Goal: Task Accomplishment & Management: Use online tool/utility

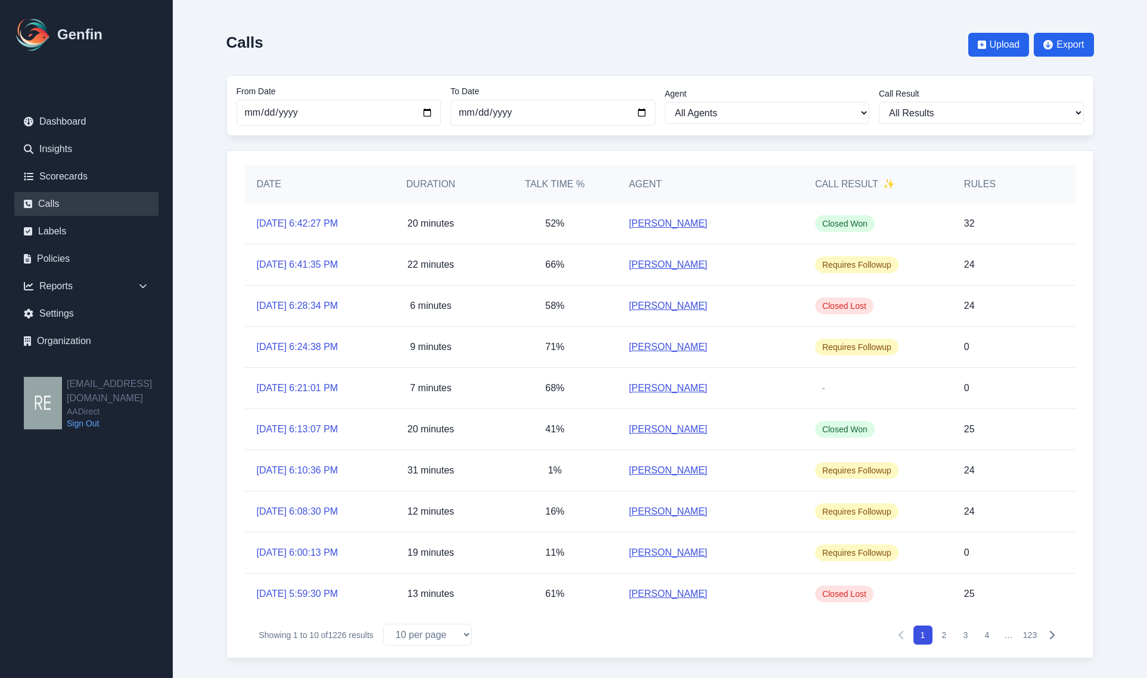
click at [204, 588] on div "Calls Upload Export From Date [DATE] To Date [DATE] Agent All Agents [PERSON_NA…" at bounding box center [661, 341] width 916 height 682
click at [75, 167] on link "Scorecards" at bounding box center [86, 177] width 144 height 24
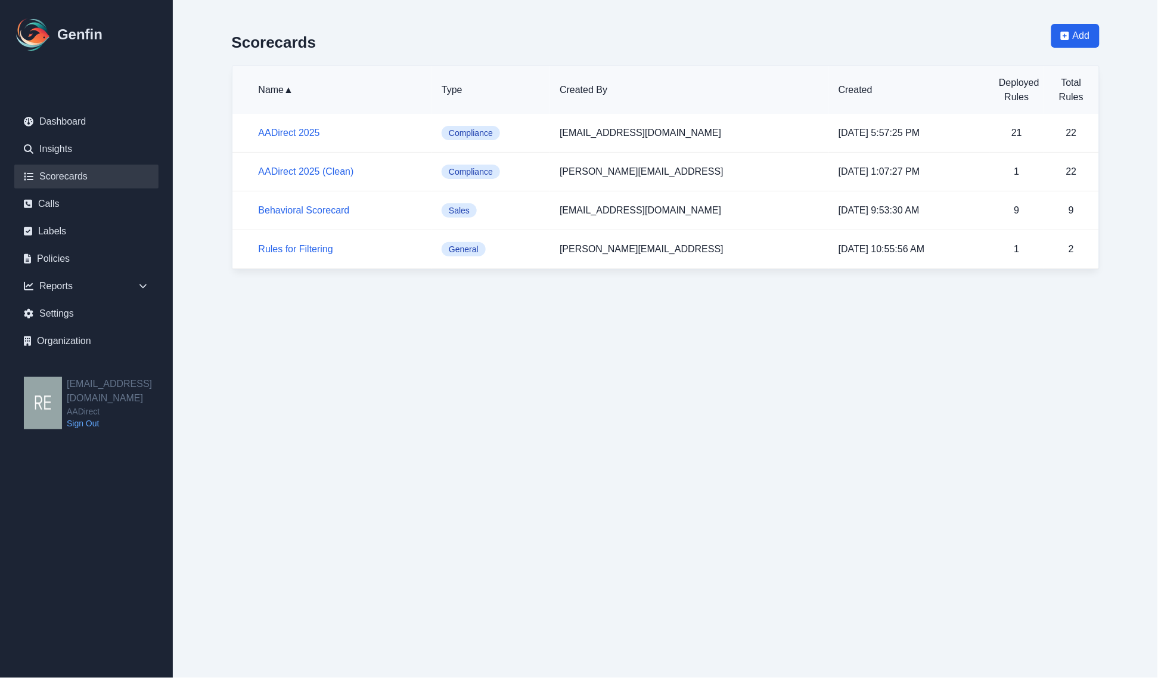
click at [404, 293] on html "Genfin Dashboard Insights Scorecards Calls Labels Policies Reports Sales Compli…" at bounding box center [579, 146] width 1158 height 293
click at [75, 150] on link "Insights" at bounding box center [86, 149] width 144 height 24
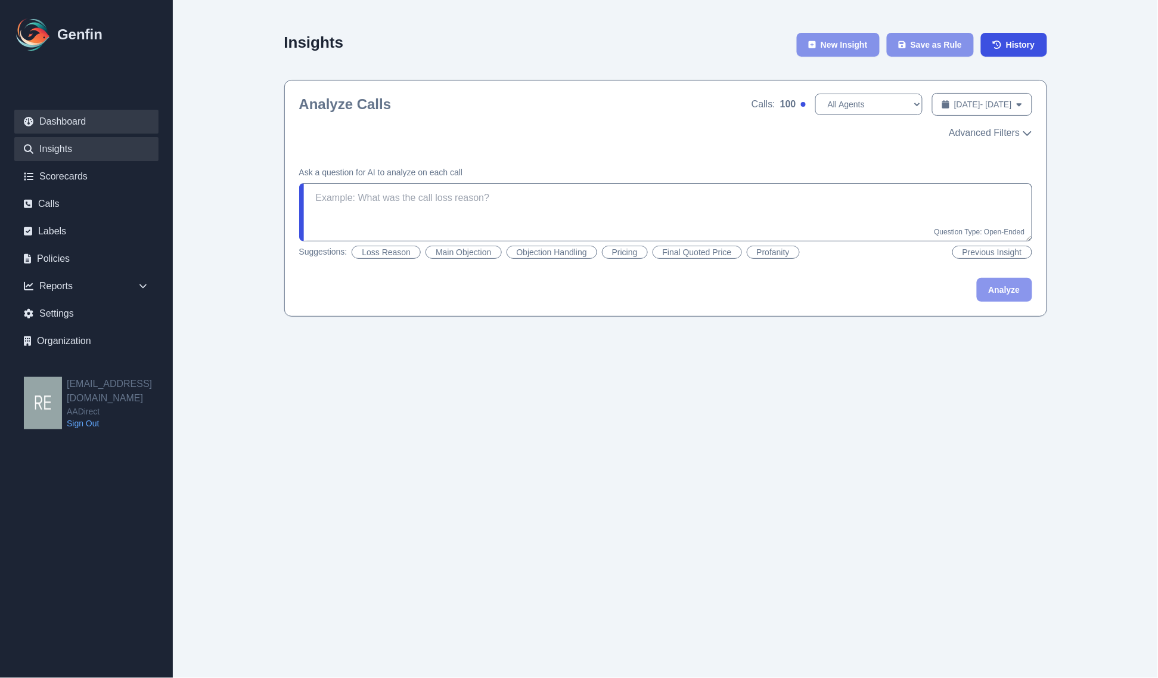
click at [73, 126] on link "Dashboard" at bounding box center [86, 122] width 144 height 24
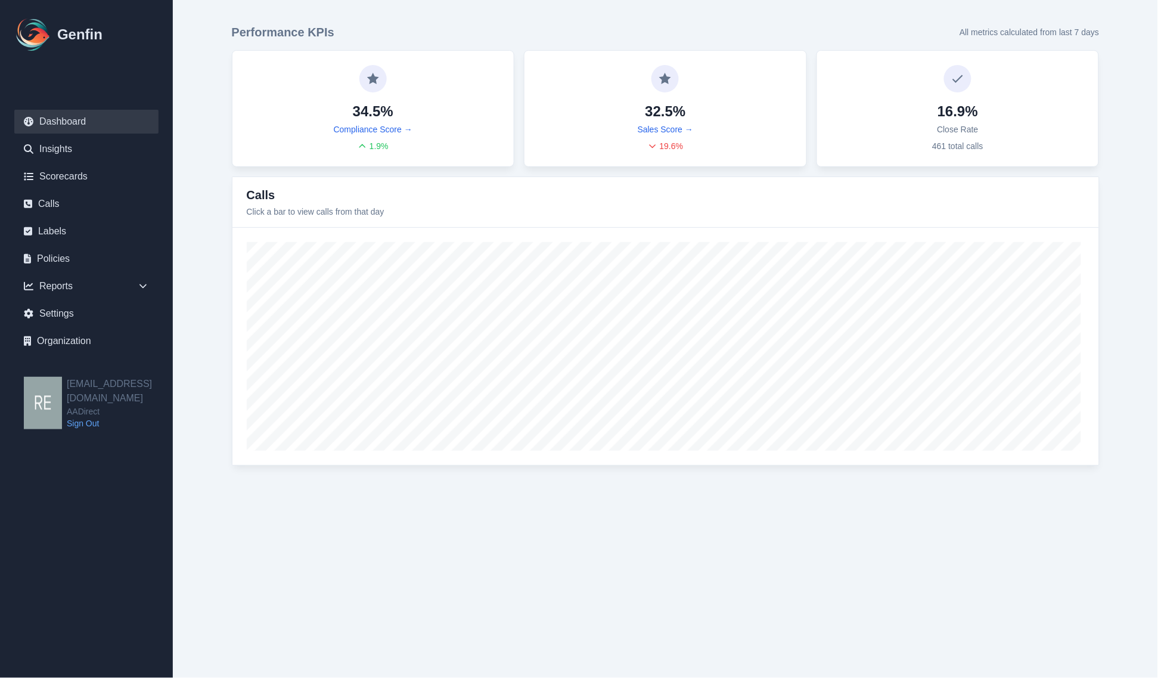
click at [364, 489] on html "Genfin Dashboard Insights Scorecards Calls Labels Policies Reports Sales Compli…" at bounding box center [579, 244] width 1158 height 489
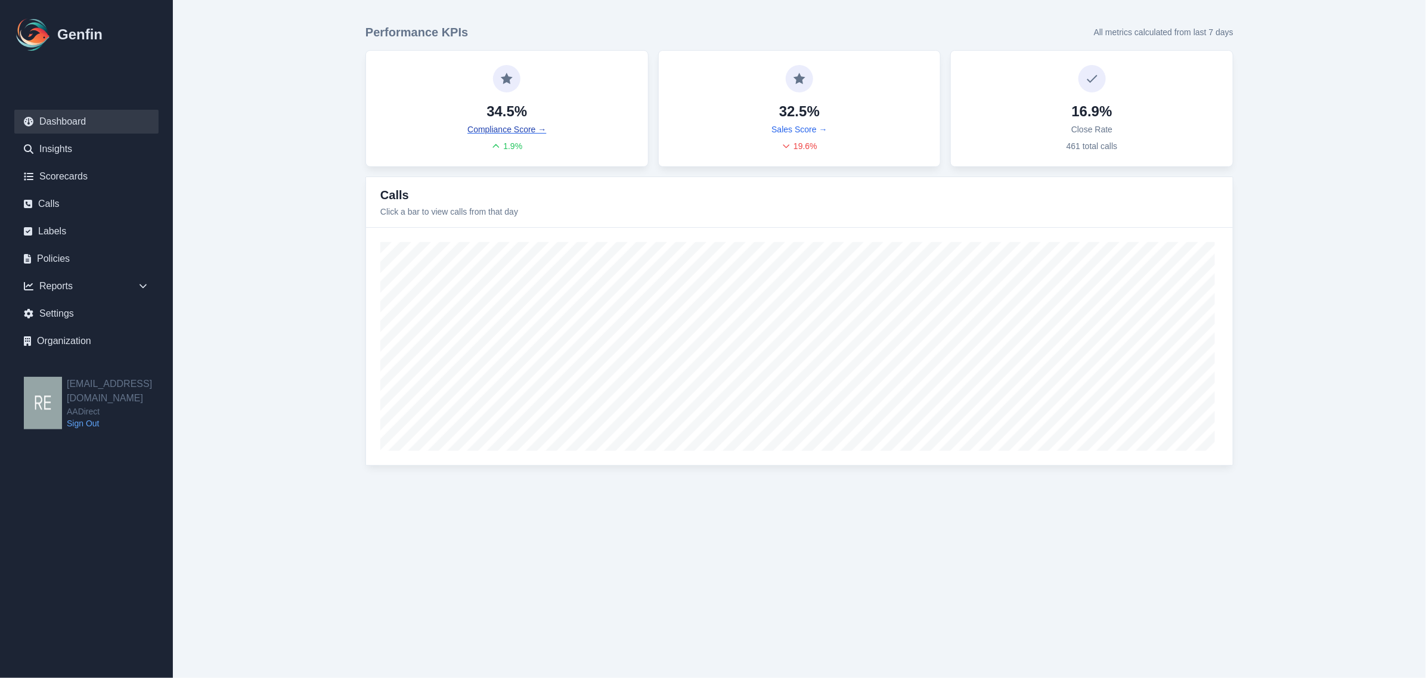
click at [513, 128] on link "Compliance Score →" at bounding box center [506, 129] width 79 height 12
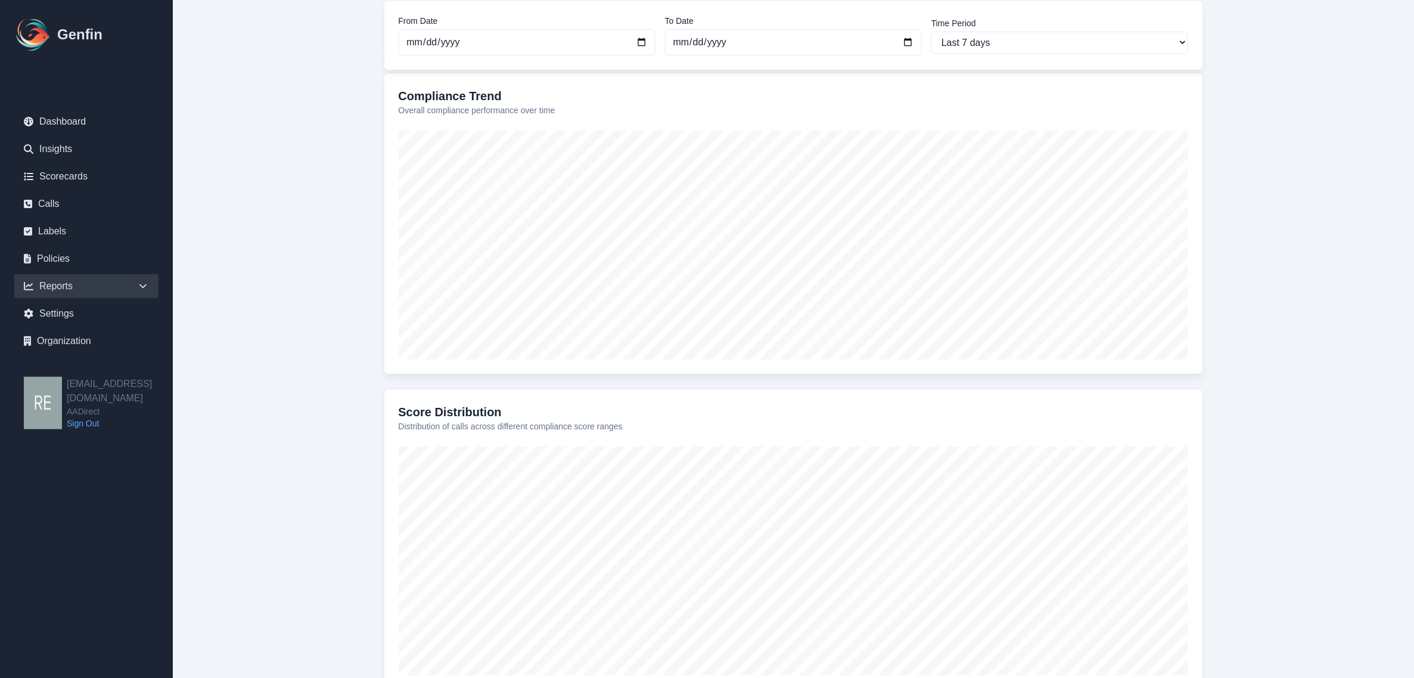
scroll to position [82, 0]
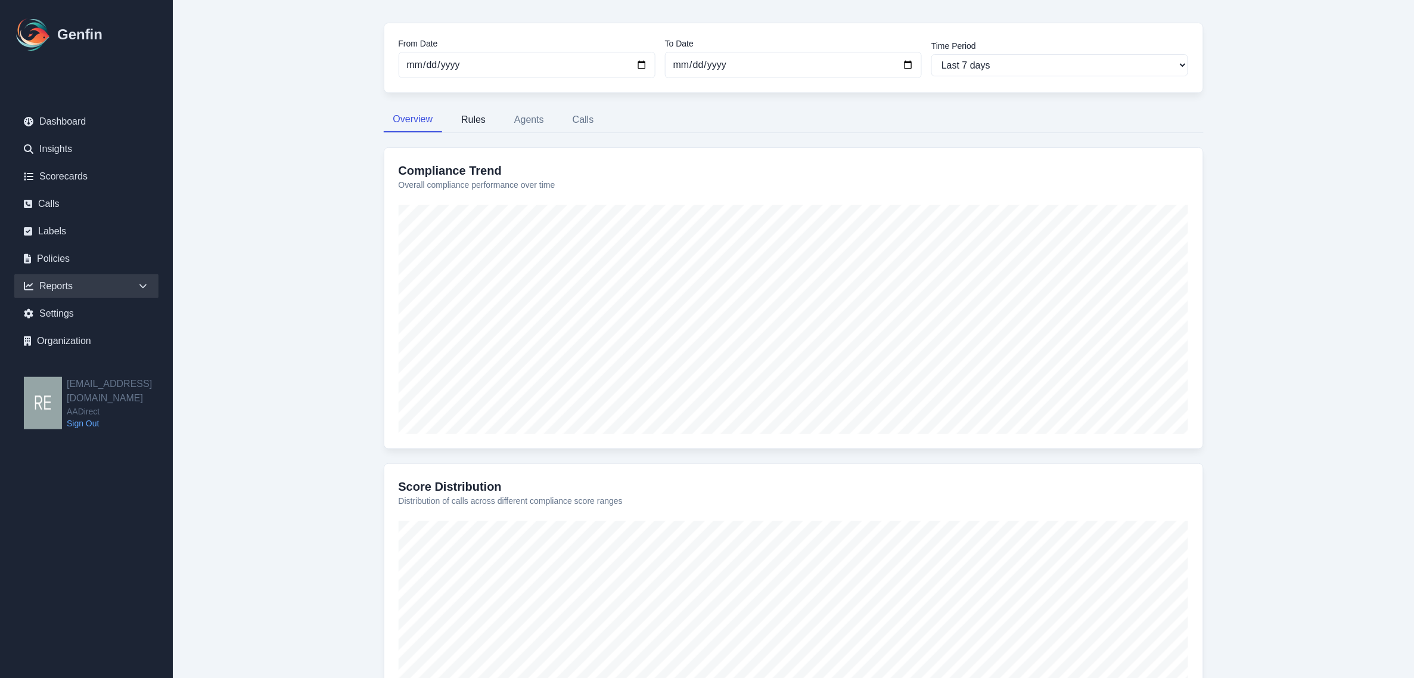
click at [479, 120] on button "Rules" at bounding box center [474, 119] width 44 height 25
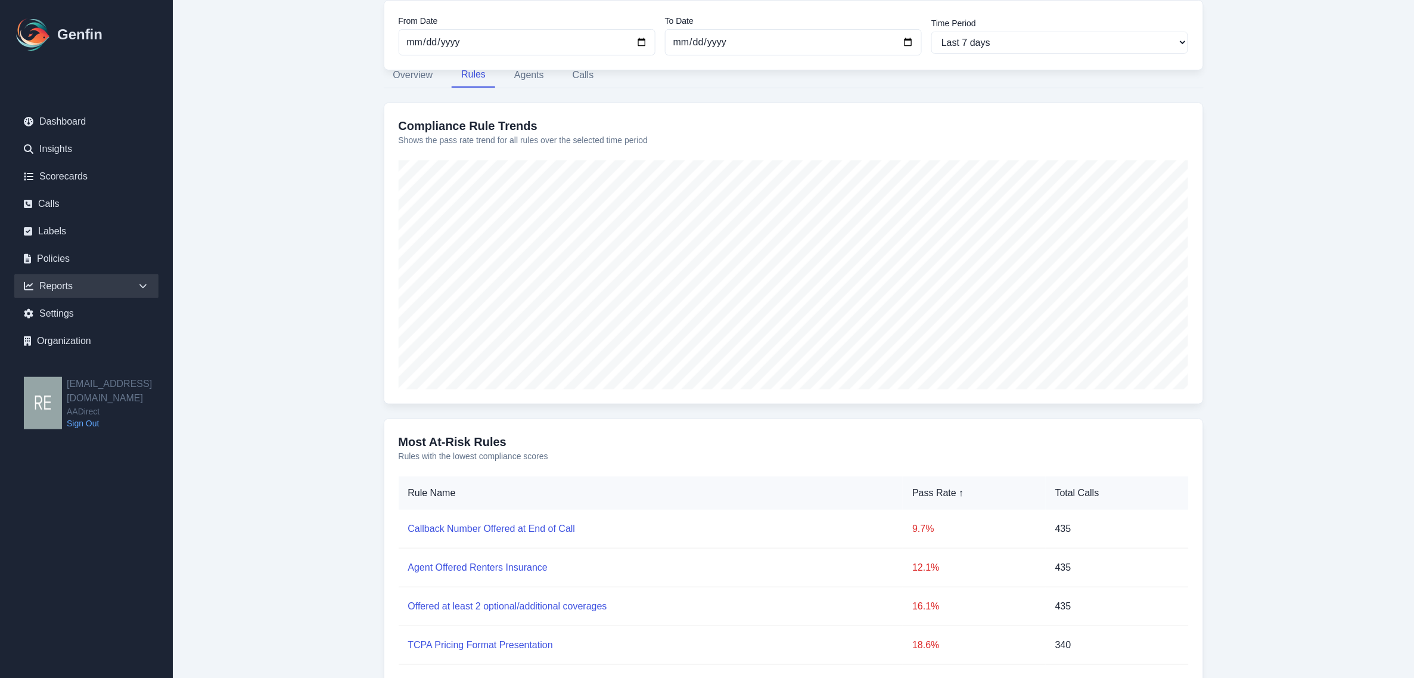
scroll to position [0, 0]
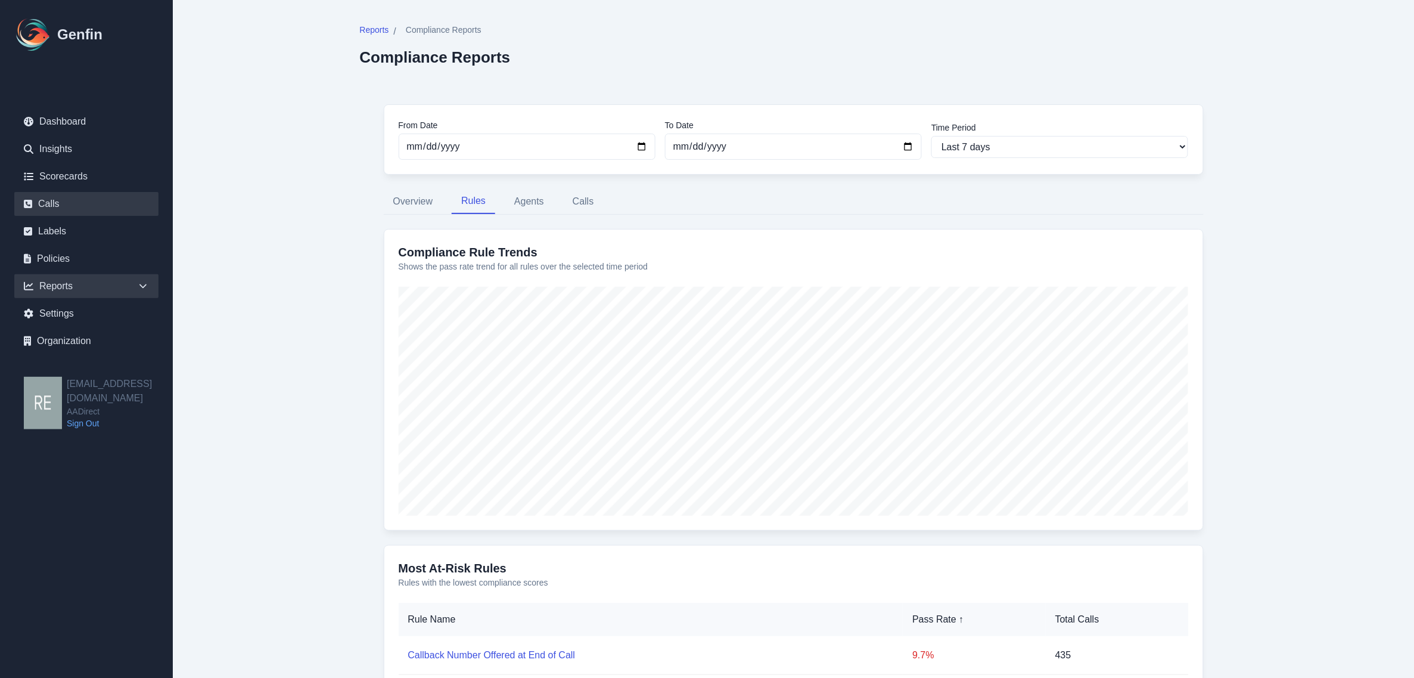
click at [69, 204] on link "Calls" at bounding box center [86, 204] width 144 height 24
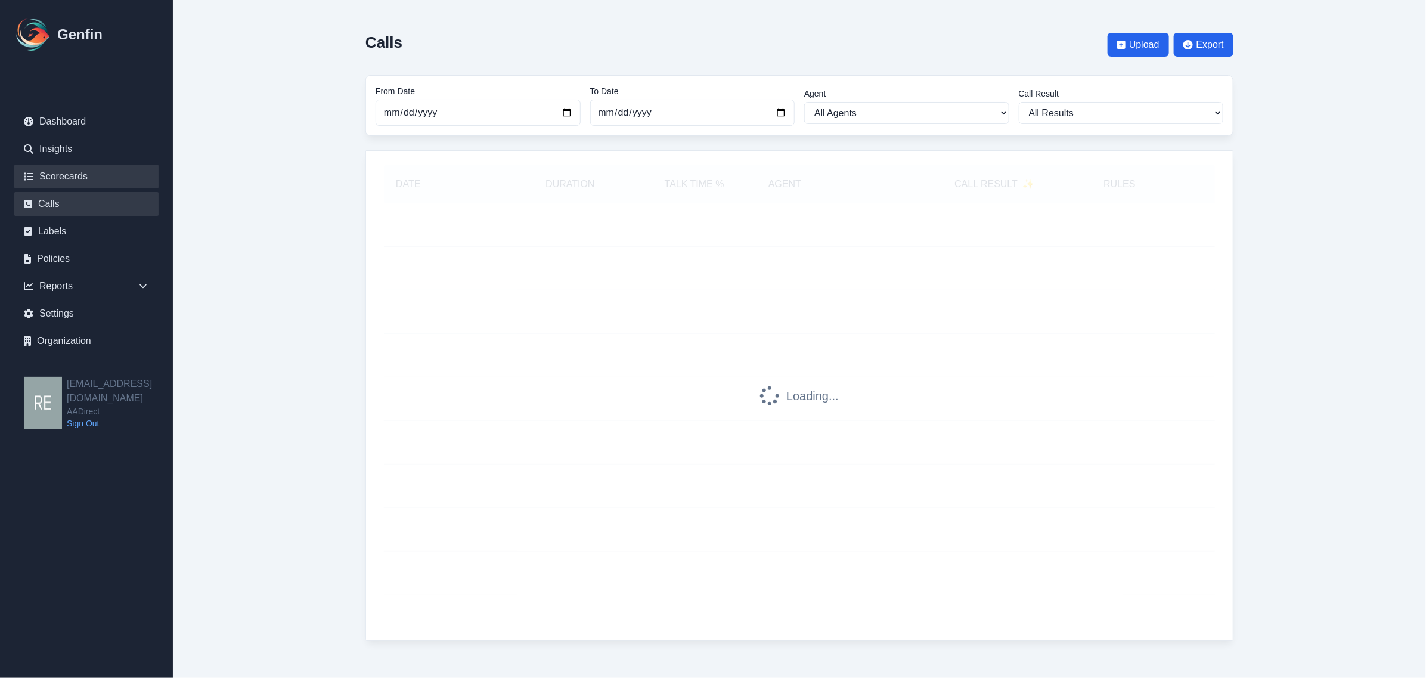
click at [63, 173] on link "Scorecards" at bounding box center [86, 177] width 144 height 24
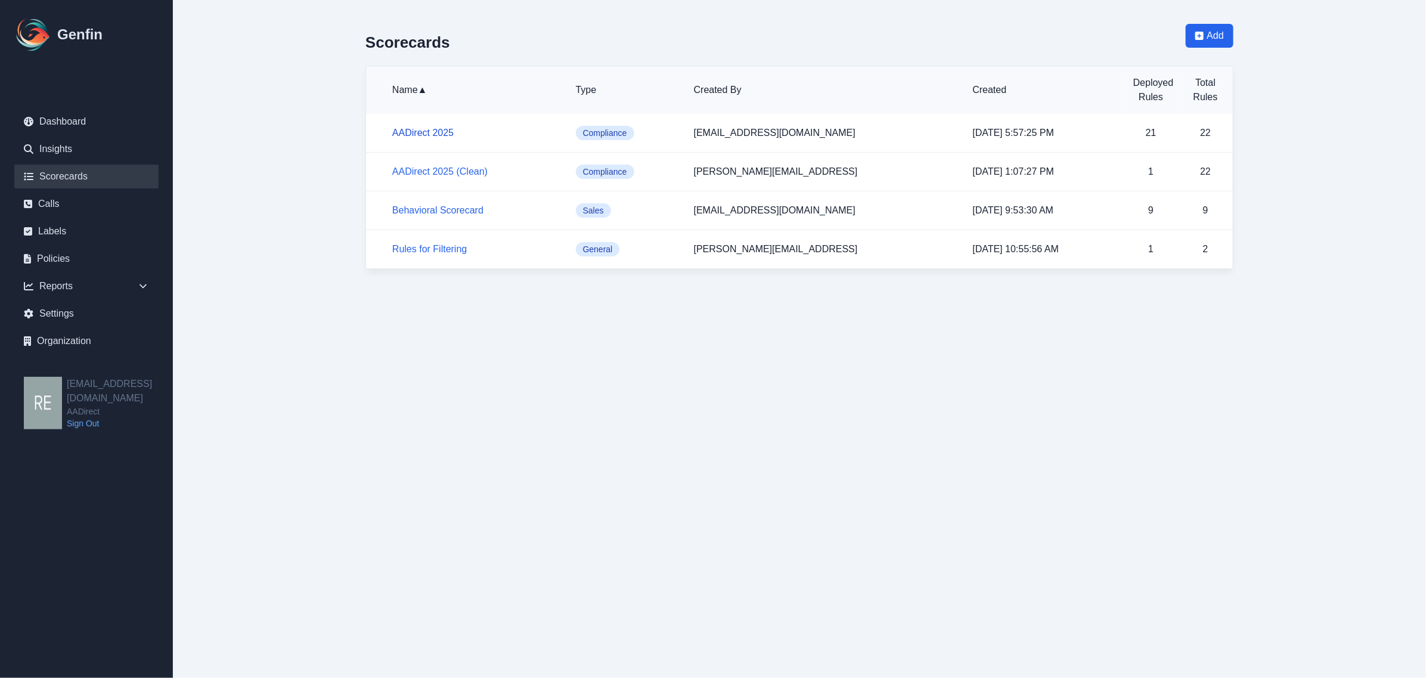
click at [436, 132] on link "AADirect 2025" at bounding box center [422, 133] width 61 height 10
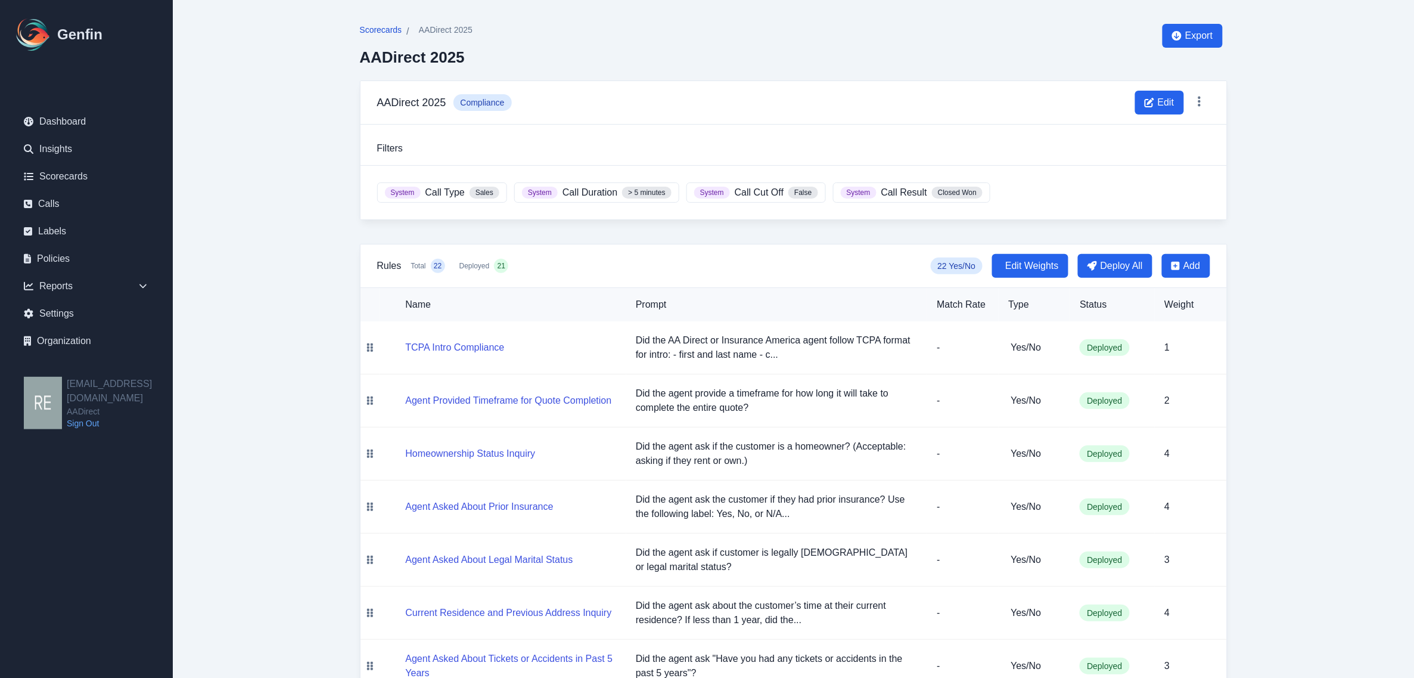
click at [391, 24] on span "Scorecards" at bounding box center [381, 30] width 42 height 12
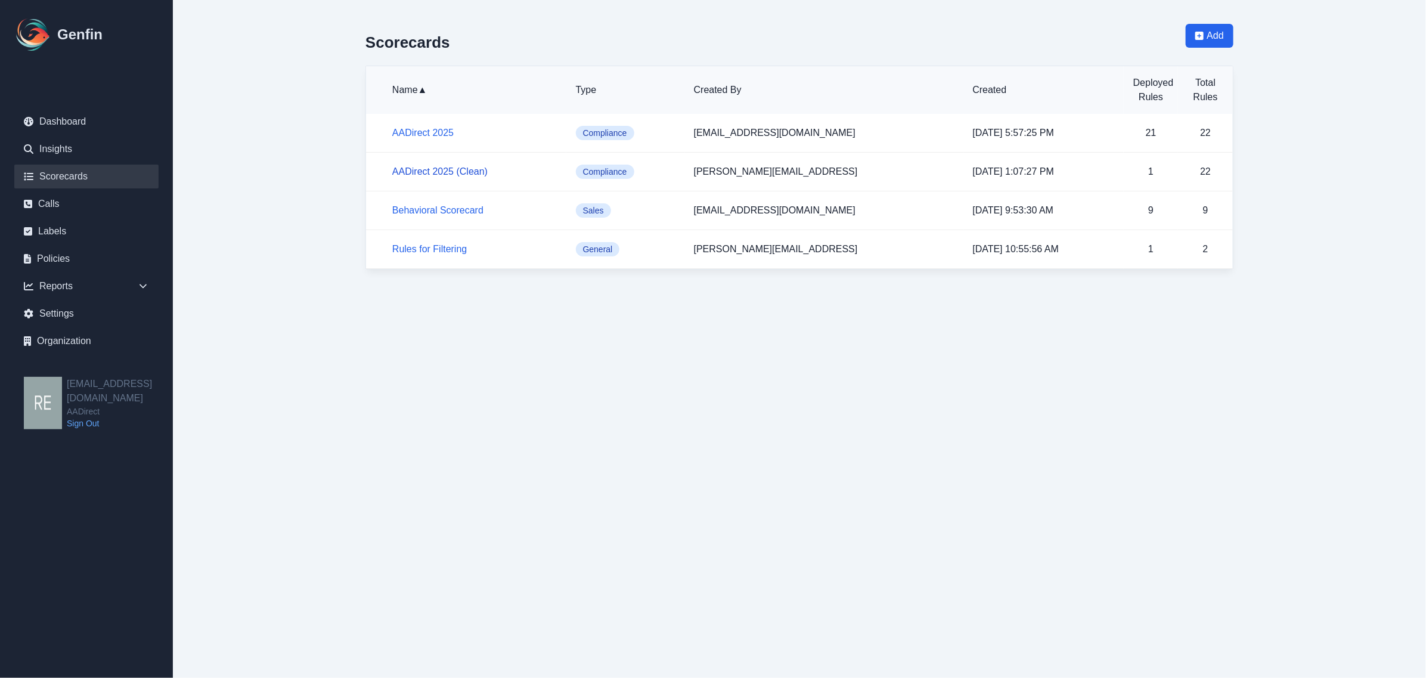
click at [448, 170] on link "AADirect 2025 (Clean)" at bounding box center [439, 171] width 95 height 10
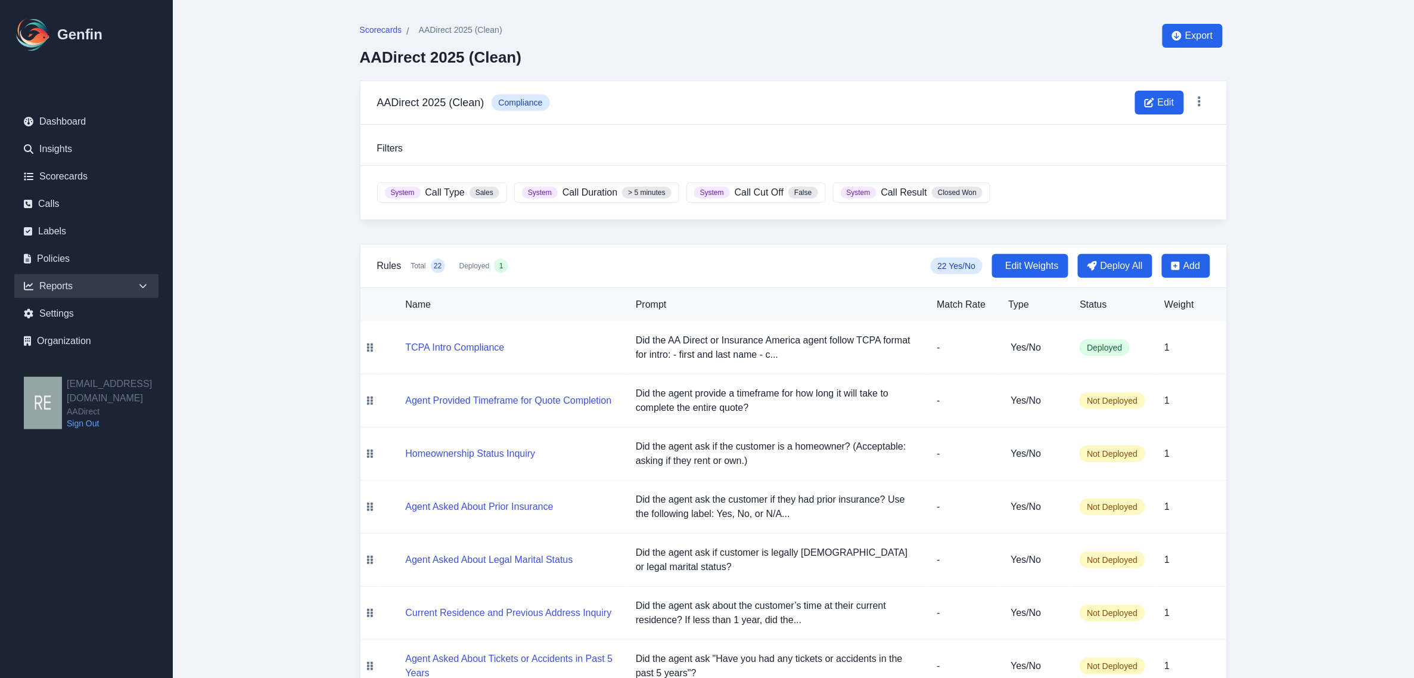
click at [146, 284] on icon at bounding box center [143, 286] width 12 height 12
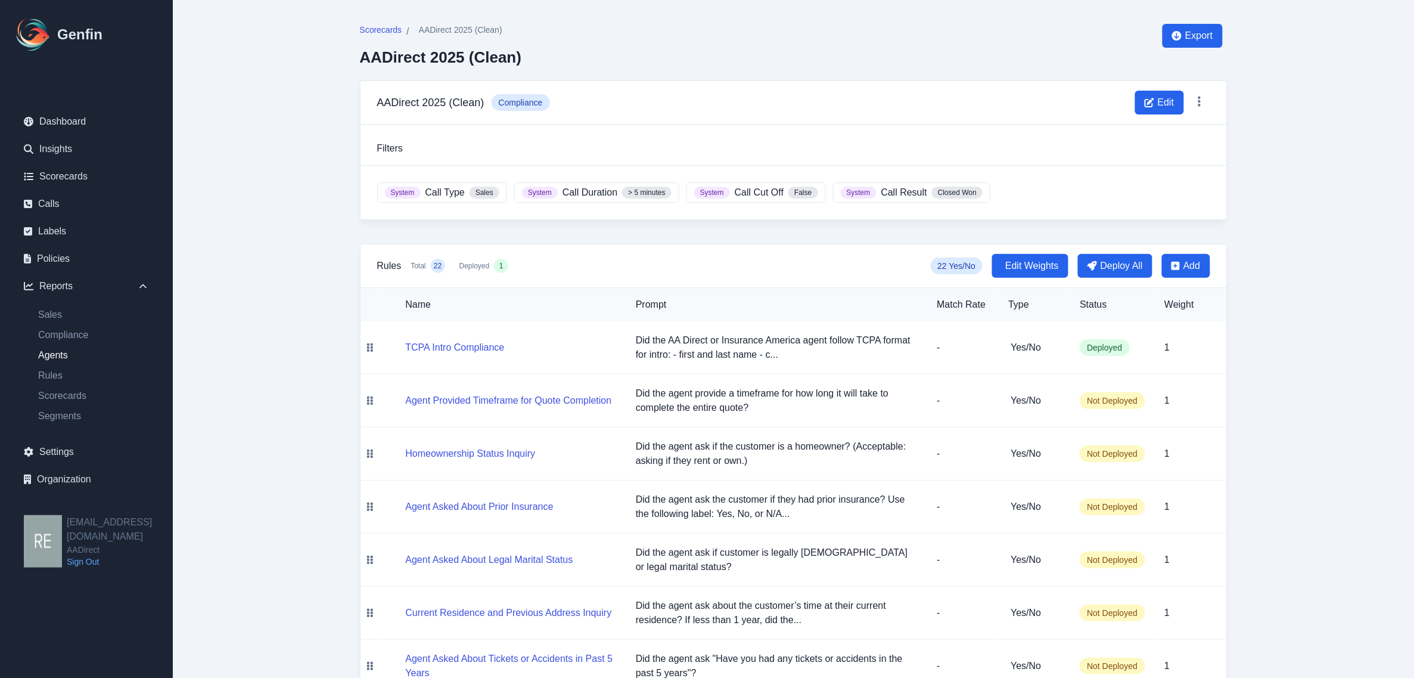
click at [55, 356] on link "Agents" at bounding box center [94, 355] width 130 height 14
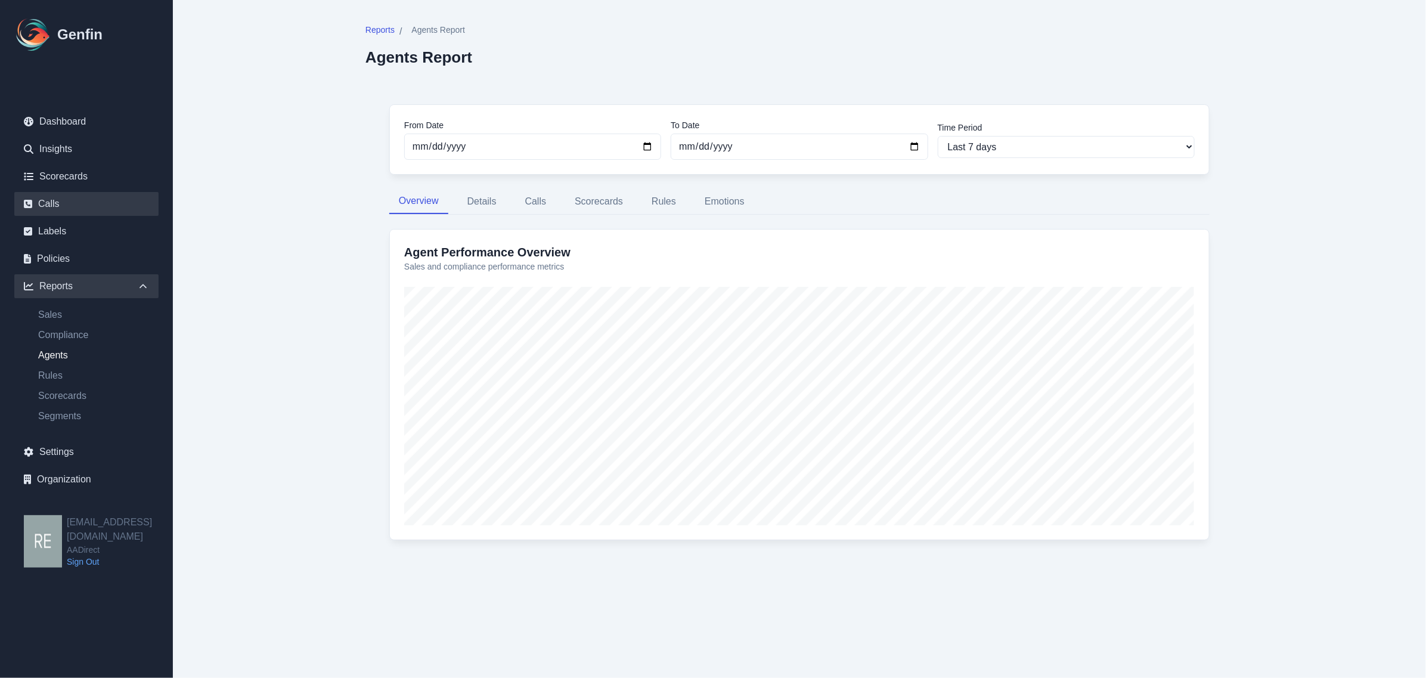
click at [63, 207] on link "Calls" at bounding box center [86, 204] width 144 height 24
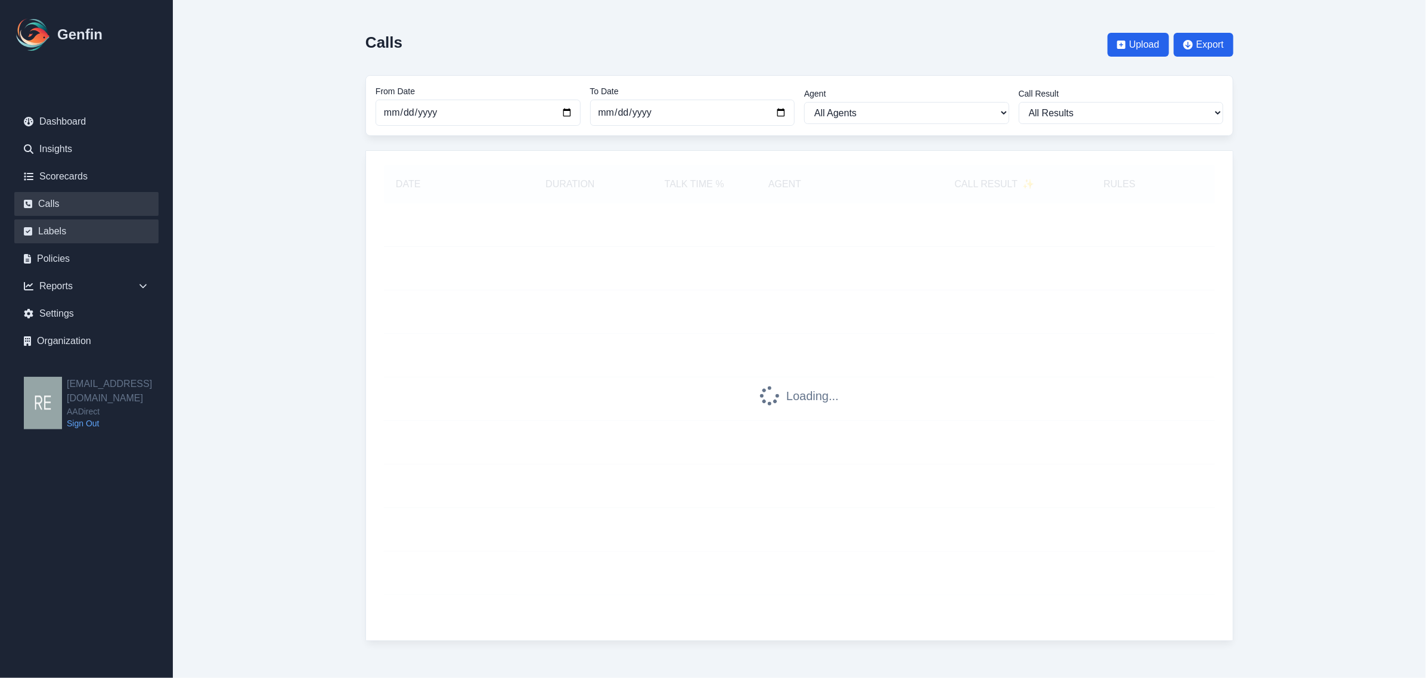
click at [66, 231] on link "Labels" at bounding box center [86, 231] width 144 height 24
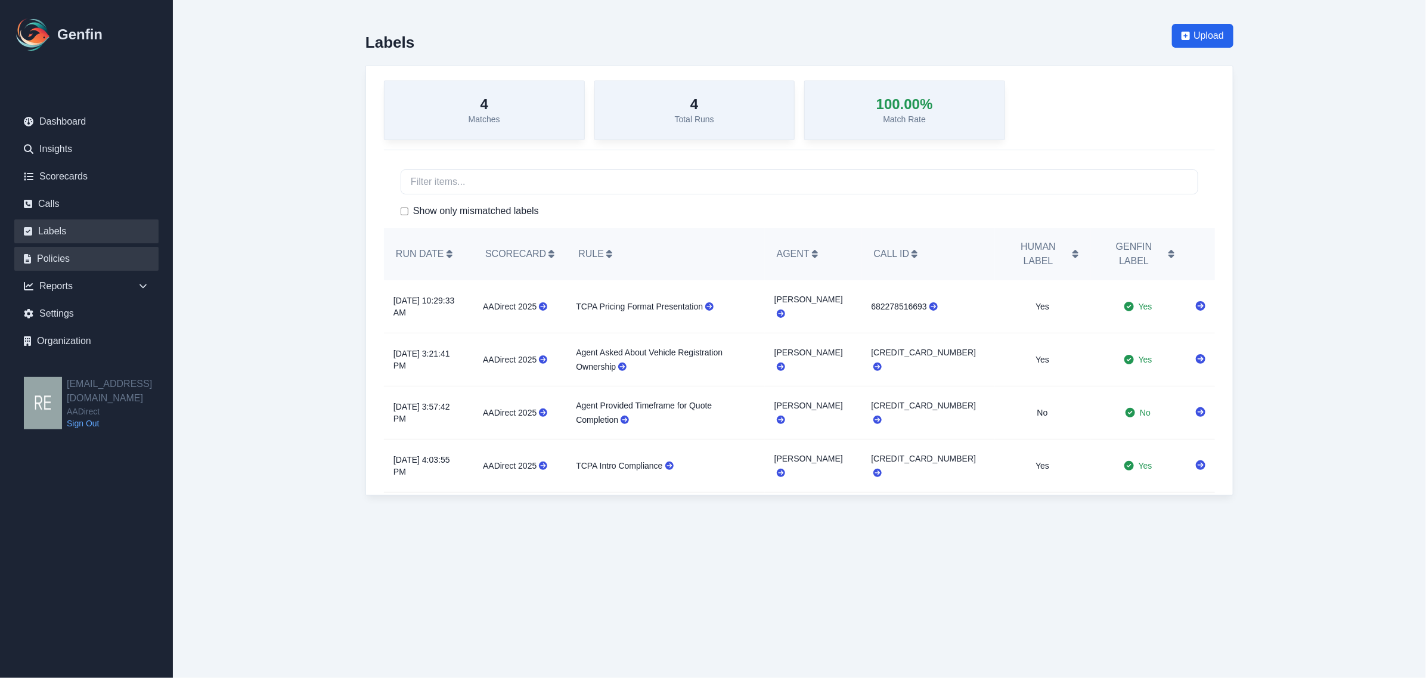
click at [88, 256] on link "Policies" at bounding box center [86, 259] width 144 height 24
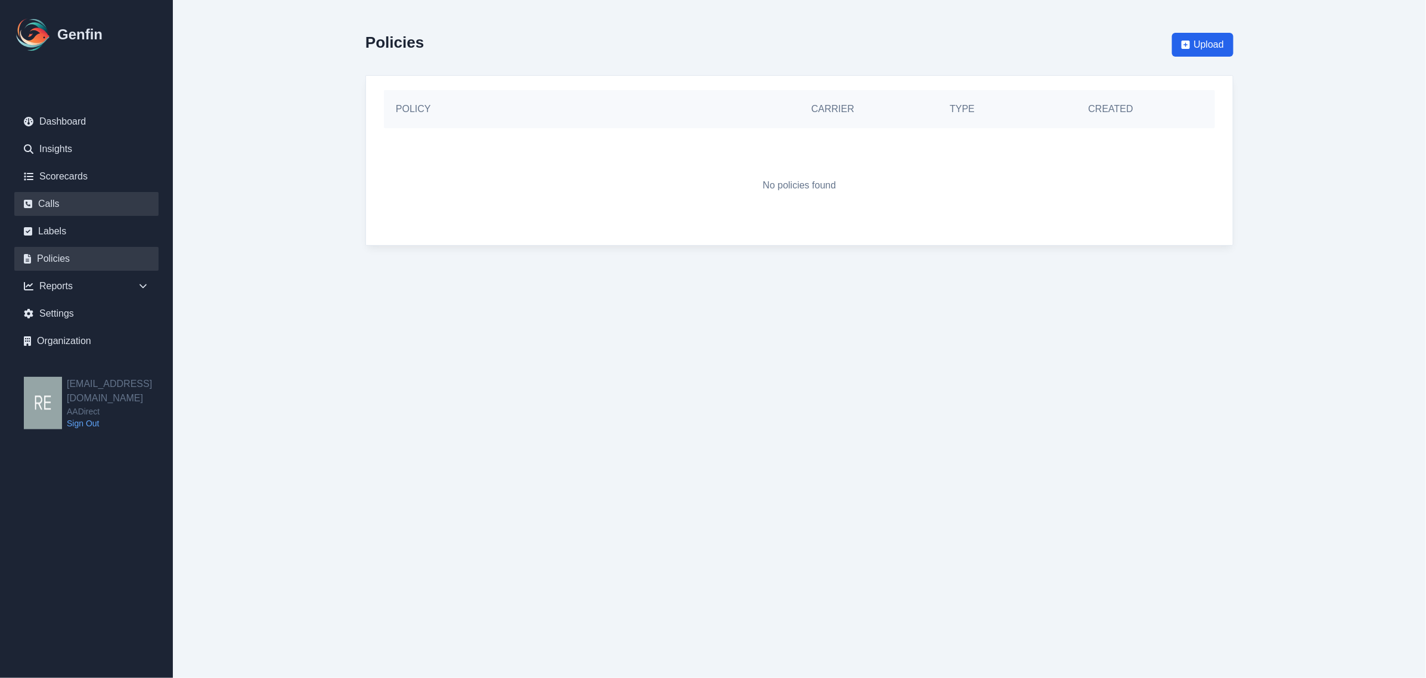
click at [91, 207] on link "Calls" at bounding box center [86, 204] width 144 height 24
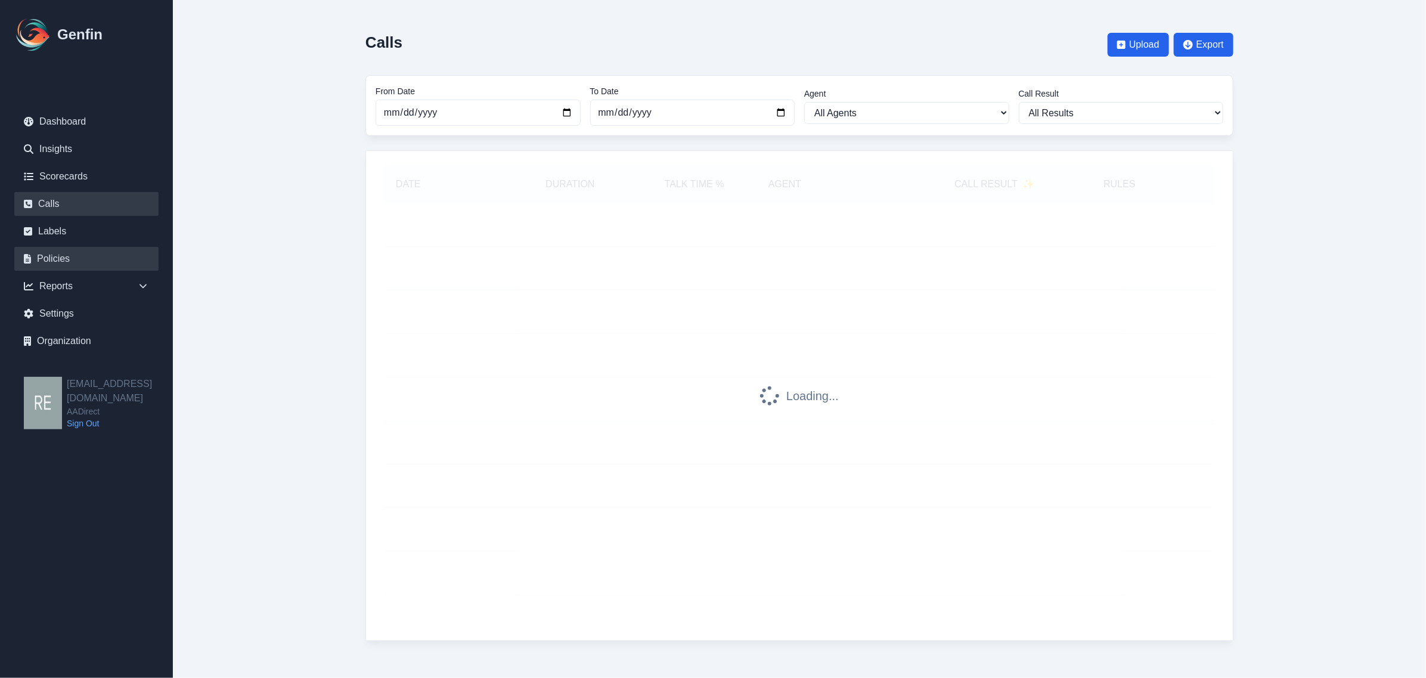
click at [57, 251] on link "Policies" at bounding box center [86, 259] width 144 height 24
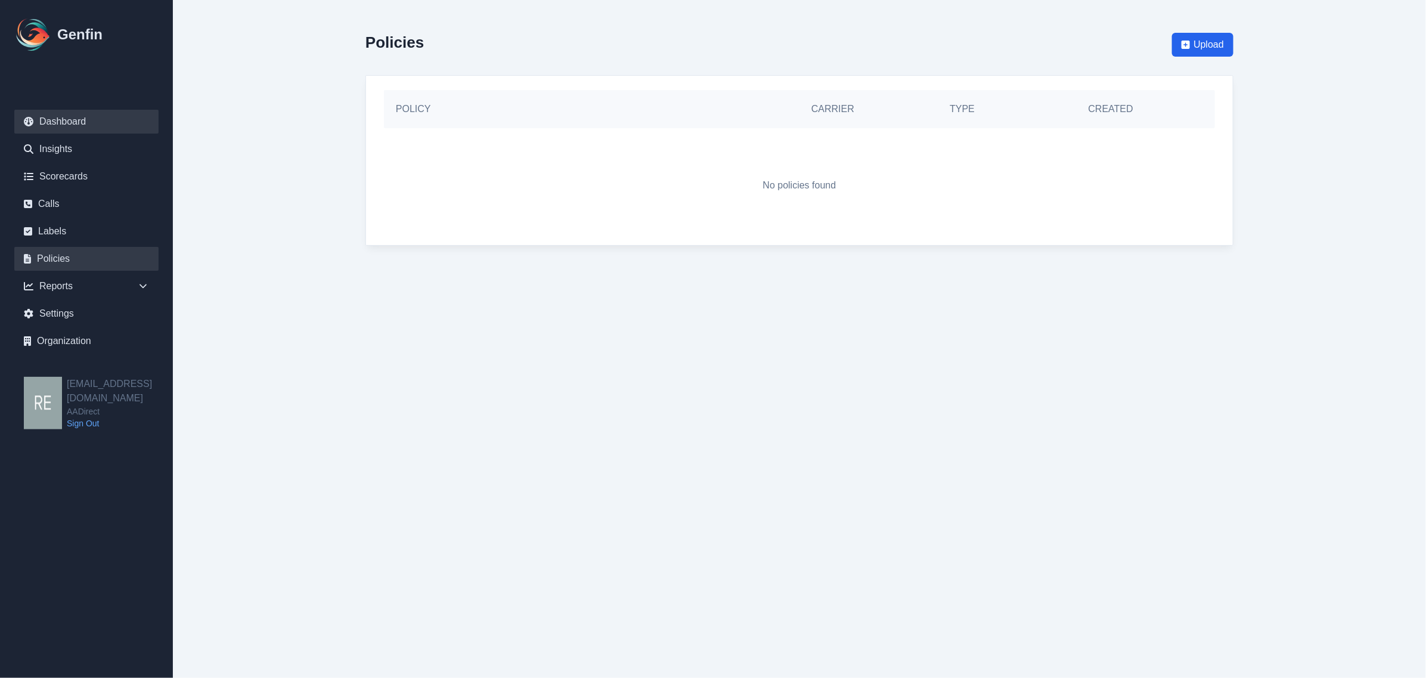
click at [80, 111] on link "Dashboard" at bounding box center [86, 122] width 144 height 24
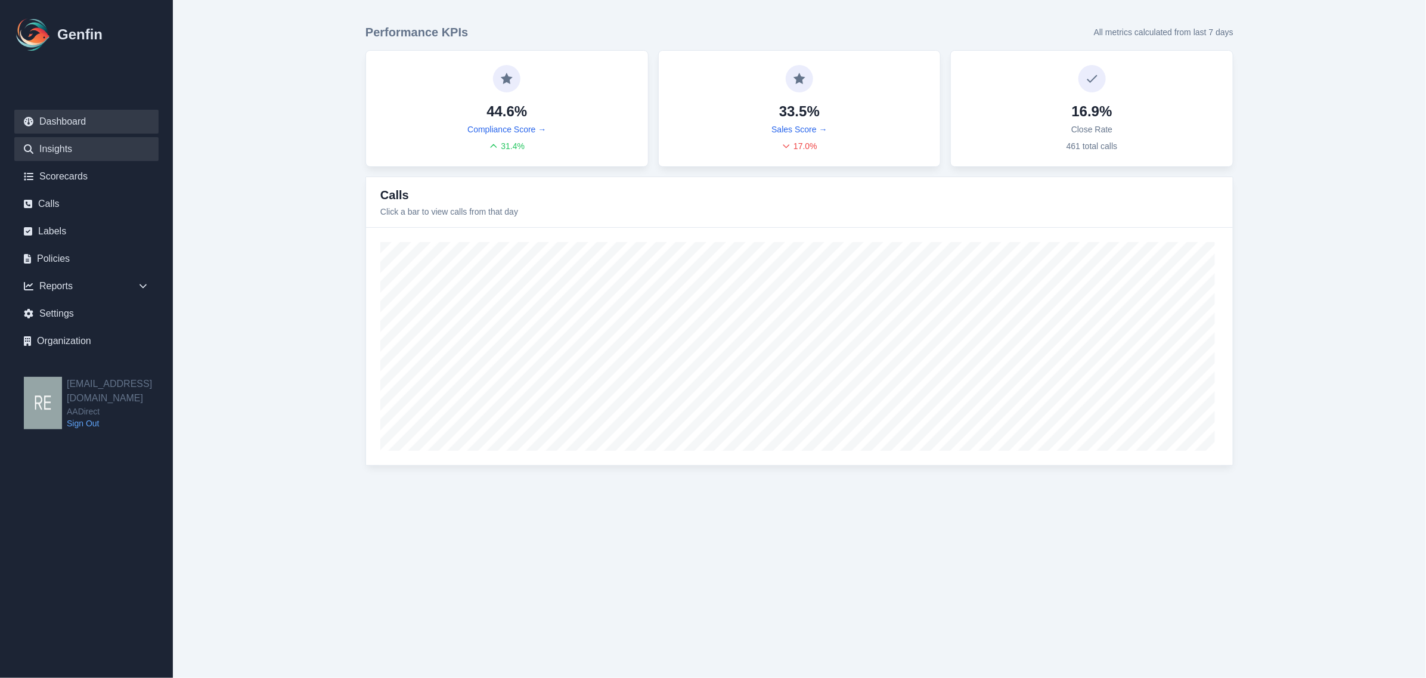
click at [46, 143] on link "Insights" at bounding box center [86, 149] width 144 height 24
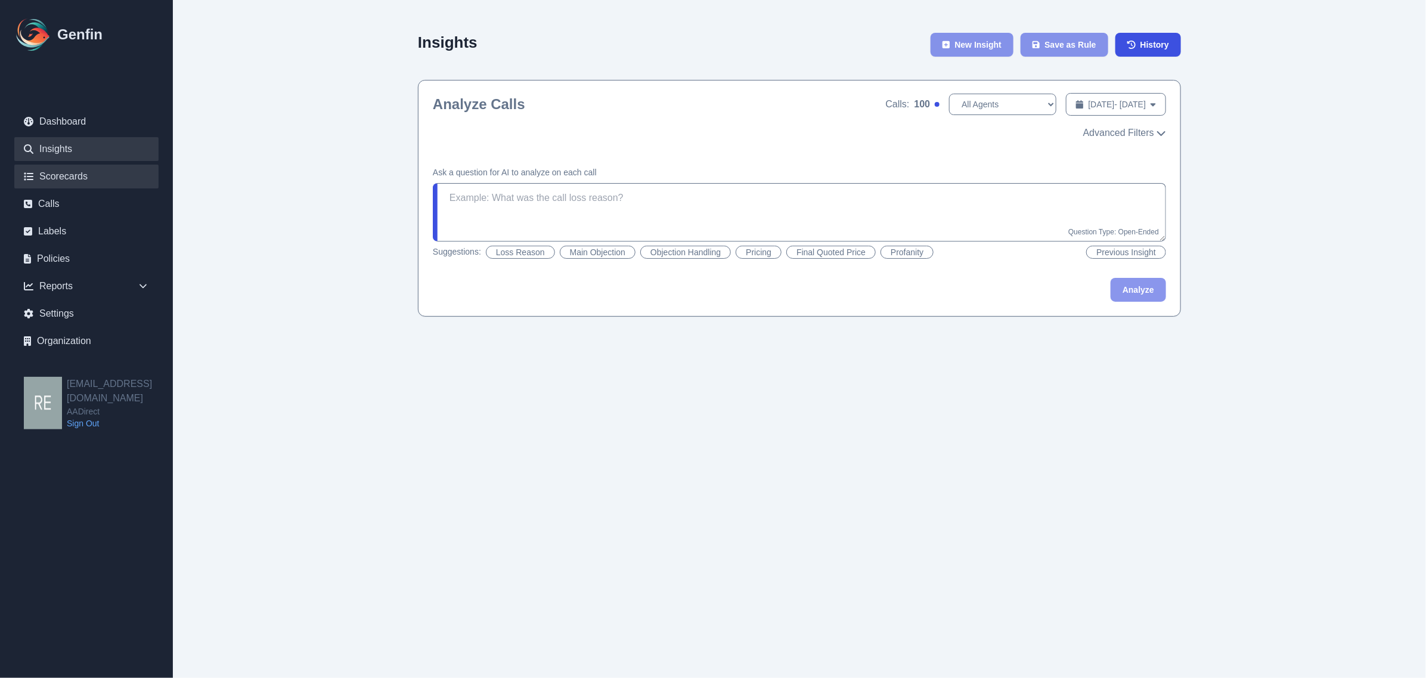
click at [70, 185] on link "Scorecards" at bounding box center [86, 177] width 144 height 24
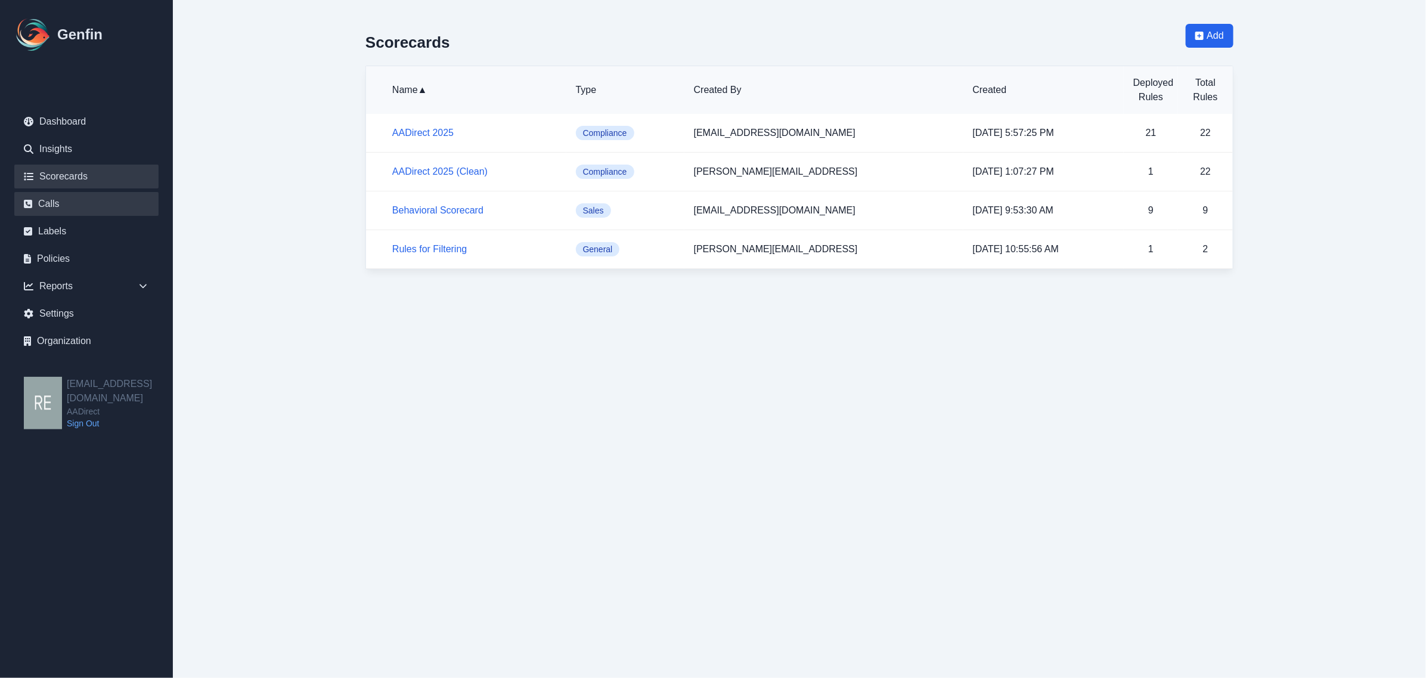
click at [63, 196] on link "Calls" at bounding box center [86, 204] width 144 height 24
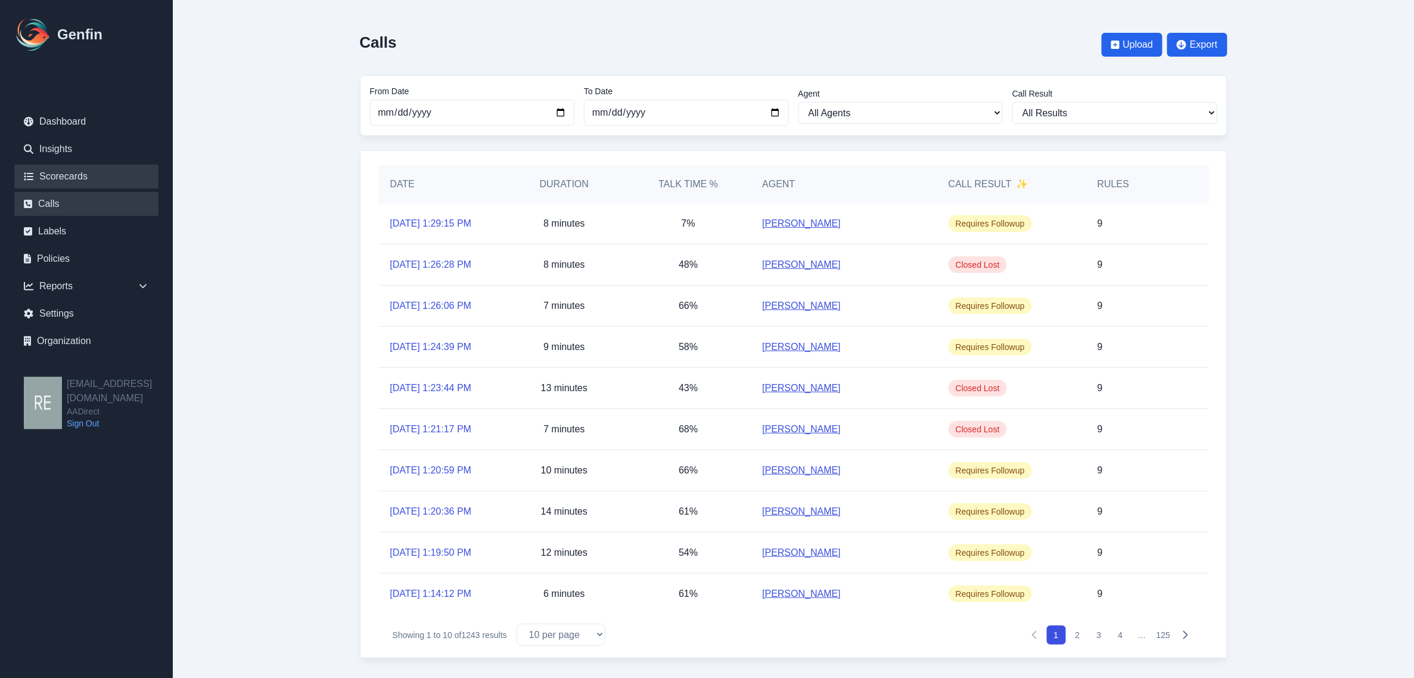
click at [57, 173] on link "Scorecards" at bounding box center [86, 177] width 144 height 24
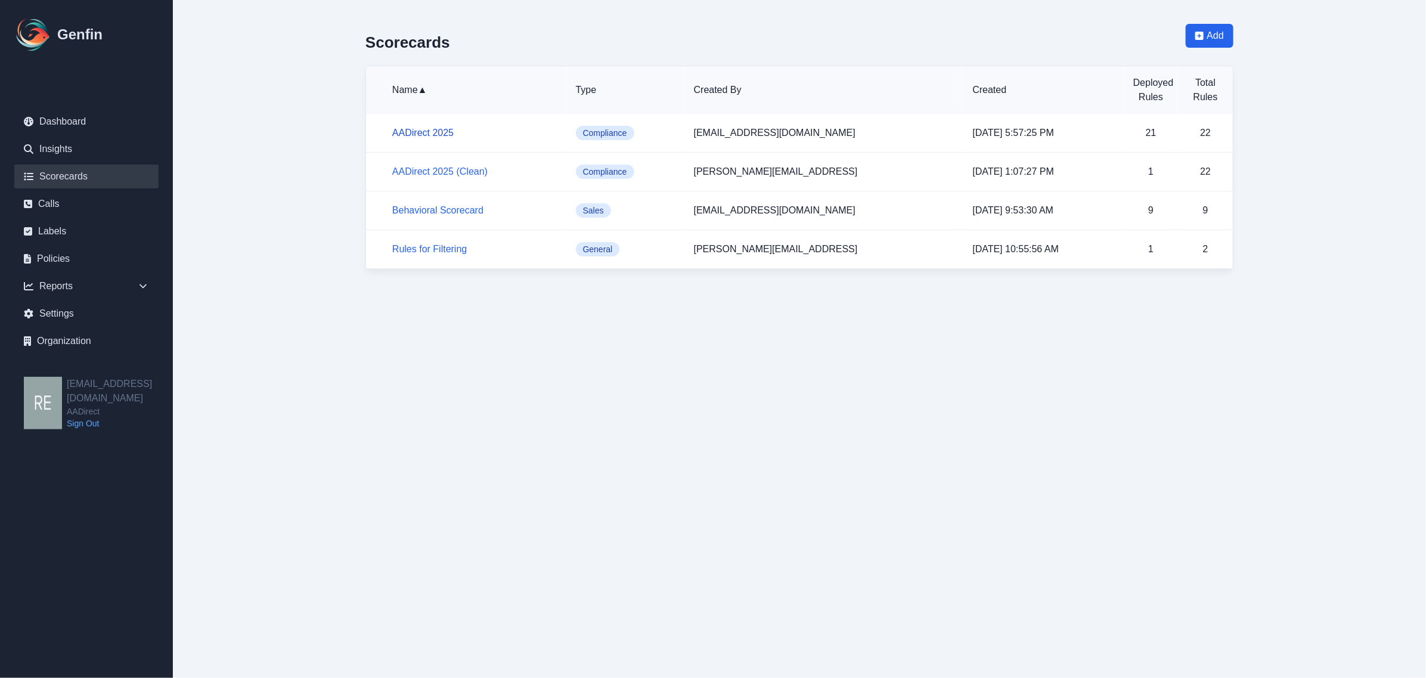
click at [440, 132] on link "AADirect 2025" at bounding box center [422, 133] width 61 height 10
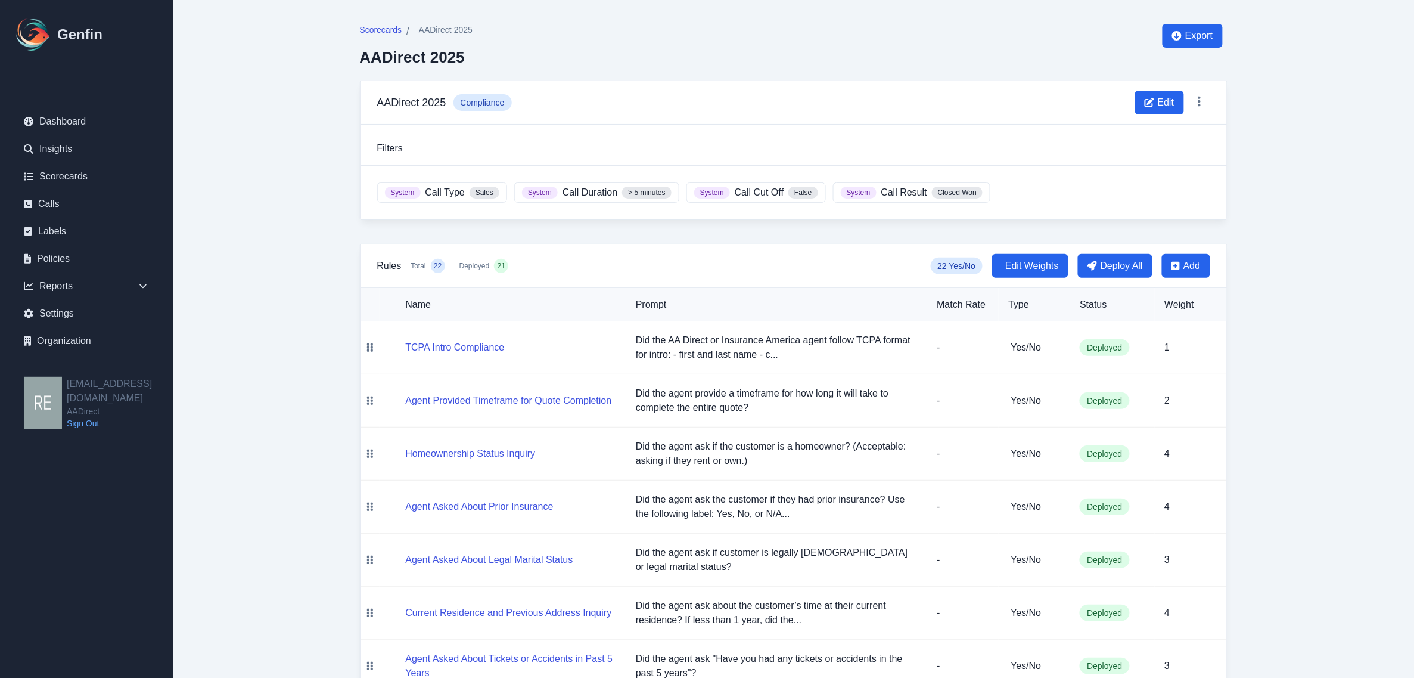
scroll to position [75, 0]
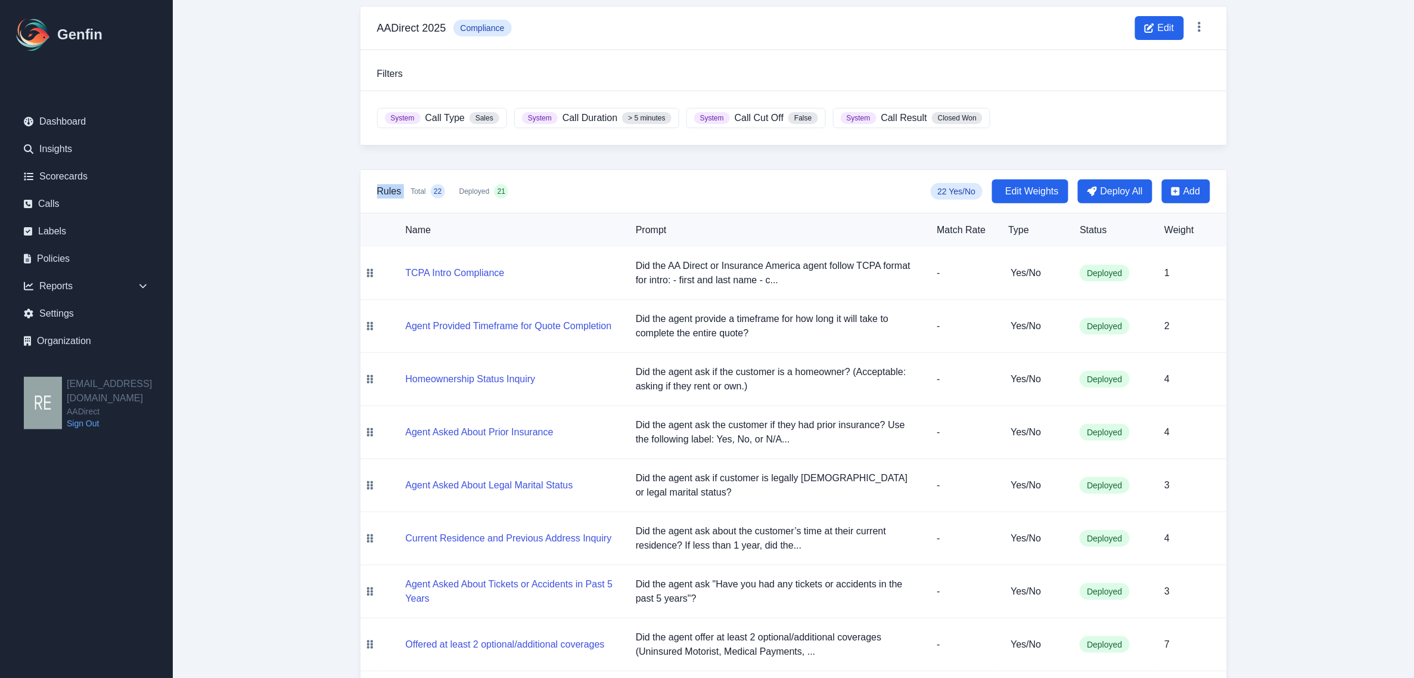
drag, startPoint x: 368, startPoint y: 192, endPoint x: 407, endPoint y: 197, distance: 39.0
click at [407, 197] on div "Rules Total 22 Deployed 21 22 Yes/No Edit Weights Deploy All Add" at bounding box center [794, 192] width 867 height 44
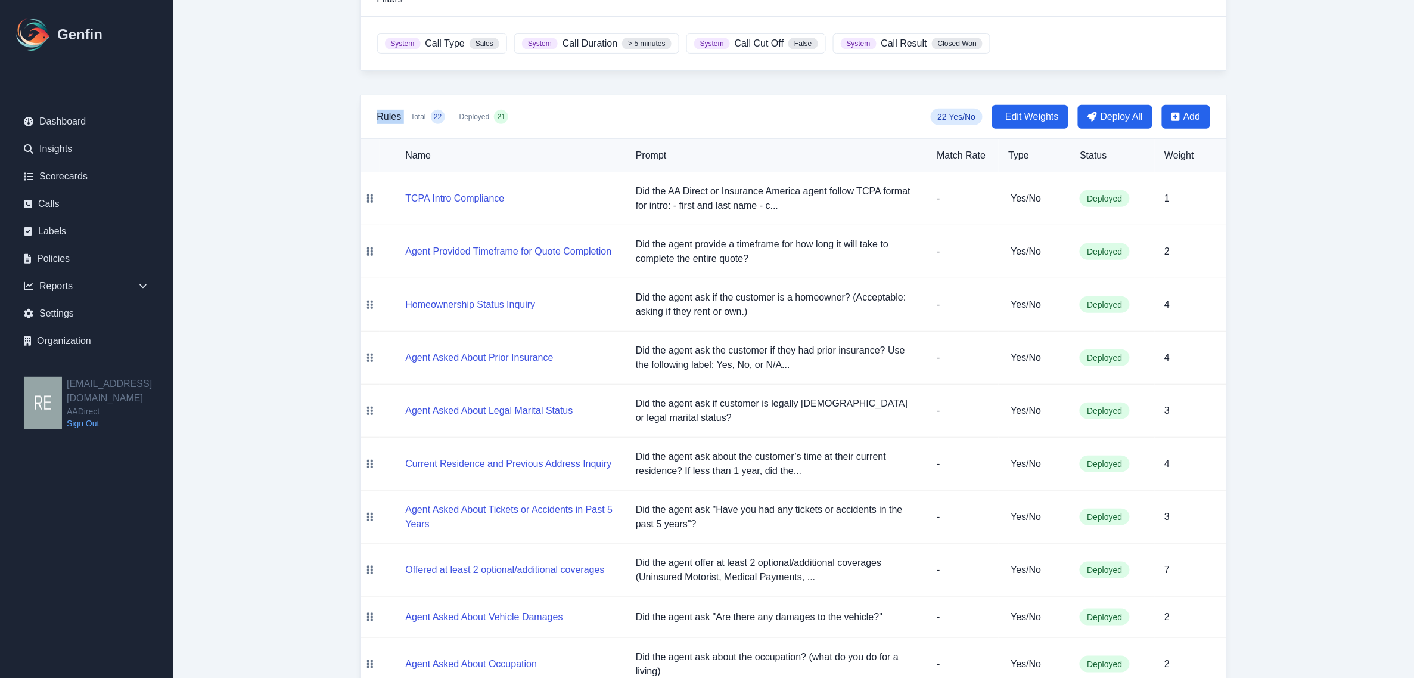
scroll to position [224, 0]
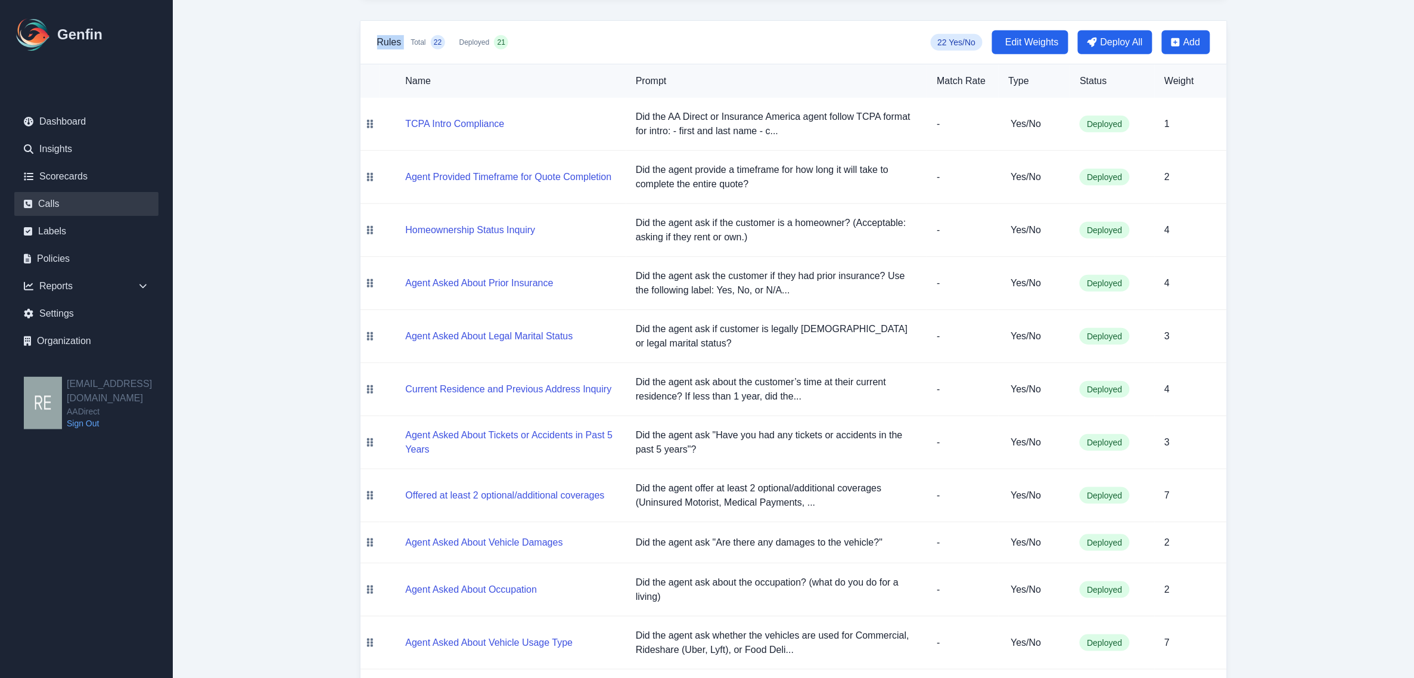
click at [58, 203] on link "Calls" at bounding box center [86, 204] width 144 height 24
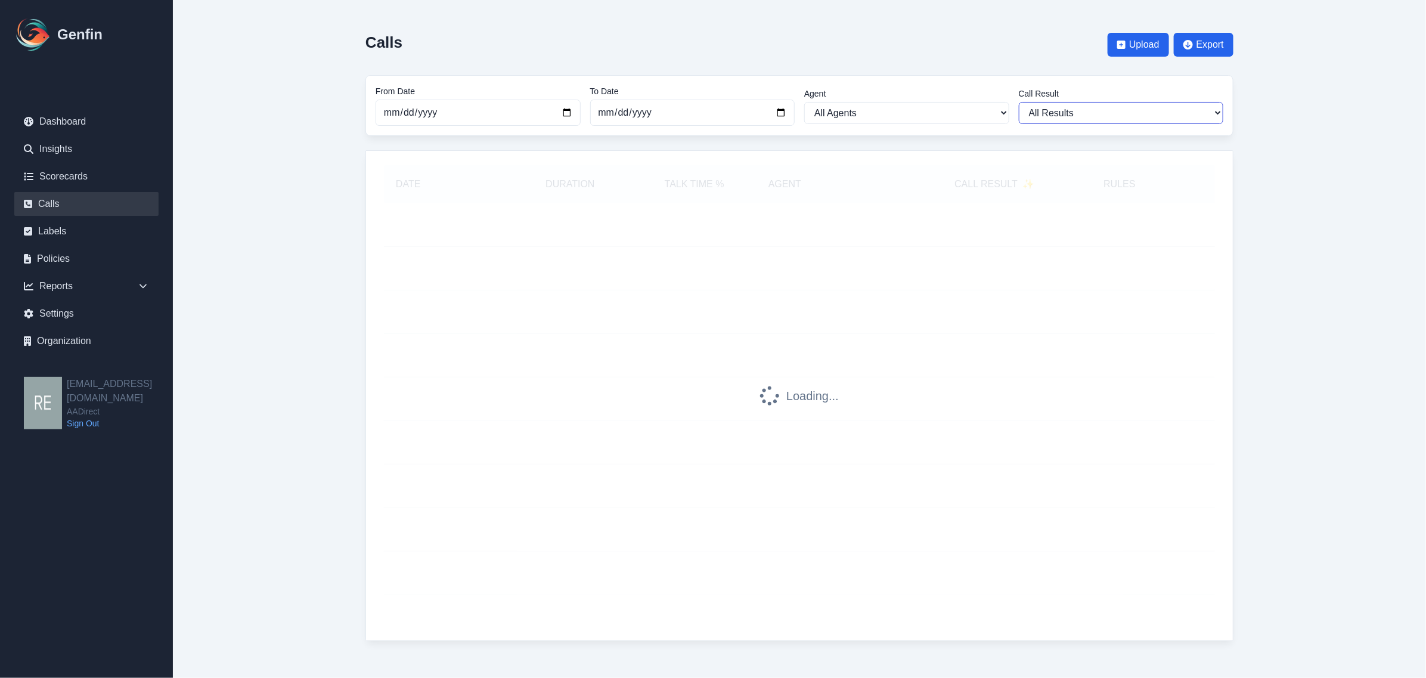
click at [1079, 111] on select "All Results Closed Won Closed Lost Requires Followup" at bounding box center [1121, 113] width 205 height 22
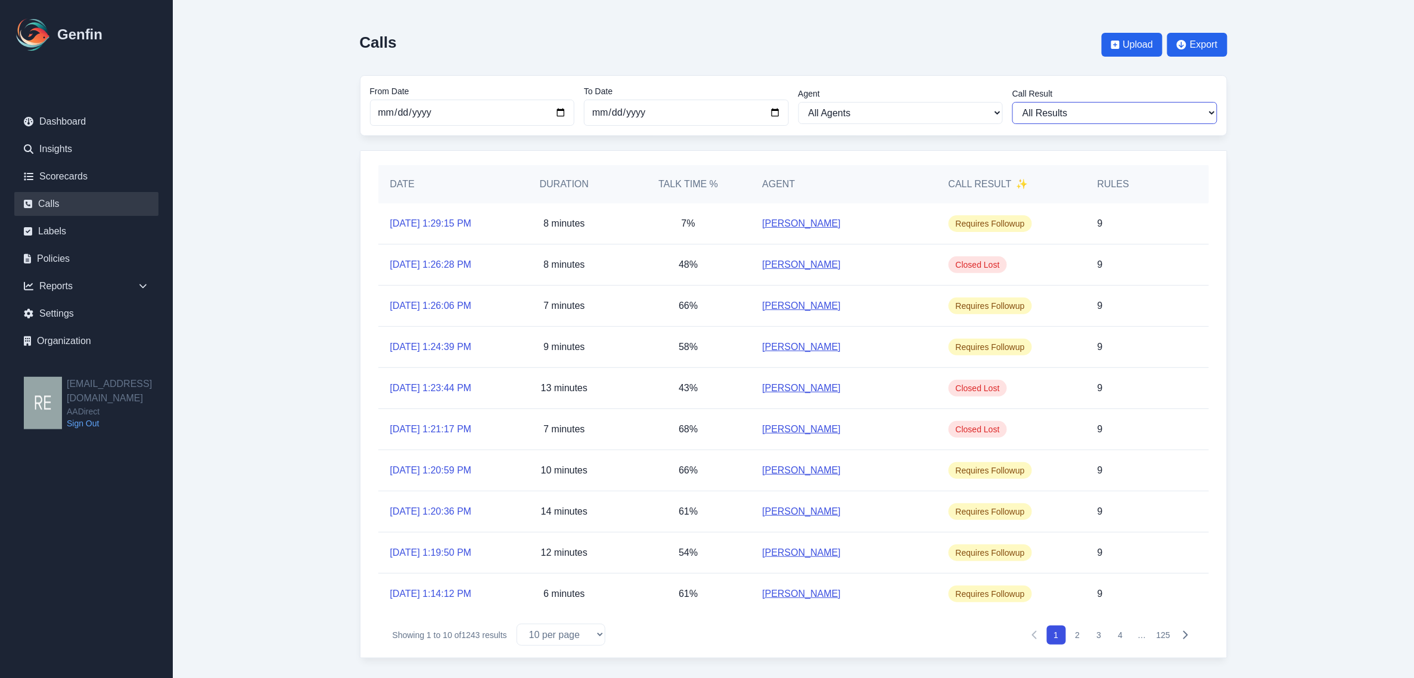
select select "Yes"
click at [1013, 102] on select "All Results Closed Won Closed Lost Requires Followup" at bounding box center [1115, 113] width 205 height 22
select select "Yes"
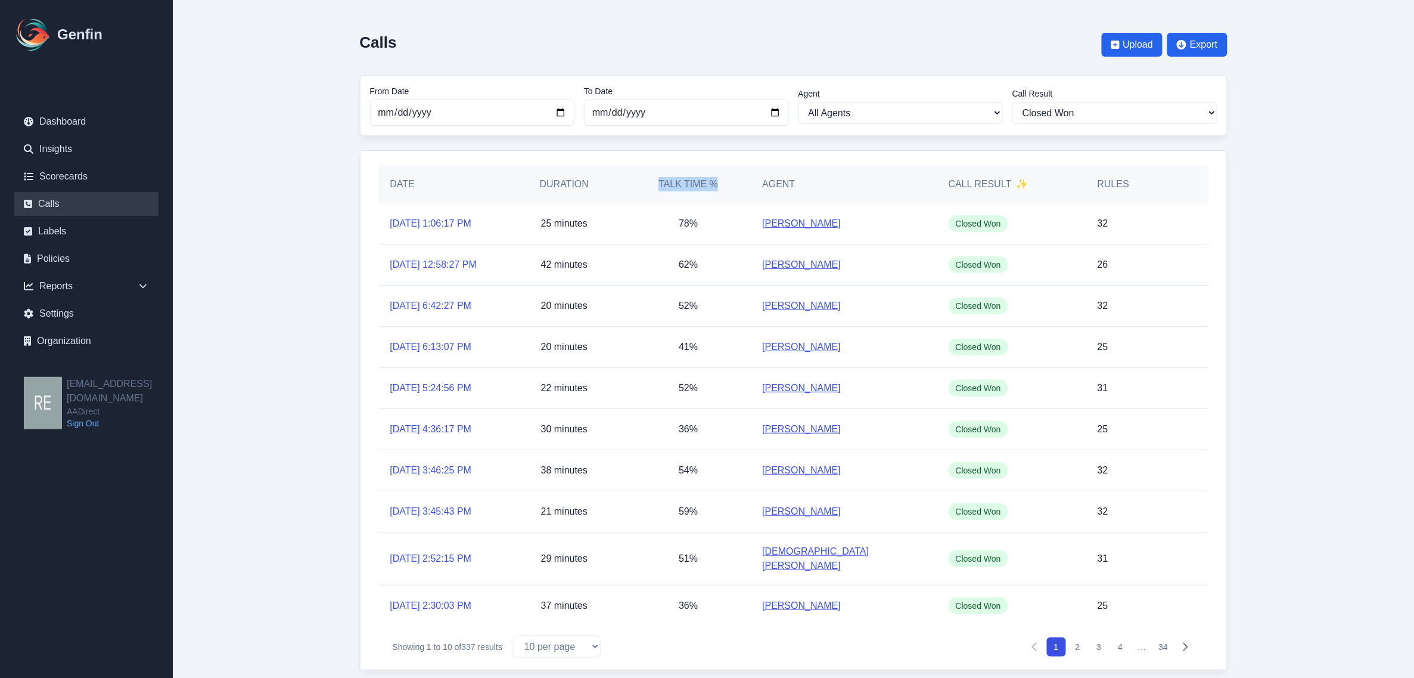
drag, startPoint x: 650, startPoint y: 182, endPoint x: 733, endPoint y: 183, distance: 83.4
click at [733, 183] on h5 "Talk Time %" at bounding box center [688, 184] width 100 height 14
click at [462, 225] on link "[DATE] 1:06:17 PM" at bounding box center [431, 223] width 82 height 14
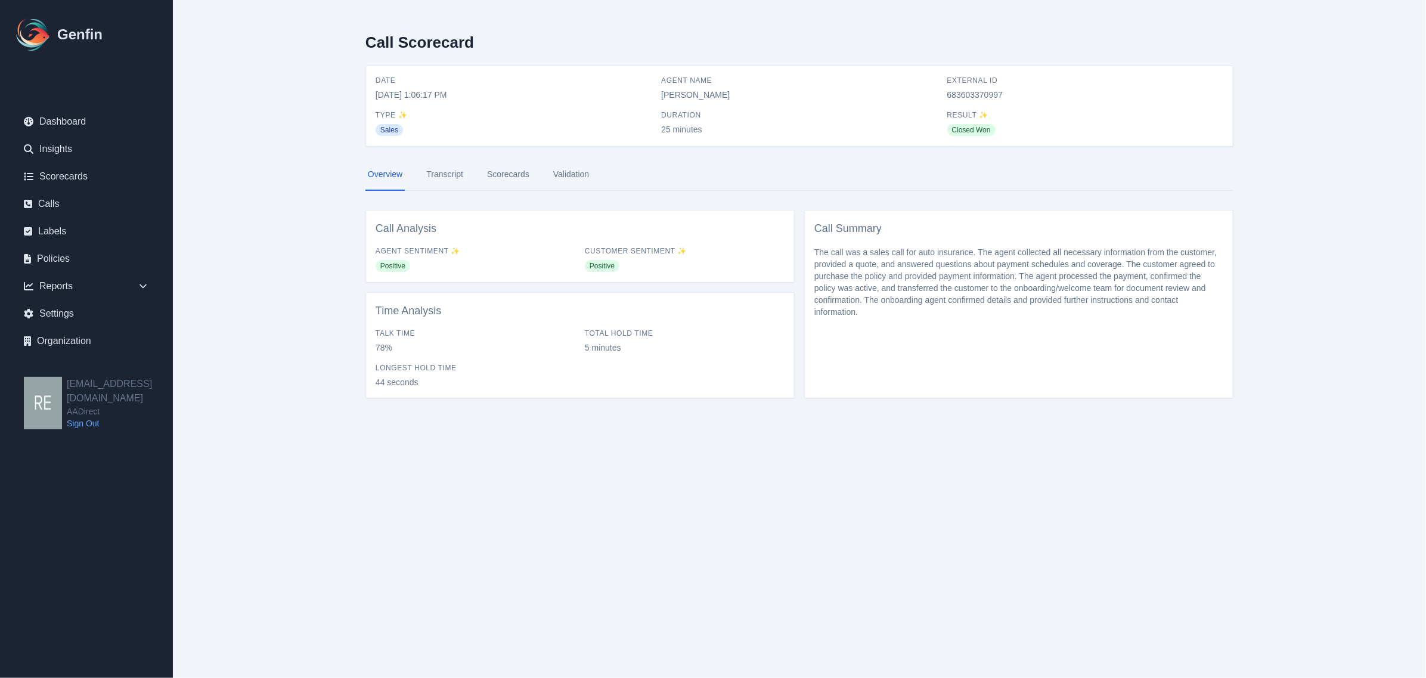
click at [517, 173] on link "Scorecards" at bounding box center [508, 175] width 47 height 32
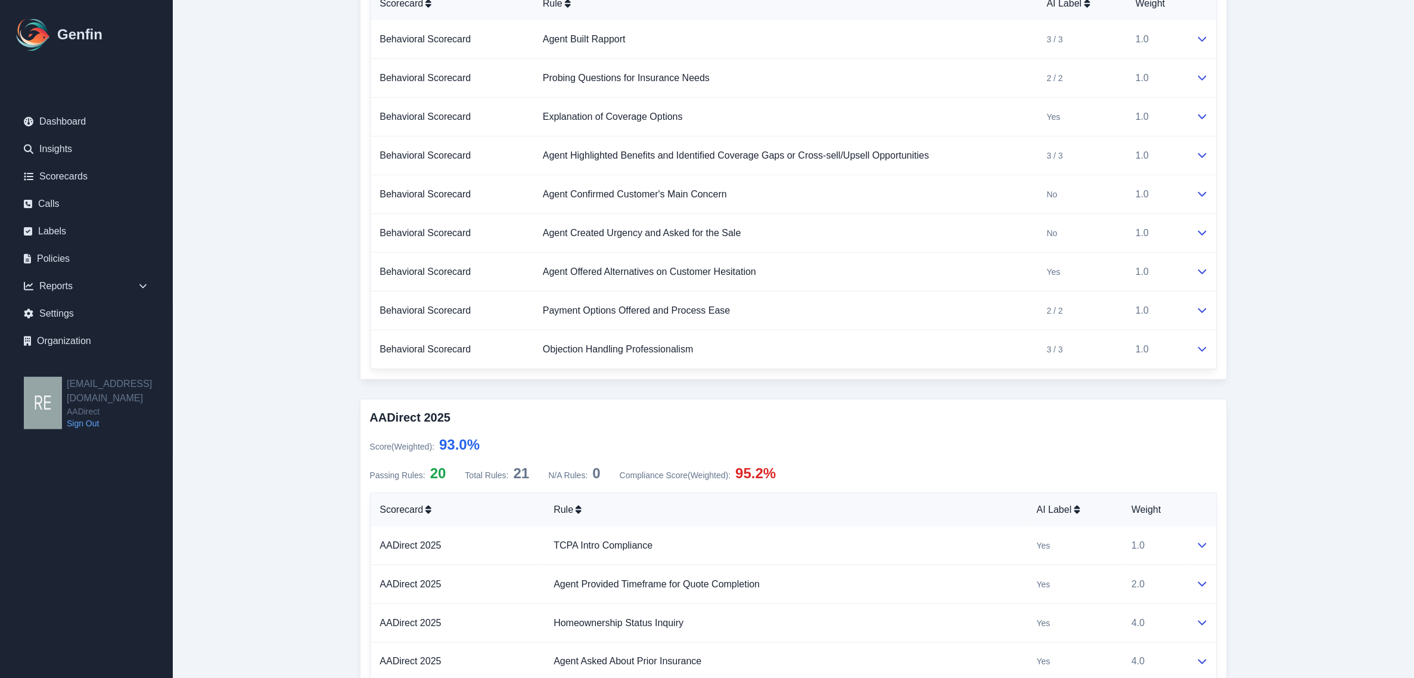
scroll to position [447, 0]
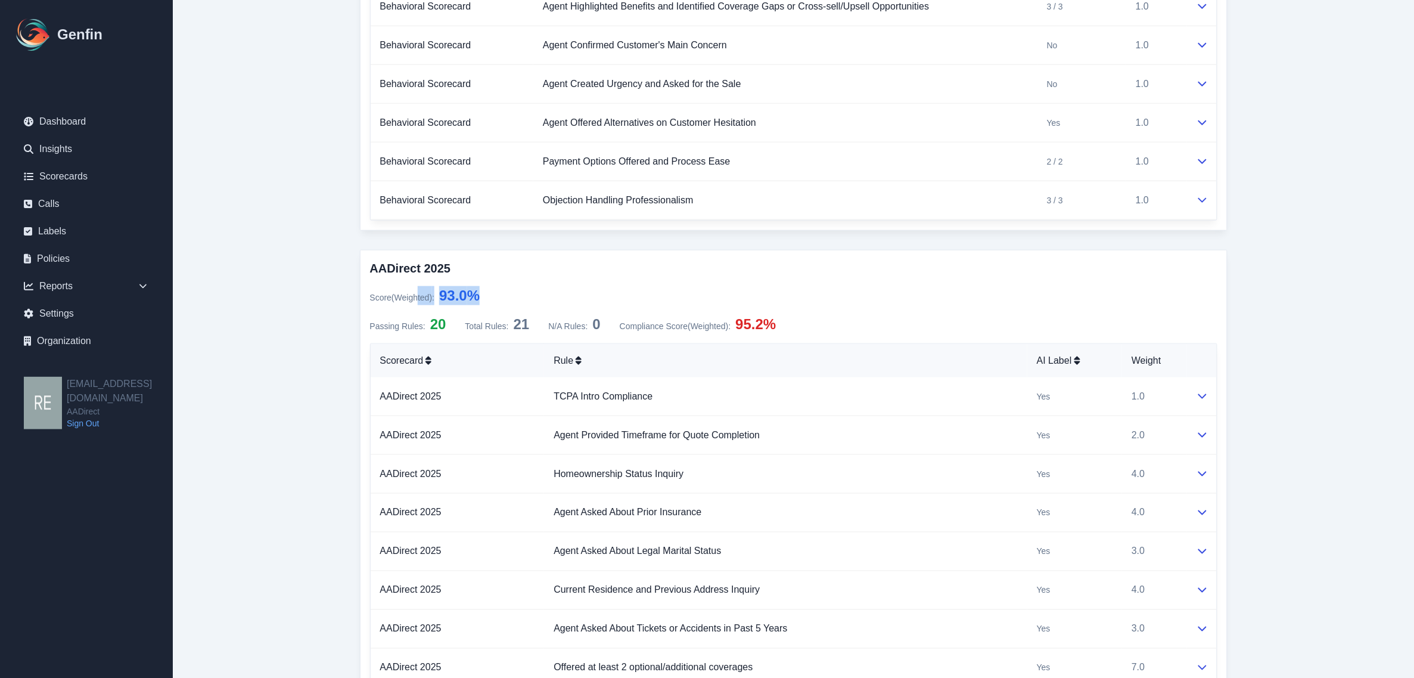
drag, startPoint x: 417, startPoint y: 284, endPoint x: 523, endPoint y: 299, distance: 106.6
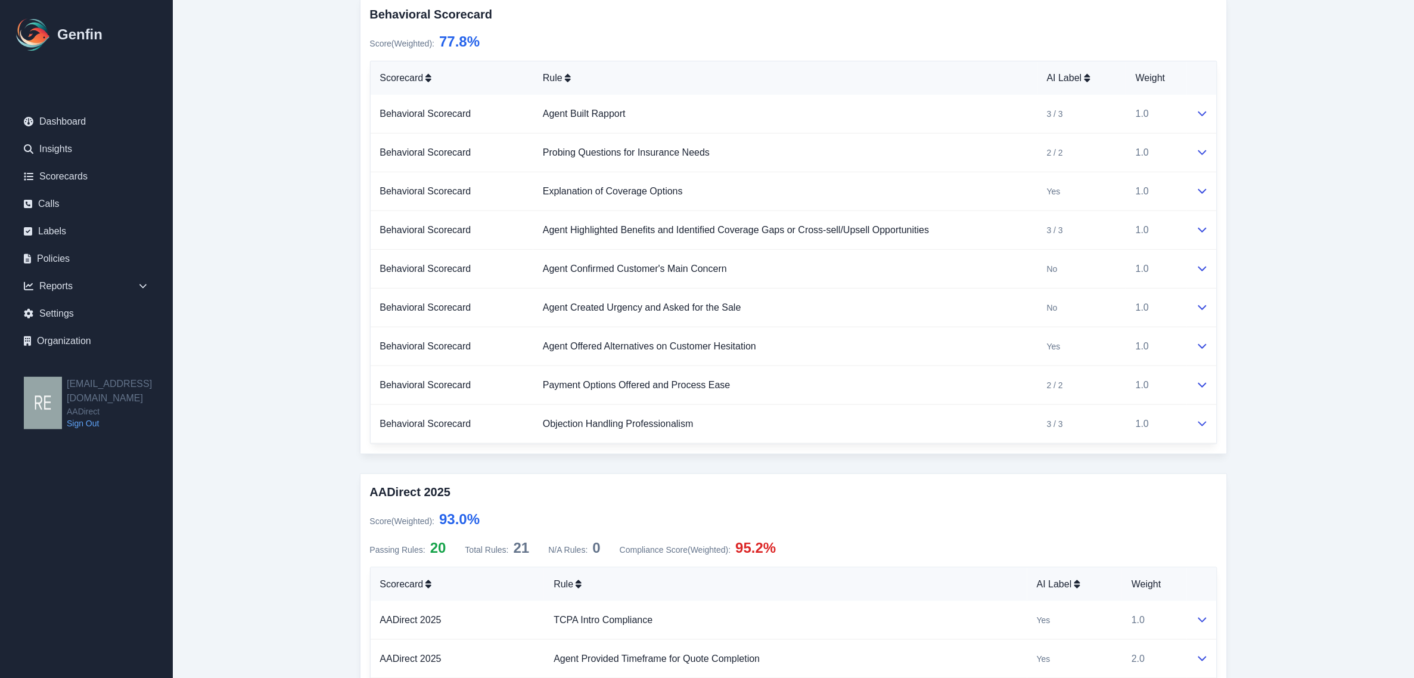
scroll to position [149, 0]
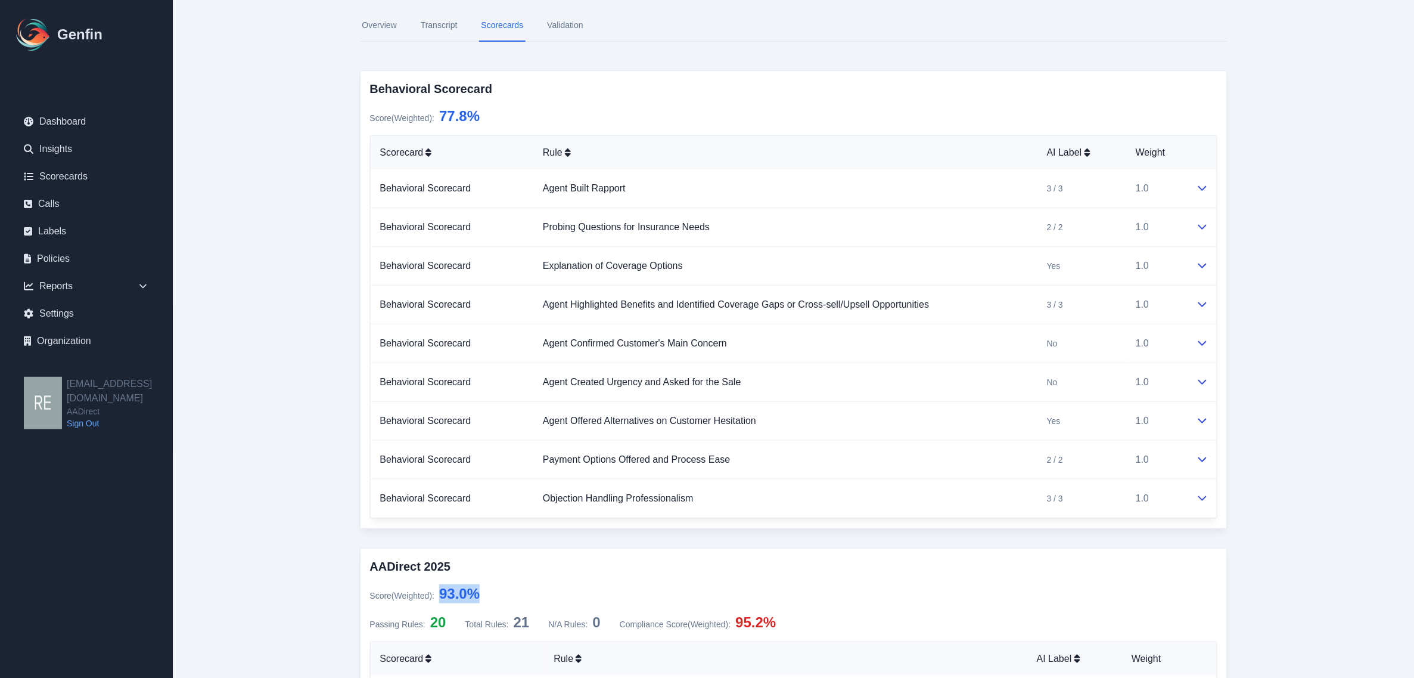
drag, startPoint x: 440, startPoint y: 595, endPoint x: 499, endPoint y: 596, distance: 59.0
click at [499, 596] on div "Score (Weighted) : 93.0 %" at bounding box center [794, 593] width 848 height 19
click at [553, 591] on div "Score (Weighted) : 93.0 %" at bounding box center [794, 593] width 848 height 19
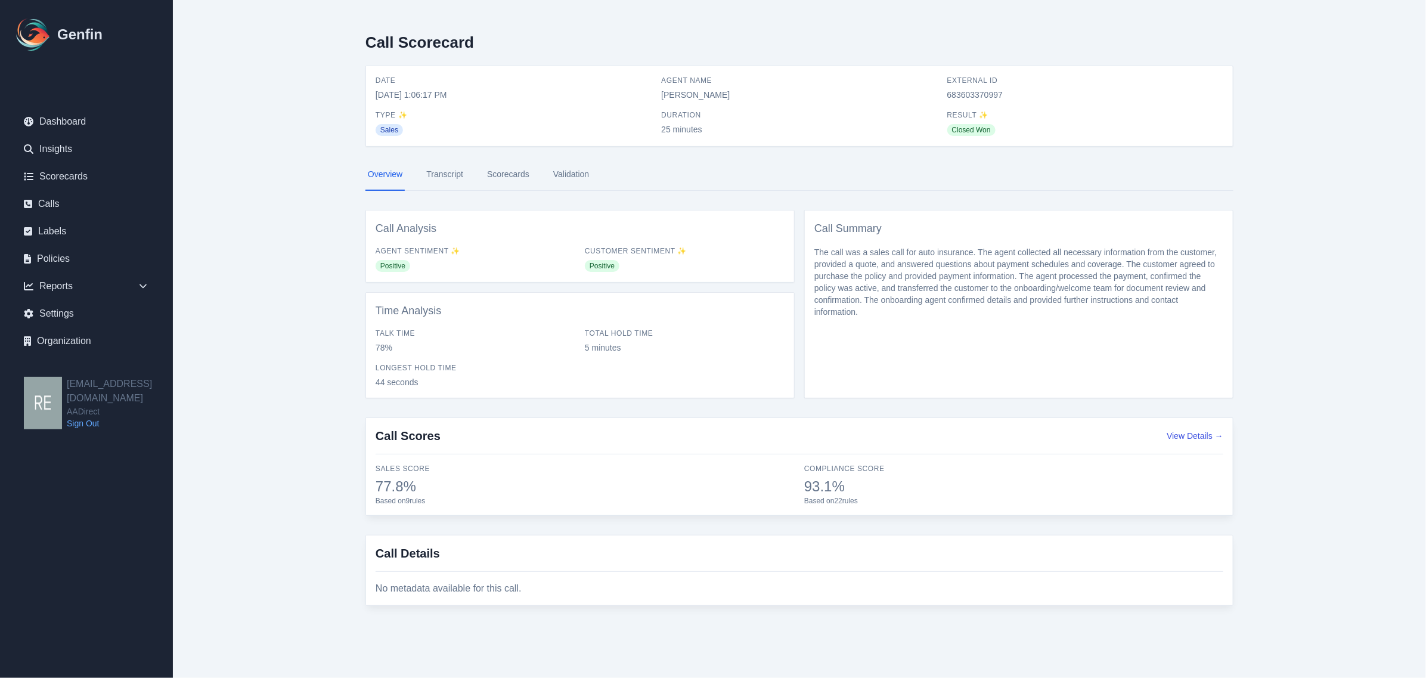
select select "Yes"
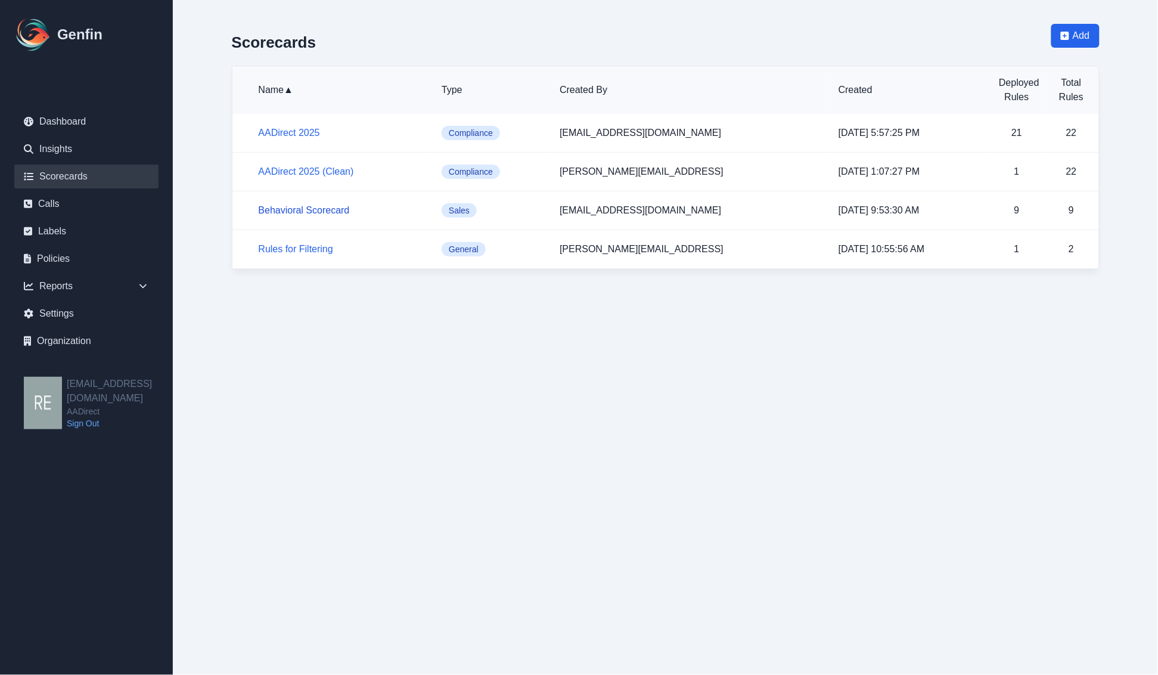
click at [309, 207] on link "Behavioral Scorecard" at bounding box center [304, 210] width 91 height 10
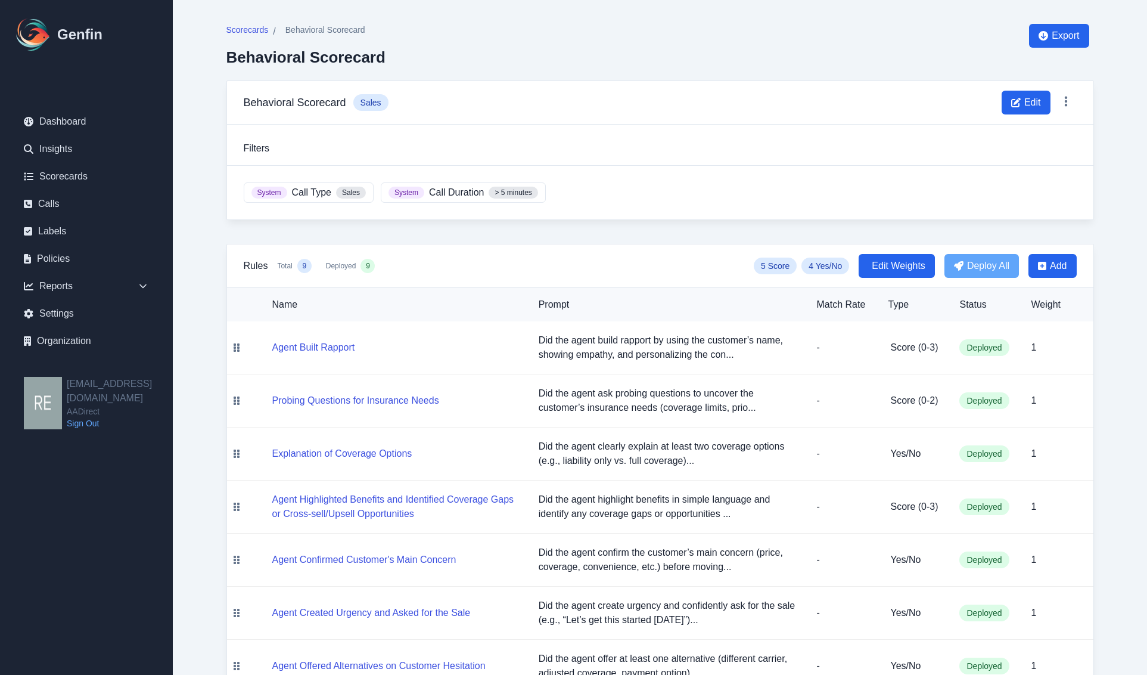
scroll to position [153, 0]
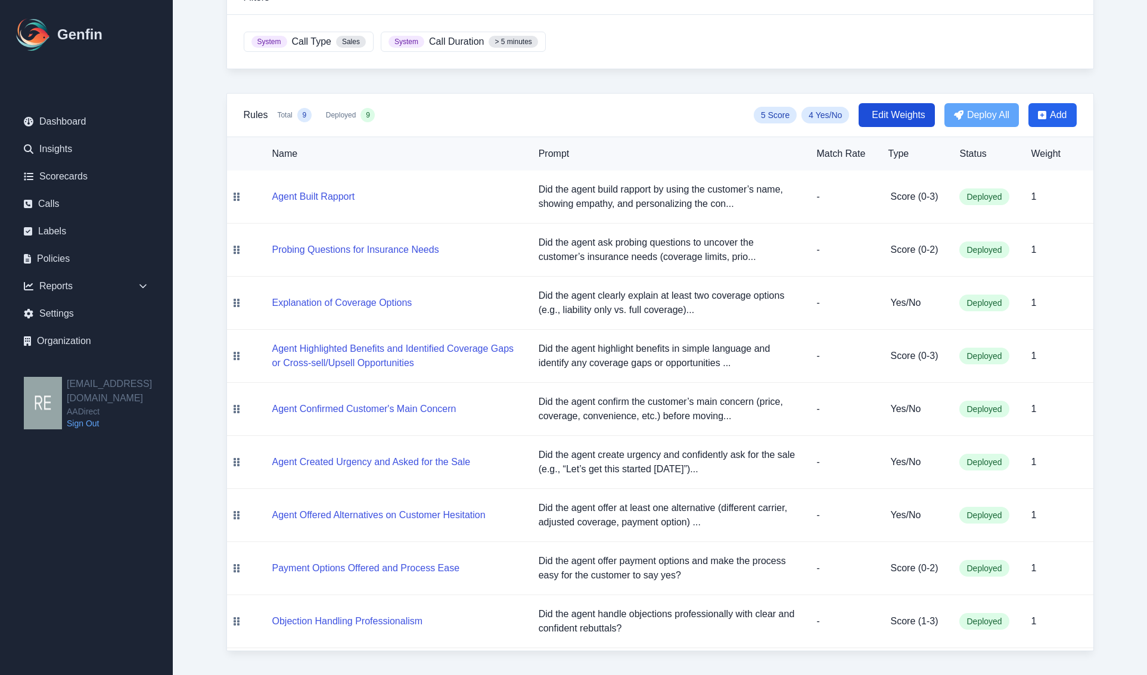
click at [911, 103] on span "Edit Weights" at bounding box center [897, 115] width 76 height 24
click at [1115, 147] on div "Scorecards / Behavioral Scorecard Behavioral Scorecard Export Behavioral Scorec…" at bounding box center [661, 262] width 916 height 826
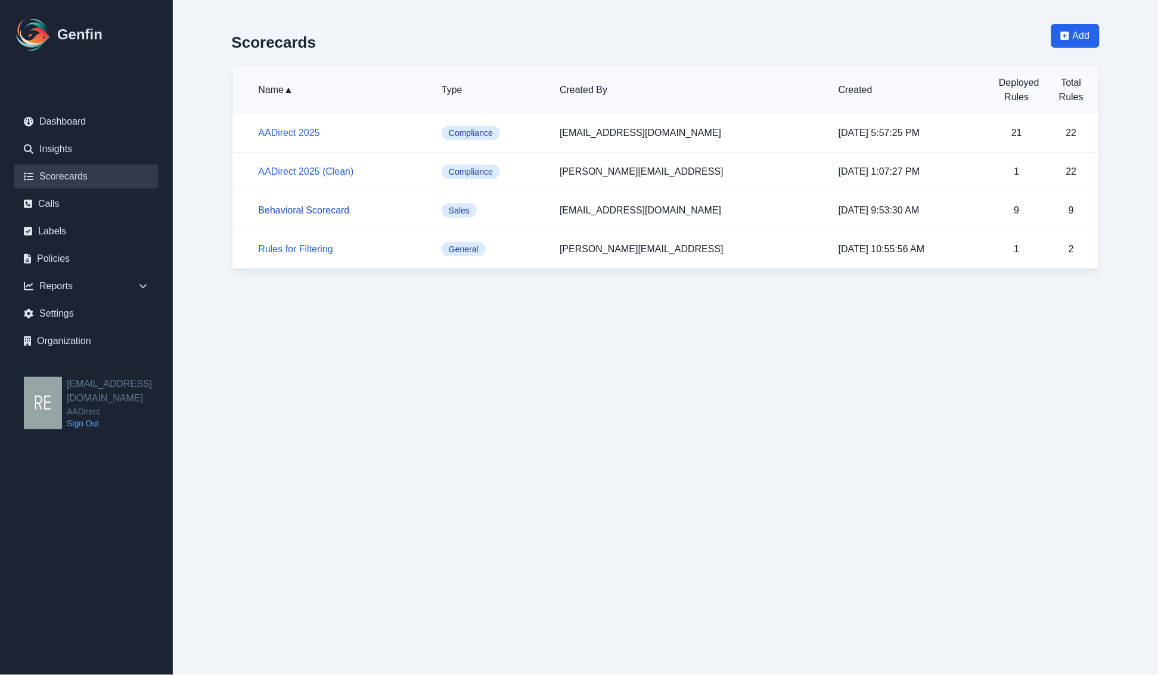
click at [319, 213] on link "Behavioral Scorecard" at bounding box center [304, 210] width 91 height 10
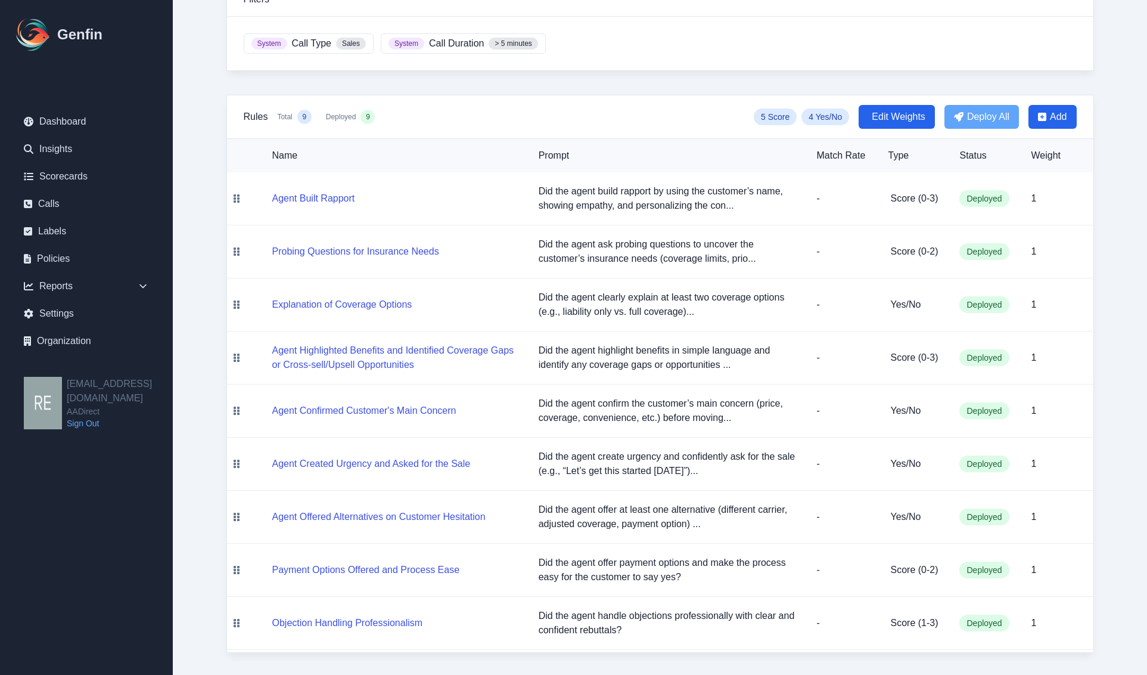
scroll to position [153, 0]
click at [336, 198] on button "Agent Built Rapport" at bounding box center [313, 197] width 83 height 14
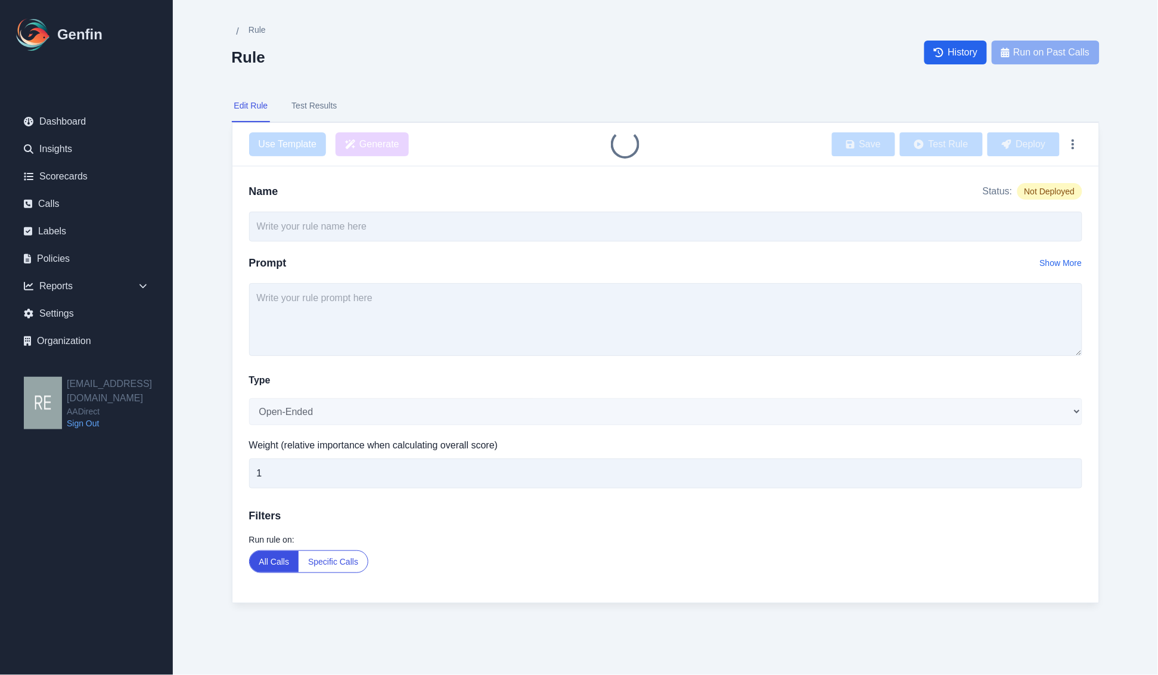
type input "Agent Built Rapport"
type textarea "Did the agent build rapport by using the customer’s name, showing empathy, and …"
select select "Score"
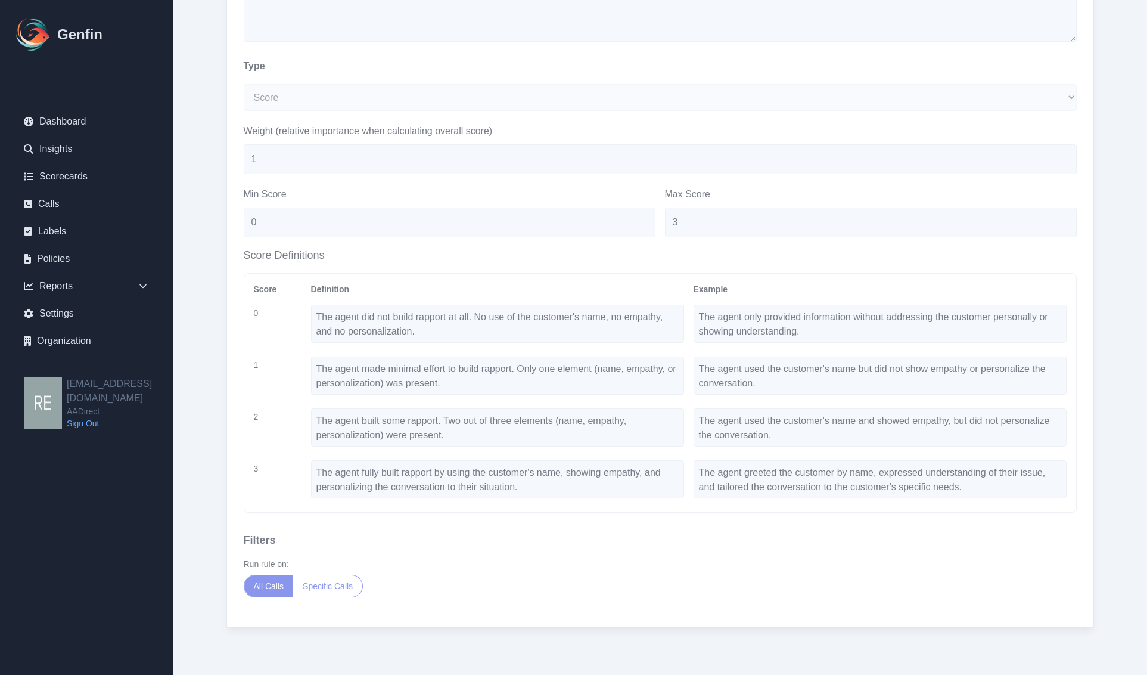
scroll to position [16, 0]
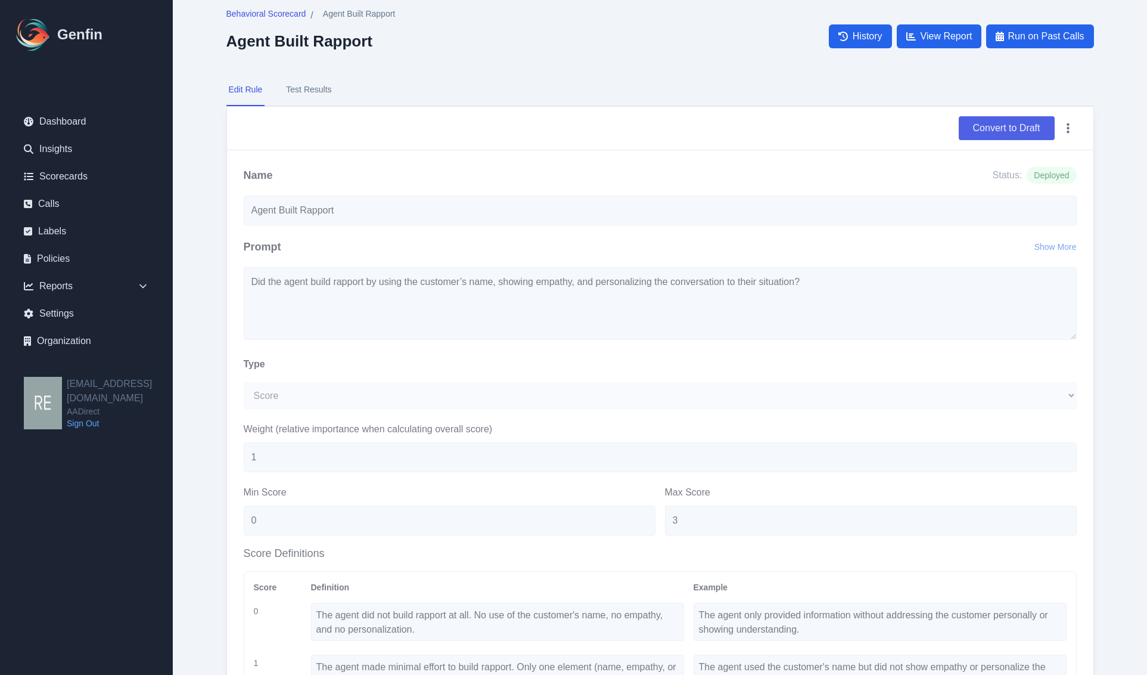
click at [1000, 122] on button "Convert to Draft" at bounding box center [1007, 128] width 96 height 24
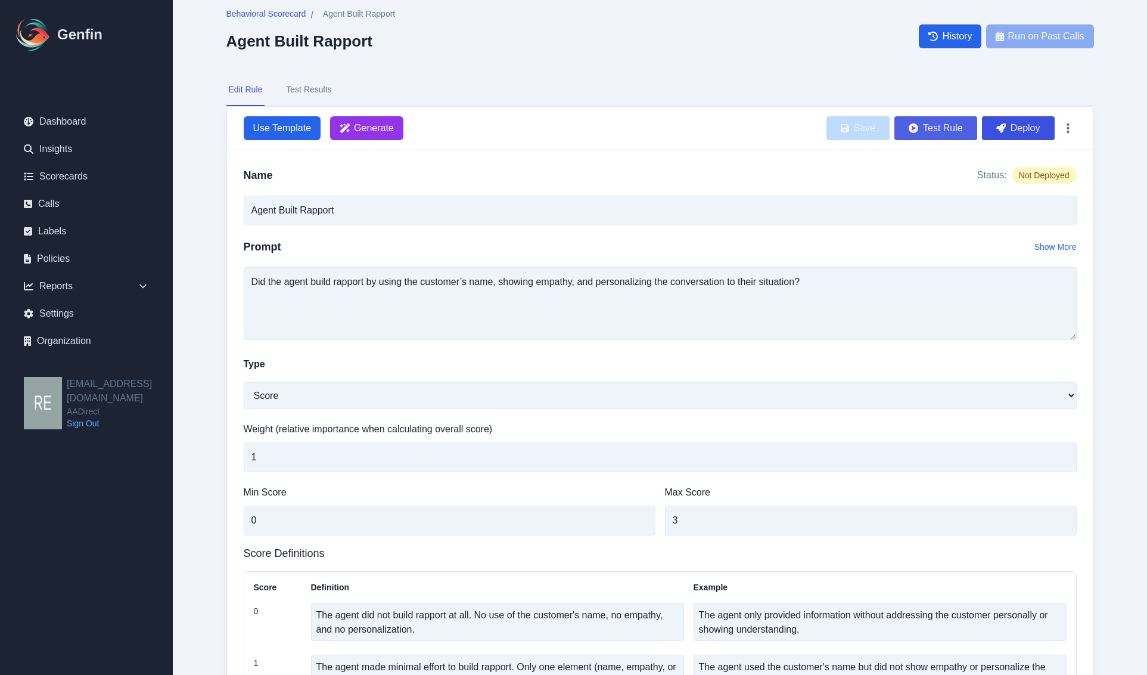
click at [951, 131] on button "Test Rule" at bounding box center [936, 128] width 83 height 24
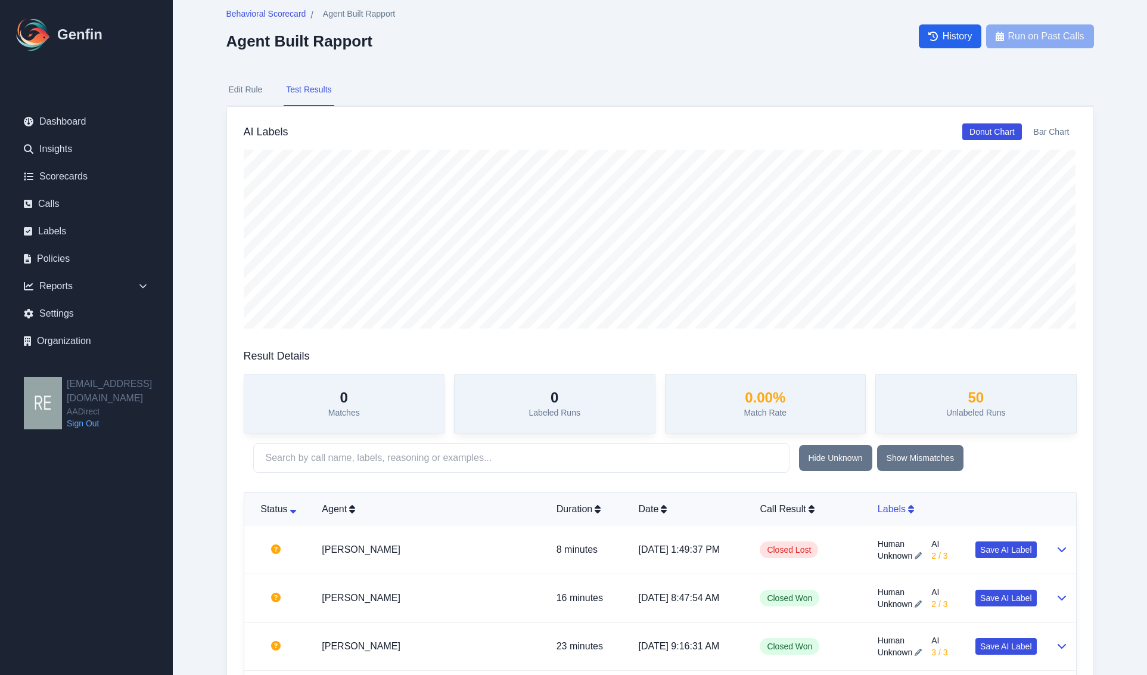
scroll to position [91, 0]
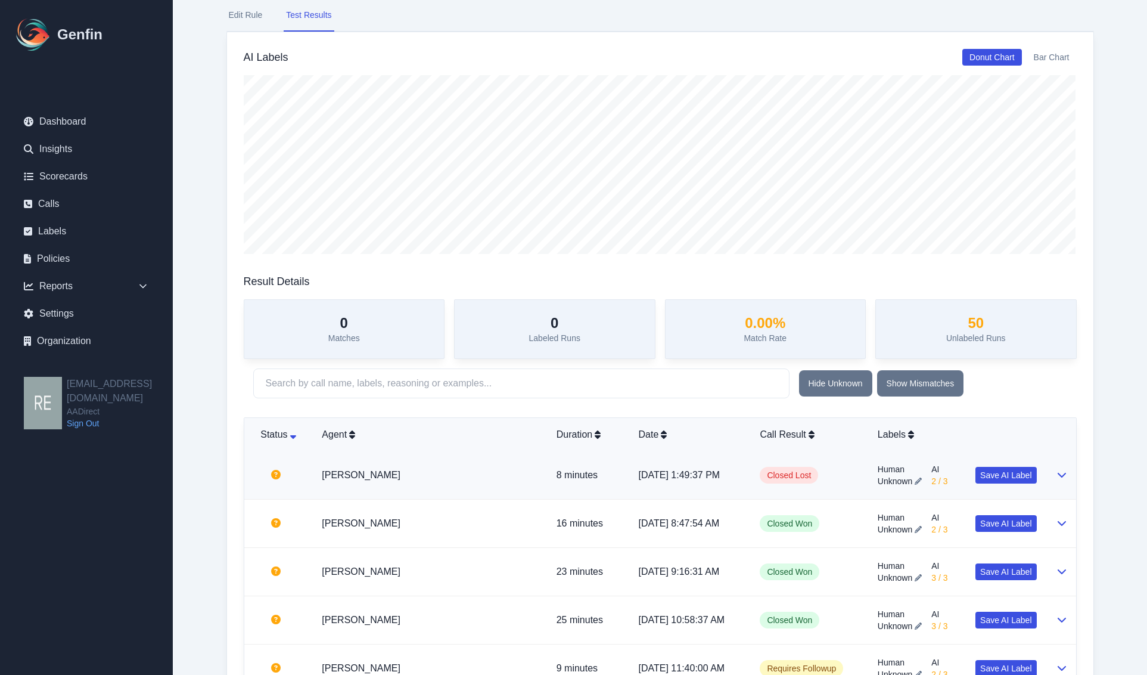
click at [1067, 474] on td at bounding box center [1062, 475] width 30 height 48
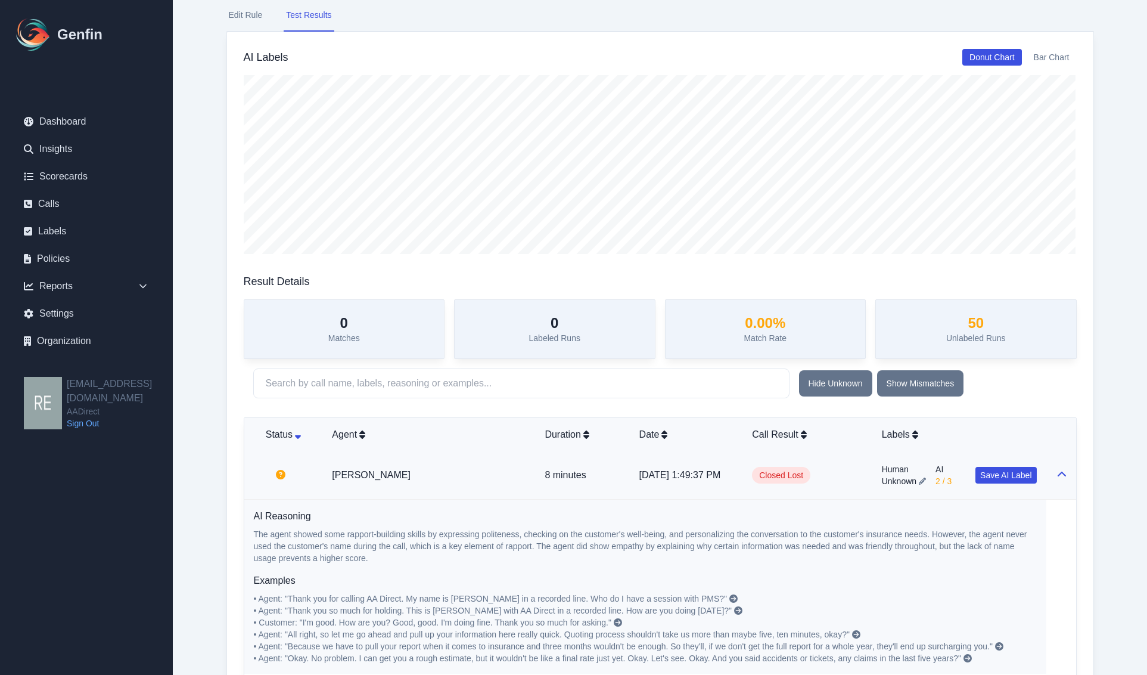
scroll to position [314, 0]
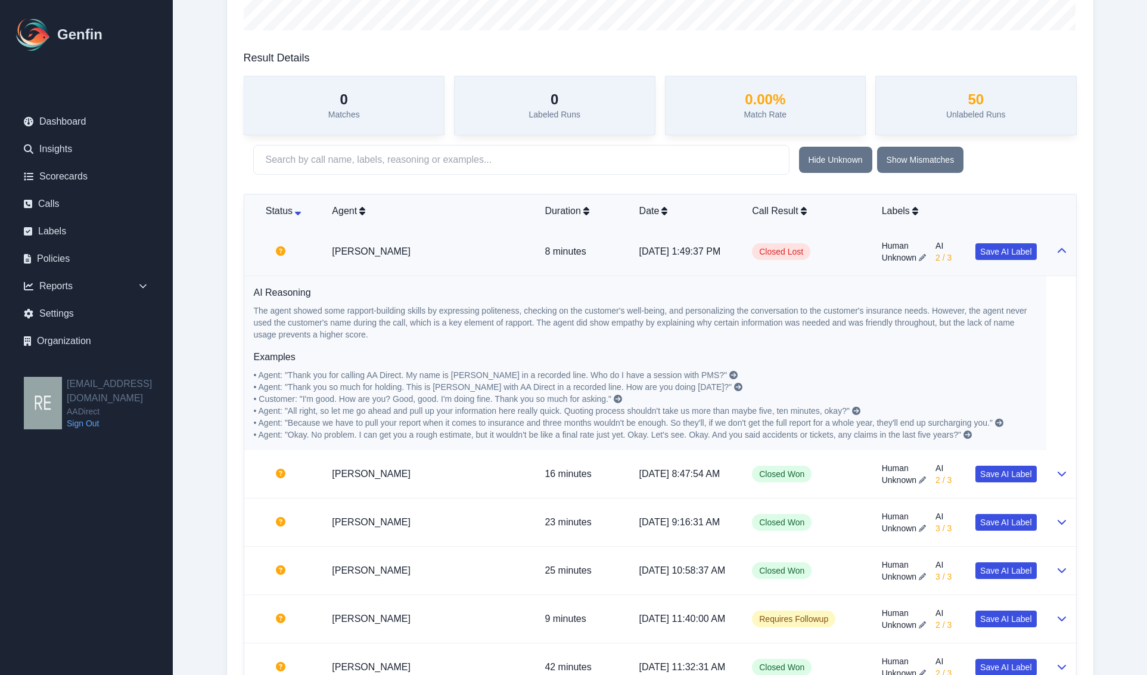
click at [1057, 252] on icon at bounding box center [1062, 251] width 10 height 10
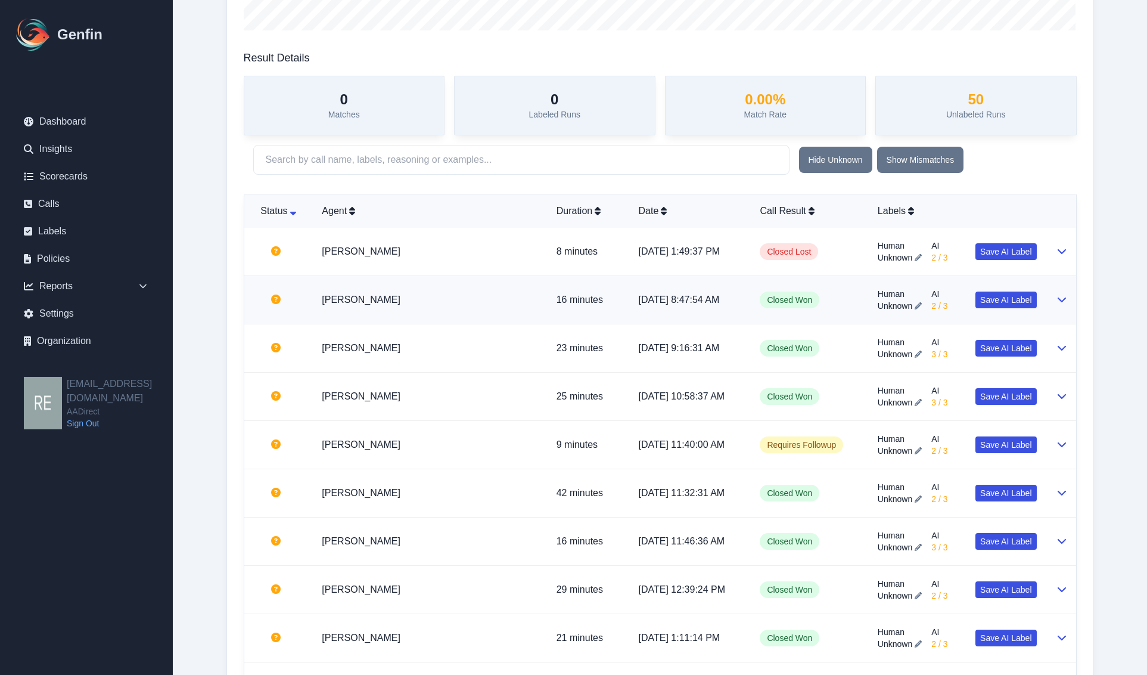
click at [1060, 299] on icon at bounding box center [1062, 299] width 10 height 10
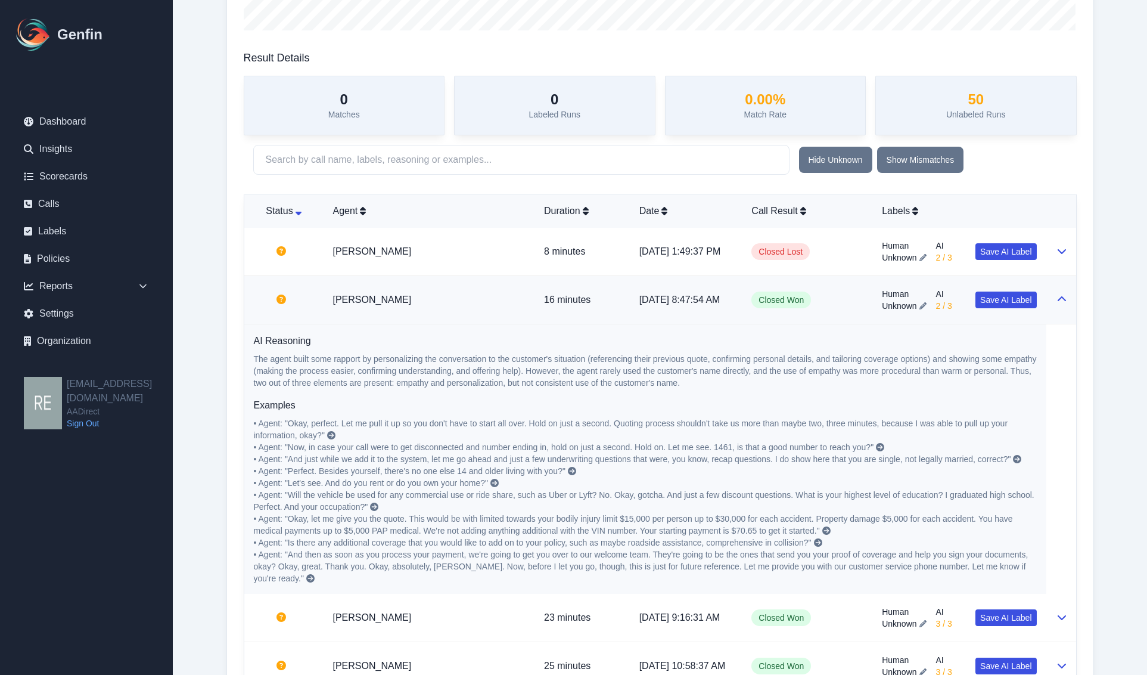
click at [1060, 299] on icon at bounding box center [1061, 298] width 8 height 5
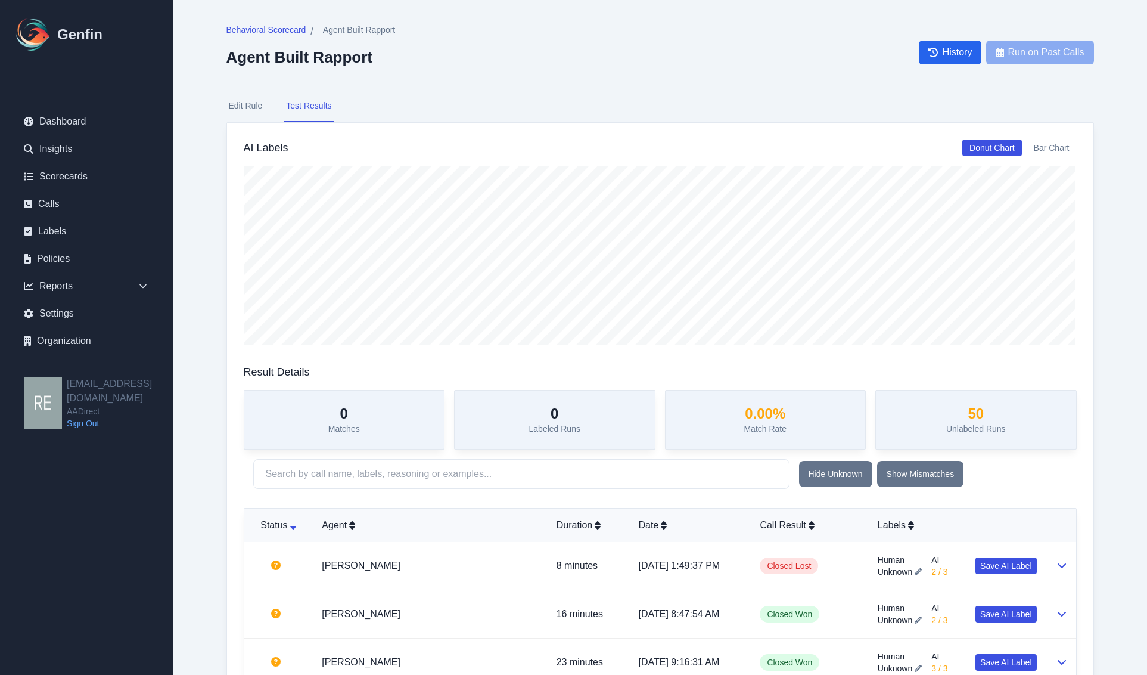
scroll to position [298, 0]
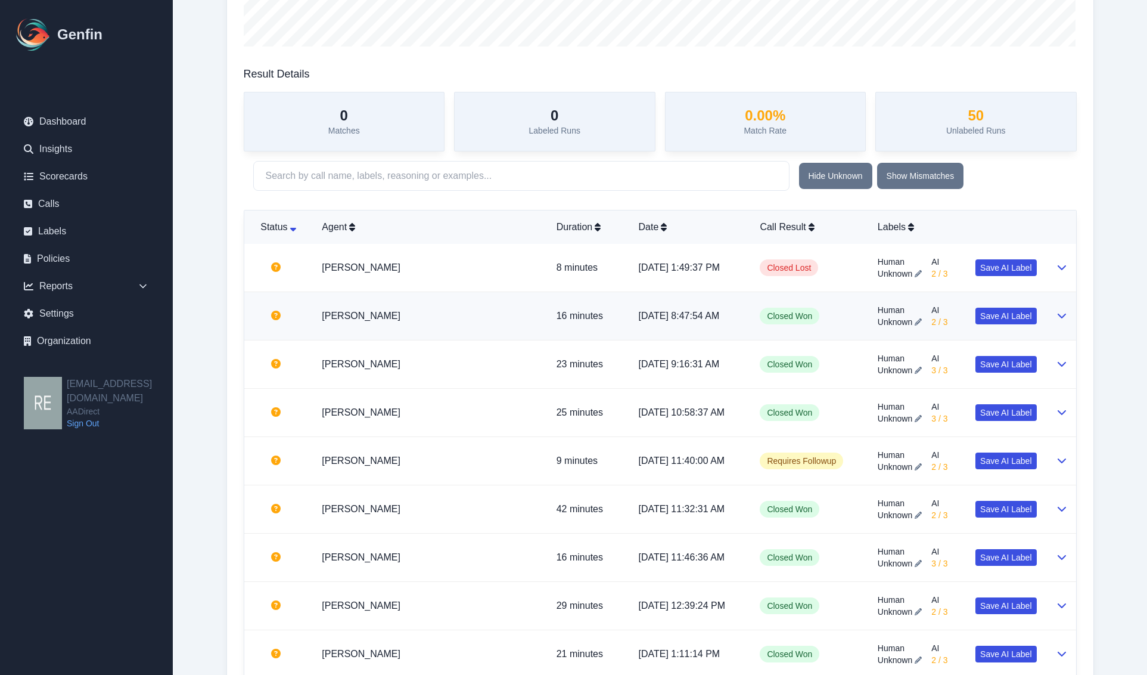
click at [1051, 313] on td at bounding box center [1062, 316] width 30 height 48
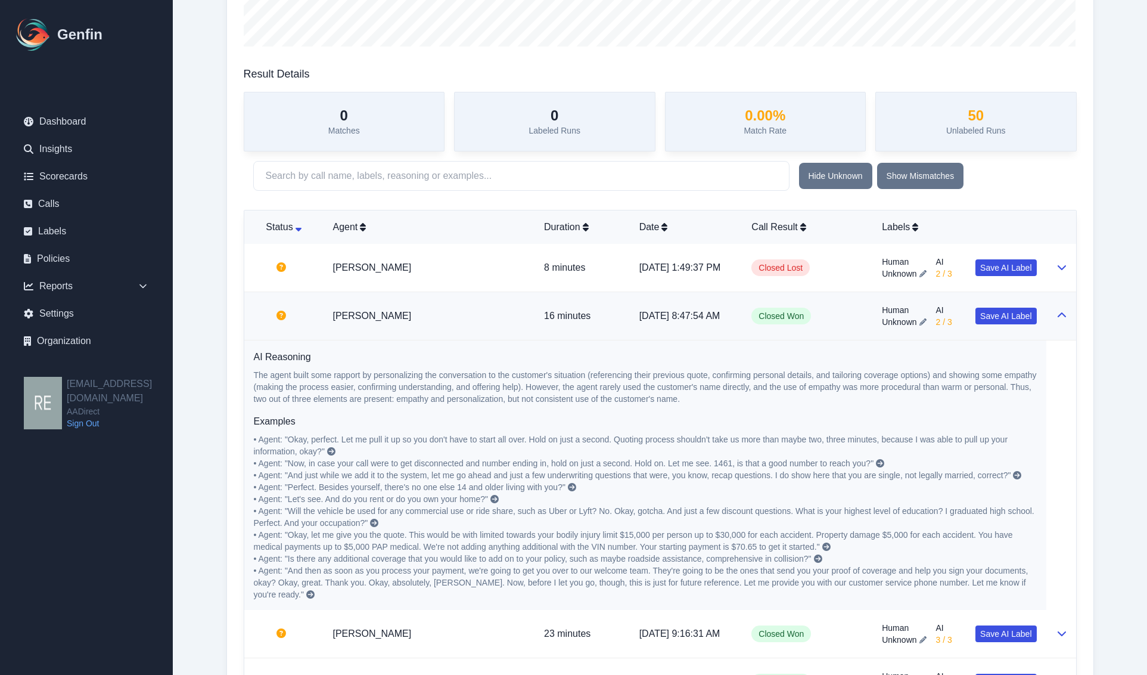
scroll to position [447, 0]
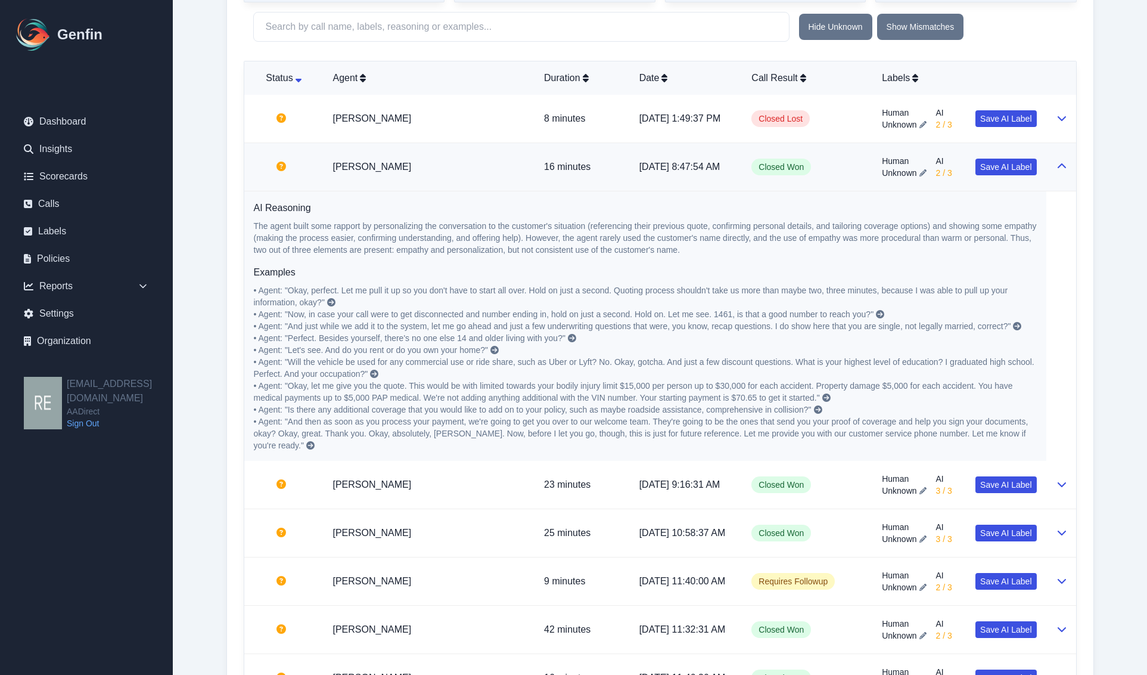
click at [936, 174] on span "2 / 3" at bounding box center [944, 173] width 16 height 12
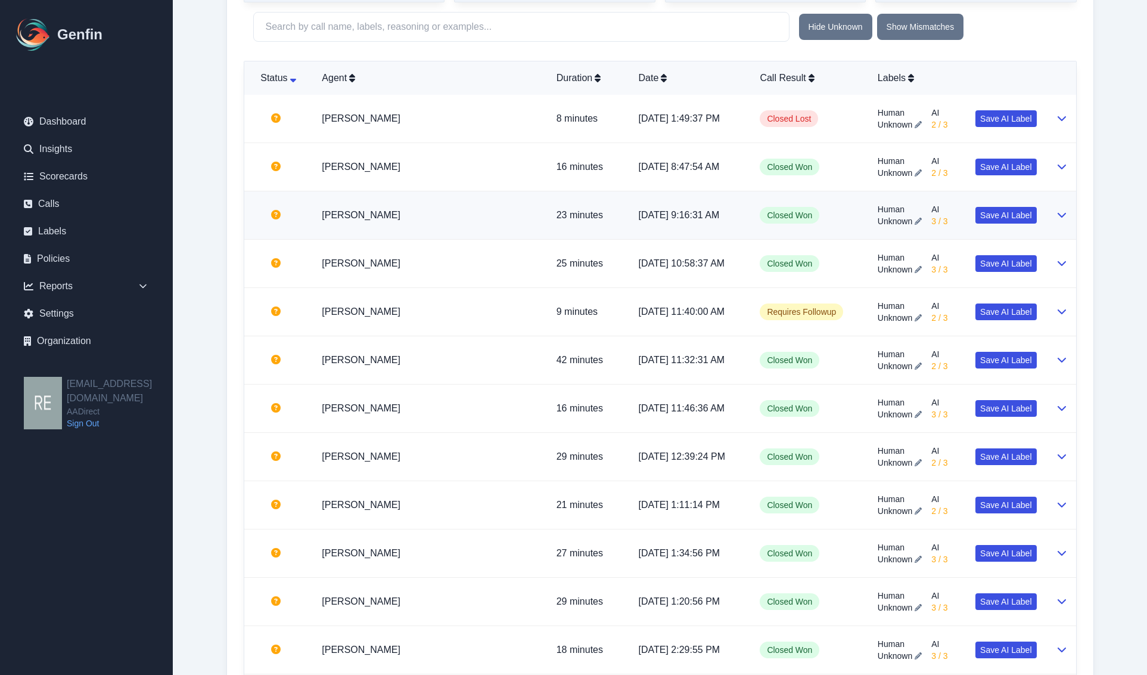
click at [938, 219] on div "Human Unknown AI 3 / 3 Save AI Label" at bounding box center [957, 215] width 159 height 24
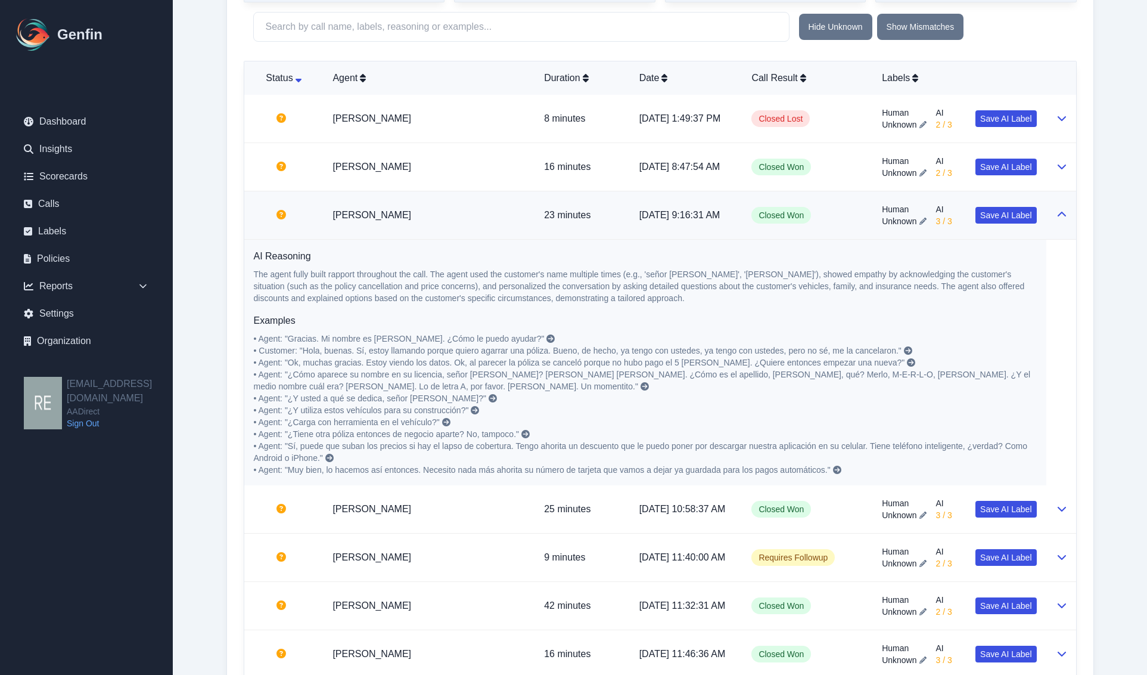
click at [938, 219] on span "3 / 3" at bounding box center [944, 221] width 16 height 12
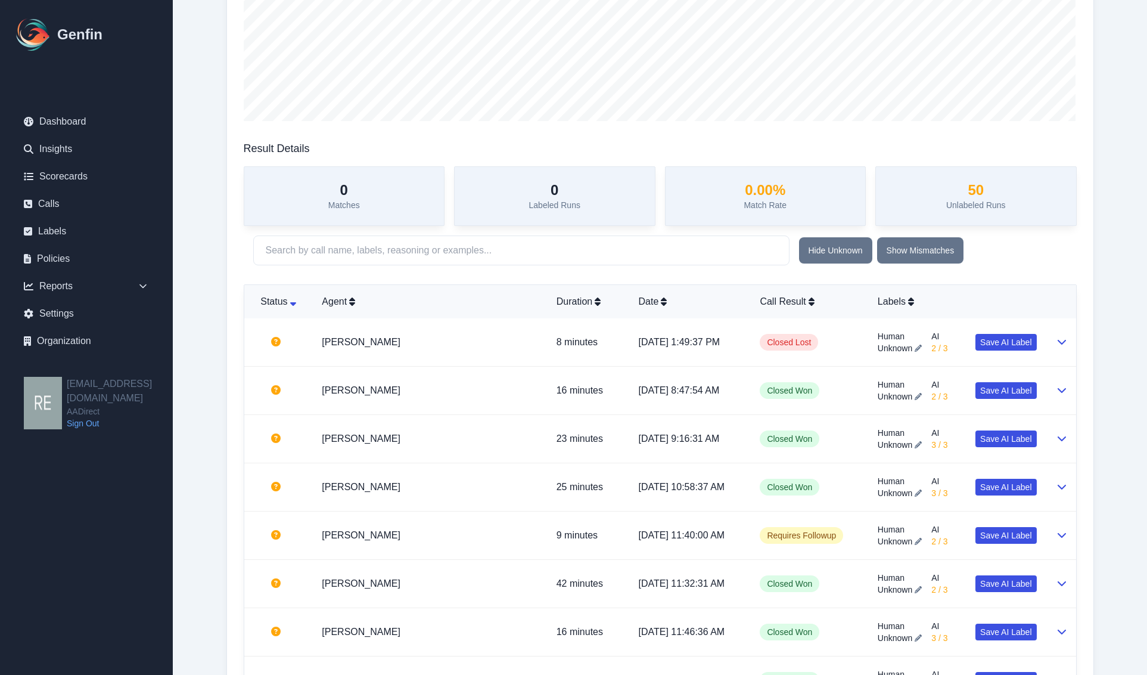
scroll to position [149, 0]
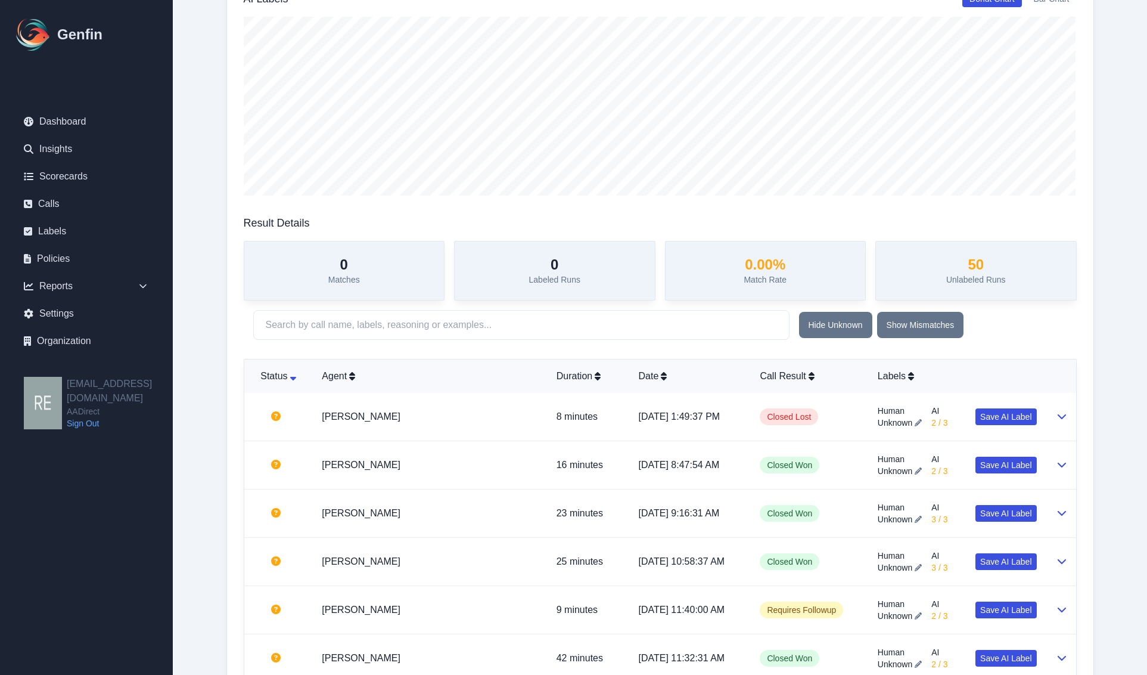
click at [362, 293] on div "0 Matches" at bounding box center [344, 271] width 201 height 60
click at [561, 340] on input "text" at bounding box center [521, 325] width 536 height 30
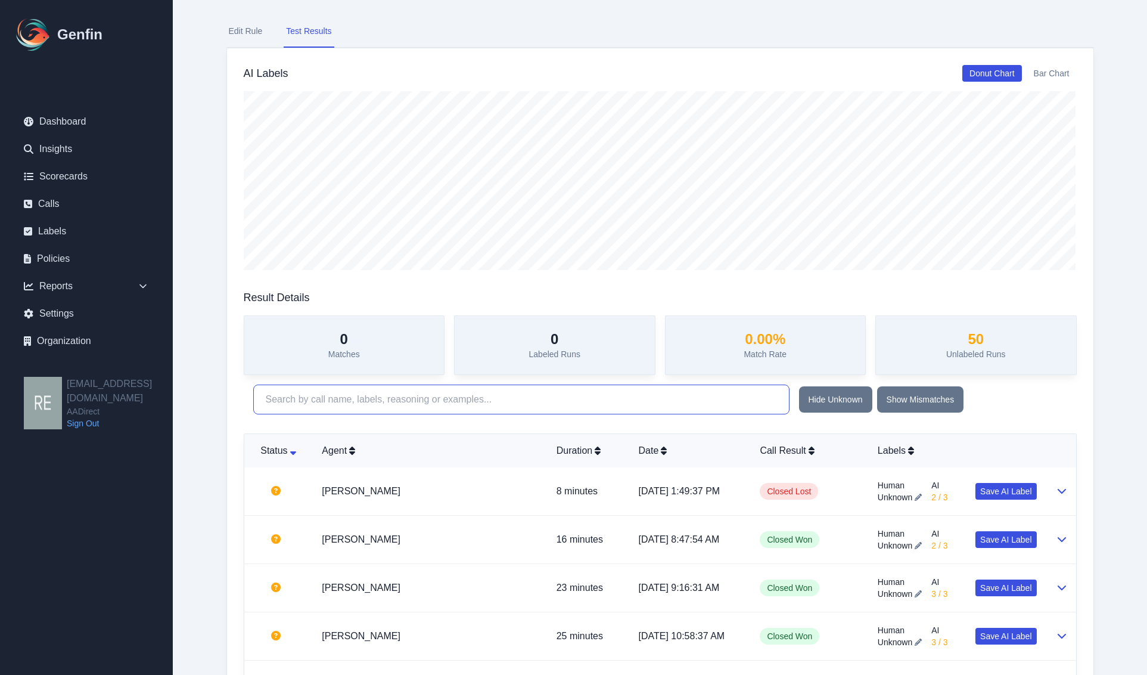
scroll to position [0, 0]
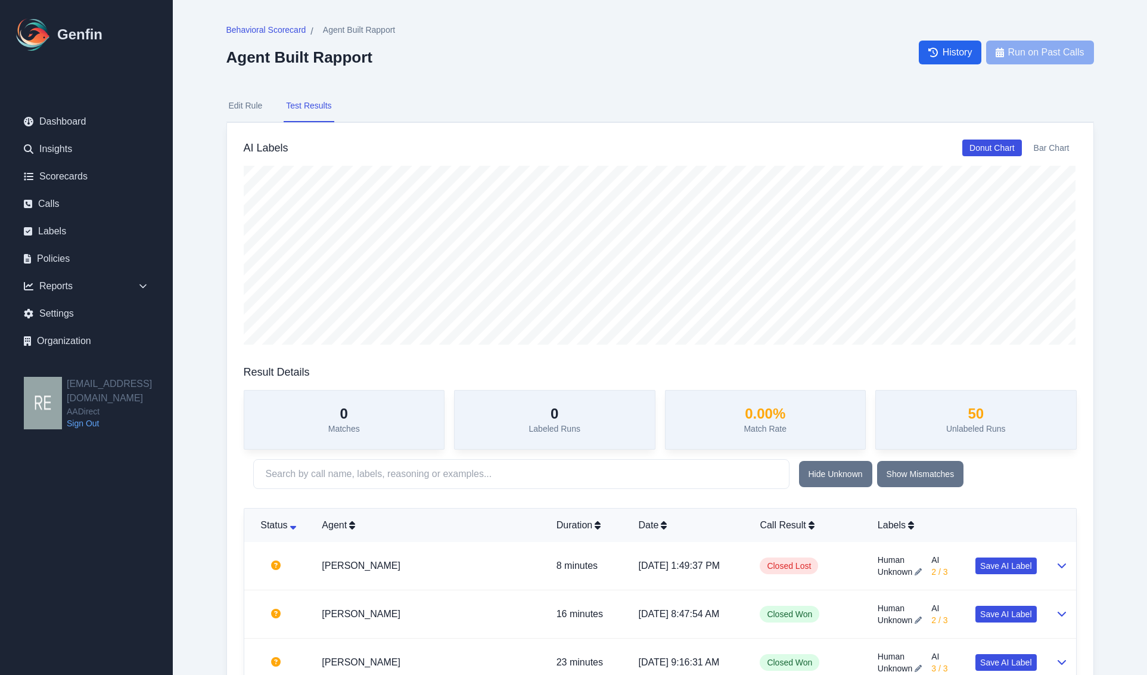
click at [1006, 147] on button "Donut Chart" at bounding box center [992, 147] width 59 height 17
click at [1063, 150] on button "Bar Chart" at bounding box center [1052, 147] width 50 height 17
click at [1001, 147] on button "Donut Chart" at bounding box center [992, 147] width 59 height 17
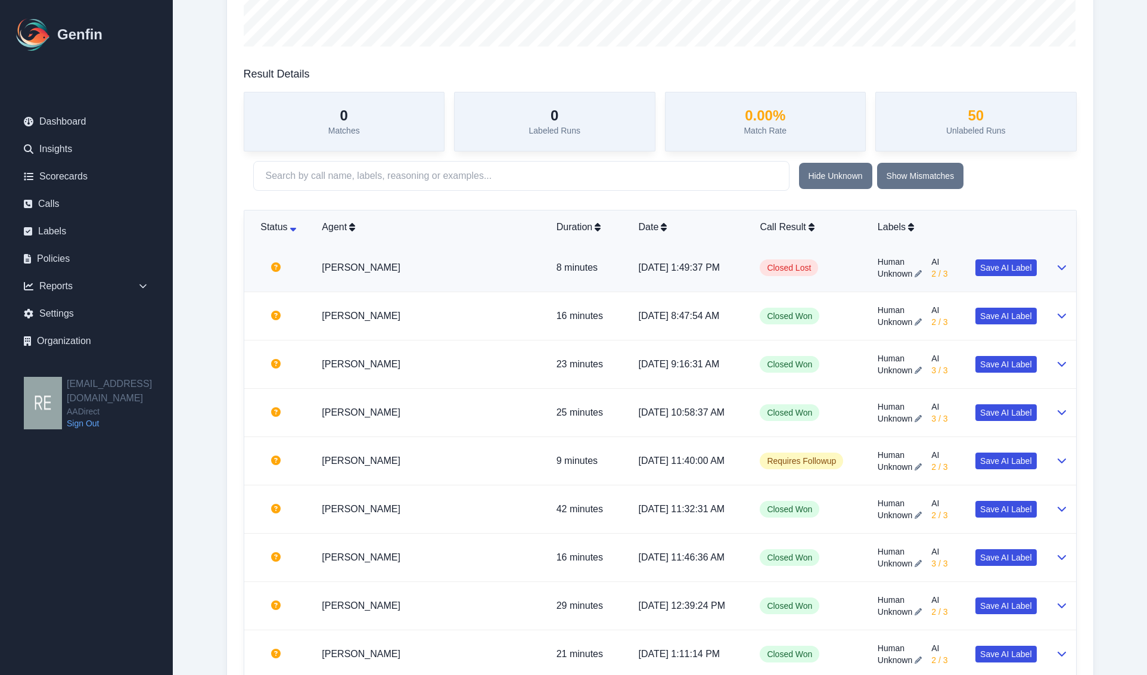
click at [364, 261] on td "[PERSON_NAME]" at bounding box center [429, 268] width 234 height 48
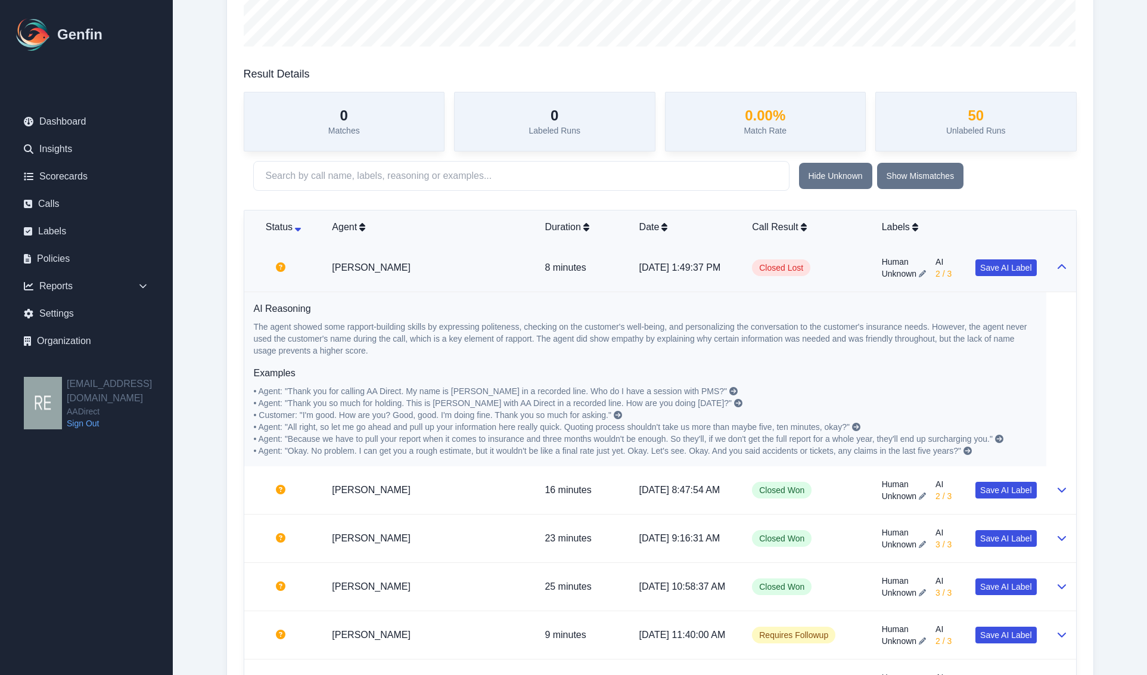
click at [659, 268] on p "[DATE] 1:49:37 PM" at bounding box center [687, 267] width 94 height 14
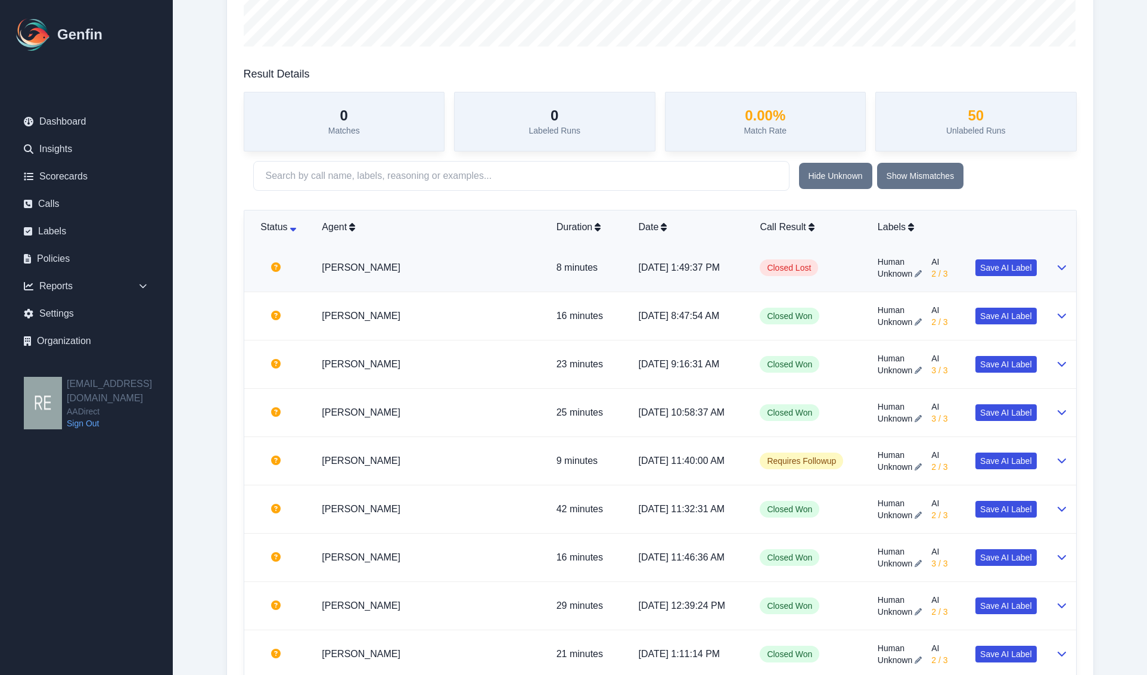
click at [310, 262] on td at bounding box center [278, 268] width 69 height 48
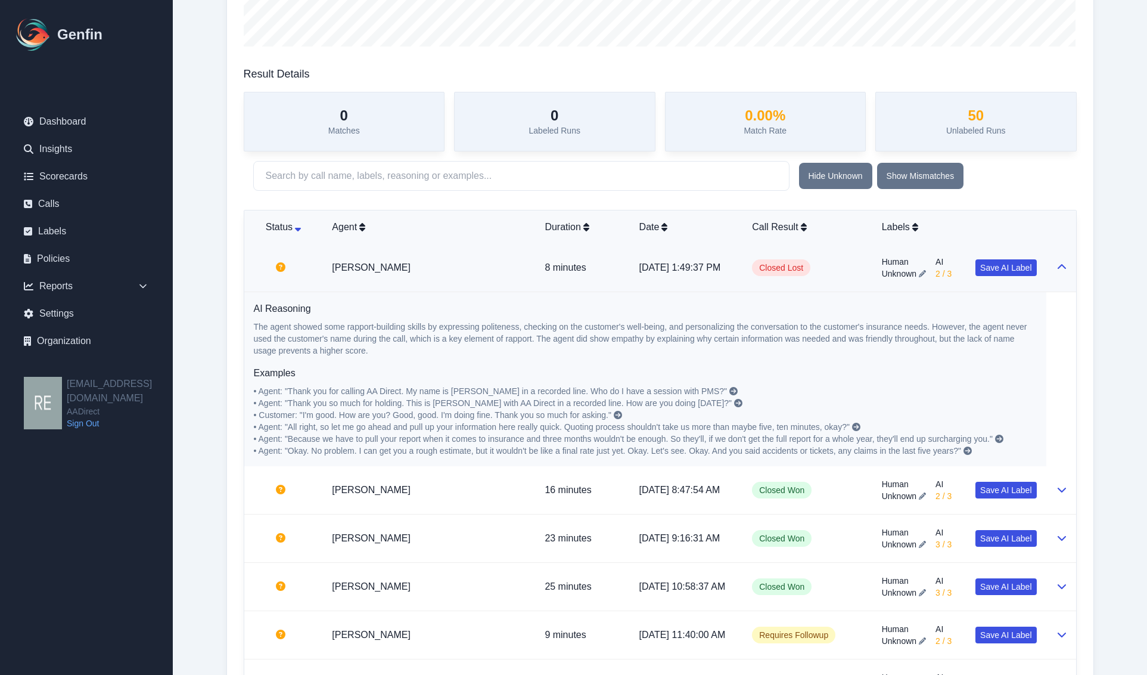
click at [284, 272] on icon at bounding box center [281, 267] width 10 height 10
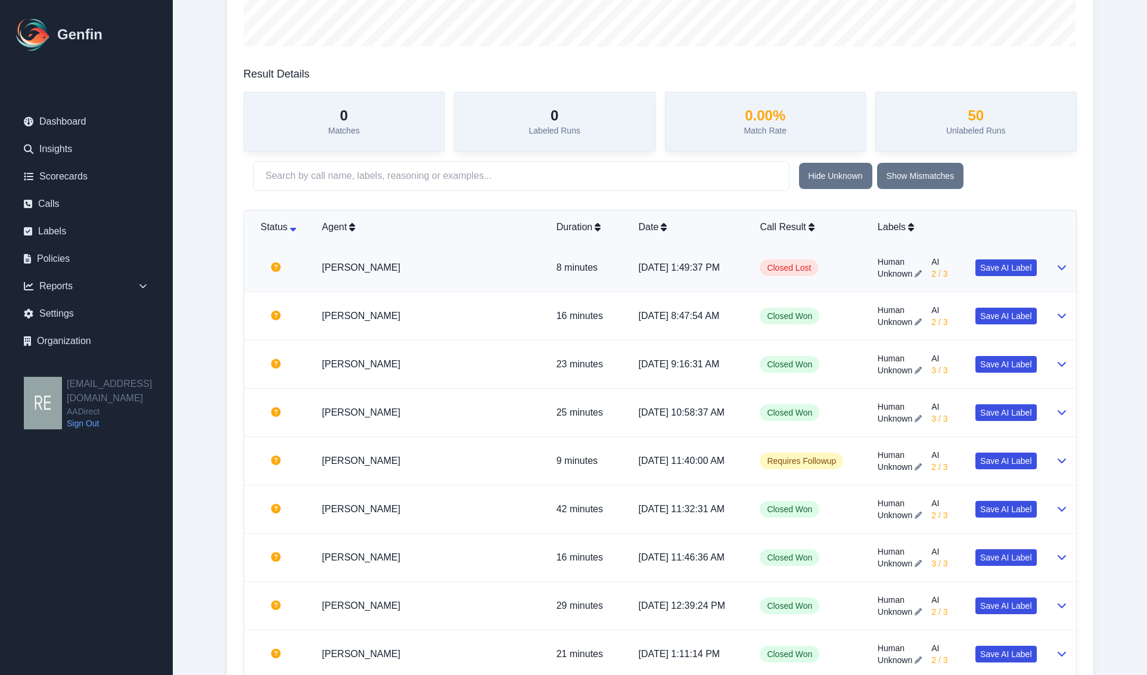
click at [288, 269] on td at bounding box center [278, 268] width 69 height 48
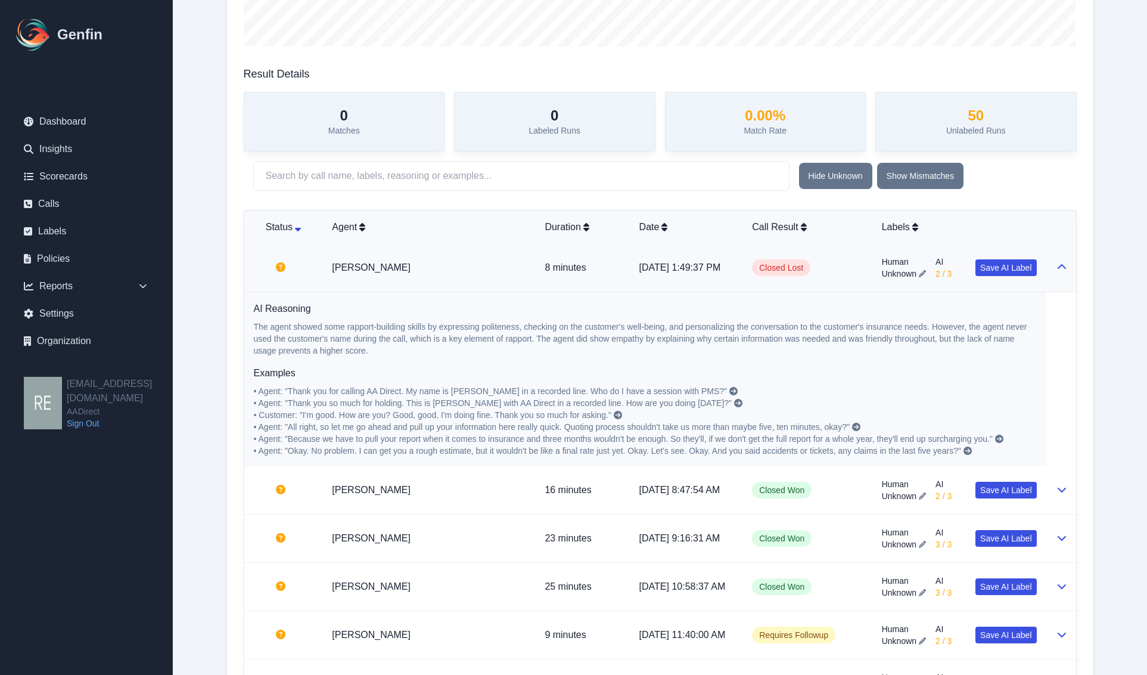
click at [282, 267] on icon at bounding box center [281, 267] width 10 height 10
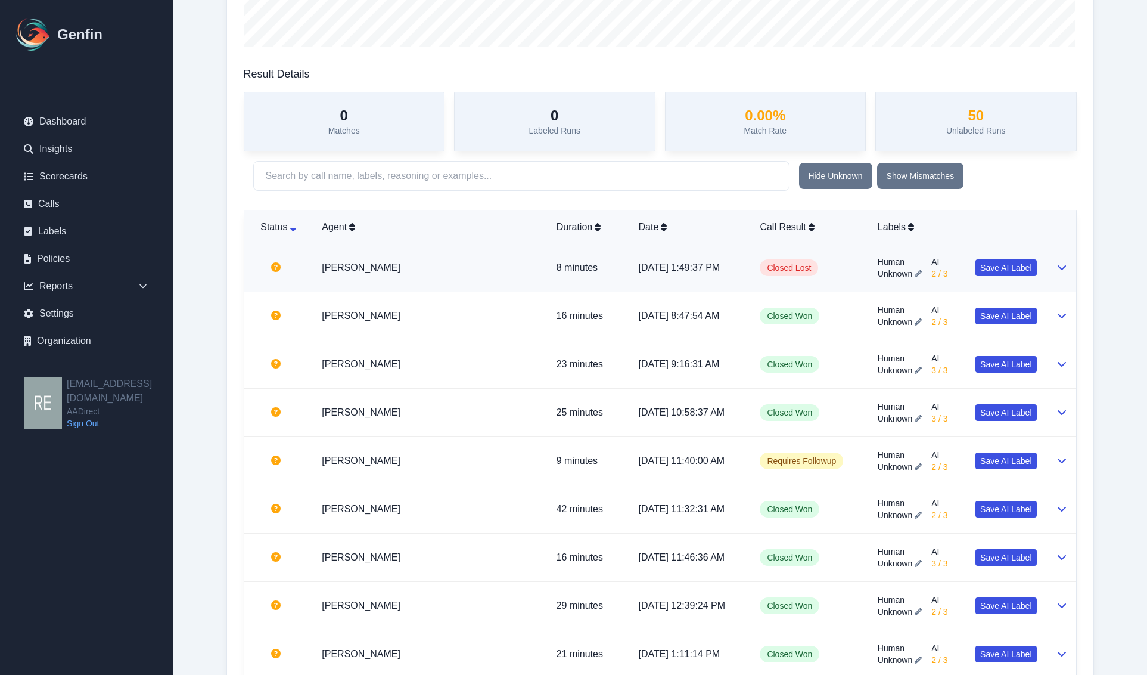
click at [761, 277] on td "Closed Lost" at bounding box center [808, 268] width 117 height 48
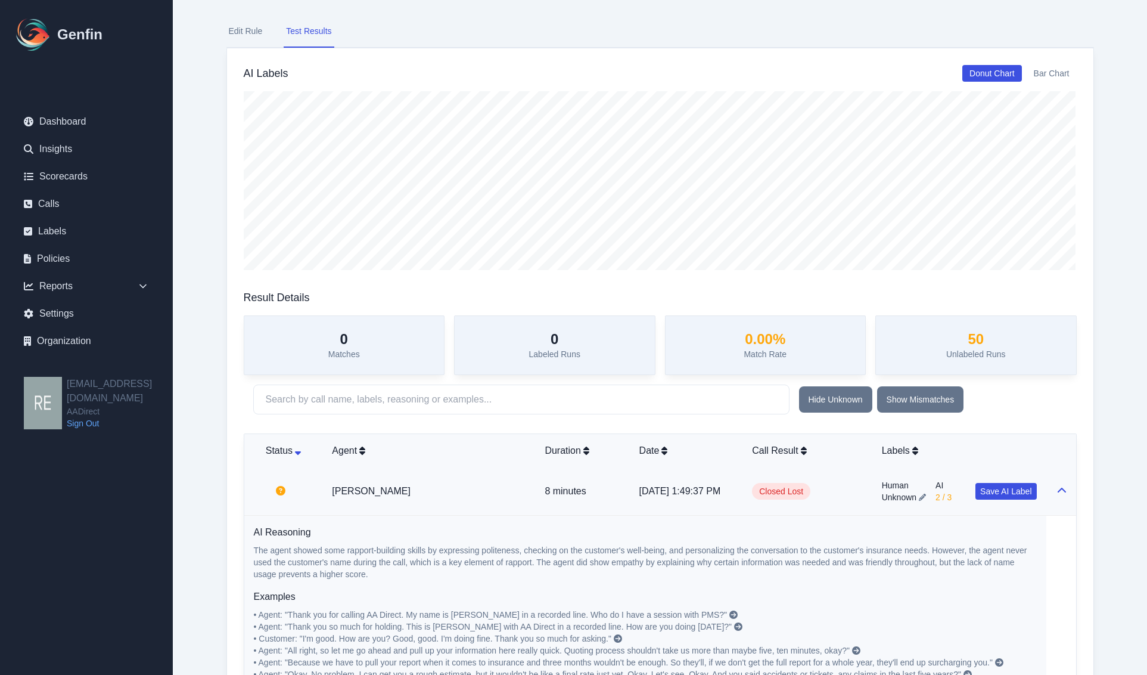
scroll to position [0, 0]
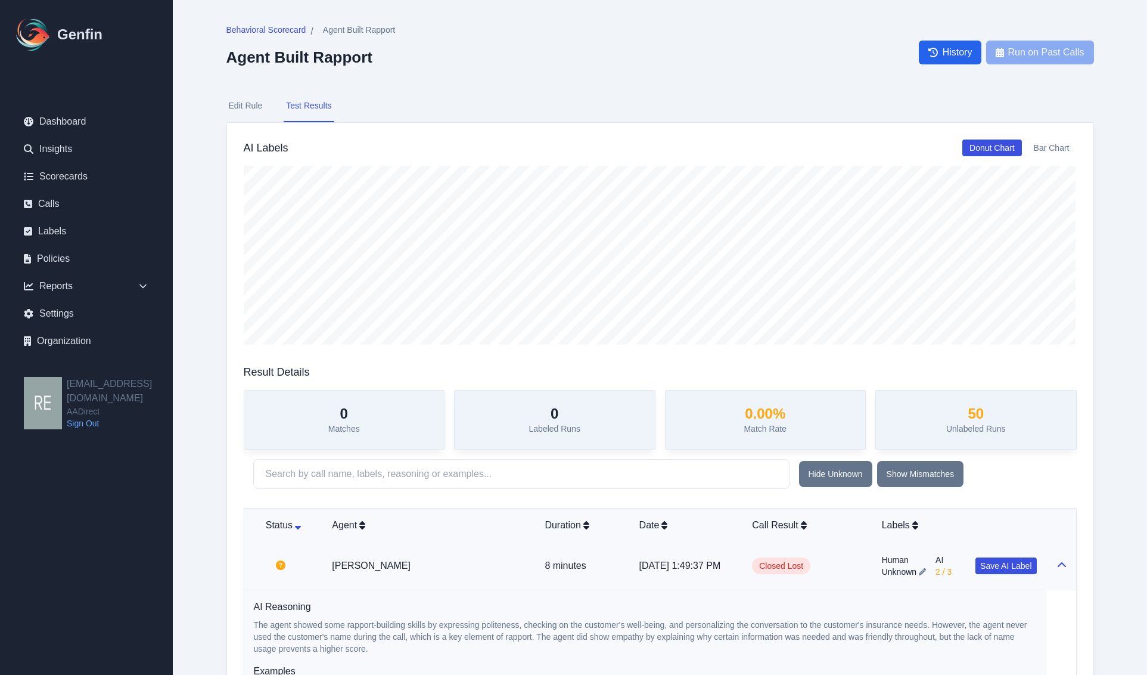
click at [252, 104] on button "Edit Rule" at bounding box center [245, 106] width 39 height 32
select select "Score"
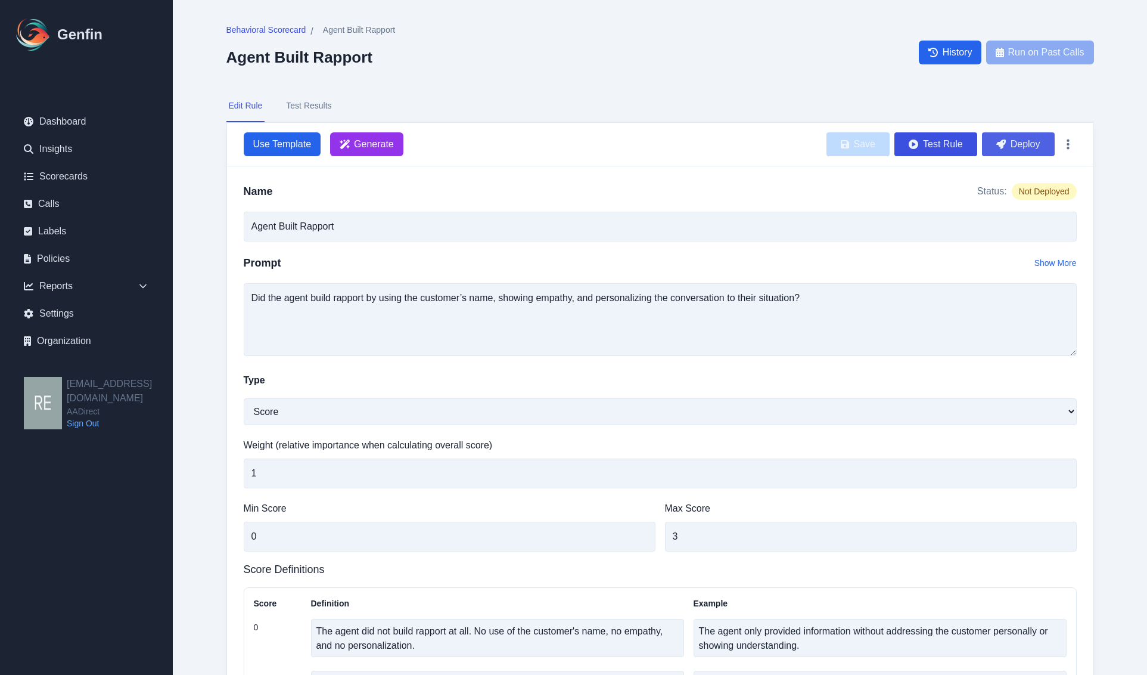
click at [1016, 145] on button "Deploy" at bounding box center [1018, 144] width 73 height 24
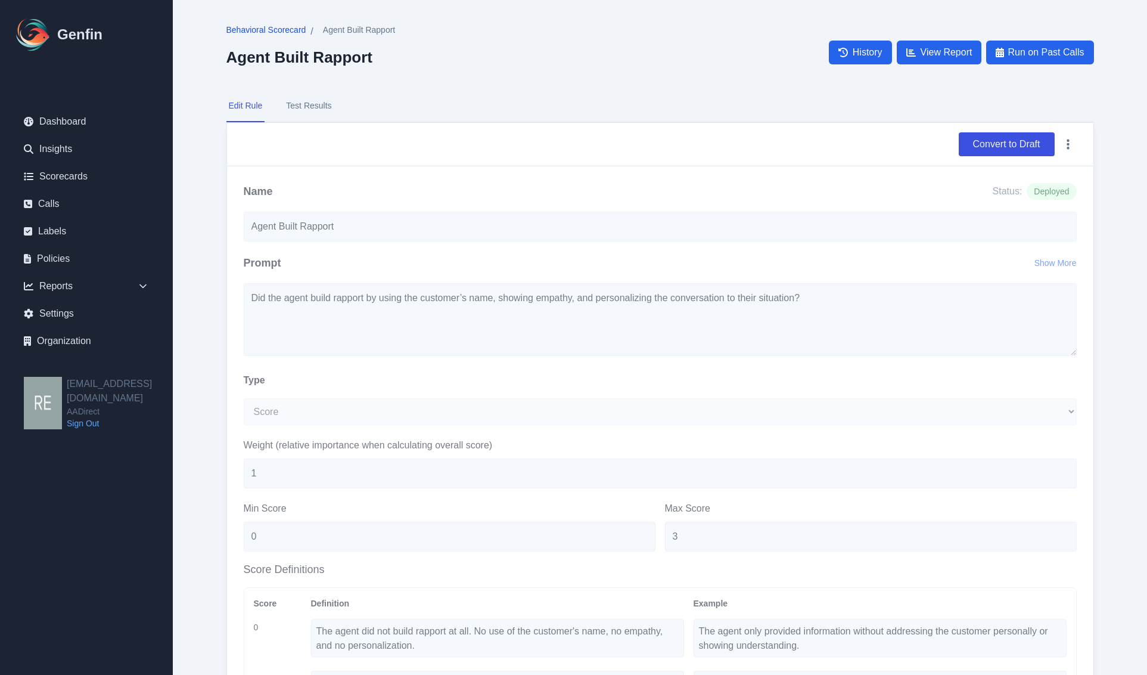
click at [271, 27] on span "Behavioral Scorecard" at bounding box center [266, 30] width 80 height 12
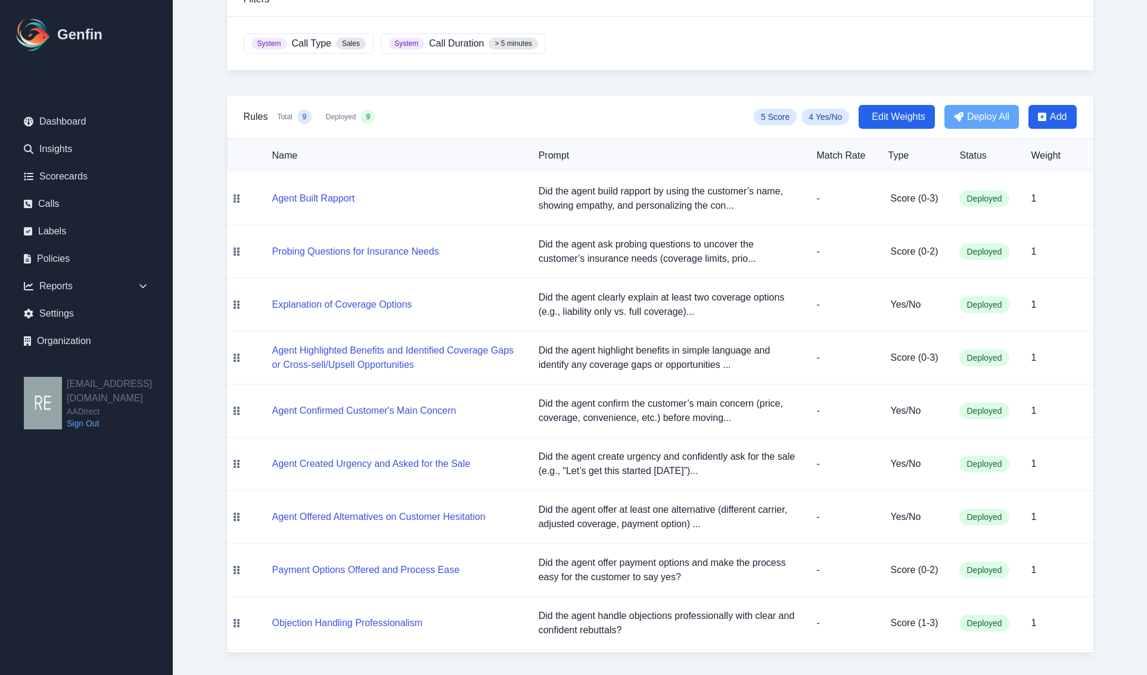
scroll to position [153, 0]
click at [352, 245] on button "Probing Questions for Insurance Needs" at bounding box center [355, 250] width 167 height 14
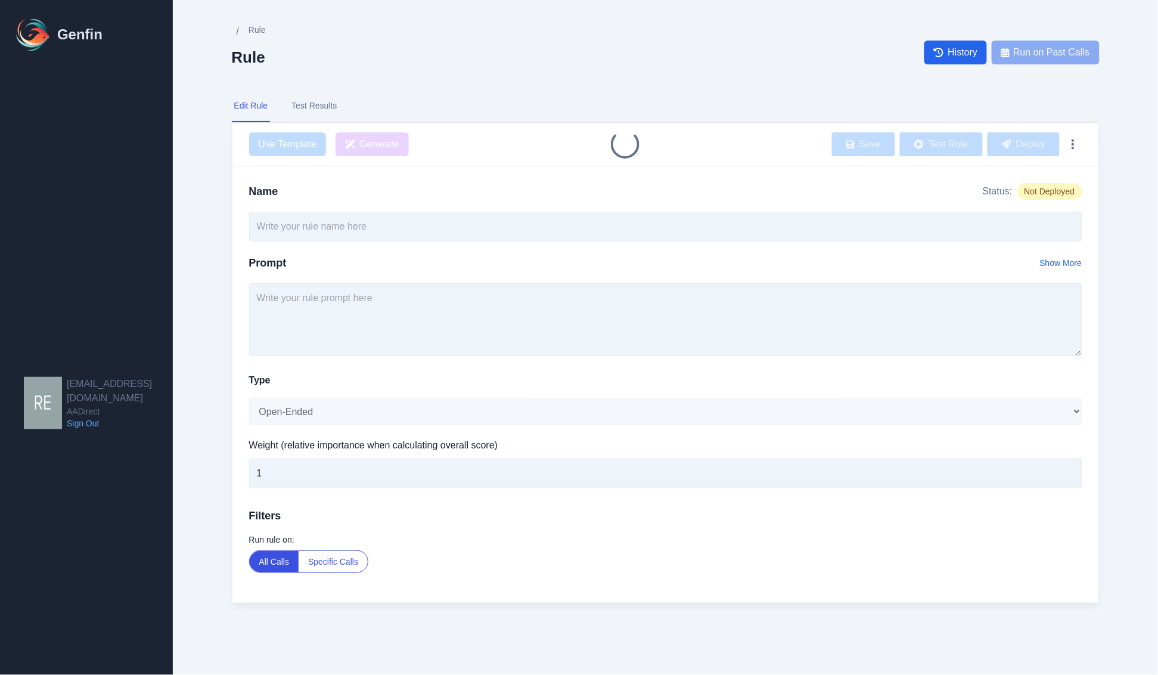
type input "Probing Questions for Insurance Needs"
type textarea "Did the agent ask probing questions to uncover the customer’s insurance needs (…"
select select "Score"
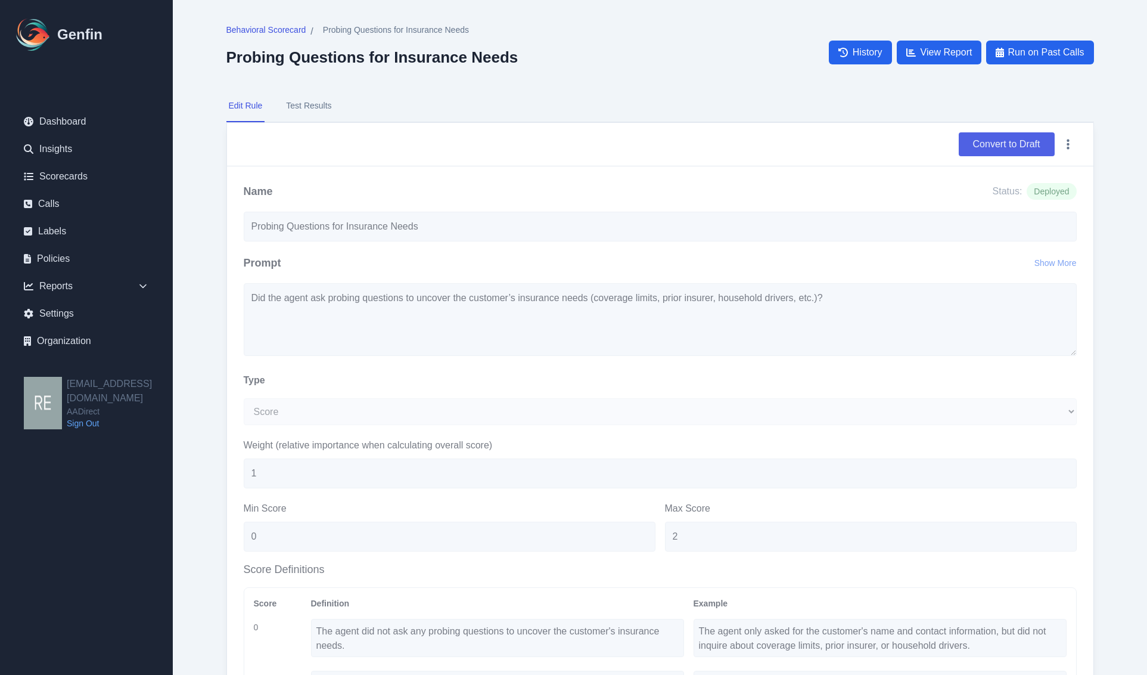
click at [995, 136] on button "Convert to Draft" at bounding box center [1007, 144] width 96 height 24
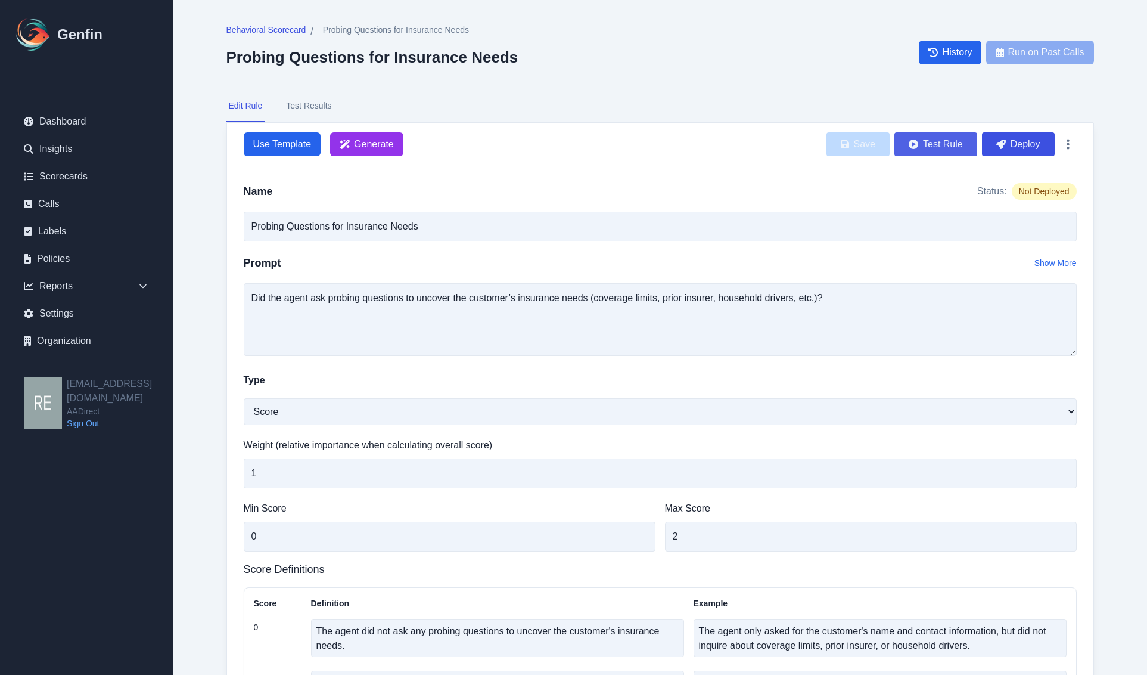
click at [945, 144] on button "Test Rule" at bounding box center [936, 144] width 83 height 24
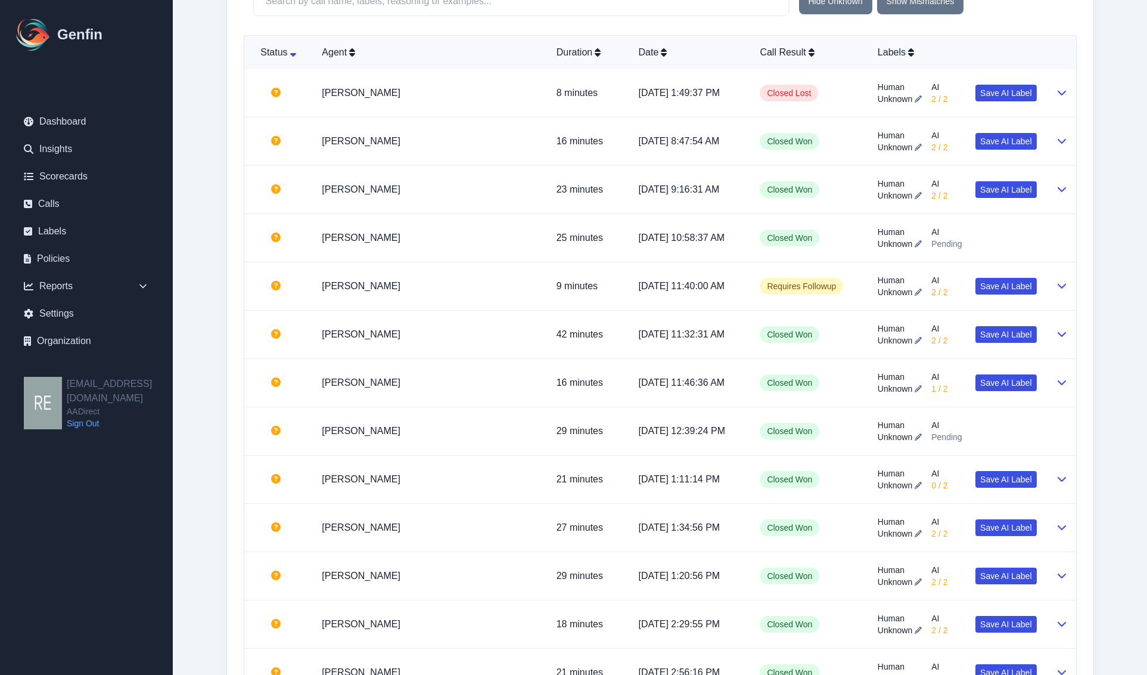
scroll to position [745, 0]
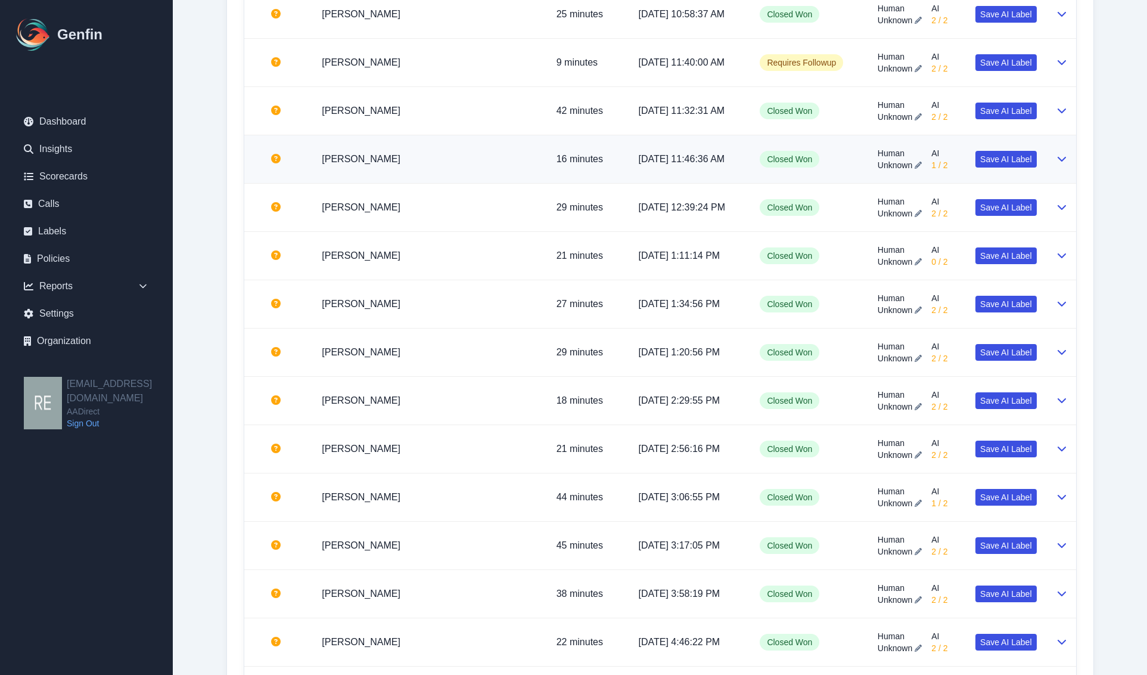
click at [1059, 156] on icon at bounding box center [1062, 159] width 10 height 10
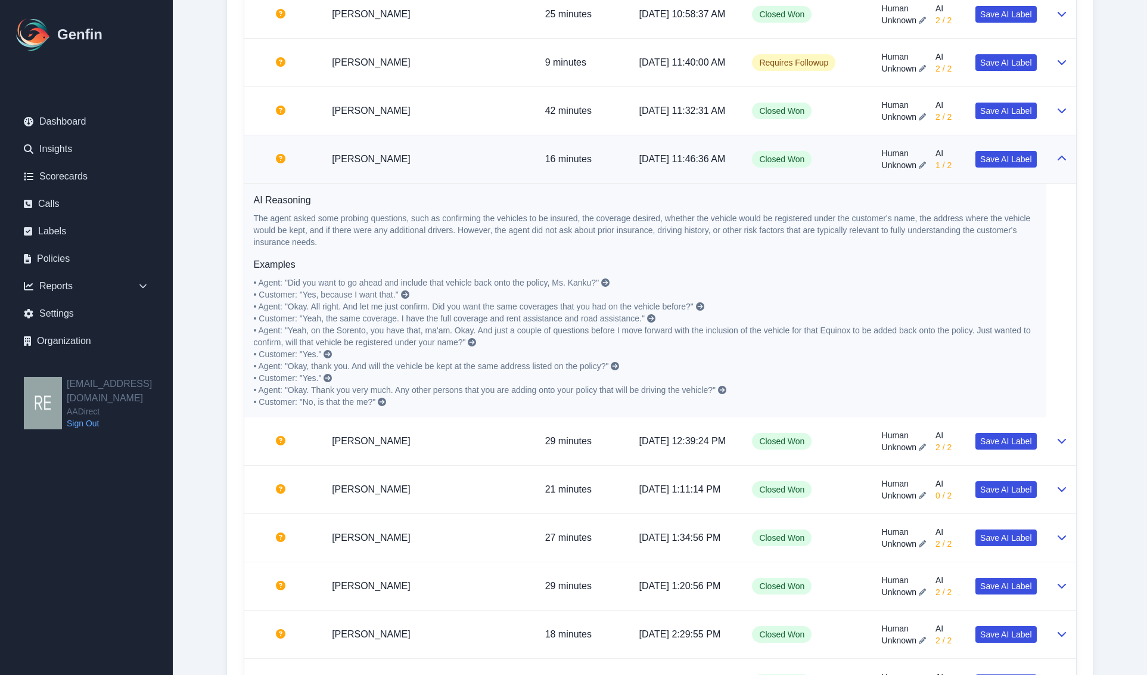
click at [1053, 162] on td at bounding box center [1062, 159] width 30 height 48
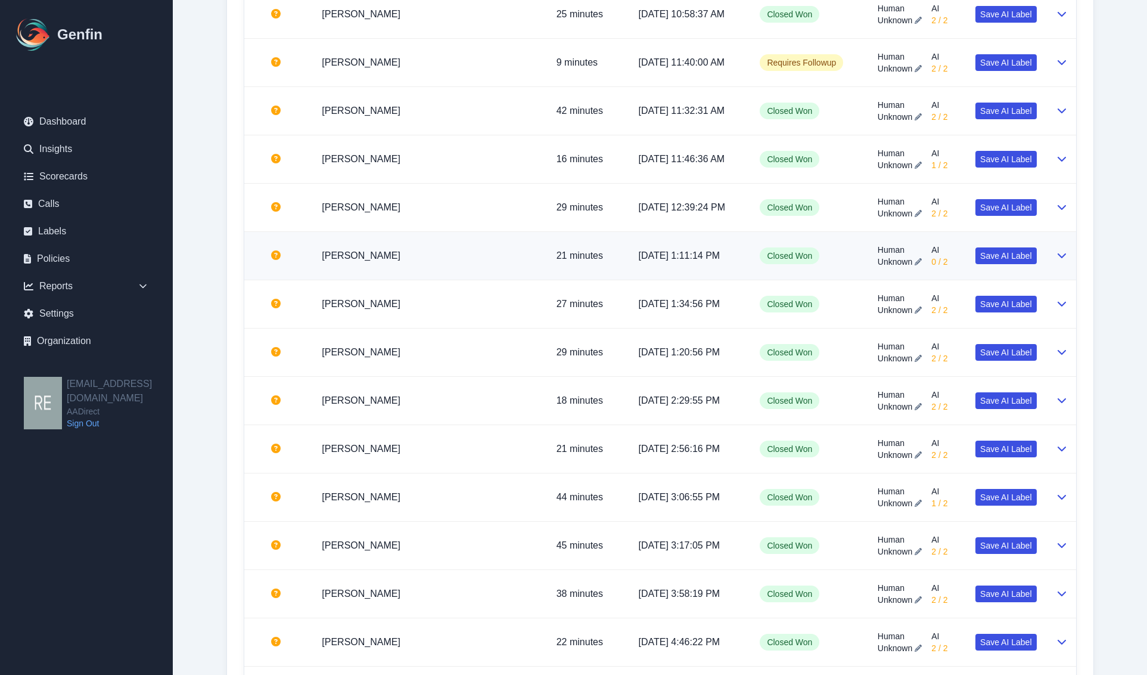
click at [1053, 257] on td at bounding box center [1062, 256] width 30 height 48
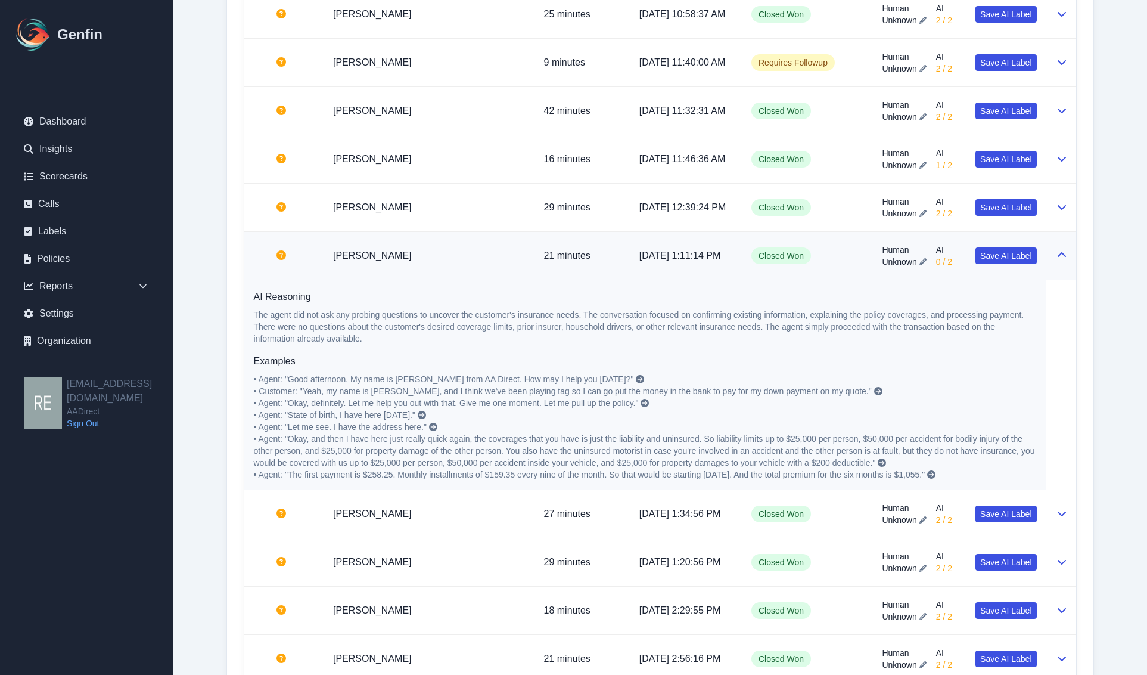
scroll to position [696, 0]
click at [1054, 257] on td at bounding box center [1062, 256] width 30 height 48
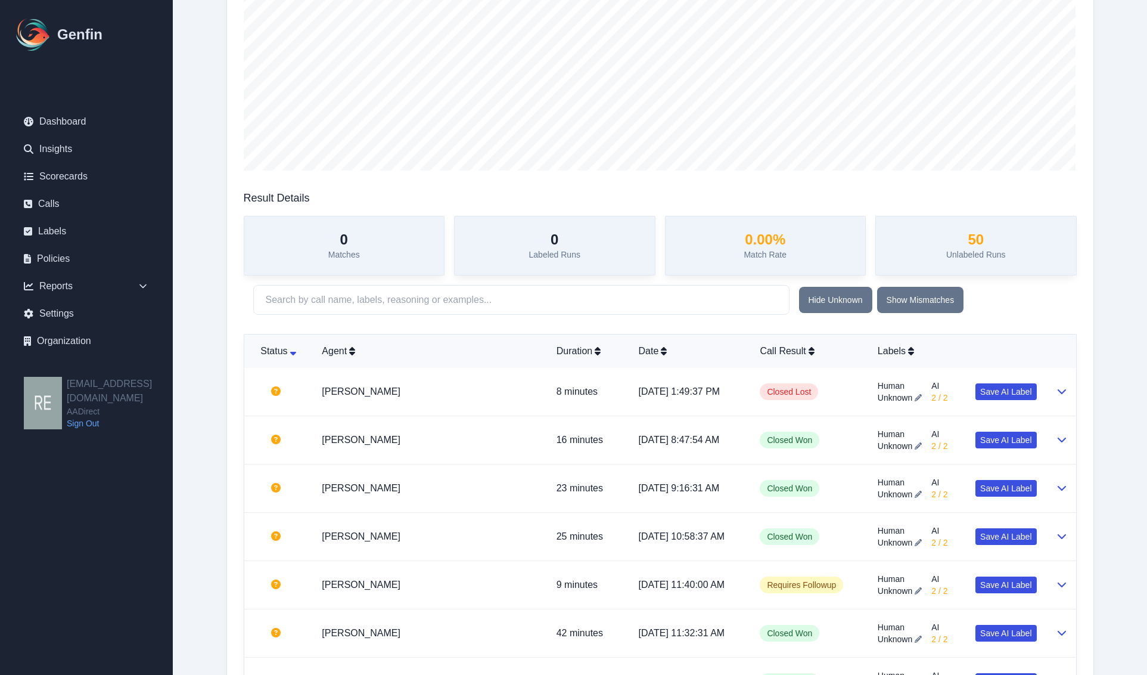
scroll to position [25, 0]
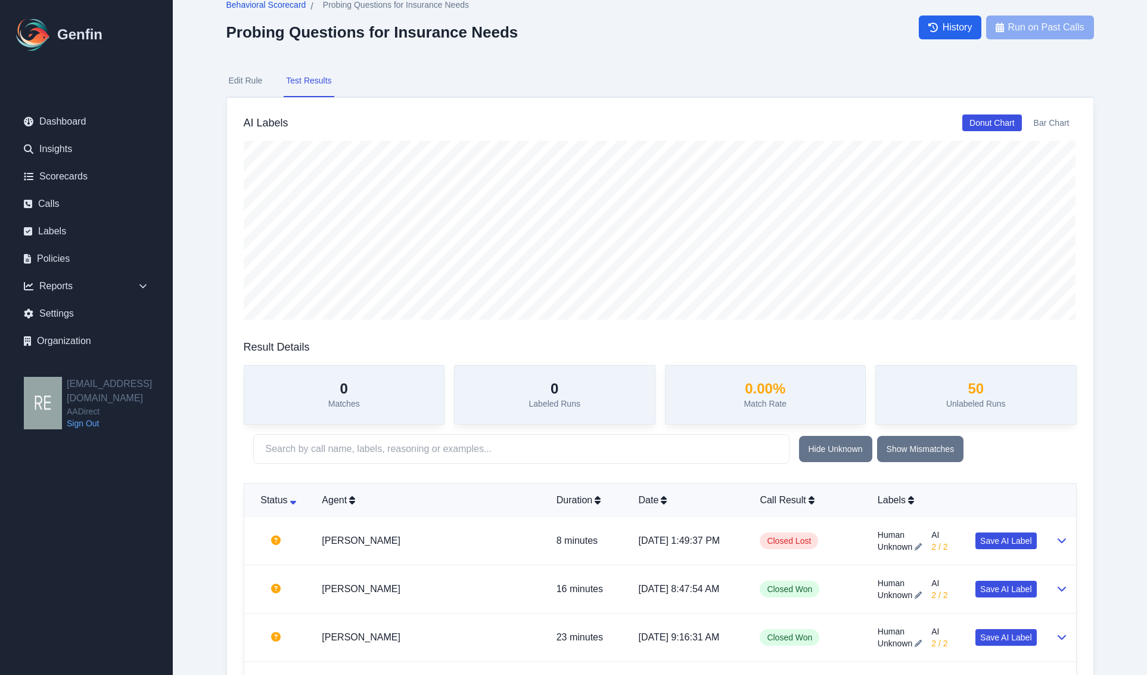
click at [266, 6] on span "Behavioral Scorecard" at bounding box center [266, 5] width 80 height 12
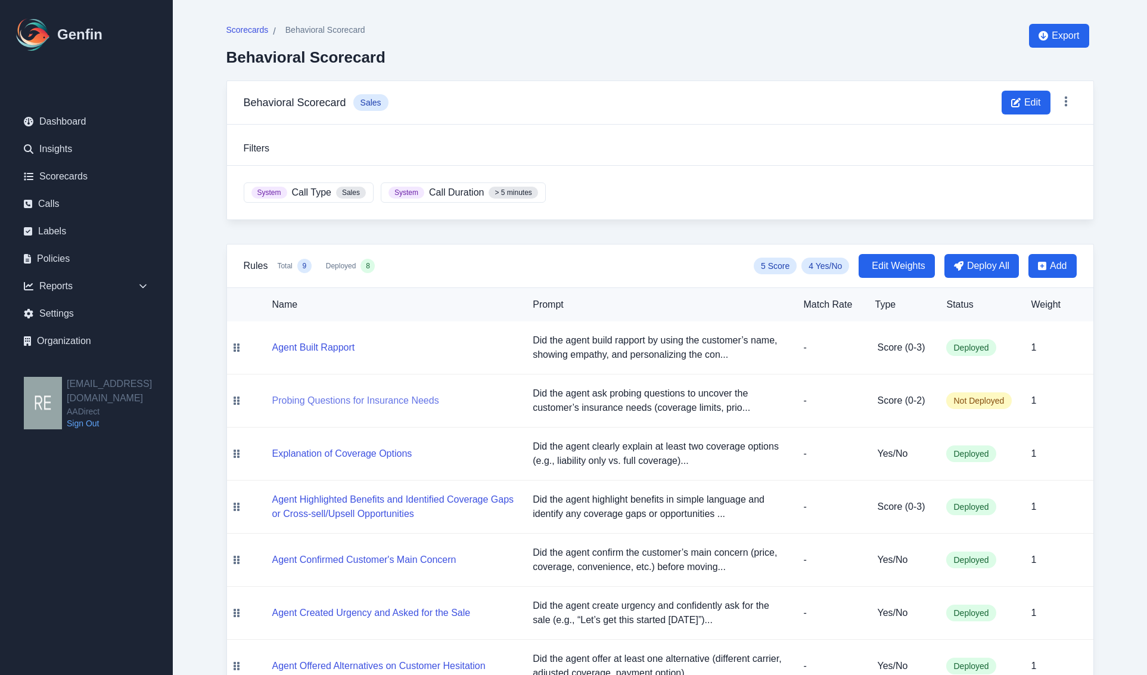
click at [396, 401] on button "Probing Questions for Insurance Needs" at bounding box center [355, 400] width 167 height 14
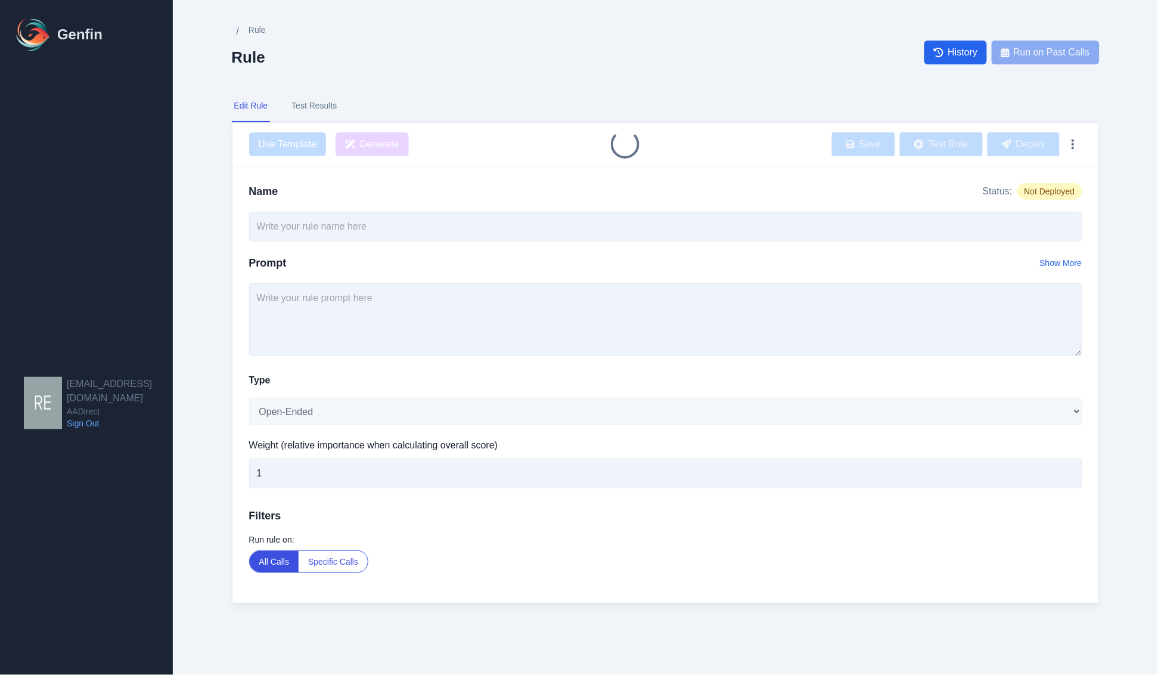
type input "Probing Questions for Insurance Needs"
type textarea "Did the agent ask probing questions to uncover the customer’s insurance needs (…"
select select "Score"
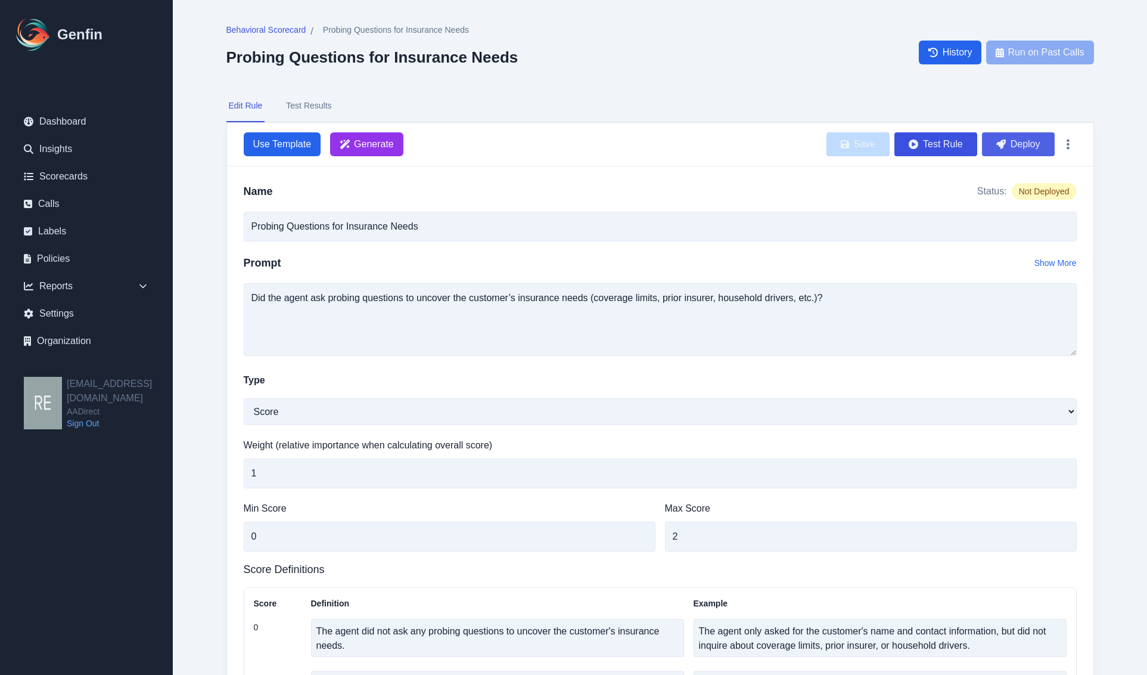
click at [1003, 142] on icon "button" at bounding box center [1002, 144] width 10 height 10
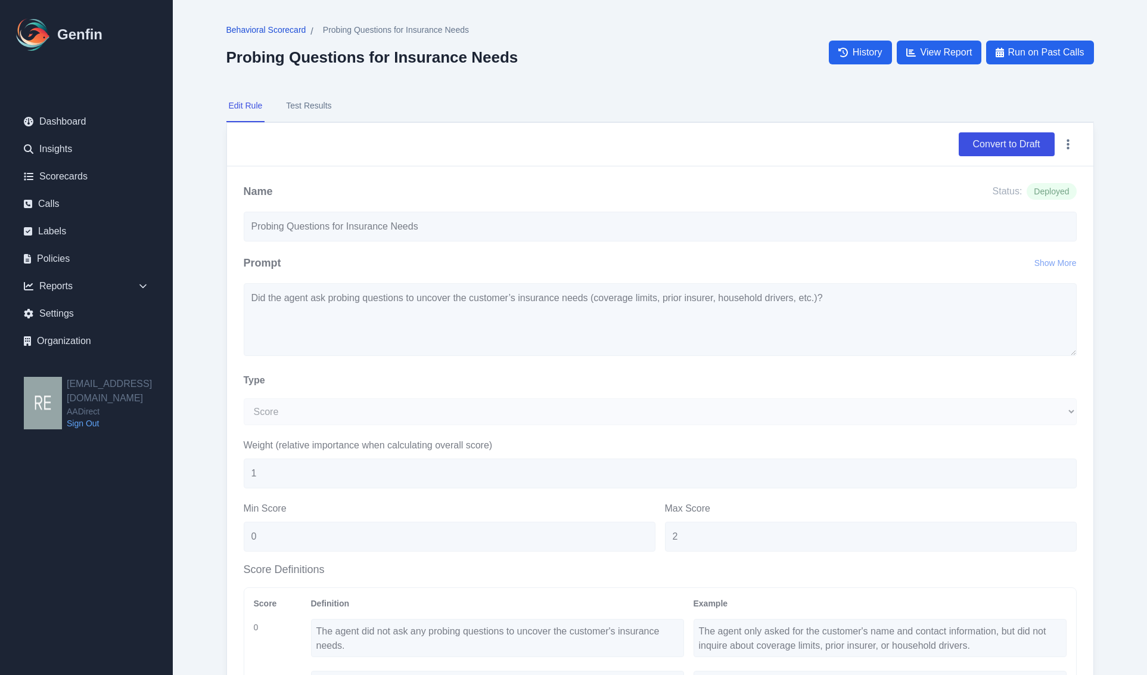
click at [284, 25] on span "Behavioral Scorecard" at bounding box center [266, 30] width 80 height 12
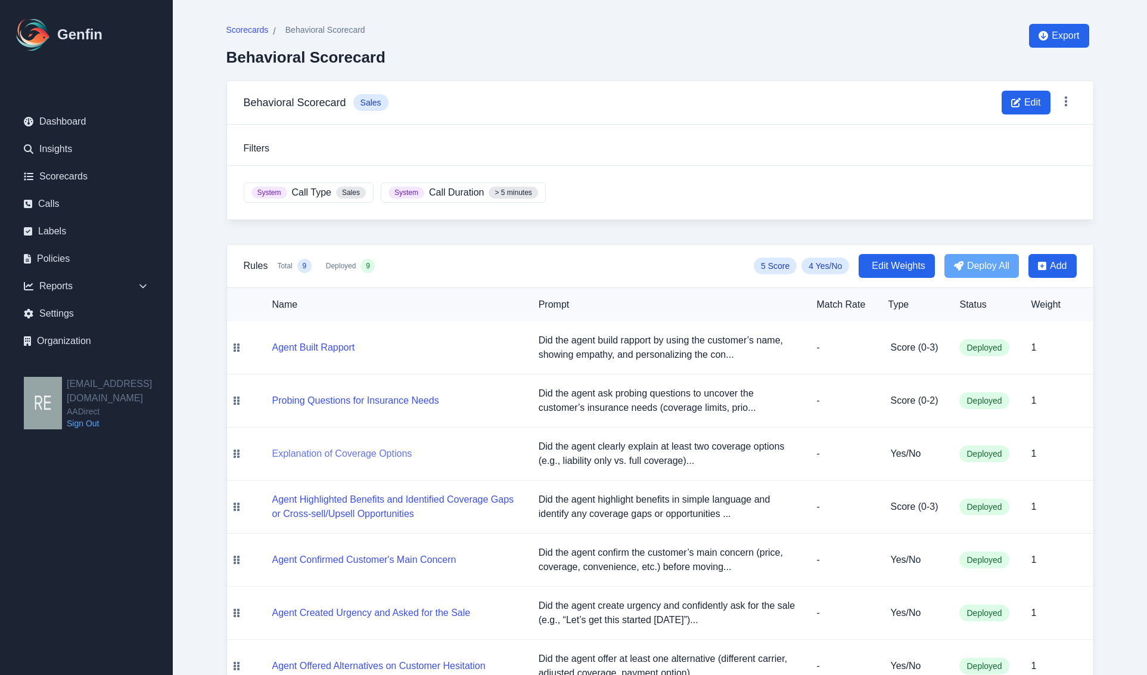
click at [368, 449] on button "Explanation of Coverage Options" at bounding box center [342, 453] width 140 height 14
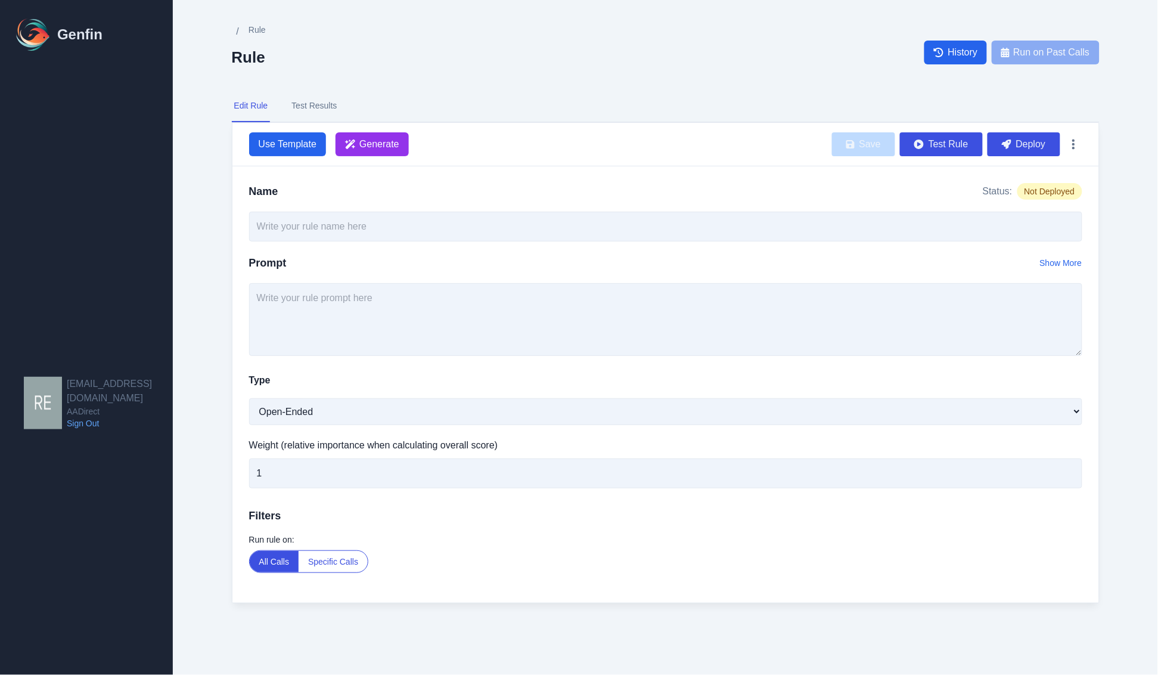
type input "Explanation of Coverage Options"
type textarea "Did the agent clearly explain at least two coverage options (e.g., liability on…"
select select "Yes/No"
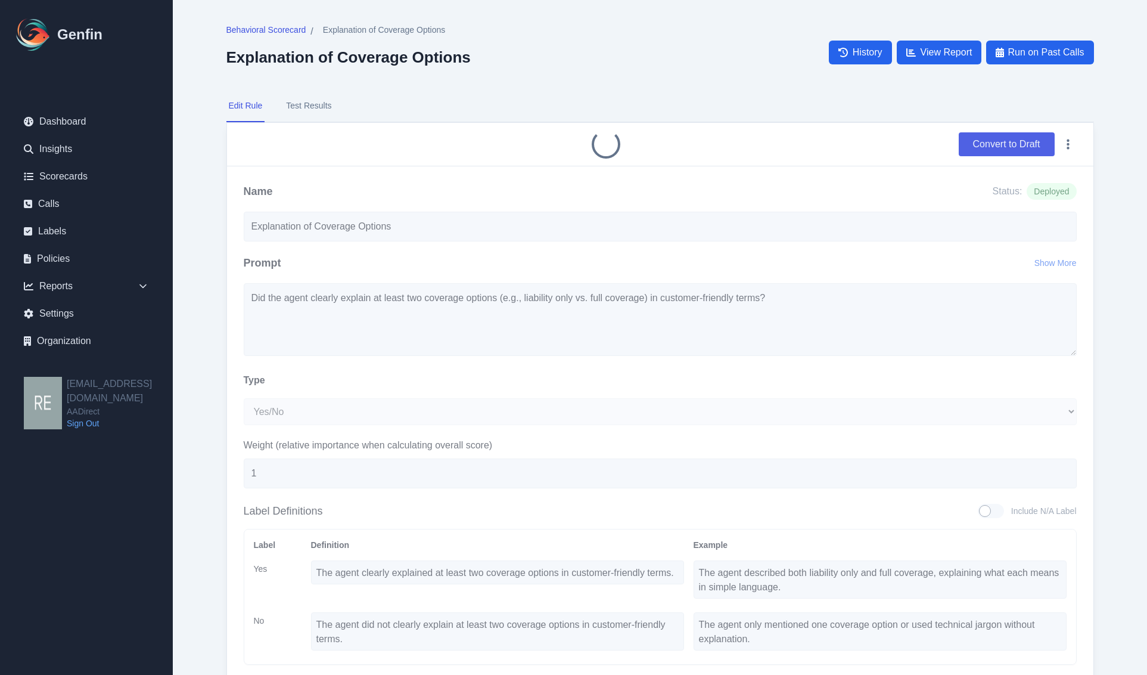
click at [1030, 140] on button "Convert to Draft" at bounding box center [1007, 144] width 96 height 24
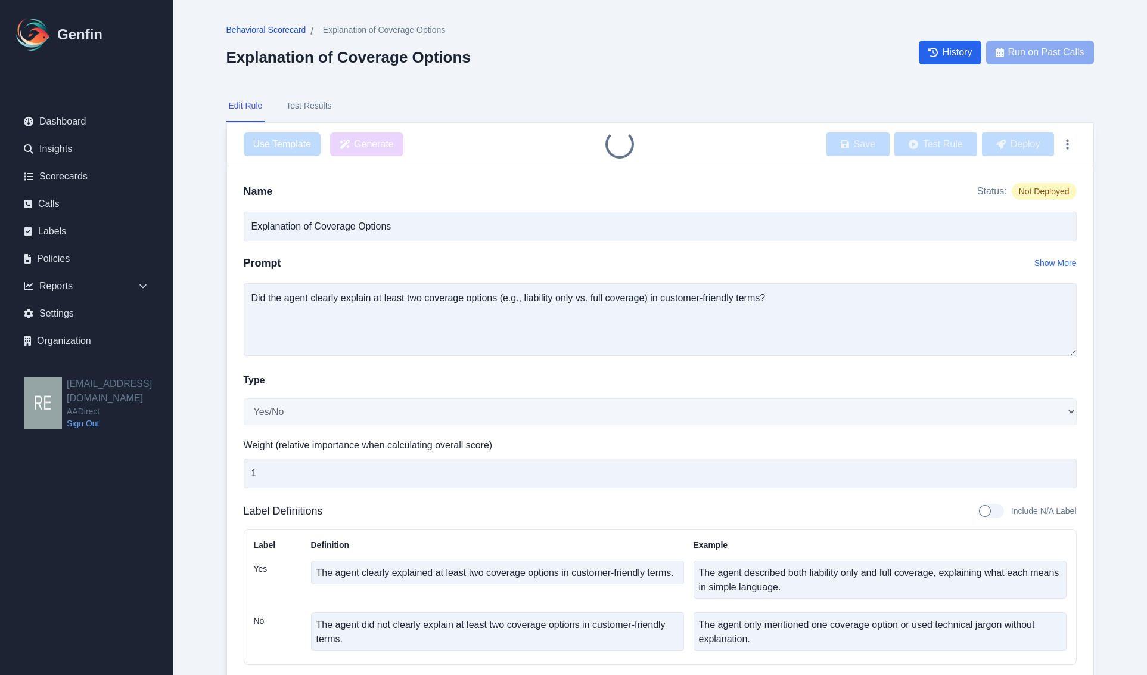
click at [246, 36] on link "Behavioral Scorecard" at bounding box center [266, 31] width 80 height 15
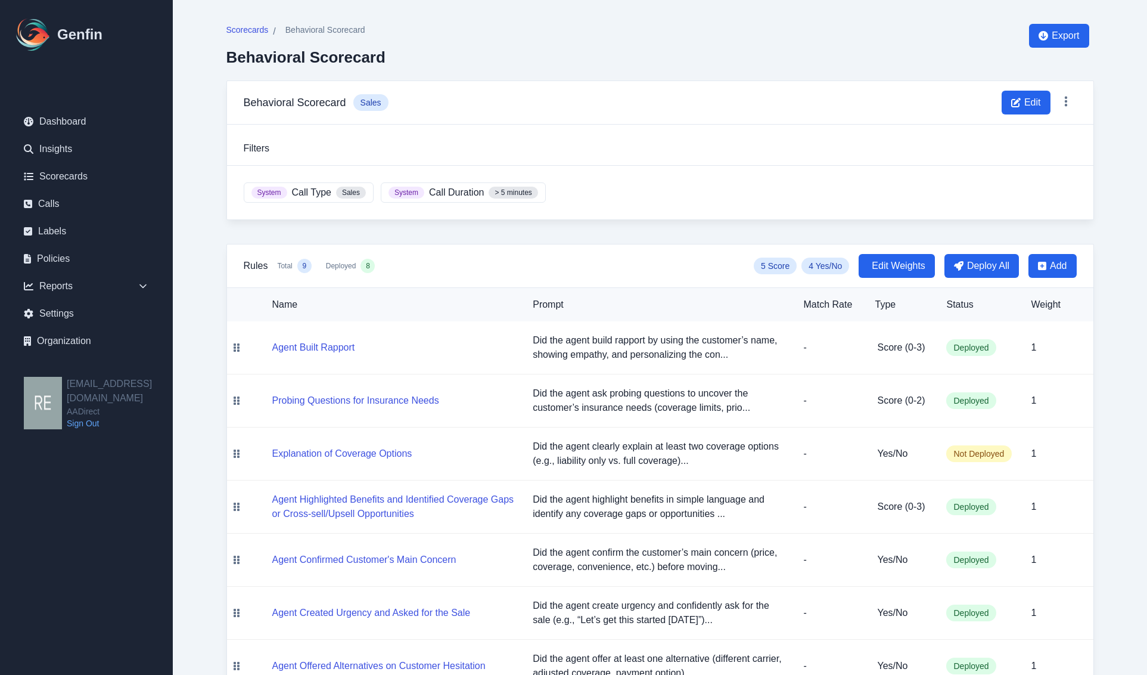
scroll to position [153, 0]
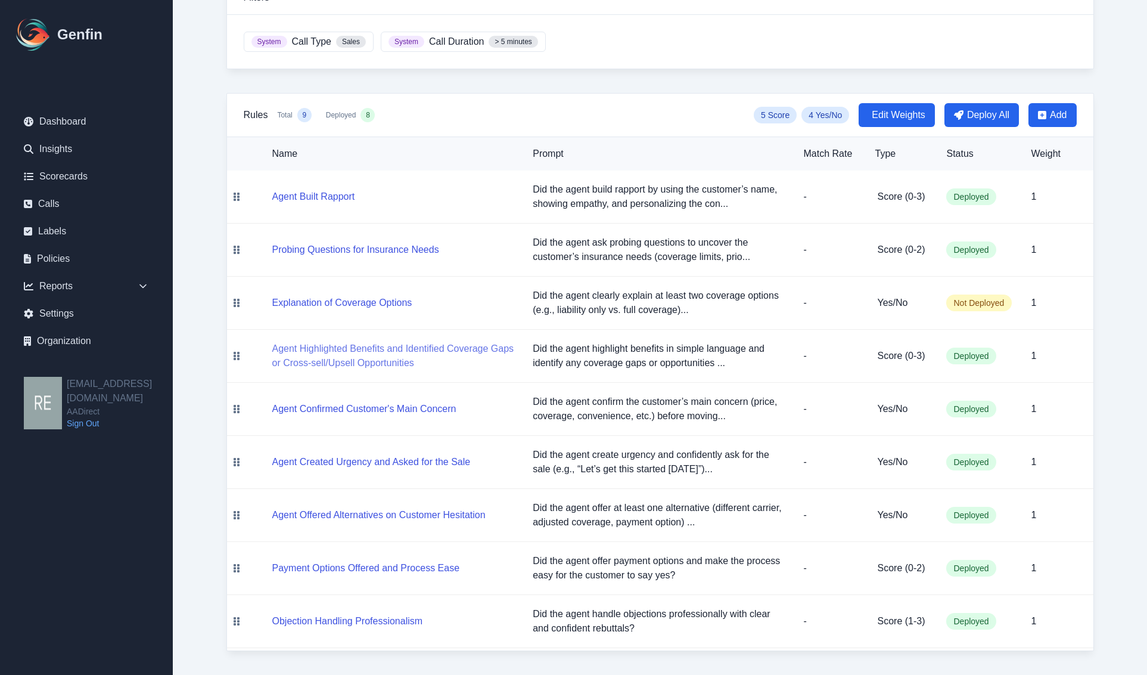
click at [381, 362] on button "Agent Highlighted Benefits and Identified Coverage Gaps or Cross-sell/Upsell Op…" at bounding box center [393, 356] width 242 height 29
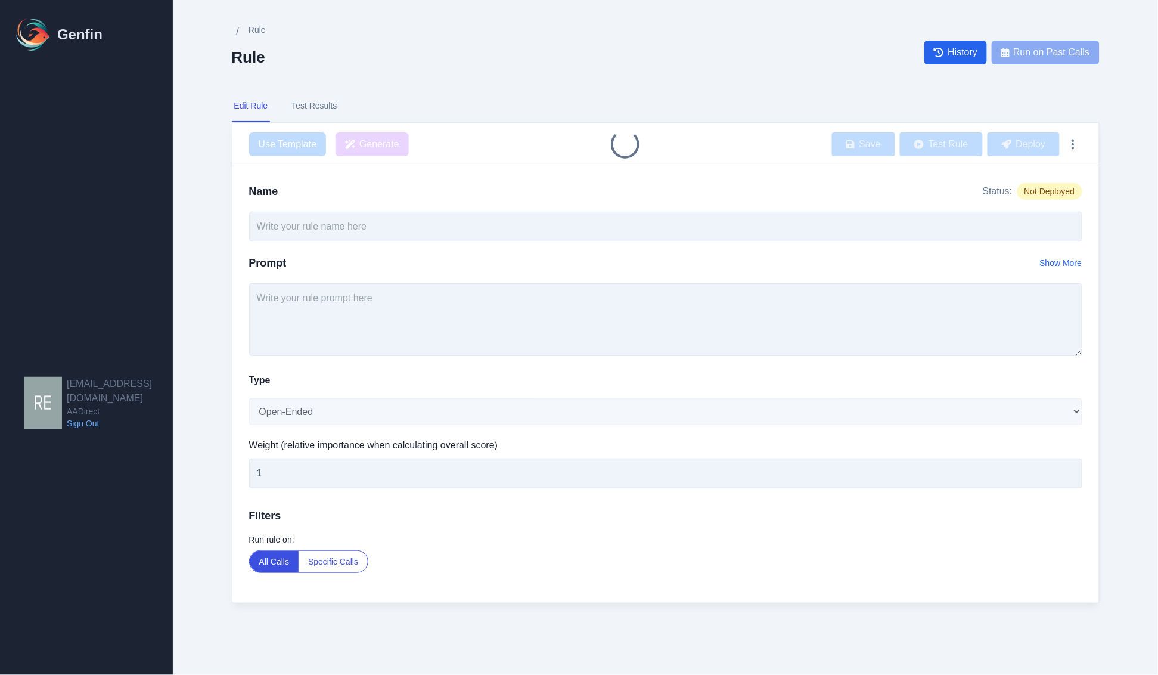
type input "Agent Highlighted Benefits and Identified Coverage Gaps or Cross-sell/Upsell Op…"
type textarea "Did the agent highlight benefits in simple language and identify any coverage g…"
select select "Score"
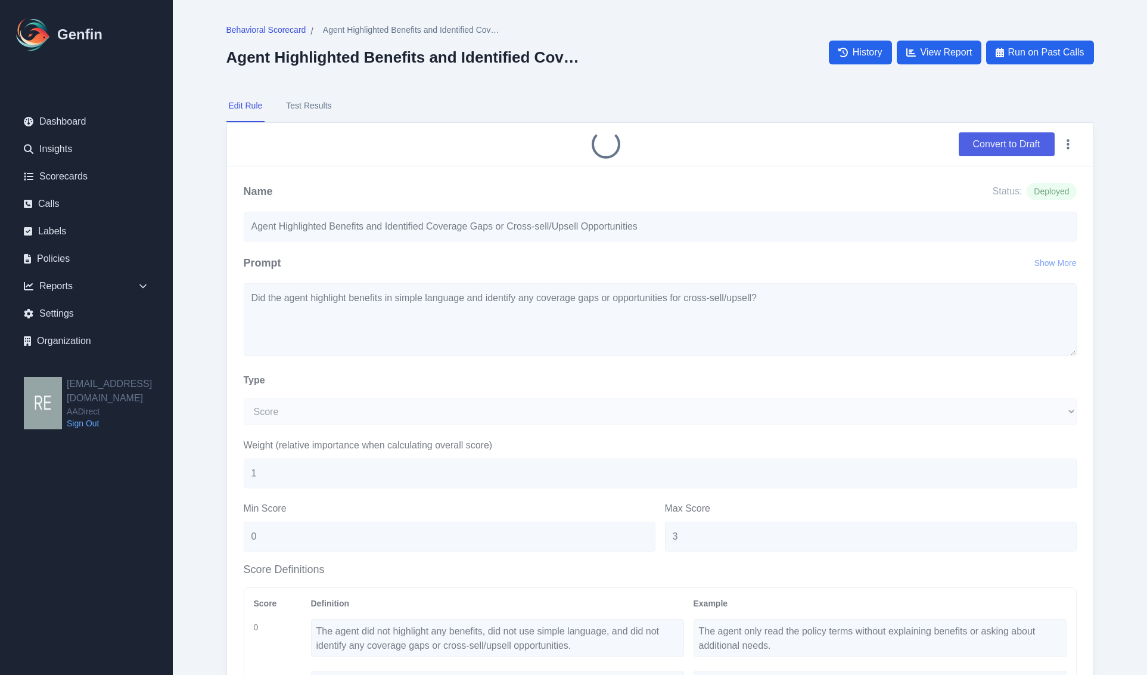
click at [1001, 147] on button "Convert to Draft" at bounding box center [1007, 144] width 96 height 24
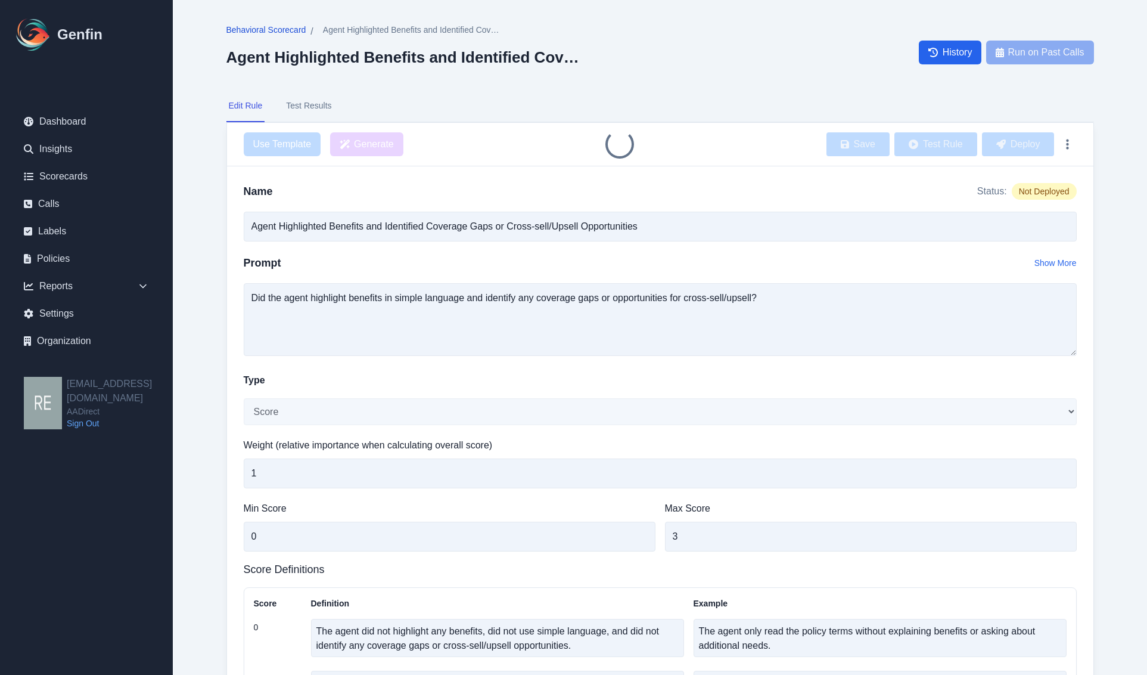
click at [283, 30] on span "Behavioral Scorecard" at bounding box center [266, 30] width 80 height 12
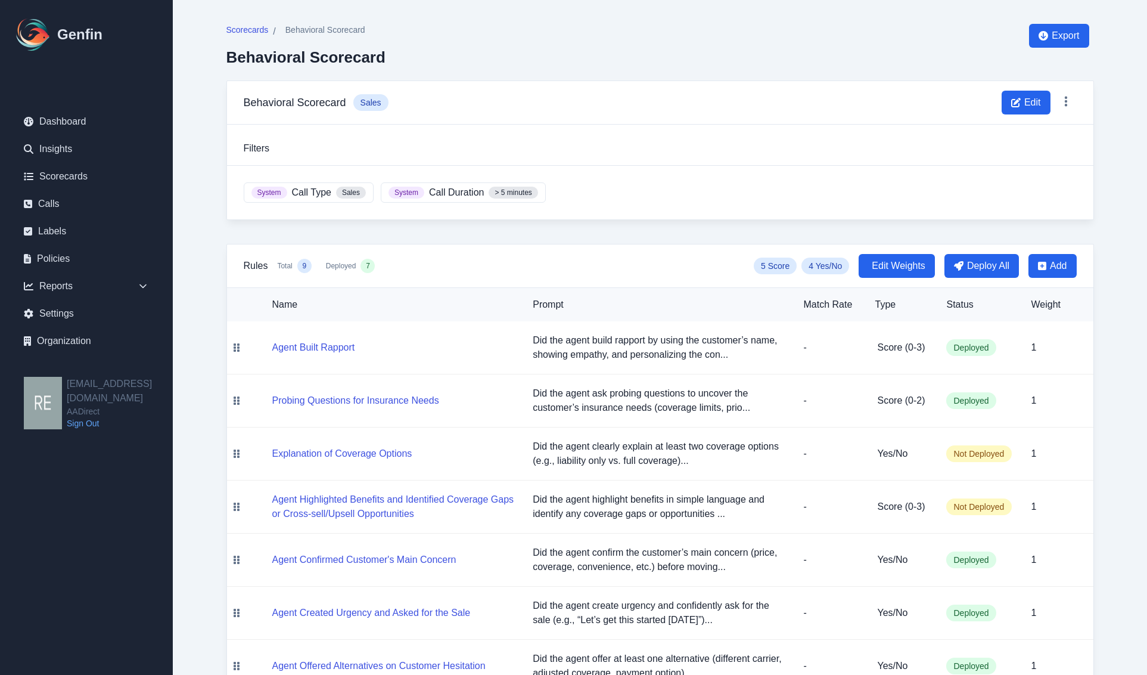
scroll to position [153, 0]
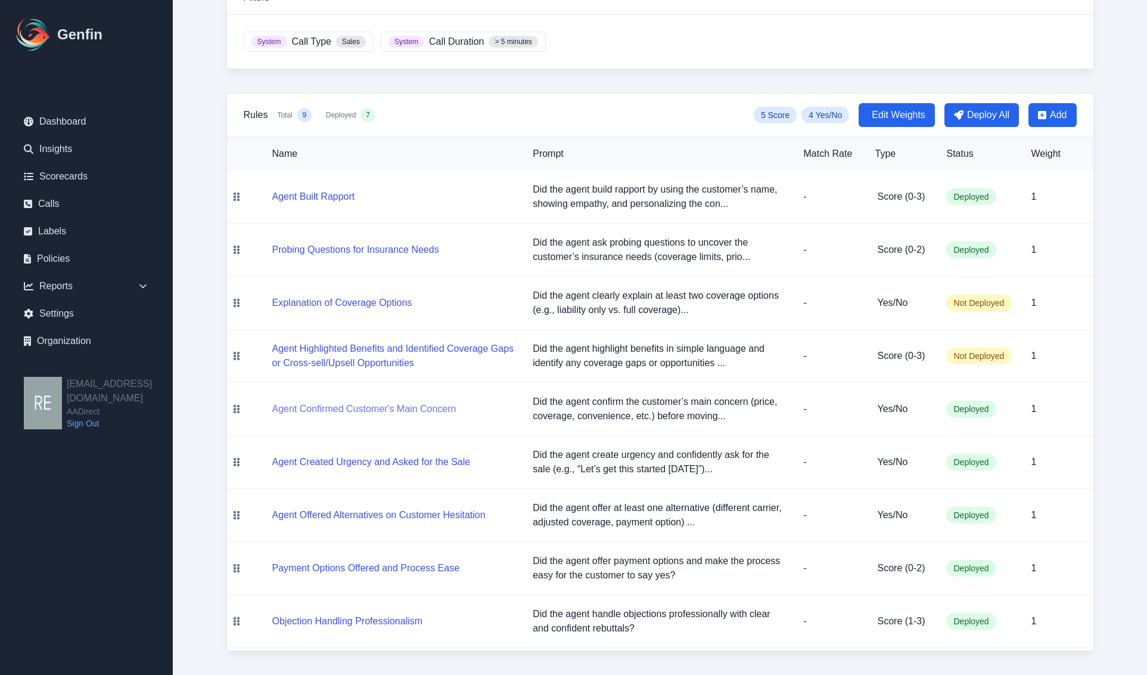
click at [356, 407] on button "Agent Confirmed Customer's Main Concern" at bounding box center [364, 409] width 184 height 14
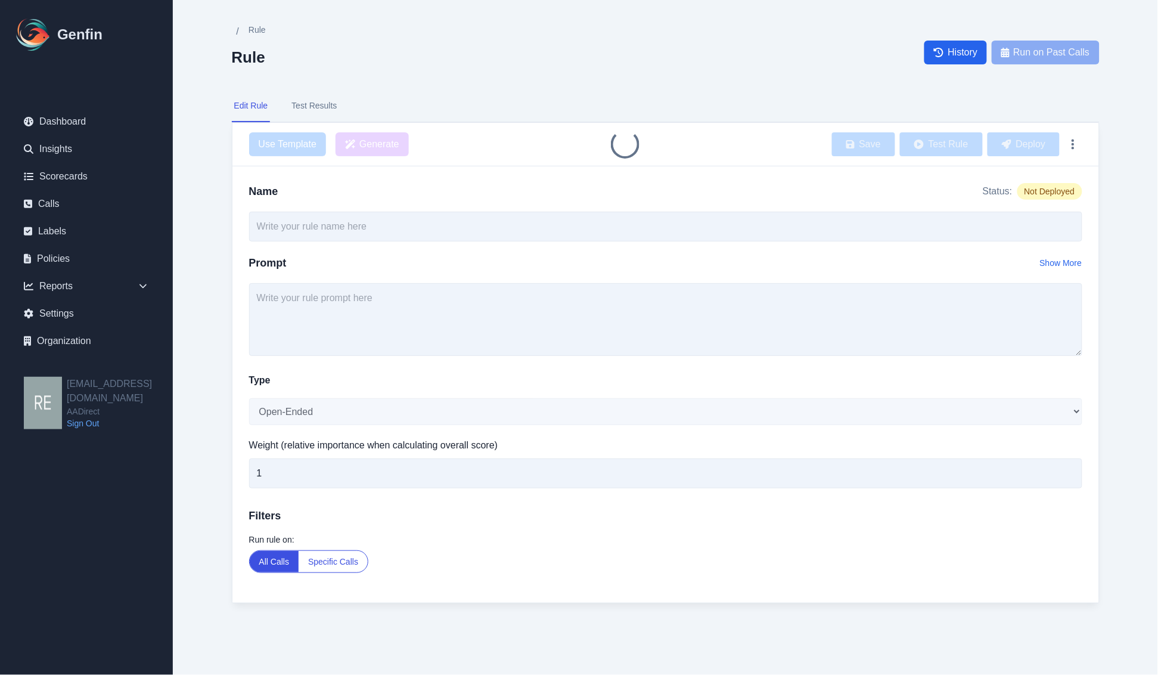
type input "Agent Confirmed Customer's Main Concern"
type textarea "Did the agent confirm the customer’s main concern (price, coverage, convenience…"
select select "Yes/No"
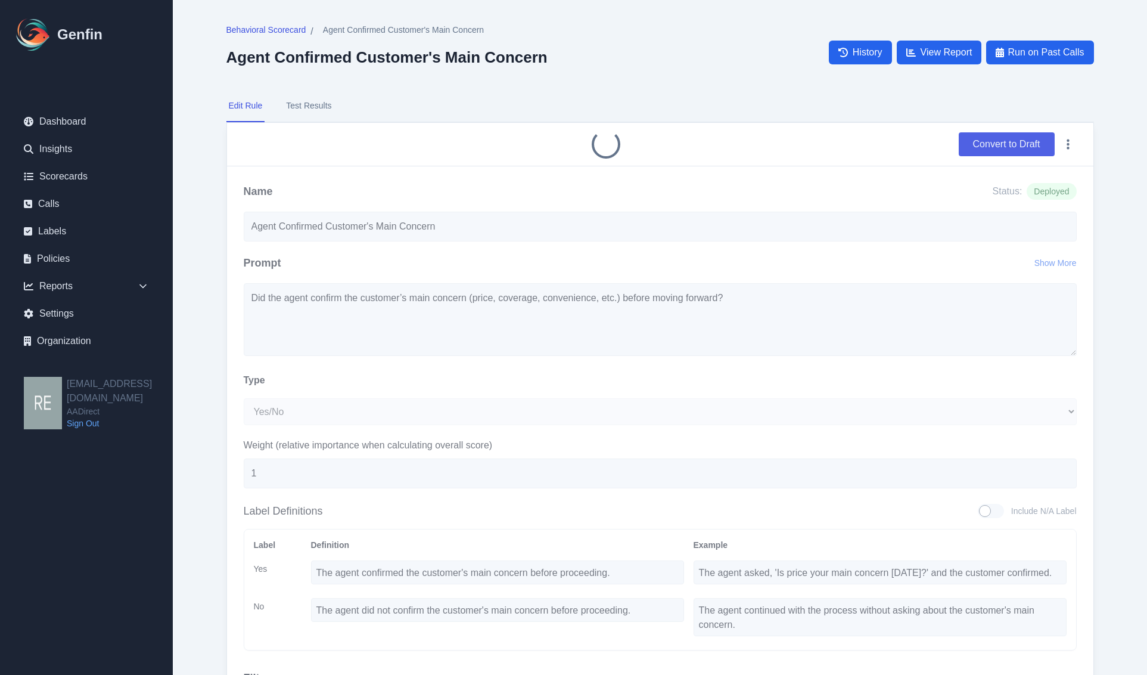
click at [992, 142] on button "Convert to Draft" at bounding box center [1007, 144] width 96 height 24
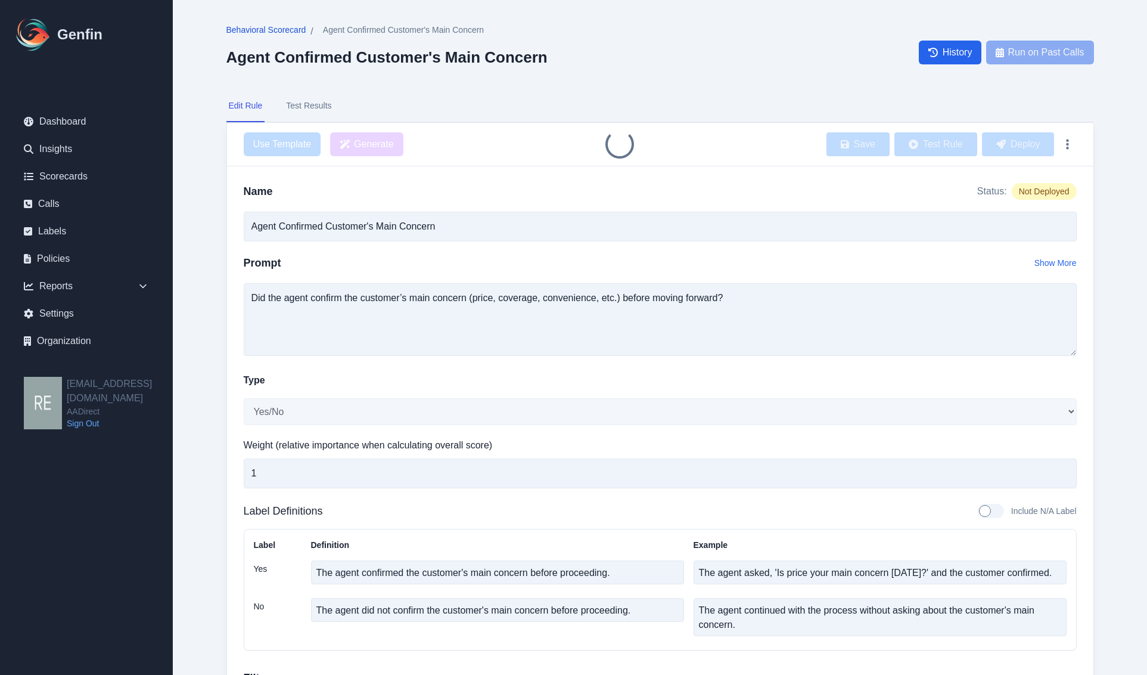
click at [262, 27] on span "Behavioral Scorecard" at bounding box center [266, 30] width 80 height 12
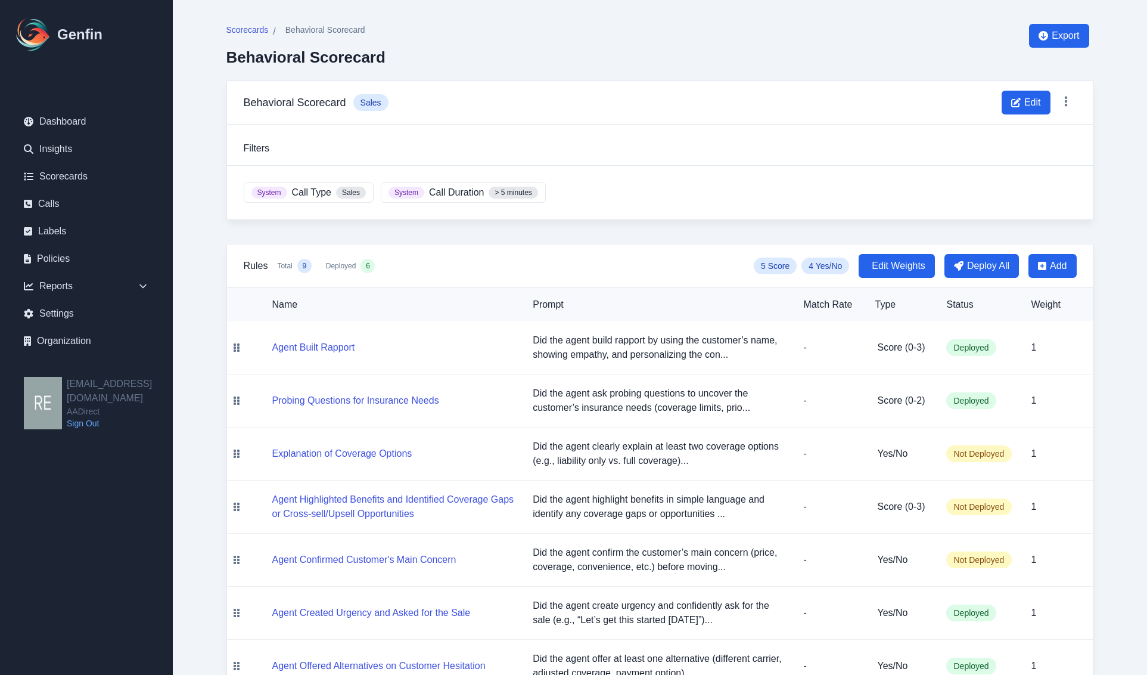
scroll to position [153, 0]
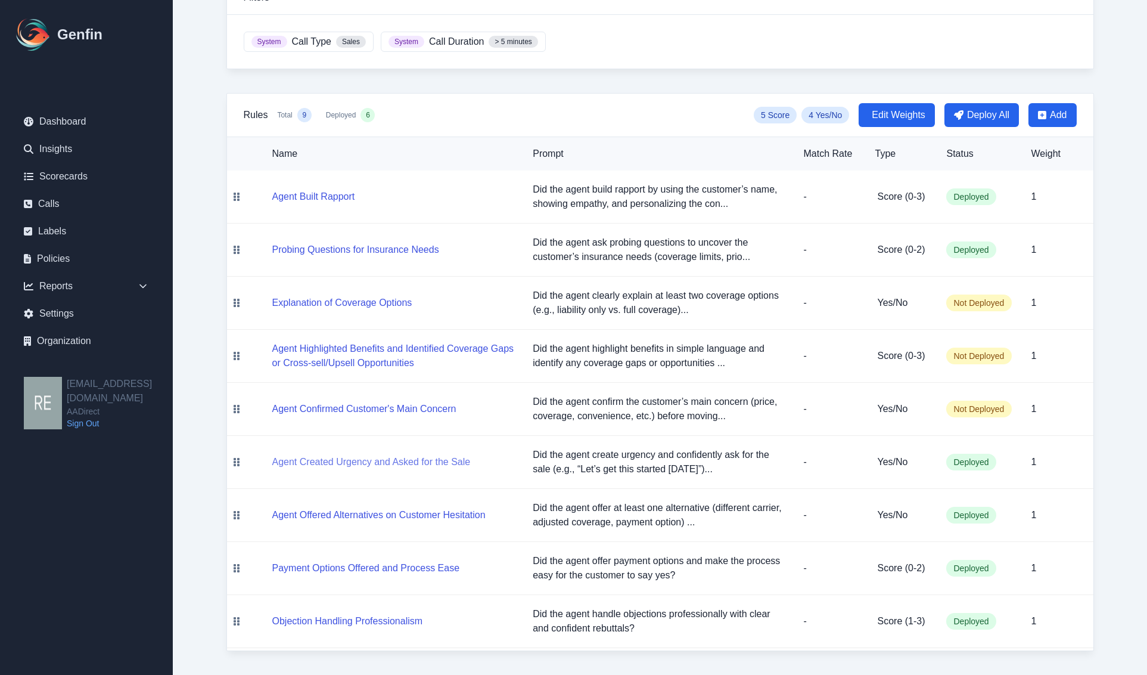
click at [371, 460] on button "Agent Created Urgency and Asked for the Sale" at bounding box center [371, 462] width 198 height 14
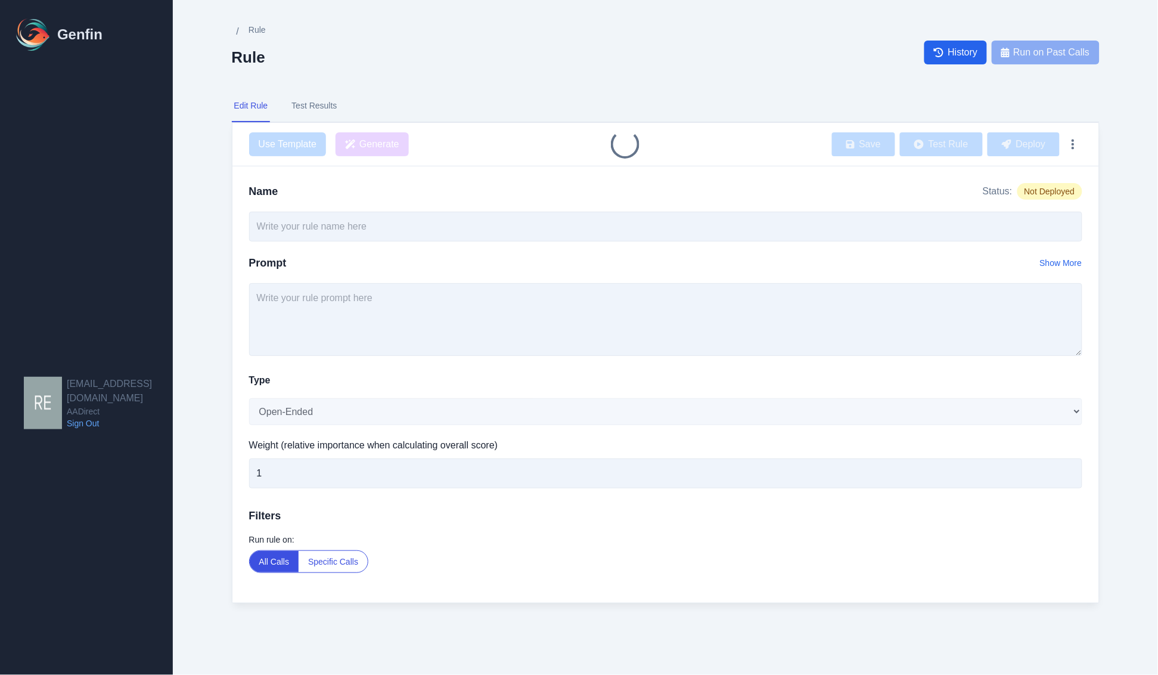
type input "Agent Created Urgency and Asked for the Sale"
type textarea "Did the agent create urgency and confidently ask for the sale (e.g., “Let’s get…"
select select "Yes/No"
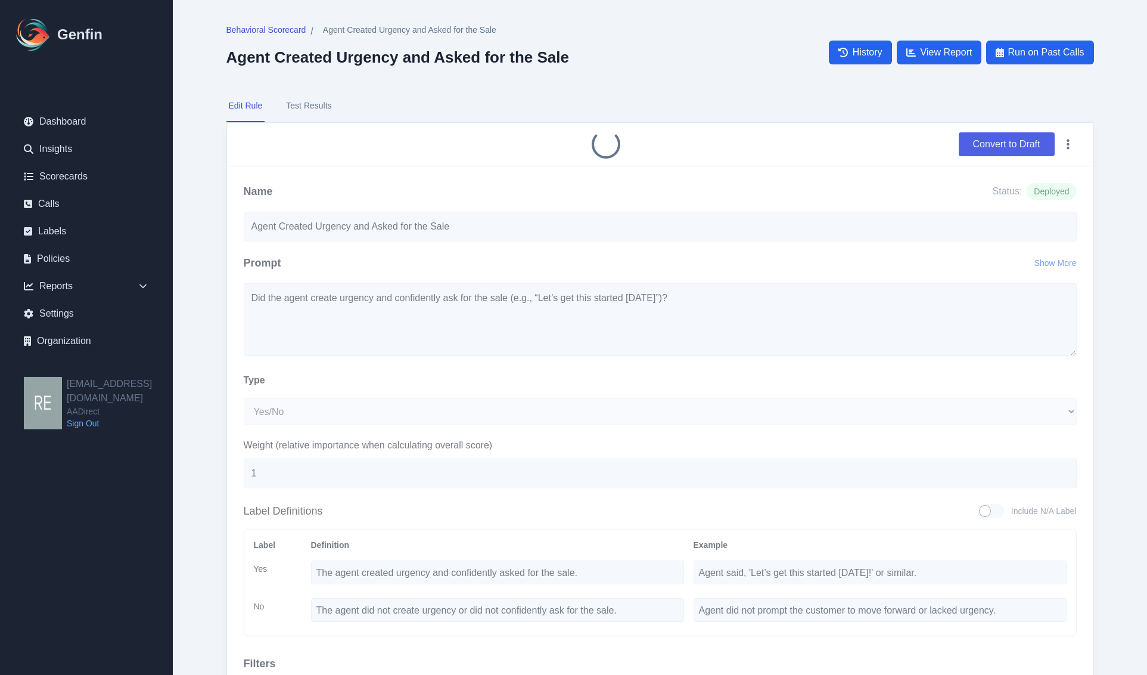
click at [989, 147] on button "Convert to Draft" at bounding box center [1007, 144] width 96 height 24
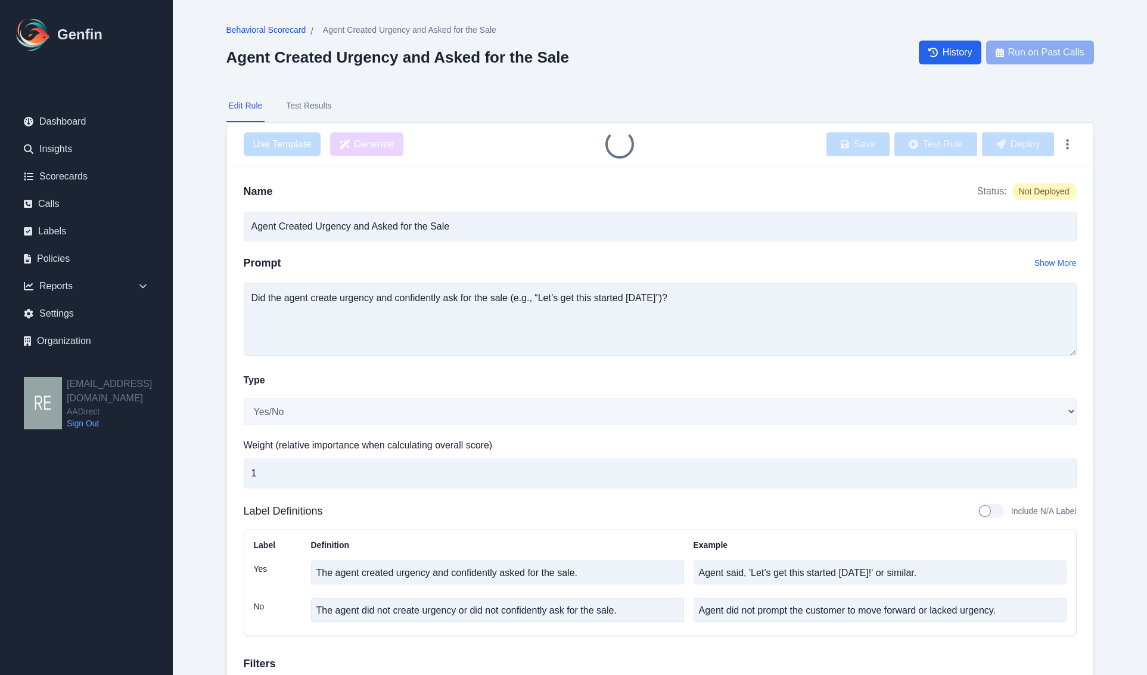
click at [279, 32] on span "Behavioral Scorecard" at bounding box center [266, 30] width 80 height 12
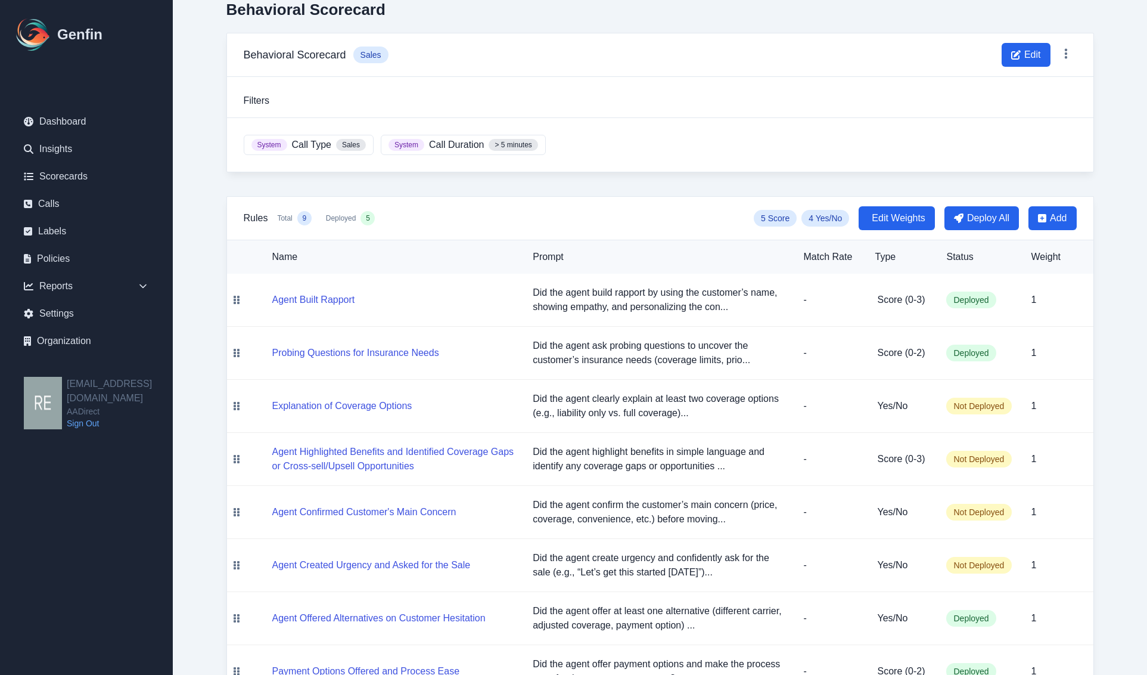
scroll to position [153, 0]
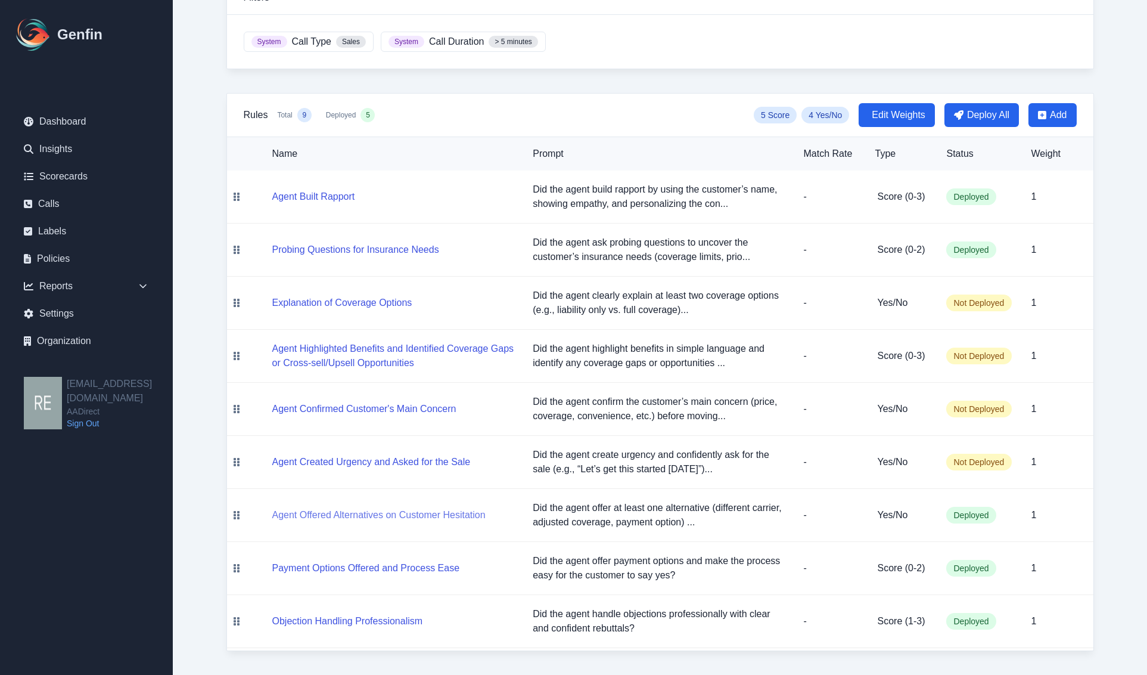
click at [370, 510] on button "Agent Offered Alternatives on Customer Hesitation" at bounding box center [378, 515] width 213 height 14
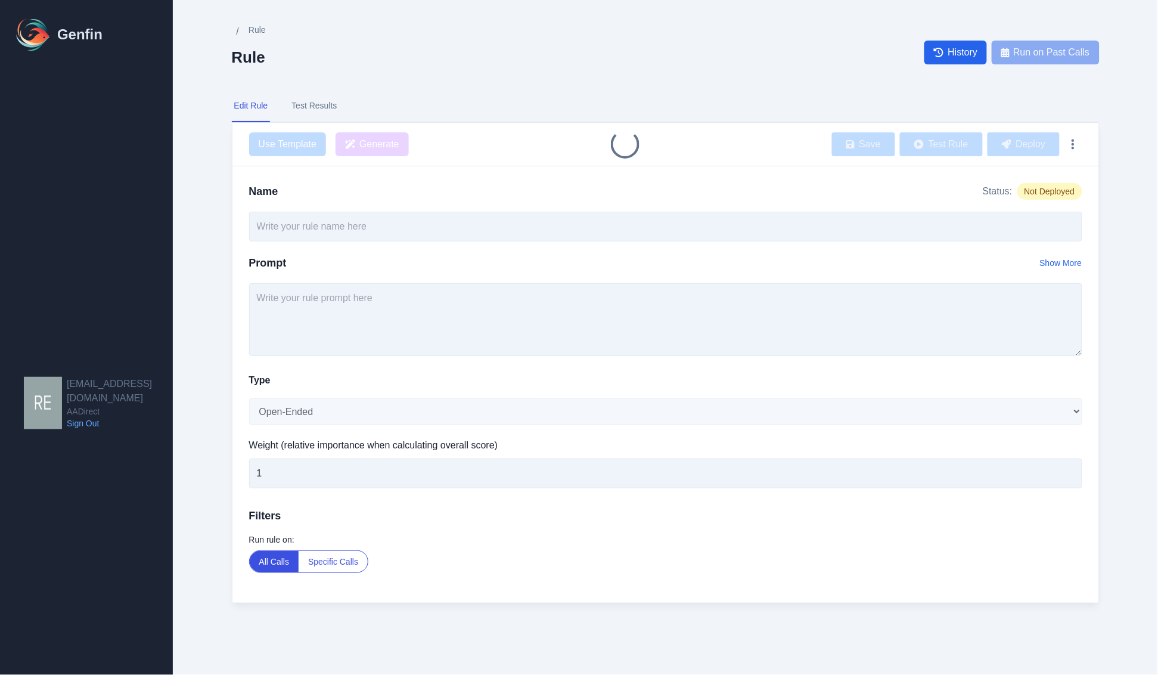
type input "Agent Offered Alternatives on Customer Hesitation"
type textarea "Did the agent offer at least one alternative (different carrier, adjusted cover…"
select select "Yes/No"
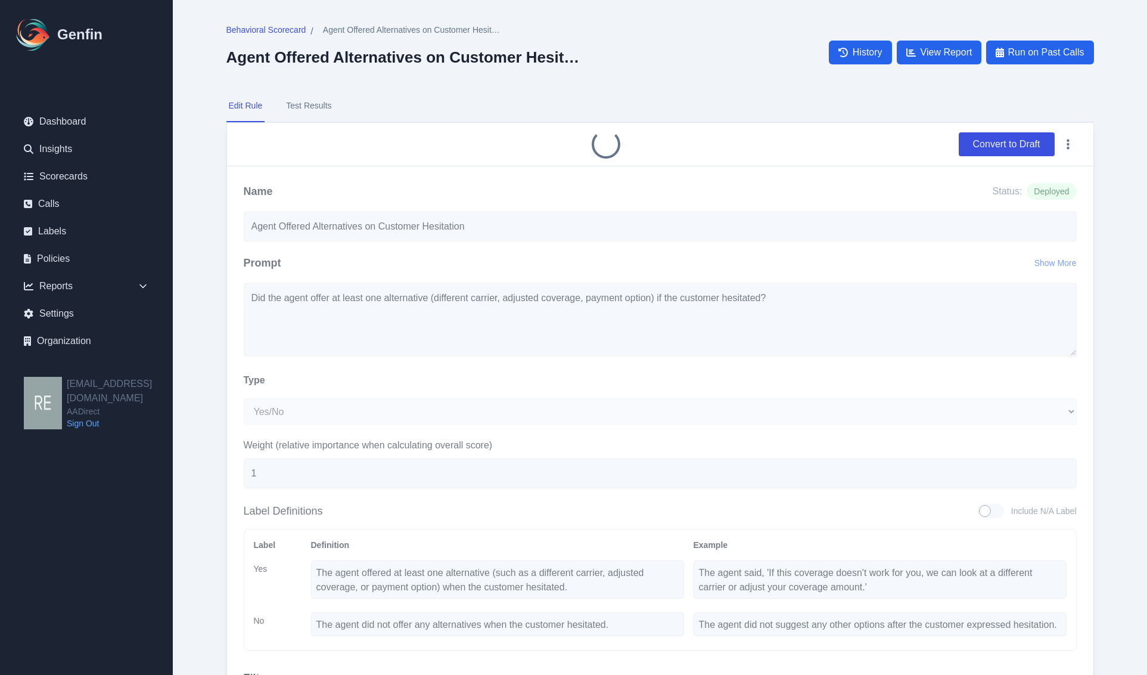
drag, startPoint x: 991, startPoint y: 138, endPoint x: 648, endPoint y: 54, distance: 353.3
click at [992, 138] on button "Convert to Draft" at bounding box center [1007, 144] width 96 height 24
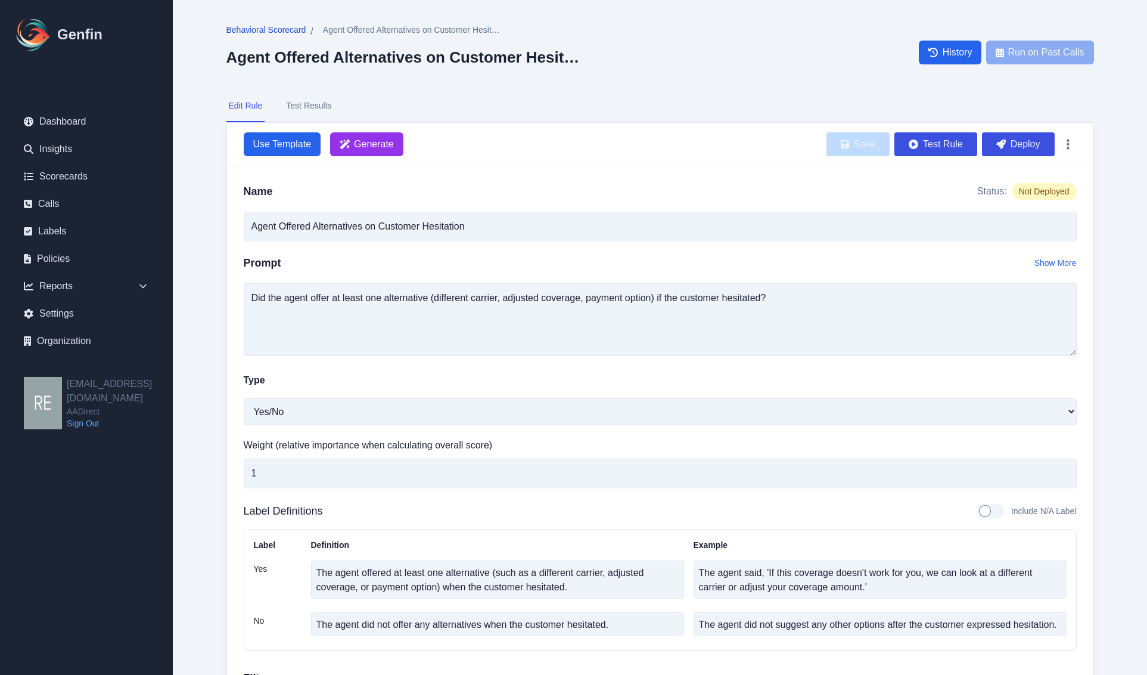
click at [270, 30] on span "Behavioral Scorecard" at bounding box center [266, 30] width 80 height 12
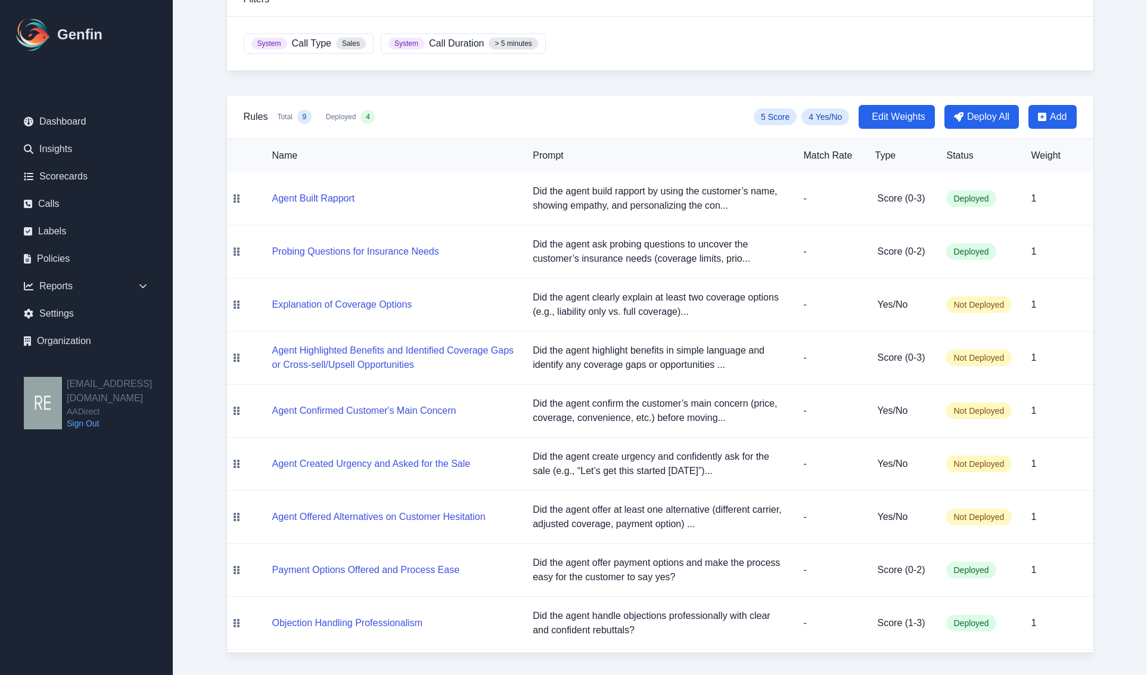
scroll to position [153, 0]
click at [364, 553] on td "Payment Options Offered and Process Ease" at bounding box center [385, 568] width 278 height 53
click at [386, 564] on button "Payment Options Offered and Process Ease" at bounding box center [366, 568] width 188 height 14
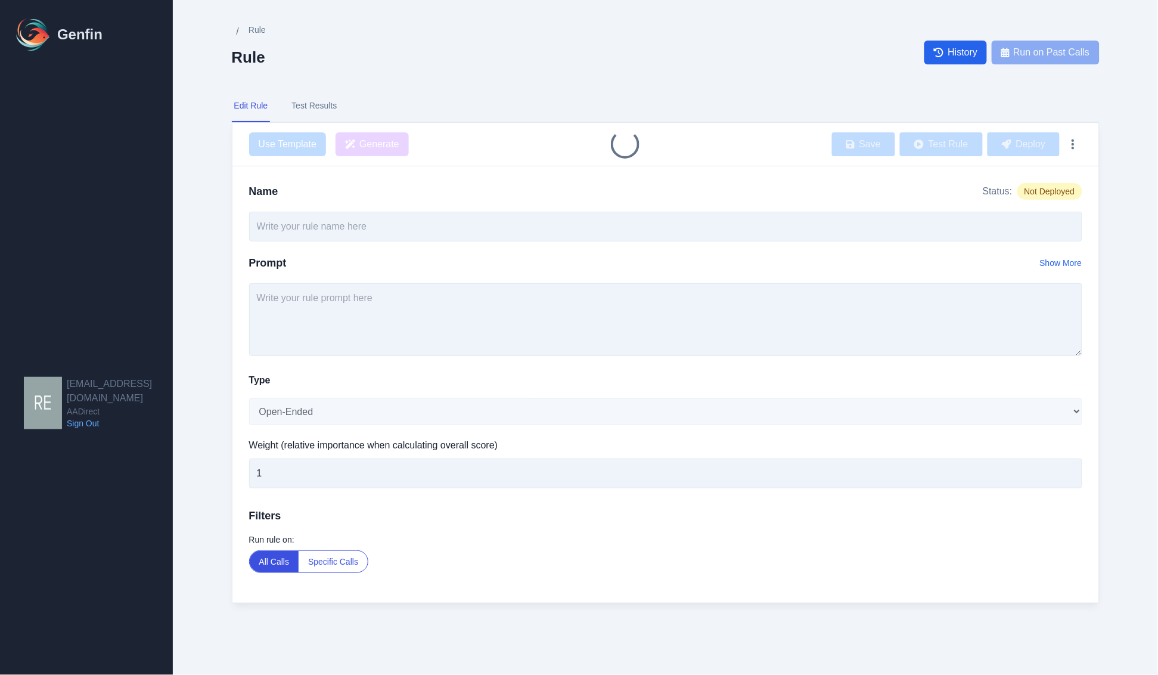
type input "Payment Options Offered and Process Ease"
type textarea "Did the agent offer payment options and make the process easy for the customer …"
select select "Score"
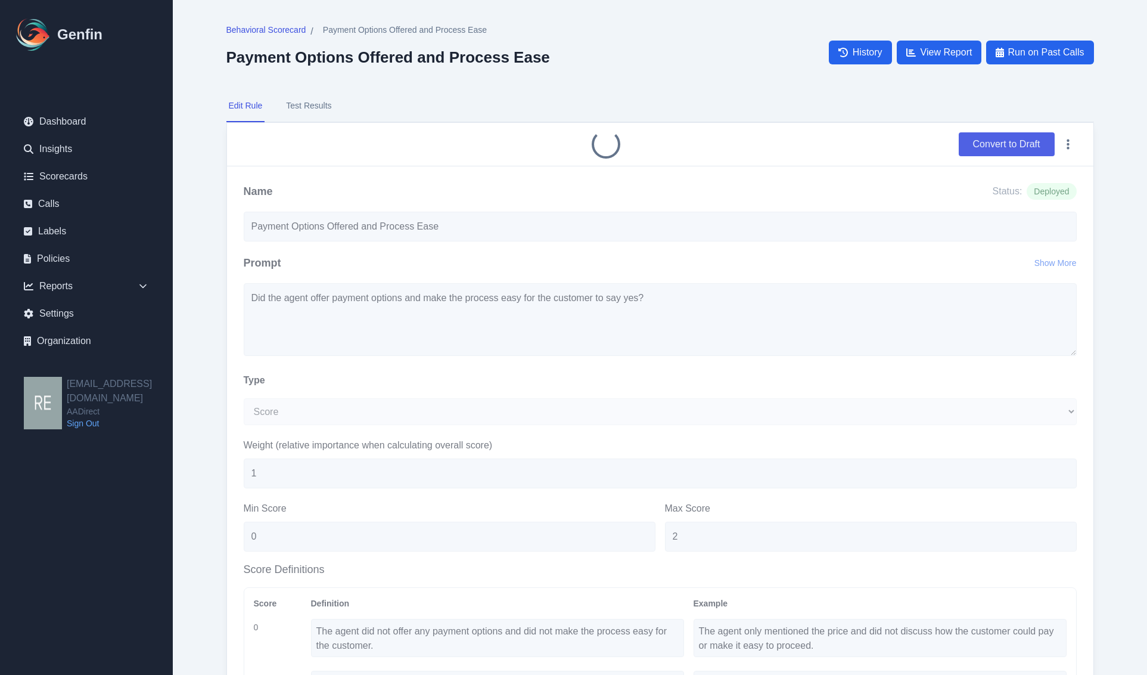
drag, startPoint x: 983, startPoint y: 138, endPoint x: 637, endPoint y: 39, distance: 360.6
click at [984, 138] on button "Convert to Draft" at bounding box center [1007, 144] width 96 height 24
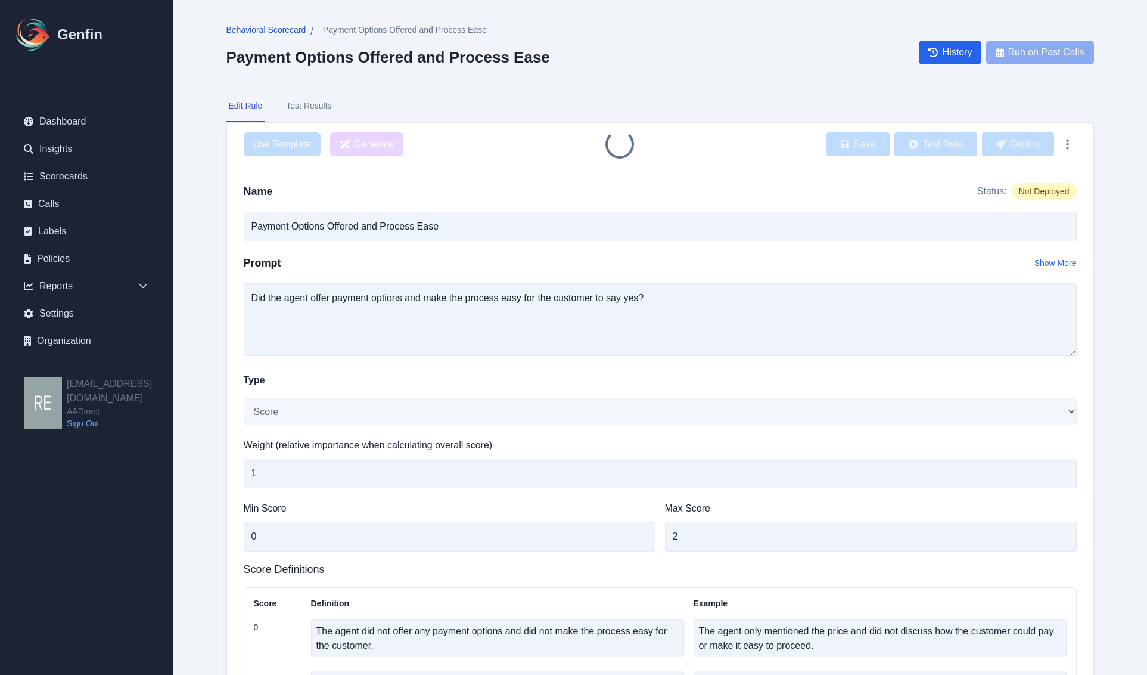
click at [272, 27] on span "Behavioral Scorecard" at bounding box center [266, 30] width 80 height 12
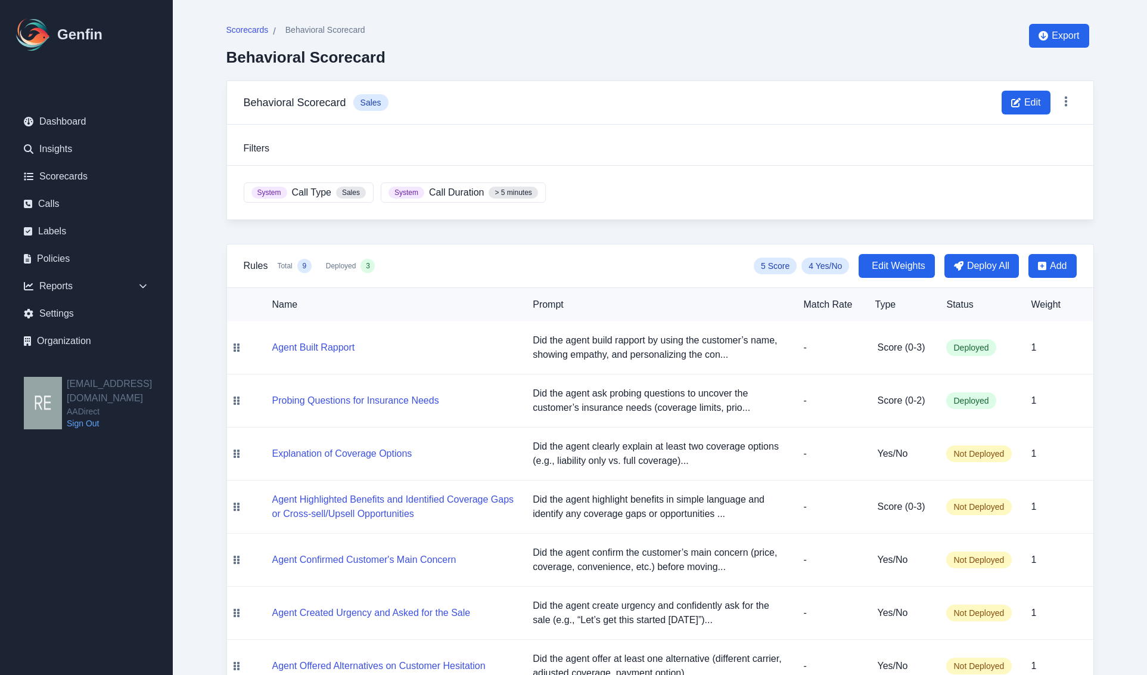
scroll to position [153, 0]
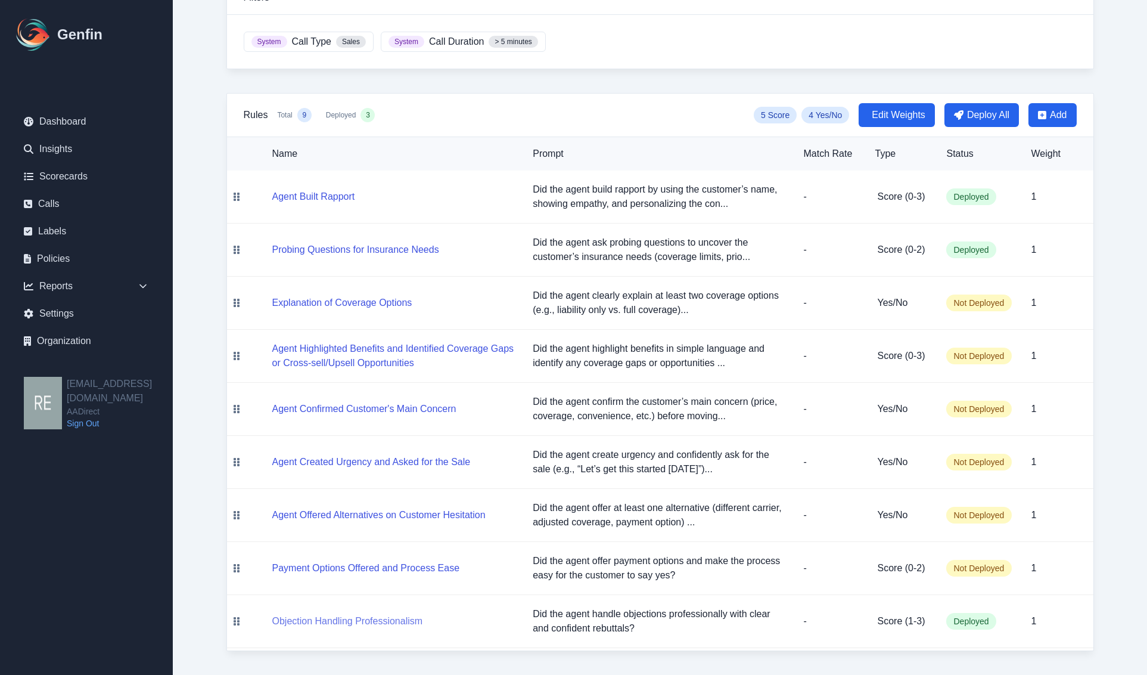
click at [330, 617] on button "Objection Handling Professionalism" at bounding box center [347, 621] width 151 height 14
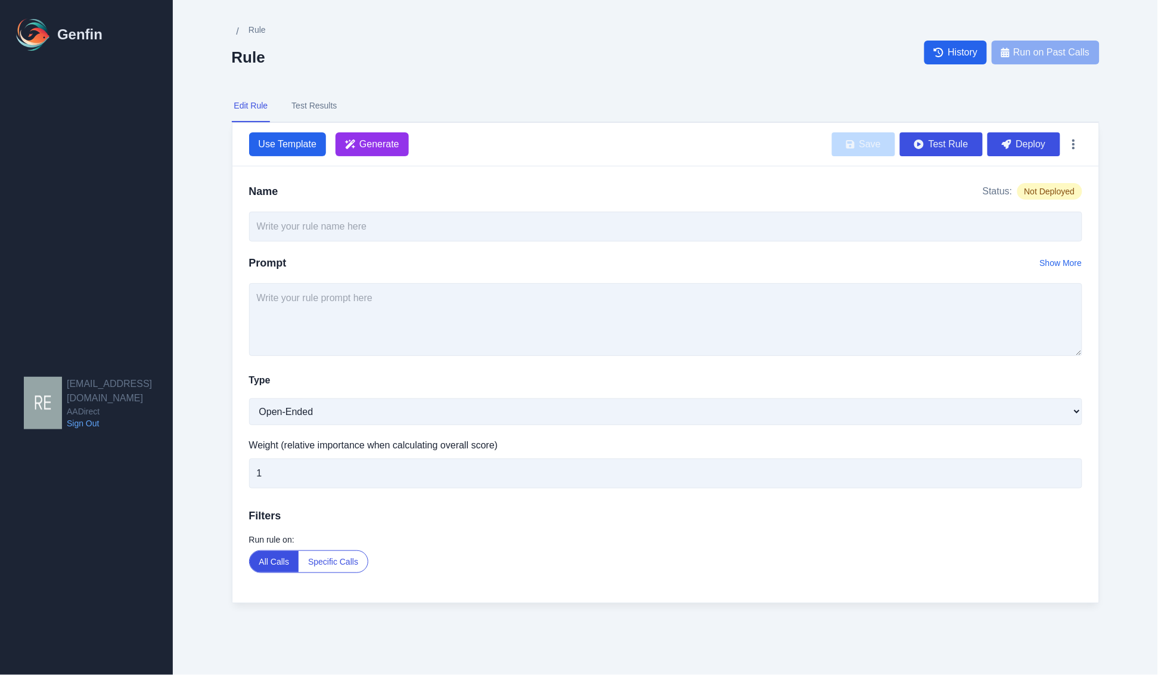
type input "Objection Handling Professionalism"
type textarea "Did the agent handle objections professionally with clear and confident rebutta…"
select select "Score"
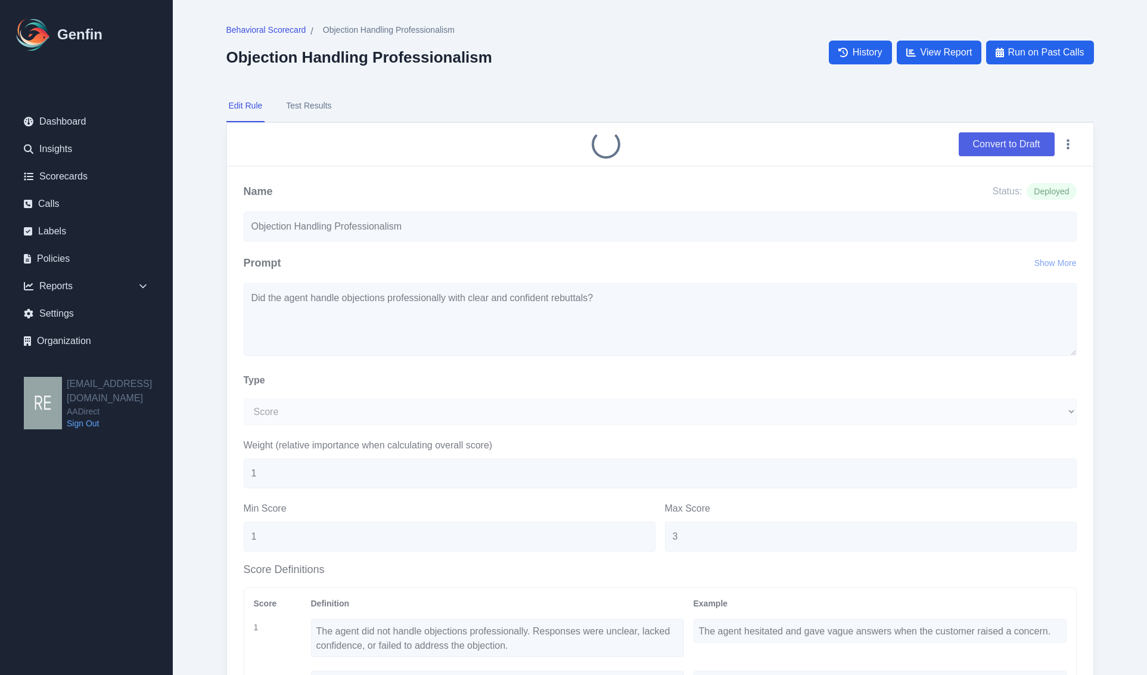
click at [998, 147] on button "Convert to Draft" at bounding box center [1007, 144] width 96 height 24
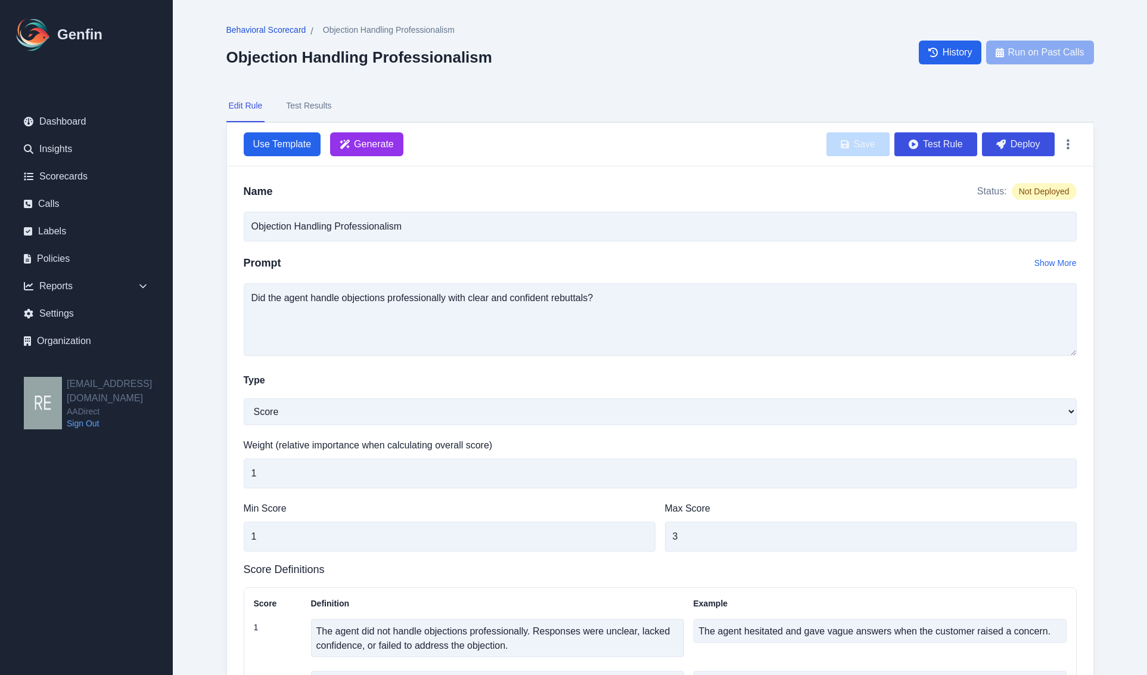
click at [276, 30] on span "Behavioral Scorecard" at bounding box center [266, 30] width 80 height 12
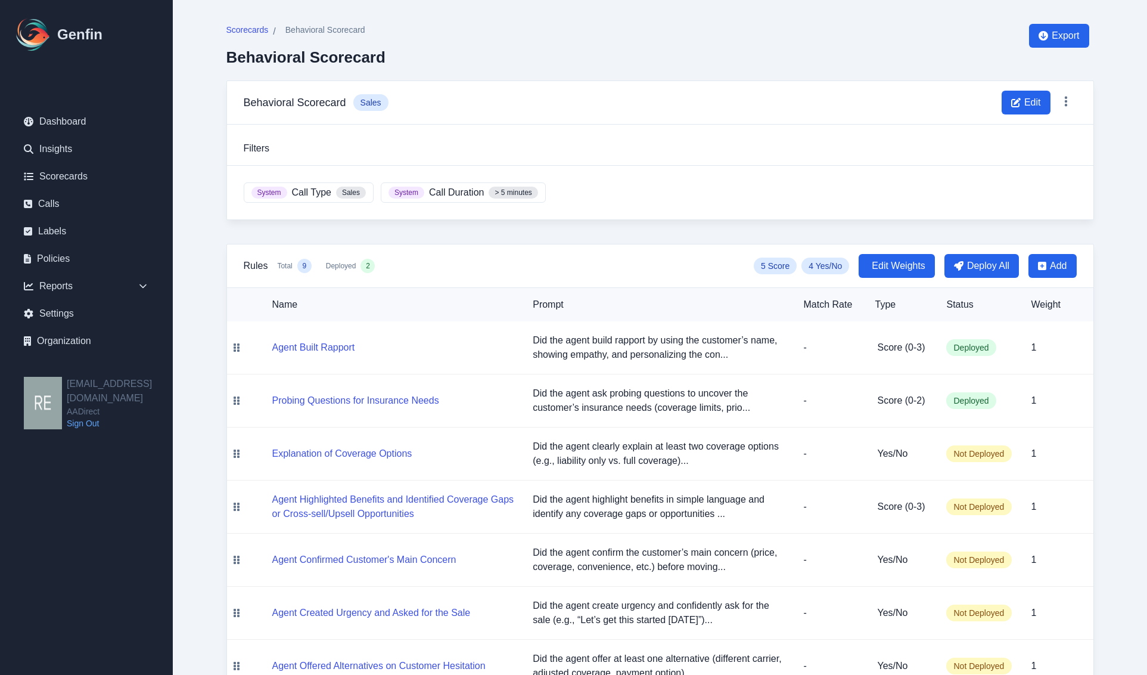
scroll to position [153, 0]
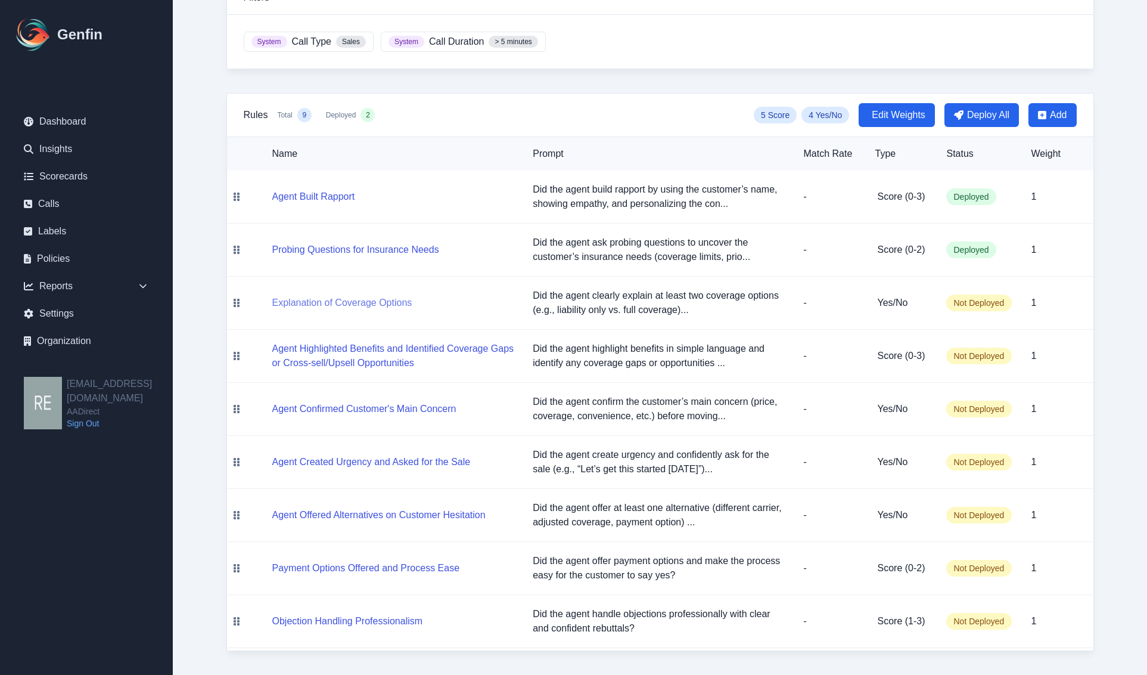
click at [392, 301] on button "Explanation of Coverage Options" at bounding box center [342, 303] width 140 height 14
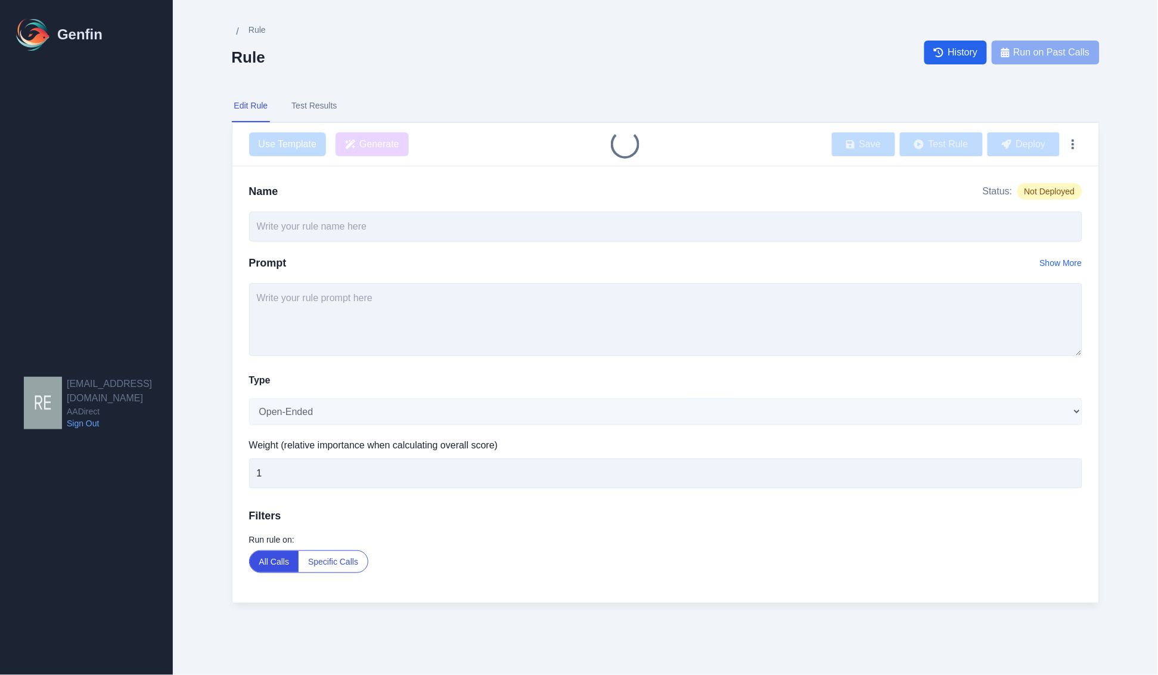
type input "Explanation of Coverage Options"
type textarea "Did the agent clearly explain at least two coverage options (e.g., liability on…"
select select "Yes/No"
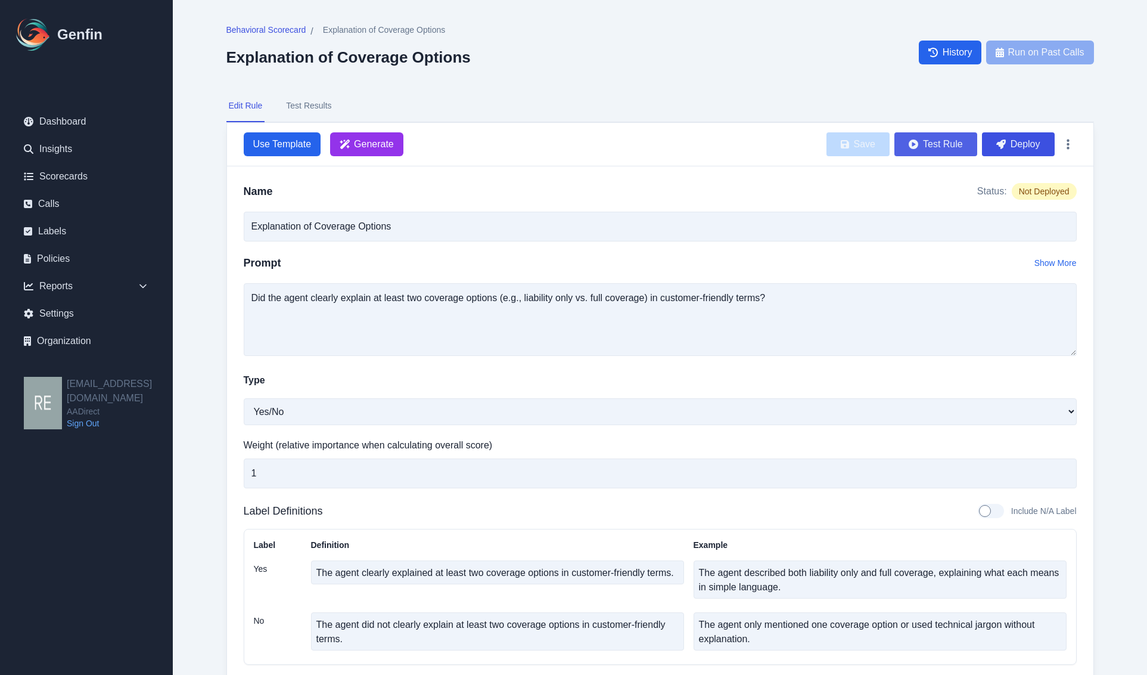
click at [946, 139] on button "Test Rule" at bounding box center [936, 144] width 83 height 24
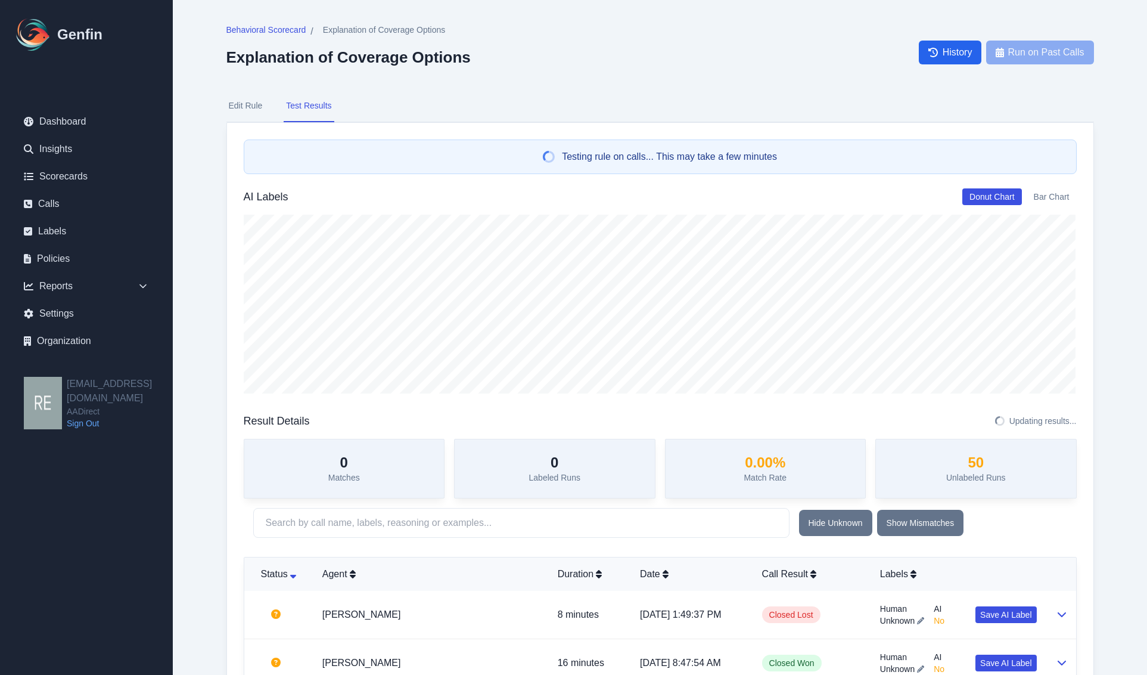
scroll to position [149, 0]
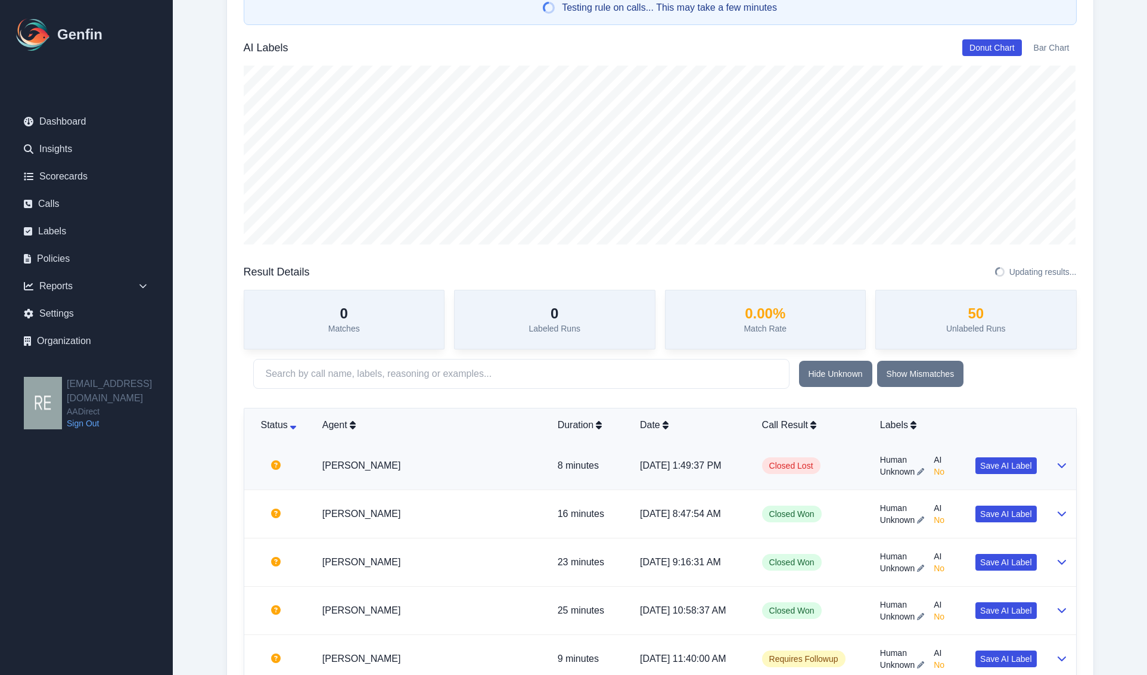
click at [1056, 468] on div at bounding box center [1061, 465] width 11 height 14
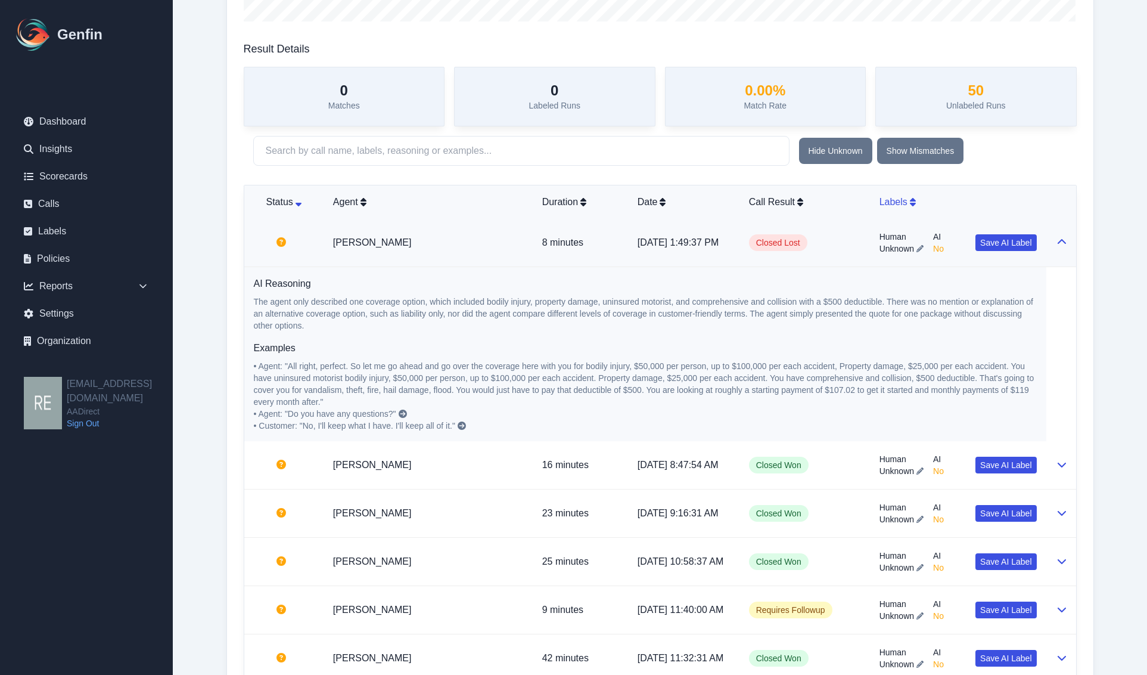
scroll to position [25, 0]
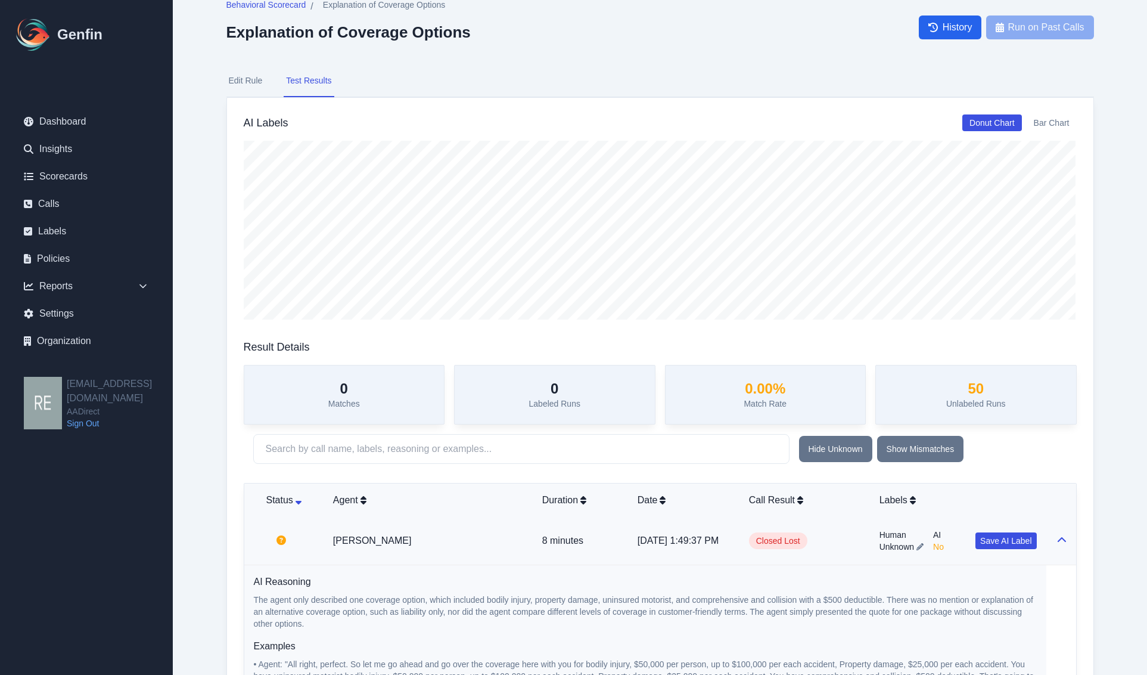
click at [249, 80] on button "Edit Rule" at bounding box center [245, 81] width 39 height 32
select select "Yes/No"
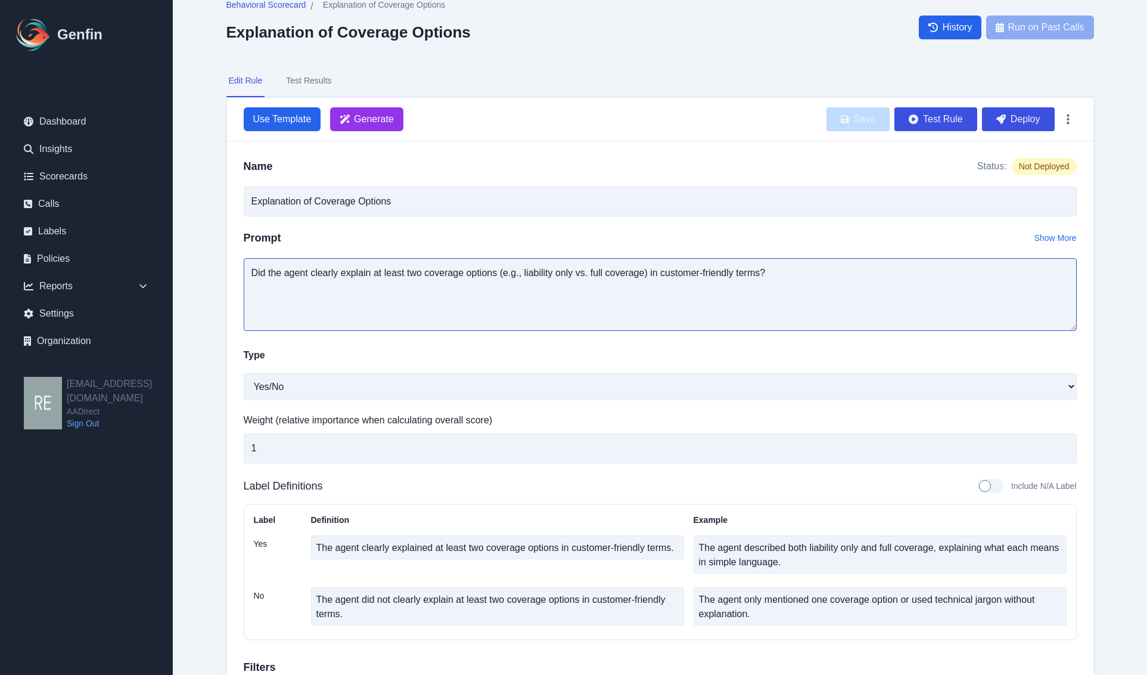
drag, startPoint x: 374, startPoint y: 268, endPoint x: 499, endPoint y: 284, distance: 126.2
click at [499, 284] on textarea "Did the agent clearly explain at least two coverage options (e.g., liability on…" at bounding box center [660, 294] width 833 height 73
click at [404, 274] on textarea "Did the agent clearly explain at least two coverage options (e.g., liability on…" at bounding box center [660, 294] width 833 height 73
drag, startPoint x: 420, startPoint y: 276, endPoint x: 374, endPoint y: 274, distance: 46.5
click at [374, 274] on textarea "Did the agent clearly explain at least two coverage options (e.g., liability on…" at bounding box center [660, 294] width 833 height 73
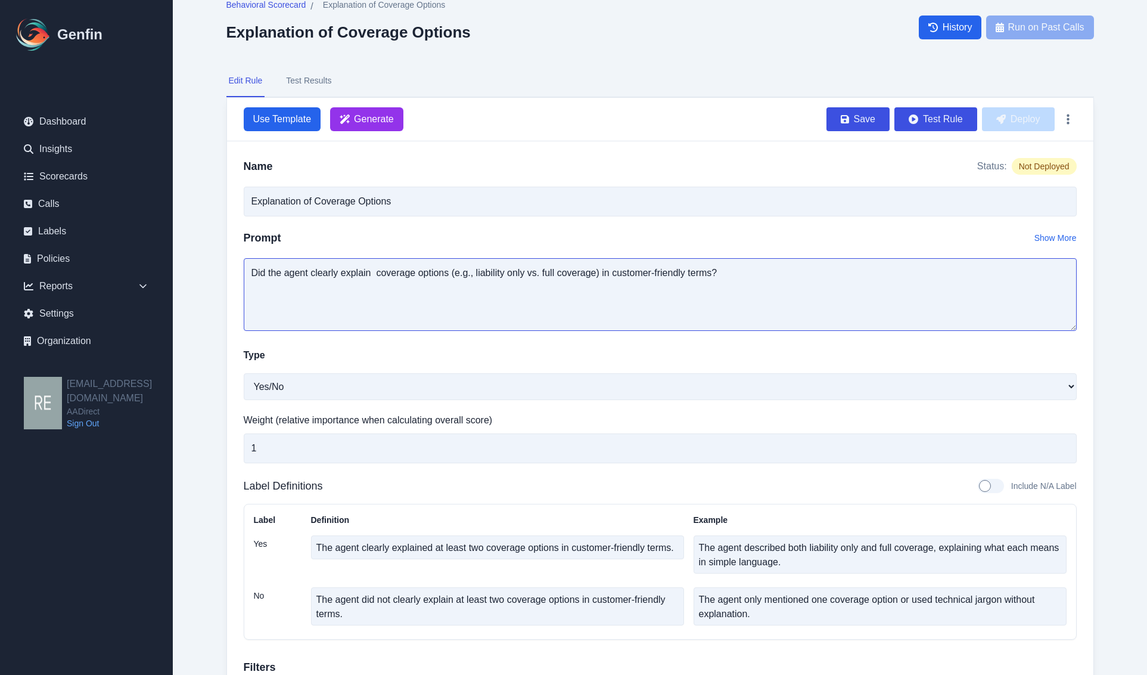
click at [1015, 284] on textarea "Did the agent clearly explain coverage options (e.g., liability only vs. full c…" at bounding box center [660, 294] width 833 height 73
type textarea "Did the agent clearly explain coverage options (e.g., liability only vs. full c…"
click at [949, 110] on button "Test Rule" at bounding box center [936, 119] width 83 height 24
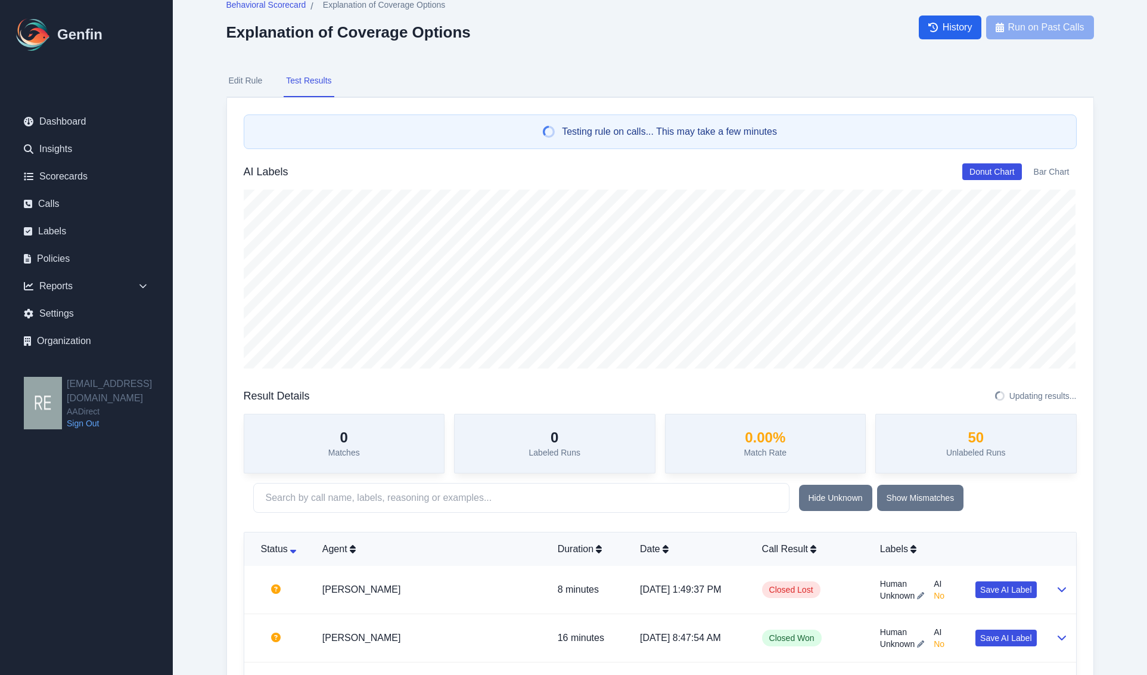
click at [251, 83] on button "Edit Rule" at bounding box center [245, 81] width 39 height 32
select select "Yes/No"
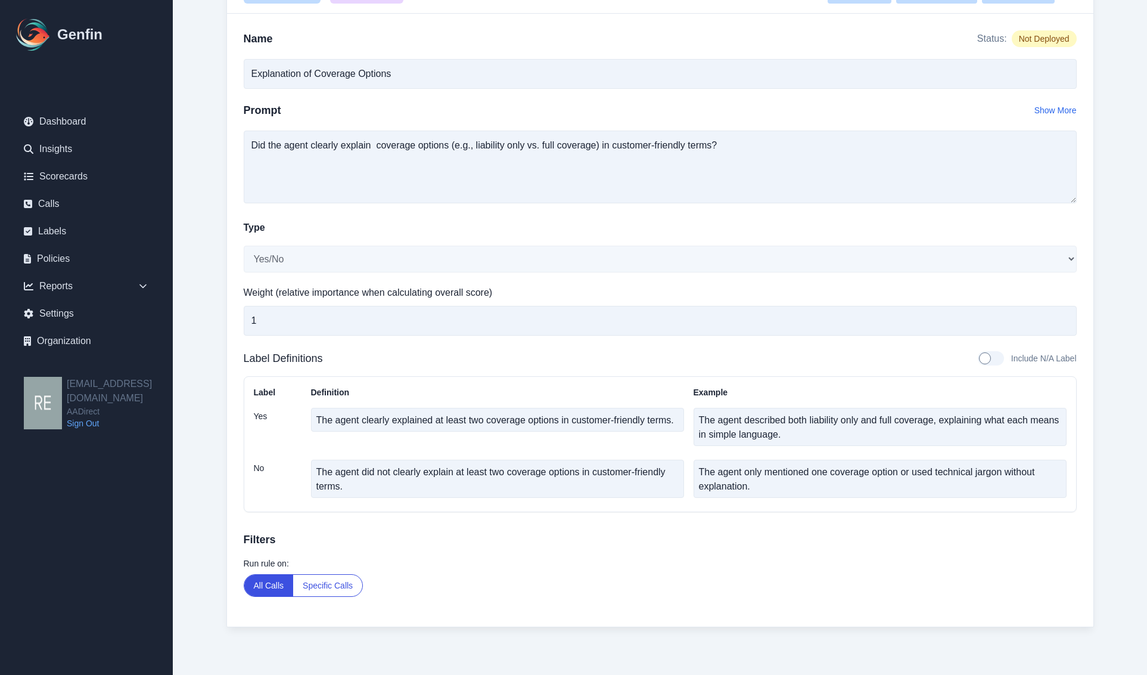
scroll to position [0, 0]
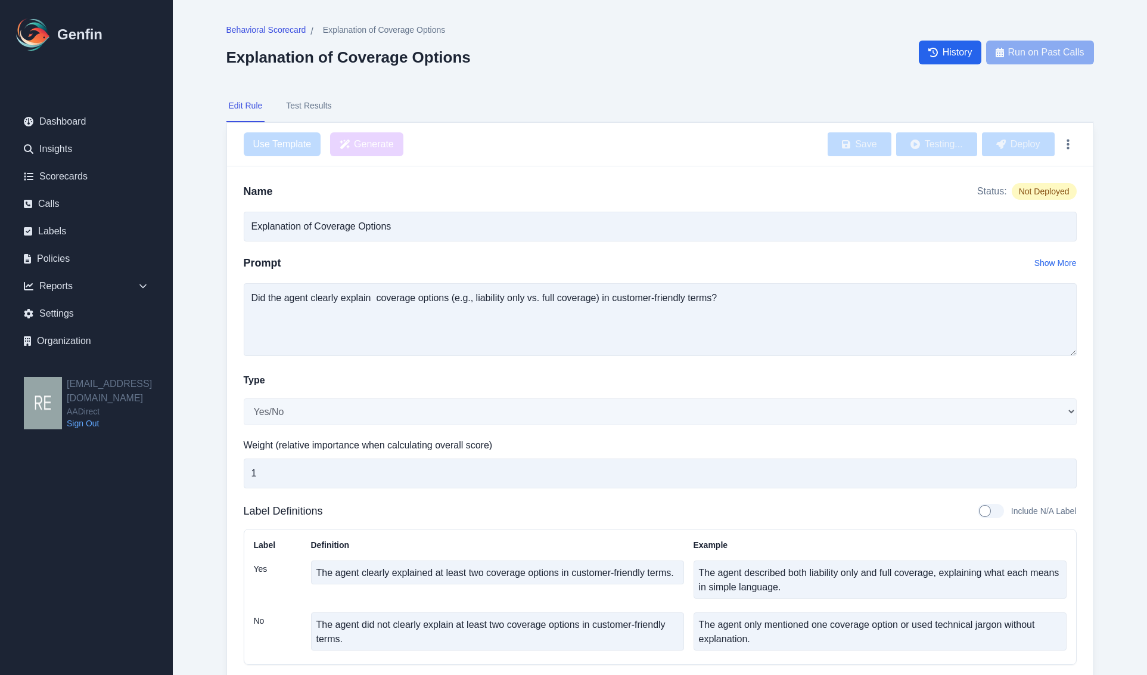
click at [859, 364] on div "Name Status: Not Deployed Explanation of Coverage Options Prompt Show More Did …" at bounding box center [660, 472] width 867 height 613
click at [1041, 265] on button "Show More" at bounding box center [1056, 263] width 42 height 12
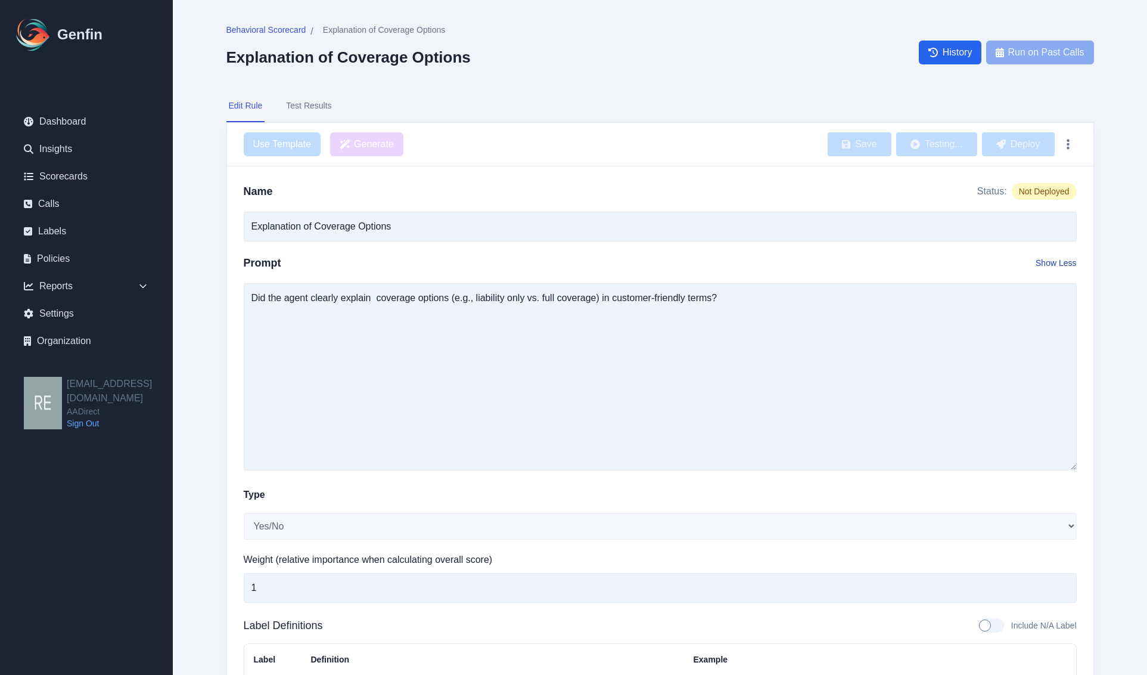
click at [1042, 265] on button "Show Less" at bounding box center [1056, 263] width 41 height 12
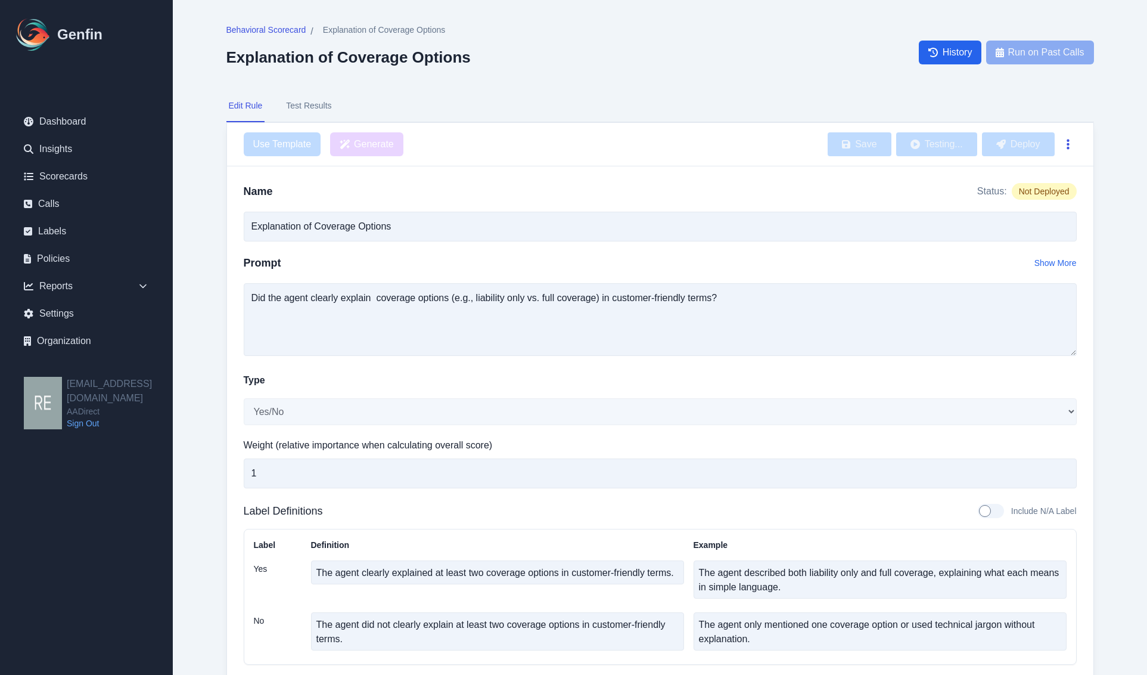
click at [1067, 144] on icon "button" at bounding box center [1068, 144] width 2 height 10
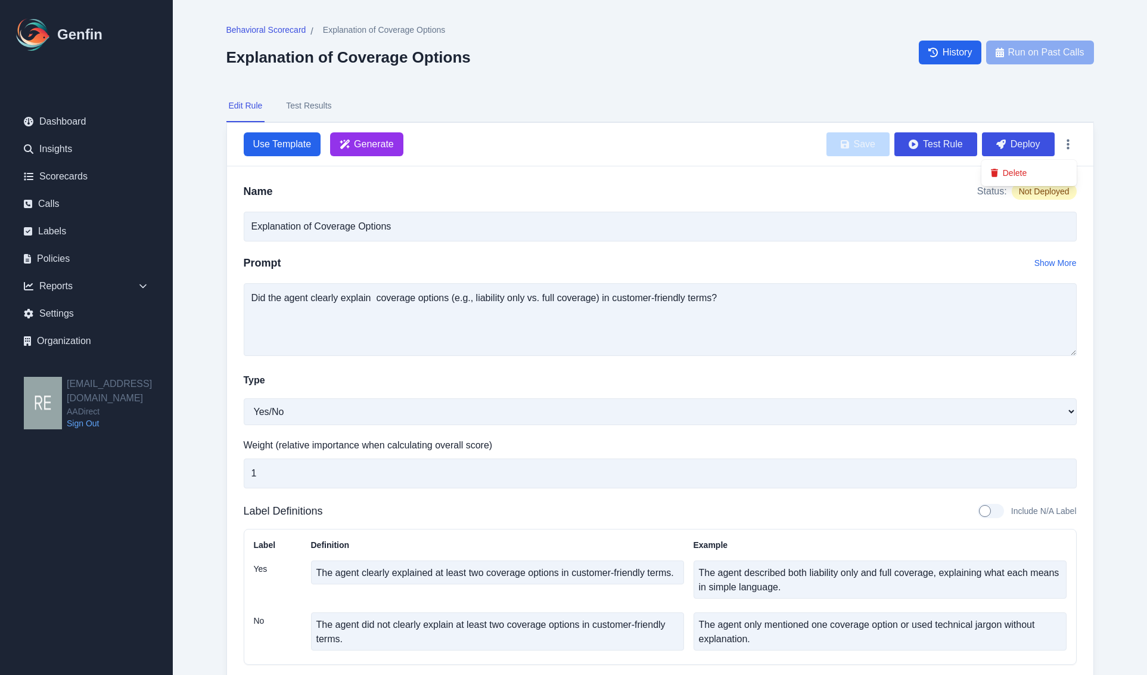
click at [932, 374] on div "Type" at bounding box center [660, 383] width 833 height 20
drag, startPoint x: 755, startPoint y: 303, endPoint x: 186, endPoint y: 303, distance: 569.2
click at [186, 303] on main "Behavioral Scorecard / Explanation of Coverage Options Explanation of Coverage …" at bounding box center [660, 413] width 975 height 827
drag, startPoint x: 382, startPoint y: 159, endPoint x: 388, endPoint y: 147, distance: 13.3
click at [382, 158] on div "Use Template Generate Save Test Rule Deploy" at bounding box center [660, 145] width 867 height 44
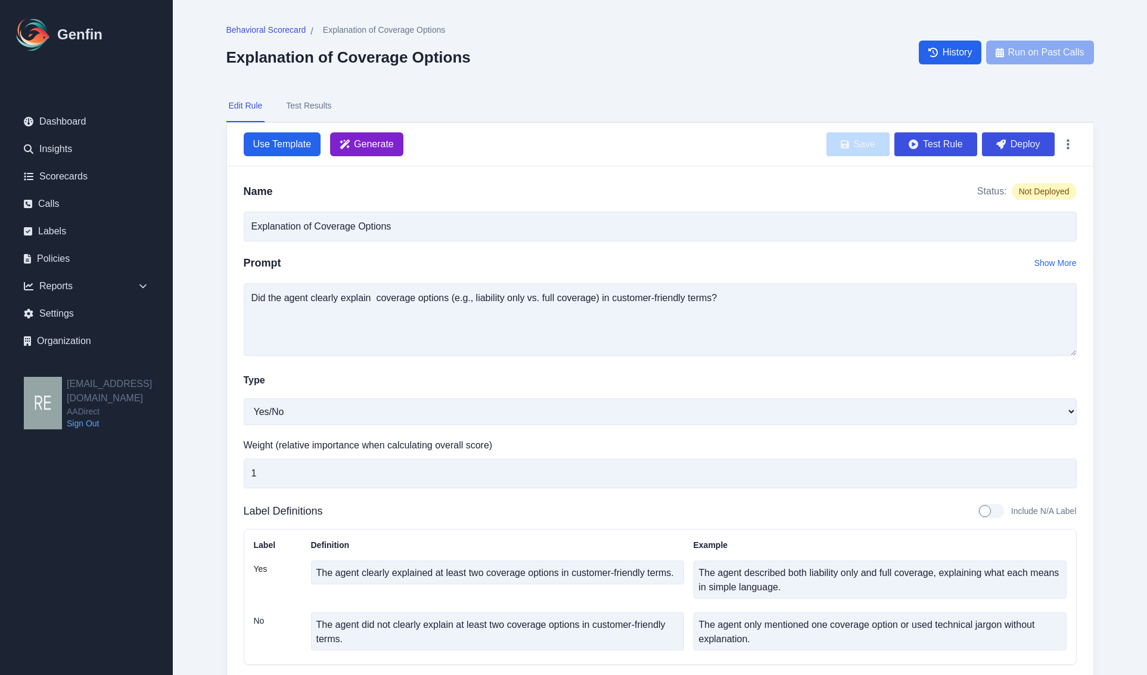
click at [388, 147] on span "Generate" at bounding box center [374, 144] width 40 height 14
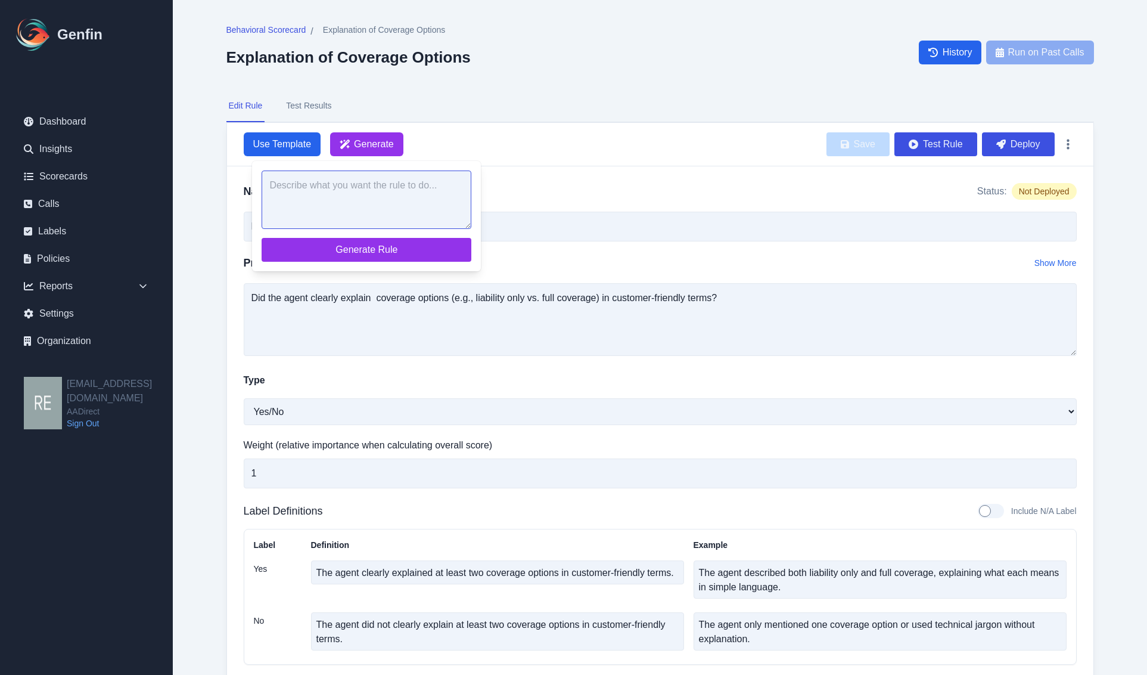
click at [418, 197] on textarea at bounding box center [367, 199] width 210 height 58
paste textarea "Did the agent clearly explain coverage options (e.g., liability only vs. full c…"
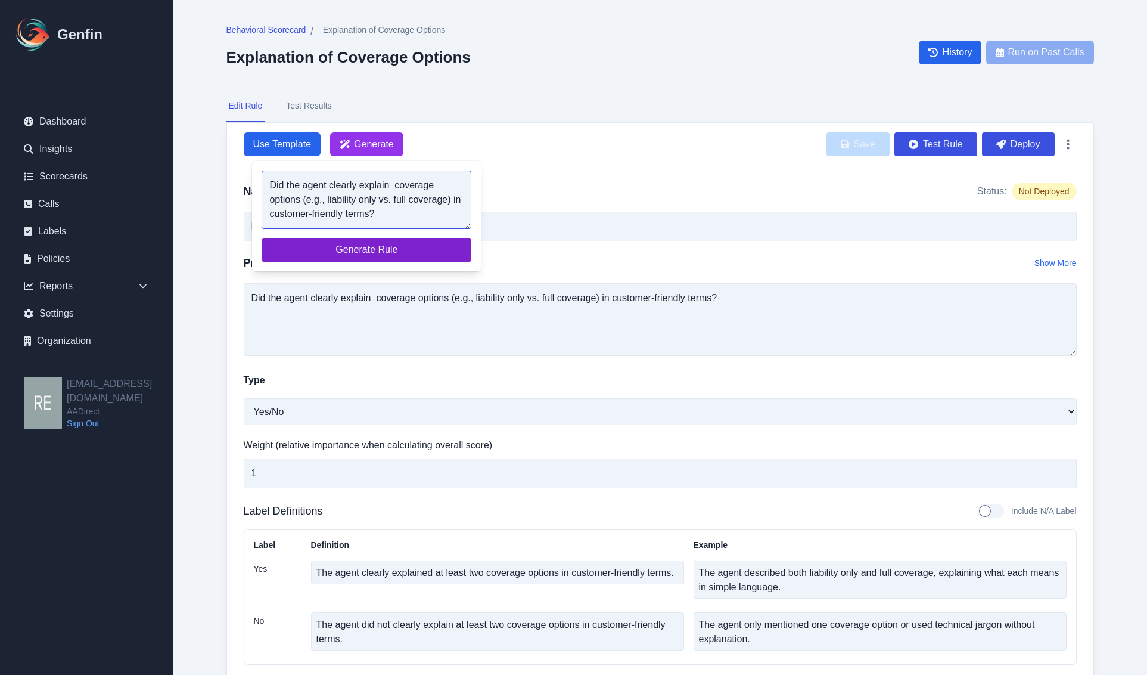
type textarea "Did the agent clearly explain coverage options (e.g., liability only vs. full c…"
click at [390, 253] on span "Generate Rule" at bounding box center [366, 250] width 191 height 14
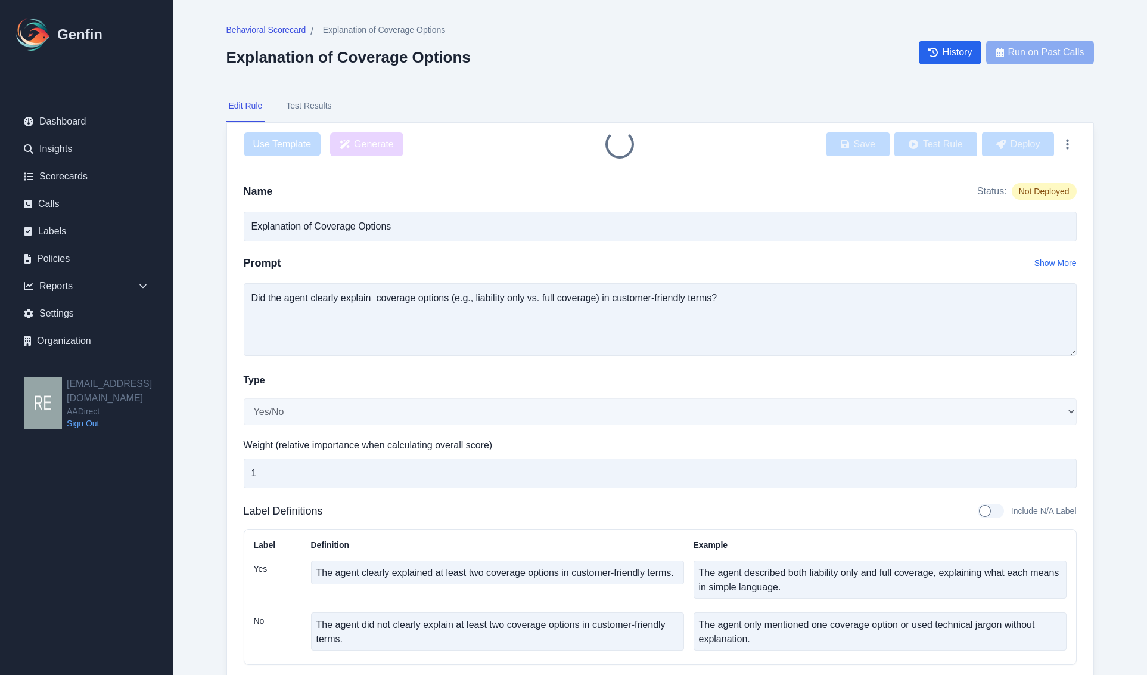
type input "Coverage Options Explanation Clarity"
type textarea "Did the agent clearly explain coverage options (e.g., liability only vs. full c…"
select select "Score"
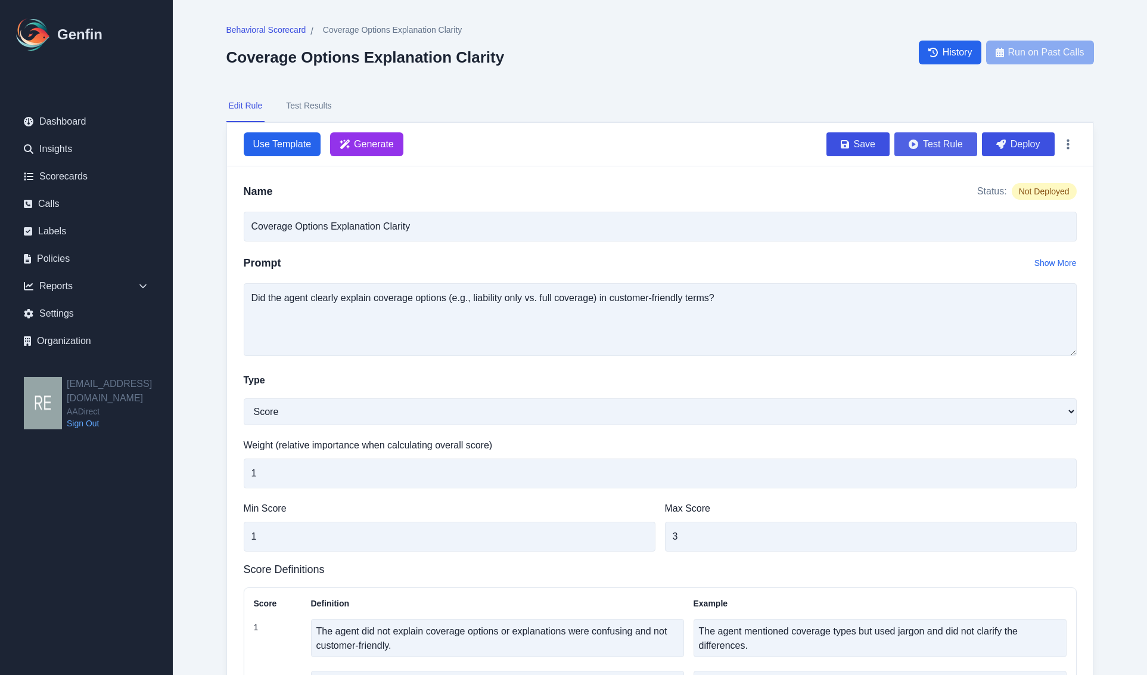
click at [934, 145] on button "Test Rule" at bounding box center [936, 144] width 83 height 24
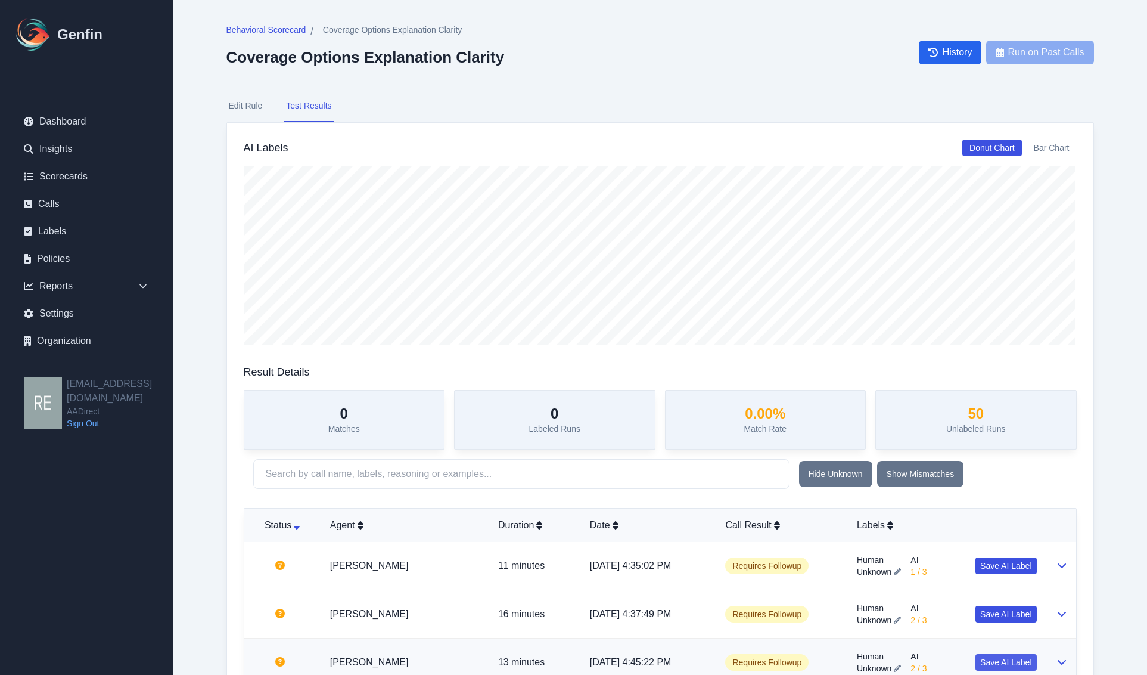
scroll to position [149, 0]
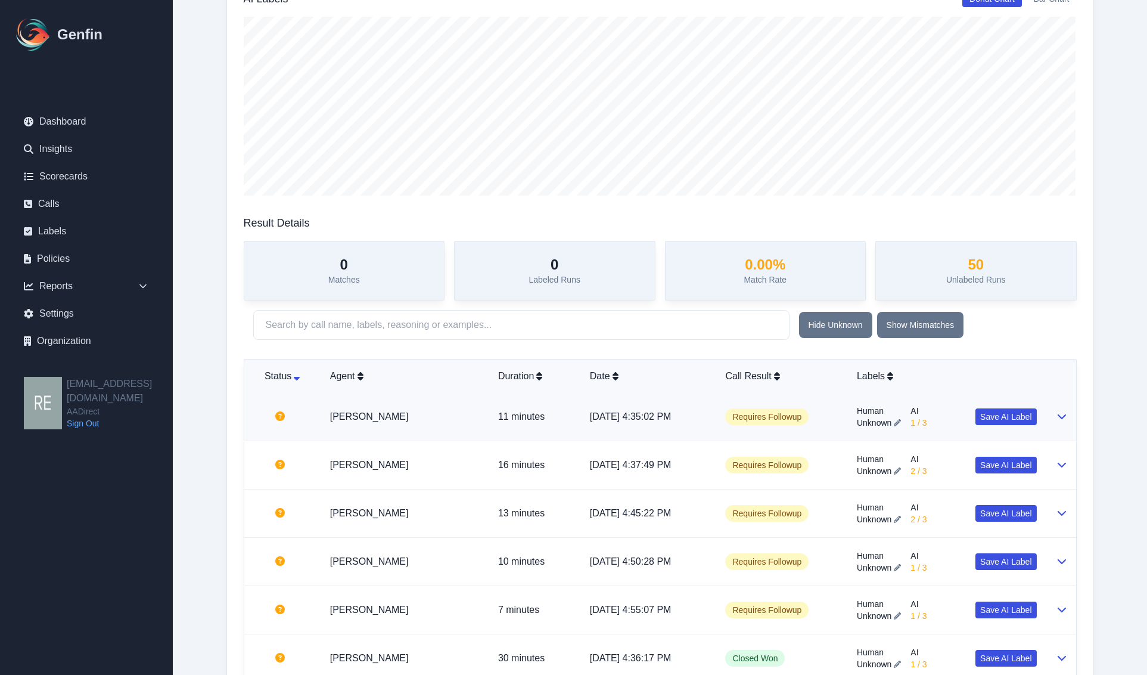
click at [1067, 414] on td at bounding box center [1062, 417] width 30 height 48
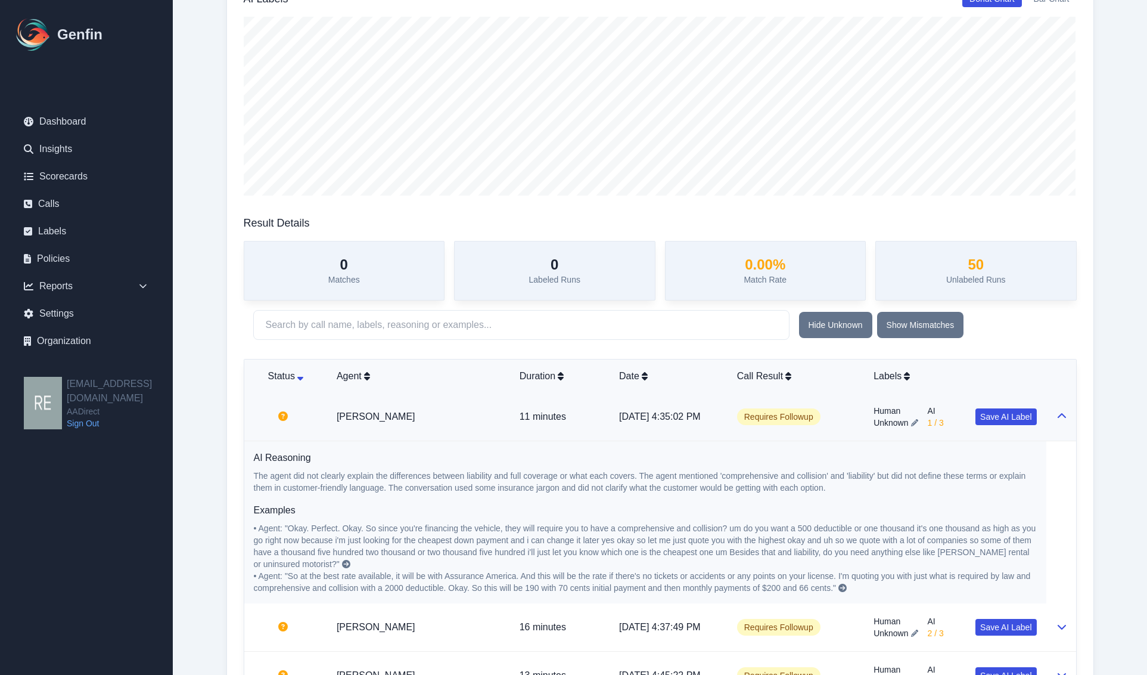
click at [1068, 412] on td at bounding box center [1062, 417] width 30 height 48
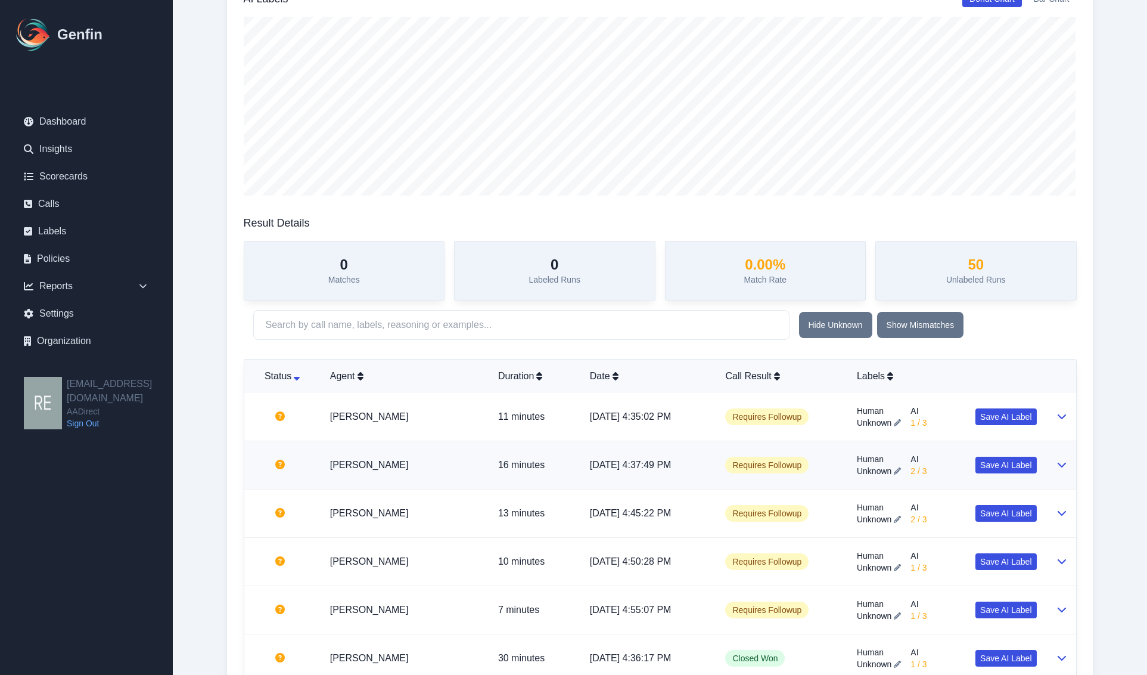
scroll to position [224, 0]
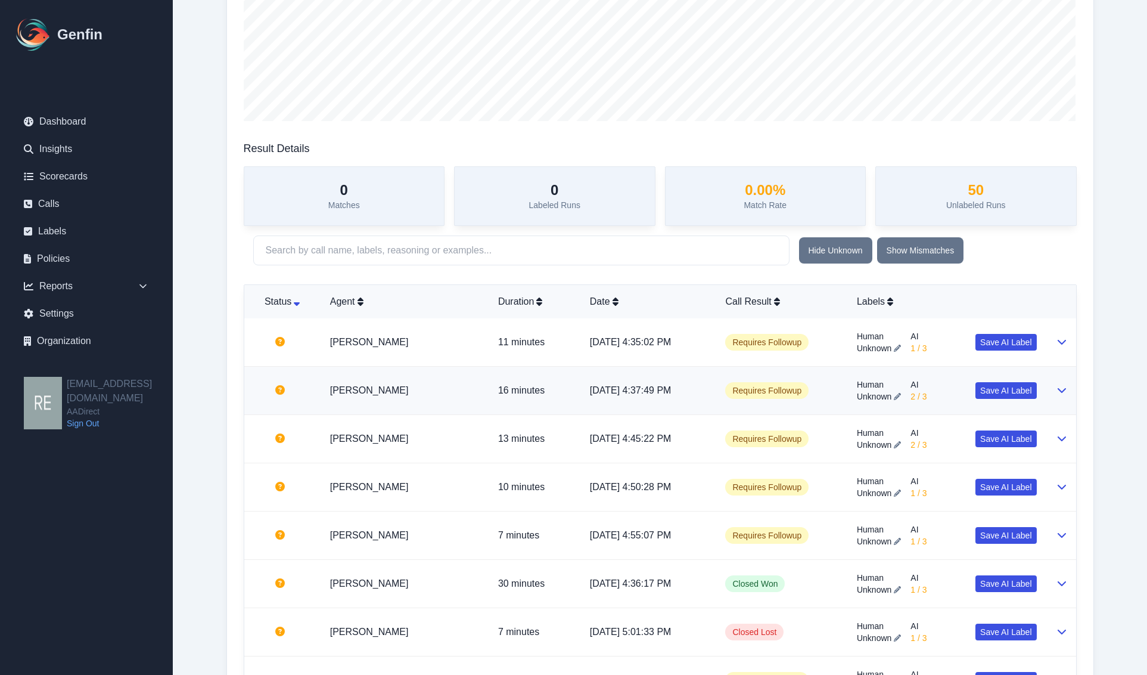
click at [1048, 388] on td at bounding box center [1062, 391] width 30 height 48
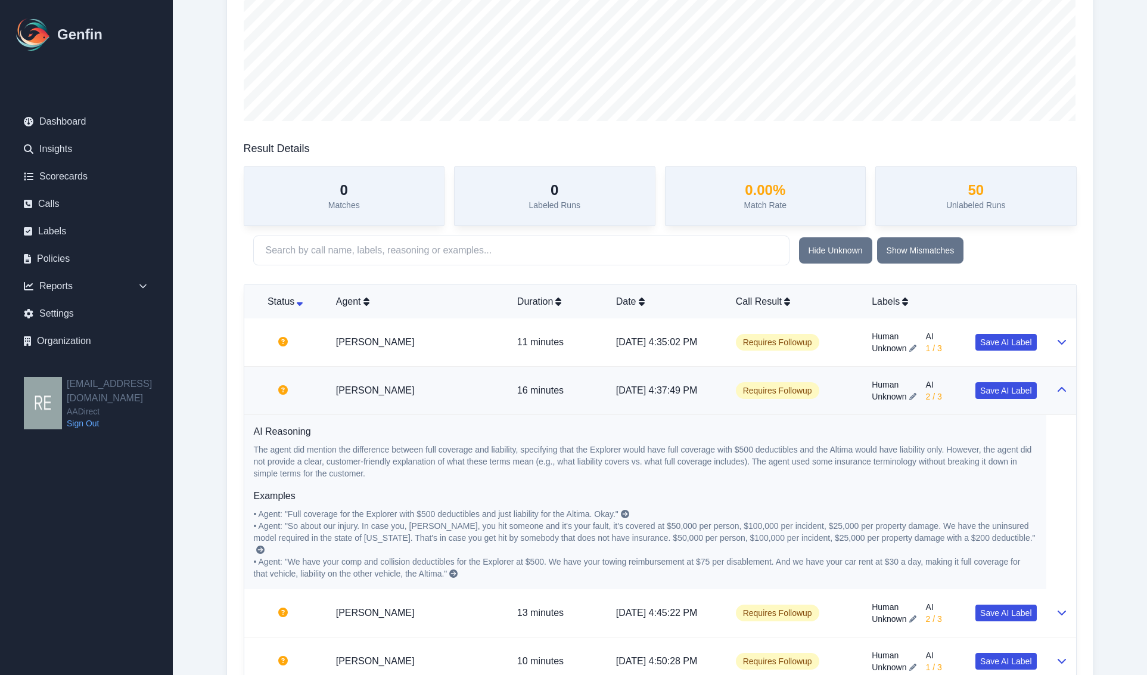
click at [1048, 388] on td at bounding box center [1062, 391] width 30 height 48
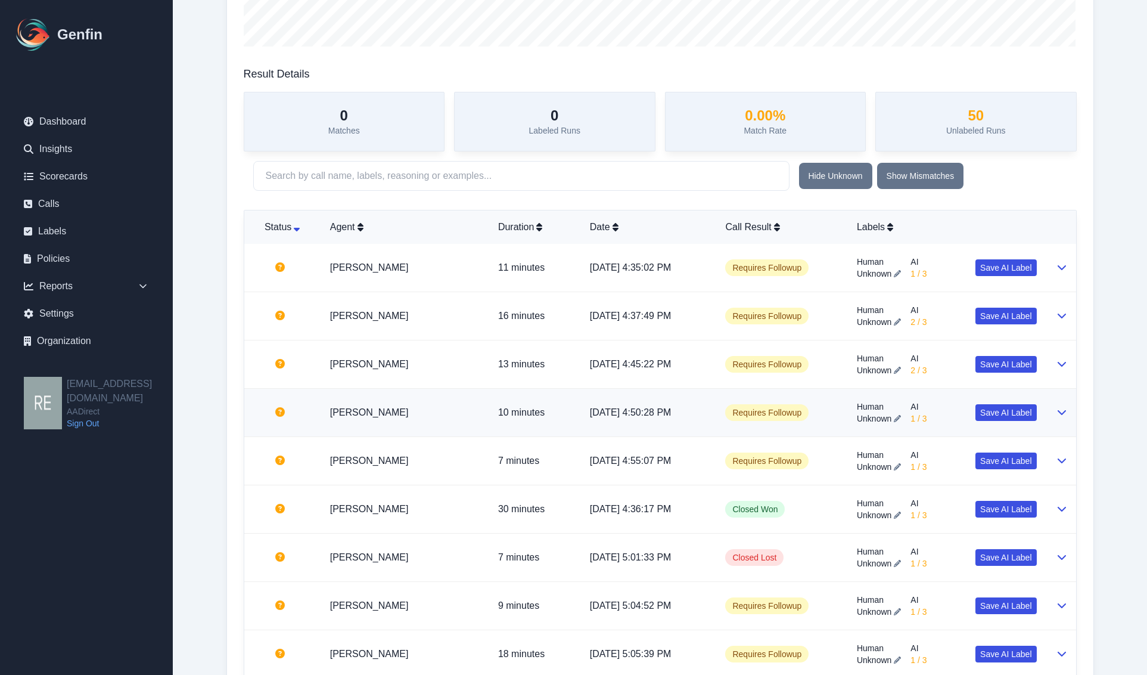
scroll to position [373, 0]
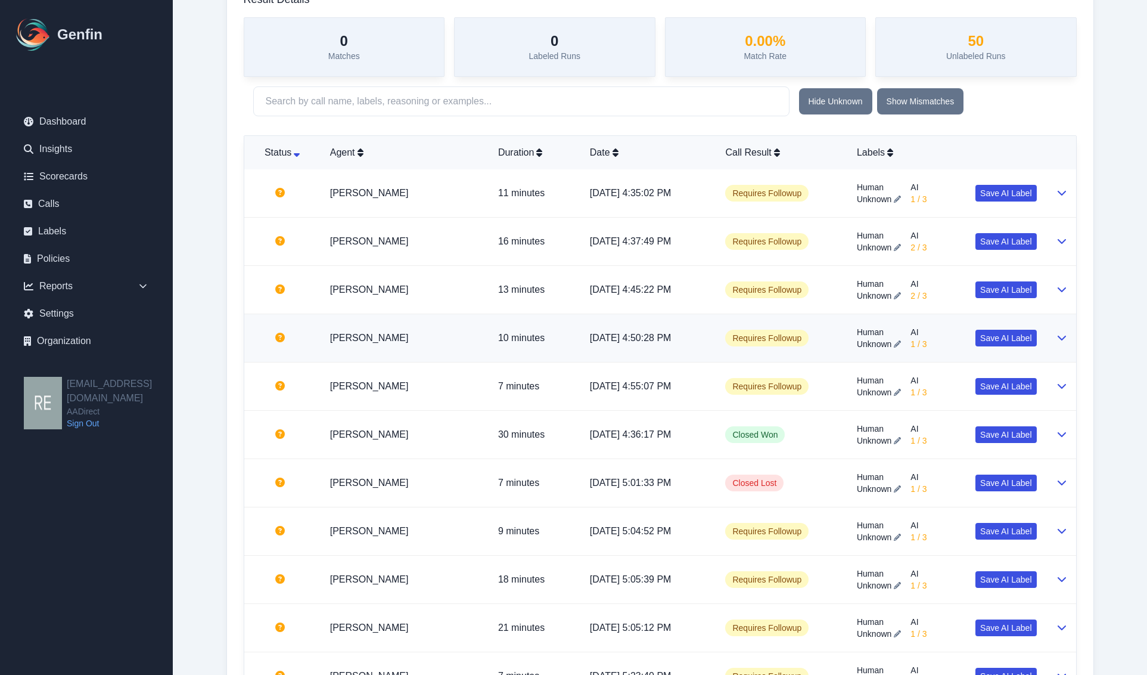
click at [1052, 345] on td at bounding box center [1062, 338] width 30 height 48
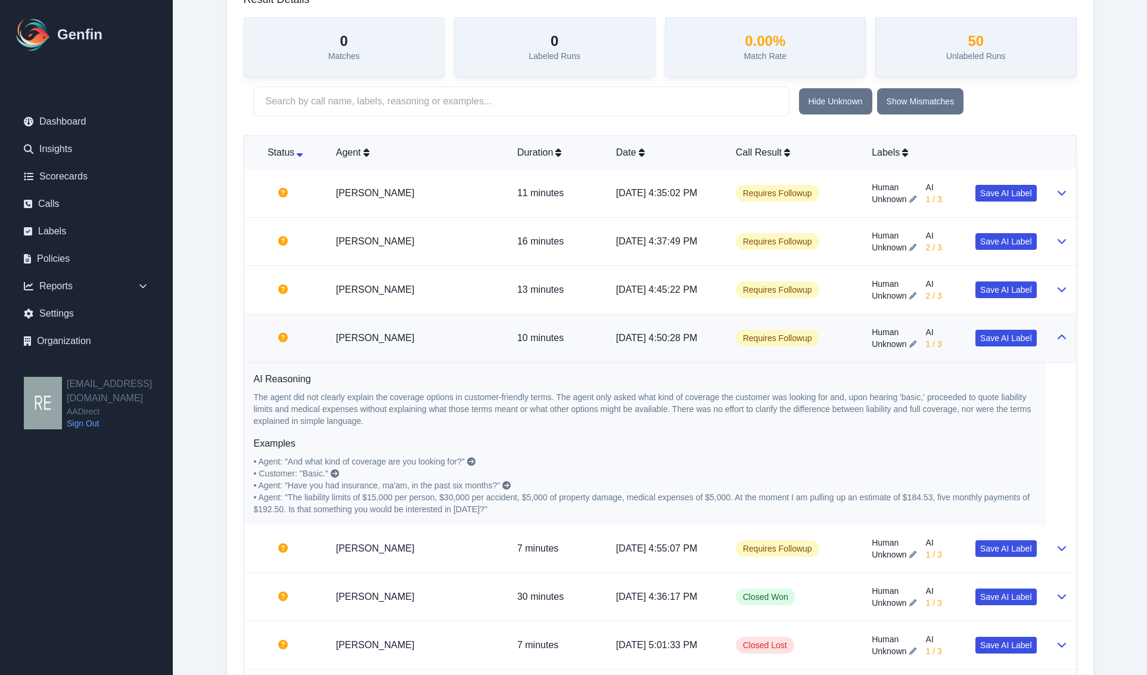
click at [1054, 343] on td at bounding box center [1062, 338] width 30 height 48
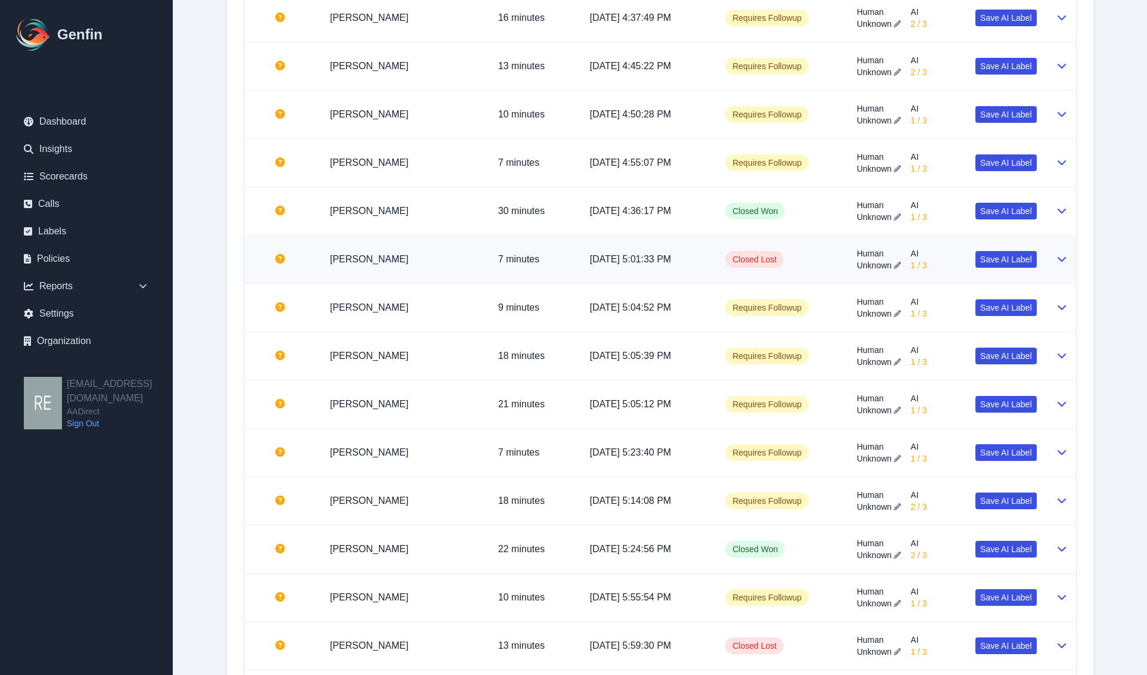
scroll to position [820, 0]
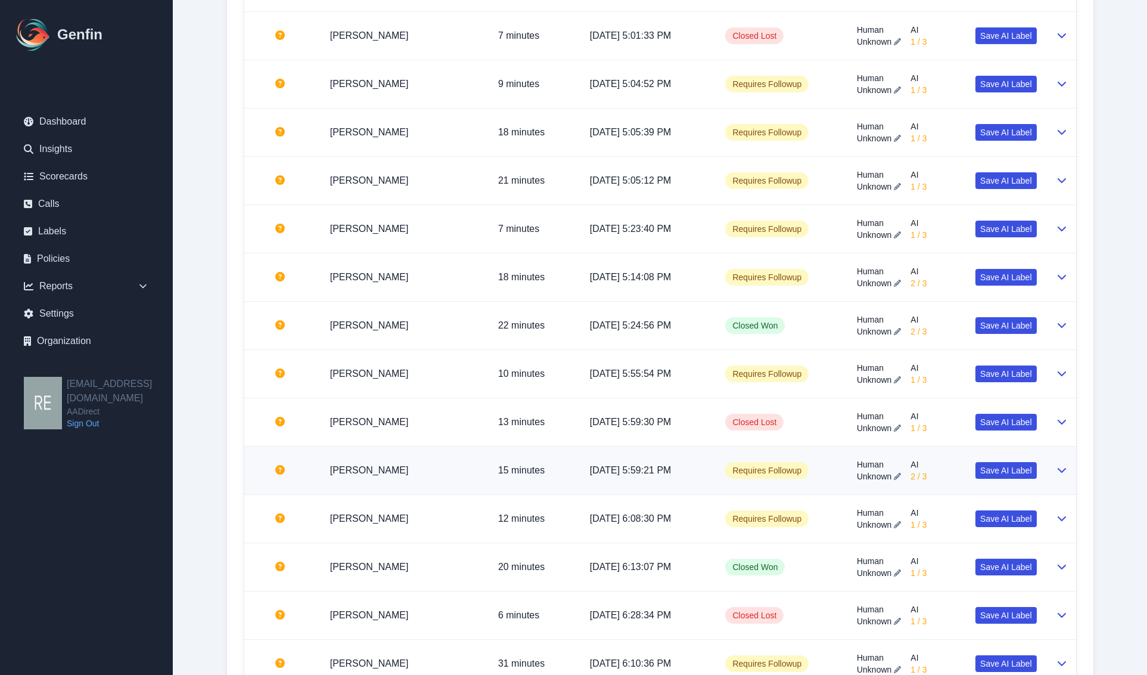
click at [1054, 461] on td at bounding box center [1062, 470] width 30 height 48
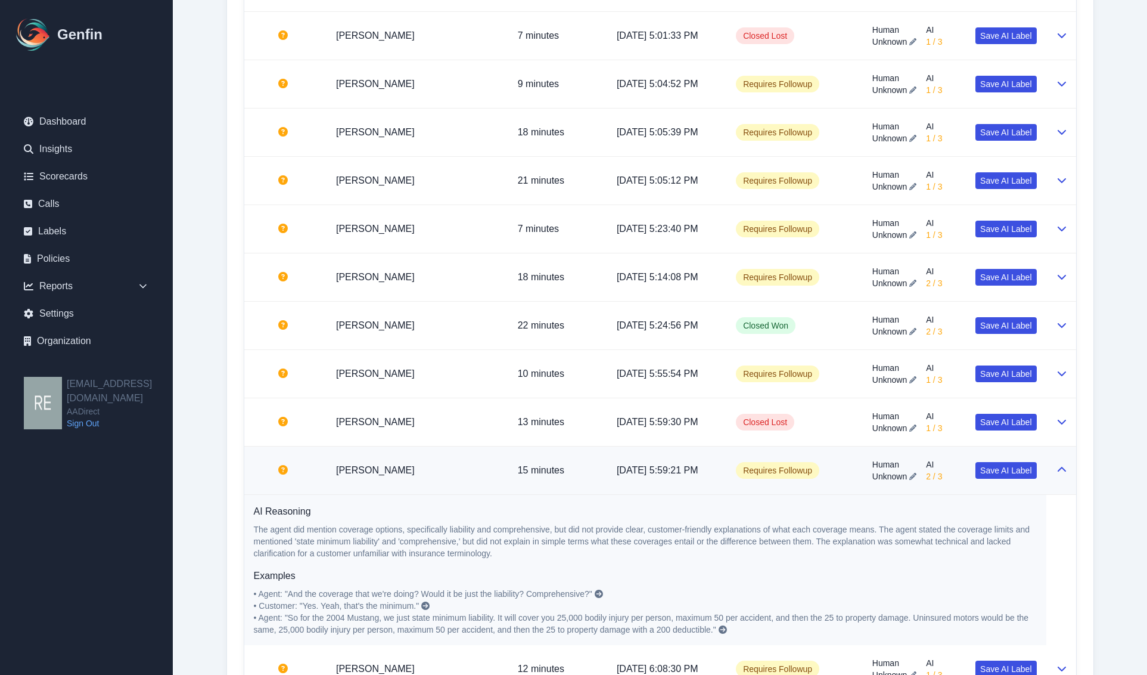
scroll to position [969, 0]
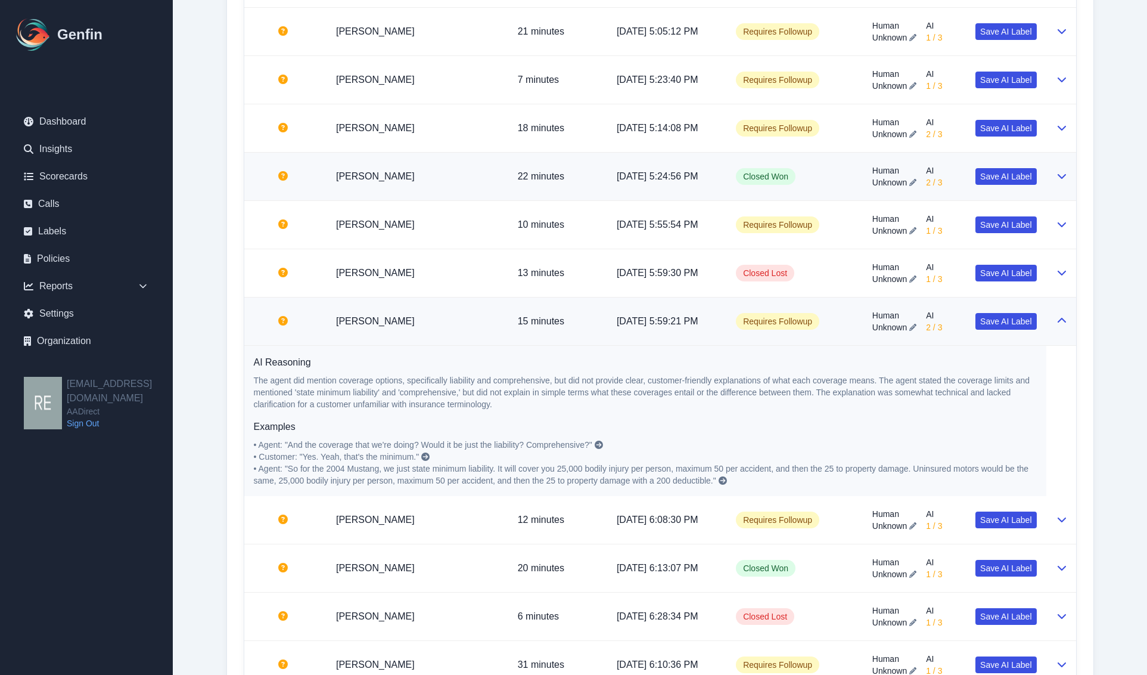
click at [1065, 179] on icon at bounding box center [1062, 176] width 10 height 10
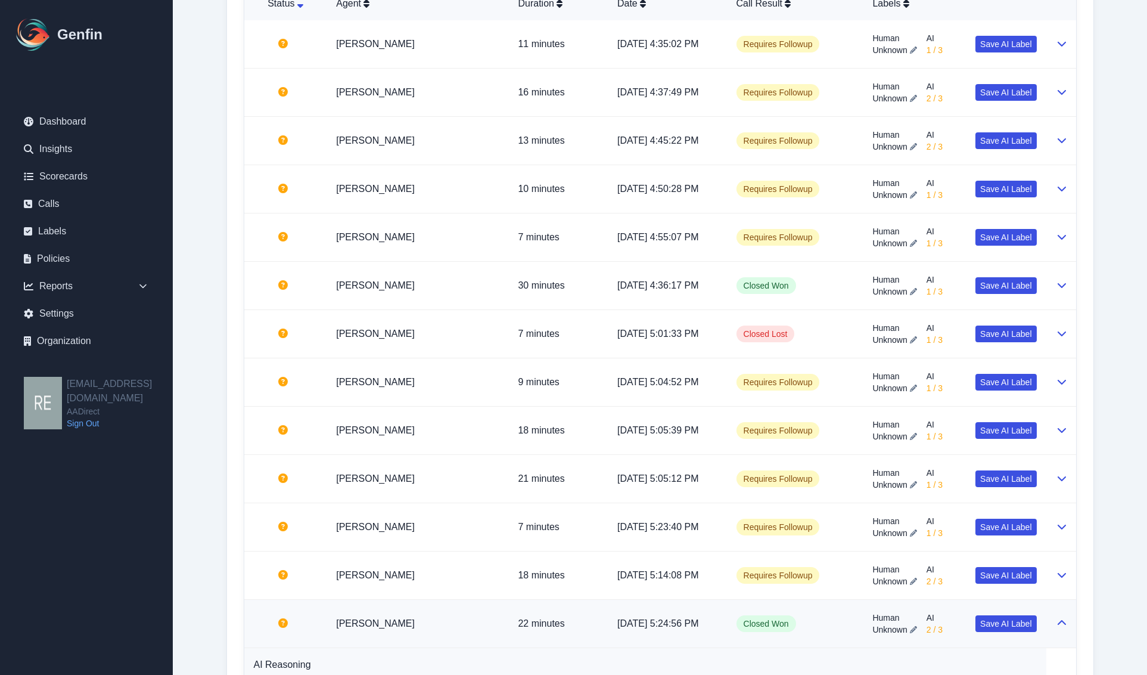
scroll to position [0, 0]
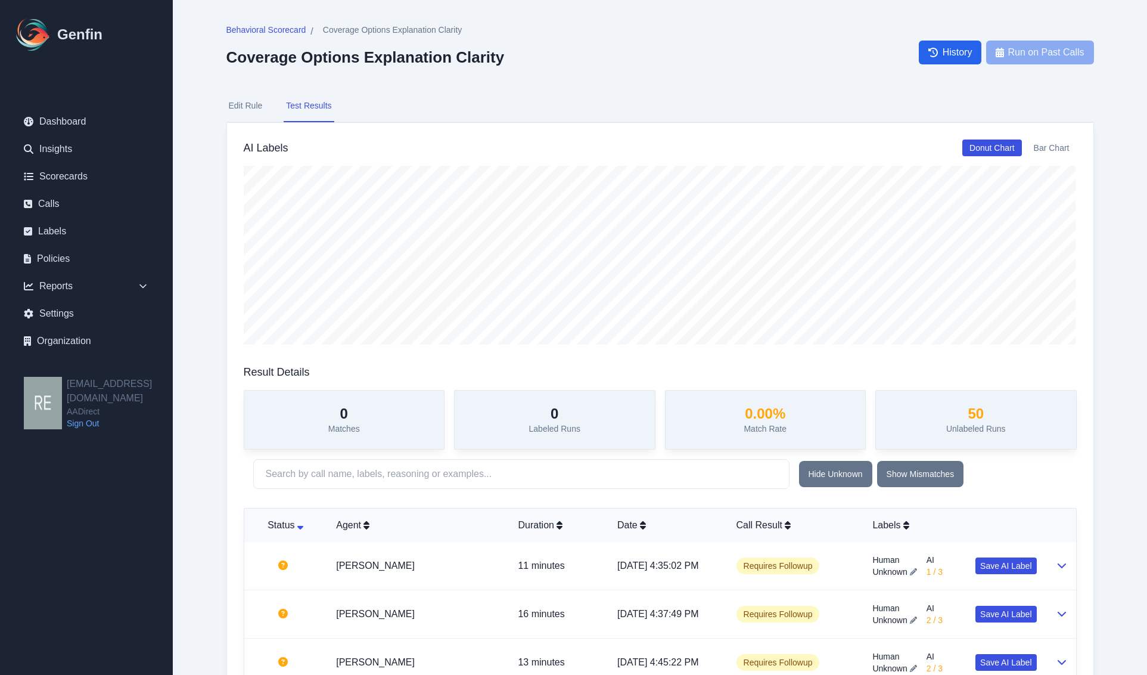
click at [252, 103] on button "Edit Rule" at bounding box center [245, 106] width 39 height 32
select select "Score"
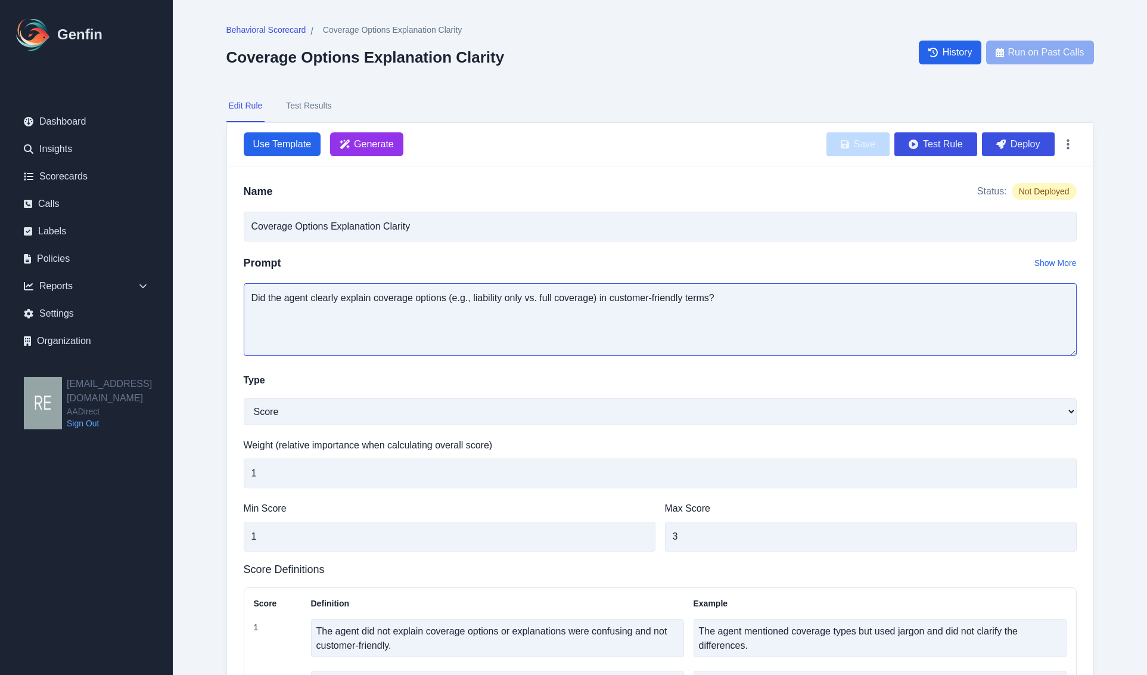
drag, startPoint x: 447, startPoint y: 297, endPoint x: 600, endPoint y: 299, distance: 152.6
click at [600, 299] on textarea "Did the agent clearly explain coverage options (e.g., liability only vs. full c…" at bounding box center [660, 319] width 833 height 73
drag, startPoint x: 603, startPoint y: 301, endPoint x: 207, endPoint y: 303, distance: 395.8
click at [207, 303] on div "Behavioral Scorecard / Coverage Options Explanation Clarity Coverage Options Ex…" at bounding box center [661, 469] width 916 height 938
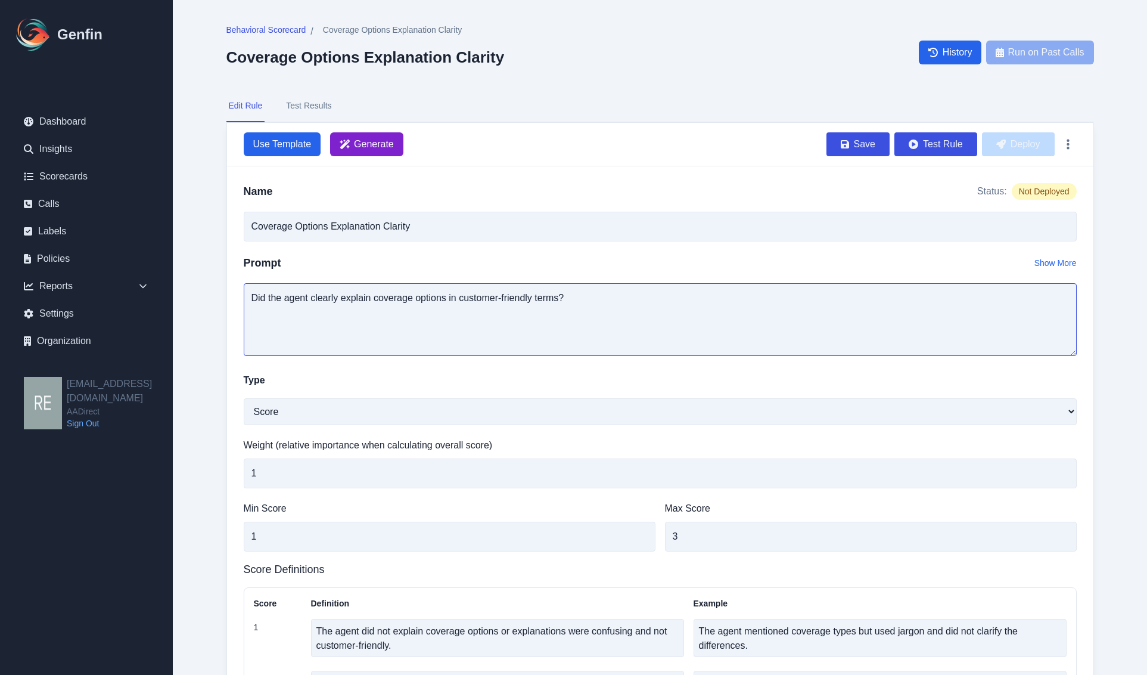
type textarea "Did the agent clearly explain coverage options in customer-friendly terms?"
click at [383, 134] on span "Generate" at bounding box center [366, 144] width 73 height 24
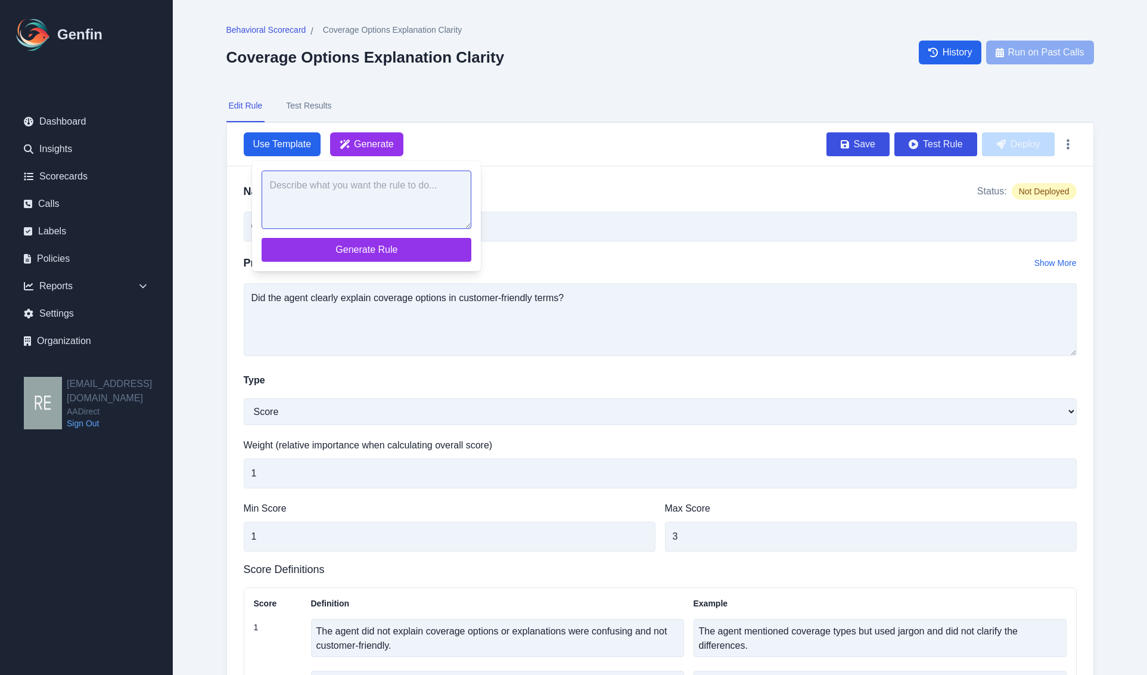
click at [424, 178] on textarea at bounding box center [367, 199] width 210 height 58
paste textarea "Did the agent clearly explain coverage options in customer-friendly terms?"
type textarea "Did the agent clearly explain coverage options in customer-friendly terms?"
click at [377, 249] on span "Generate Rule" at bounding box center [366, 250] width 191 height 14
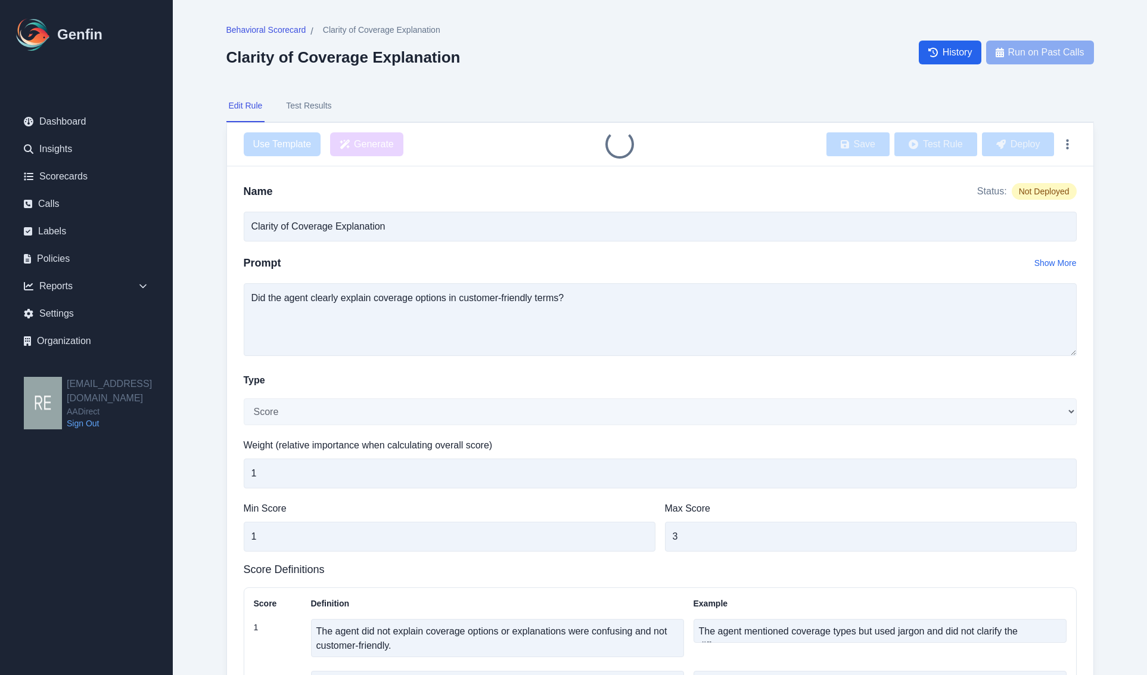
type input "Clarity of Coverage Explanation"
type textarea "The agent used technical jargon and did not clarify what the coverage options m…"
type textarea "The agent mentioned coverage options but used some unclear terms or did not ful…"
type textarea "The agent clearly explained all coverage options in simple, customer-friendly t…"
type textarea "The agent described each coverage option in plain language and ensured the cust…"
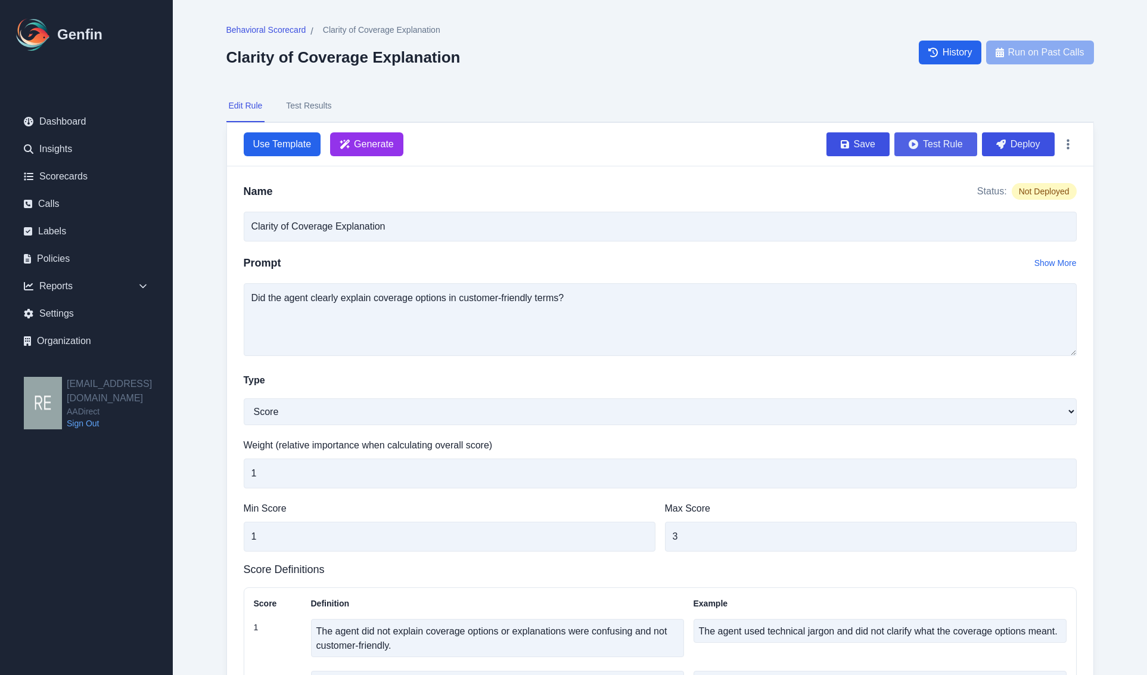
click at [942, 140] on button "Test Rule" at bounding box center [936, 144] width 83 height 24
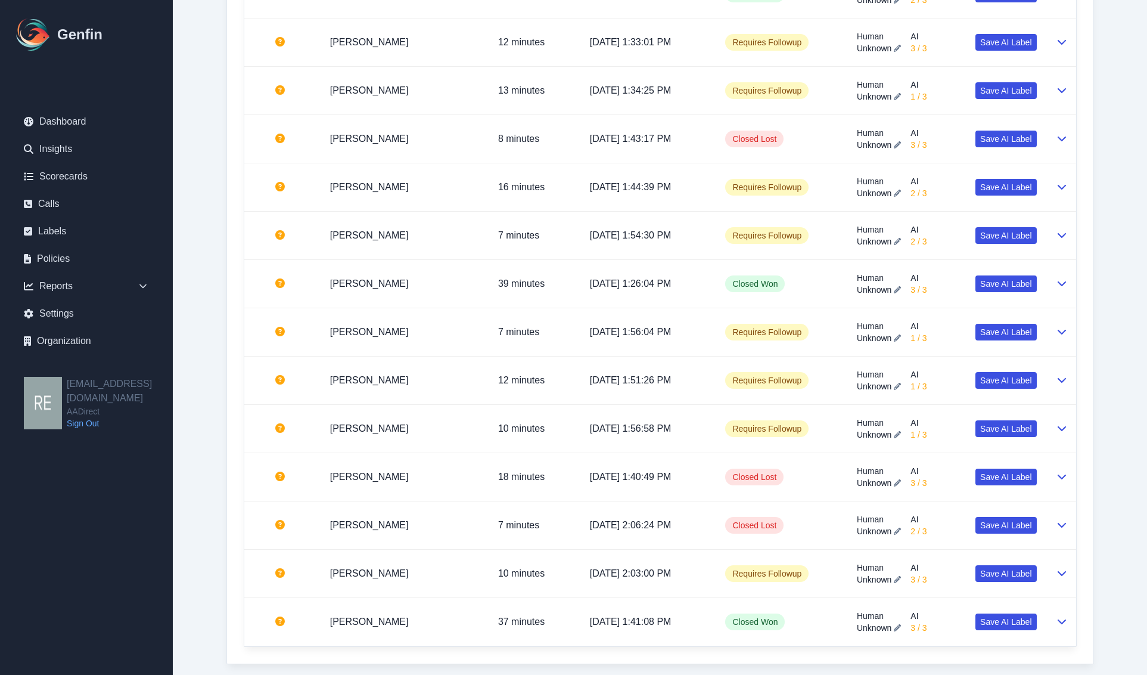
scroll to position [2354, 0]
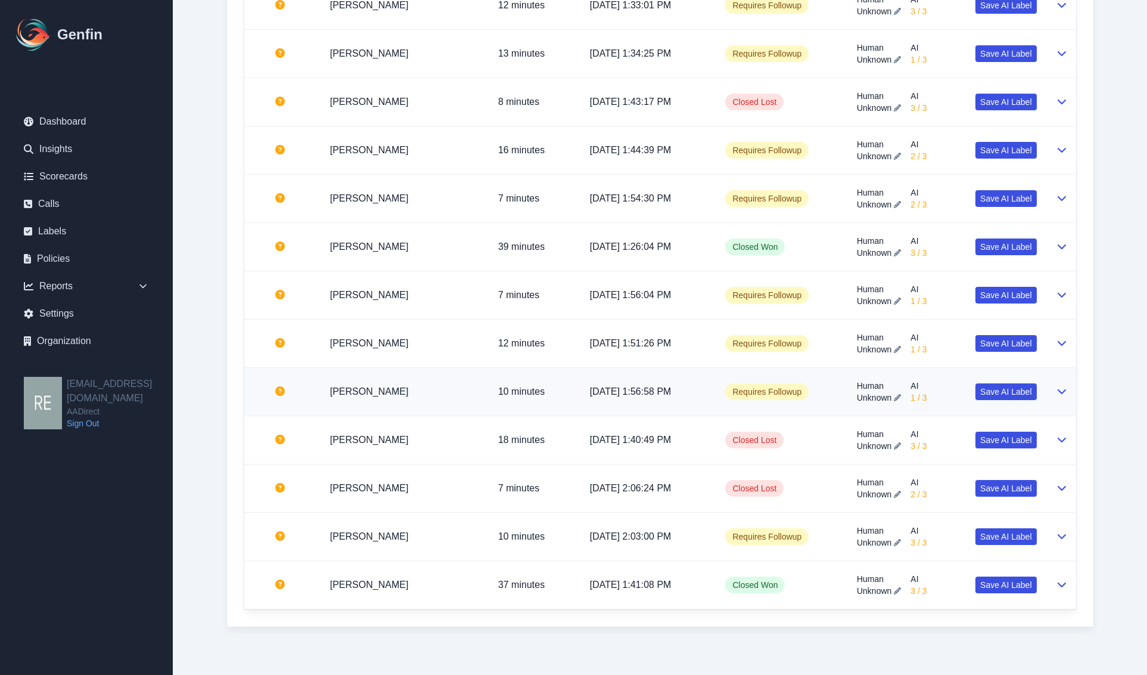
click at [1051, 395] on td at bounding box center [1062, 392] width 30 height 48
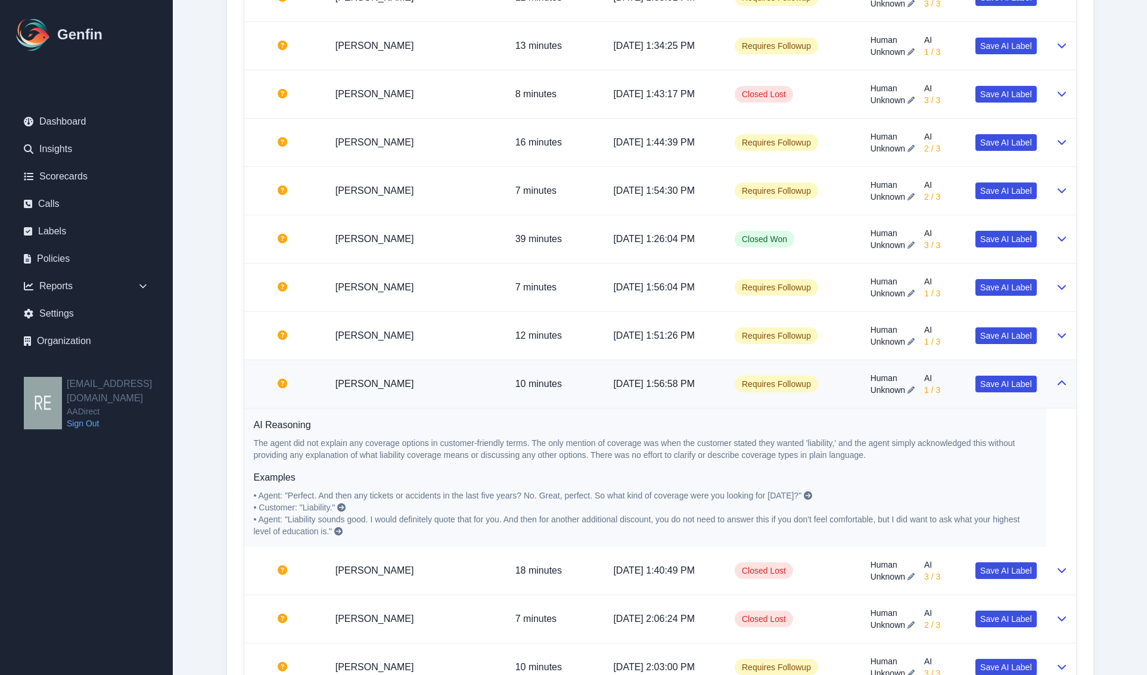
click at [1051, 395] on td at bounding box center [1062, 384] width 30 height 48
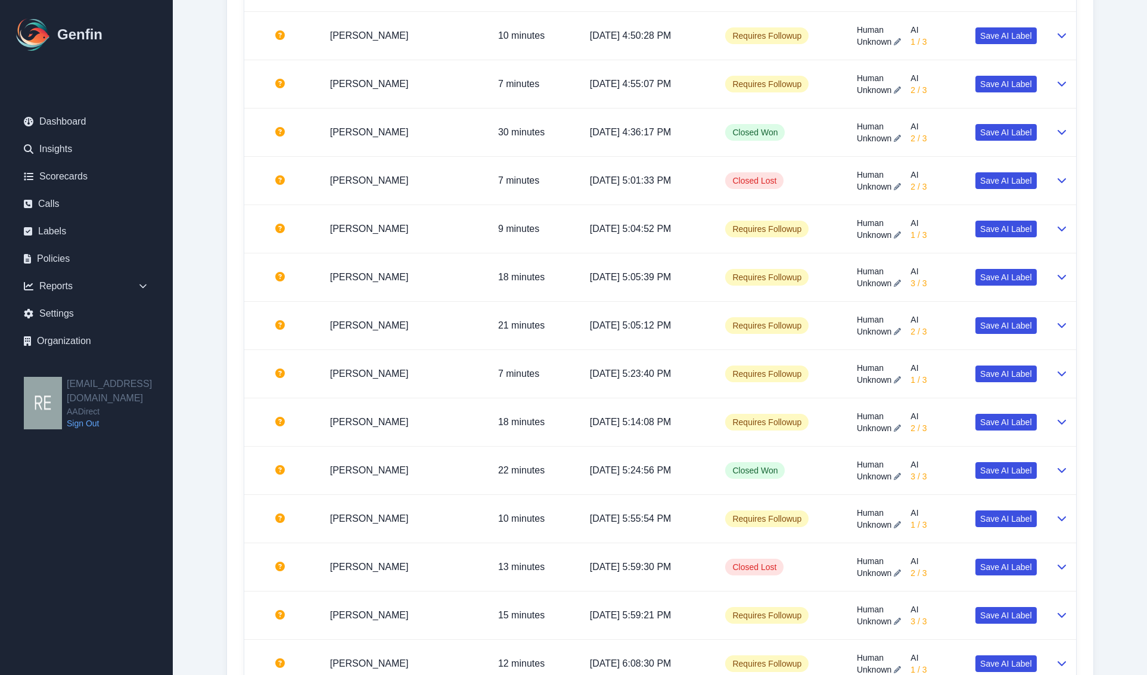
scroll to position [0, 0]
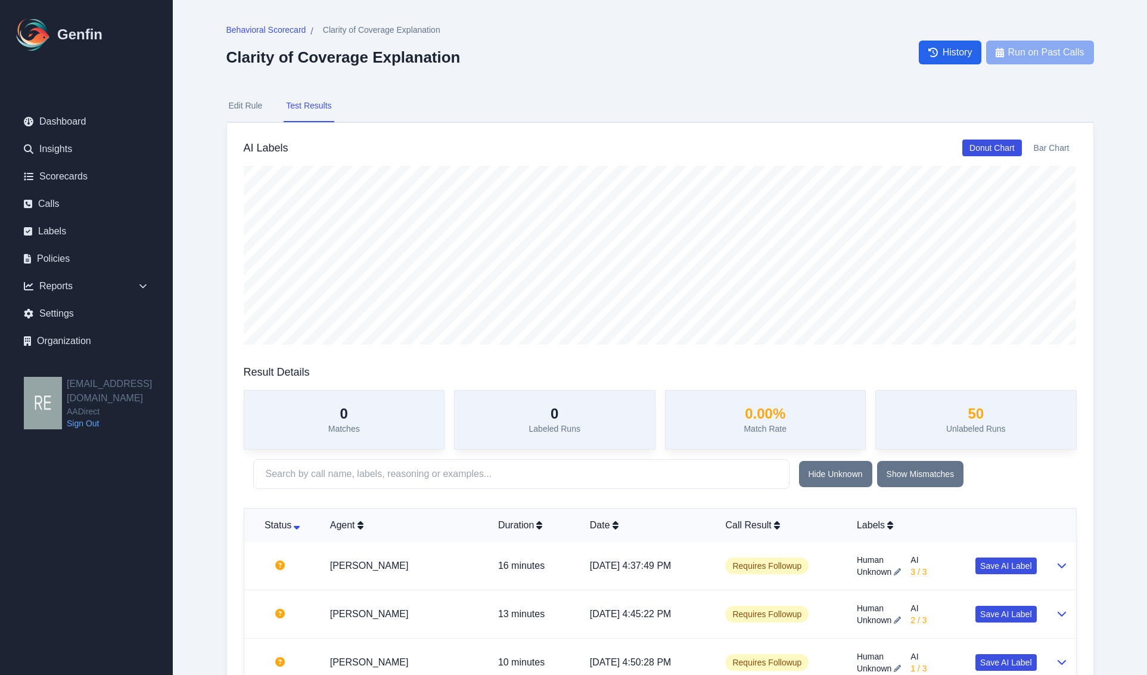
click at [238, 108] on button "Edit Rule" at bounding box center [245, 106] width 39 height 32
select select "Score"
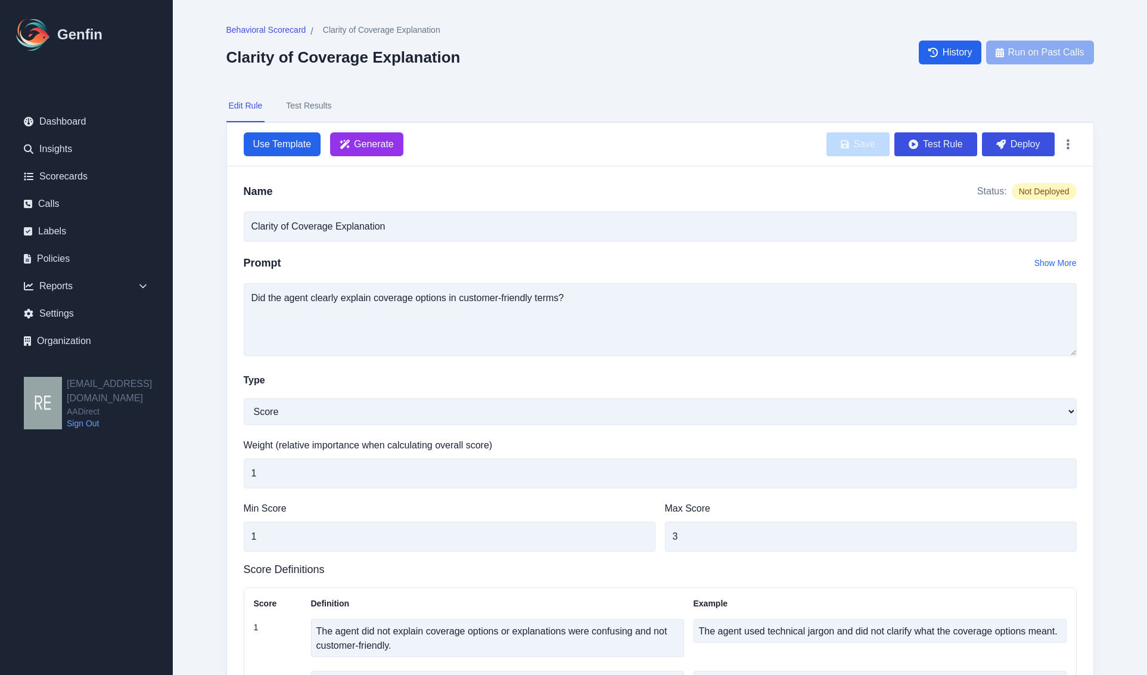
click at [1005, 139] on icon "button" at bounding box center [1002, 144] width 10 height 10
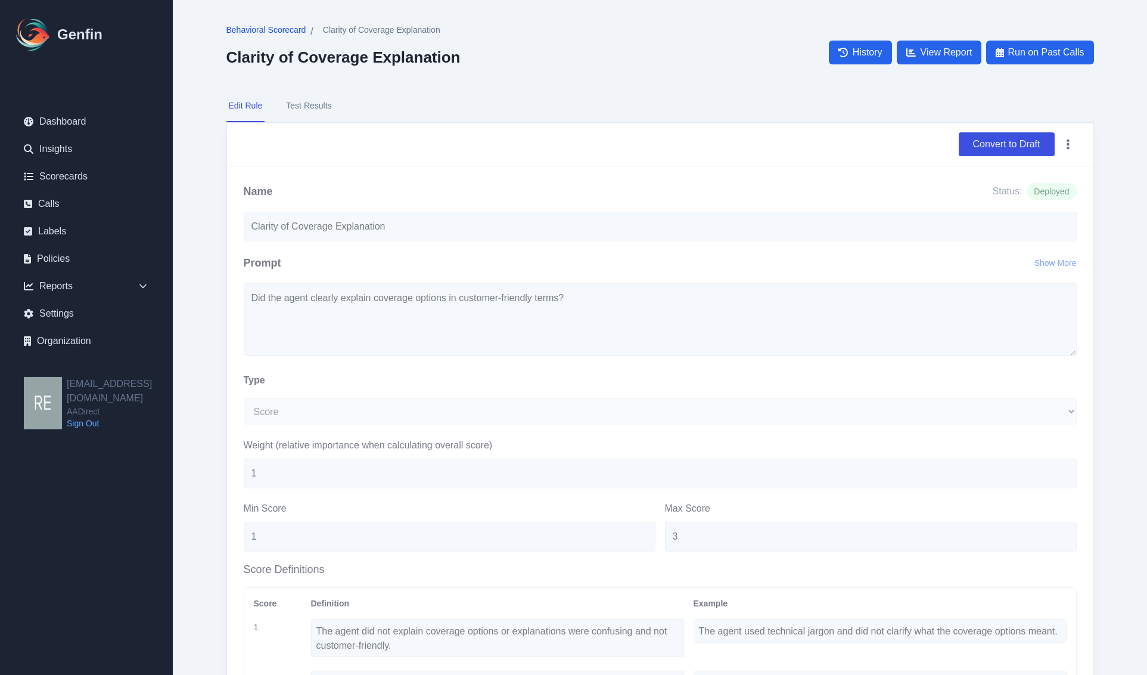
click at [289, 29] on span "Behavioral Scorecard" at bounding box center [266, 30] width 80 height 12
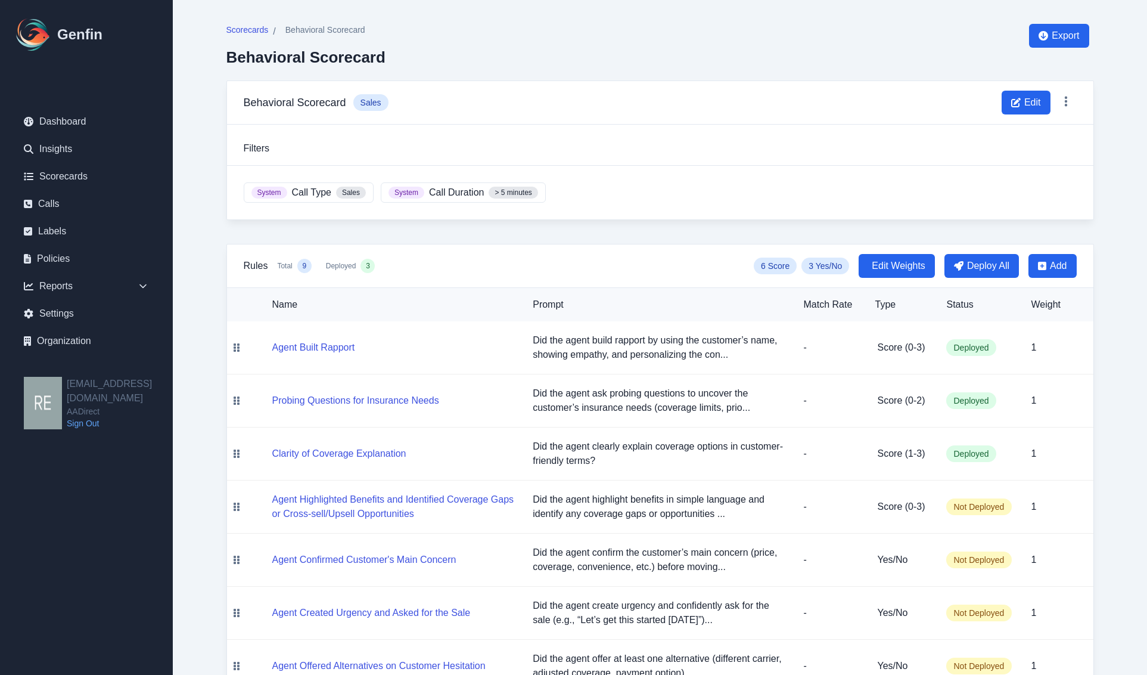
scroll to position [153, 0]
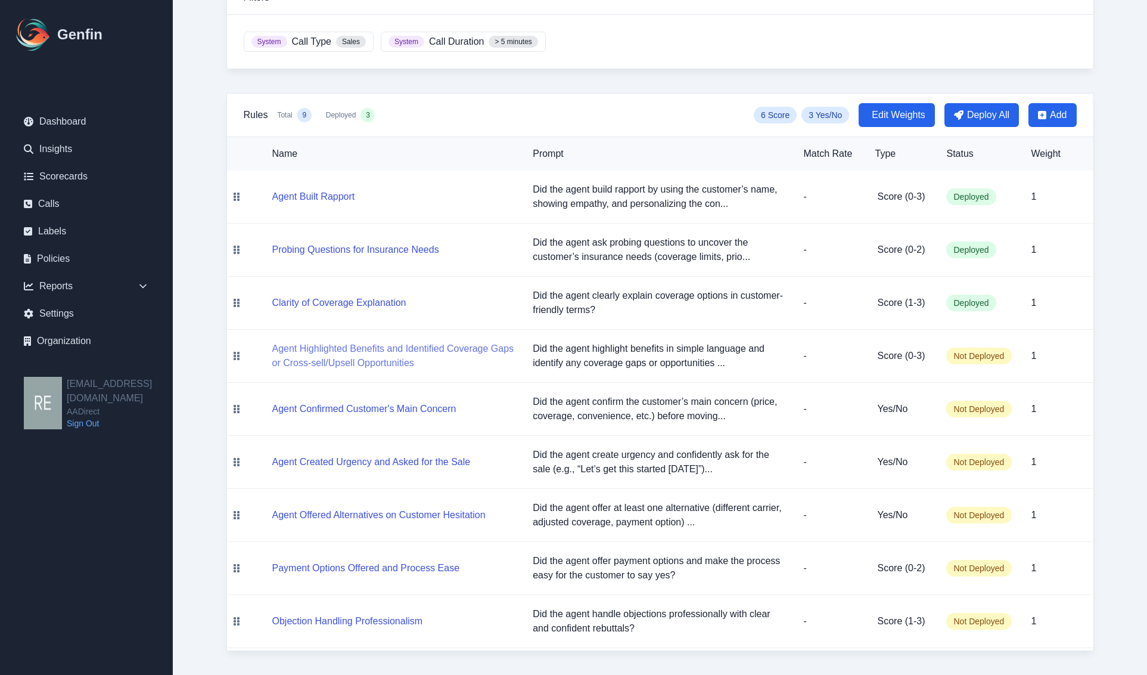
click at [427, 343] on button "Agent Highlighted Benefits and Identified Coverage Gaps or Cross-sell/Upsell Op…" at bounding box center [393, 356] width 242 height 29
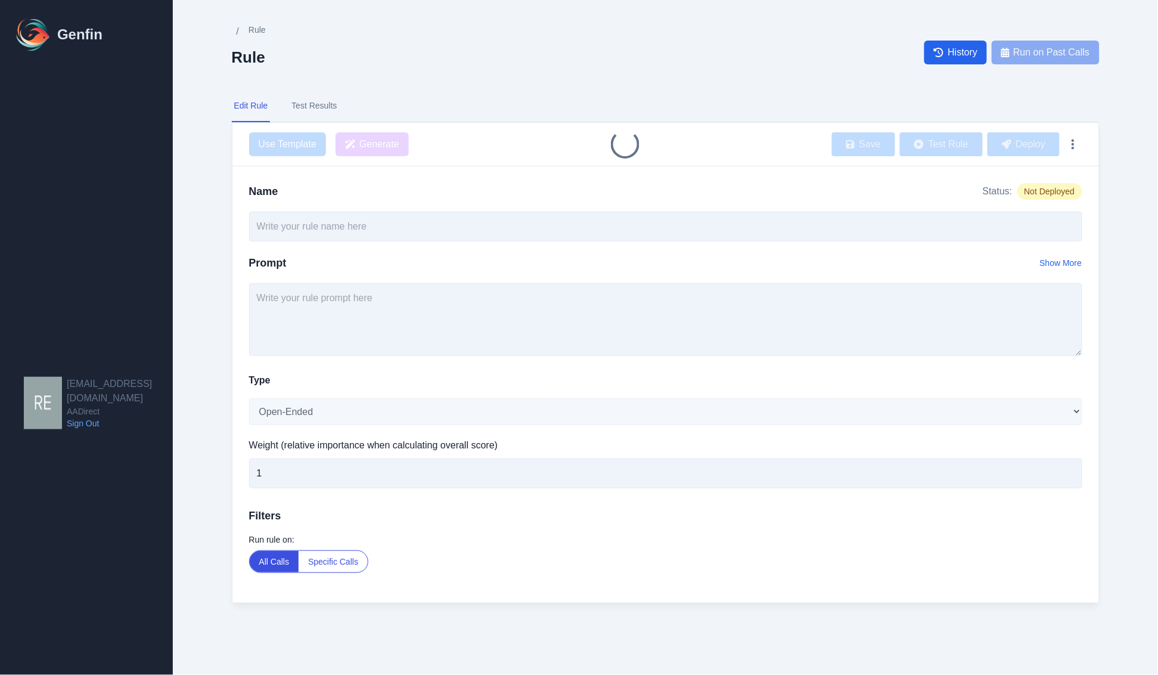
type input "Agent Highlighted Benefits and Identified Coverage Gaps or Cross-sell/Upsell Op…"
type textarea "Did the agent highlight benefits in simple language and identify any coverage g…"
select select "Score"
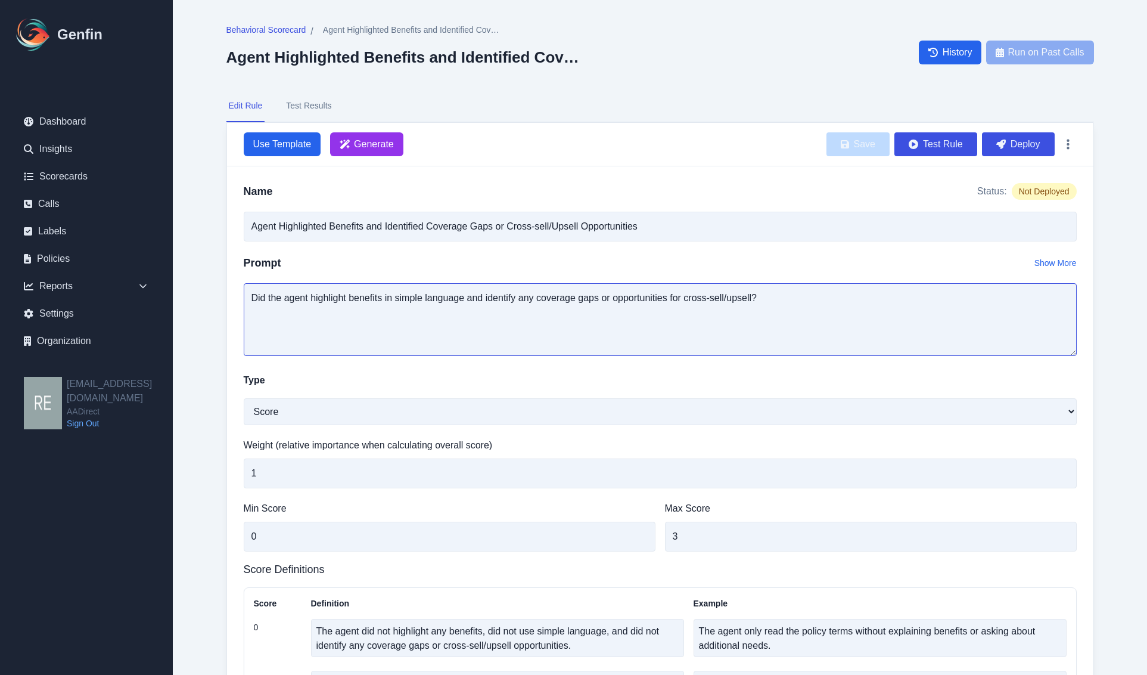
drag, startPoint x: 681, startPoint y: 299, endPoint x: 395, endPoint y: 317, distance: 286.7
click at [395, 317] on textarea "Did the agent highlight benefits in simple language and identify any coverage g…" at bounding box center [660, 319] width 833 height 73
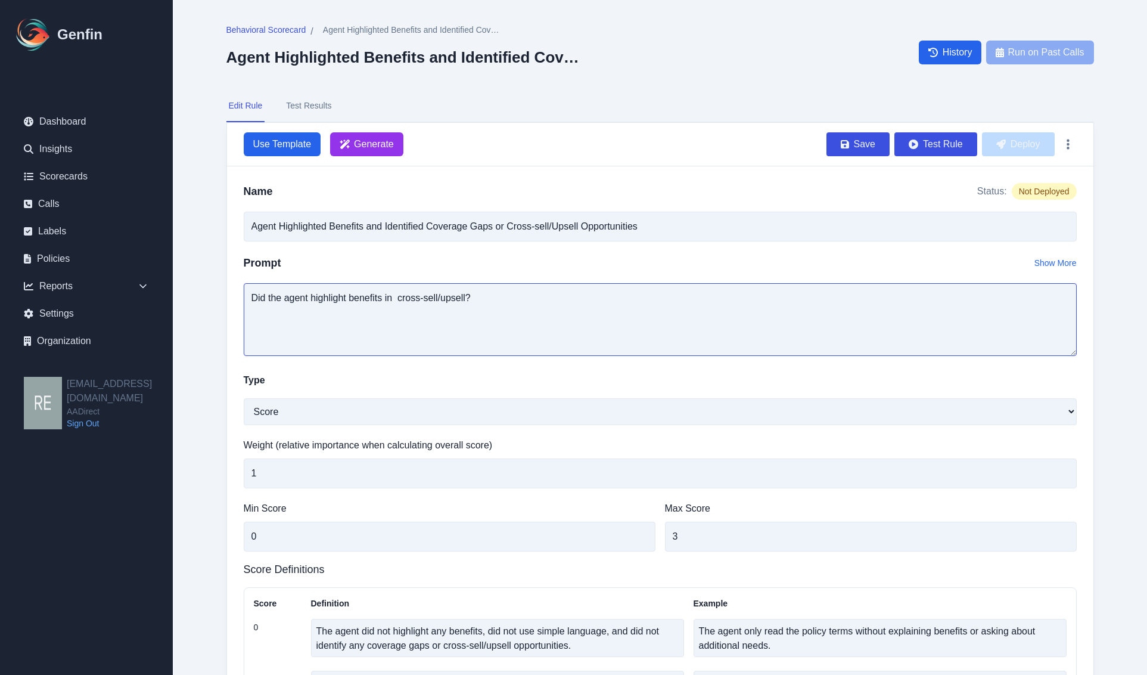
drag, startPoint x: 502, startPoint y: 302, endPoint x: 162, endPoint y: 306, distance: 340.4
click at [162, 303] on div "Genfin Dashboard Insights Scorecards Calls Labels Policies Reports Sales Compli…" at bounding box center [573, 494] width 1147 height 989
type textarea "Did the agent highlight benefits in cross-sell/upsell?"
click at [361, 140] on span "Generate" at bounding box center [374, 144] width 40 height 14
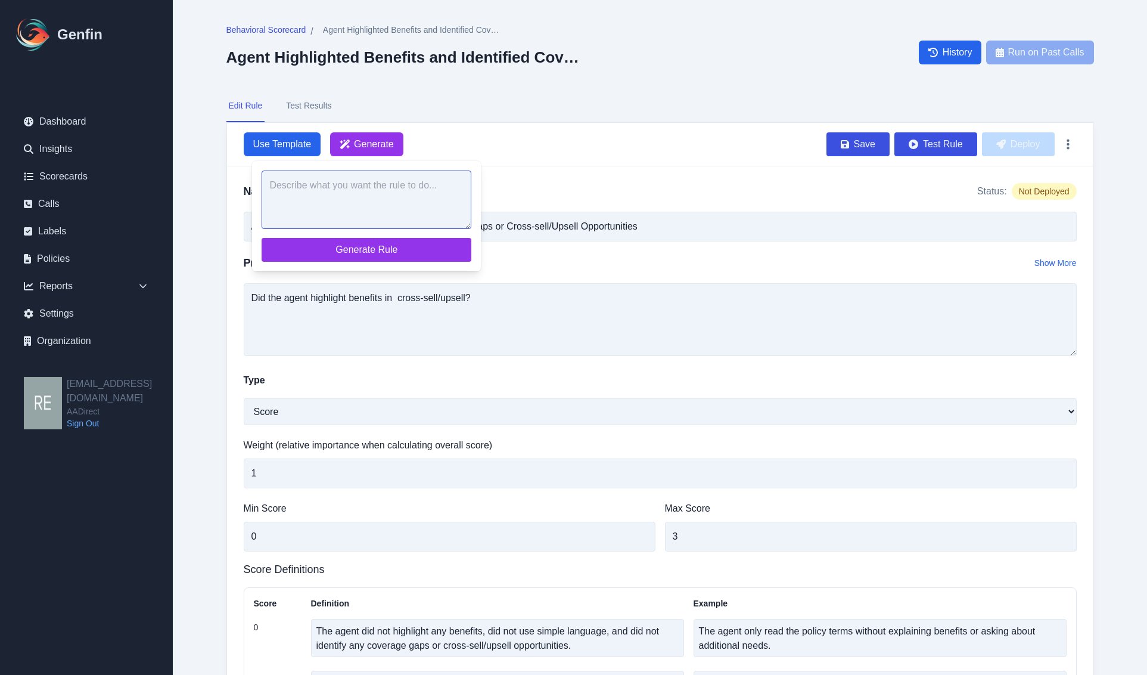
click at [400, 218] on textarea at bounding box center [367, 199] width 210 height 58
paste textarea "Did the agent highlight benefits in cross-sell/upsell?"
type textarea "Did the agent highlight benefits in cross-sell/upsell?"
click at [373, 243] on span "Generate Rule" at bounding box center [366, 250] width 191 height 14
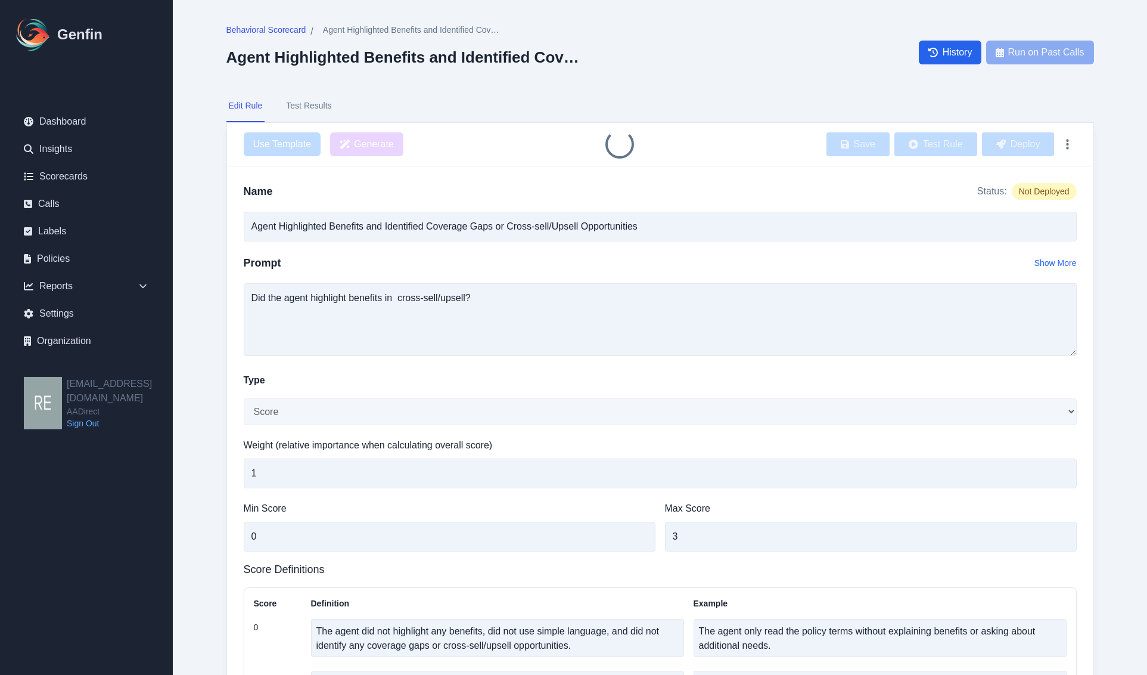
type input "Agent Highlighted Benefits in Cross-sell/Upsell"
type textarea "Did the agent highlight benefits in cross-sell/upsell?"
select select "Yes/No"
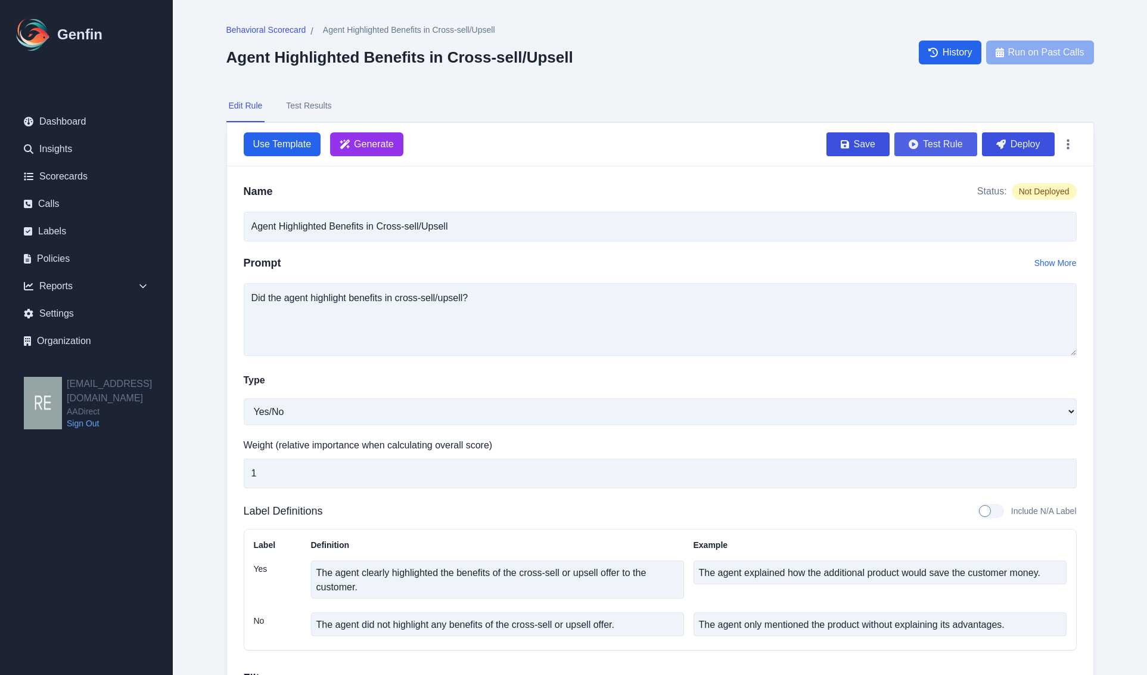
click at [940, 144] on button "Test Rule" at bounding box center [936, 144] width 83 height 24
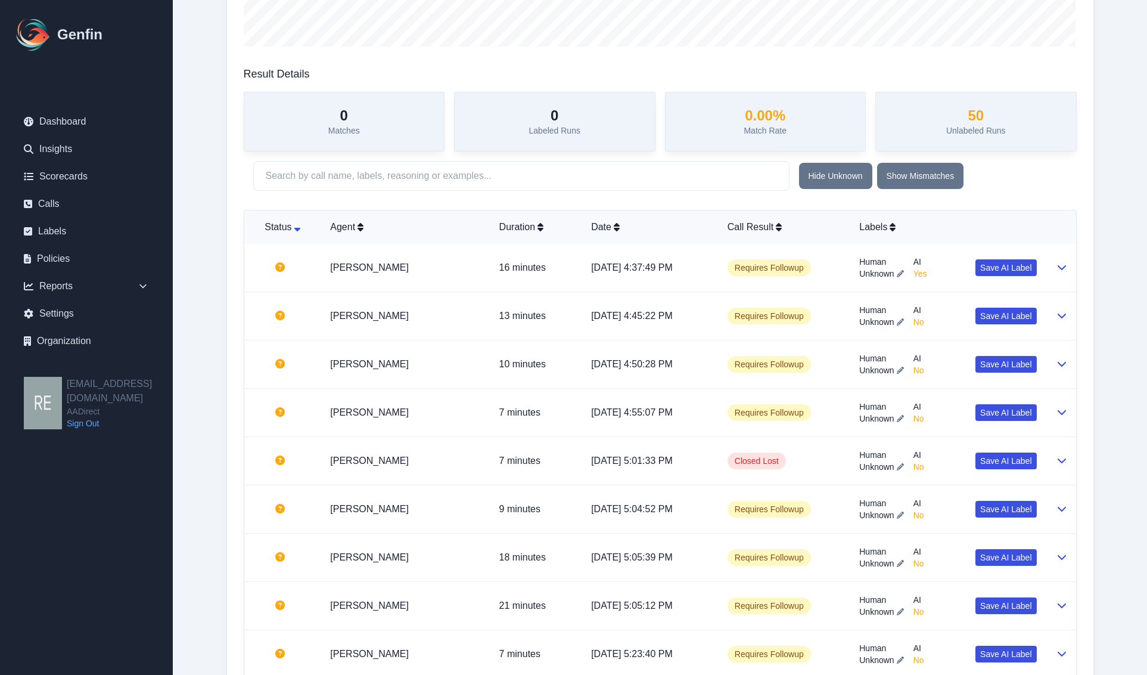
scroll to position [373, 0]
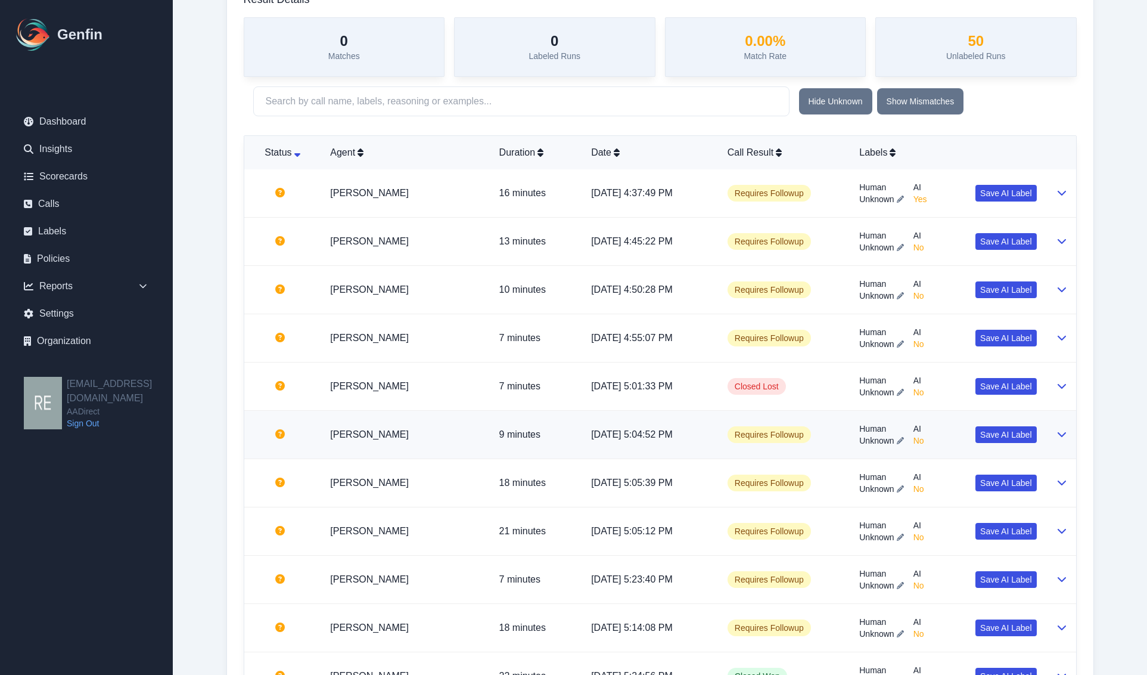
click at [1052, 439] on td at bounding box center [1062, 435] width 30 height 48
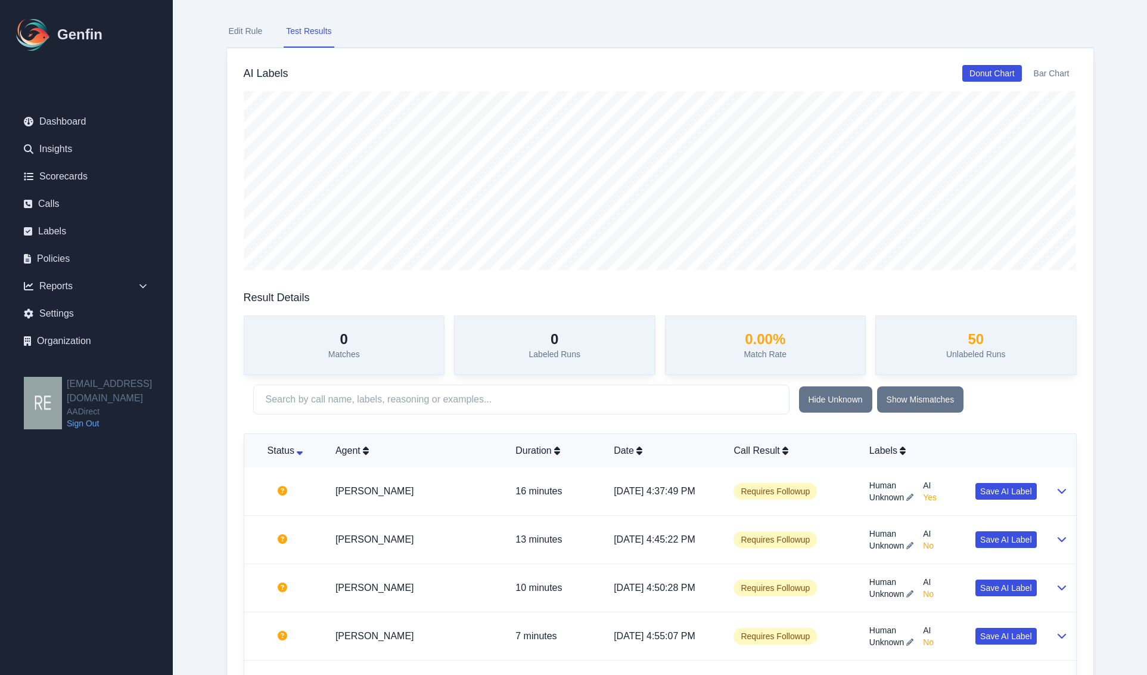
scroll to position [0, 0]
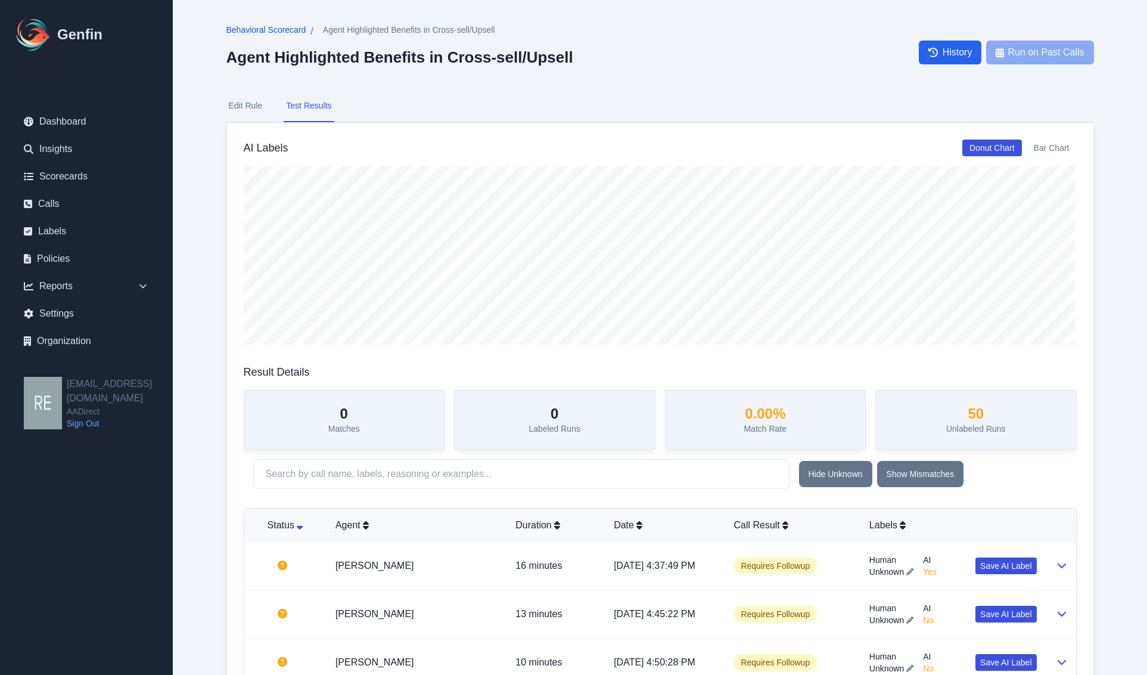
click at [260, 25] on span "Behavioral Scorecard" at bounding box center [266, 30] width 80 height 12
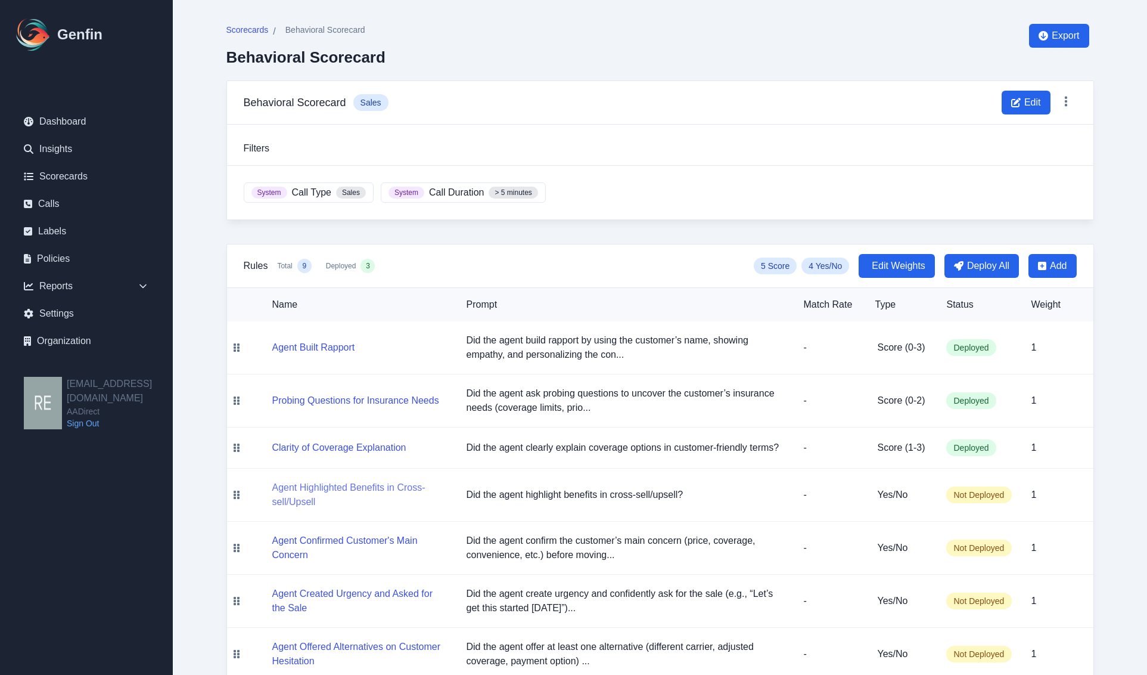
click at [362, 499] on button "Agent Highlighted Benefits in Cross-sell/Upsell" at bounding box center [359, 494] width 175 height 29
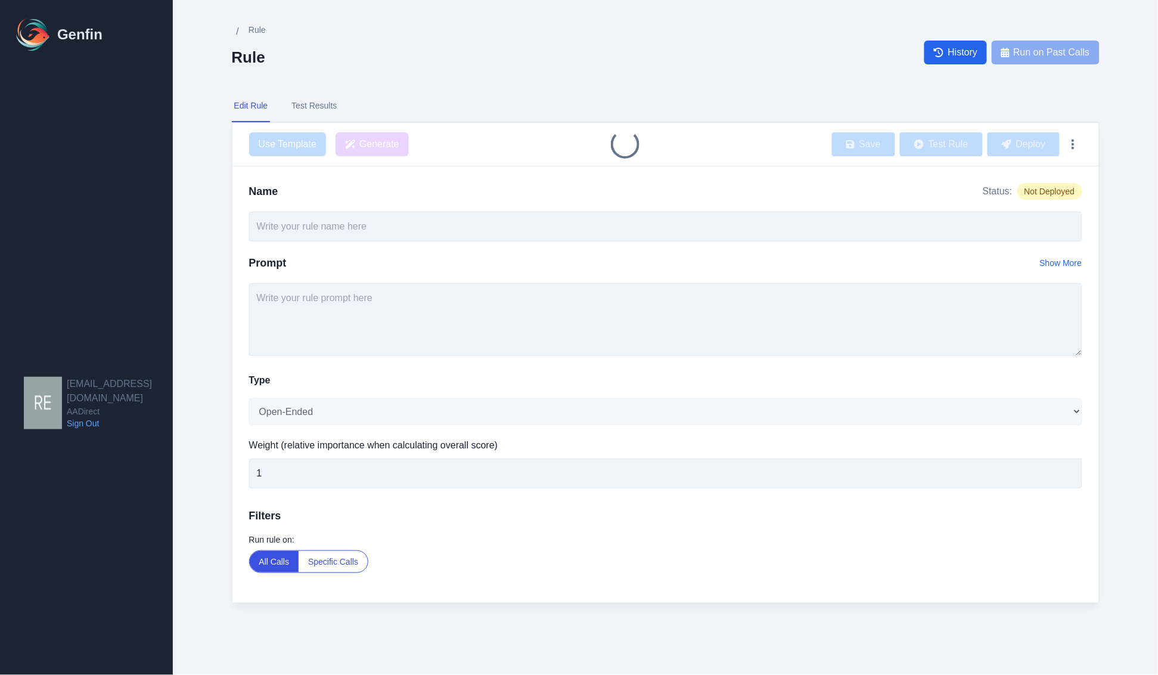
type input "Agent Highlighted Benefits in Cross-sell/Upsell"
type textarea "Did the agent highlight benefits in cross-sell/upsell?"
select select "Yes/No"
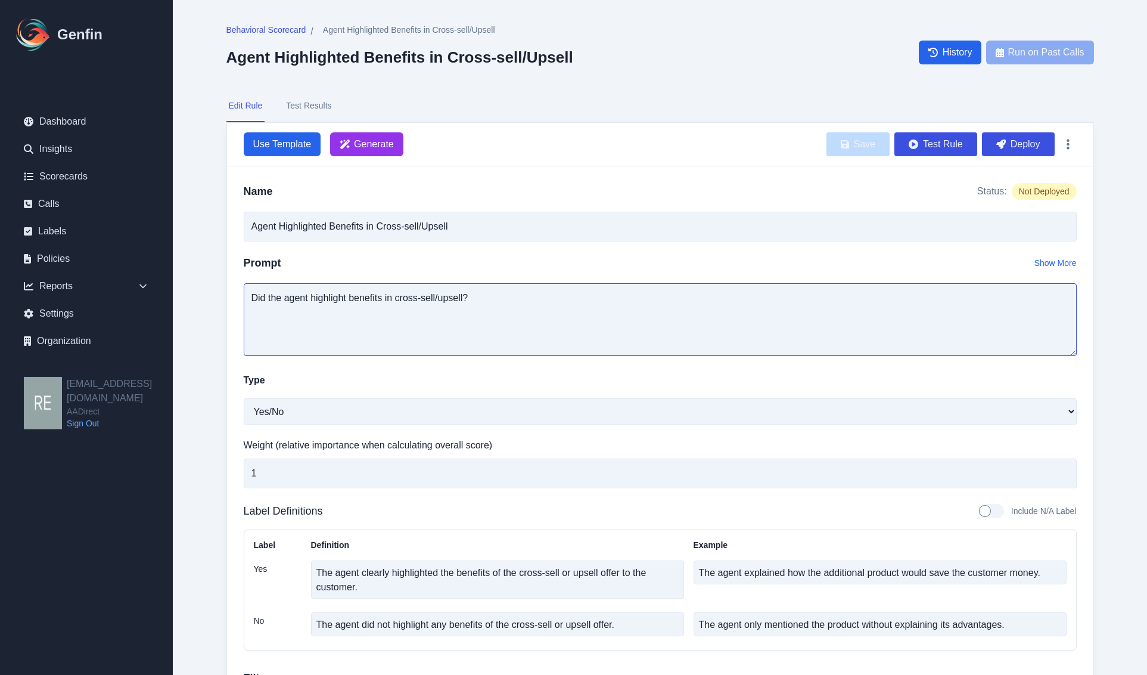
drag, startPoint x: 311, startPoint y: 299, endPoint x: 758, endPoint y: 296, distance: 447.0
click at [758, 296] on textarea "Did the agent highlight benefits in cross-sell/upsell?" at bounding box center [660, 319] width 833 height 73
click at [759, 294] on textarea "Did the agent highlight benefits in cross-sell/upsell?" at bounding box center [660, 319] width 833 height 73
click at [597, 311] on textarea "Did the agent highlight benefits in cross-sell/upsell?" at bounding box center [660, 319] width 833 height 73
drag, startPoint x: 329, startPoint y: 298, endPoint x: 393, endPoint y: 299, distance: 64.4
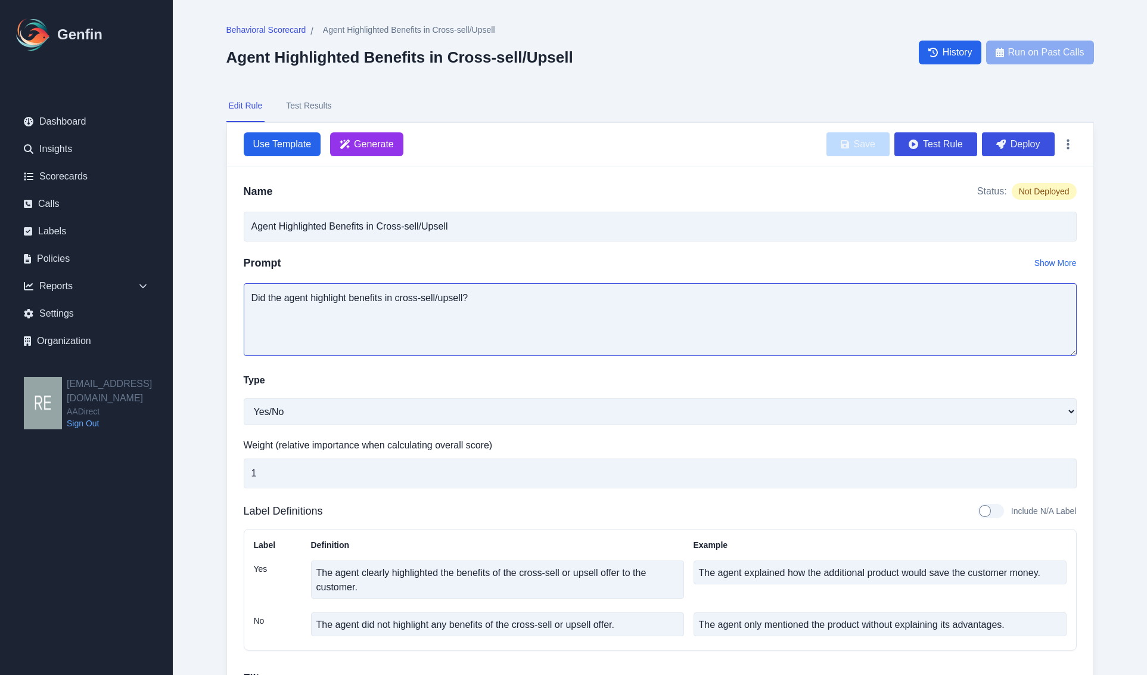
click at [393, 299] on textarea "Did the agent highlight benefits in cross-sell/upsell?" at bounding box center [660, 319] width 833 height 73
drag, startPoint x: 396, startPoint y: 302, endPoint x: -7, endPoint y: 346, distance: 405.9
click at [0, 346] on html "Genfin Dashboard Insights Scorecards Calls Labels Policies Reports Sales Compli…" at bounding box center [573, 406] width 1147 height 813
type textarea "Did the agent cross-sell/upsell?"
click at [387, 144] on span "Generate" at bounding box center [374, 144] width 40 height 14
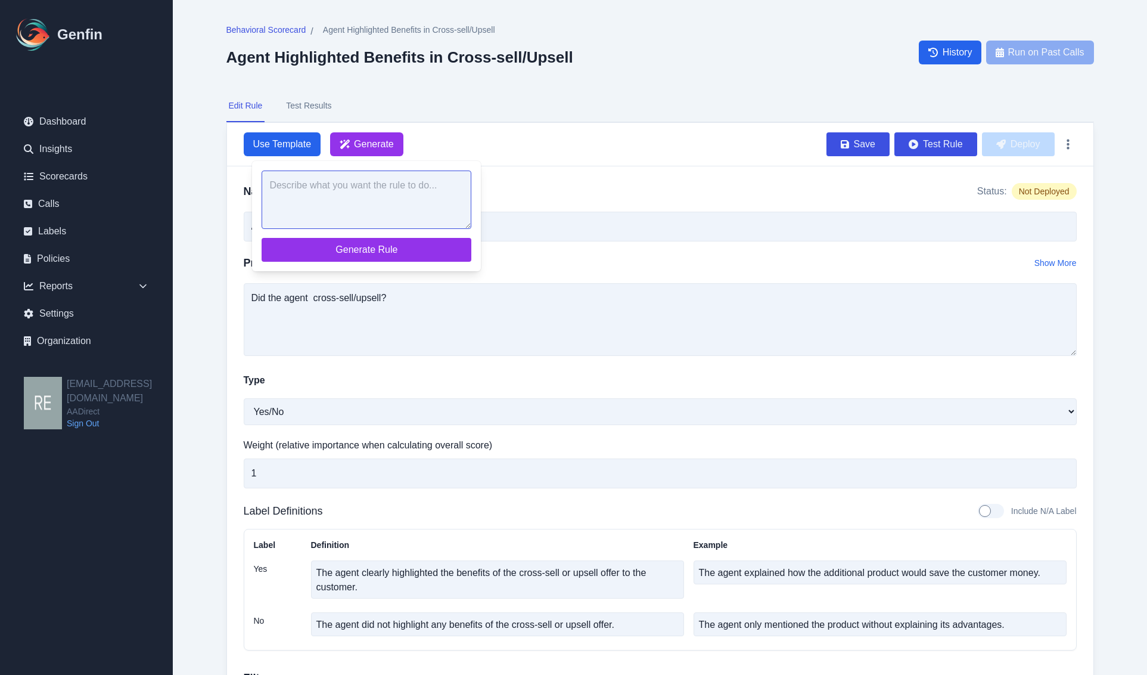
click at [401, 200] on textarea at bounding box center [367, 199] width 210 height 58
paste textarea "Did the agent cross-sell/upsell?"
click at [337, 182] on textarea "Did the agent cross-sell/upsell?" at bounding box center [367, 199] width 210 height 58
click at [335, 185] on textarea "Did the agent cross-sell/upsell?" at bounding box center [367, 199] width 210 height 58
click at [334, 186] on textarea "Did the agent cross-sell/upsell?" at bounding box center [367, 199] width 210 height 58
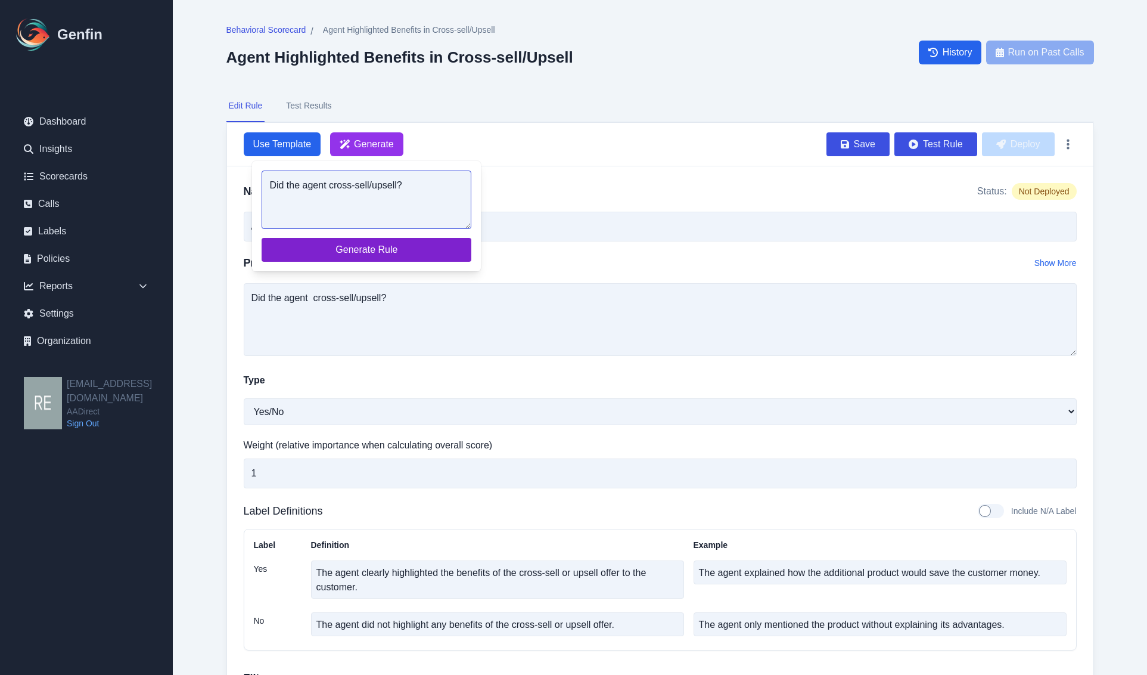
type textarea "Did the agent cross-sell/upsell?"
click at [426, 249] on span "Generate Rule" at bounding box center [366, 250] width 191 height 14
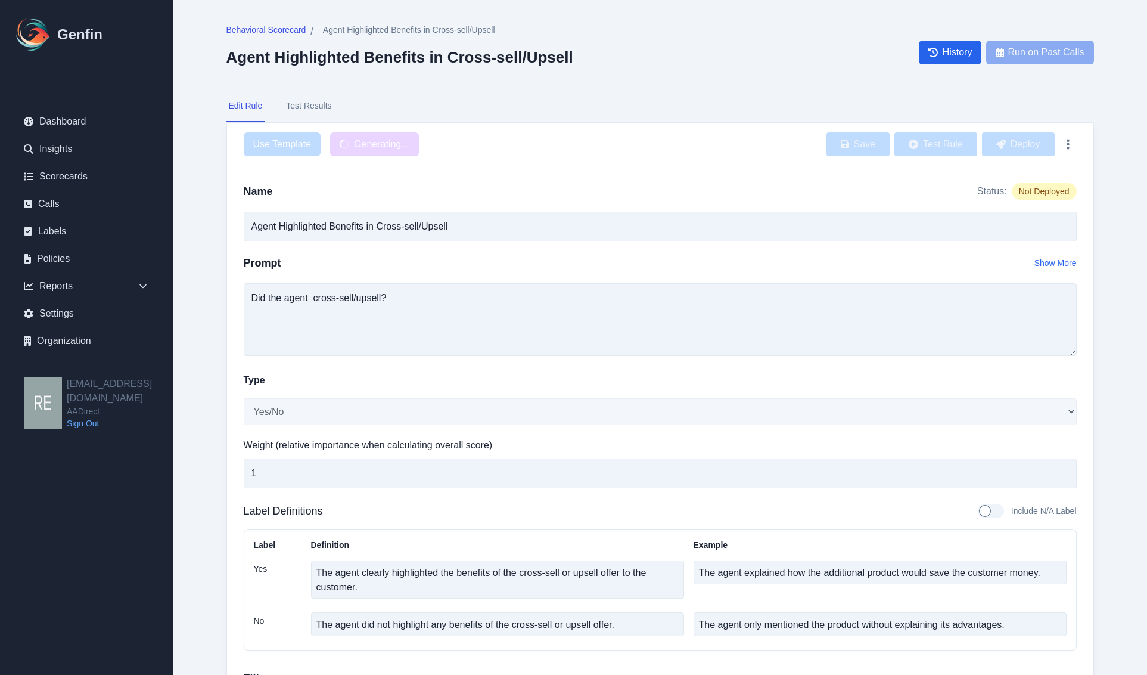
type input "Agent Cross-sell/Upsell Attempt"
type textarea "Did the agent cross-sell/upsell?"
type textarea "The agent attempted to cross-sell or upsell during the interaction."
type textarea "The agent suggested an additional product or a higher-tier service."
type textarea "The agent did not attempt to cross-sell or upsell during the interaction."
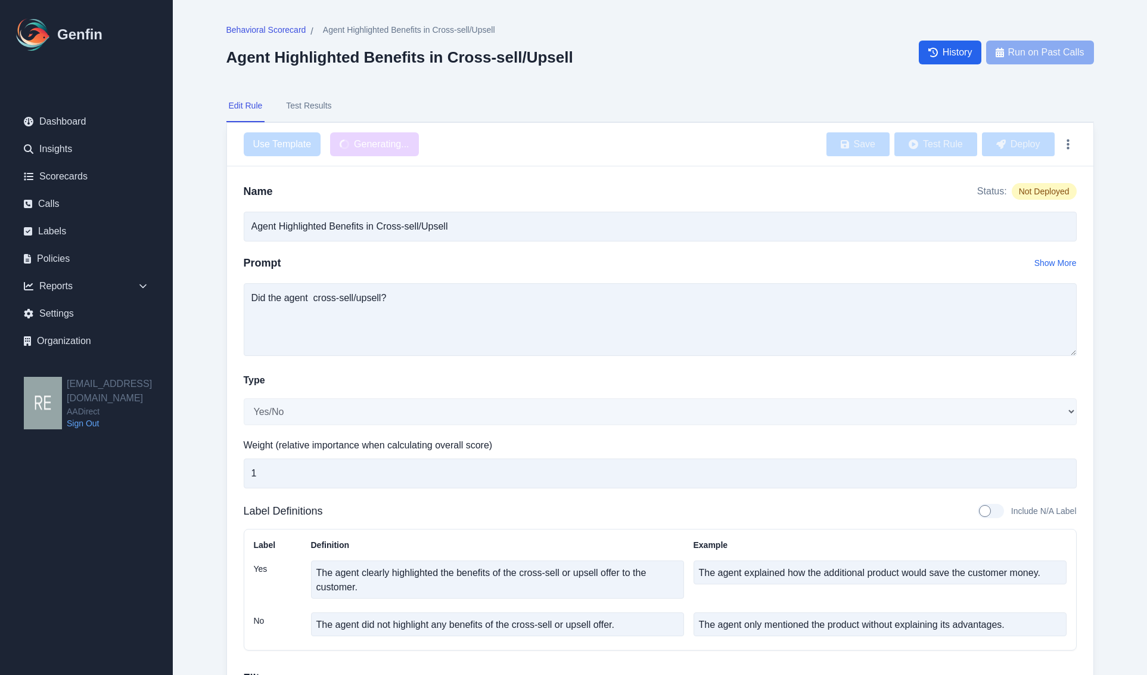
type textarea "The agent only addressed the customer's original request without suggesting any…"
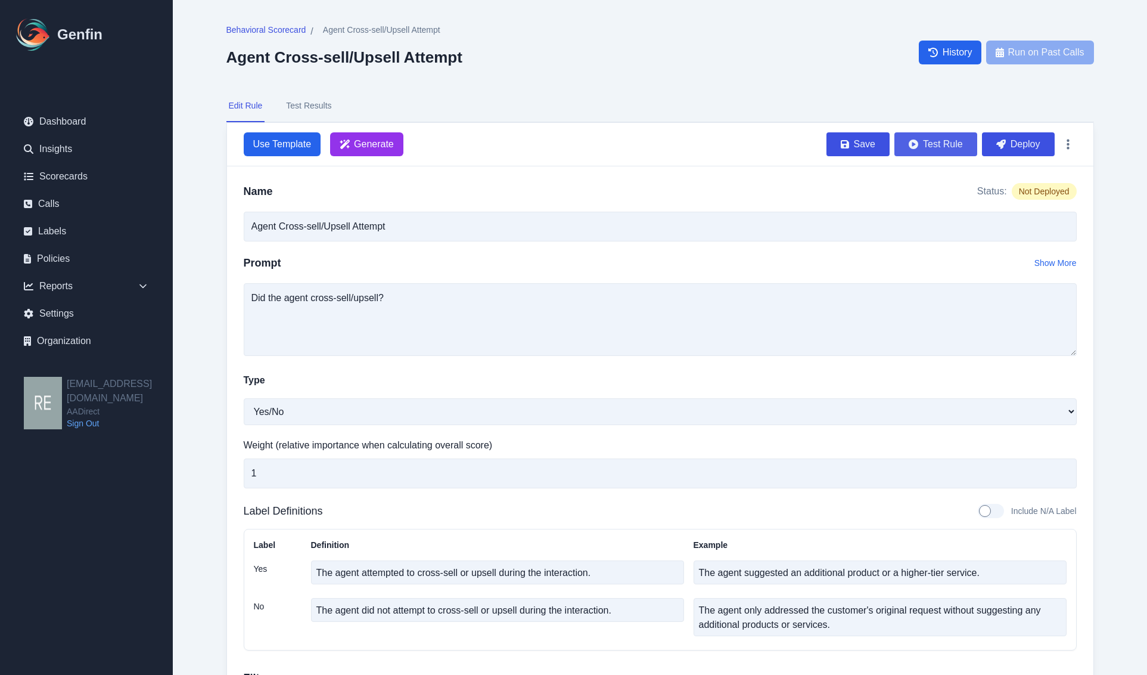
click at [942, 144] on button "Test Rule" at bounding box center [936, 144] width 83 height 24
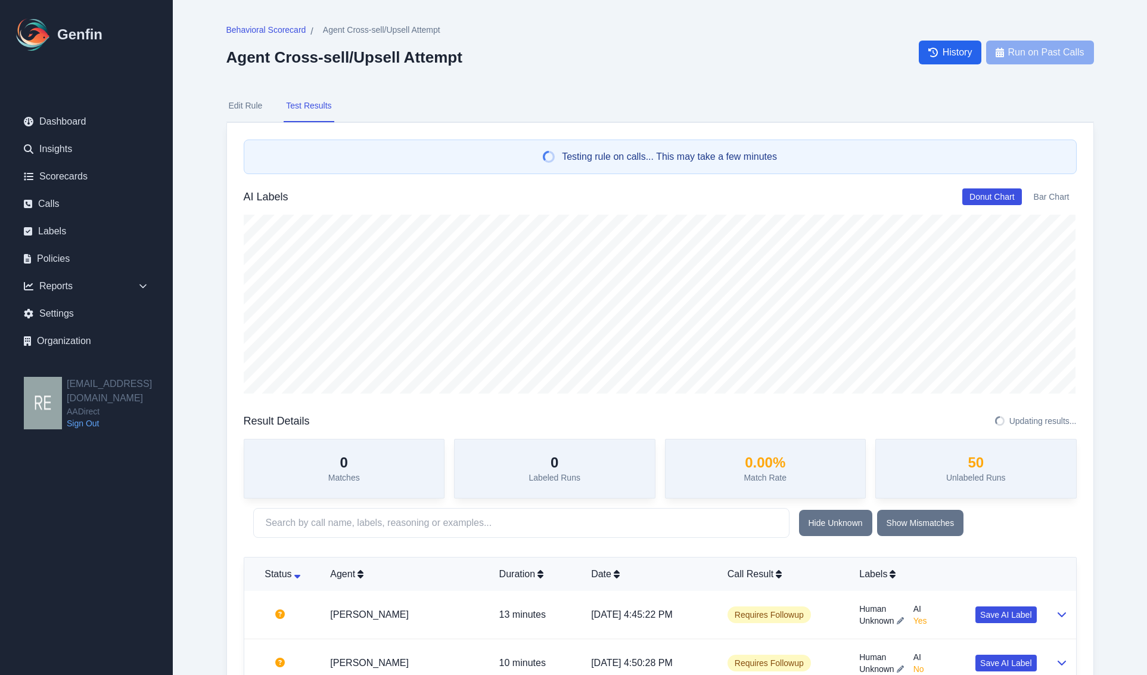
scroll to position [224, 0]
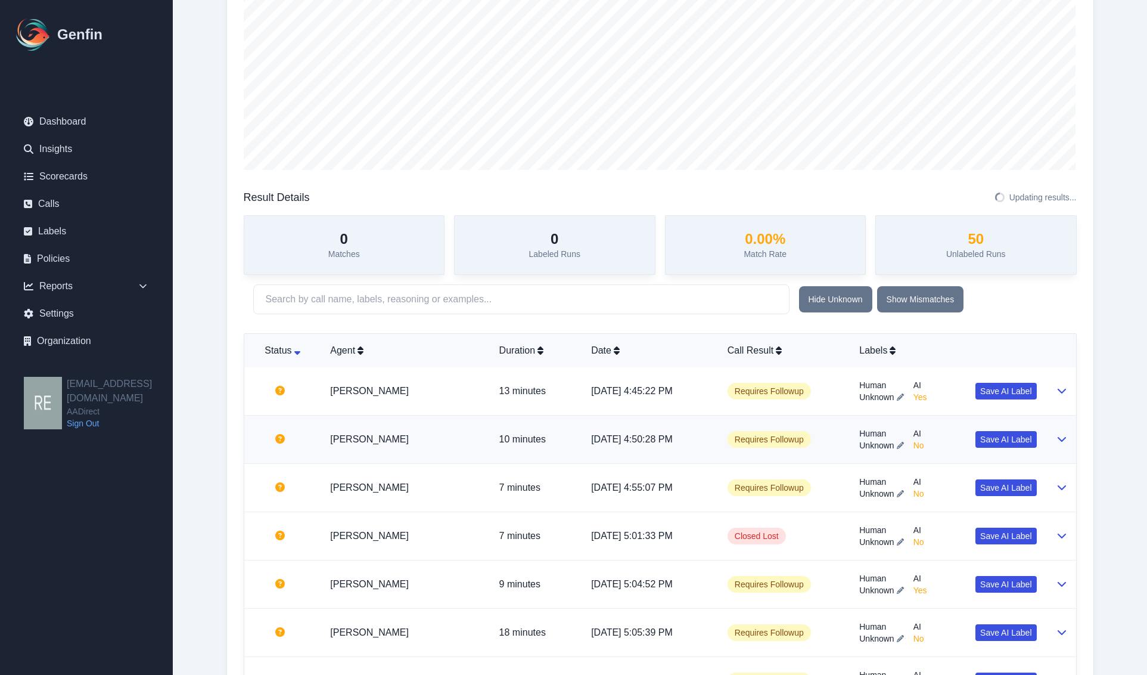
click at [1059, 439] on icon at bounding box center [1061, 439] width 8 height 5
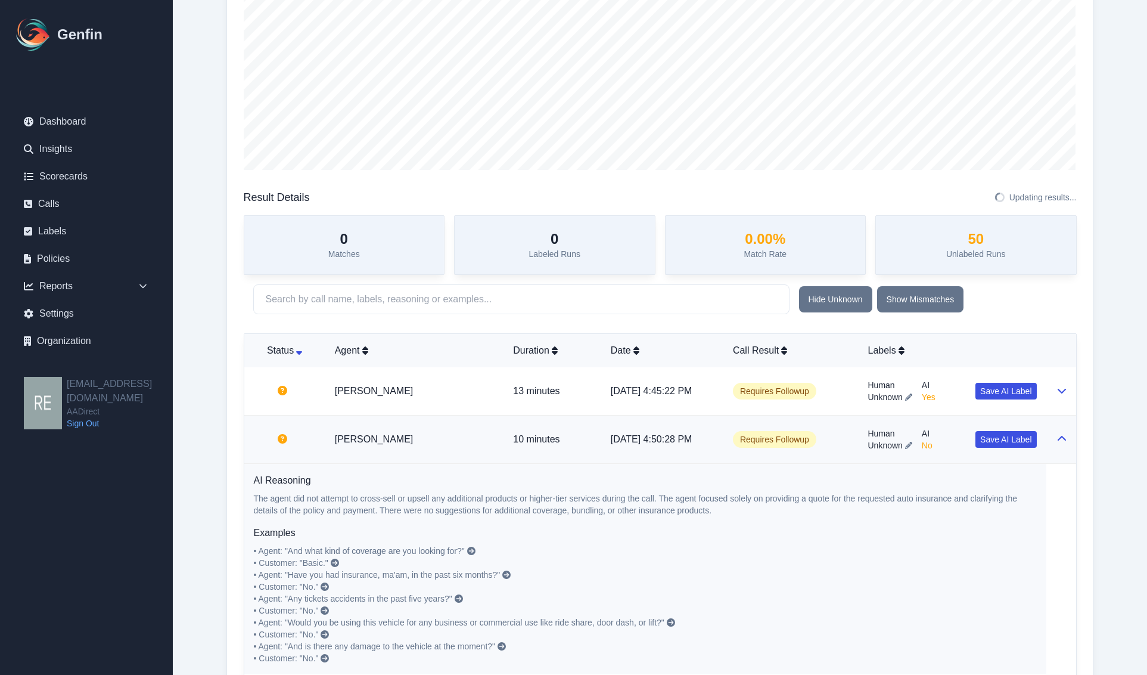
click at [1059, 439] on icon at bounding box center [1062, 439] width 10 height 10
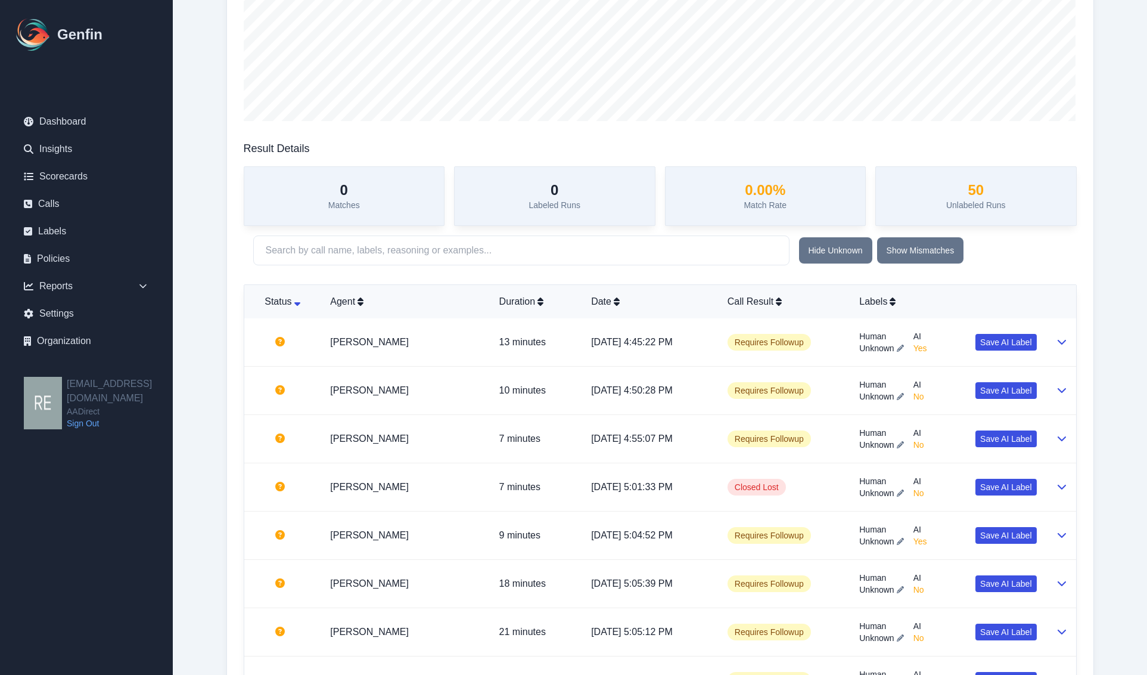
scroll to position [298, 0]
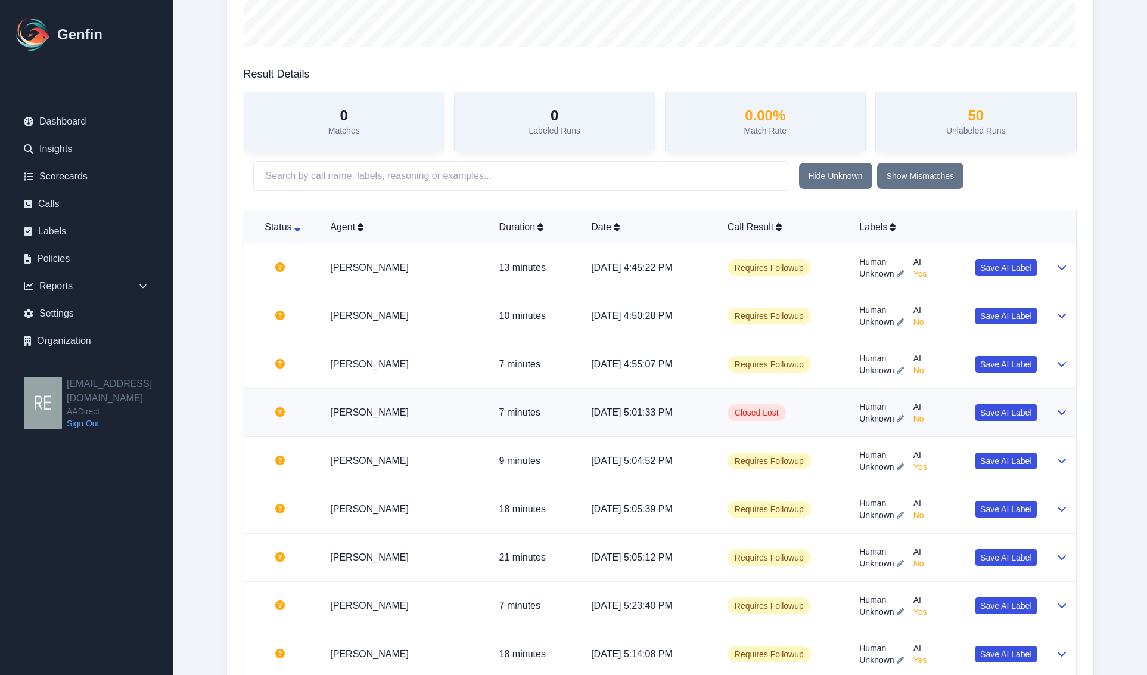
click at [1058, 412] on icon at bounding box center [1061, 412] width 8 height 5
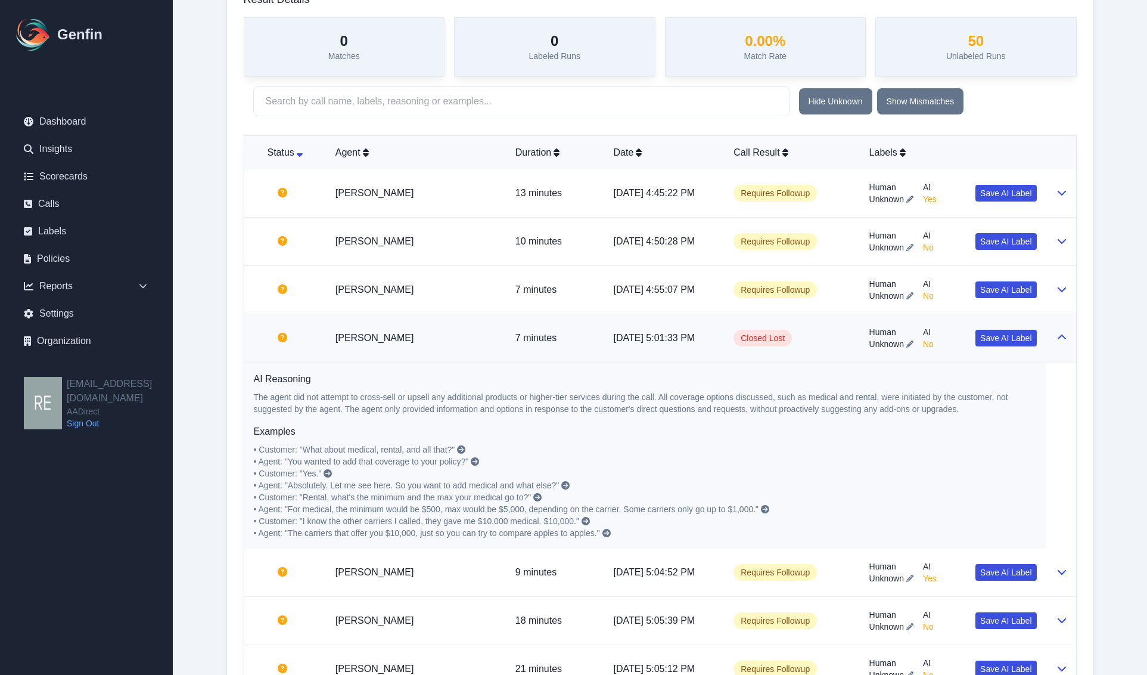
scroll to position [447, 0]
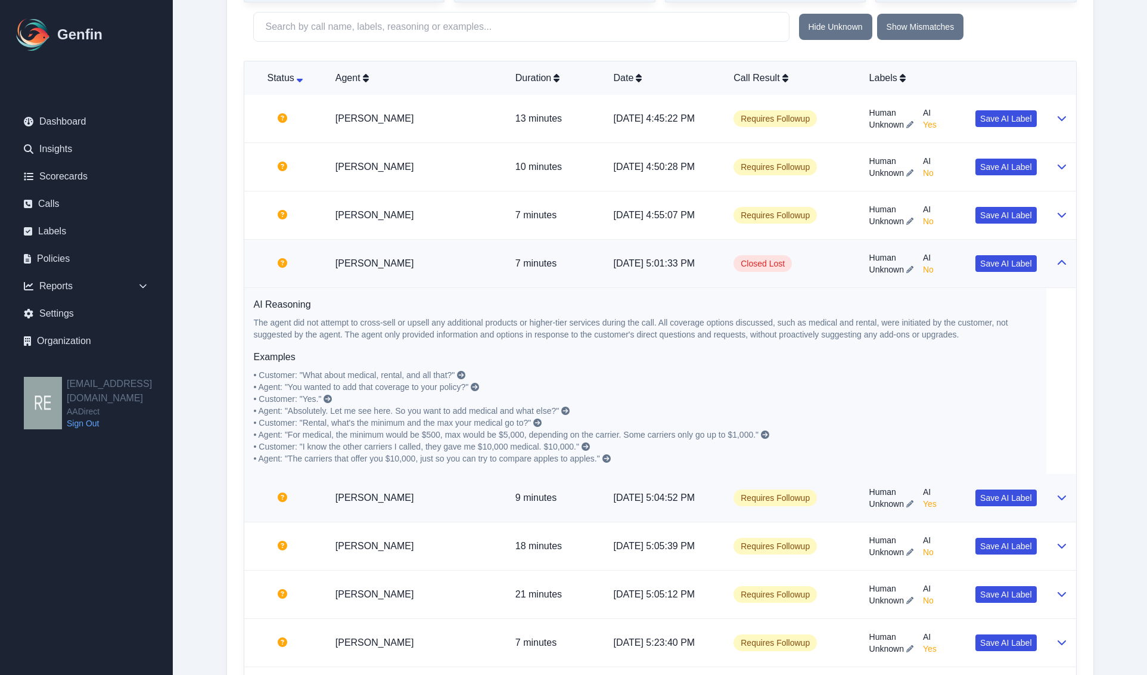
click at [1050, 504] on td at bounding box center [1062, 498] width 30 height 48
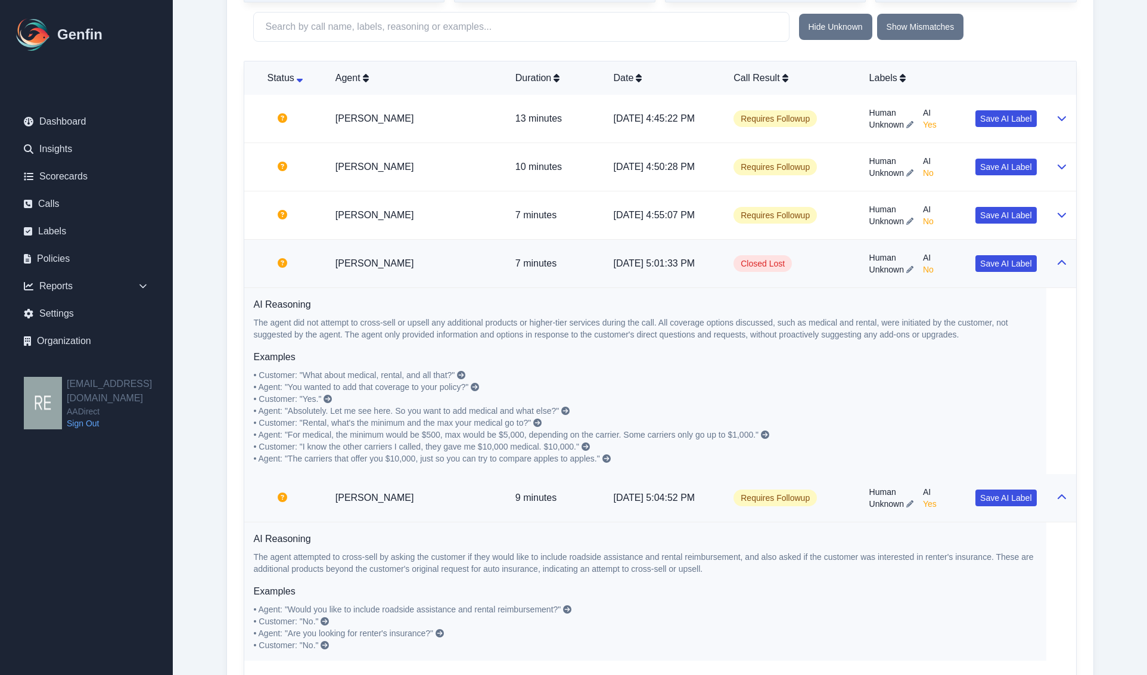
click at [1050, 504] on td at bounding box center [1062, 498] width 30 height 48
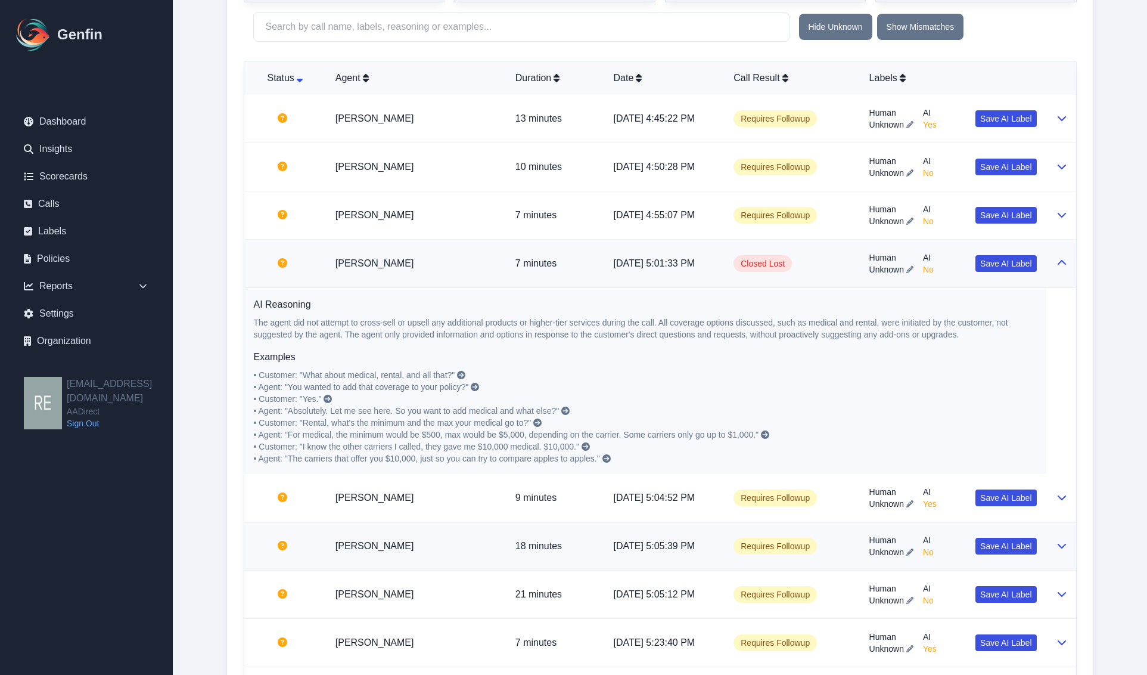
click at [1047, 547] on td at bounding box center [1062, 546] width 30 height 48
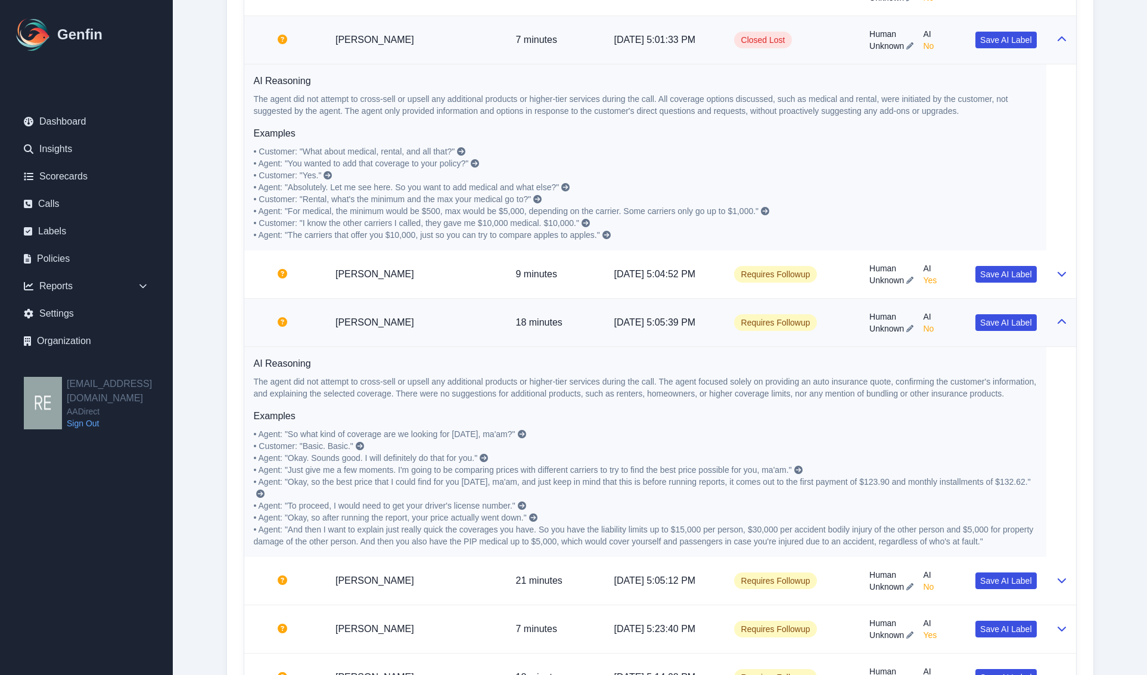
scroll to position [969, 0]
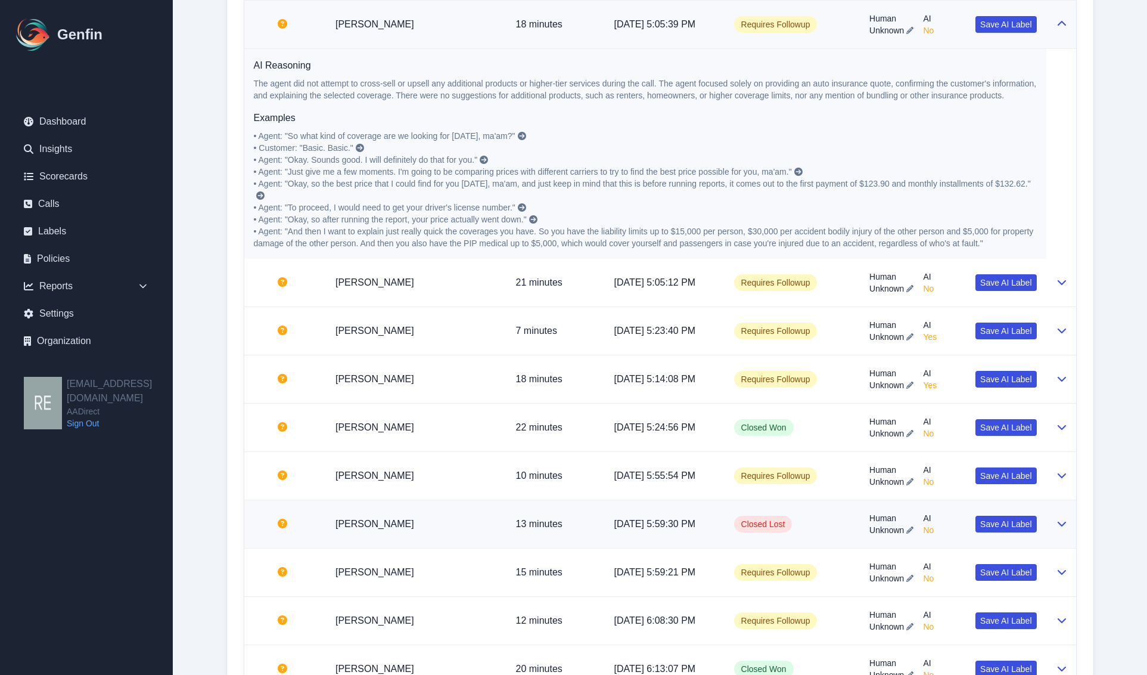
click at [1053, 537] on td at bounding box center [1062, 524] width 30 height 48
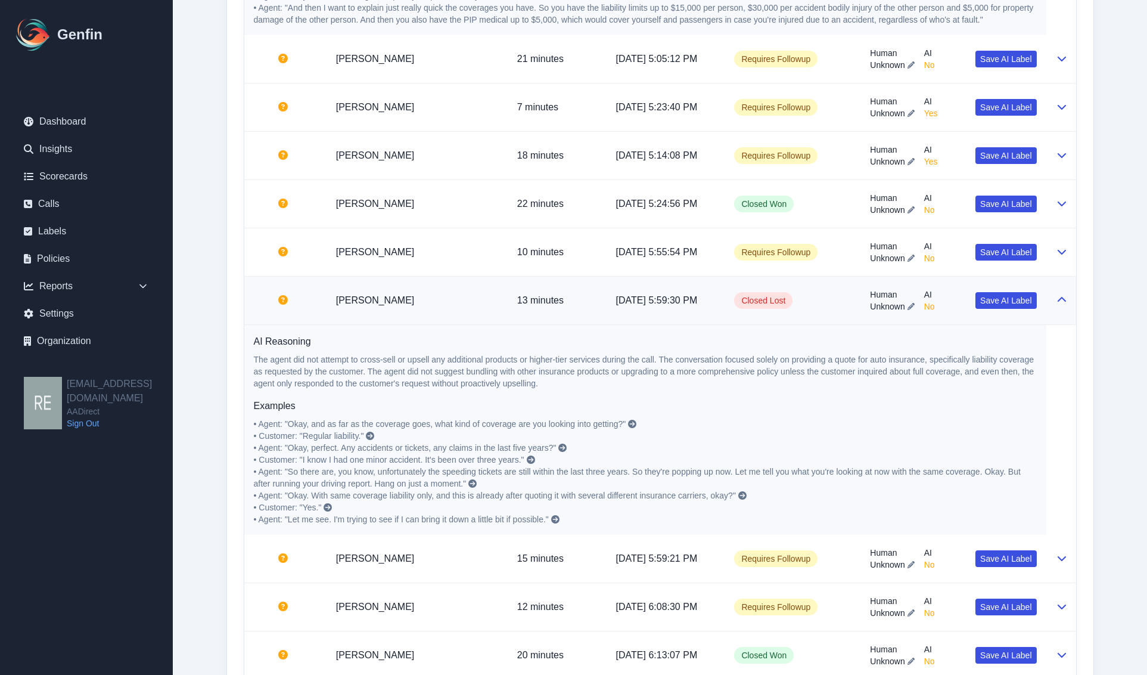
scroll to position [1341, 0]
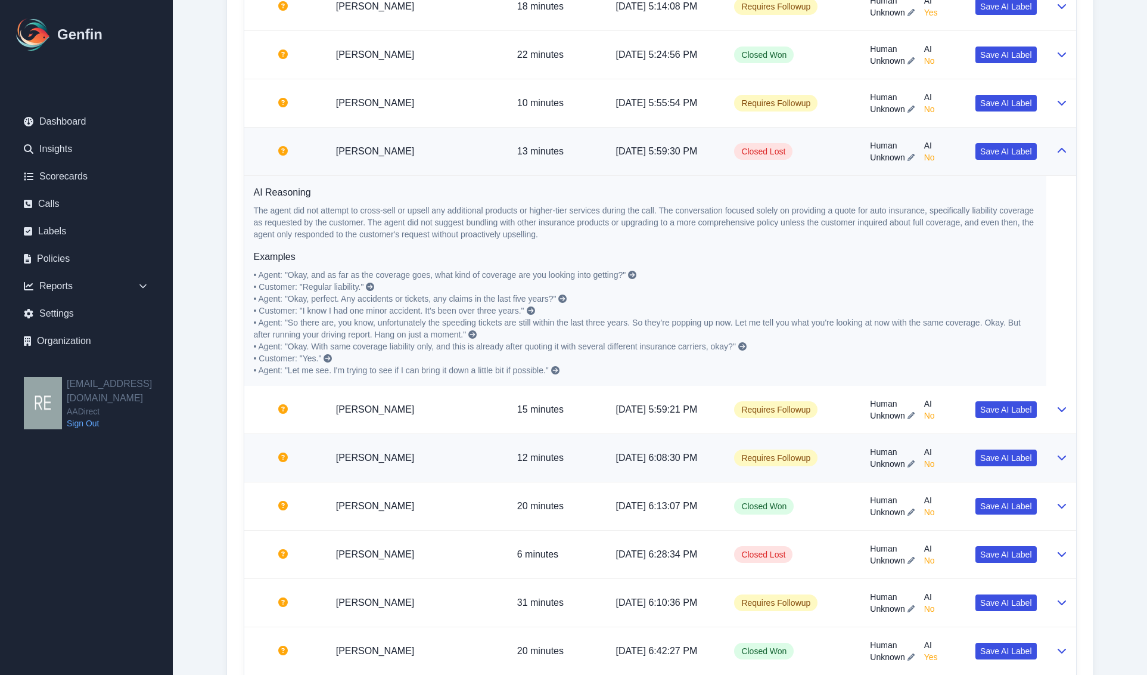
click at [1056, 465] on div at bounding box center [1061, 458] width 11 height 14
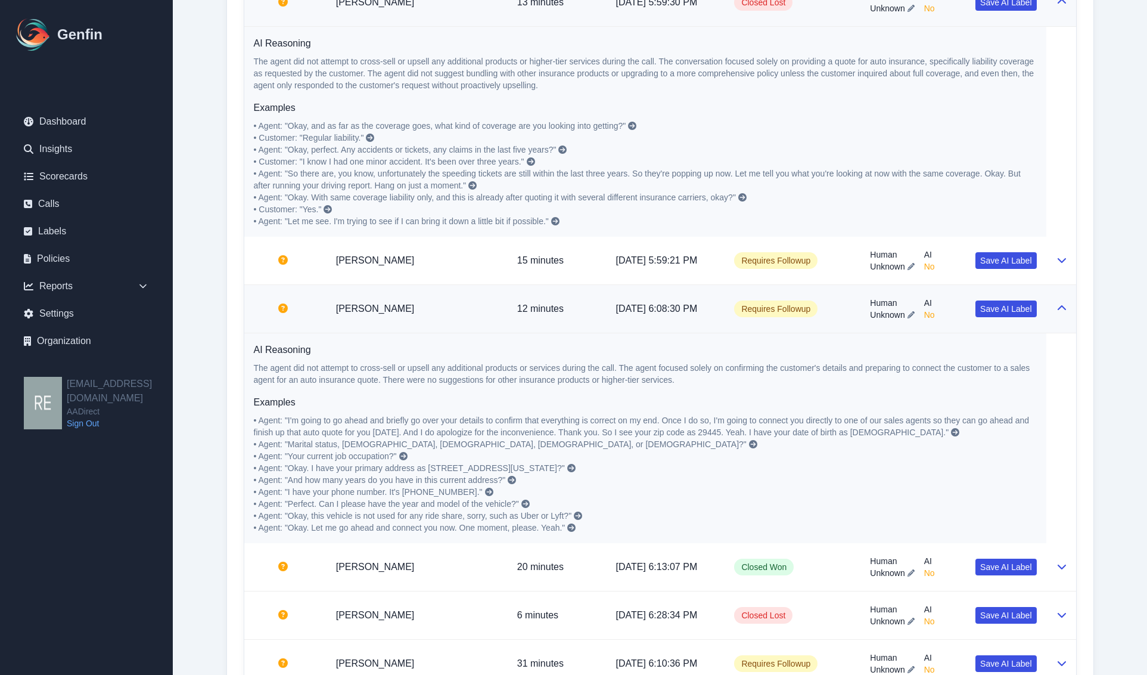
scroll to position [1714, 0]
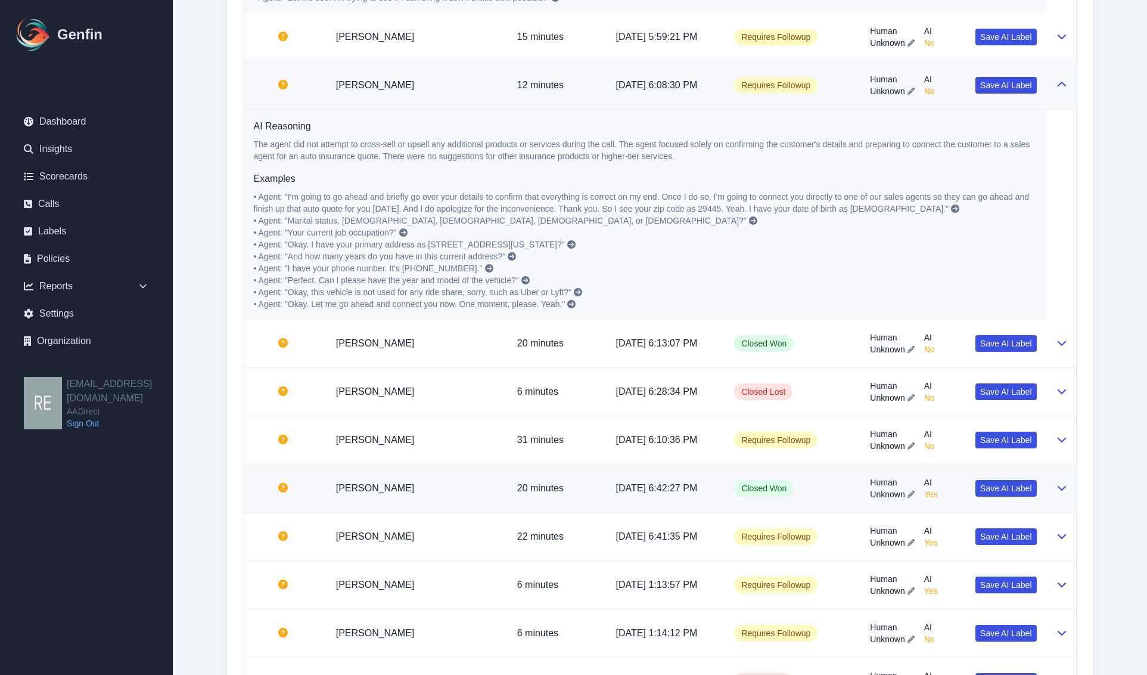
click at [1043, 495] on td "Human Unknown AI Yes Save AI Label" at bounding box center [953, 488] width 185 height 48
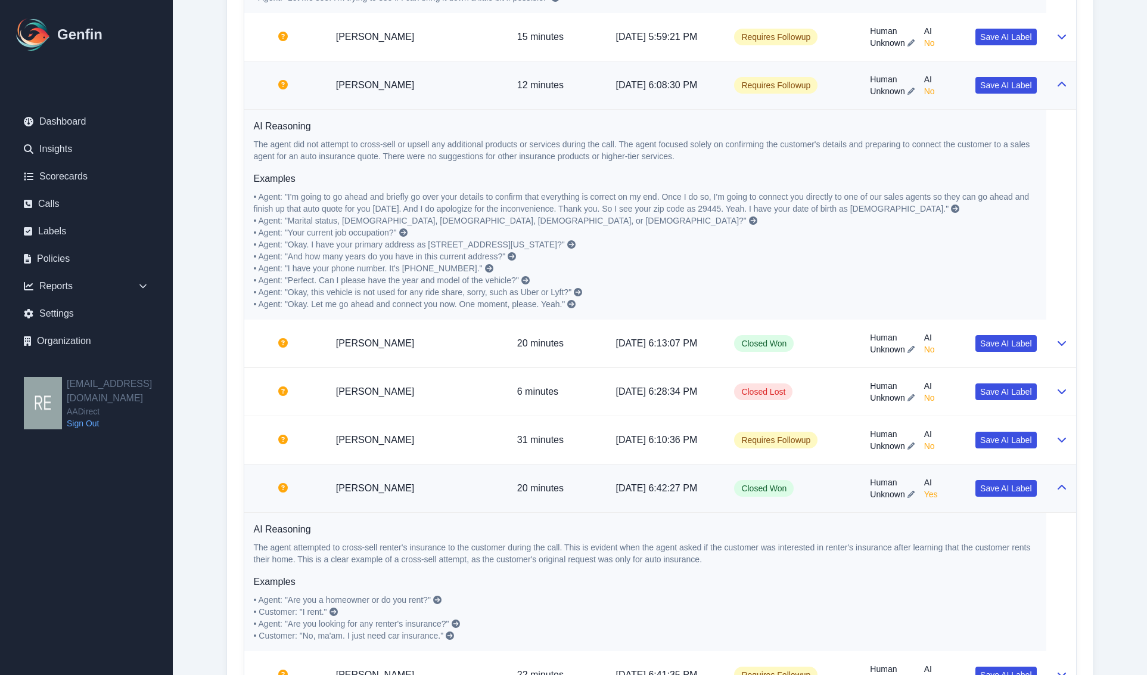
scroll to position [2012, 0]
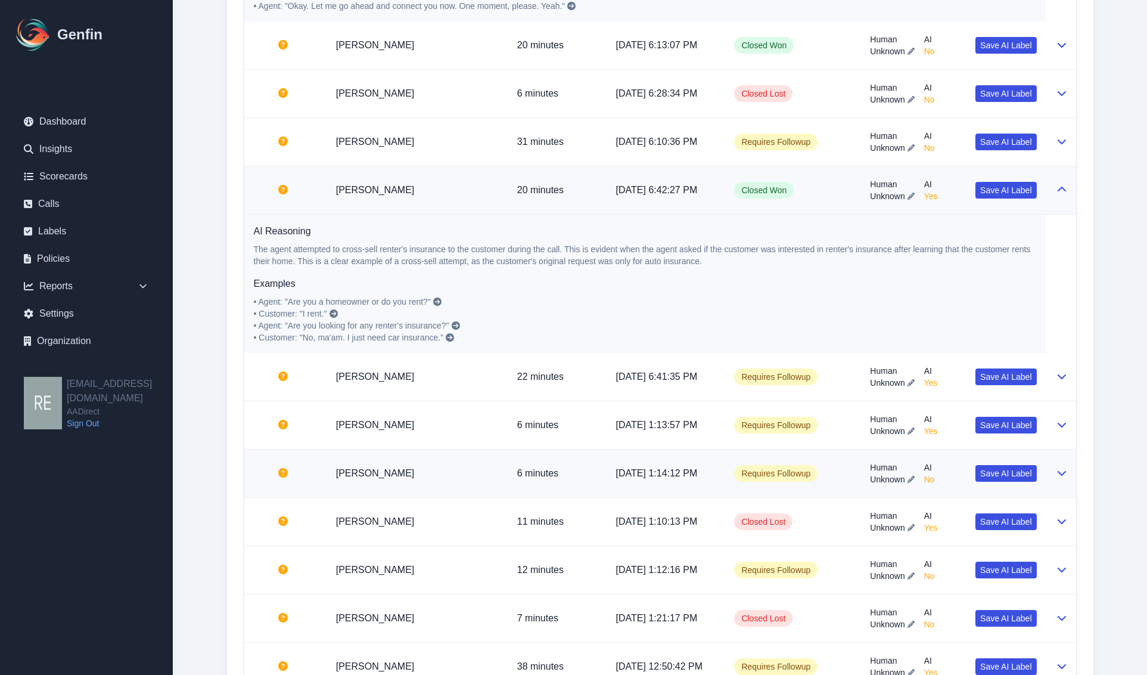
click at [1053, 480] on td at bounding box center [1062, 473] width 30 height 48
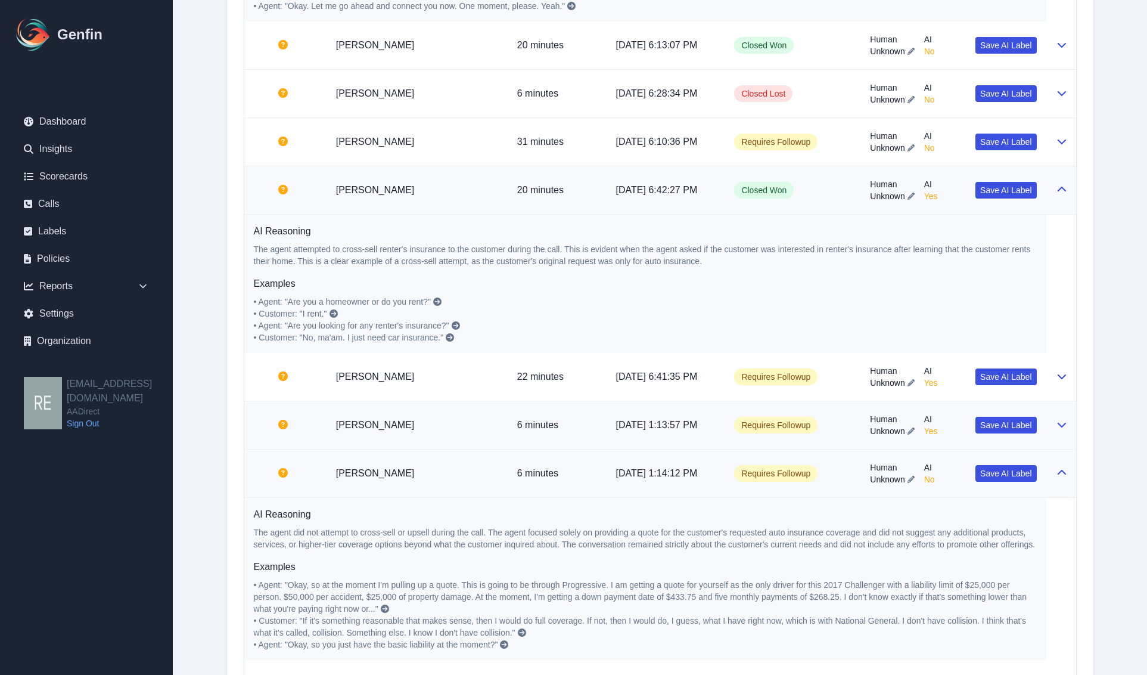
click at [1054, 446] on td at bounding box center [1062, 425] width 30 height 48
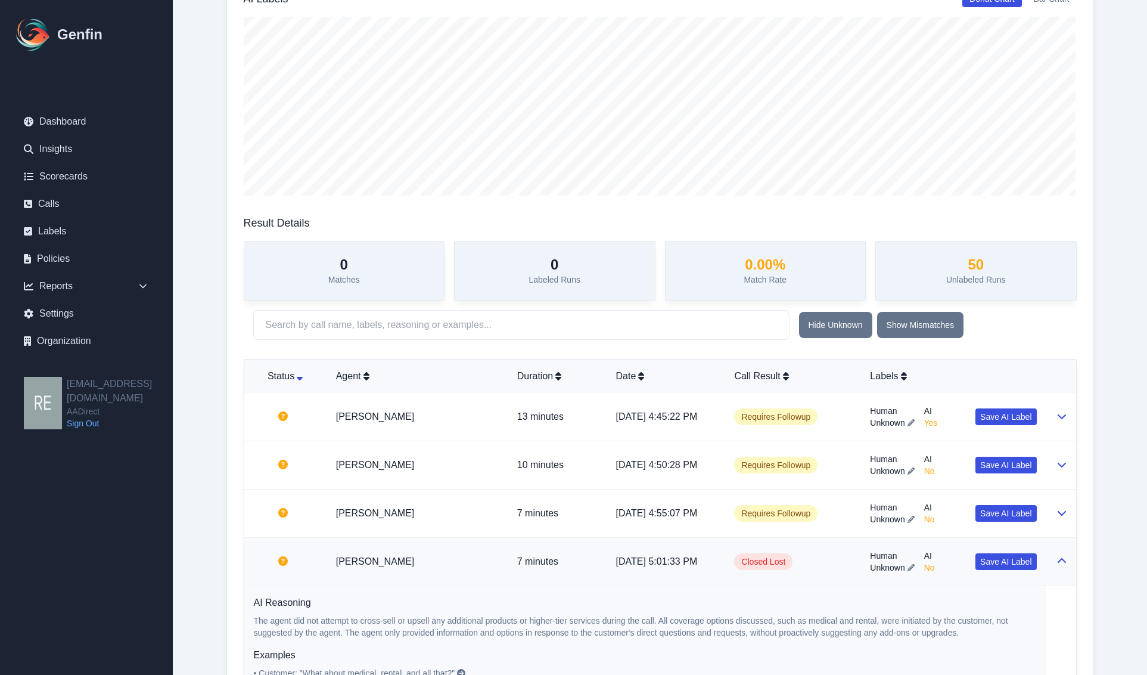
scroll to position [0, 0]
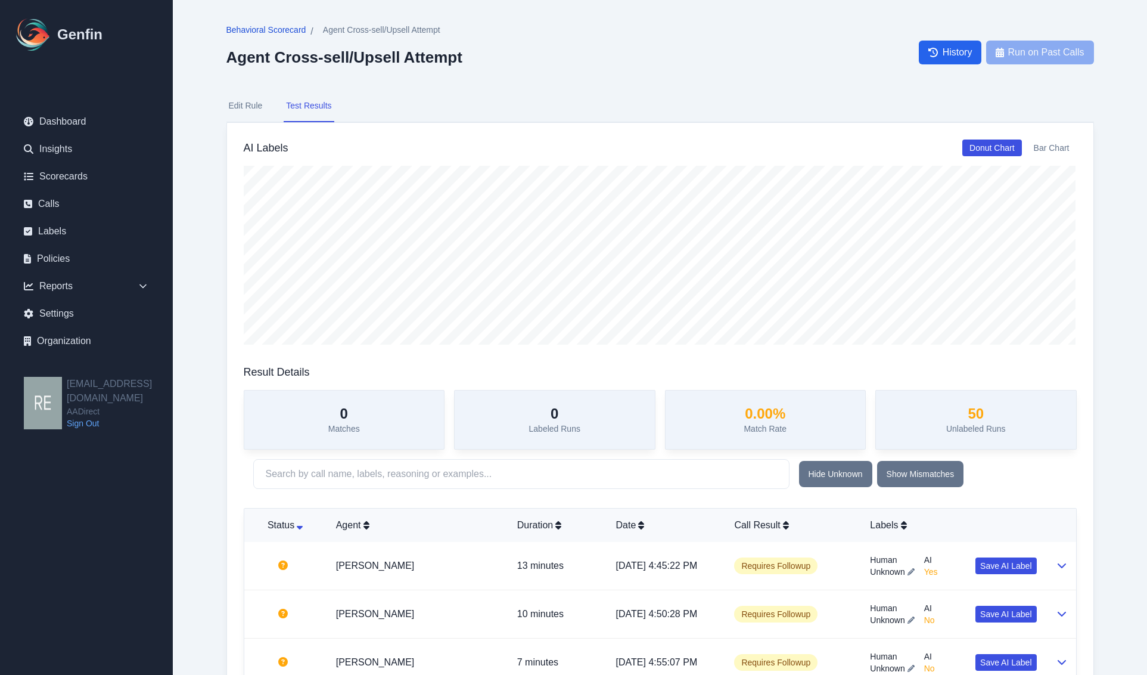
click at [296, 30] on span "Behavioral Scorecard" at bounding box center [266, 30] width 80 height 12
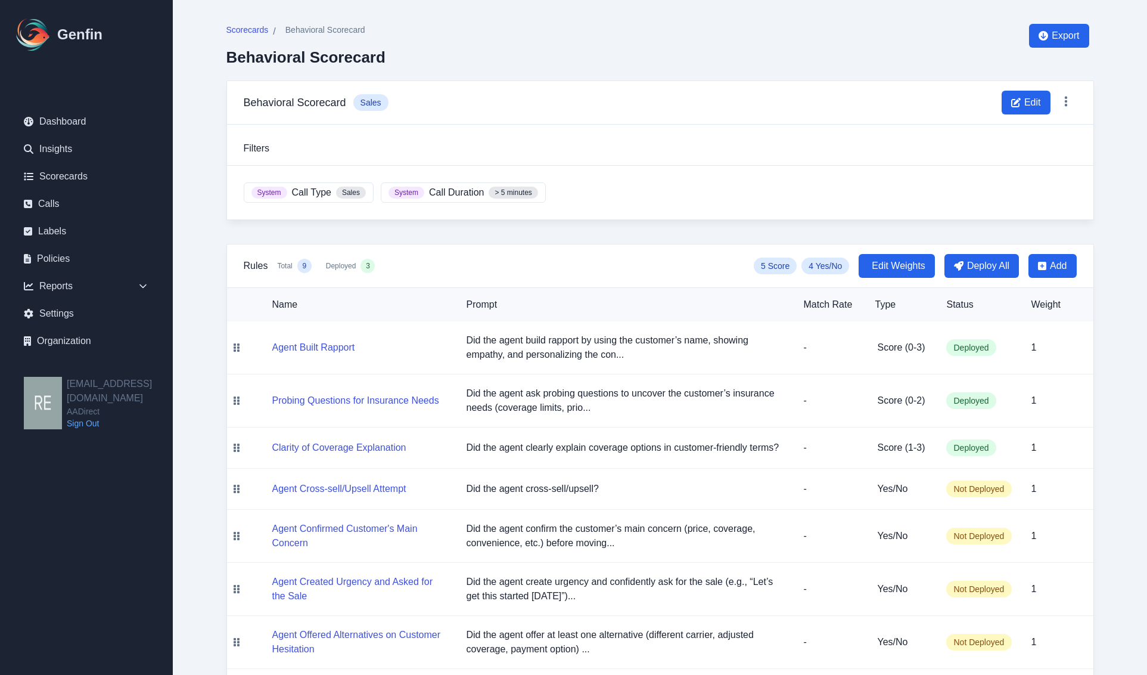
scroll to position [141, 0]
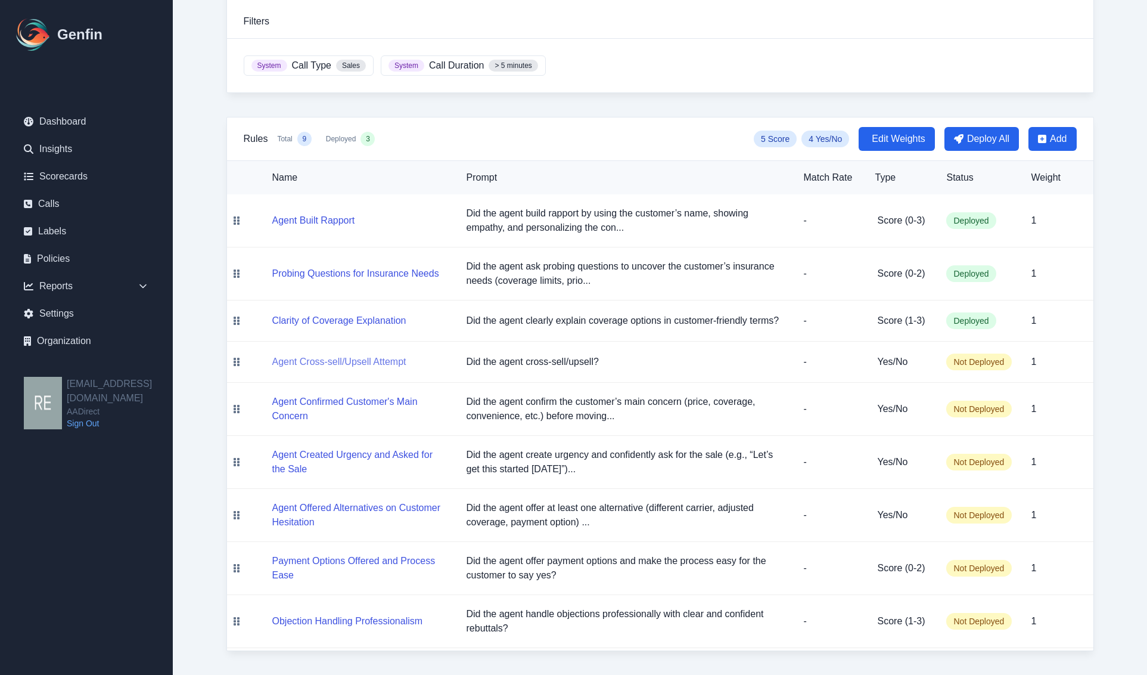
click at [377, 358] on button "Agent Cross-sell/Upsell Attempt" at bounding box center [339, 362] width 134 height 14
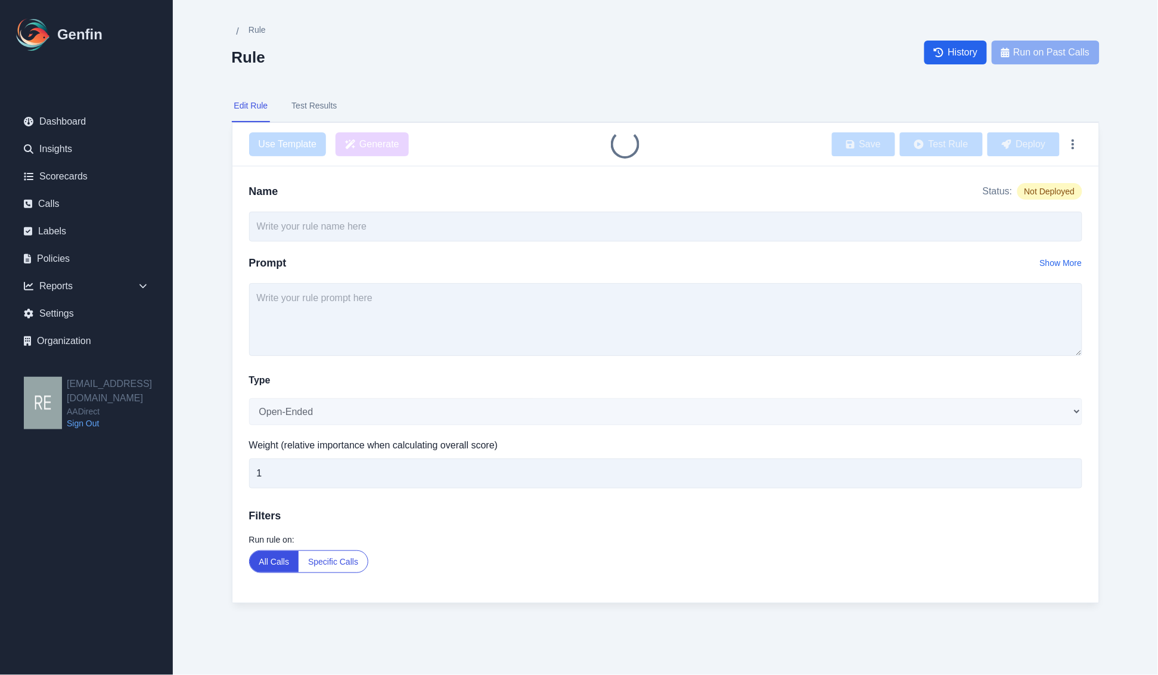
type input "Agent Cross-sell/Upsell Attempt"
type textarea "Did the agent cross-sell/upsell?"
select select "Yes/No"
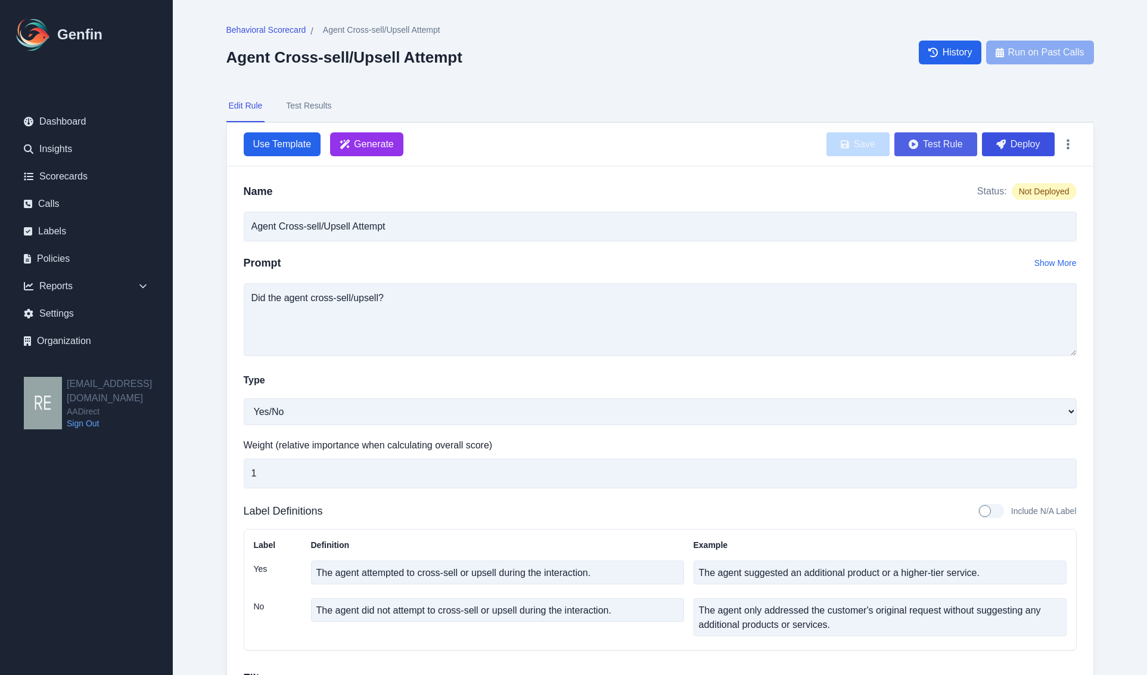
click at [933, 143] on button "Test Rule" at bounding box center [936, 144] width 83 height 24
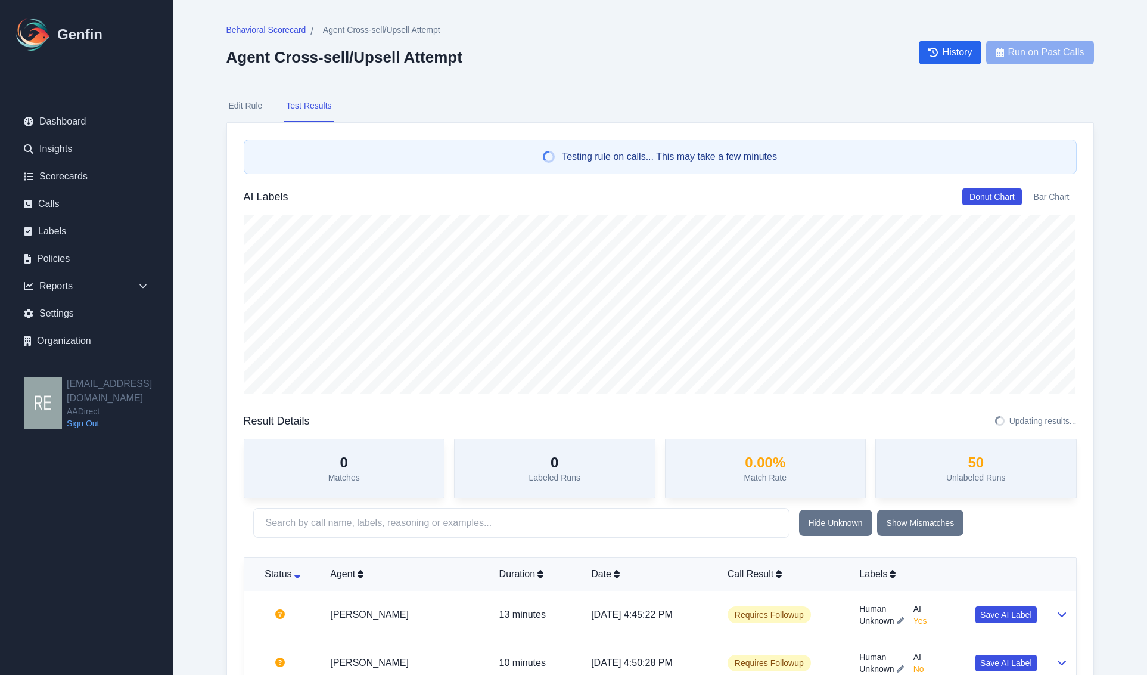
click at [252, 104] on button "Edit Rule" at bounding box center [245, 106] width 39 height 32
select select "Yes/No"
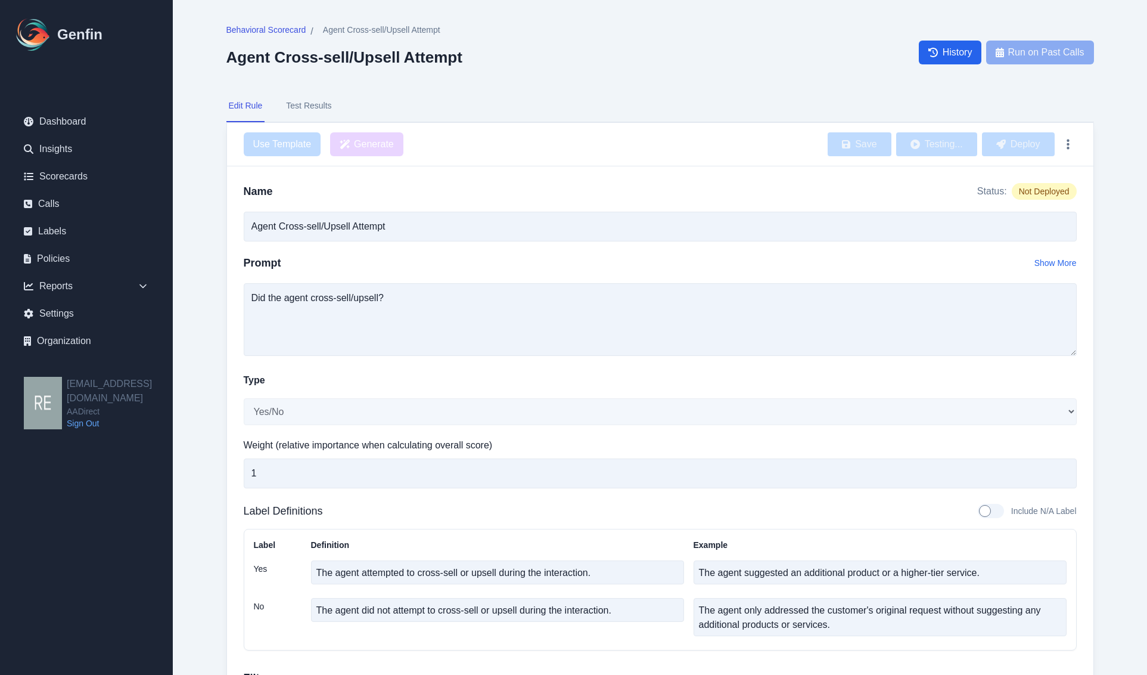
click at [1121, 272] on main "Behavioral Scorecard / Agent Cross-sell/Upsell Attempt Agent Cross-sell/Upsell …" at bounding box center [660, 406] width 975 height 813
click at [988, 511] on div at bounding box center [991, 511] width 26 height 14
click at [296, 30] on span "Behavioral Scorecard" at bounding box center [266, 30] width 80 height 12
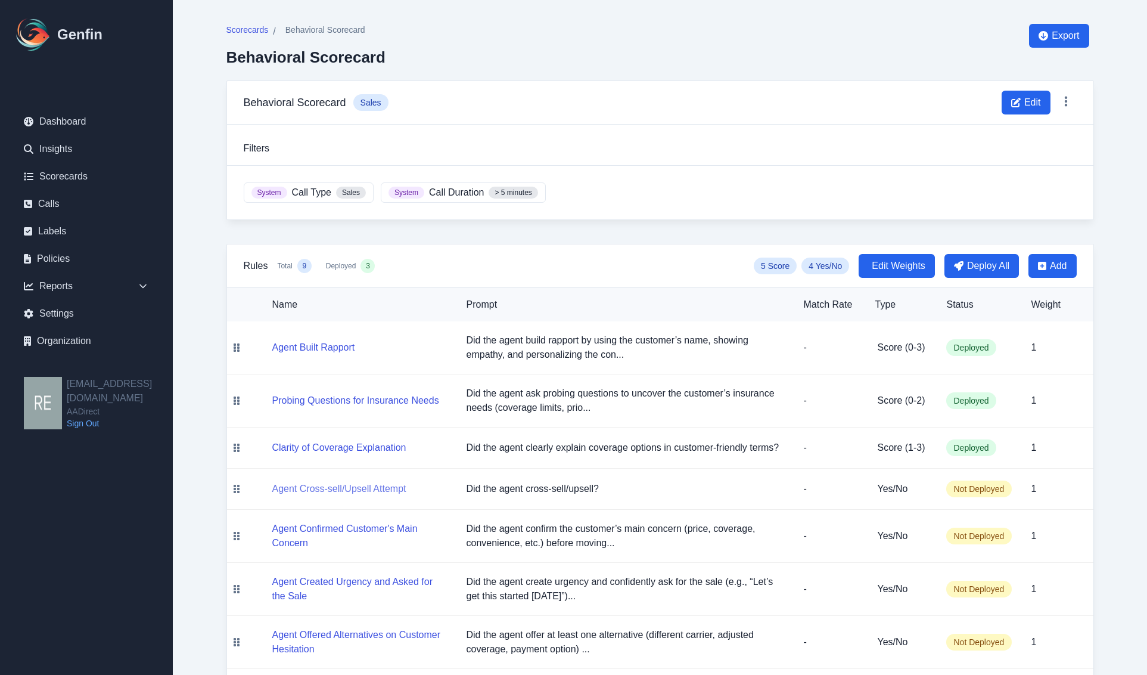
click at [338, 496] on button "Agent Cross-sell/Upsell Attempt" at bounding box center [339, 489] width 134 height 14
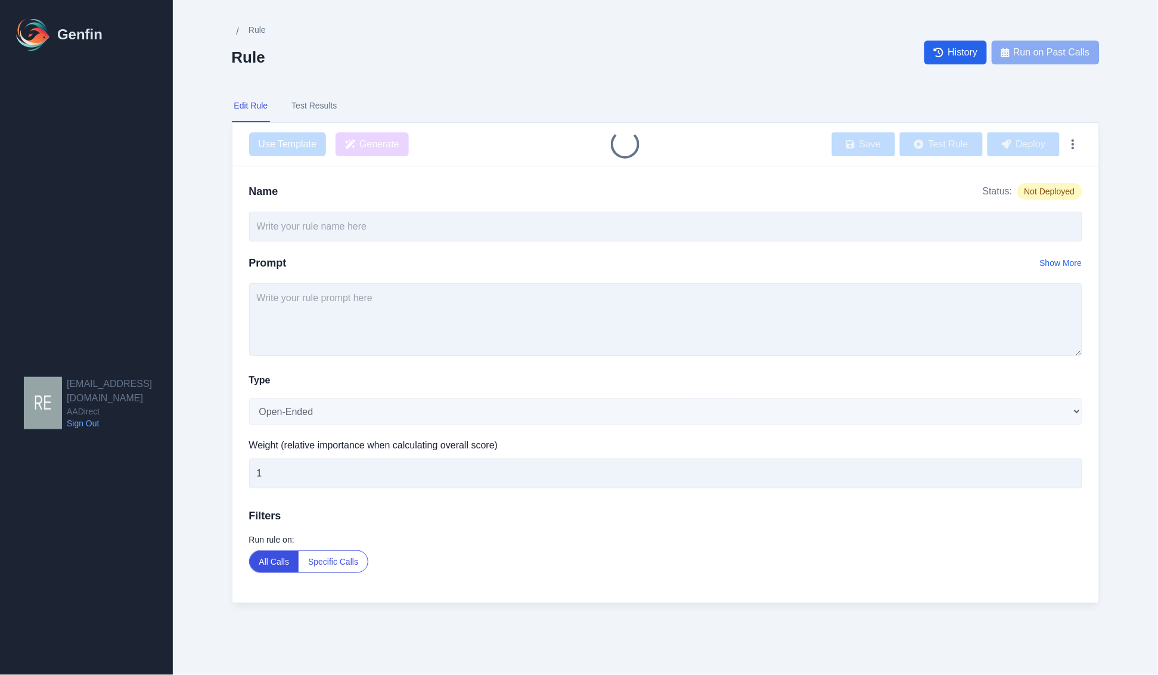
type input "Agent Cross-sell/Upsell Attempt"
type textarea "Did the agent cross-sell/upsell?"
select select "Yes/No"
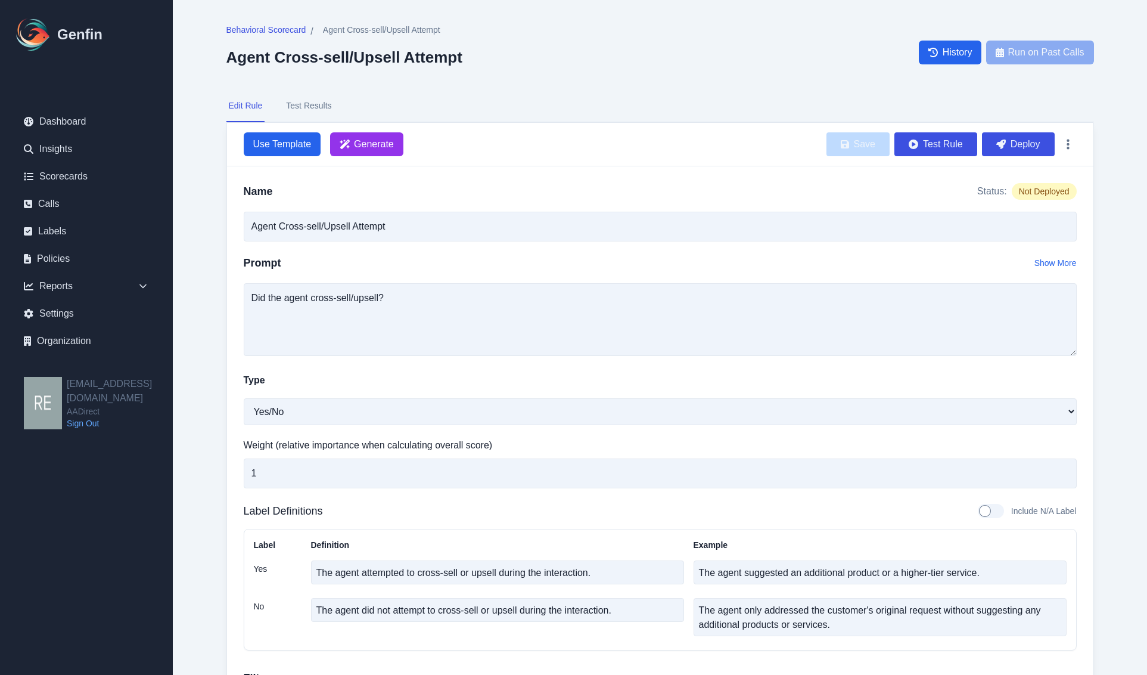
scroll to position [138, 0]
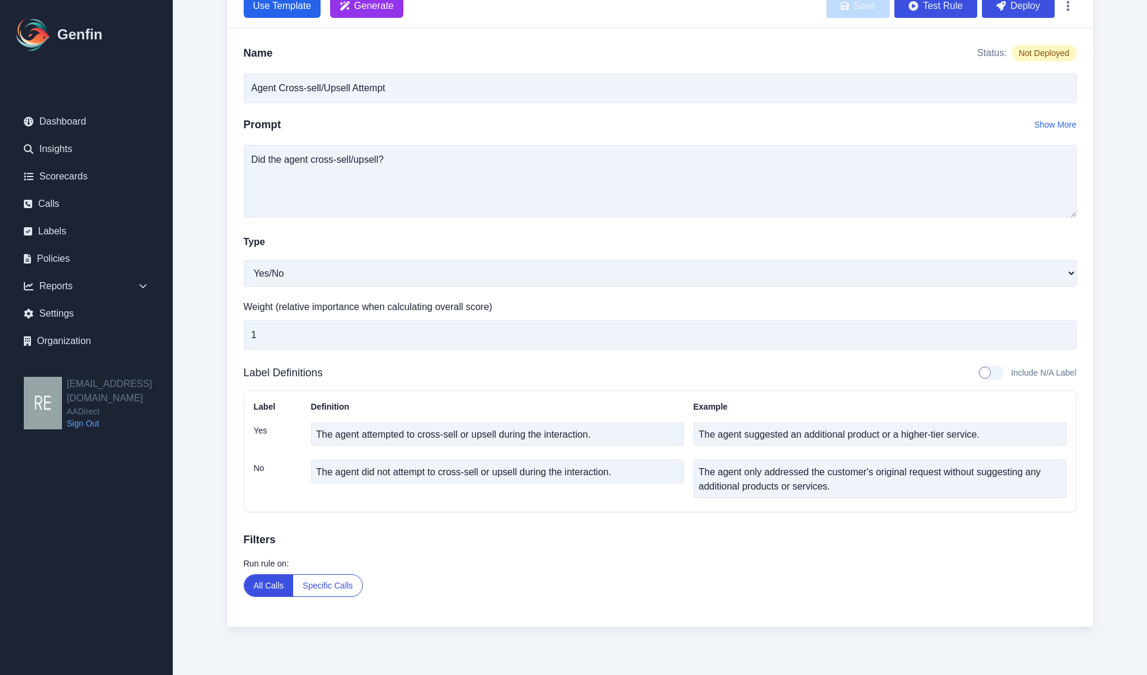
click at [1003, 370] on div at bounding box center [991, 372] width 26 height 14
click at [978, 373] on input "Include N/A Label" at bounding box center [978, 373] width 1 height 1
checkbox input "true"
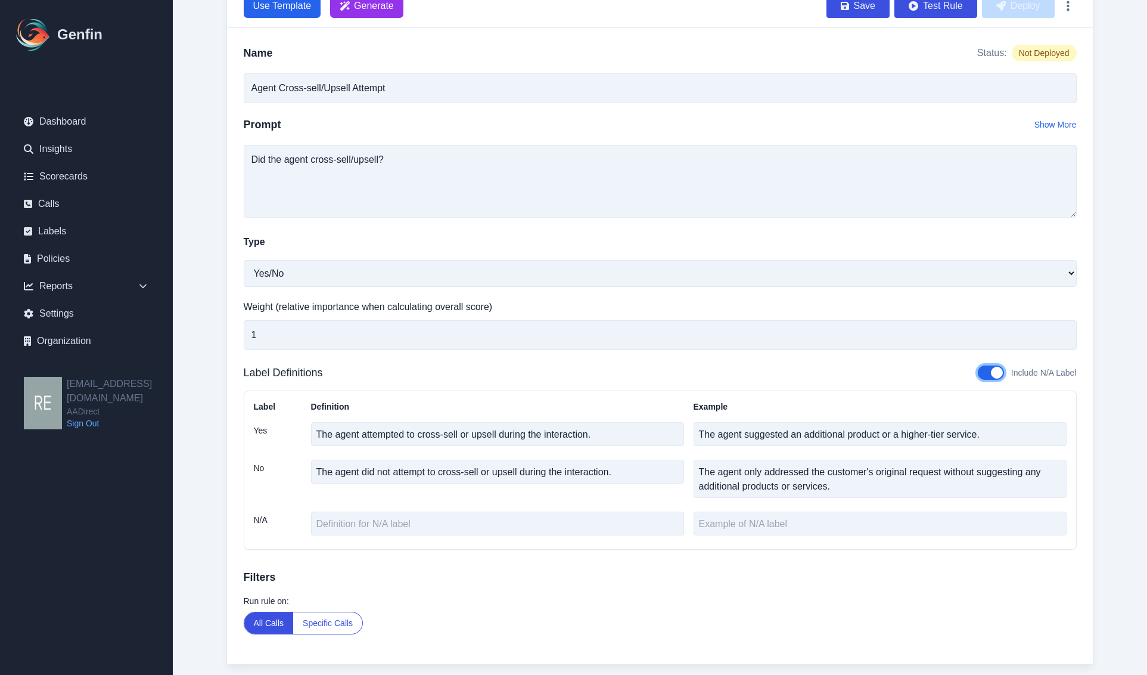
scroll to position [0, 0]
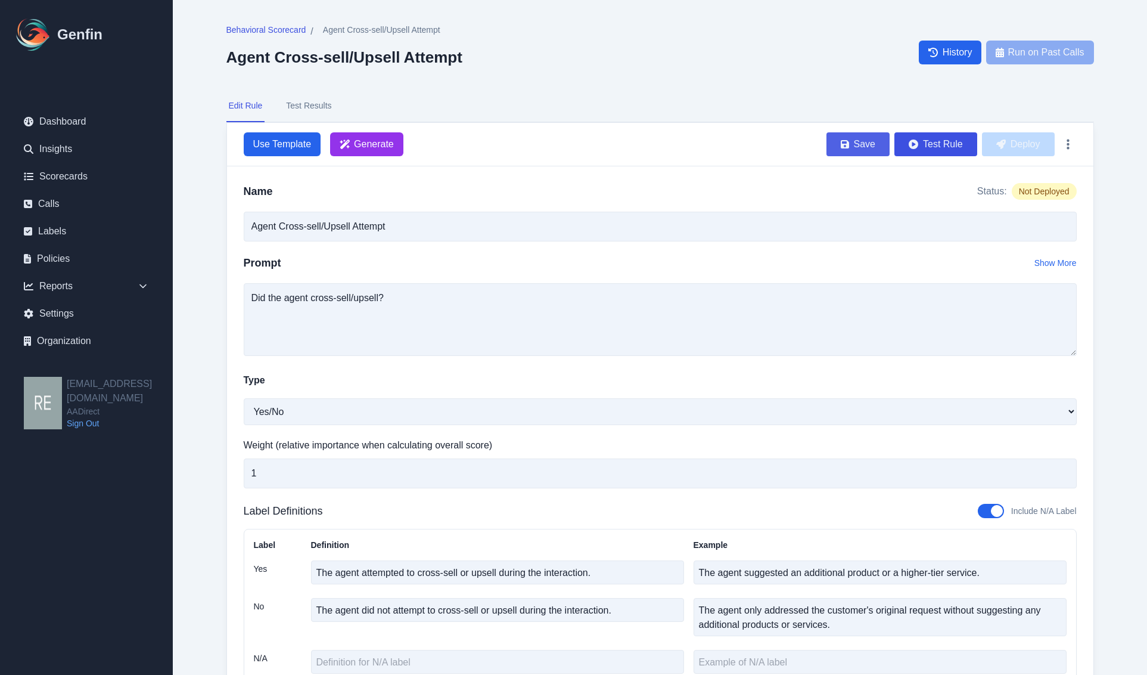
click at [849, 137] on button "Save" at bounding box center [858, 144] width 63 height 24
drag, startPoint x: 1026, startPoint y: 144, endPoint x: 639, endPoint y: 82, distance: 392.4
click at [1026, 144] on button "Deploy" at bounding box center [1018, 144] width 73 height 24
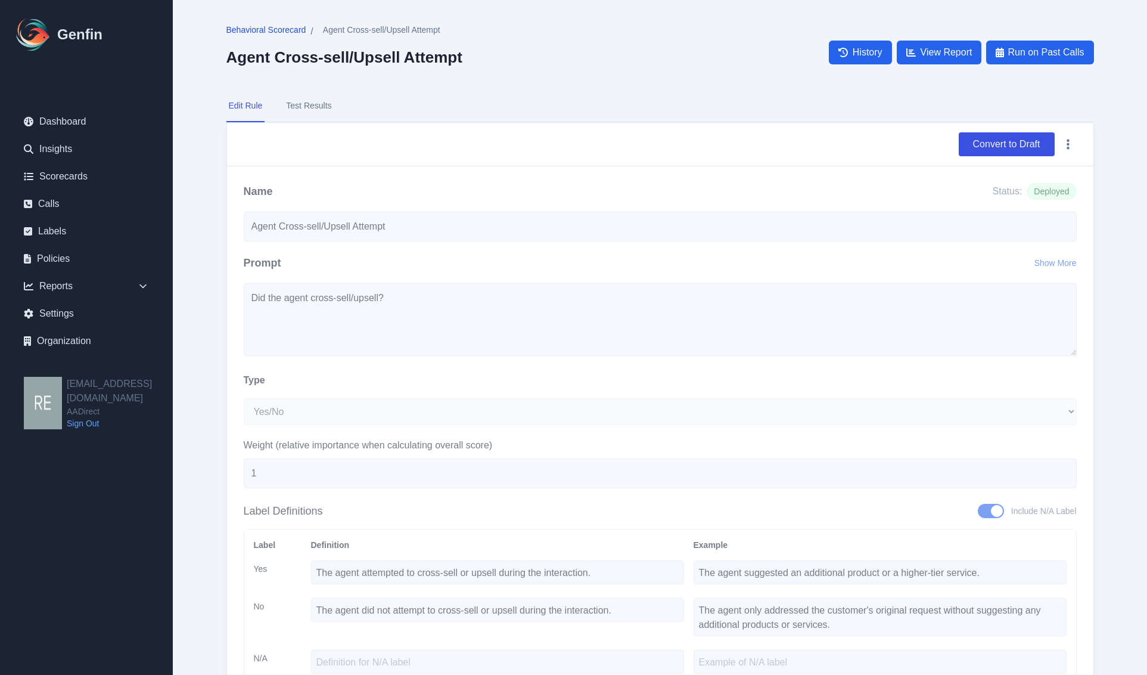
click at [282, 28] on span "Behavioral Scorecard" at bounding box center [266, 30] width 80 height 12
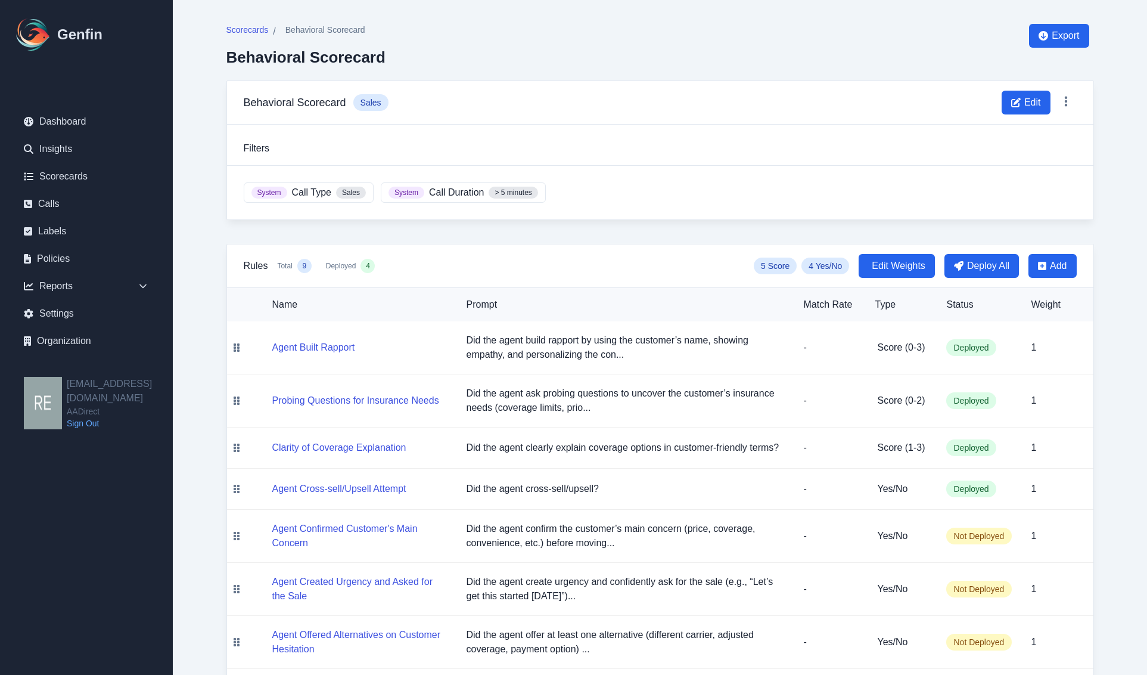
scroll to position [141, 0]
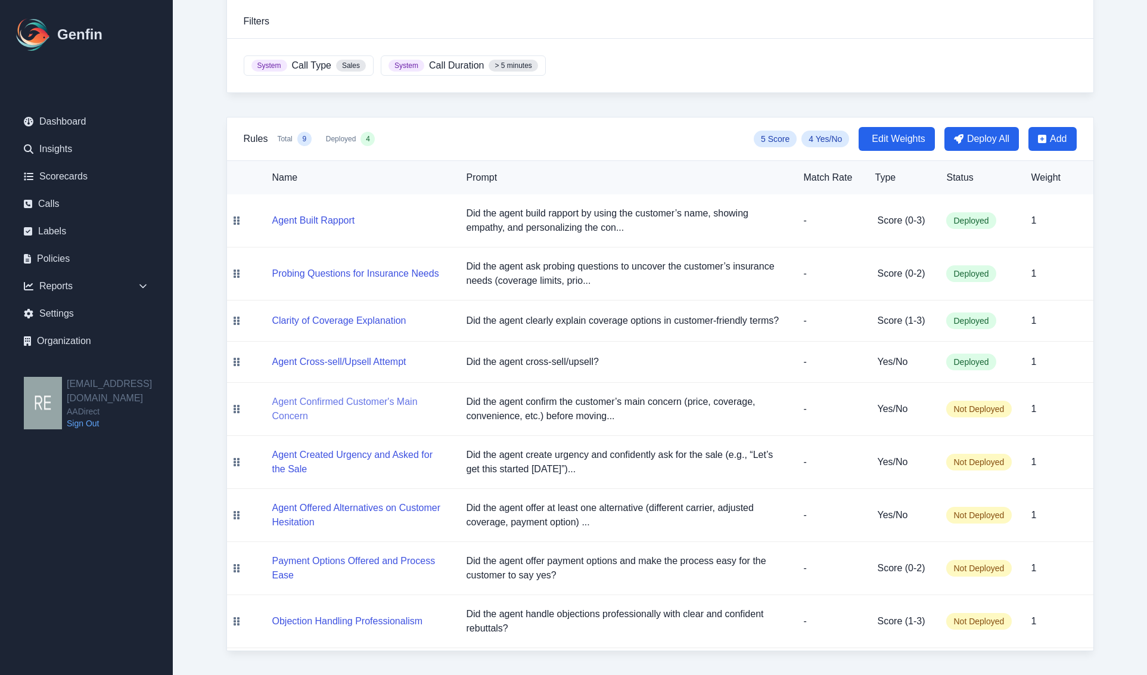
click at [364, 406] on button "Agent Confirmed Customer's Main Concern" at bounding box center [359, 409] width 175 height 29
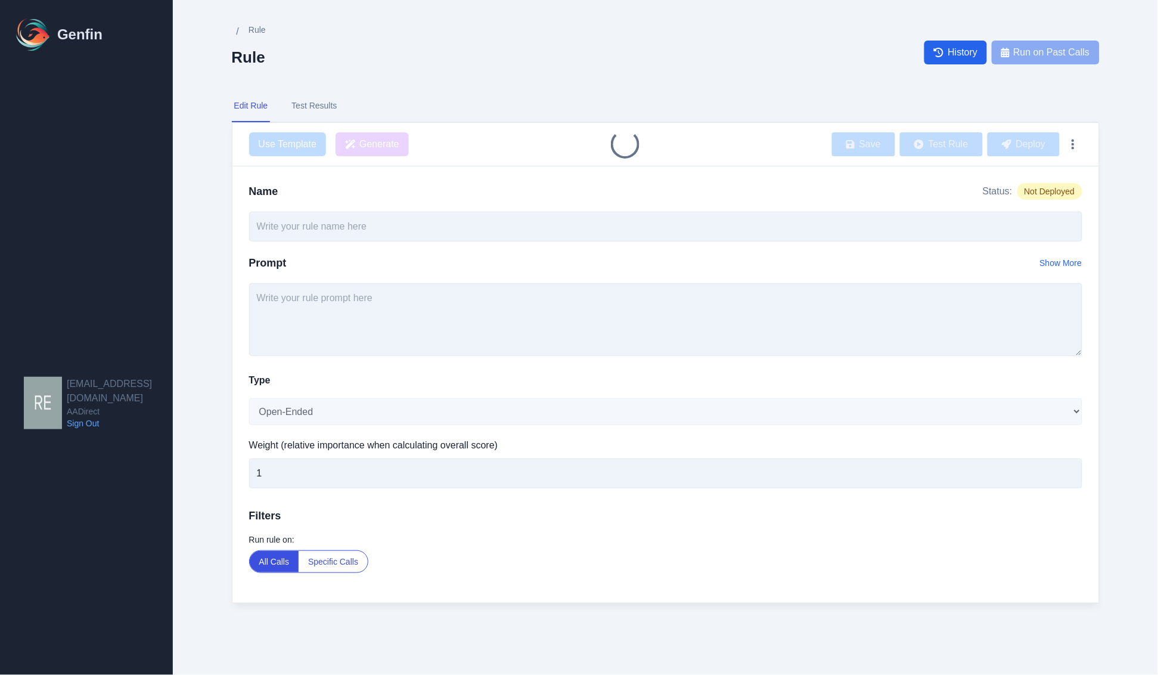
type input "Agent Confirmed Customer's Main Concern"
type textarea "Did the agent confirm the customer’s main concern (price, coverage, convenience…"
select select "Yes/No"
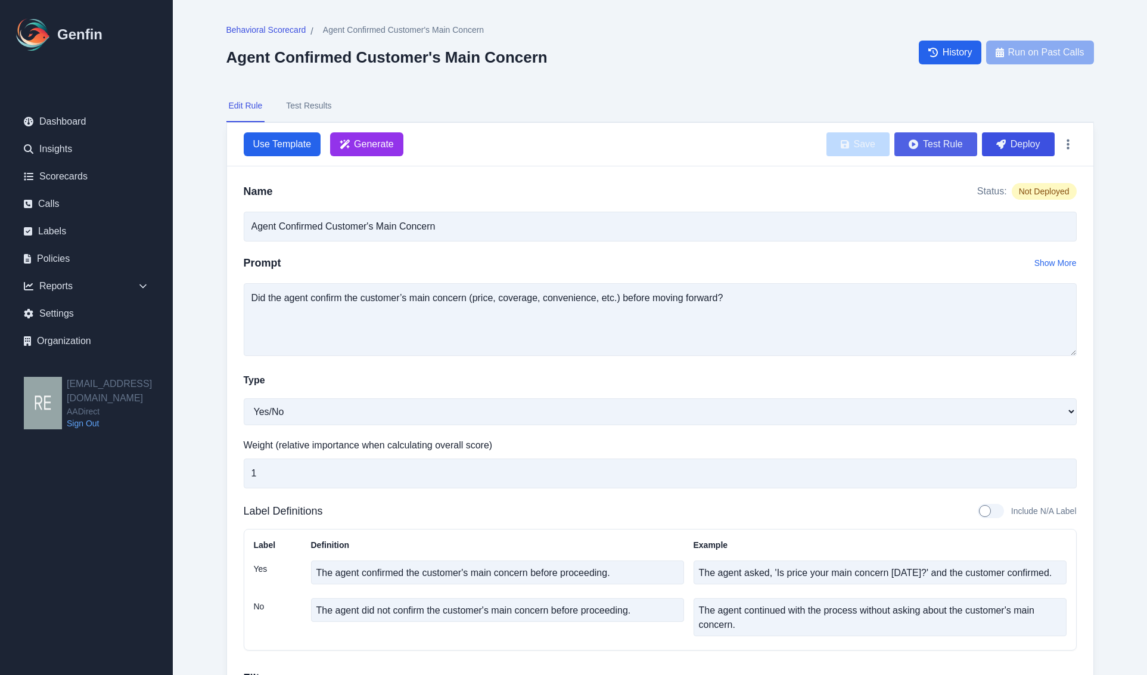
click at [954, 142] on button "Test Rule" at bounding box center [936, 144] width 83 height 24
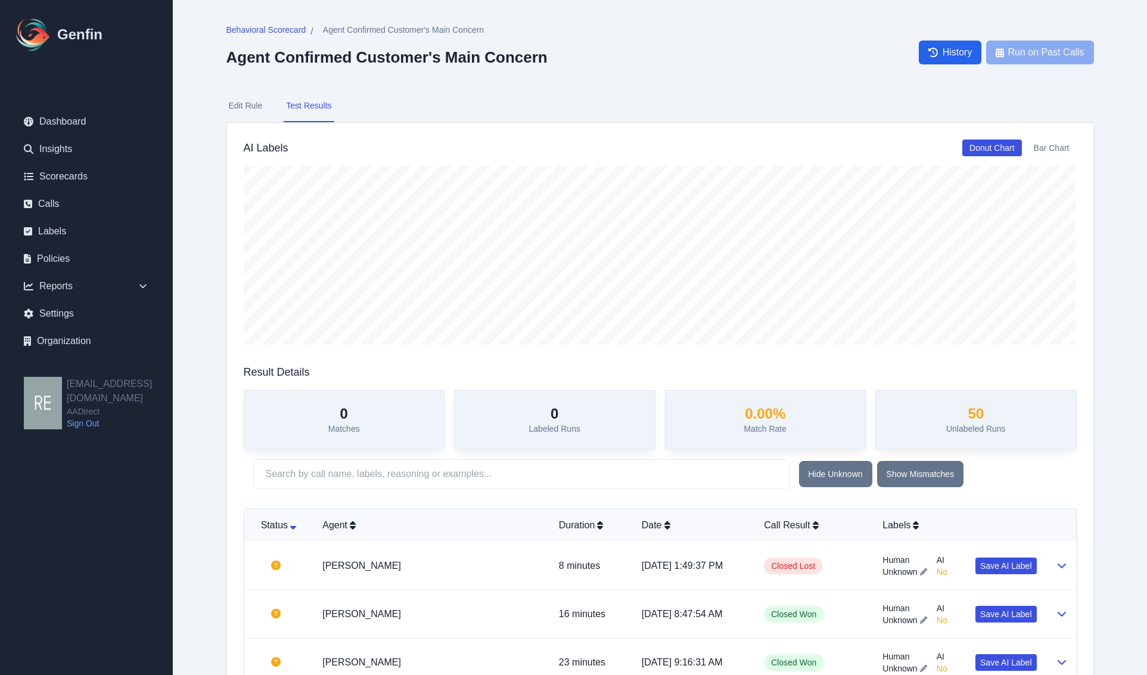
scroll to position [224, 0]
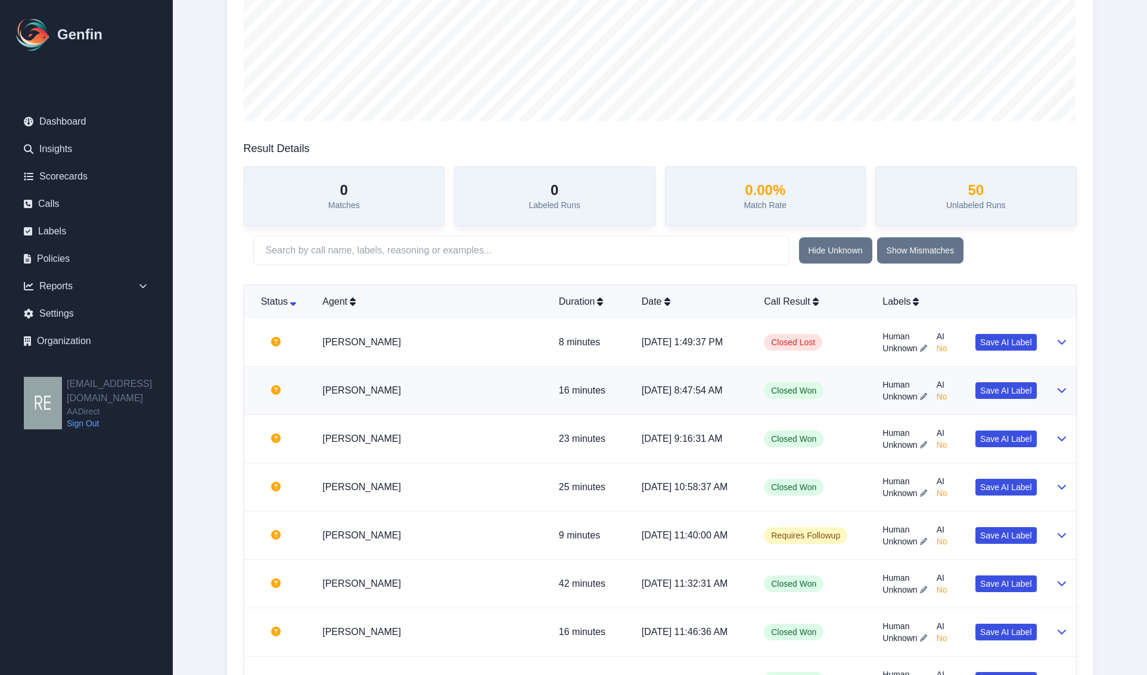
click at [1061, 392] on icon at bounding box center [1061, 390] width 8 height 5
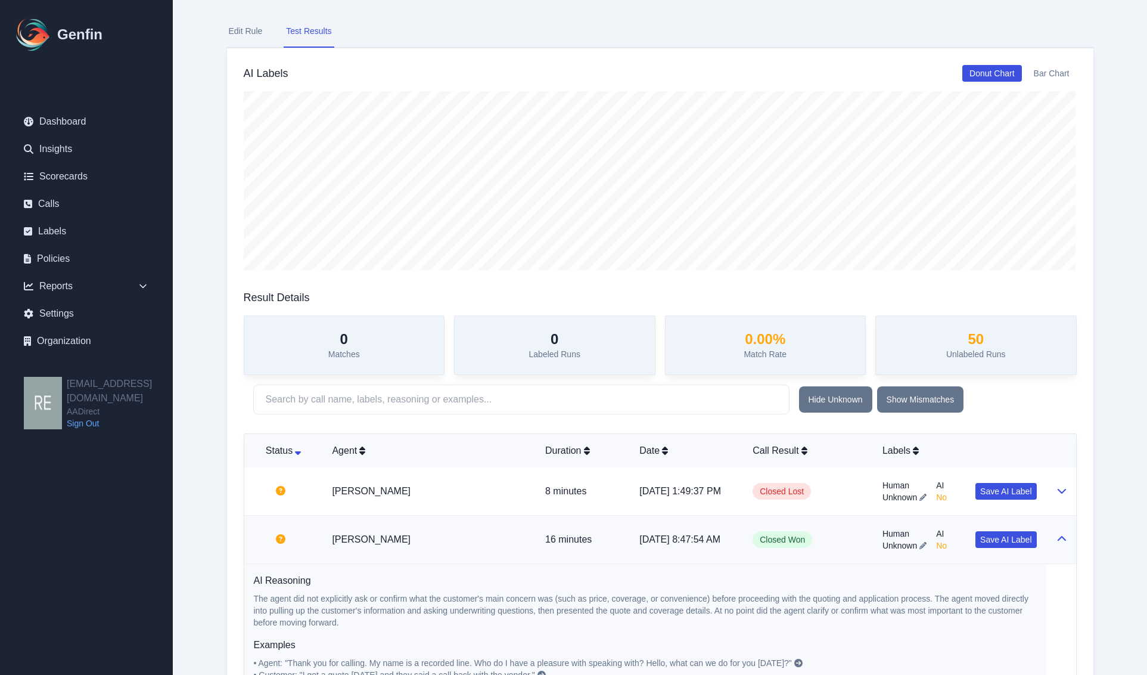
scroll to position [0, 0]
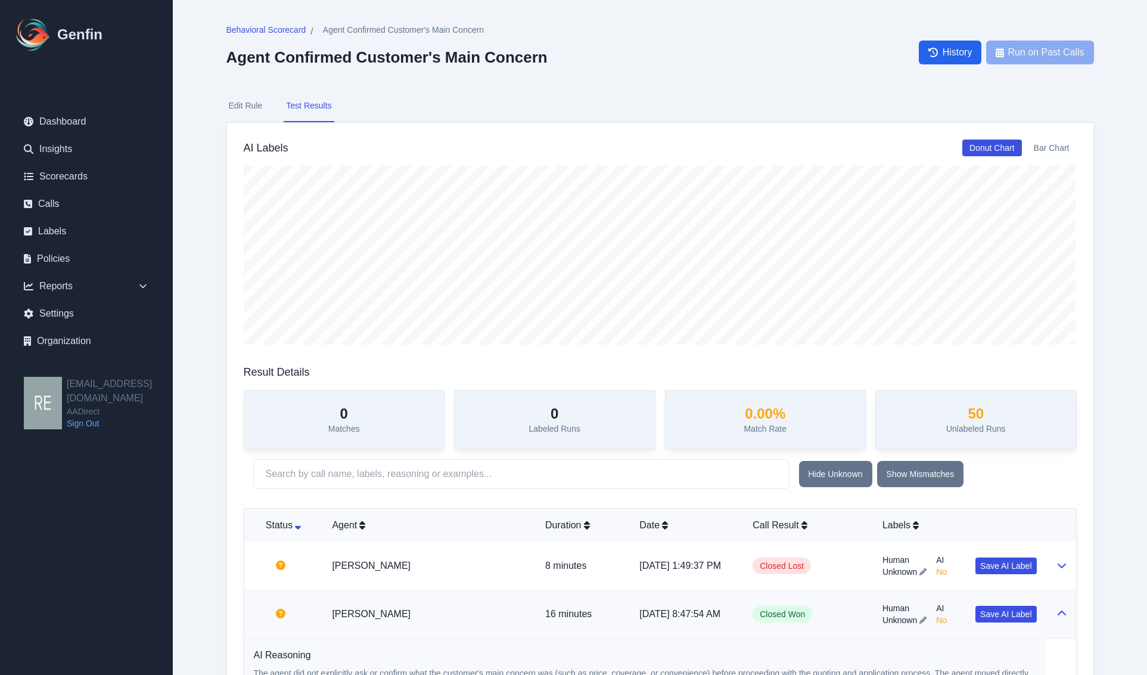
click at [259, 107] on button "Edit Rule" at bounding box center [245, 106] width 39 height 32
select select "Yes/No"
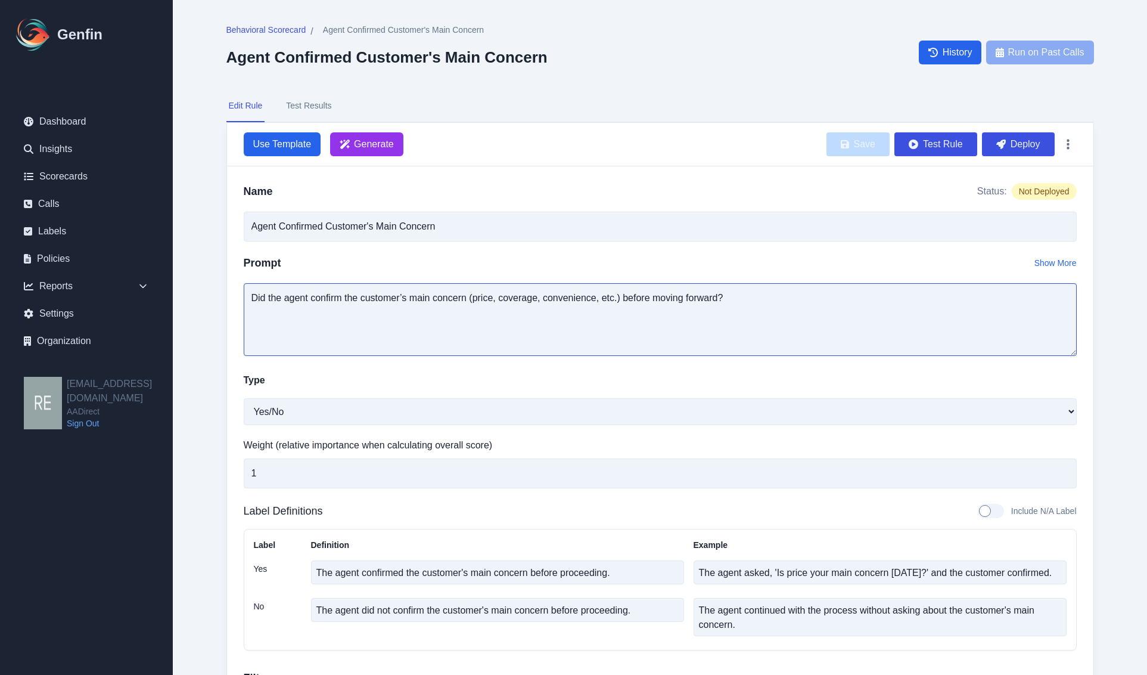
drag, startPoint x: 541, startPoint y: 297, endPoint x: 623, endPoint y: 302, distance: 82.4
click at [623, 302] on textarea "Did the agent confirm the customer’s main concern (price, coverage, convenience…" at bounding box center [660, 319] width 833 height 73
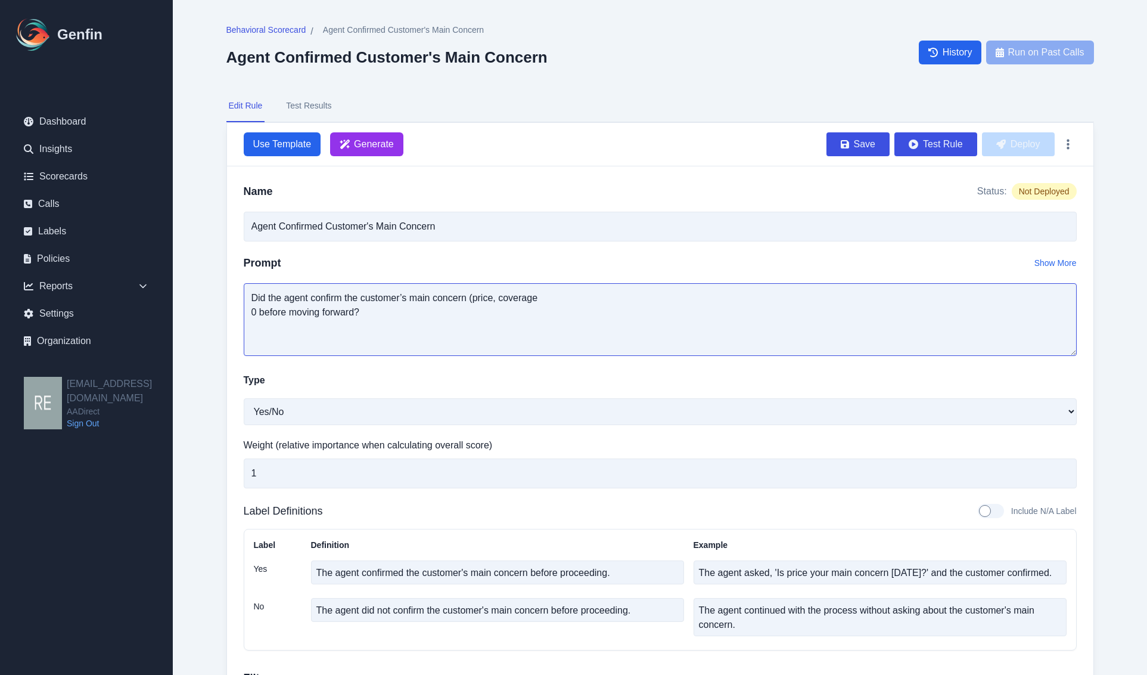
drag, startPoint x: 266, startPoint y: 311, endPoint x: 468, endPoint y: 318, distance: 202.2
click at [468, 318] on textarea "Did the agent confirm the customer’s main concern (price, coverage 0 before mov…" at bounding box center [660, 319] width 833 height 73
click at [464, 319] on textarea "Did the agent confirm the customer’s main concern (price, coverage 0 b" at bounding box center [660, 319] width 833 height 73
drag, startPoint x: 353, startPoint y: 318, endPoint x: 121, endPoint y: 264, distance: 238.6
click at [121, 264] on div "Genfin Dashboard Insights Scorecards Calls Labels Policies Reports Sales Compli…" at bounding box center [573, 406] width 1147 height 813
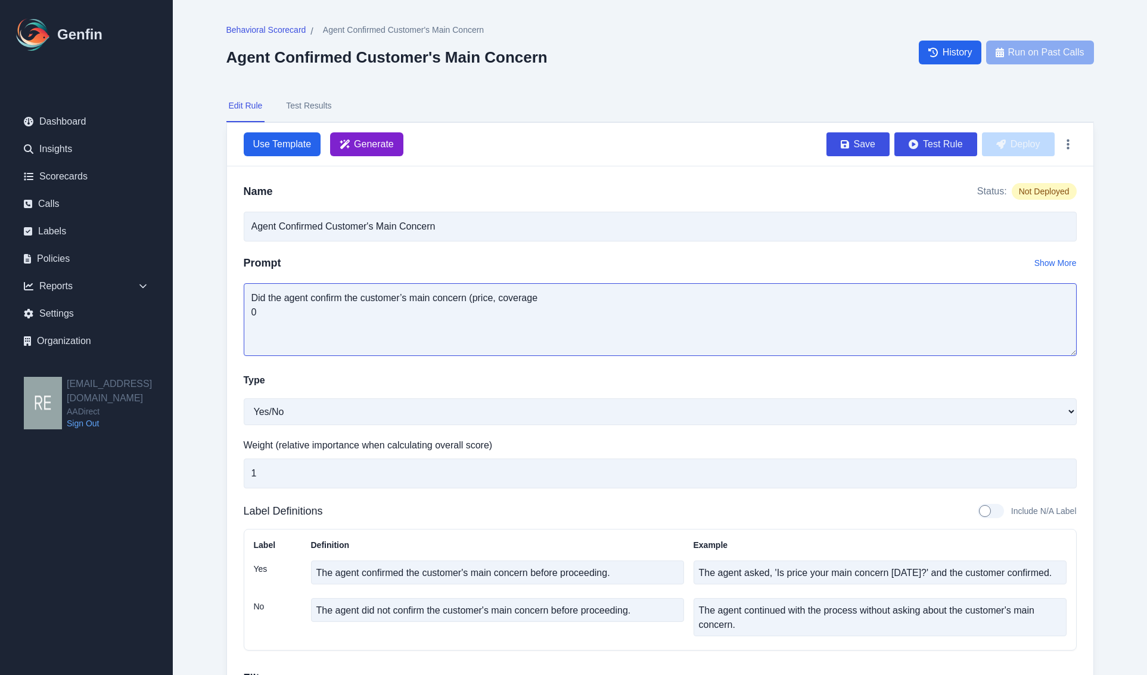
type textarea "Did the agent confirm the customer’s main concern (price, coverage 0"
click at [384, 142] on span "Generate" at bounding box center [374, 144] width 40 height 14
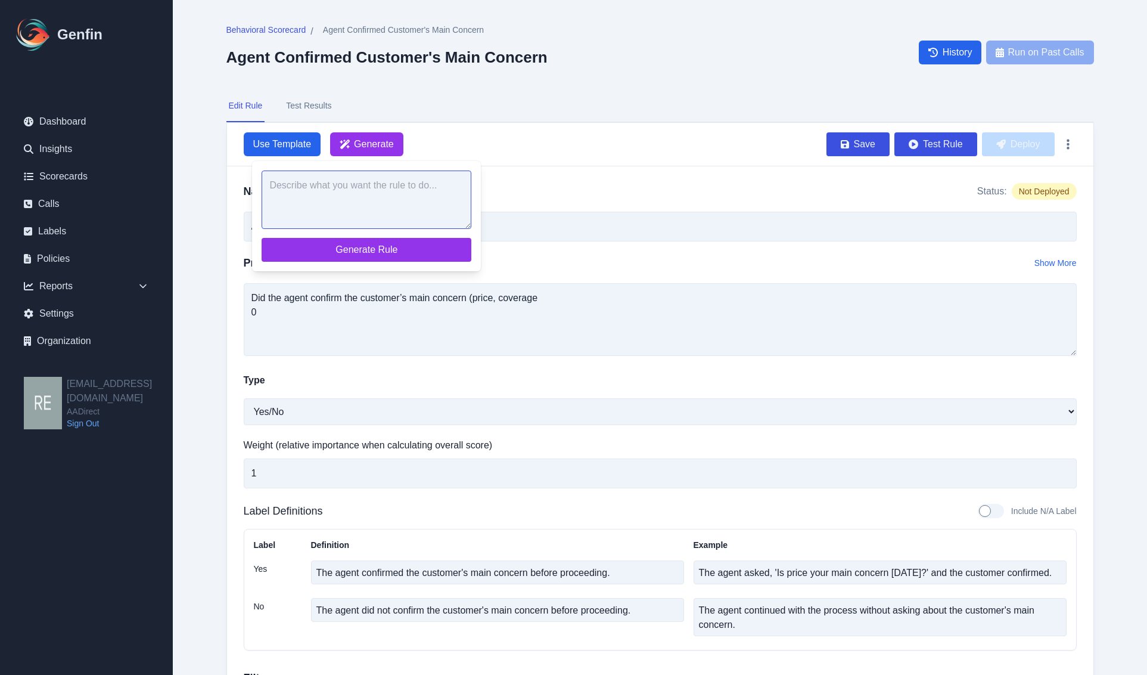
drag, startPoint x: 430, startPoint y: 177, endPoint x: 424, endPoint y: 182, distance: 7.2
click at [429, 176] on textarea at bounding box center [367, 199] width 210 height 58
paste textarea "Did the agent confirm the customer’s main concern (price, coverage 0"
type textarea "Did the agent confirm the customer’s main concern (price, coverage 0"
click at [426, 246] on span "Generate Rule" at bounding box center [366, 250] width 191 height 14
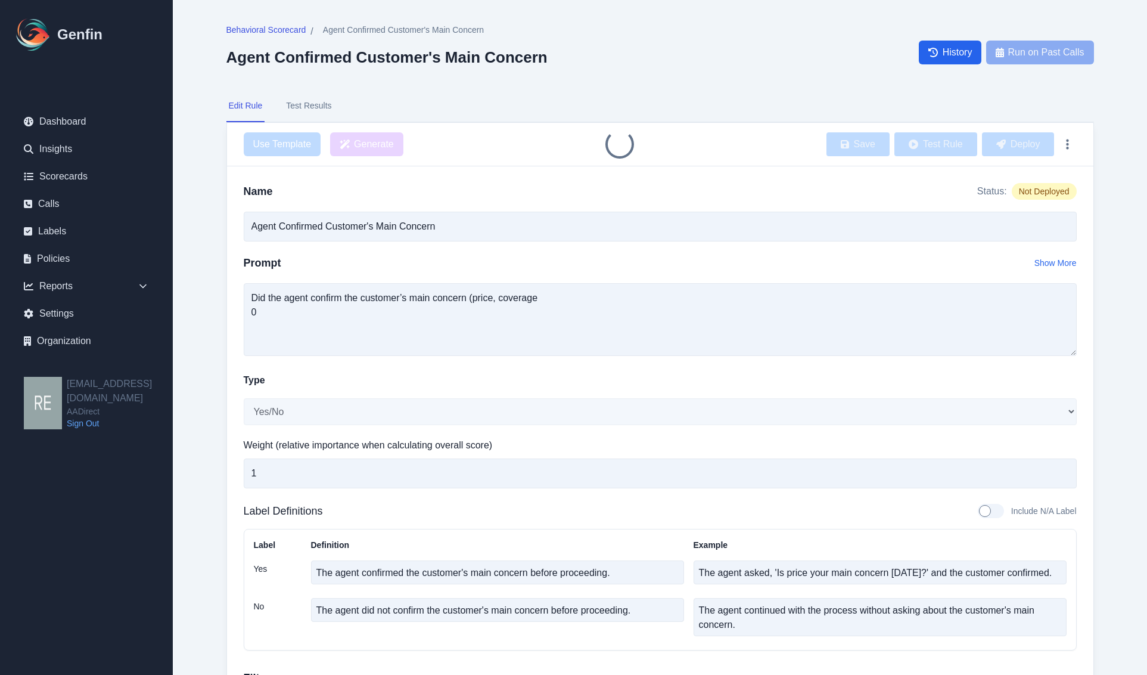
type textarea "Did the agent confirm the customer’s main concern (price, coverage, etc.)?"
type textarea "The agent confirmed the customer's main concern, such as price or coverage."
type textarea "The agent asked, 'So your main concern is the monthly premium, correct?' and th…"
type textarea "The agent did not confirm the customer's main concern during the interaction."
type textarea "The agent did not ask or clarify what the customer's main concern was."
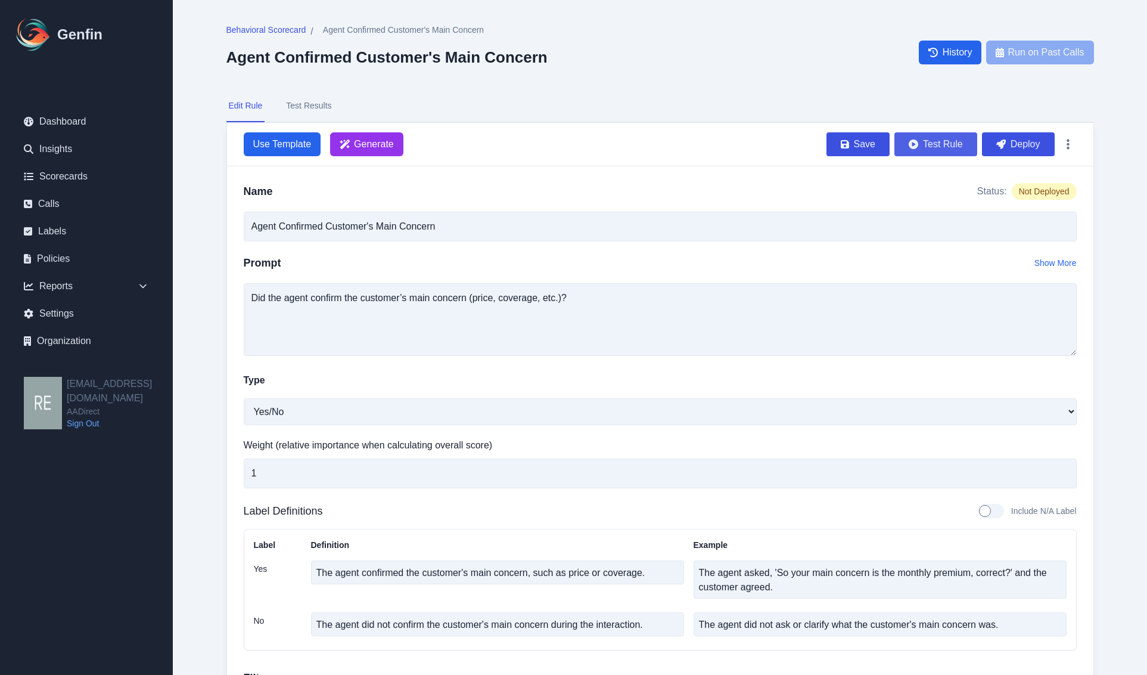
click at [958, 132] on button "Test Rule" at bounding box center [936, 144] width 83 height 24
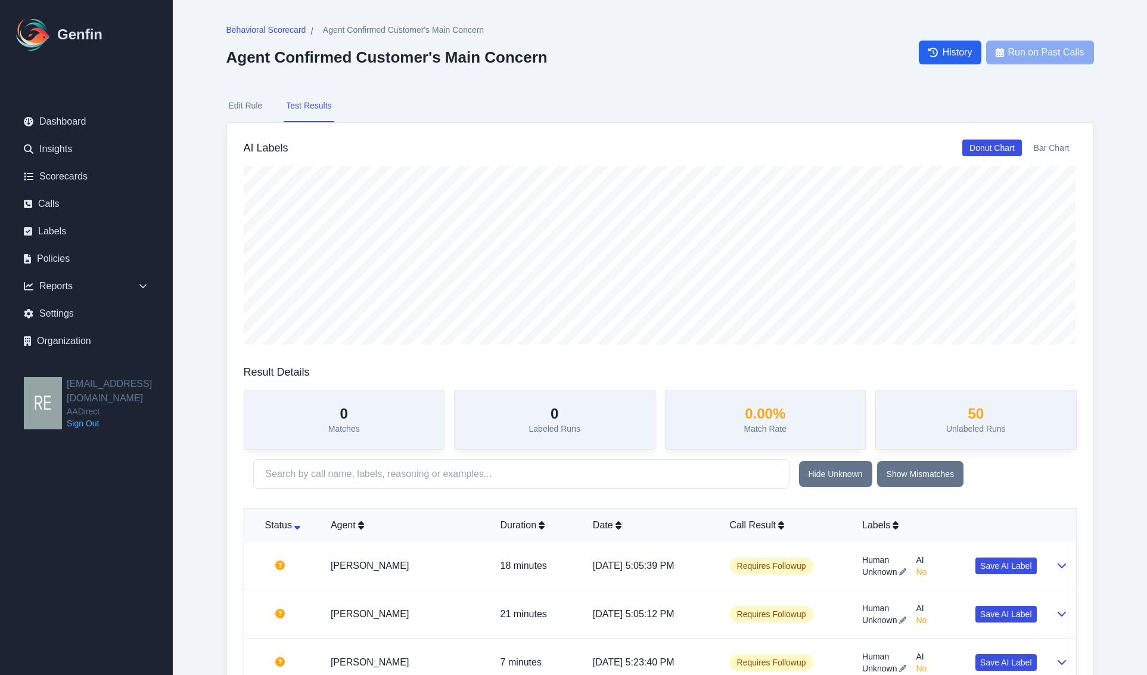
click at [257, 106] on button "Edit Rule" at bounding box center [245, 106] width 39 height 32
select select "Yes/No"
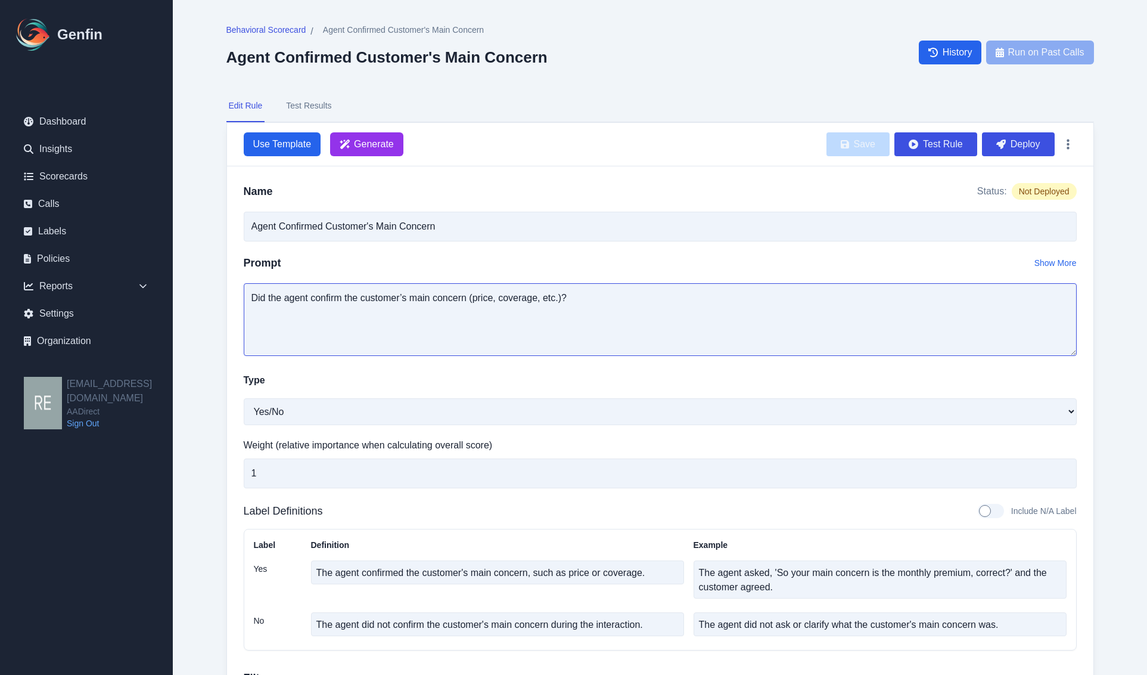
click at [460, 297] on textarea "Did the agent confirm the customer’s main concern (price, coverage, etc.)?" at bounding box center [660, 319] width 833 height 73
drag, startPoint x: 368, startPoint y: 154, endPoint x: 374, endPoint y: 157, distance: 6.7
click at [371, 154] on span "Generate" at bounding box center [366, 144] width 73 height 24
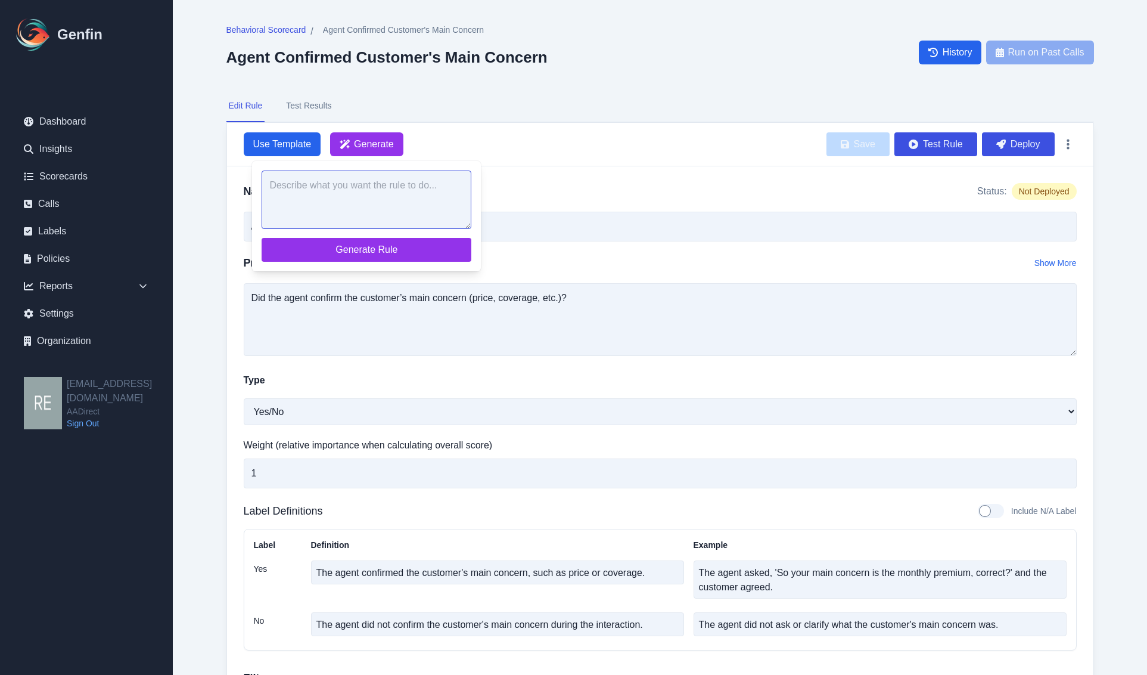
click at [352, 209] on textarea at bounding box center [367, 199] width 210 height 58
paste textarea "Did the agent confirm the customer’s main concern (price, coverage, etc.)?"
drag, startPoint x: 362, startPoint y: 190, endPoint x: 331, endPoint y: 194, distance: 30.8
click at [328, 194] on textarea "Did the agent confirm the customer’s main concern (price, coverage, etc.)?" at bounding box center [367, 199] width 210 height 58
click at [368, 191] on textarea "Did the agent confirm the customer’s main concern (price, coverage, etc.)?" at bounding box center [367, 199] width 210 height 58
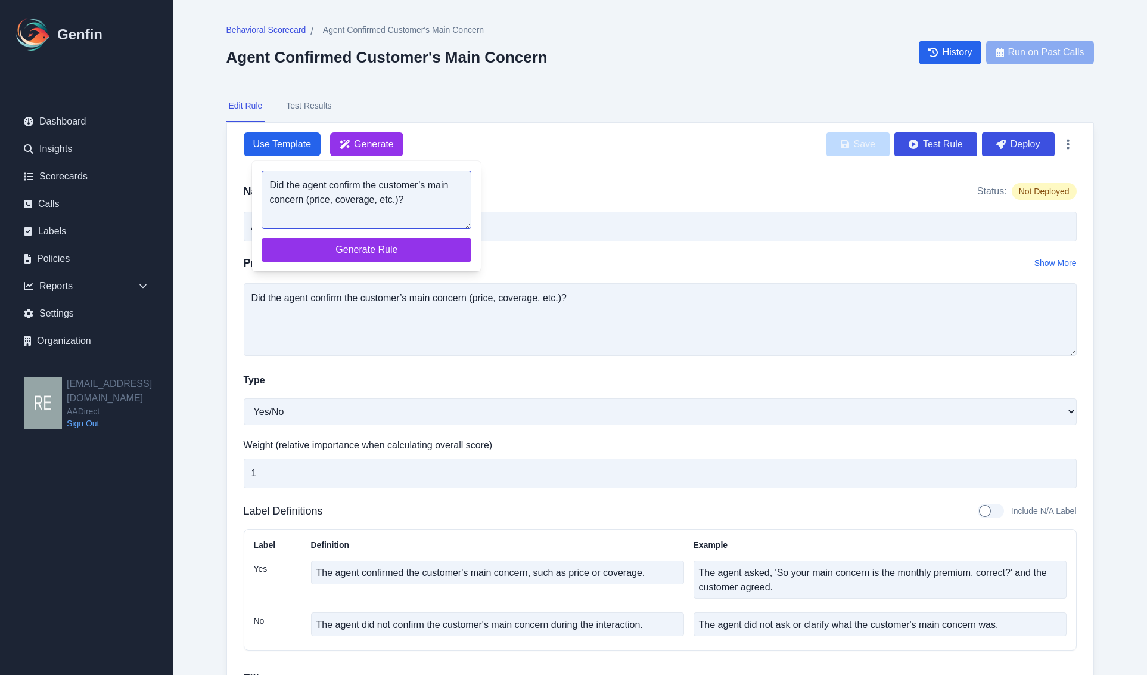
click at [356, 184] on textarea "Did the agent confirm the customer’s main concern (price, coverage, etc.)?" at bounding box center [367, 199] width 210 height 58
drag, startPoint x: 356, startPoint y: 184, endPoint x: 339, endPoint y: 187, distance: 18.1
click at [339, 187] on textarea "Did the agent confirm the customer’s main concern (price, coverage, etc.)?" at bounding box center [367, 199] width 210 height 58
type textarea "Did the agent ask the customer’s main concern (price, coverage, etc.)?"
click at [429, 251] on span "Generate Rule" at bounding box center [366, 250] width 191 height 14
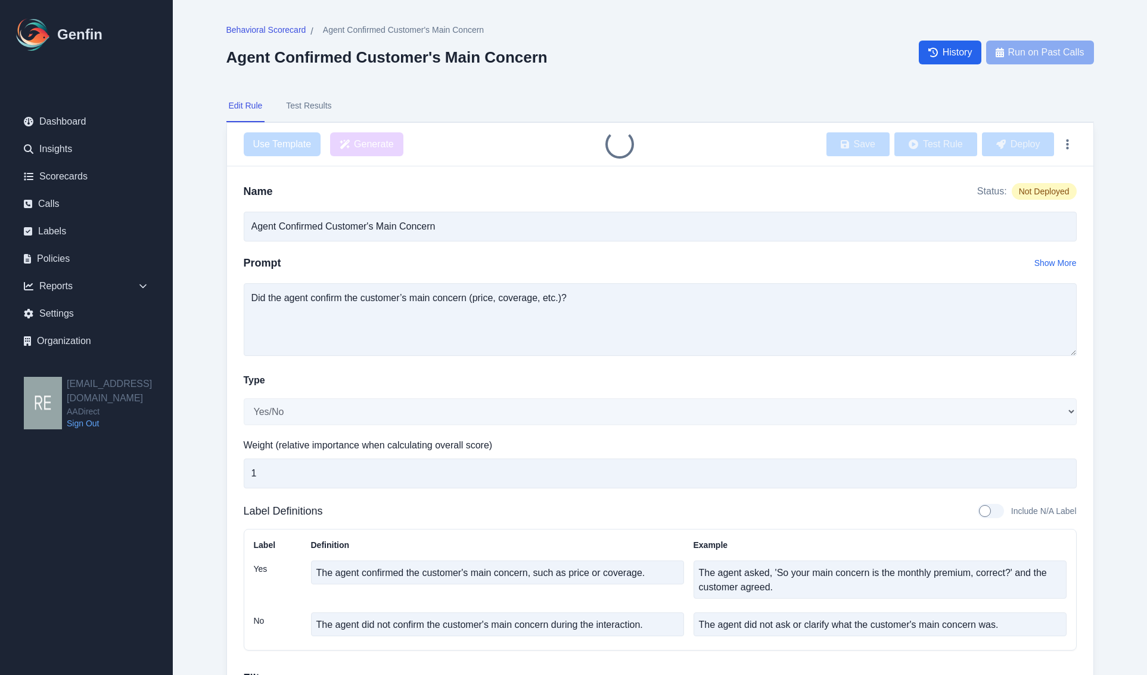
type input "Agent Asked Customer's Main Concern"
type textarea "Did the agent ask the customer’s main concern (price, coverage, etc.)?"
type textarea "The agent asked the customer what their main concern was, such as price, covera…"
type textarea "Agent: 'What is most important to you in your insurance policy? Is it price, co…"
type textarea "The agent did not ask the customer about their main concern."
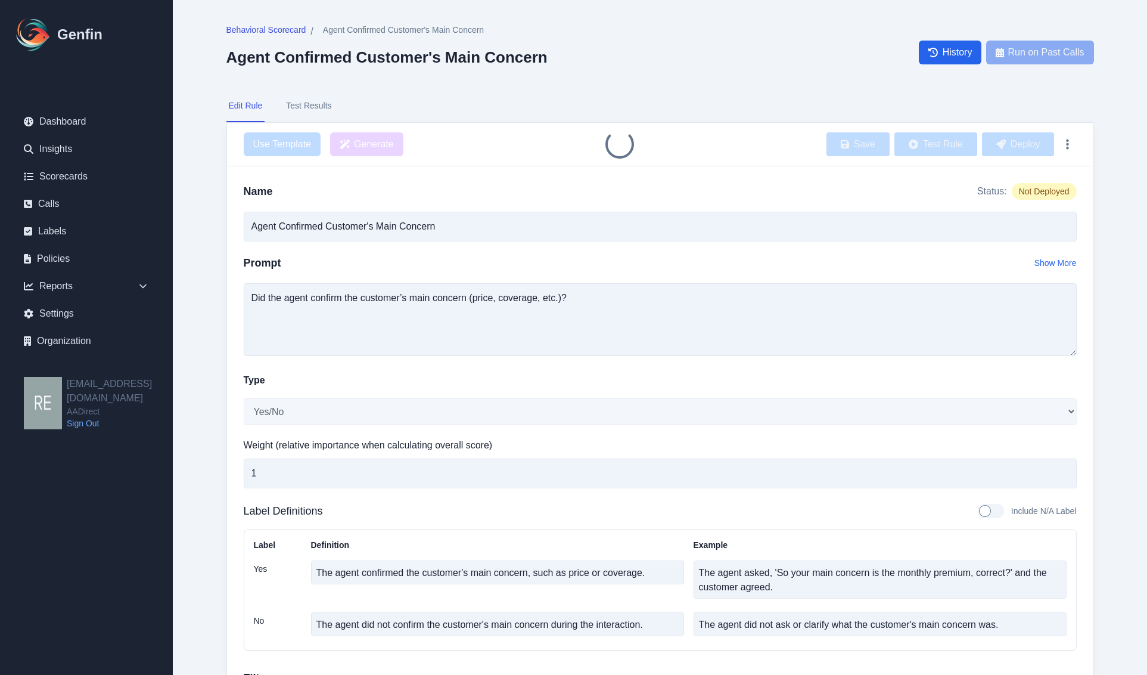
type textarea "Agent proceeds with the call without asking about the customer's main concern."
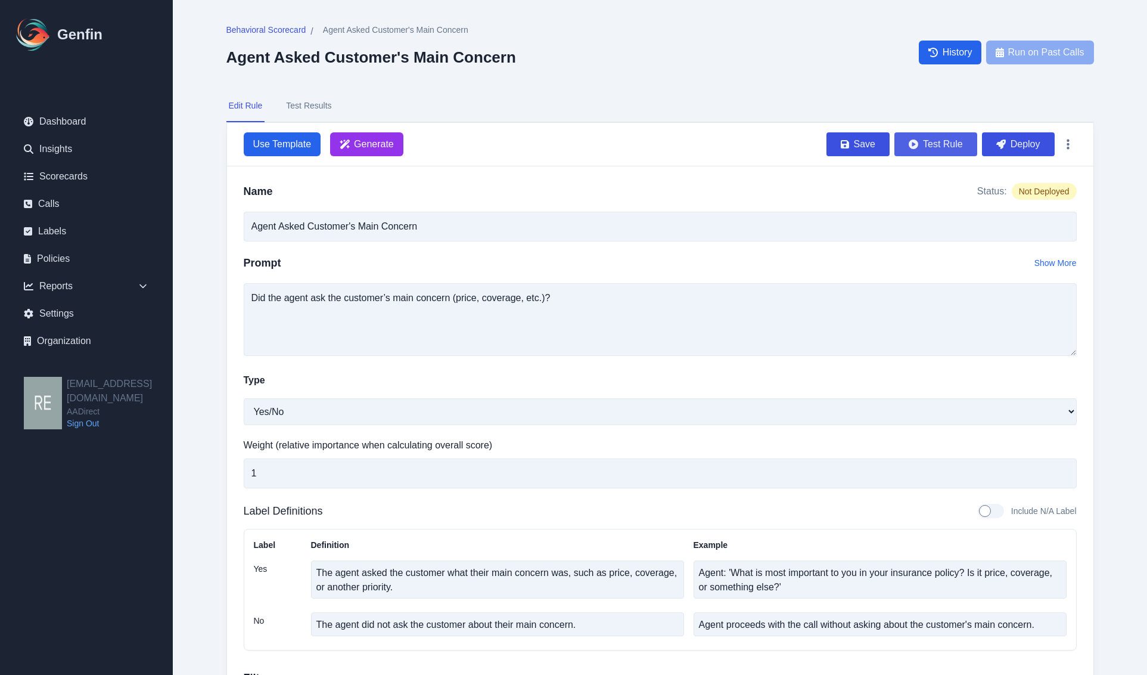
click at [938, 136] on button "Test Rule" at bounding box center [936, 144] width 83 height 24
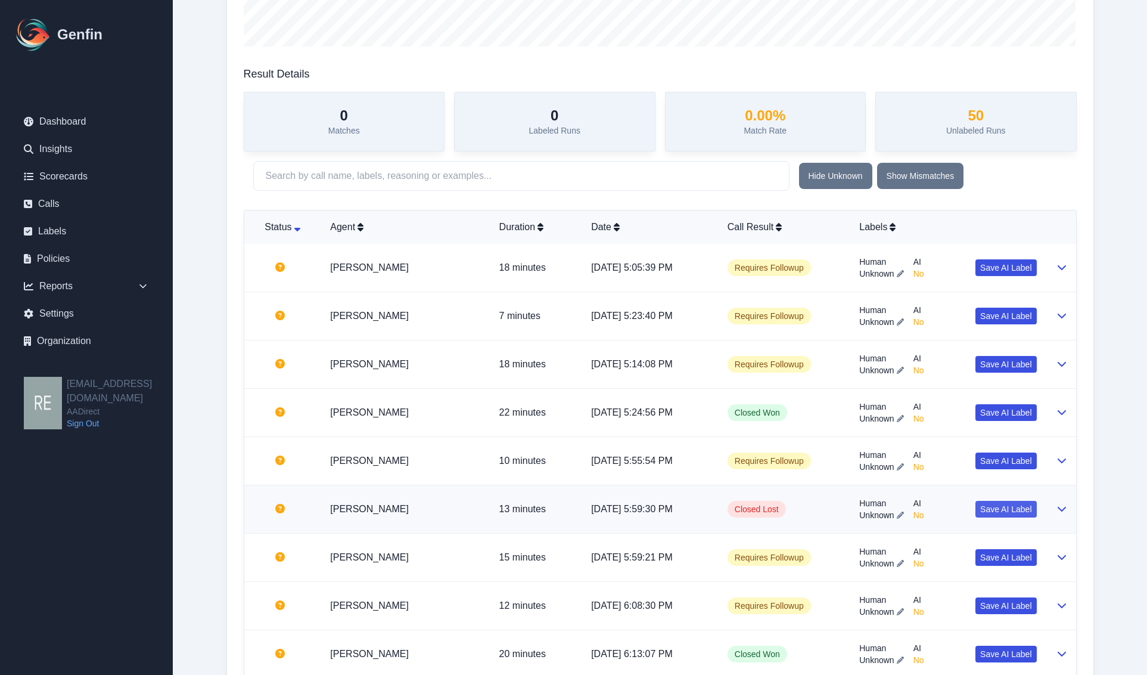
scroll to position [894, 0]
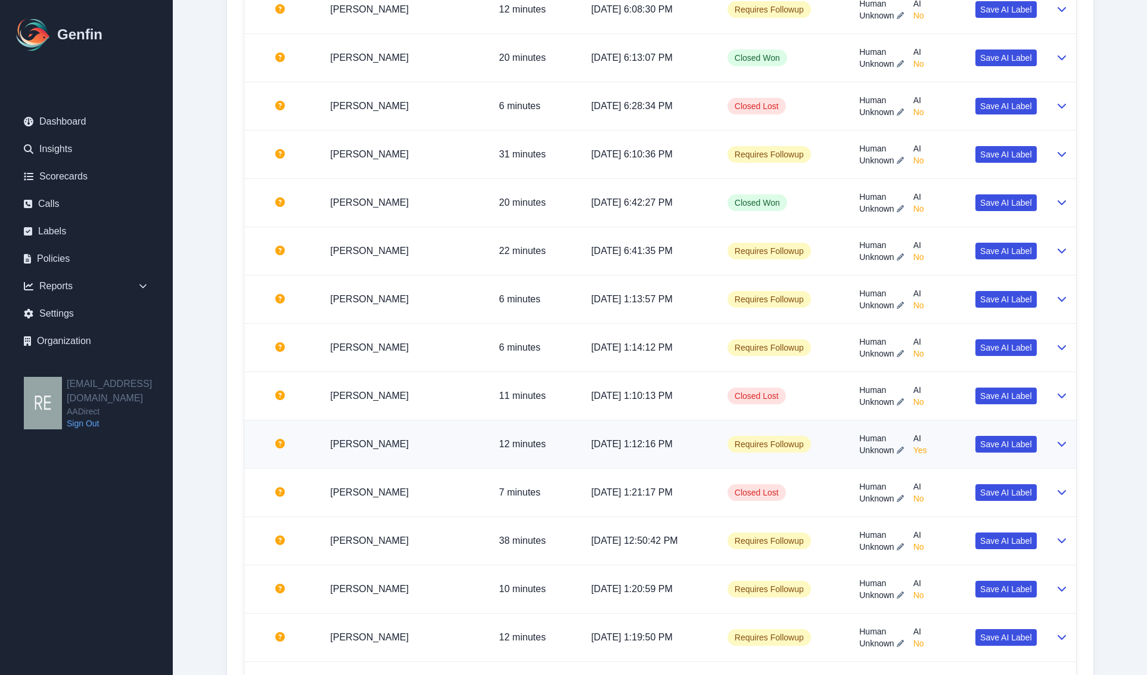
click at [1052, 453] on td at bounding box center [1062, 444] width 30 height 48
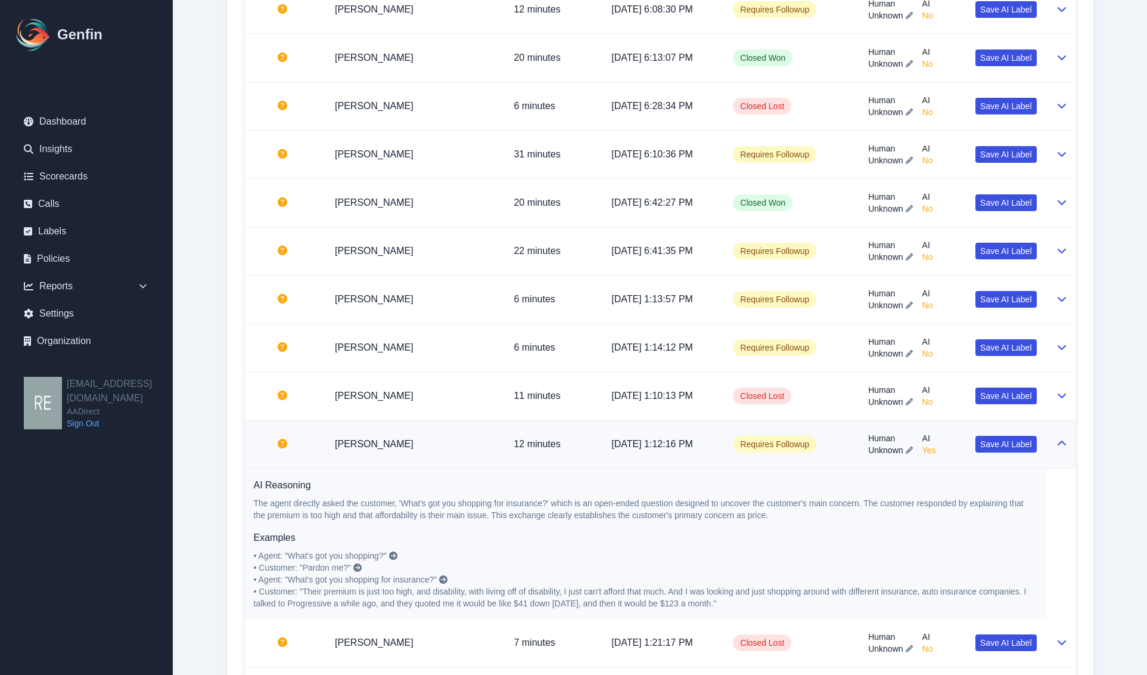
click at [1050, 455] on td at bounding box center [1062, 444] width 30 height 48
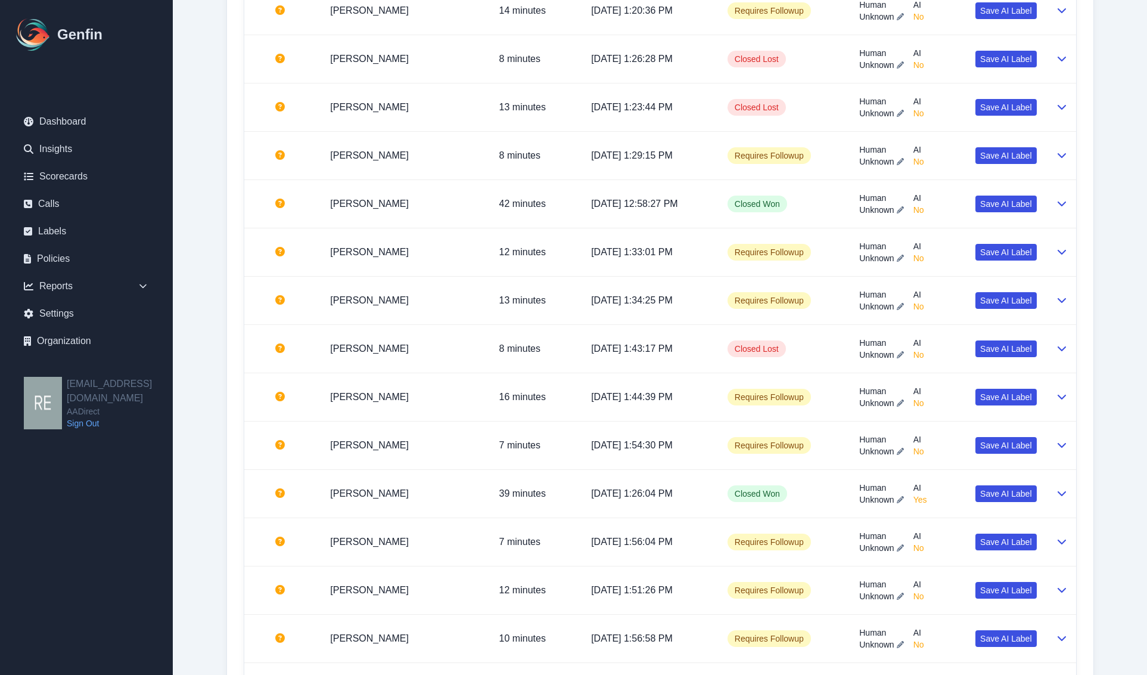
scroll to position [1788, 0]
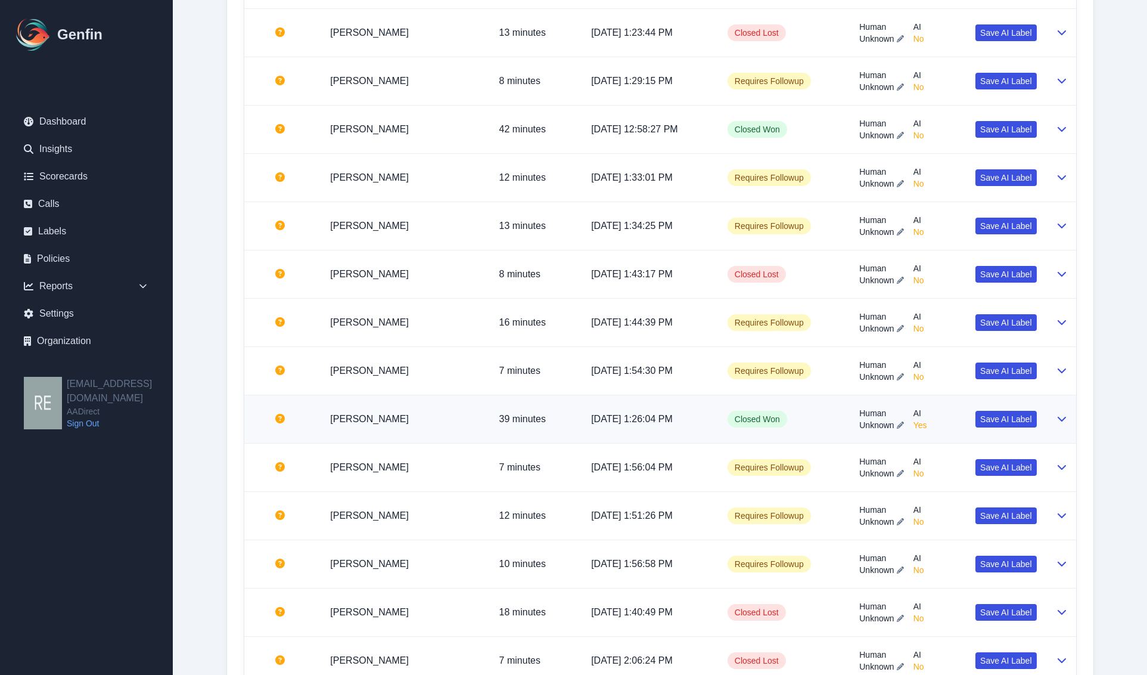
click at [1052, 423] on td at bounding box center [1062, 419] width 30 height 48
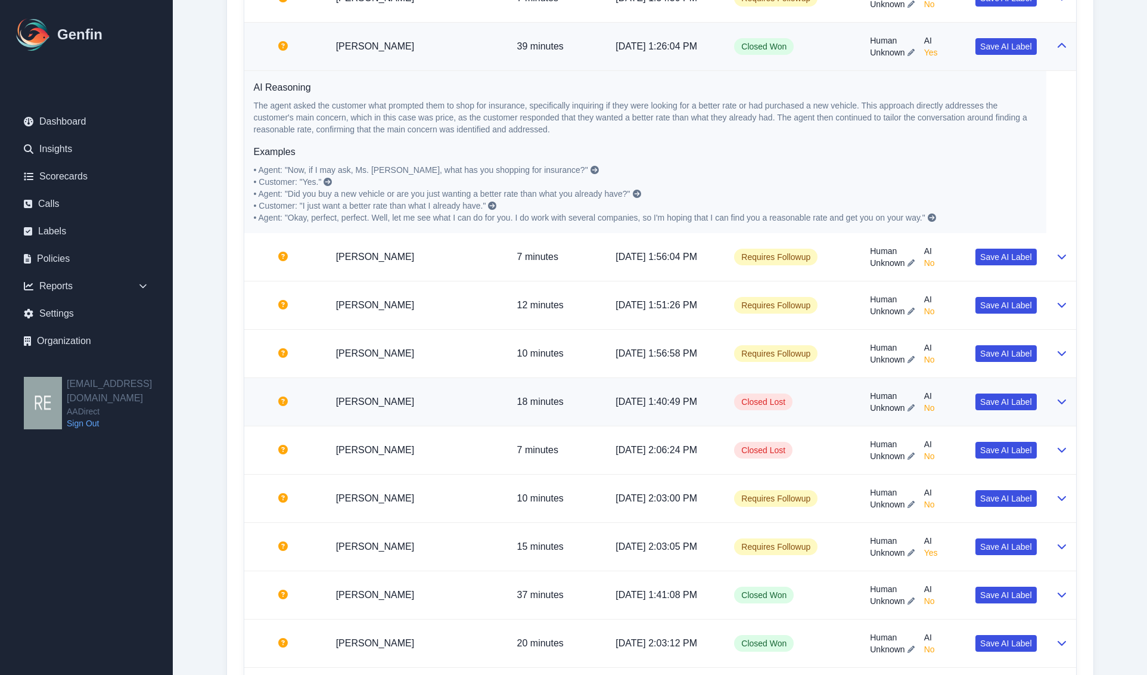
scroll to position [2310, 0]
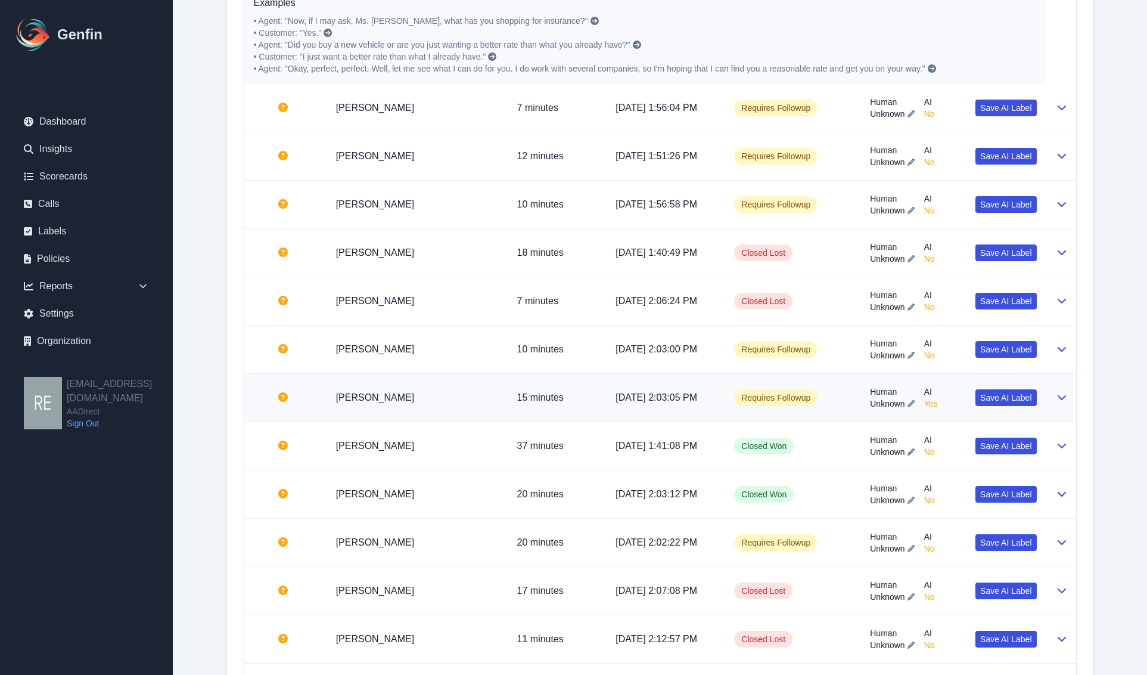
click at [1066, 405] on button at bounding box center [1062, 397] width 10 height 14
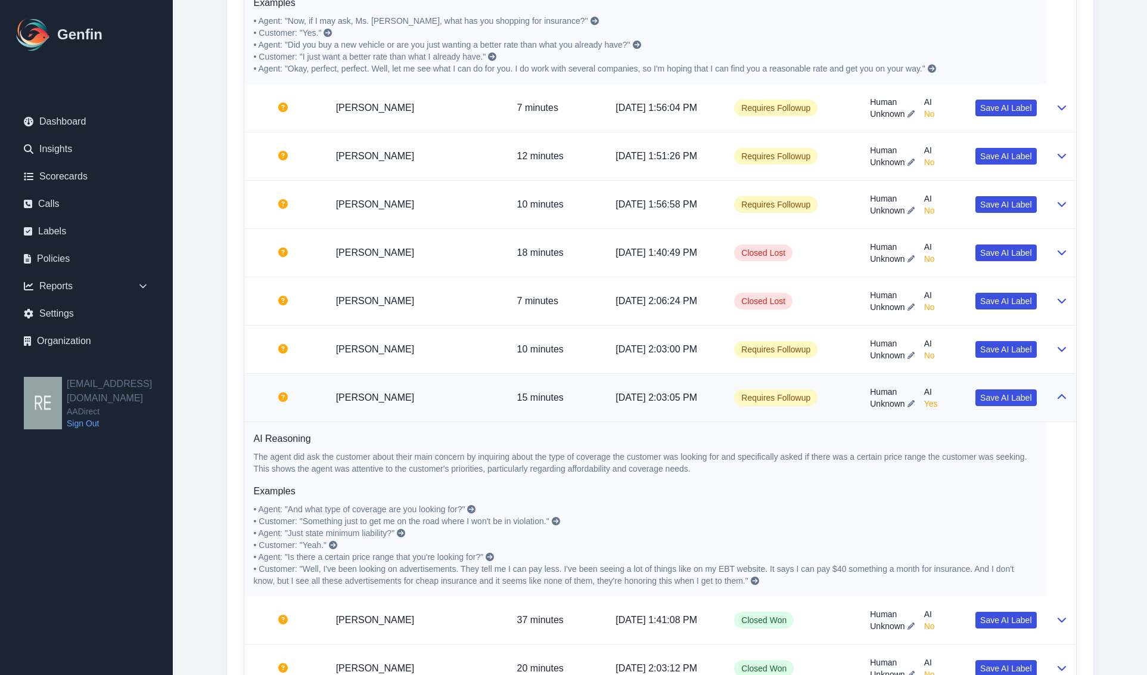
click at [1066, 405] on button at bounding box center [1062, 397] width 10 height 14
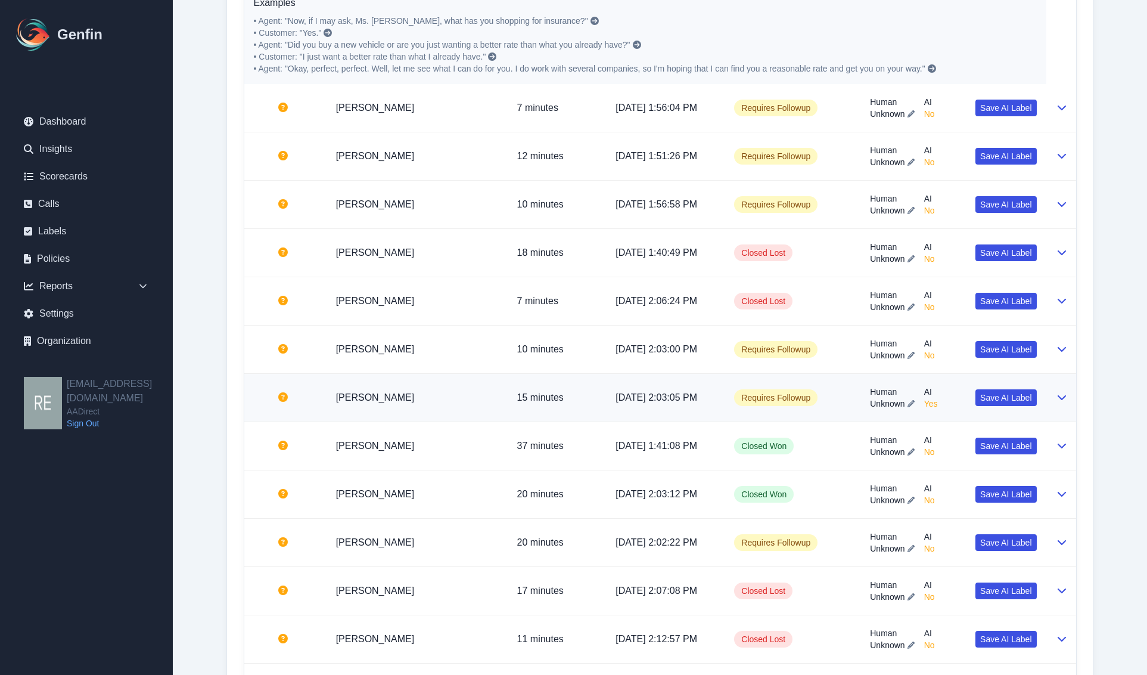
click at [1066, 405] on button at bounding box center [1062, 397] width 10 height 14
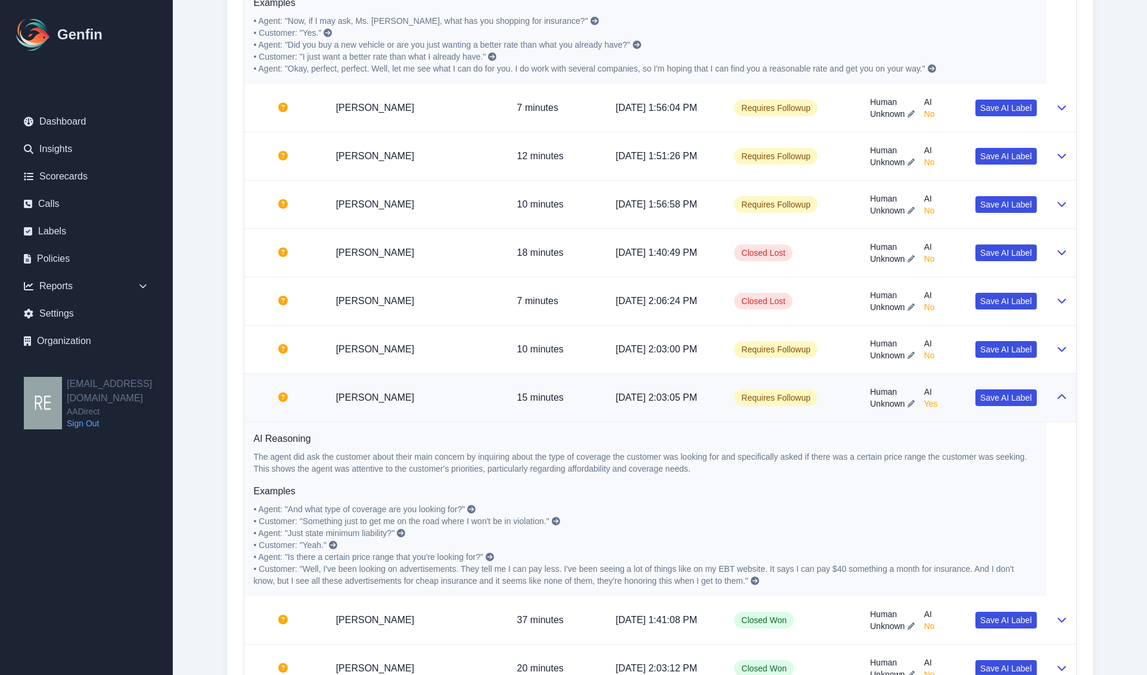
click at [1066, 405] on button at bounding box center [1062, 397] width 10 height 14
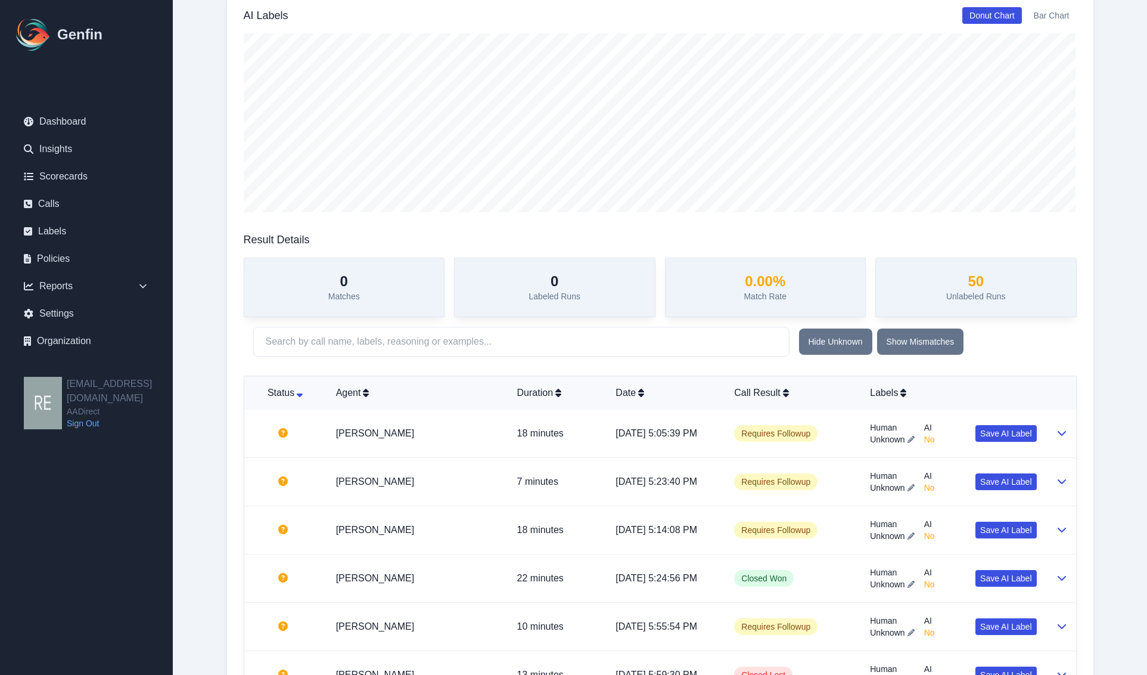
scroll to position [0, 0]
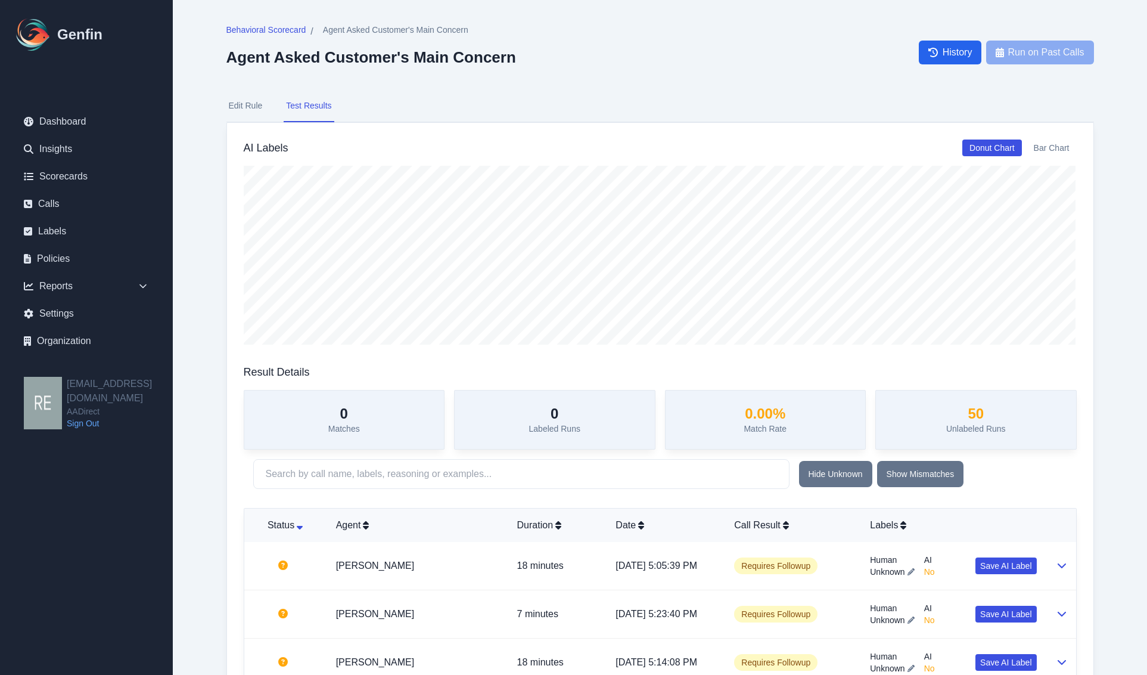
click at [244, 103] on button "Edit Rule" at bounding box center [245, 106] width 39 height 32
select select "Yes/No"
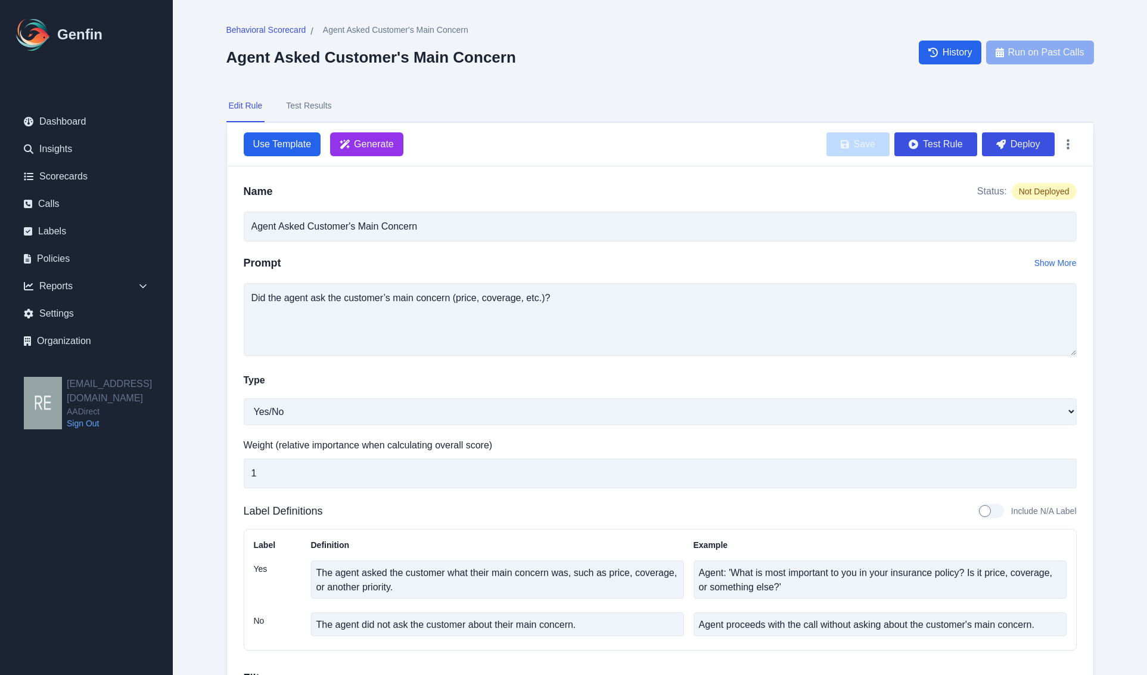
drag, startPoint x: 1025, startPoint y: 147, endPoint x: 650, endPoint y: 79, distance: 381.6
click at [1025, 147] on button "Deploy" at bounding box center [1018, 144] width 73 height 24
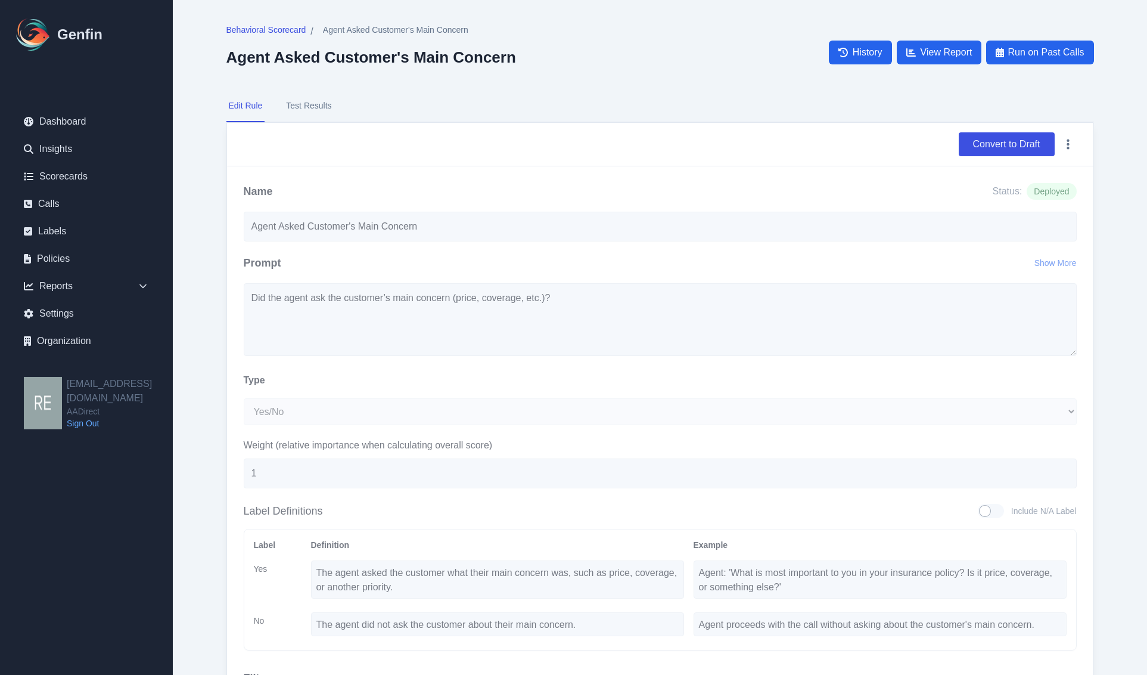
click at [239, 106] on button "Edit Rule" at bounding box center [245, 106] width 39 height 32
click at [265, 36] on div "Behavioral Scorecard / Agent Asked Customer's Main Concern Agent Asked Customer…" at bounding box center [371, 45] width 290 height 42
click at [268, 30] on span "Behavioral Scorecard" at bounding box center [266, 30] width 80 height 12
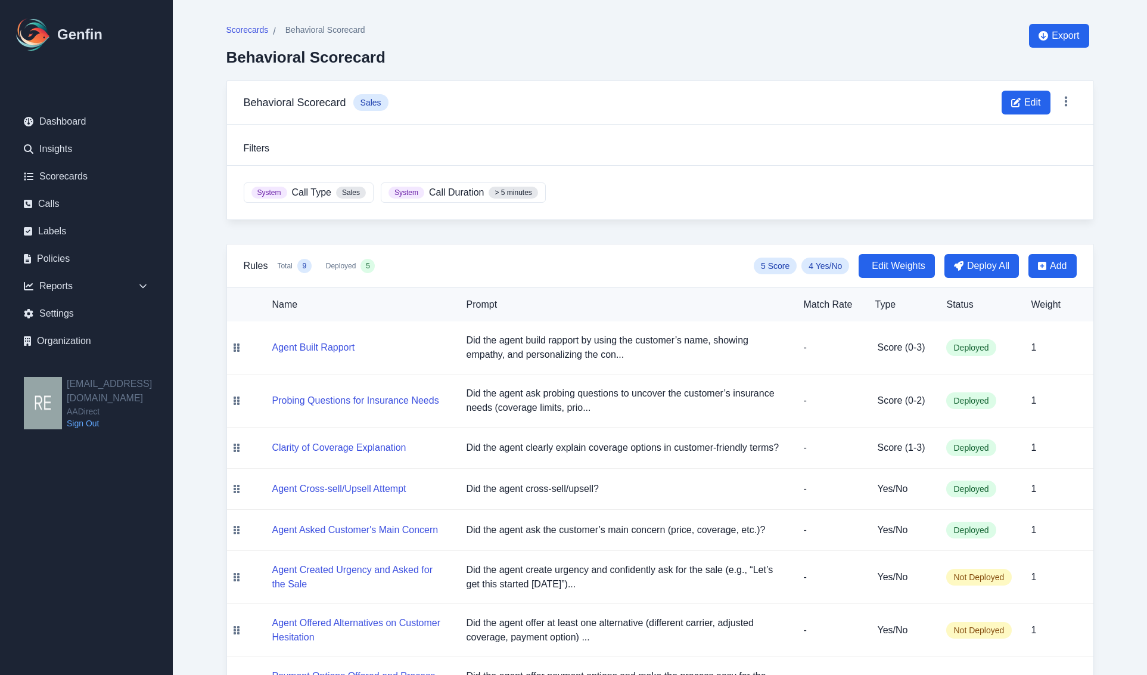
scroll to position [129, 0]
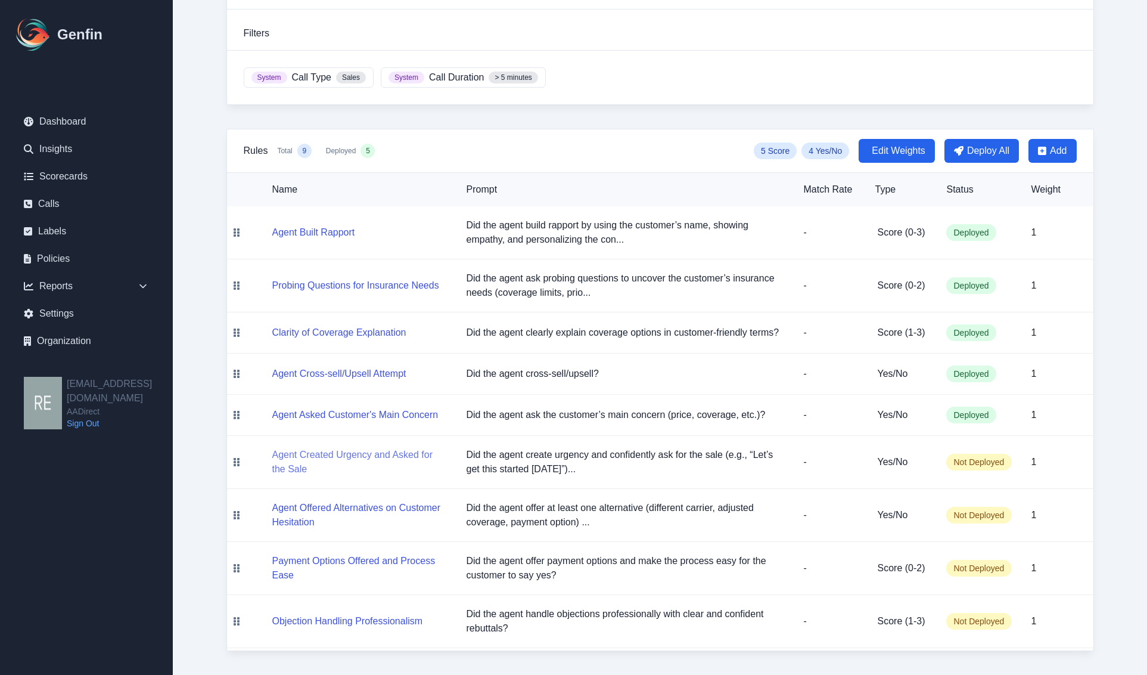
click at [328, 455] on button "Agent Created Urgency and Asked for the Sale" at bounding box center [359, 462] width 175 height 29
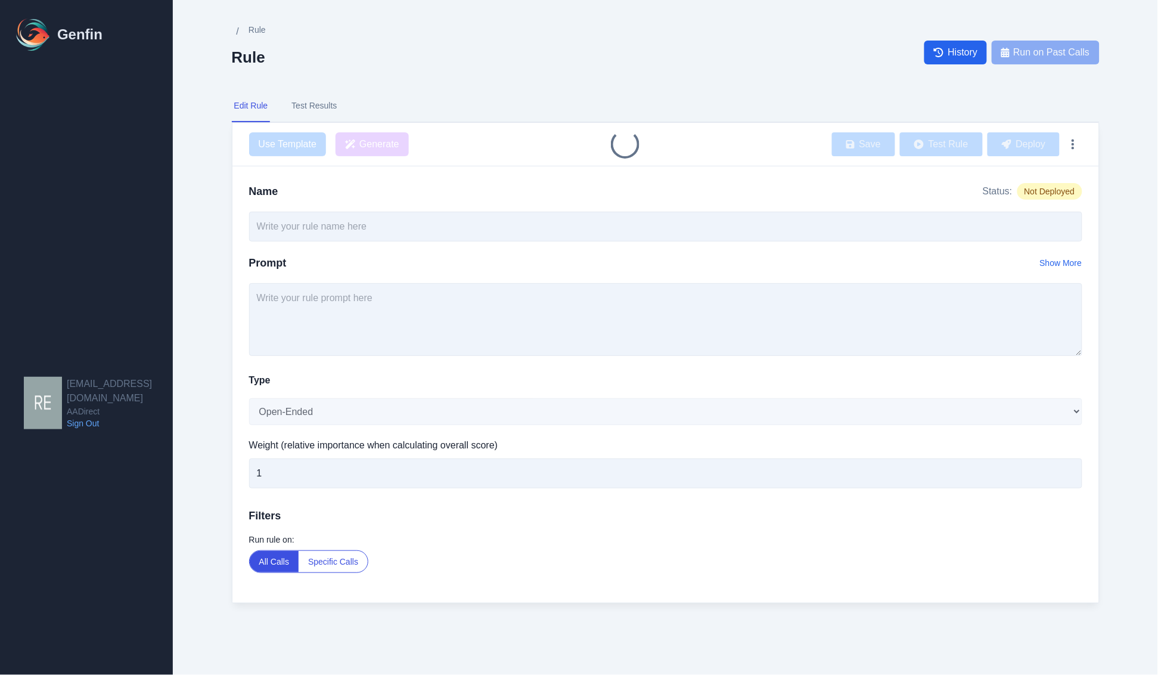
type input "Agent Created Urgency and Asked for the Sale"
type textarea "Did the agent create urgency and confidently ask for the sale (e.g., “Let’s get…"
select select "Yes/No"
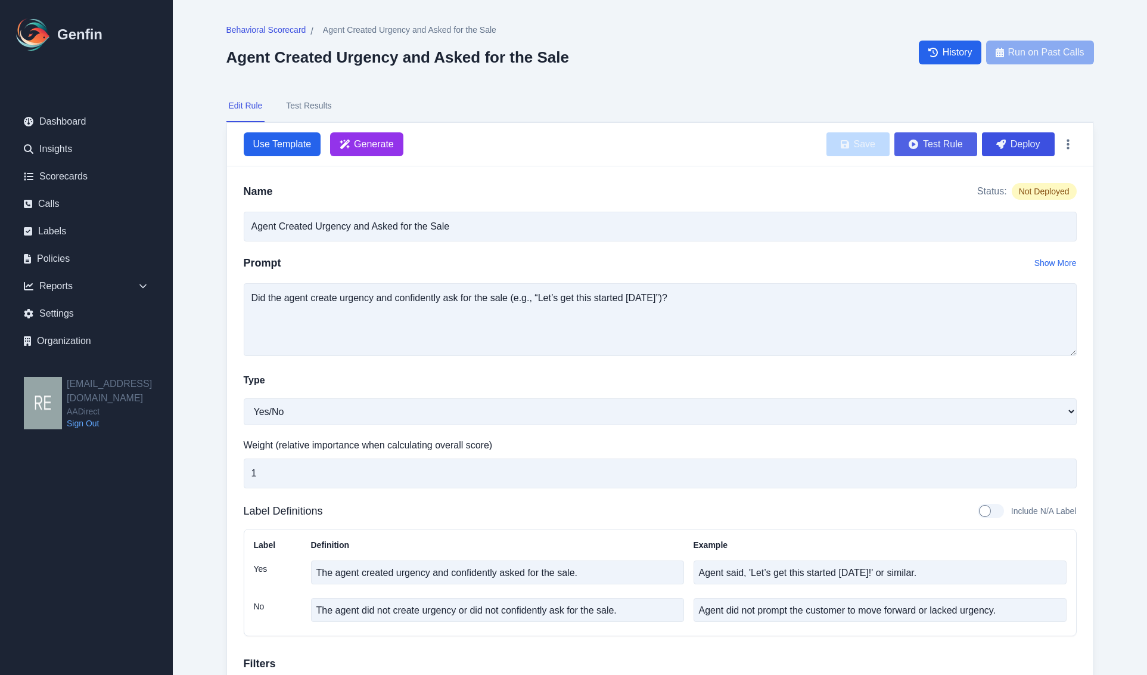
click at [961, 143] on button "Test Rule" at bounding box center [936, 144] width 83 height 24
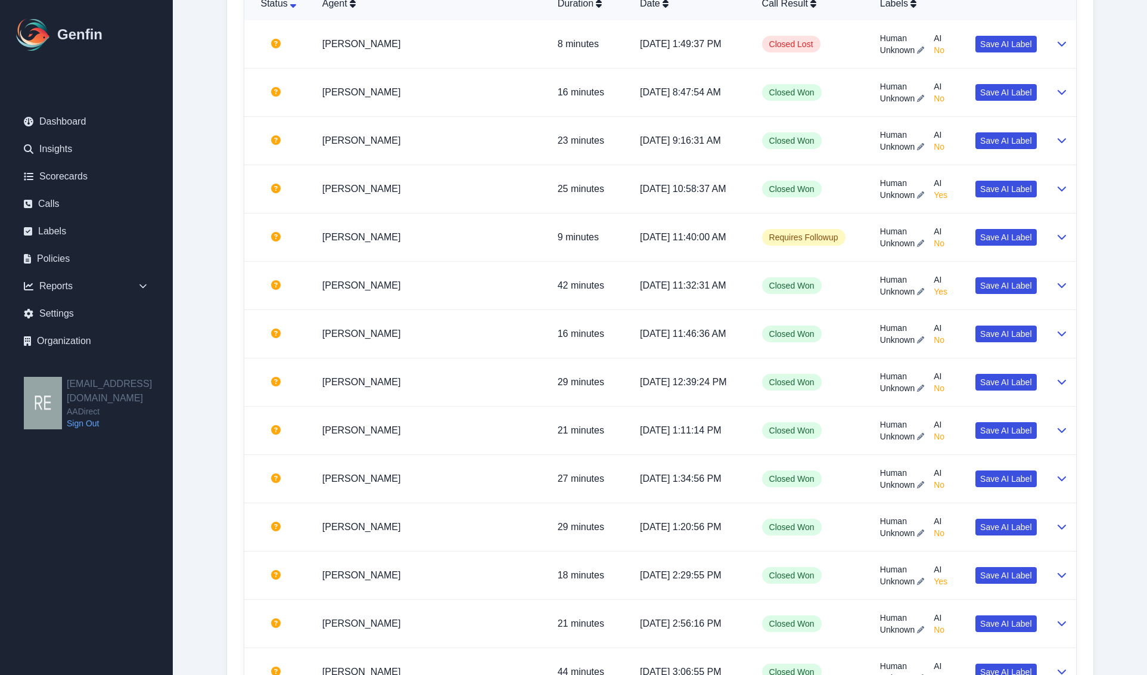
scroll to position [745, 0]
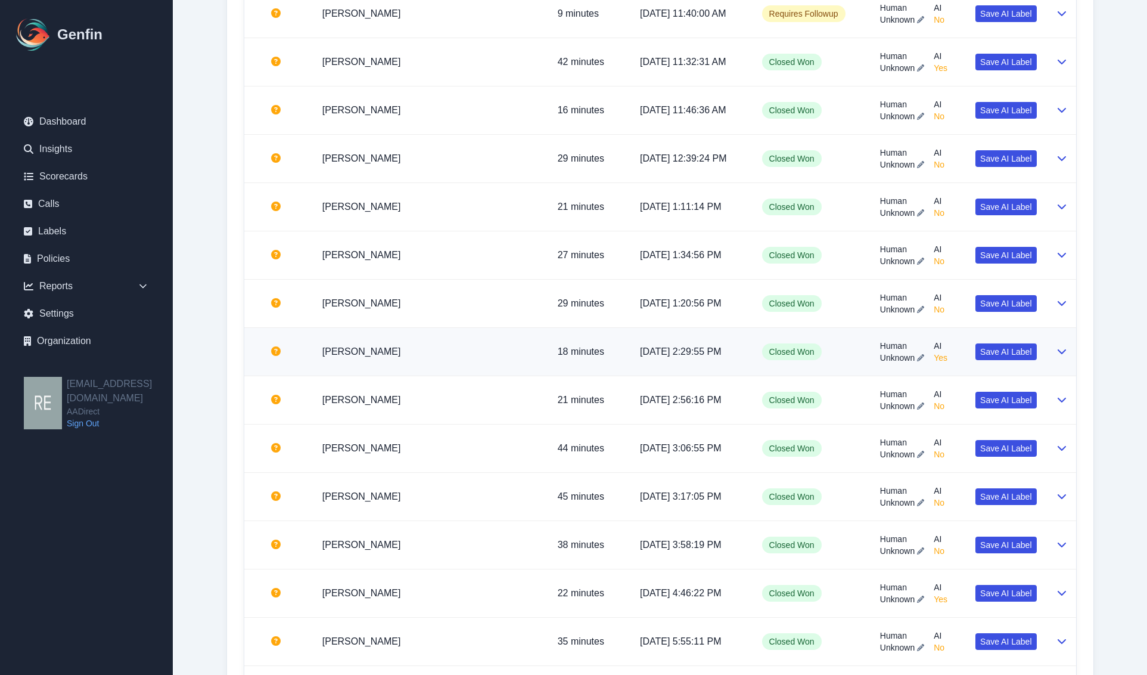
click at [1067, 361] on td at bounding box center [1062, 352] width 30 height 48
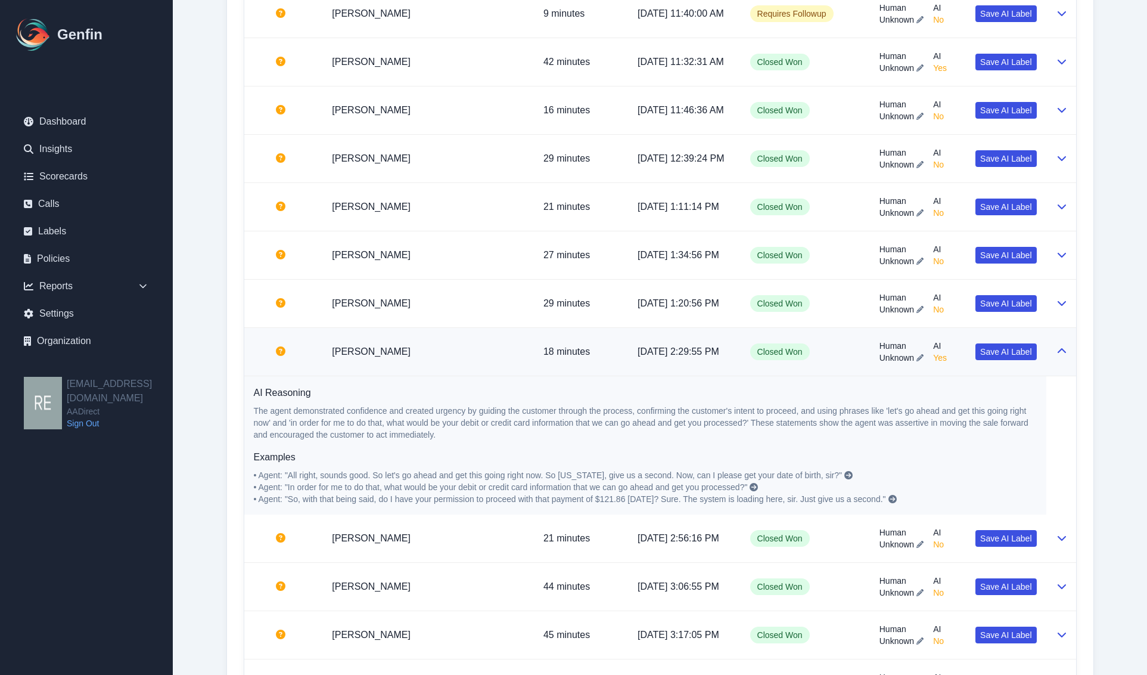
click at [1067, 361] on td at bounding box center [1062, 352] width 30 height 48
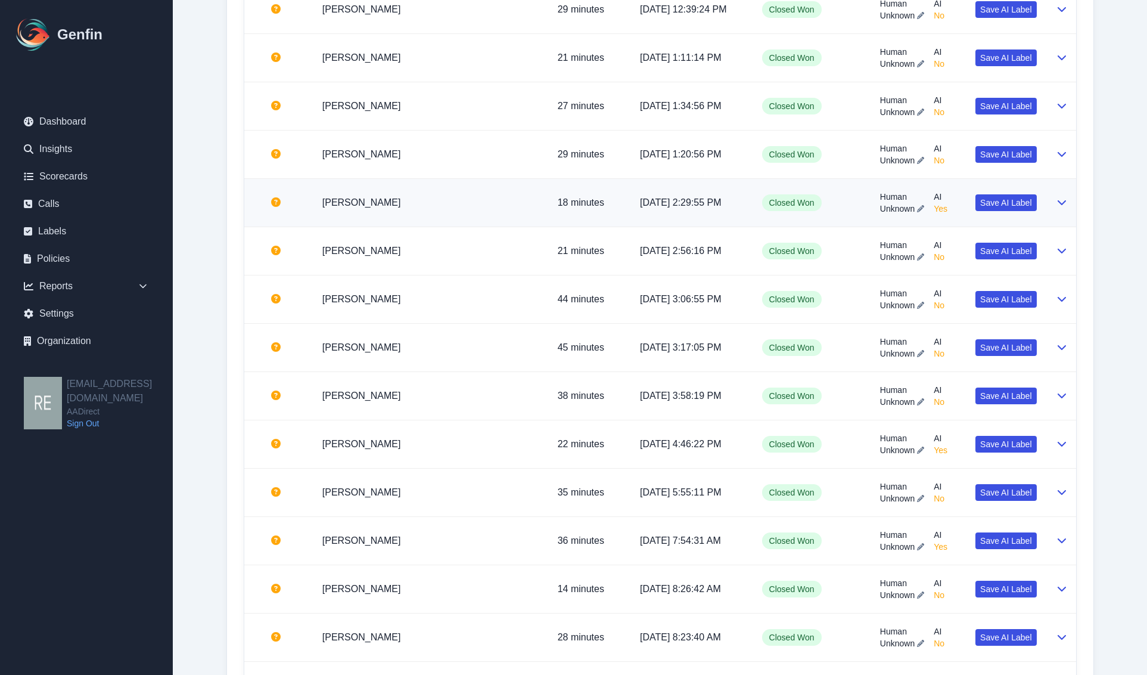
scroll to position [1043, 0]
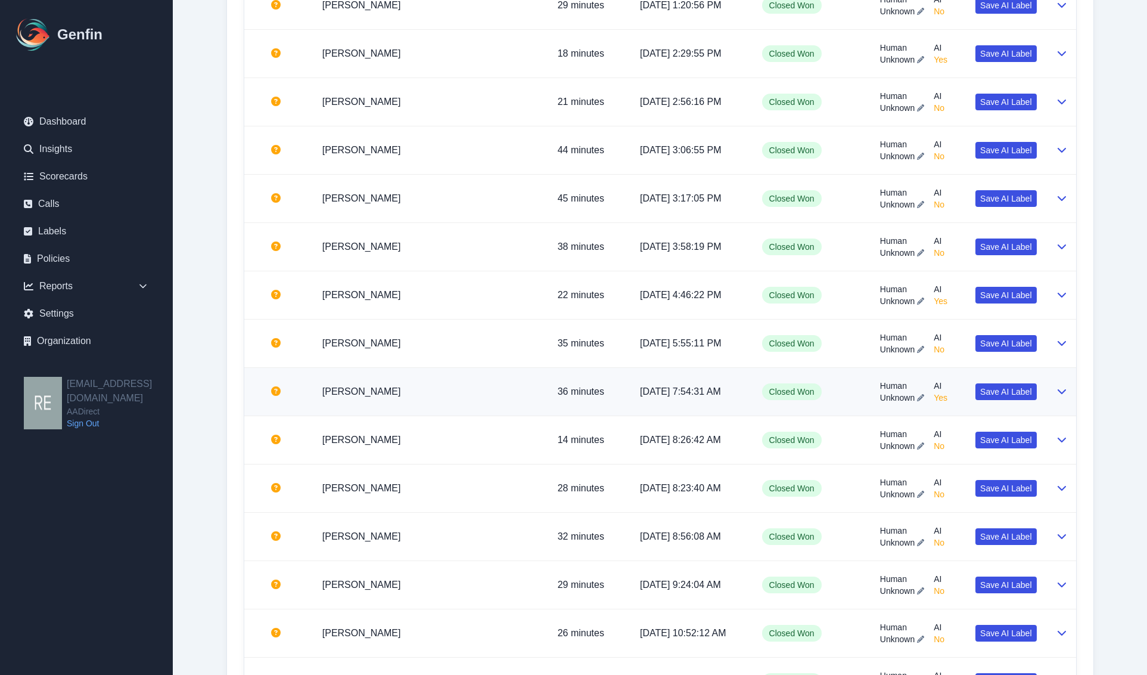
click at [1063, 399] on button at bounding box center [1062, 391] width 10 height 14
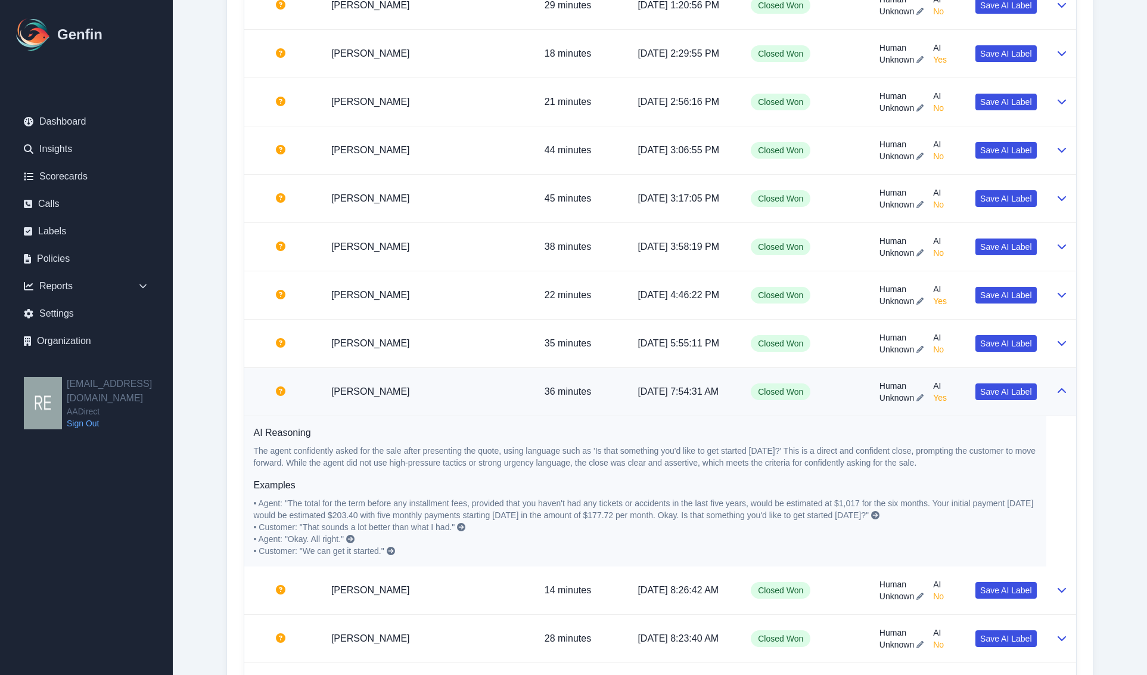
click at [1063, 399] on button at bounding box center [1062, 391] width 10 height 14
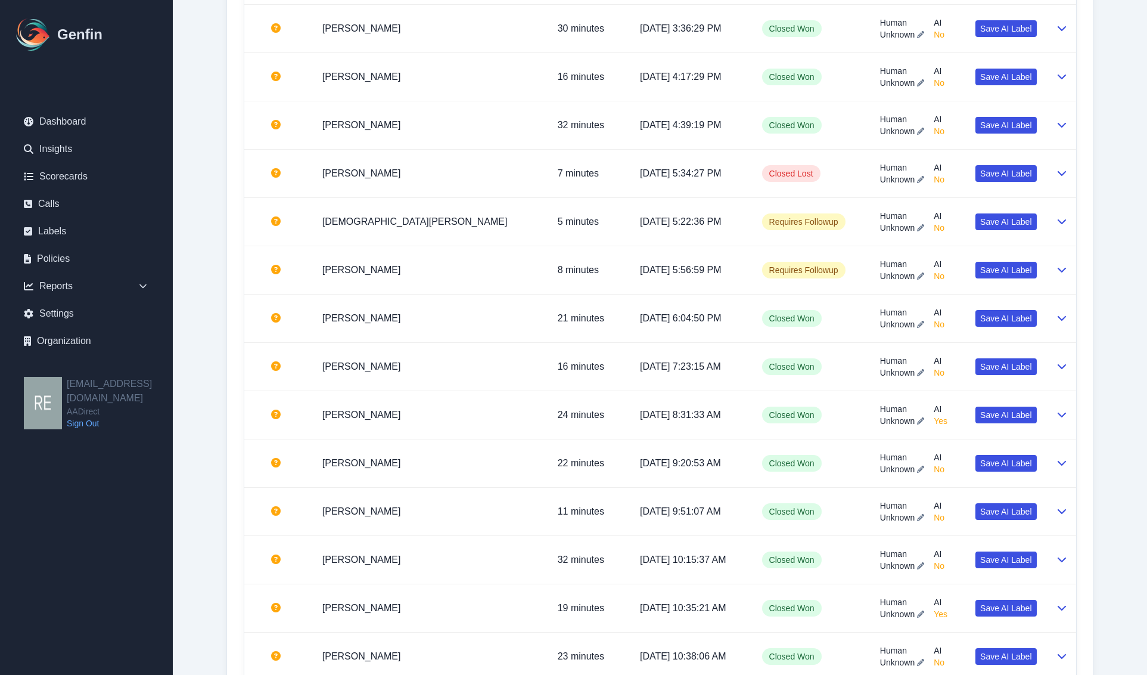
scroll to position [2161, 0]
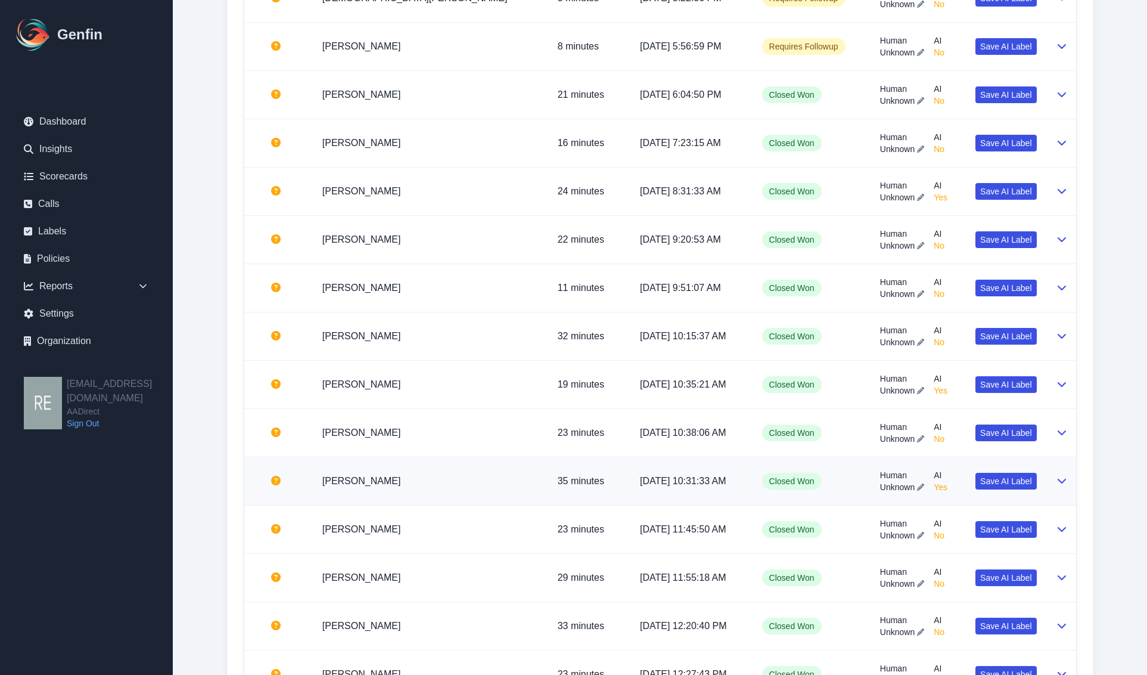
click at [1062, 483] on icon at bounding box center [1062, 481] width 10 height 10
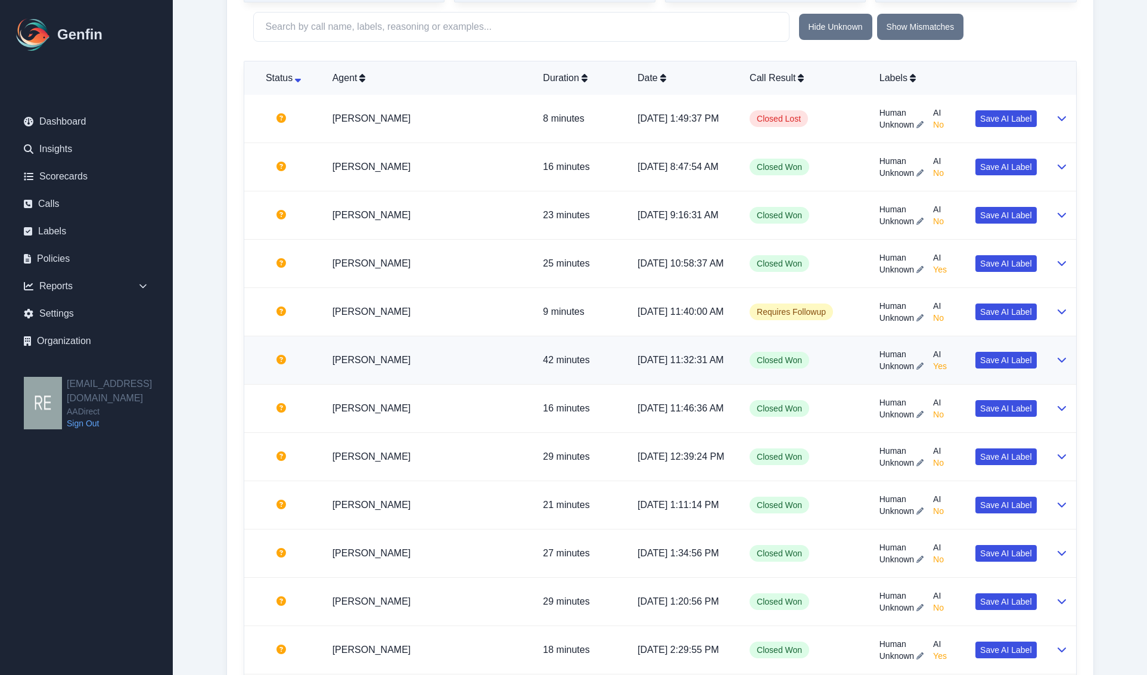
scroll to position [0, 0]
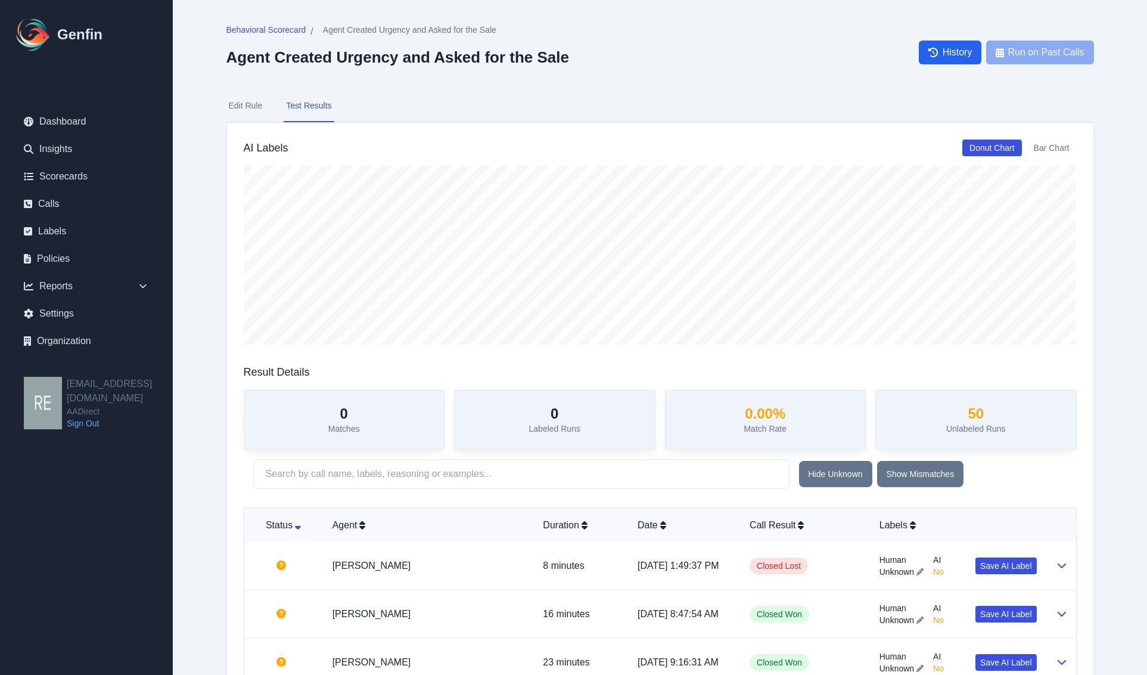
click at [242, 115] on button "Edit Rule" at bounding box center [245, 106] width 39 height 32
select select "Yes/No"
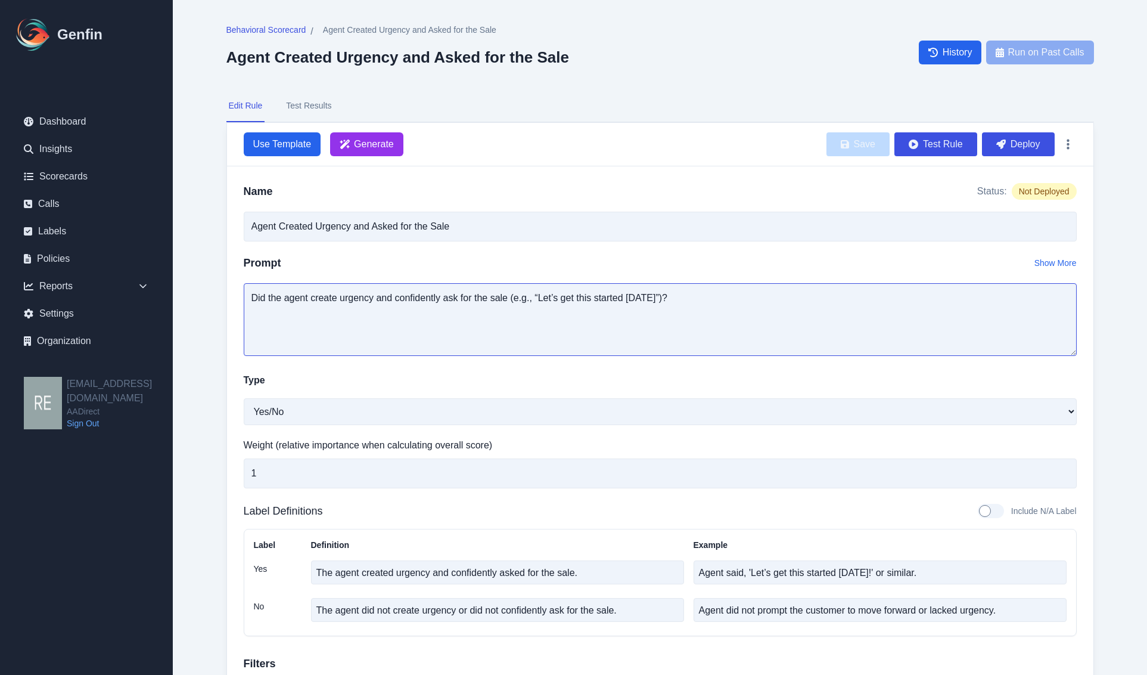
click at [705, 296] on textarea "Did the agent create urgency and confidently ask for the sale (e.g., “Let’s get…" at bounding box center [660, 319] width 833 height 73
drag, startPoint x: 341, startPoint y: 299, endPoint x: 441, endPoint y: 302, distance: 100.2
click at [441, 302] on textarea "Did the agent create urgency and confidently ask for the sale (e.g., “Let’s get…" at bounding box center [660, 319] width 833 height 73
drag, startPoint x: 359, startPoint y: 296, endPoint x: 124, endPoint y: 298, distance: 234.9
click at [126, 298] on div "Genfin Dashboard Insights Scorecards Calls Labels Policies Reports Sales Compli…" at bounding box center [573, 399] width 1147 height 799
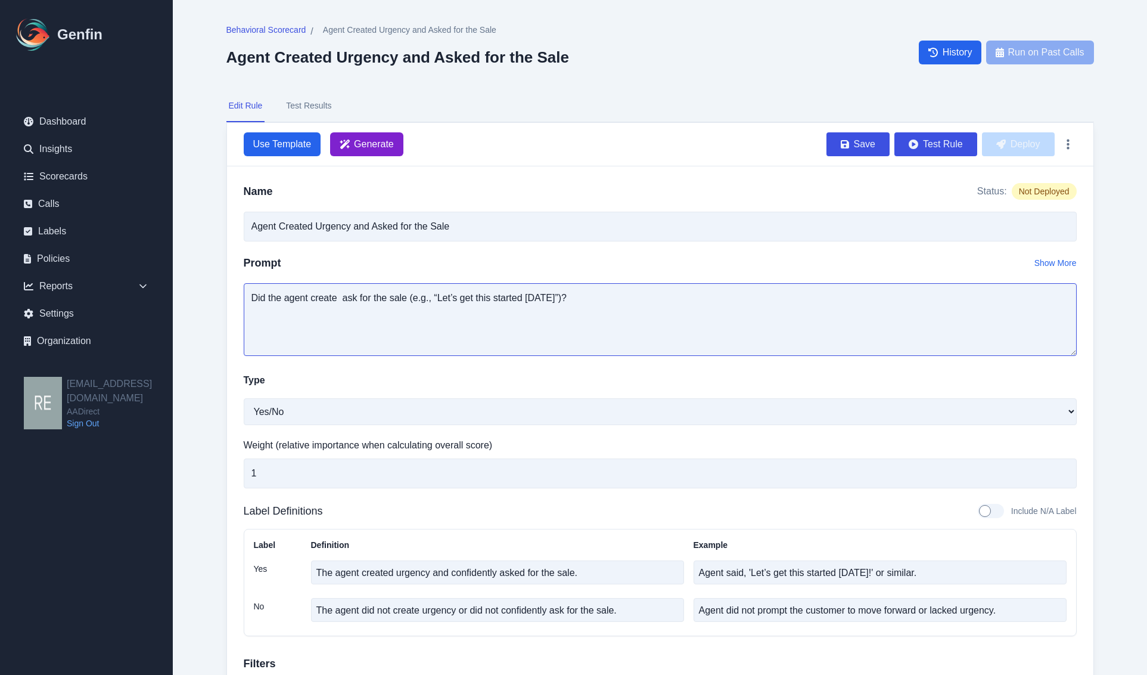
type textarea "Did the agent create ask for the sale (e.g., “Let’s get this started [DATE]”)?"
click at [350, 151] on span "Generate" at bounding box center [366, 144] width 73 height 24
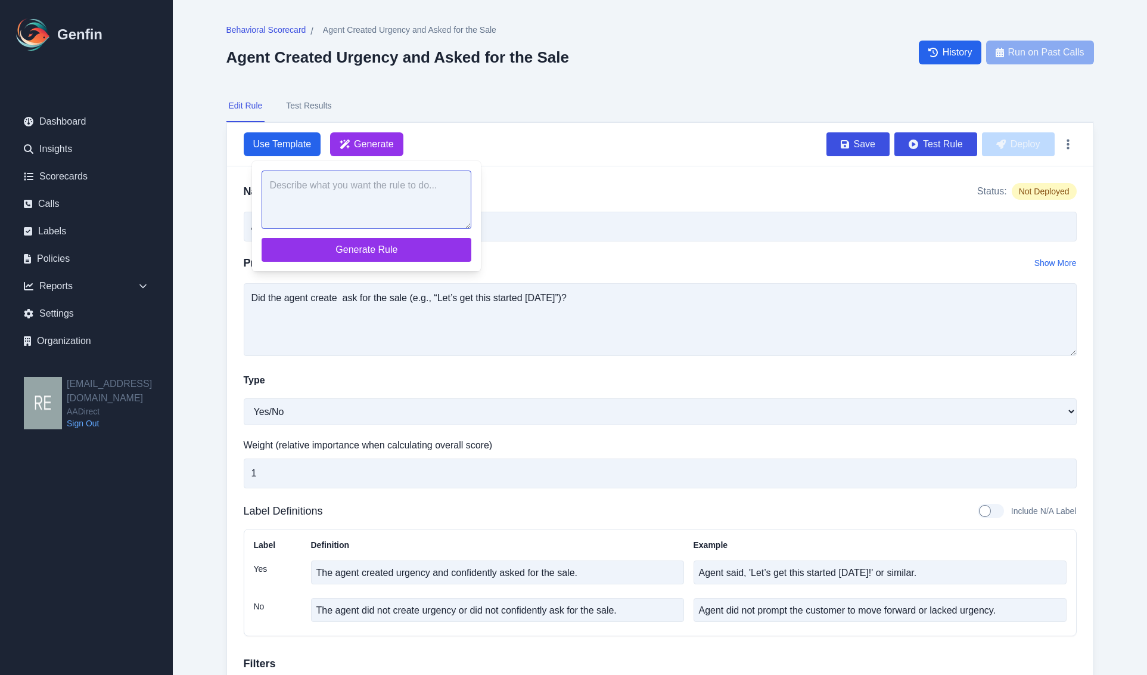
click at [400, 210] on textarea at bounding box center [367, 199] width 210 height 58
paste textarea "Did the agent create ask for the sale (e.g., “Let’s get this started [DATE]”)?"
type textarea "Did the agent create ask for the sale (e.g., “Let’s get this started [DATE]”)?"
click at [386, 251] on span "Generate Rule" at bounding box center [366, 250] width 191 height 14
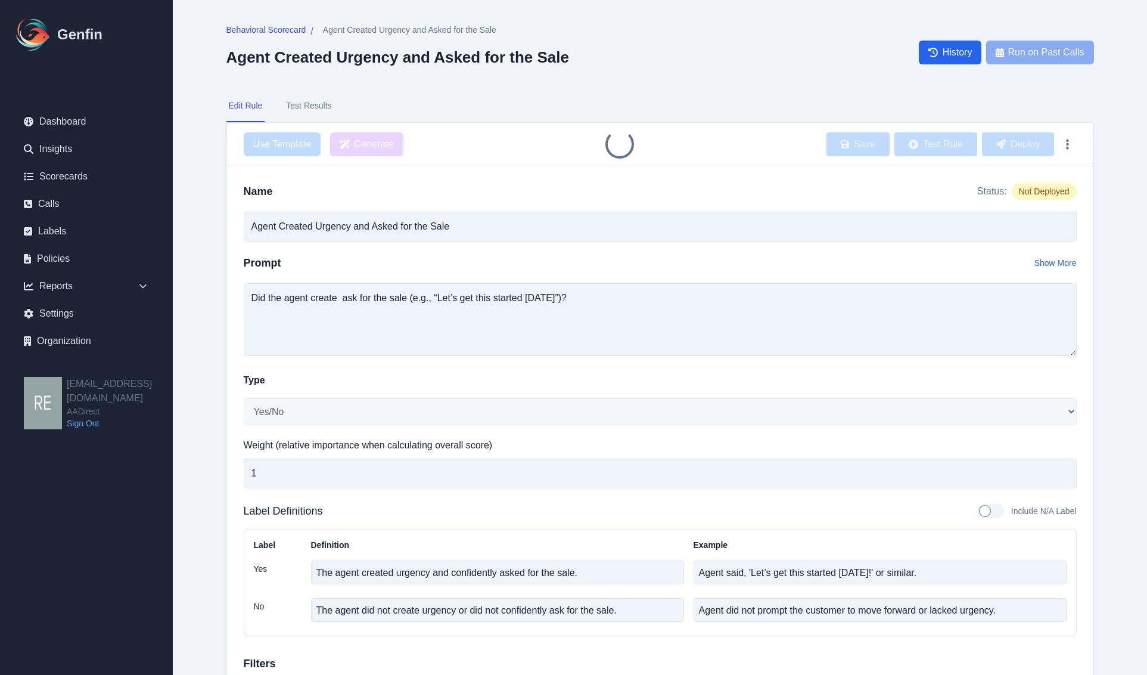
type input "Agent Asked for the Sale"
type textarea "Did the agent ask for the sale (e.g., “Let’s get this started [DATE]”)?"
type textarea "The agent explicitly asked for the sale or prompted the customer to move forwar…"
type textarea "Agent: 'Are you ready to sign up now?' or 'Let’s get this started [DATE].'"
type textarea "The agent did not ask for the sale or prompt the customer to move forward."
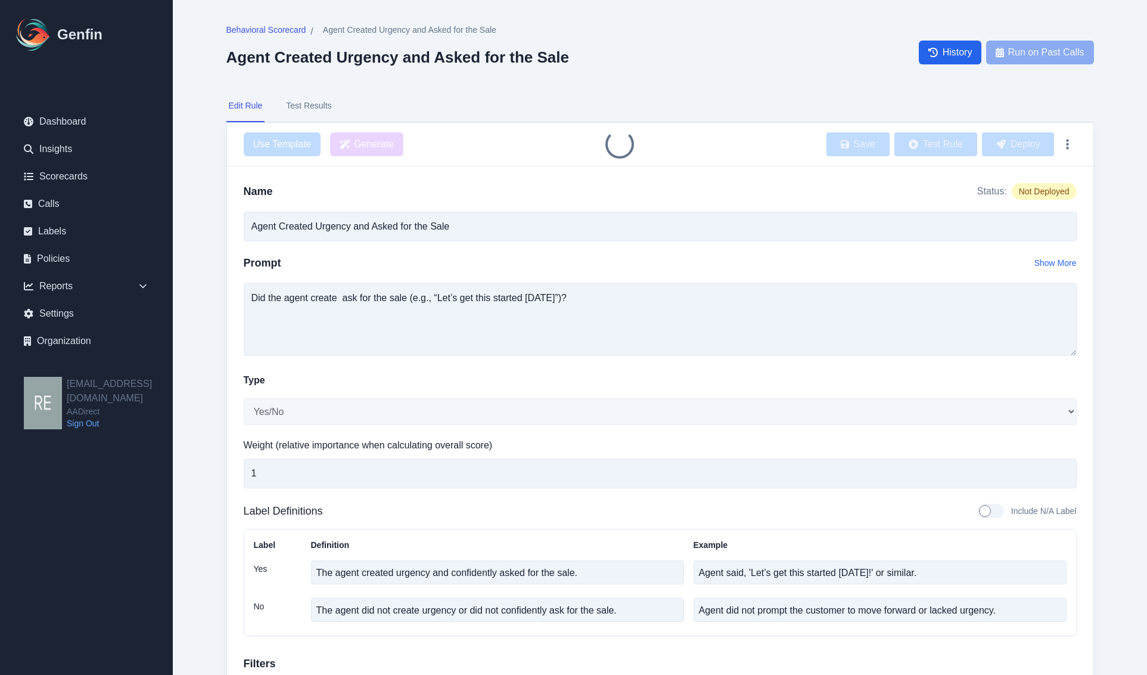
type textarea "Agent: 'Let me know if you have any questions.' (No direct ask for the sale)"
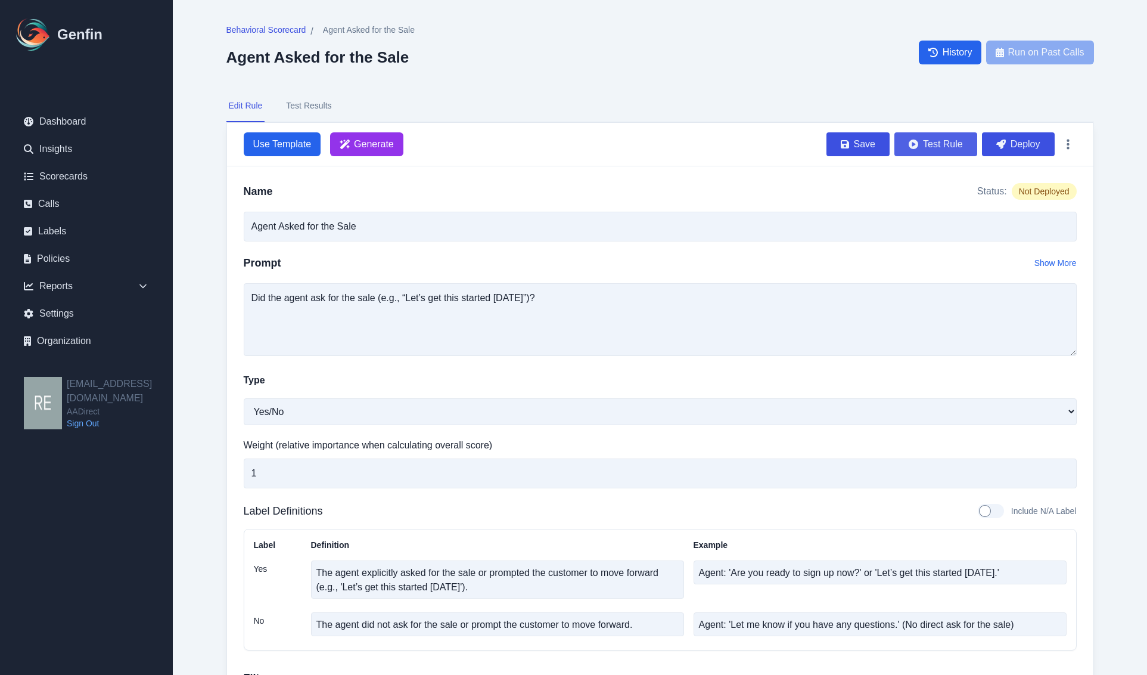
click at [928, 140] on button "Test Rule" at bounding box center [936, 144] width 83 height 24
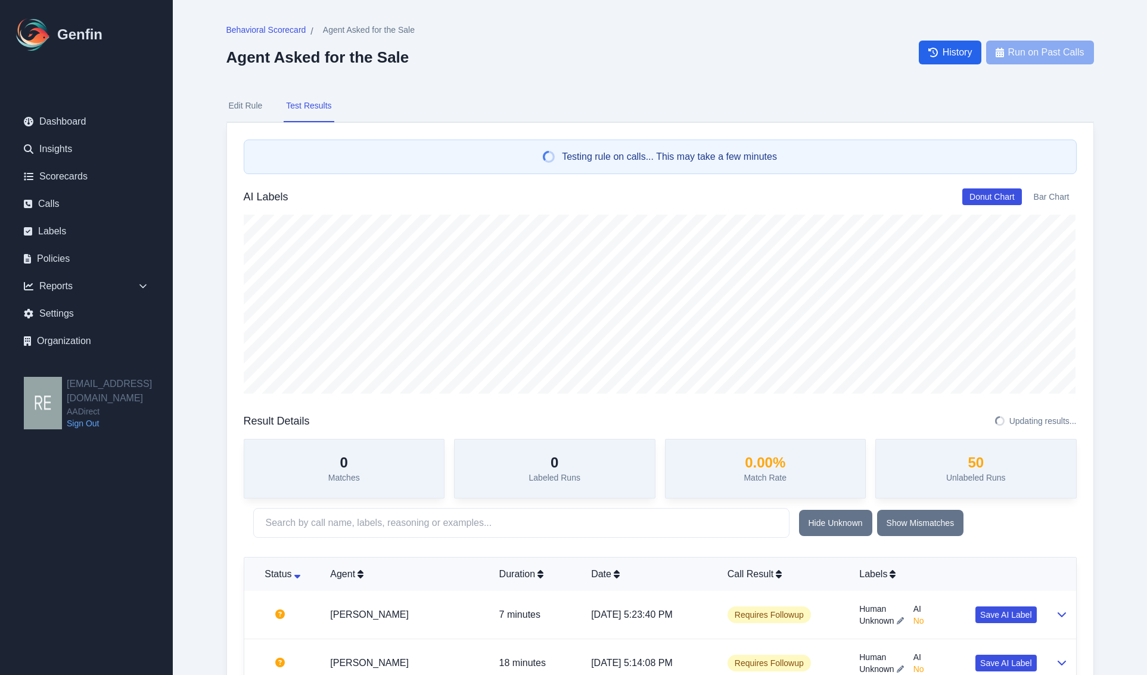
scroll to position [224, 0]
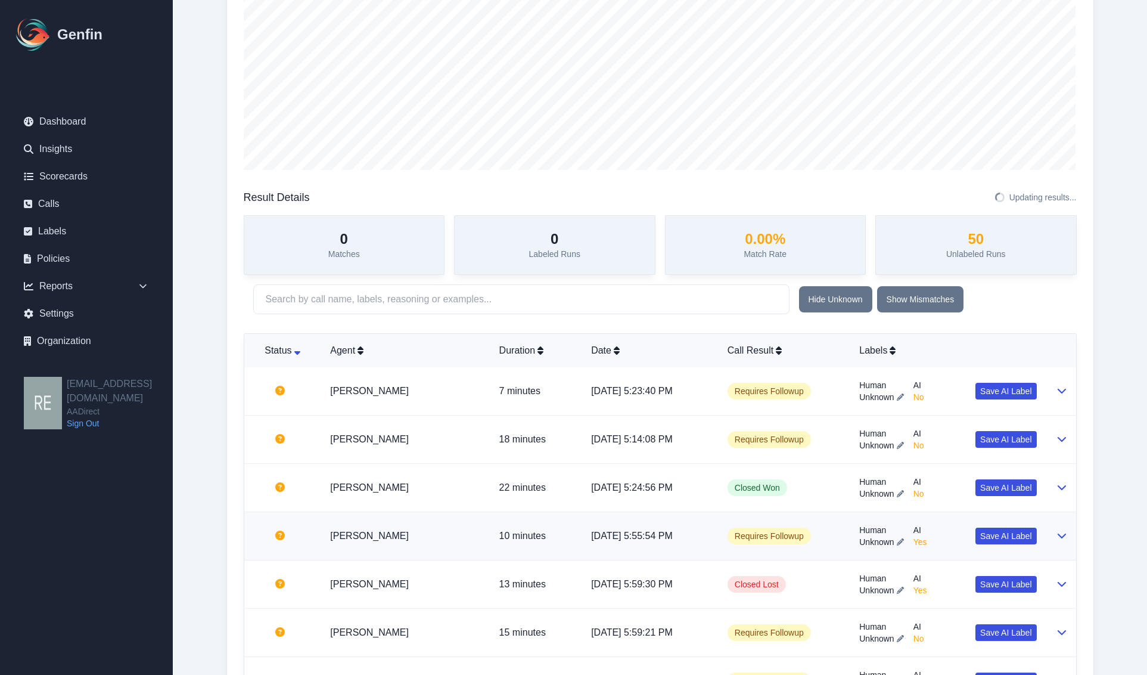
click at [1061, 526] on td at bounding box center [1062, 536] width 30 height 48
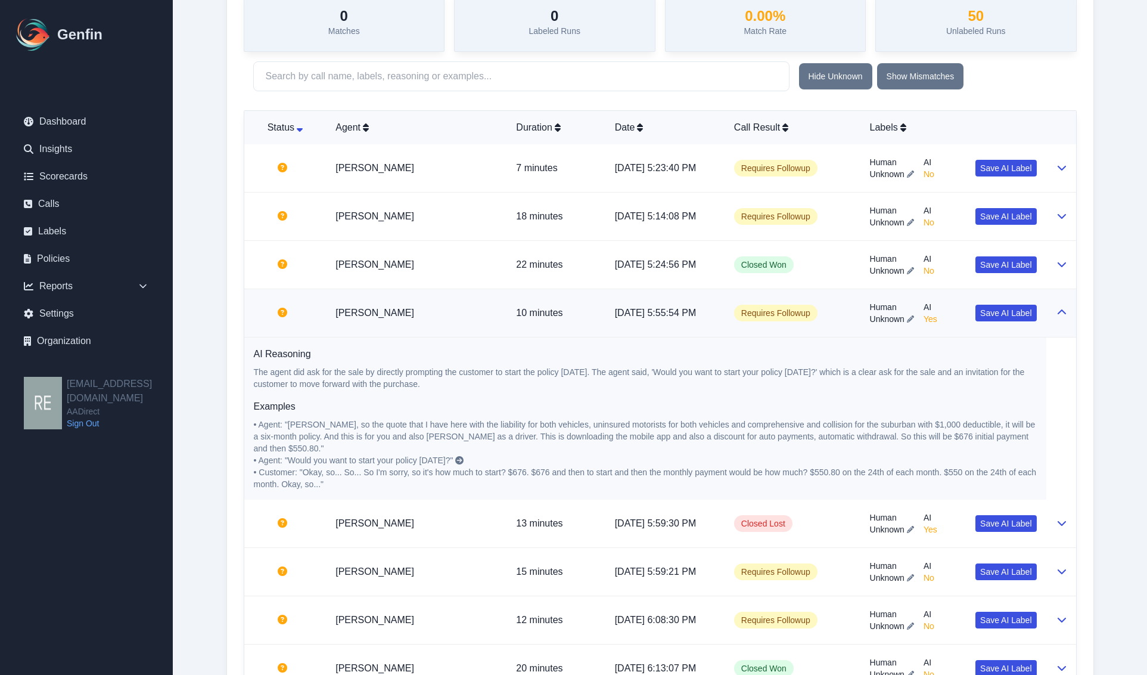
scroll to position [472, 0]
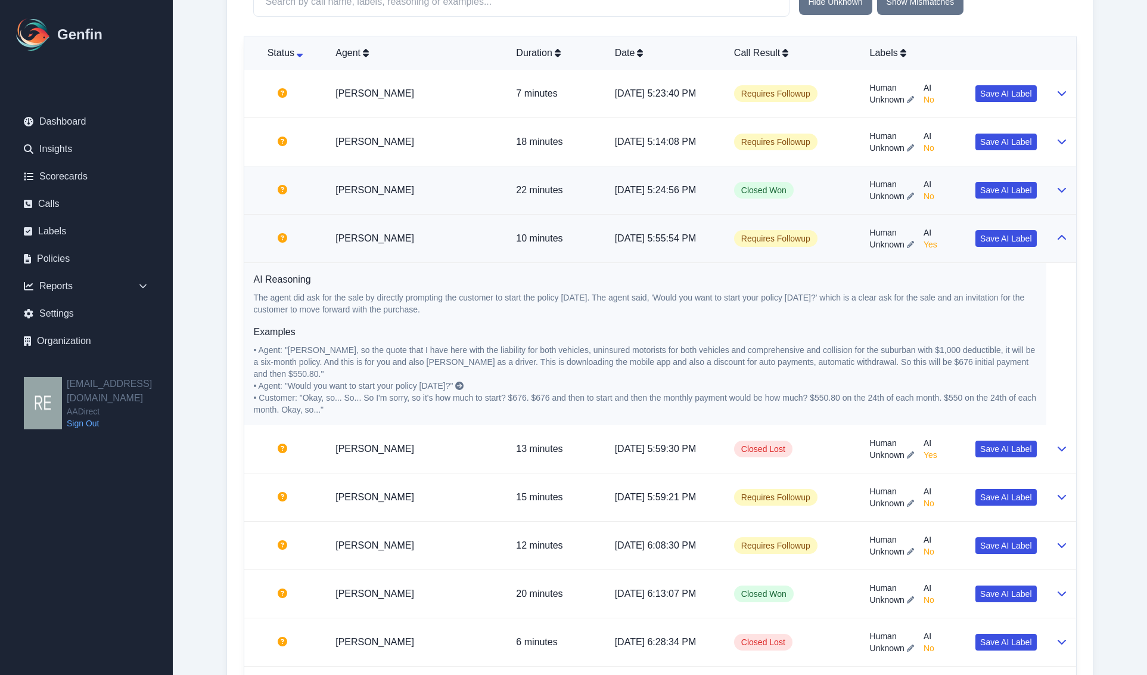
click at [1057, 189] on icon at bounding box center [1062, 190] width 10 height 10
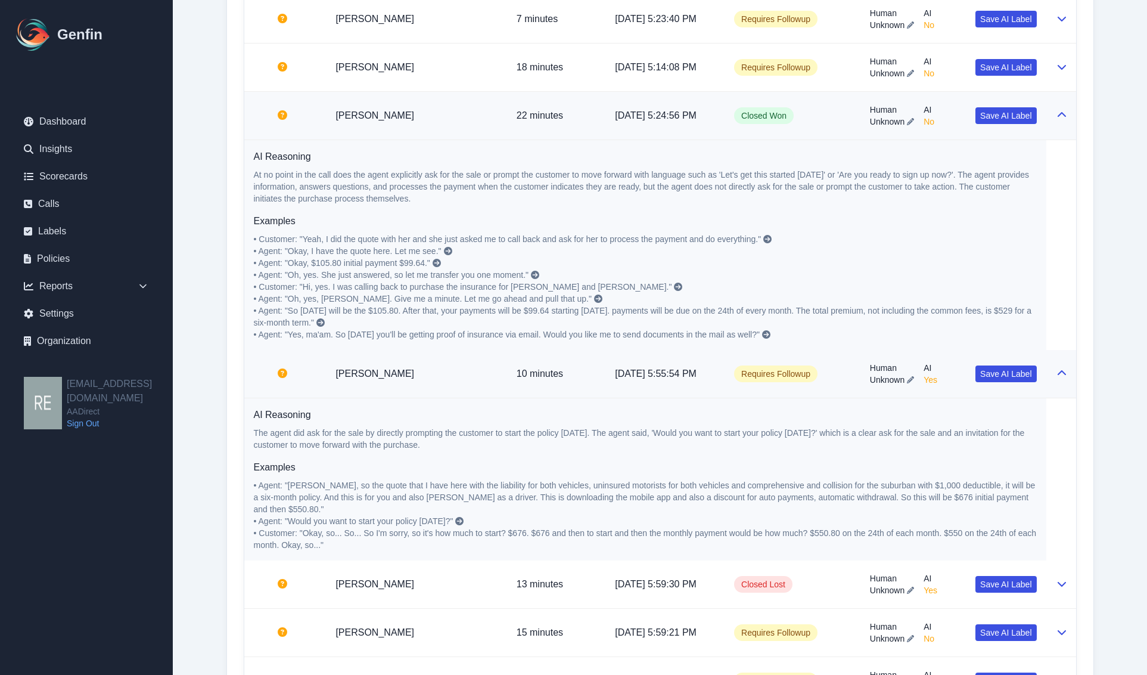
scroll to position [770, 0]
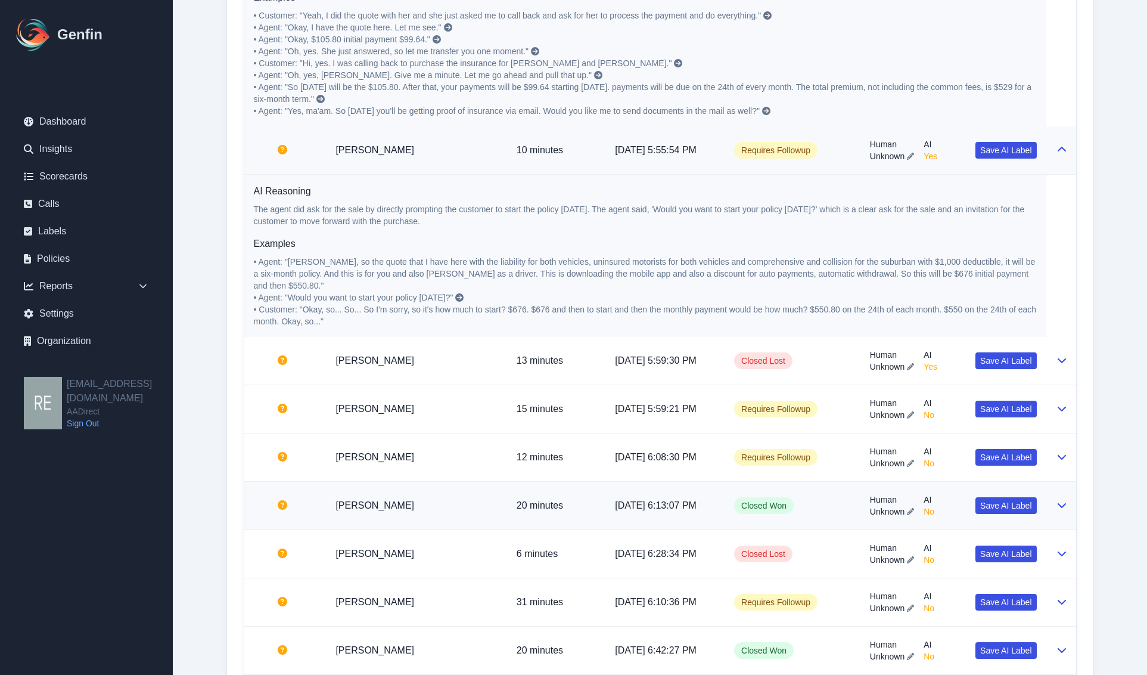
click at [1049, 501] on td at bounding box center [1062, 506] width 30 height 48
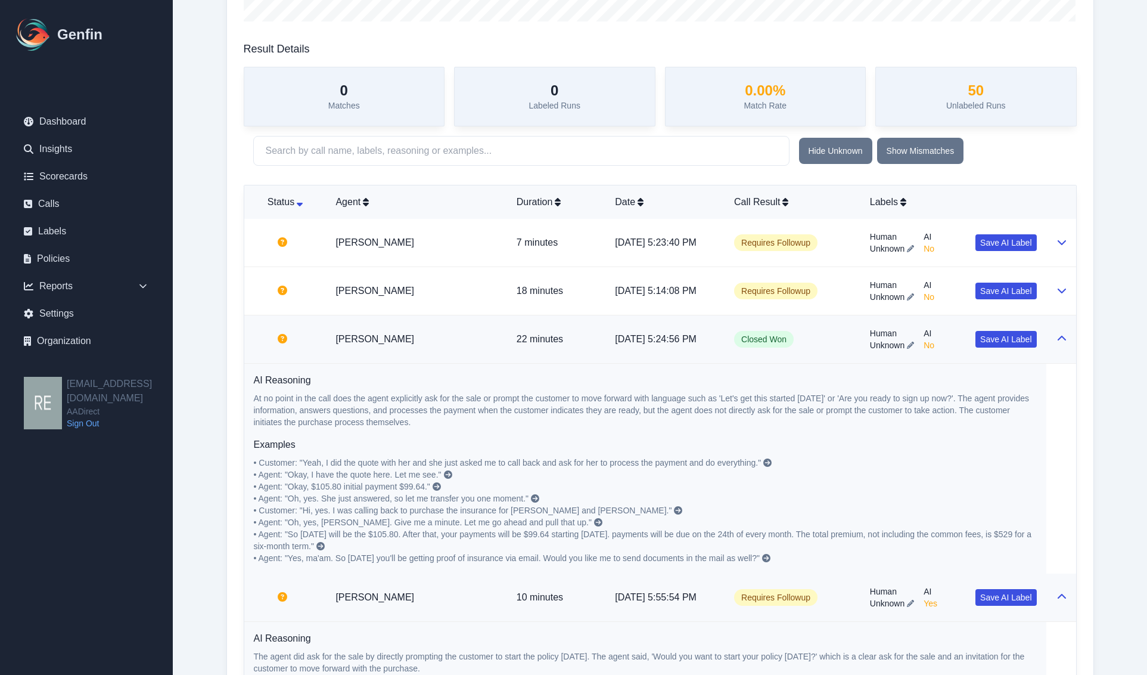
scroll to position [25, 0]
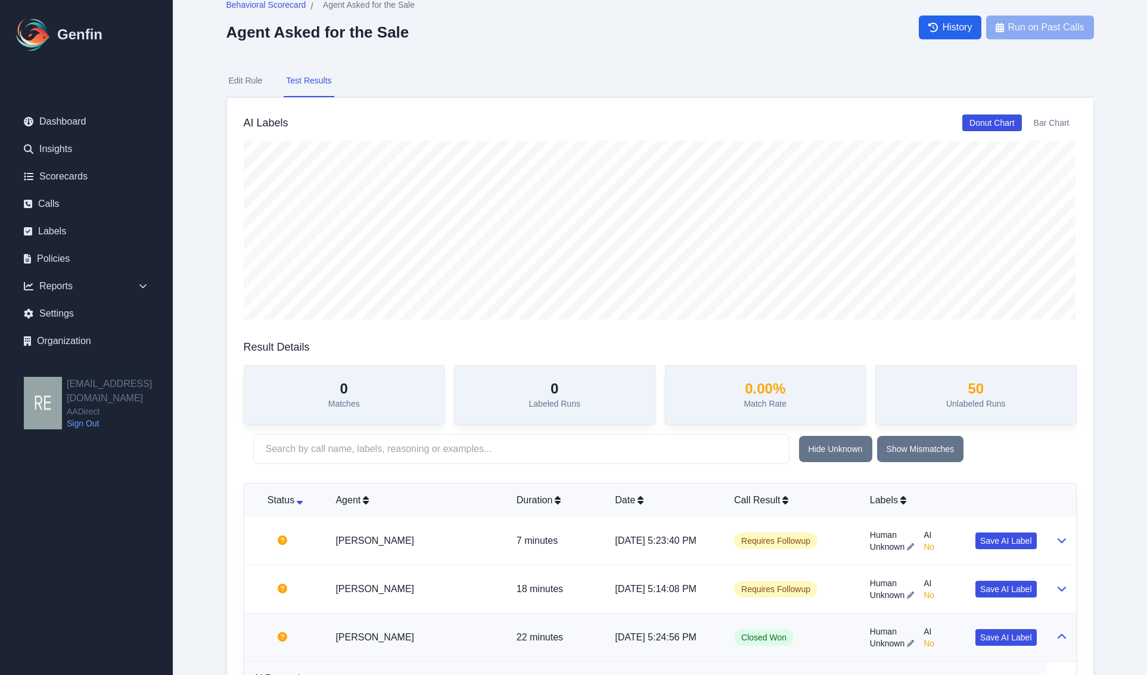
click at [252, 73] on button "Edit Rule" at bounding box center [245, 81] width 39 height 32
select select "Yes/No"
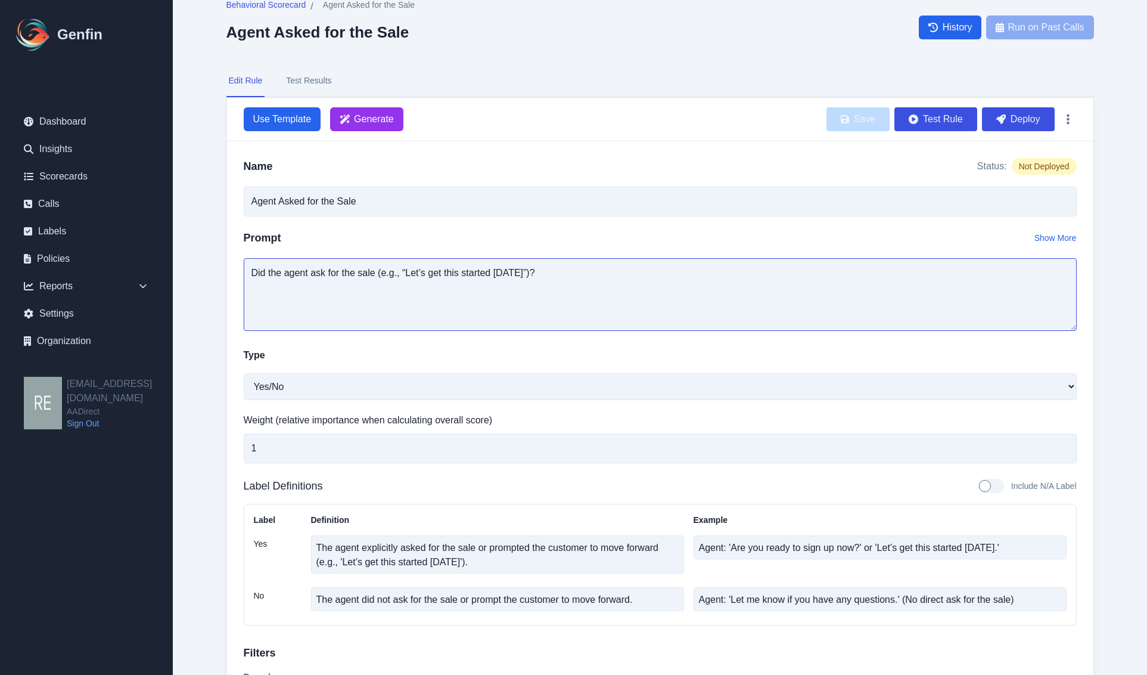
drag, startPoint x: 571, startPoint y: 269, endPoint x: 519, endPoint y: 271, distance: 51.9
click at [570, 269] on textarea "Did the agent ask for the sale (e.g., “Let’s get this started [DATE]”)?" at bounding box center [660, 294] width 833 height 73
click at [519, 269] on textarea "Did the agent ask for the sale (e.g., “Let’s get this started [DATE]”)?" at bounding box center [660, 294] width 833 height 73
click at [468, 284] on textarea "Did the agent ask for the sale (e.g., “Let’s get this started [DATE]”, would yo…" at bounding box center [660, 294] width 833 height 73
click at [473, 275] on textarea "Did the agent ask for the sale (e.g., “Let’s get this started [DATE]”, would yo…" at bounding box center [660, 294] width 833 height 73
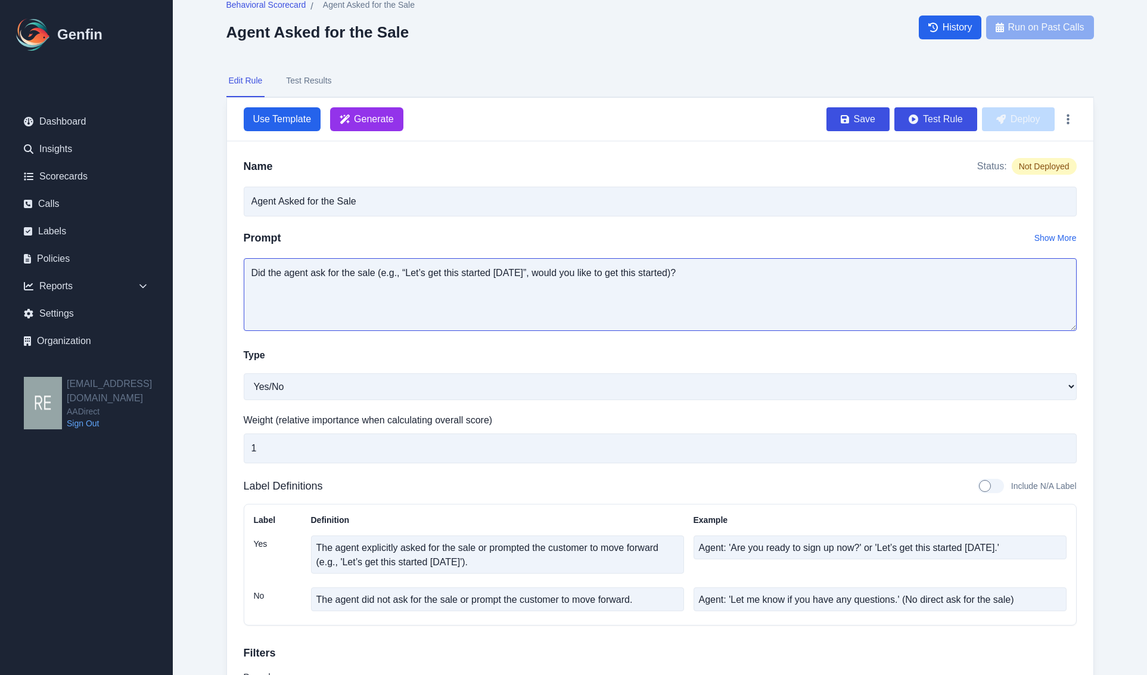
click at [473, 275] on textarea "Did the agent ask for the sale (e.g., “Let’s get this started [DATE]”, would yo…" at bounding box center [660, 294] width 833 height 73
type textarea "Did the agent ask for the sale (e.g., “Let’s get this started [DATE]”, would yo…"
click at [395, 108] on span "Generate" at bounding box center [366, 119] width 73 height 24
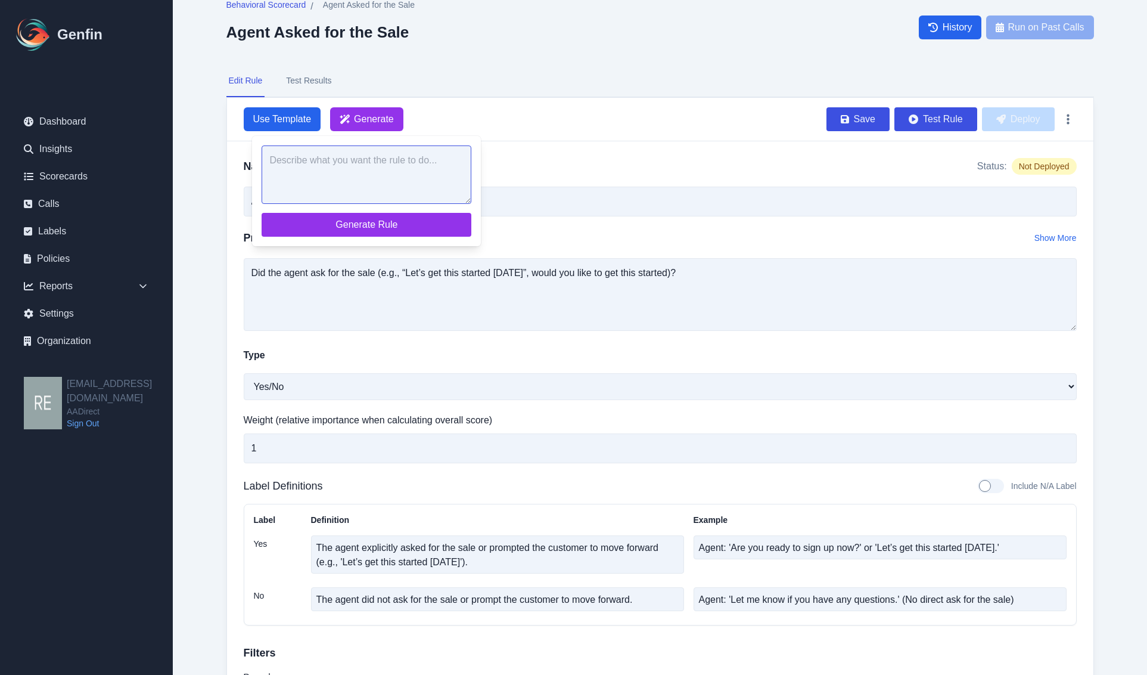
click at [411, 177] on textarea at bounding box center [367, 174] width 210 height 58
paste textarea "Did the agent ask for the sale (e.g., “Let’s get this started [DATE]”, would yo…"
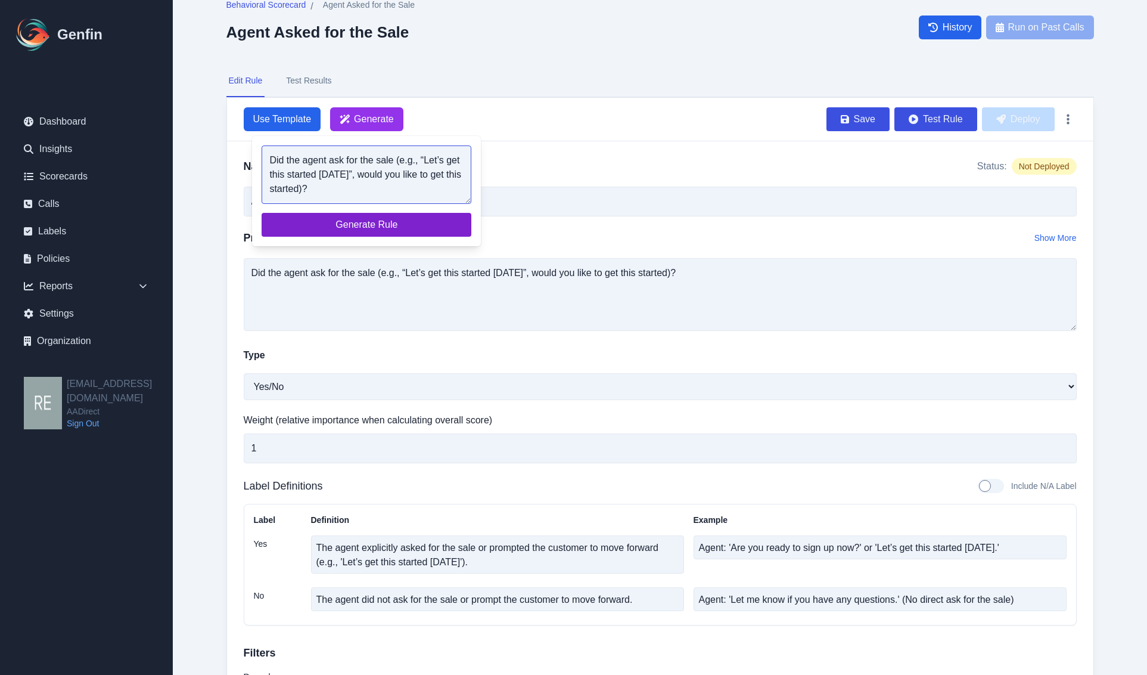
type textarea "Did the agent ask for the sale (e.g., “Let’s get this started [DATE]”, would yo…"
click at [404, 222] on span "Generate Rule" at bounding box center [366, 225] width 191 height 14
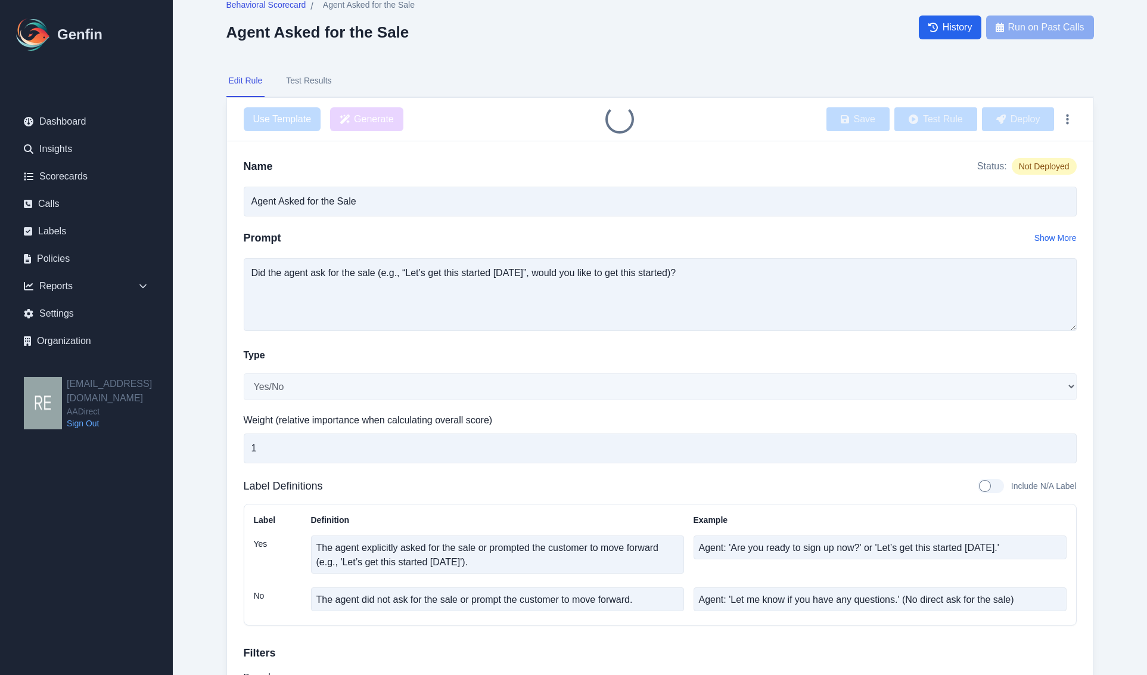
type textarea "The agent explicitly asked for the sale or prompted the customer to move forwar…"
type textarea "Agent says: 'Would you like to get this started [DATE]?' or 'Let's get this sta…"
type textarea "Agent only provided information and did not ask for the sale."
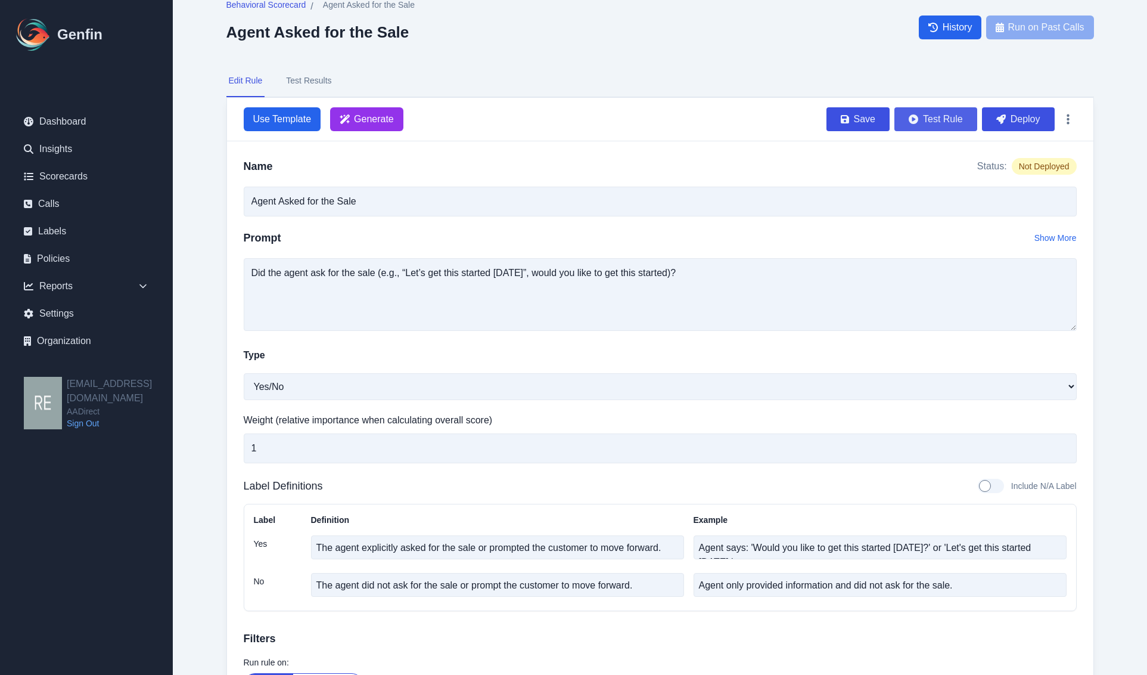
click at [938, 122] on button "Test Rule" at bounding box center [936, 119] width 83 height 24
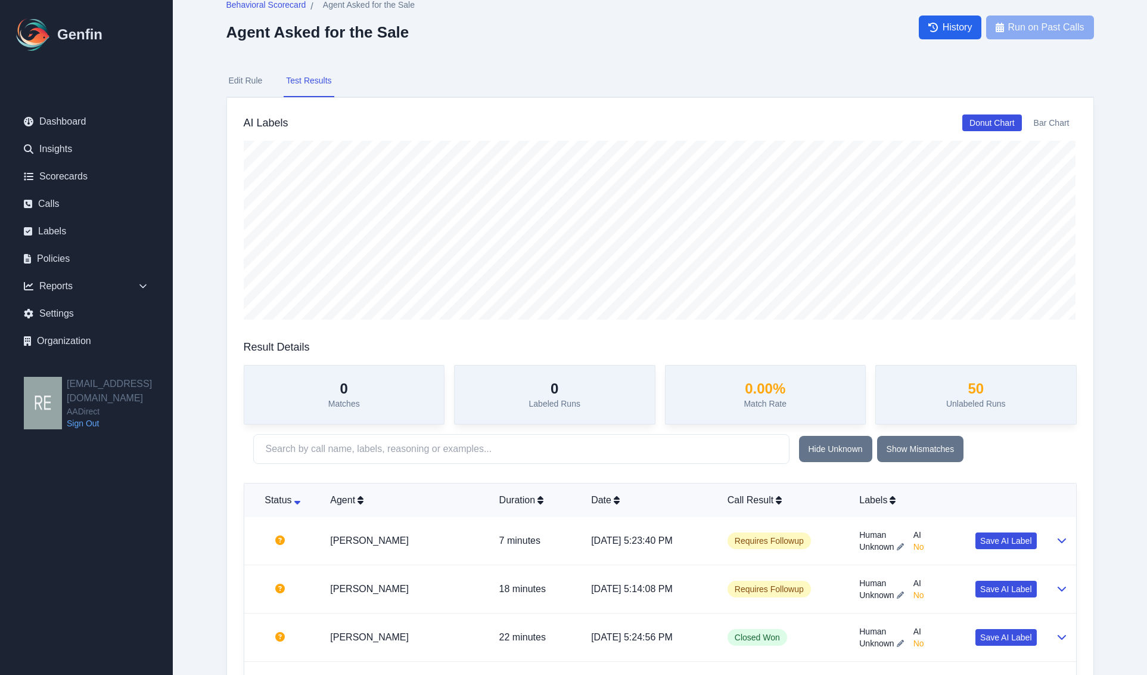
click at [254, 86] on button "Edit Rule" at bounding box center [245, 81] width 39 height 32
select select "Yes/No"
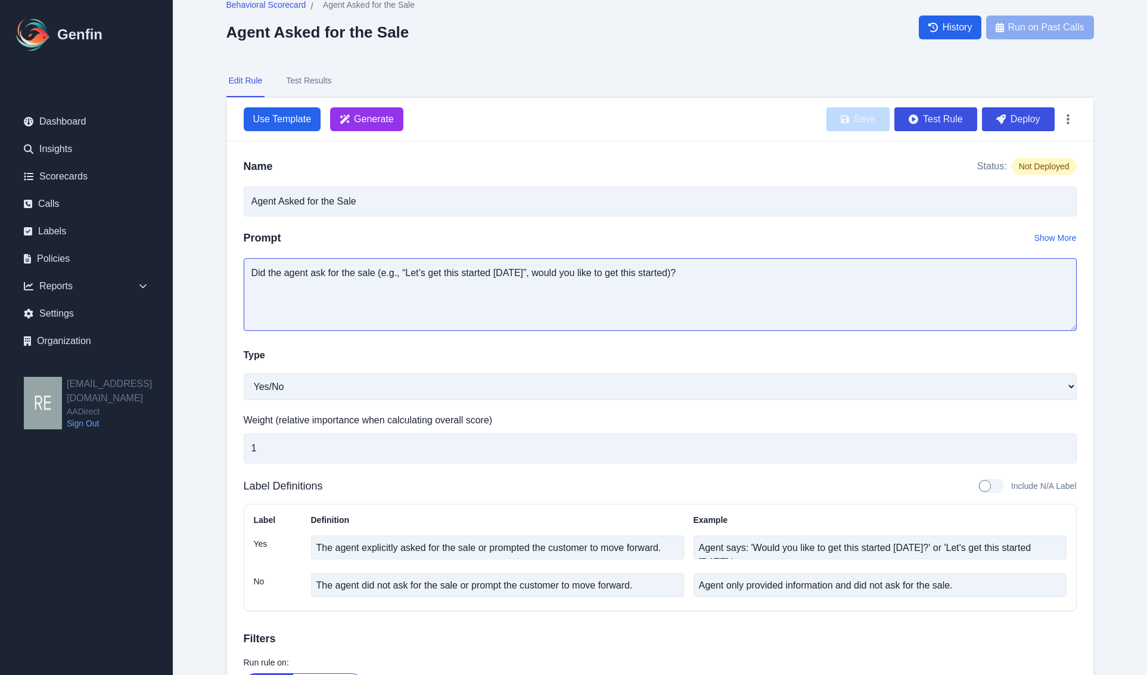
click at [659, 275] on textarea "Did the agent ask for the sale (e.g., “Let’s get this started [DATE]”, would yo…" at bounding box center [660, 294] width 833 height 73
click at [872, 274] on textarea "Did the agent ask for the sale (e.g., “Let’s get this started [DATE]”, would yo…" at bounding box center [660, 294] width 833 height 73
click at [759, 269] on textarea "Did the agent ask for the sale (e.g., “Let’s get this started [DATE]”, would yo…" at bounding box center [660, 294] width 833 height 73
drag, startPoint x: 331, startPoint y: 271, endPoint x: 361, endPoint y: 272, distance: 29.8
click at [358, 271] on textarea "Did the agent ask for the sale (e.g., “Let’s get this started [DATE]”, would yo…" at bounding box center [660, 294] width 833 height 73
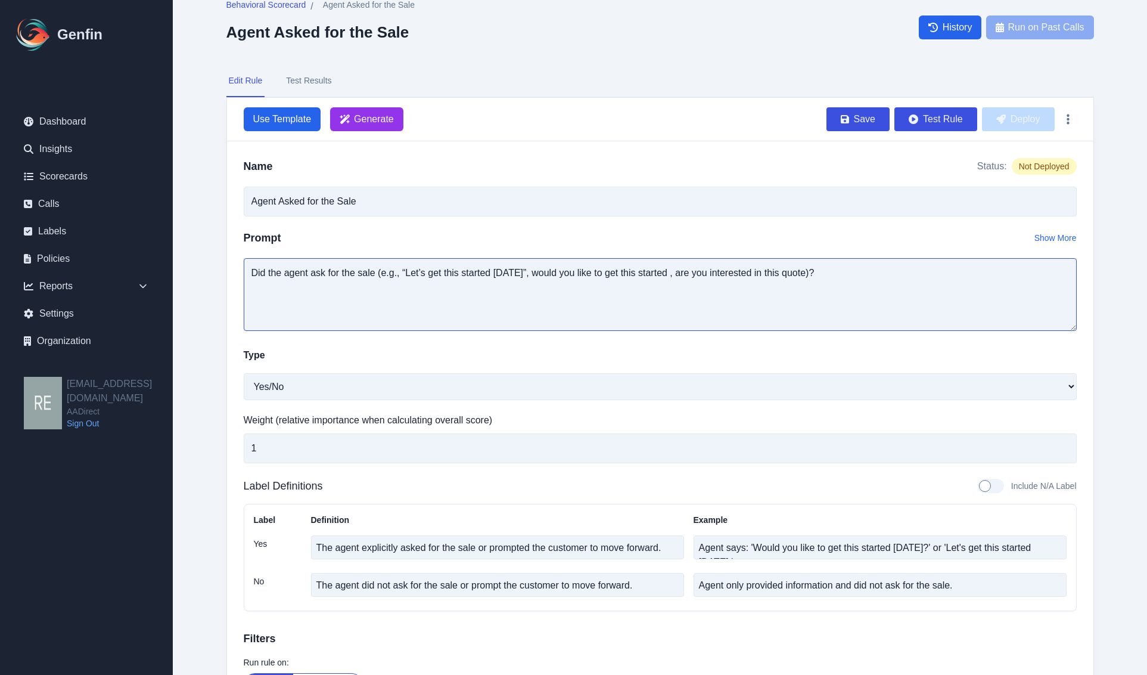
drag, startPoint x: 878, startPoint y: 287, endPoint x: 206, endPoint y: 272, distance: 672.5
click at [206, 272] on div "Behavioral Scorecard / Agent Asked for the Sale Agent Asked for the Sale Histor…" at bounding box center [661, 374] width 916 height 799
type textarea "Did the agent ask for the sale (e.g., “Let’s get this started [DATE]”, would yo…"
click at [353, 120] on span "Generate" at bounding box center [366, 119] width 73 height 24
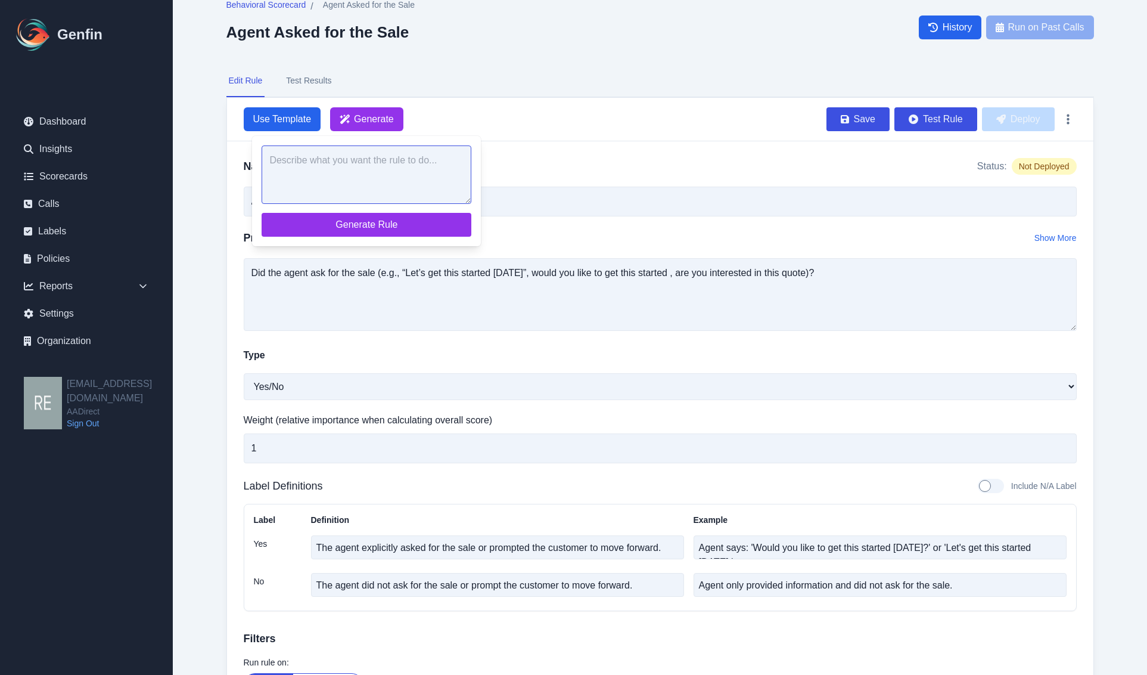
click at [390, 172] on textarea at bounding box center [367, 174] width 210 height 58
paste textarea "Did the agent ask for the sale (e.g., “Let’s get this started [DATE]”, would yo…"
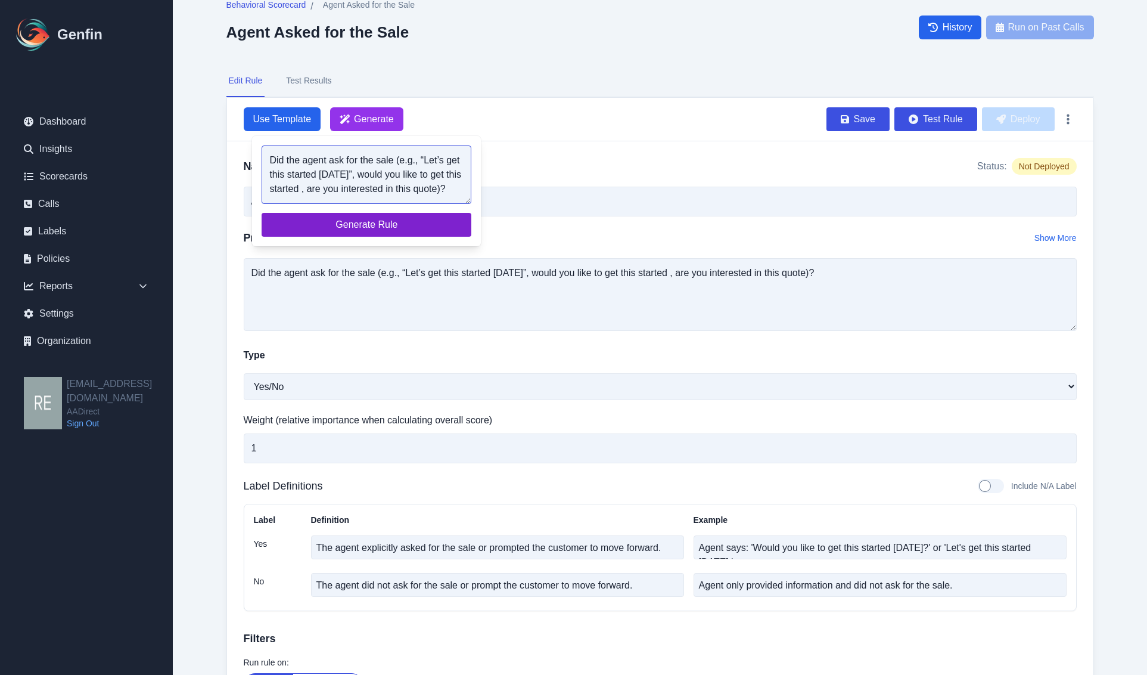
type textarea "Did the agent ask for the sale (e.g., “Let’s get this started [DATE]”, would yo…"
click at [383, 218] on span "Generate Rule" at bounding box center [366, 225] width 191 height 14
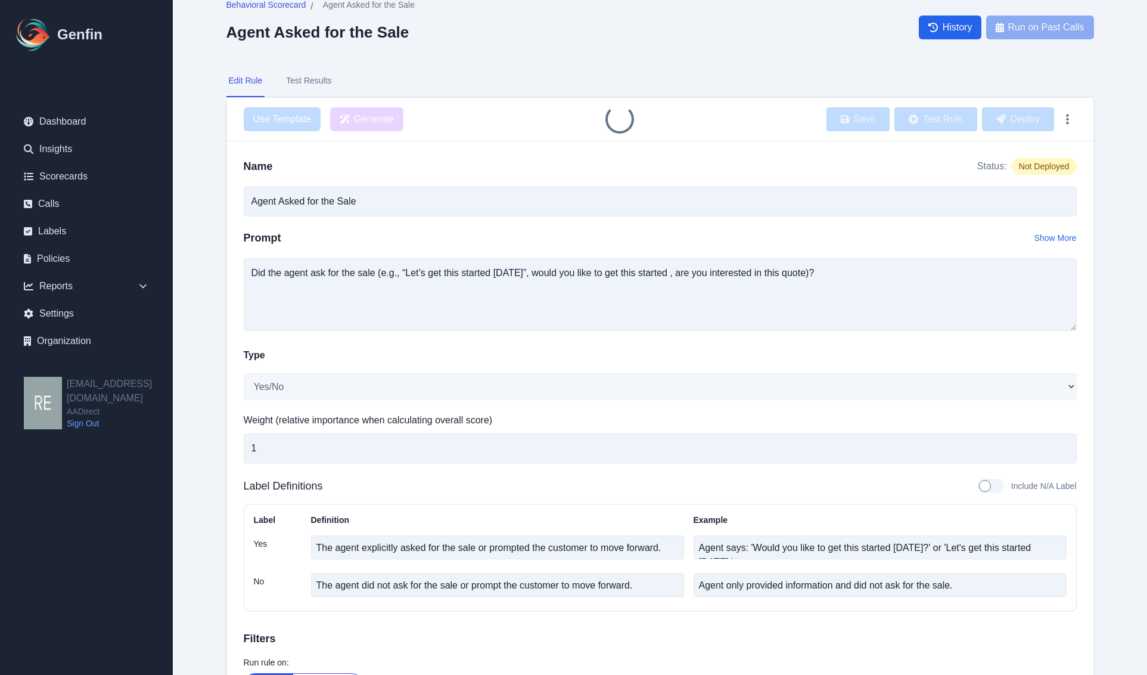
type textarea "Did the agent ask for the sale (e.g., “Let’s get this started [DATE]”, would yo…"
type textarea "The agent explicitly asked for the sale or attempted to close, using language s…"
type textarea "Agent: Would you like to get this started [DATE]?"
type textarea "The agent did not ask for the sale or attempt to close during the conversation."
type textarea "Agent: Let me know if you have any questions."
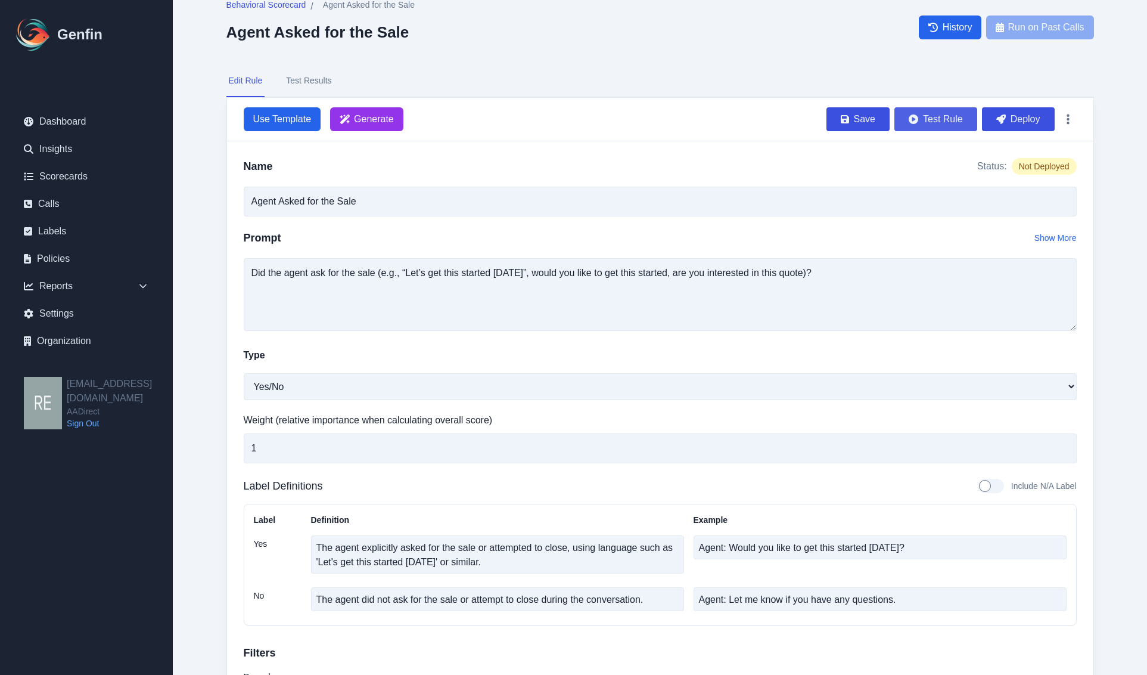
click at [933, 114] on button "Test Rule" at bounding box center [936, 119] width 83 height 24
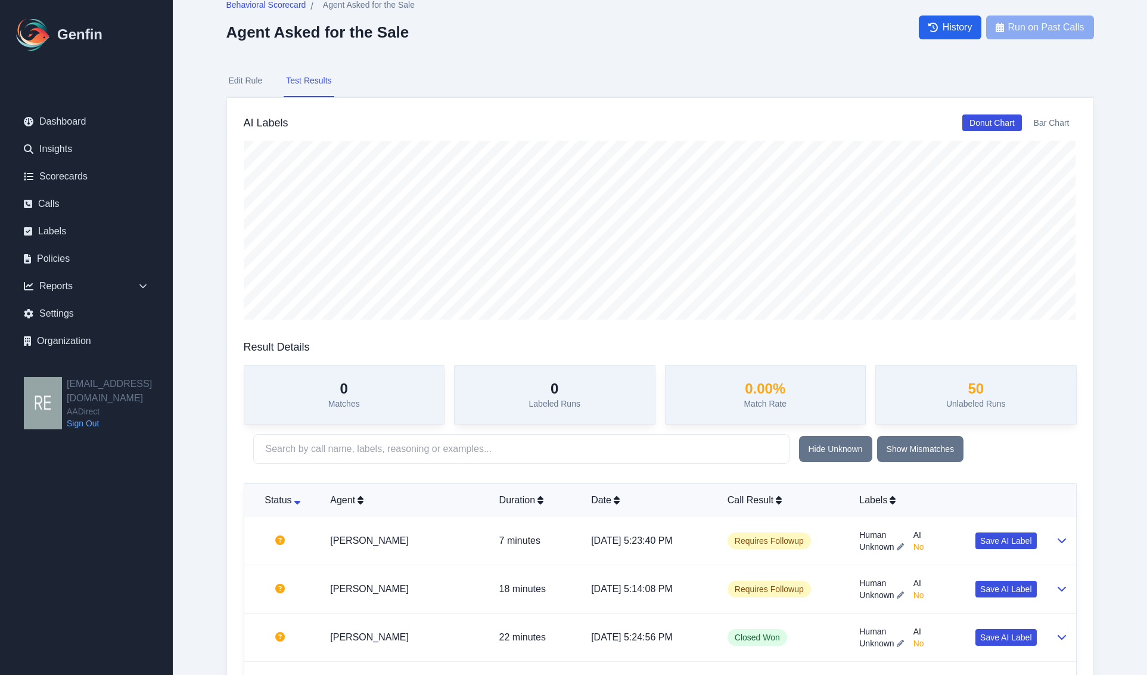
scroll to position [398, 0]
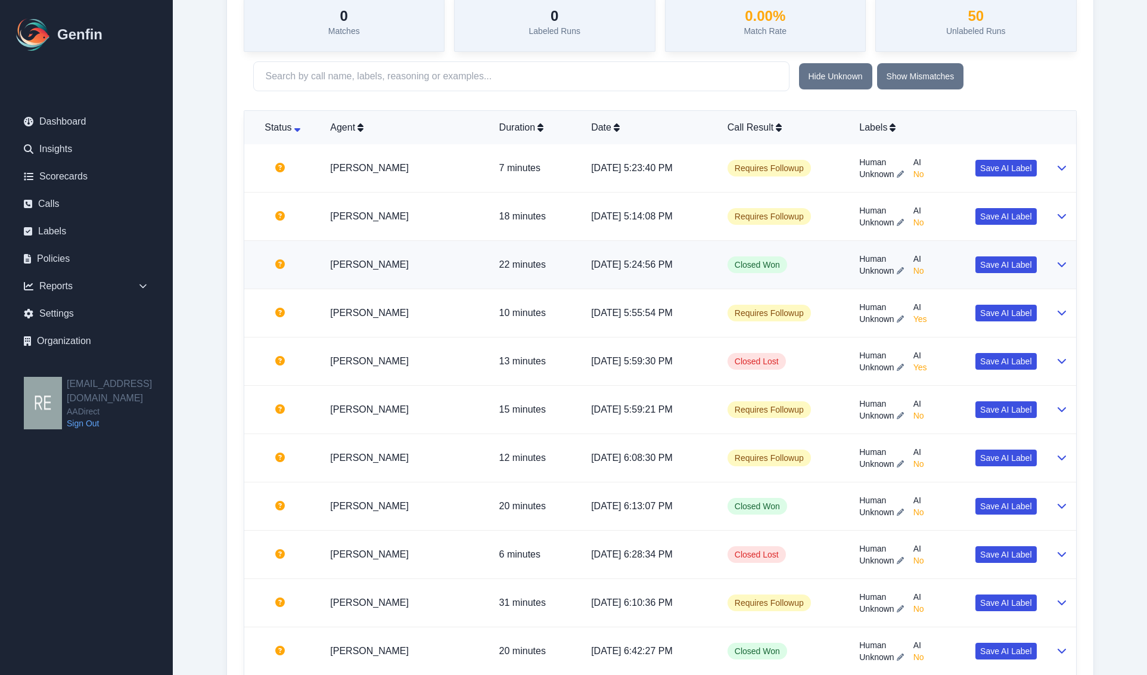
click at [1062, 268] on icon at bounding box center [1062, 264] width 10 height 10
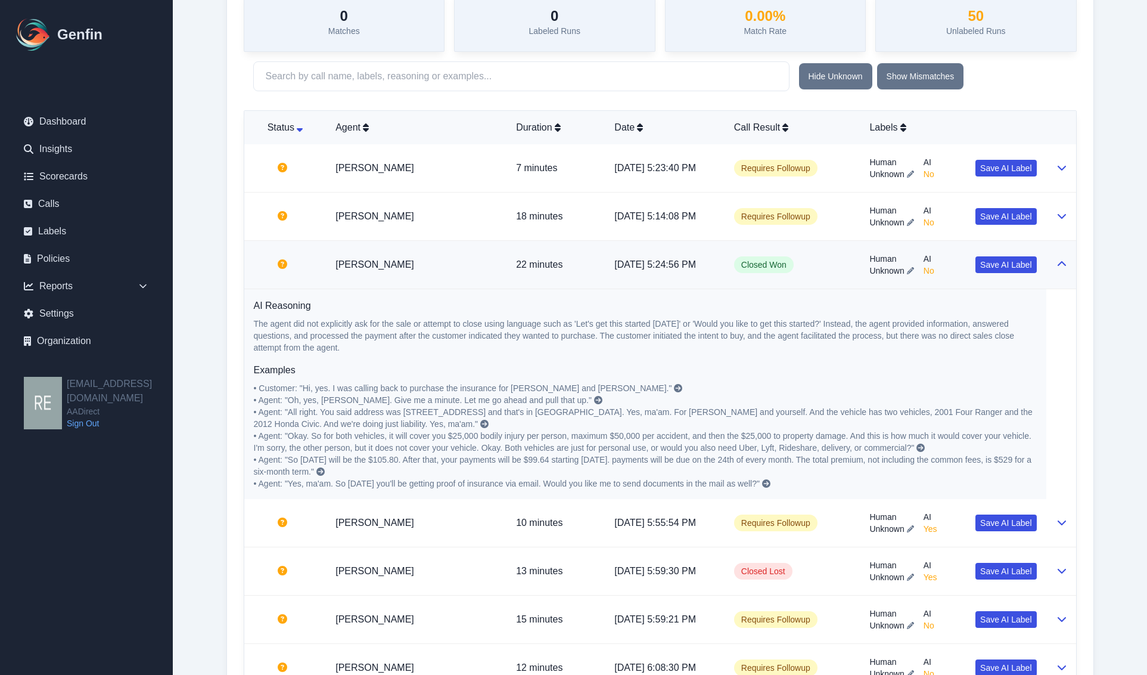
click at [1062, 268] on icon at bounding box center [1062, 264] width 10 height 10
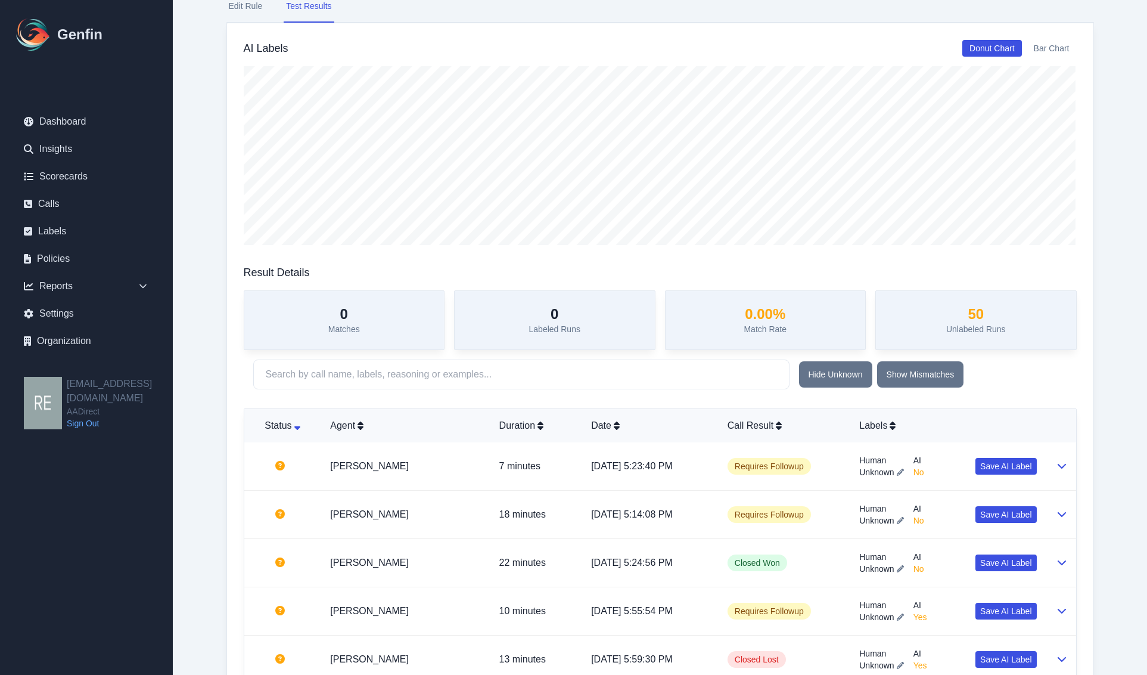
scroll to position [0, 0]
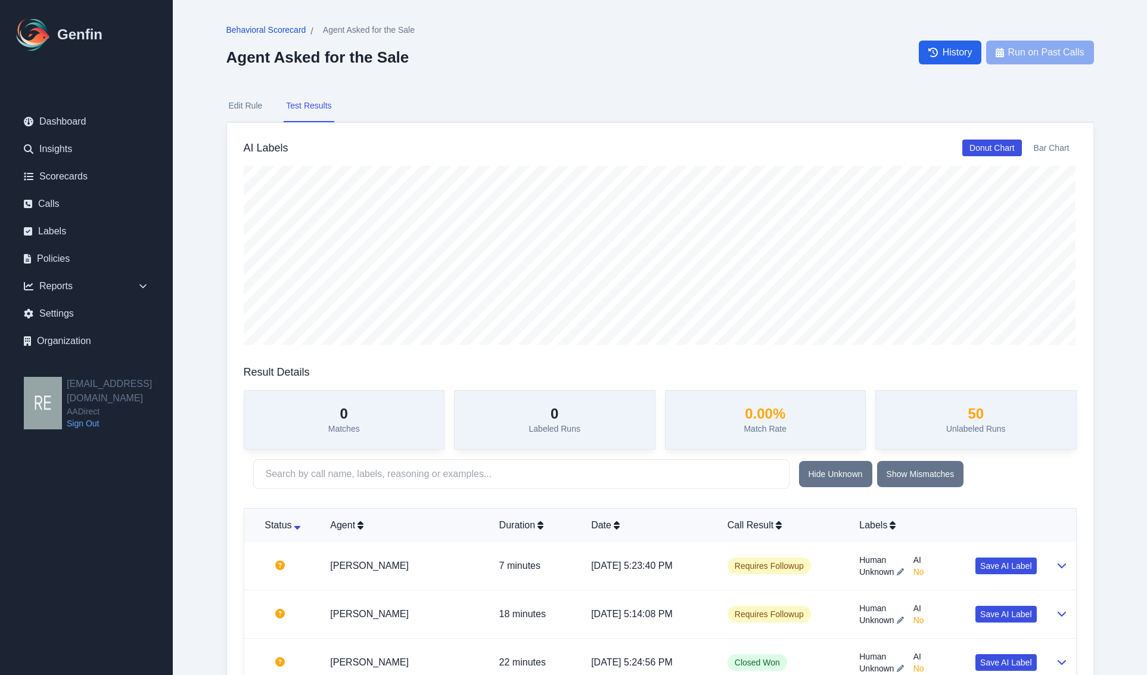
click at [269, 29] on span "Behavioral Scorecard" at bounding box center [266, 30] width 80 height 12
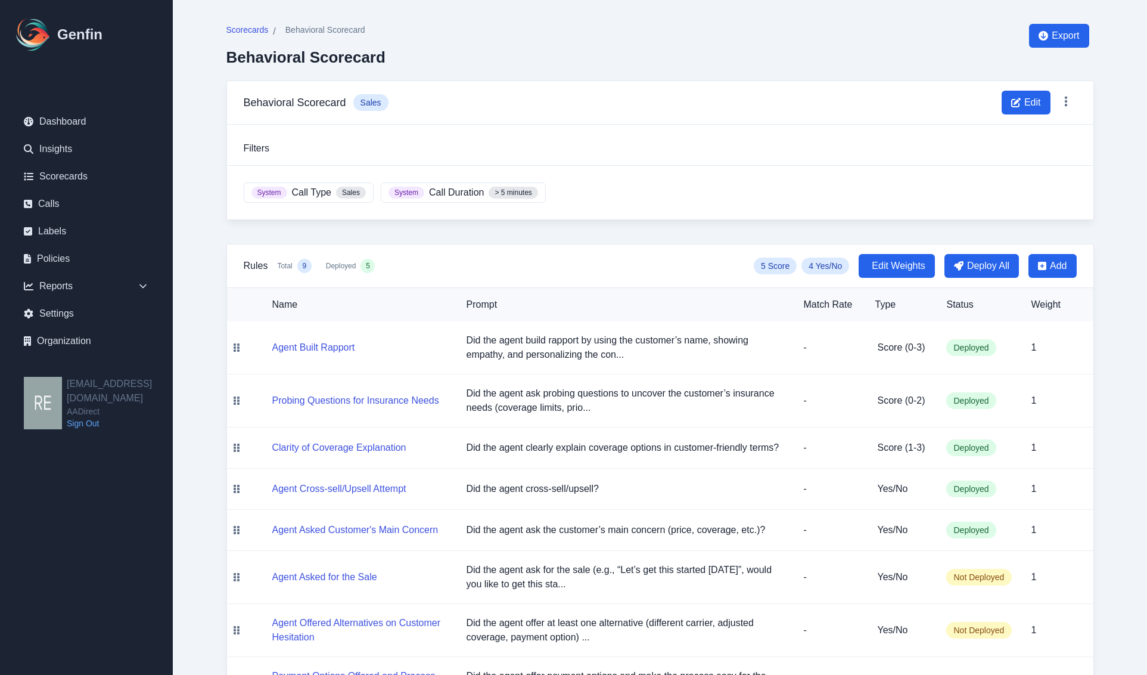
scroll to position [129, 0]
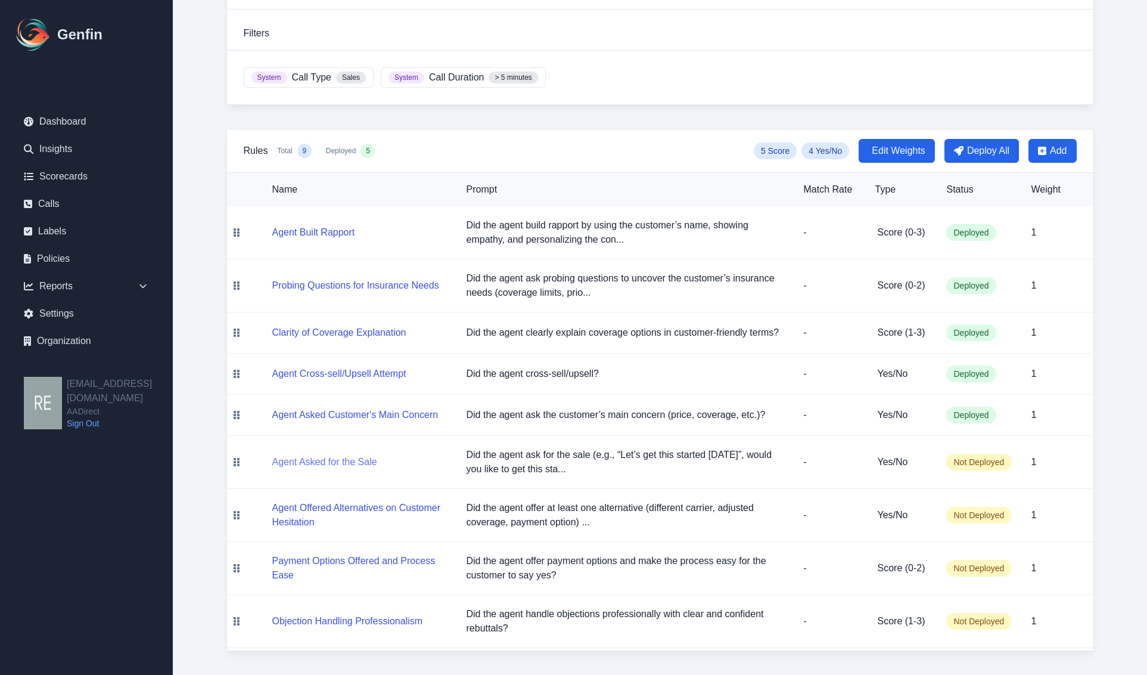
click at [343, 460] on button "Agent Asked for the Sale" at bounding box center [324, 462] width 105 height 14
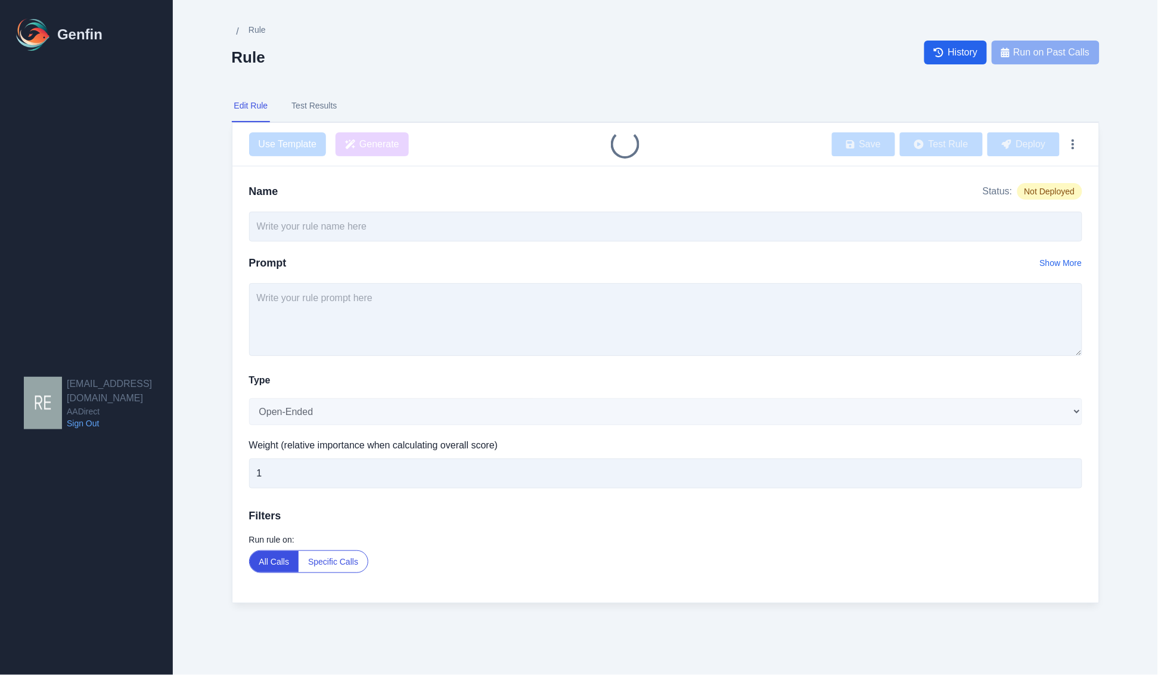
type input "Agent Asked for the Sale"
type textarea "Did the agent ask for the sale (e.g., “Let’s get this started [DATE]”, would yo…"
select select "Yes/No"
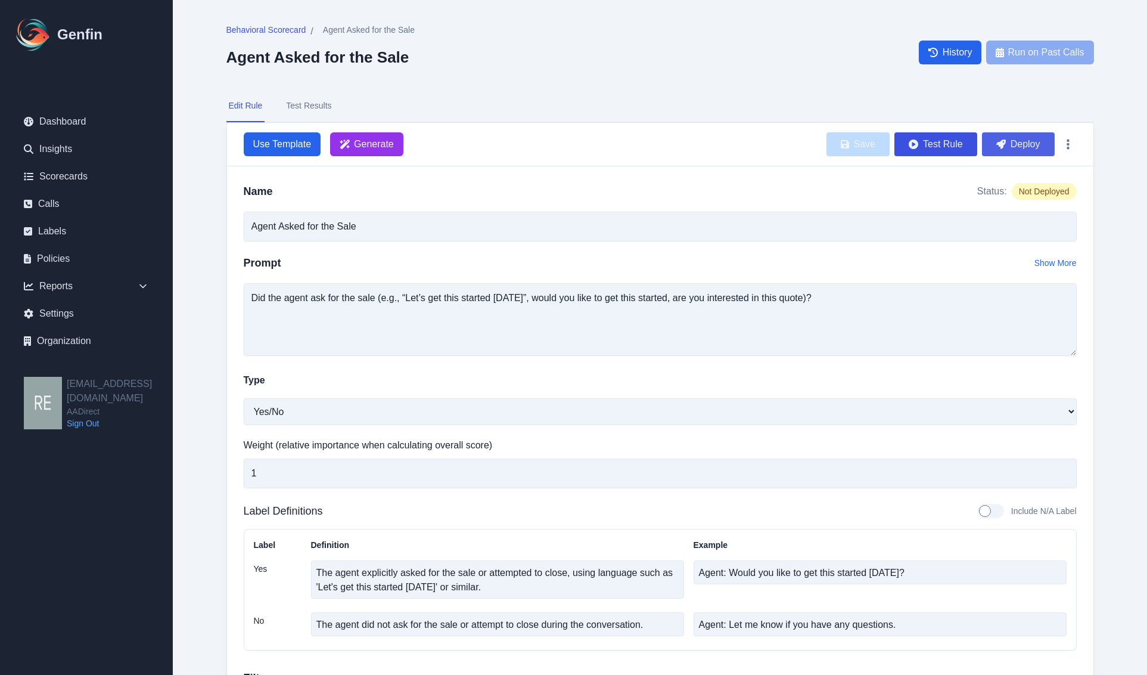
click at [1023, 133] on button "Deploy" at bounding box center [1018, 144] width 73 height 24
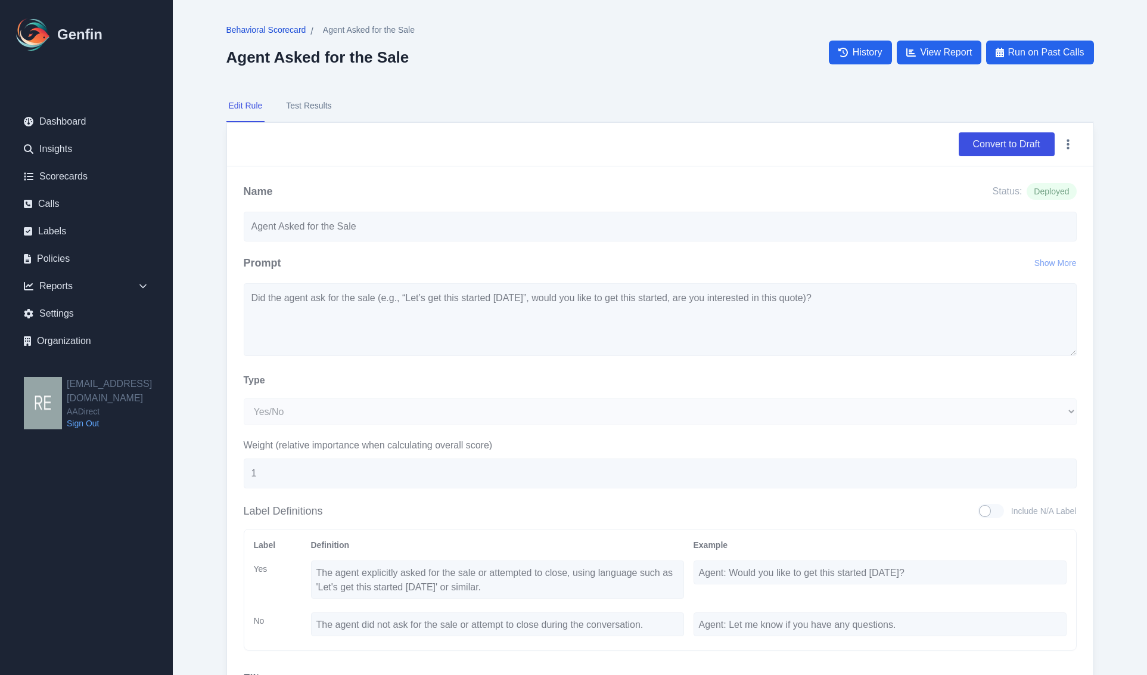
click at [266, 32] on span "Behavioral Scorecard" at bounding box center [266, 30] width 80 height 12
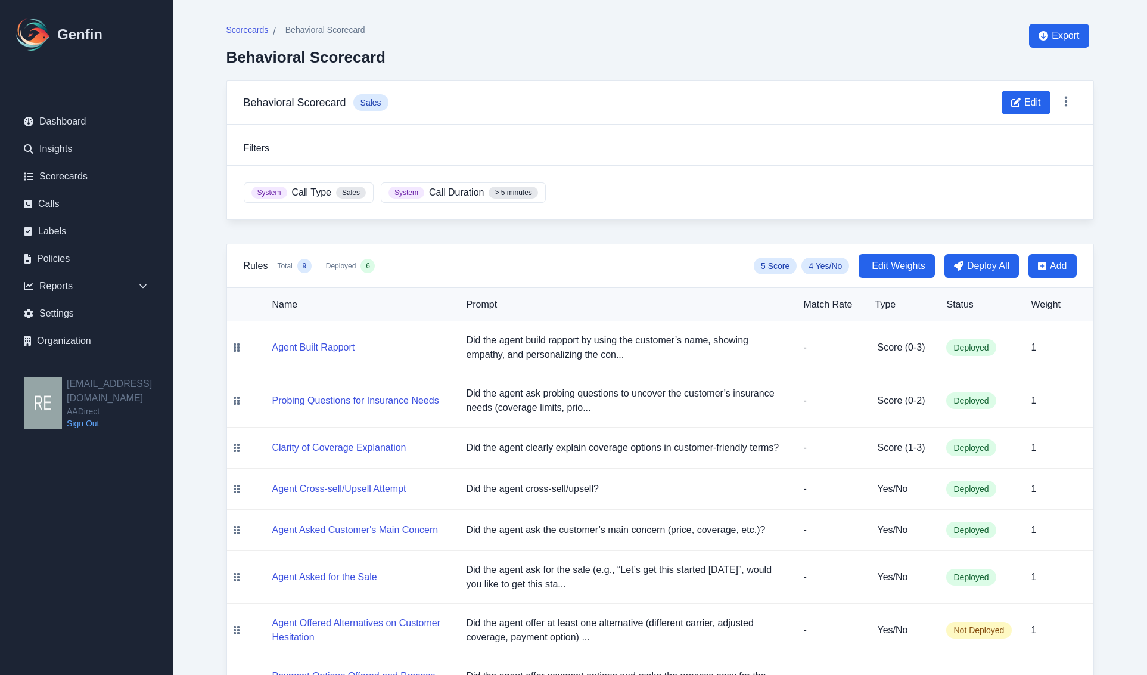
scroll to position [129, 0]
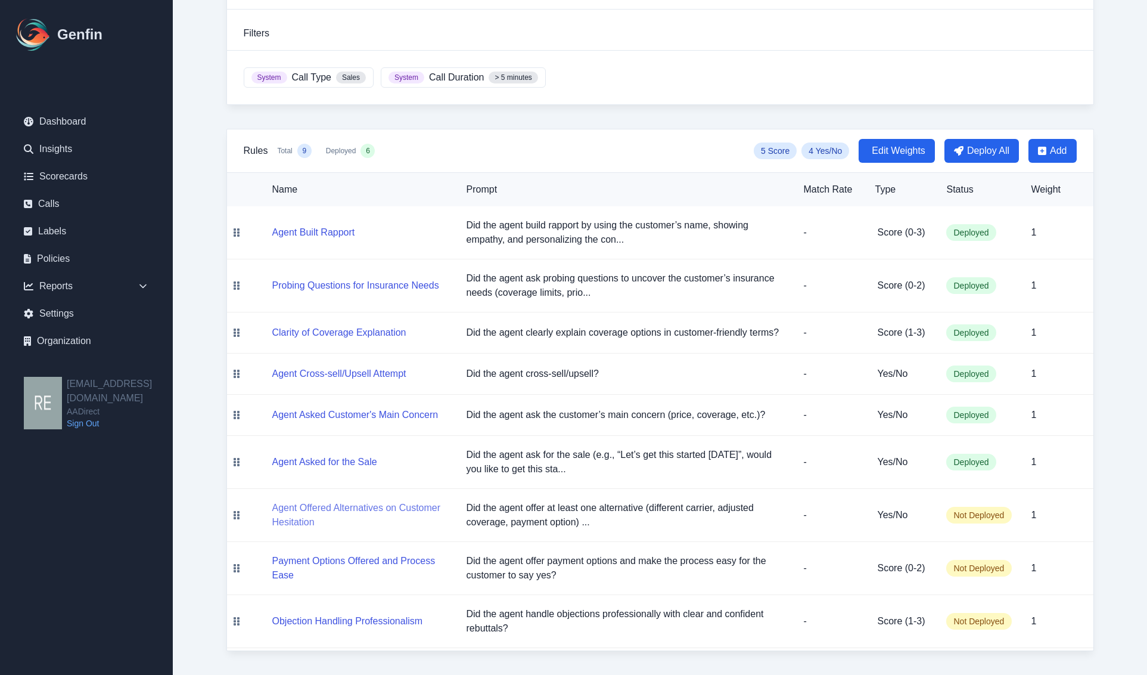
click at [294, 504] on button "Agent Offered Alternatives on Customer Hesitation" at bounding box center [359, 515] width 175 height 29
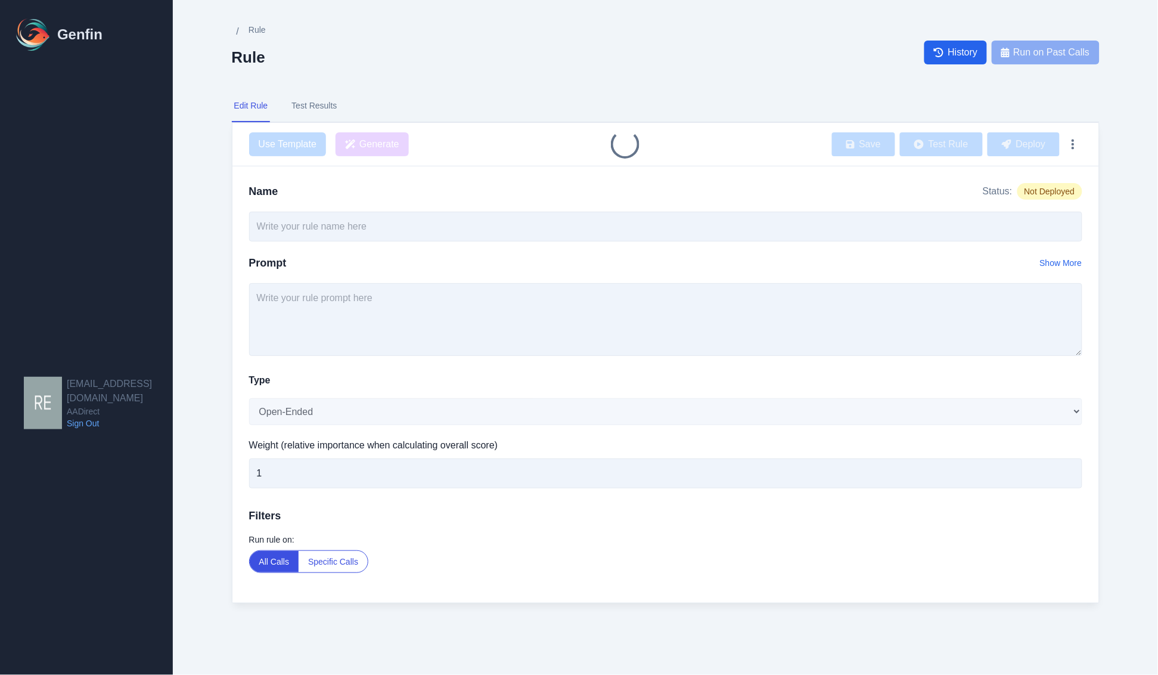
type input "Agent Offered Alternatives on Customer Hesitation"
type textarea "Did the agent offer at least one alternative (different carrier, adjusted cover…"
select select "Yes/No"
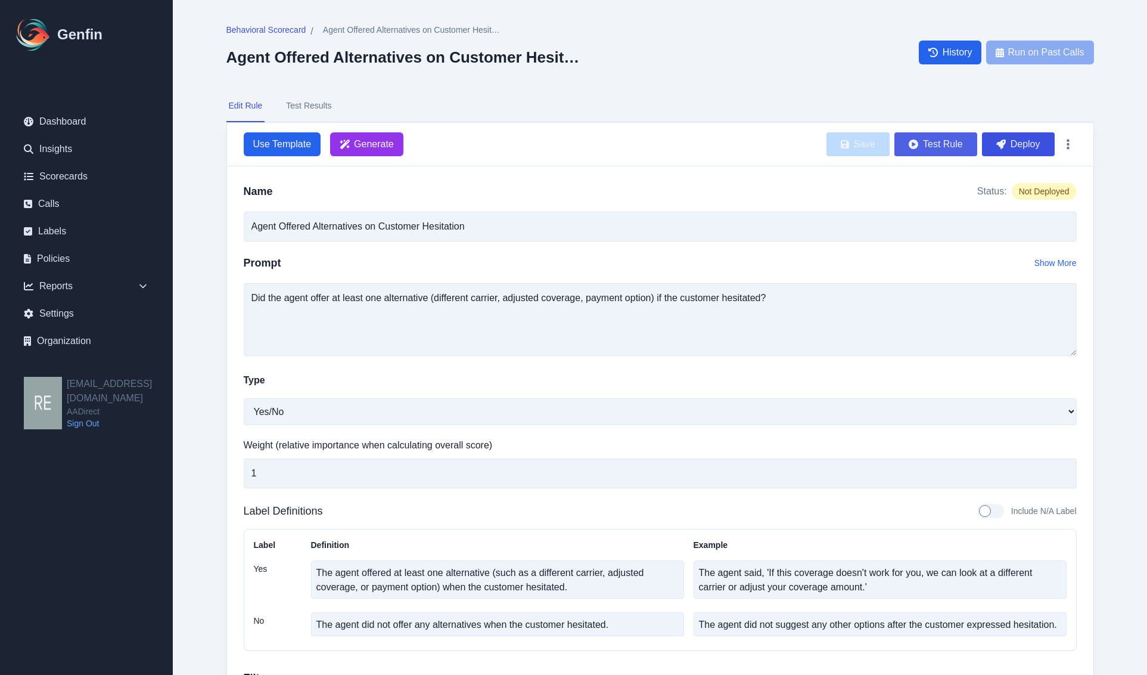
click at [930, 141] on button "Test Rule" at bounding box center [936, 144] width 83 height 24
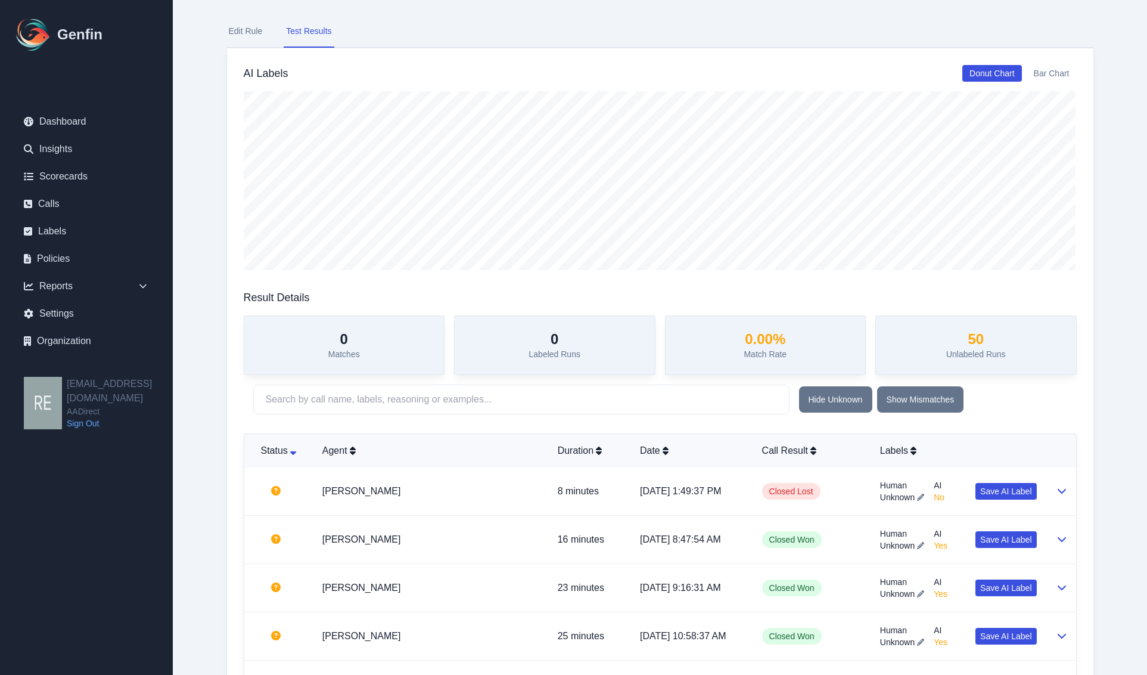
scroll to position [298, 0]
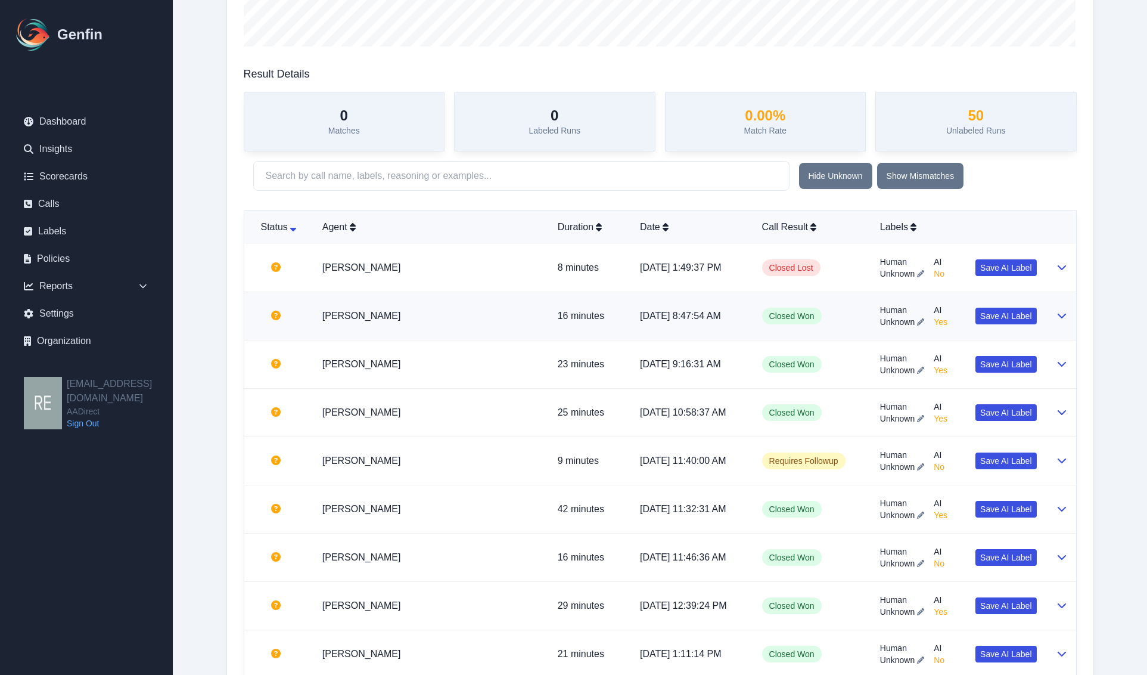
click at [1057, 323] on button at bounding box center [1062, 316] width 10 height 14
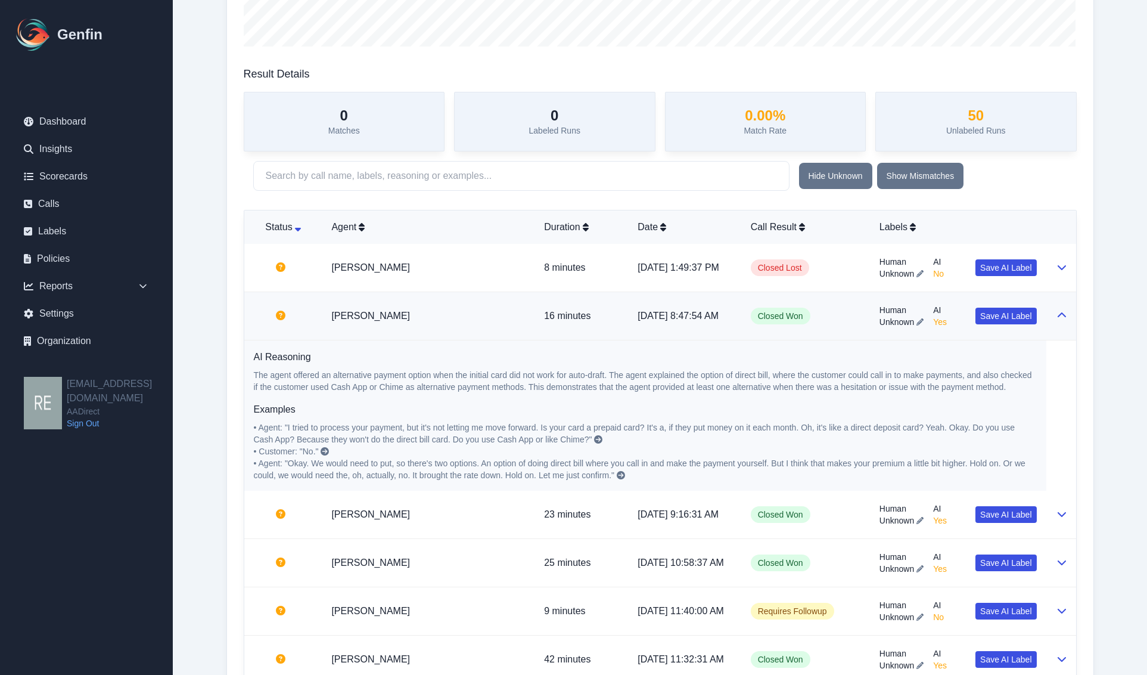
click at [1057, 323] on button at bounding box center [1062, 316] width 10 height 14
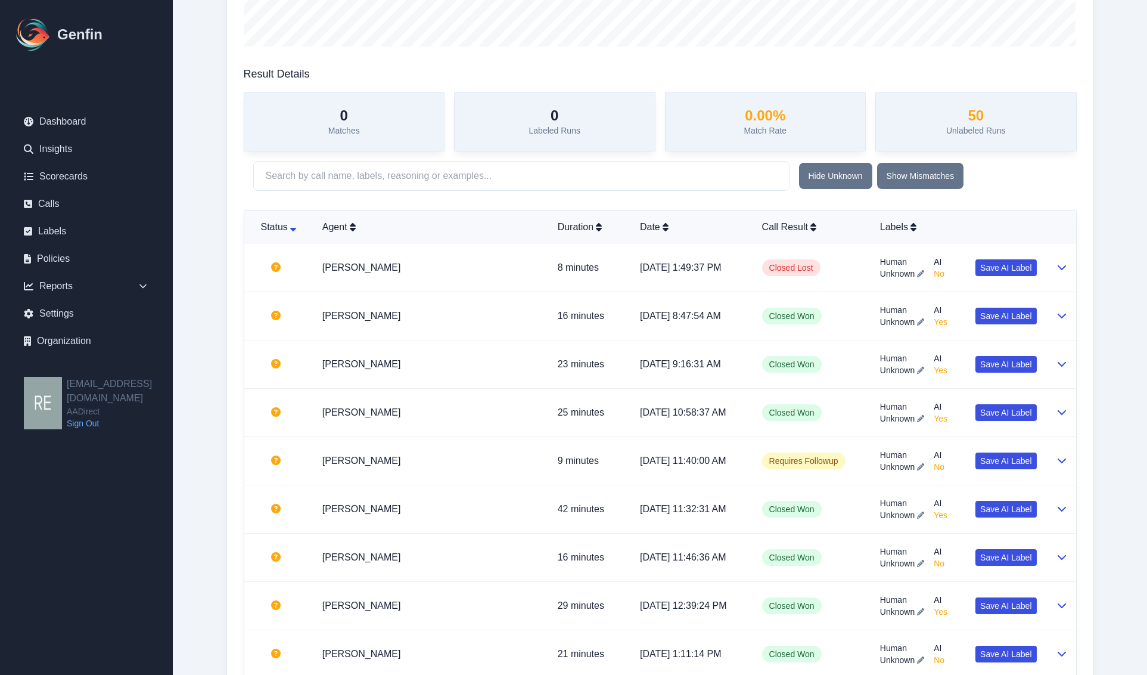
scroll to position [75, 0]
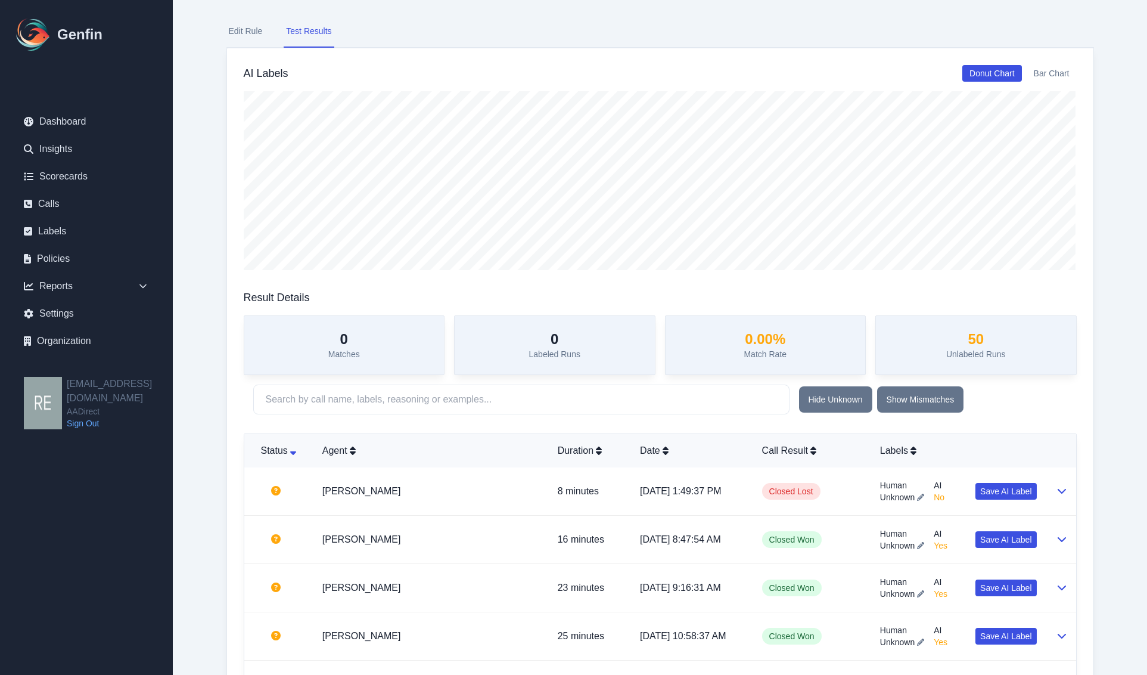
click at [248, 32] on button "Edit Rule" at bounding box center [245, 31] width 39 height 32
select select "Yes/No"
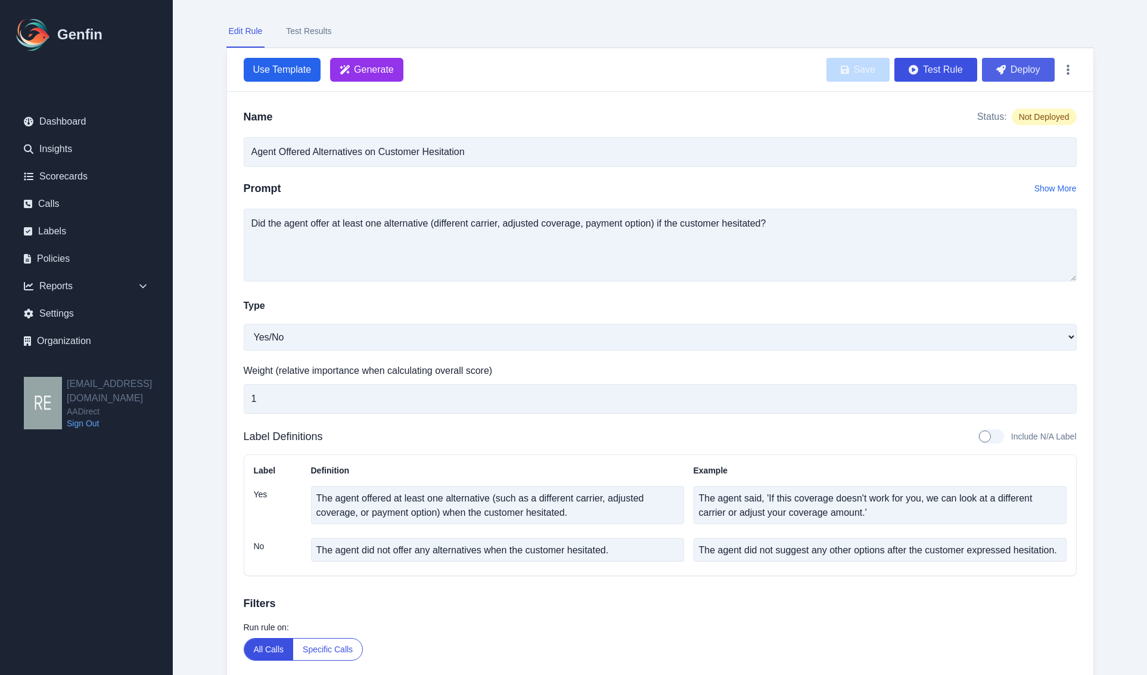
click at [1015, 67] on button "Deploy" at bounding box center [1018, 70] width 73 height 24
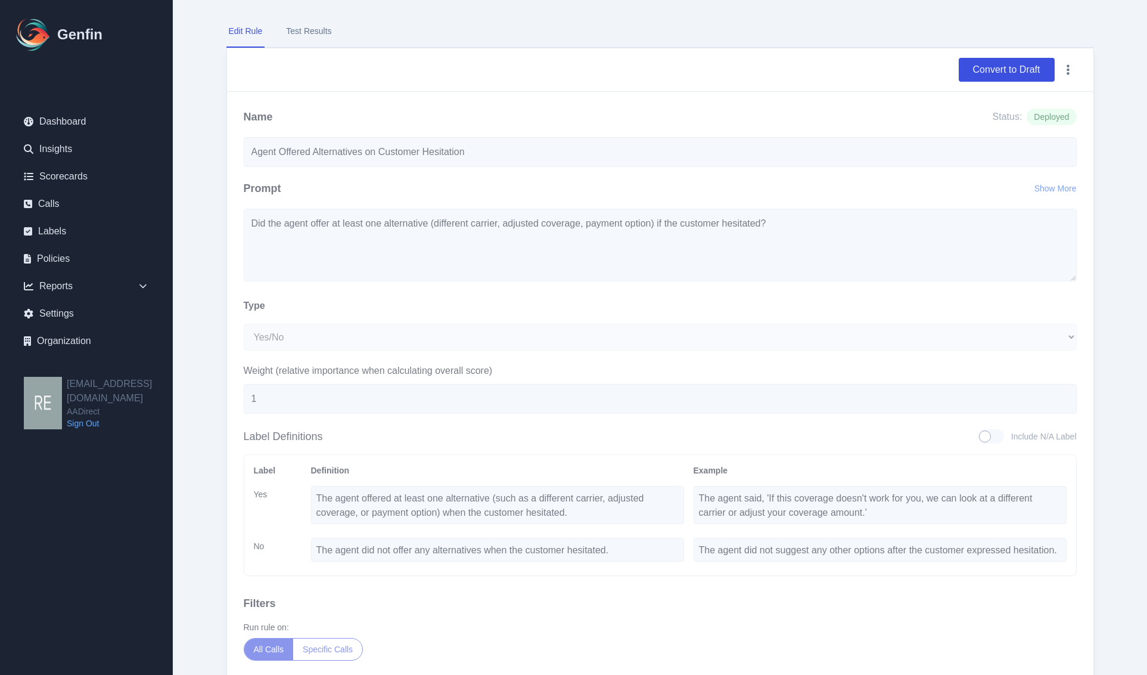
scroll to position [0, 0]
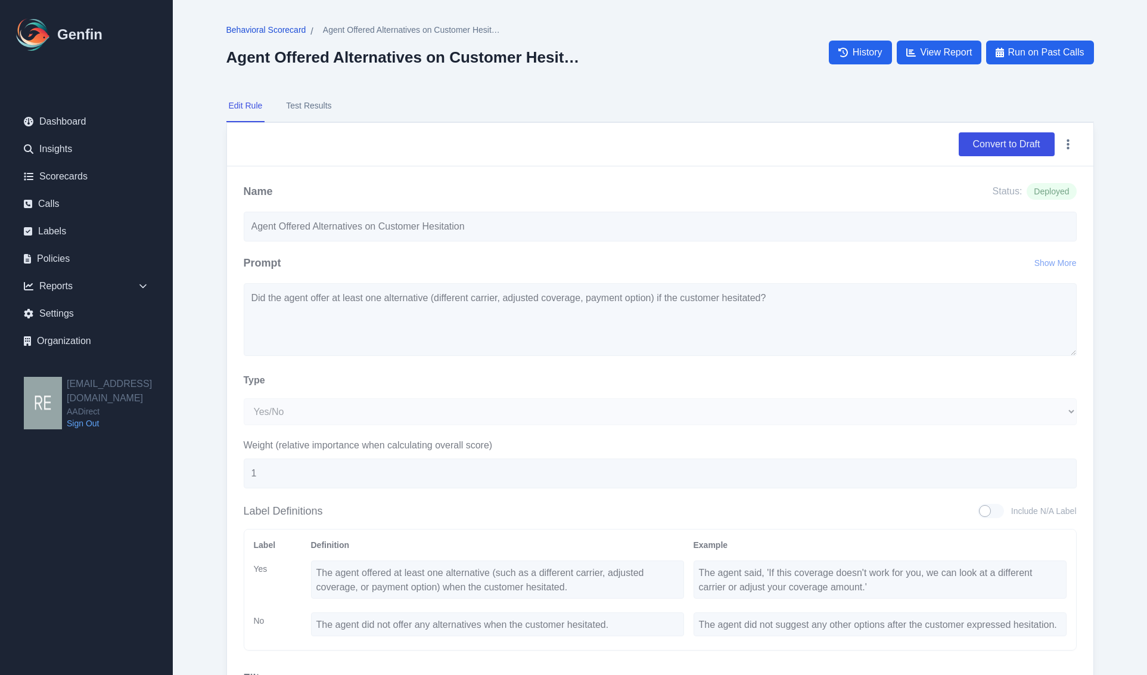
click at [269, 33] on span "Behavioral Scorecard" at bounding box center [266, 30] width 80 height 12
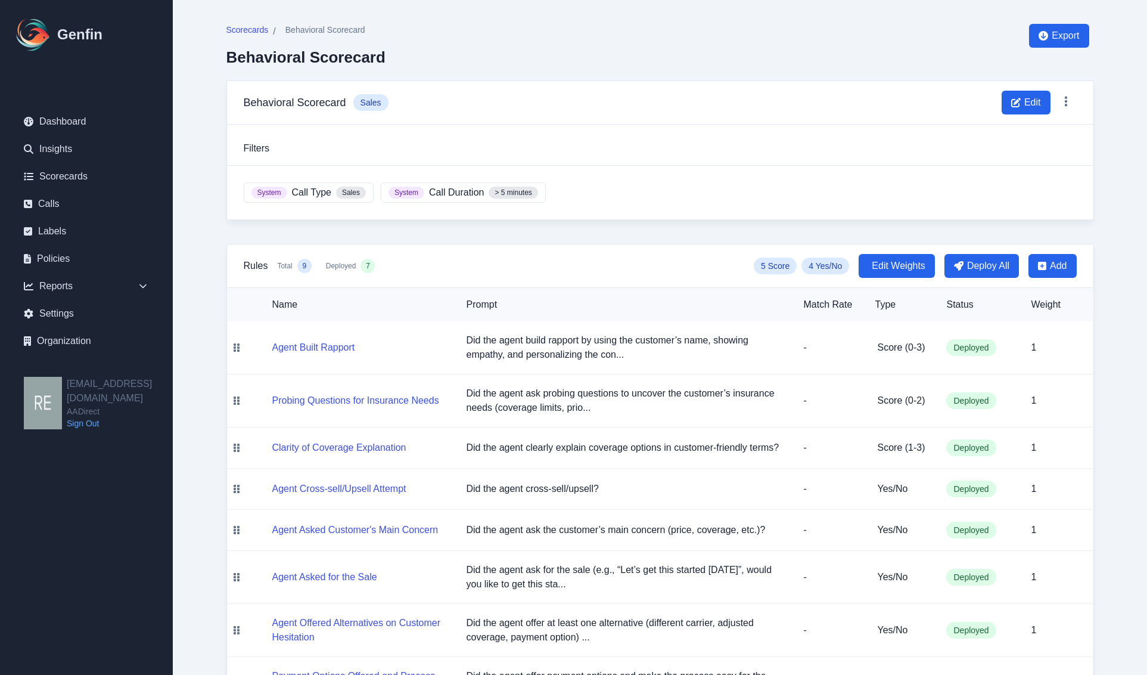
scroll to position [129, 0]
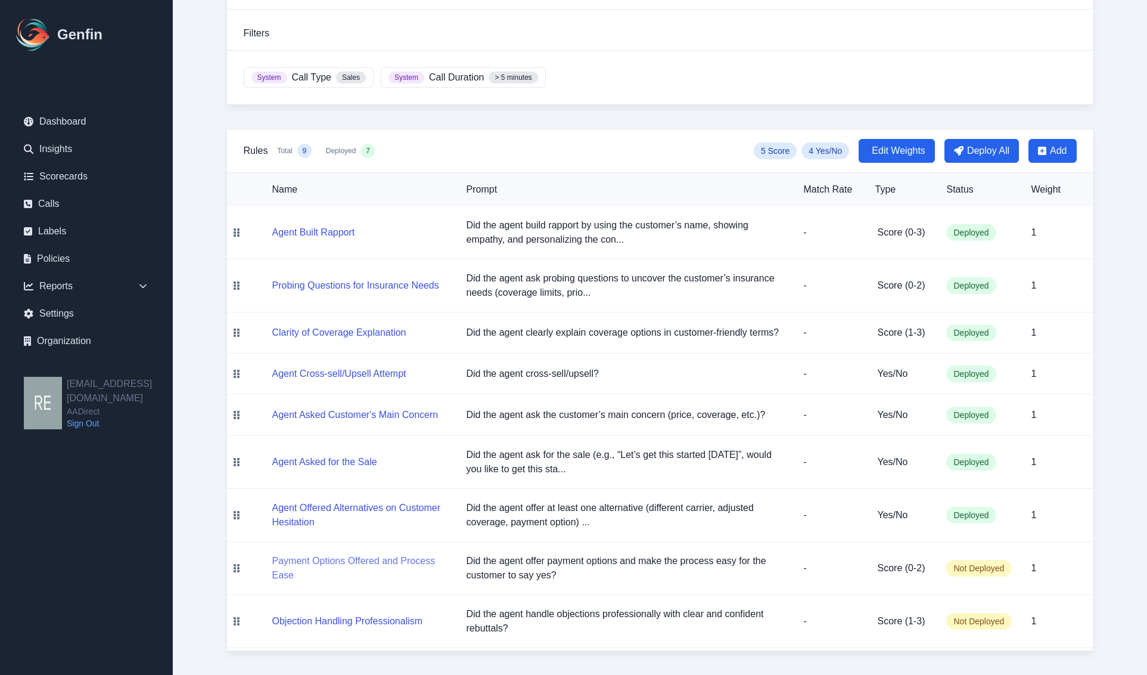
click at [371, 563] on button "Payment Options Offered and Process Ease" at bounding box center [359, 568] width 175 height 29
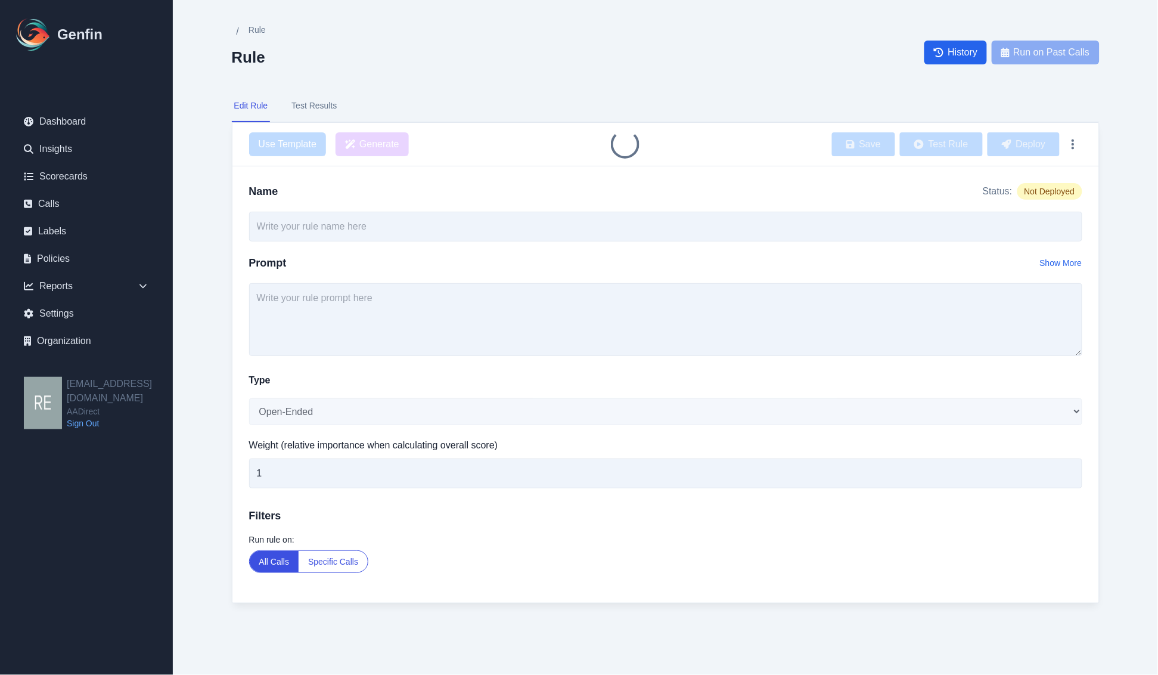
type input "Payment Options Offered and Process Ease"
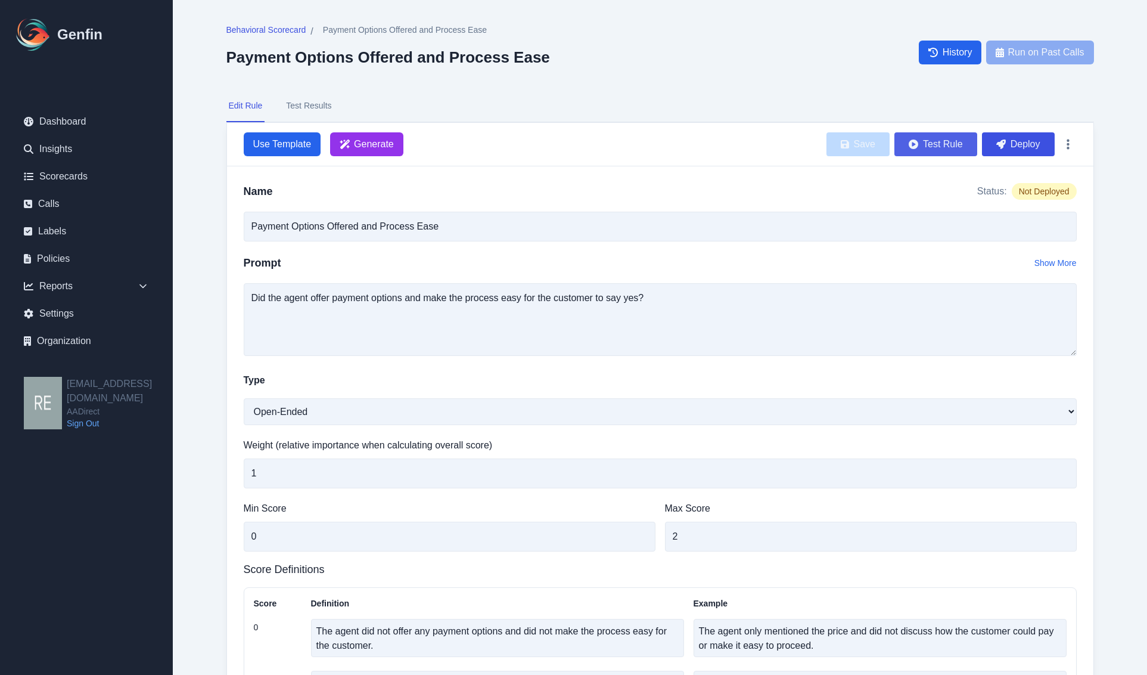
click at [949, 149] on button "Test Rule" at bounding box center [936, 144] width 83 height 24
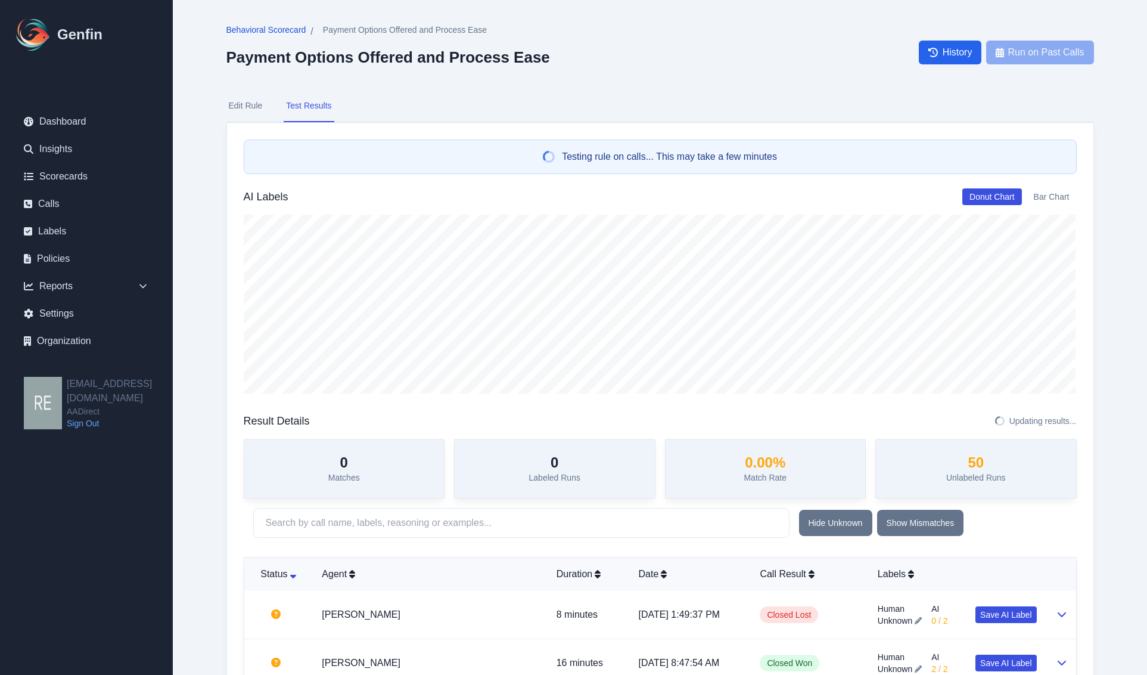
click at [278, 30] on span "Behavioral Scorecard" at bounding box center [266, 30] width 80 height 12
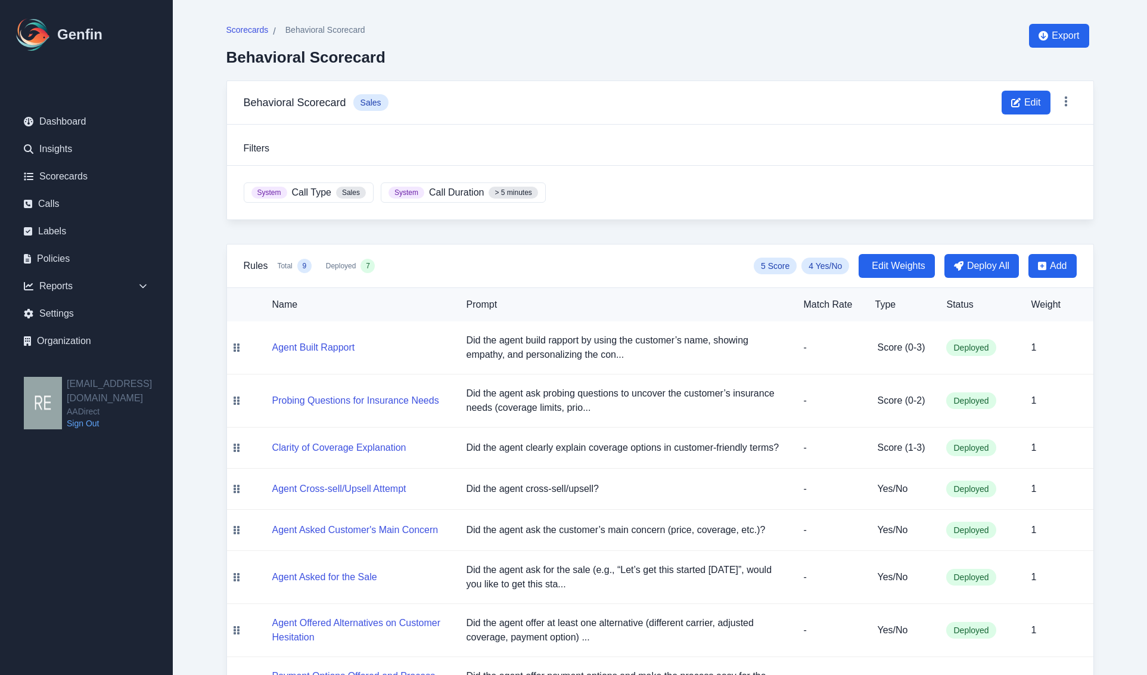
scroll to position [129, 0]
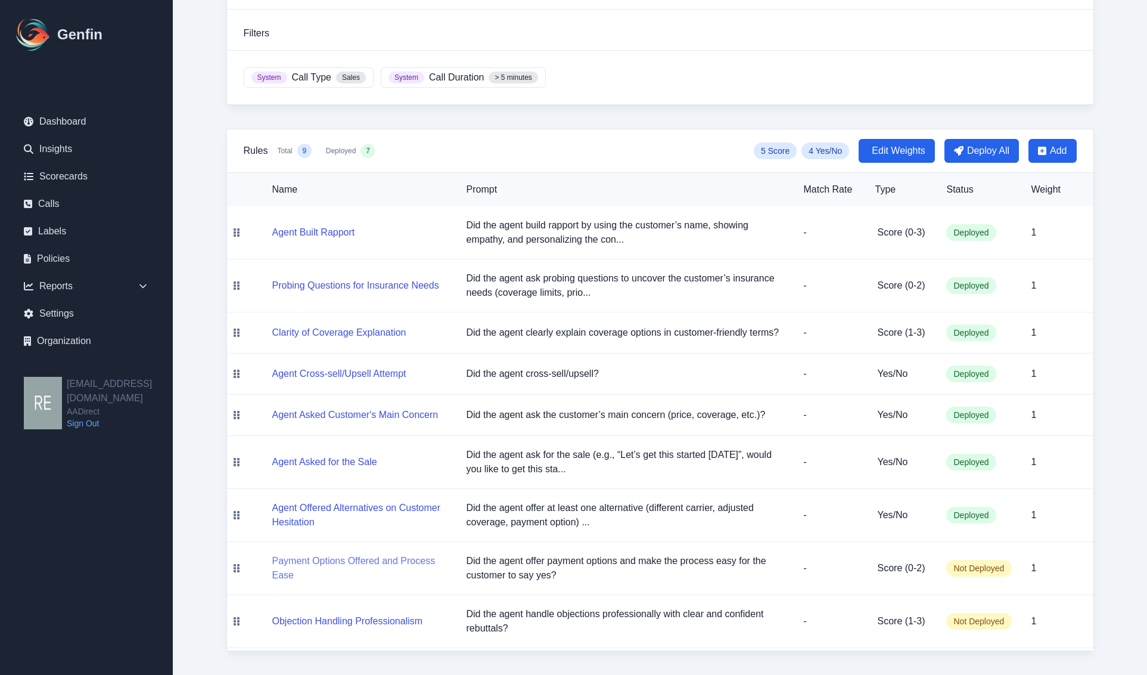
click at [383, 559] on button "Payment Options Offered and Process Ease" at bounding box center [359, 568] width 175 height 29
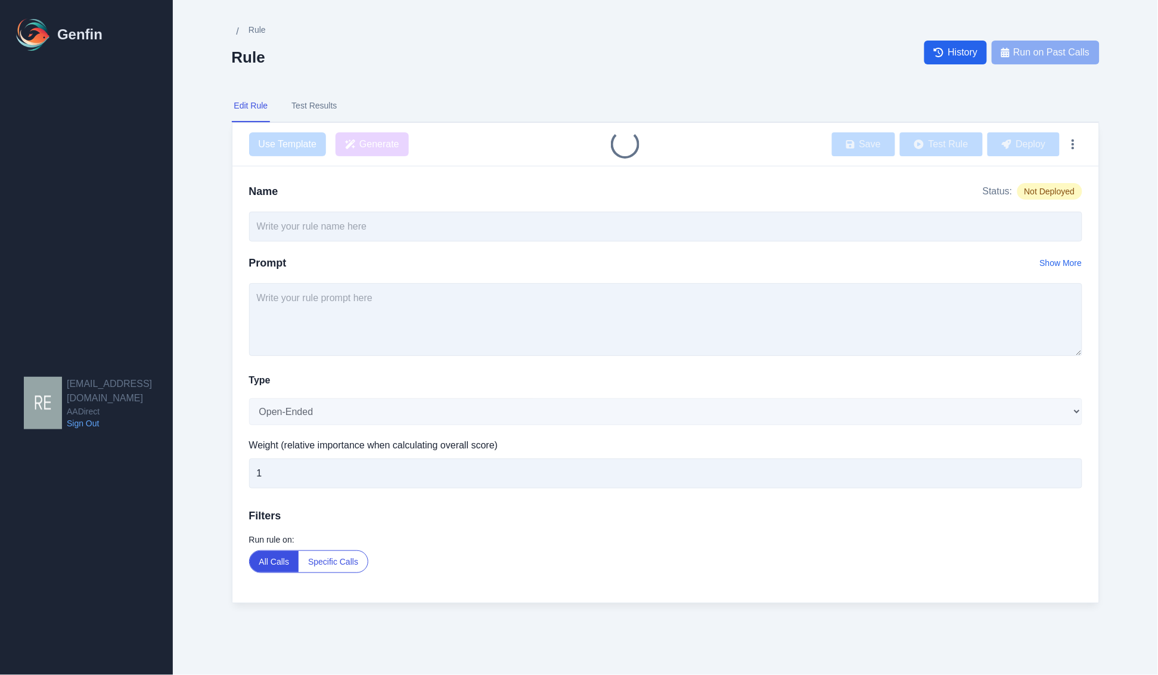
type input "Payment Options Offered and Process Ease"
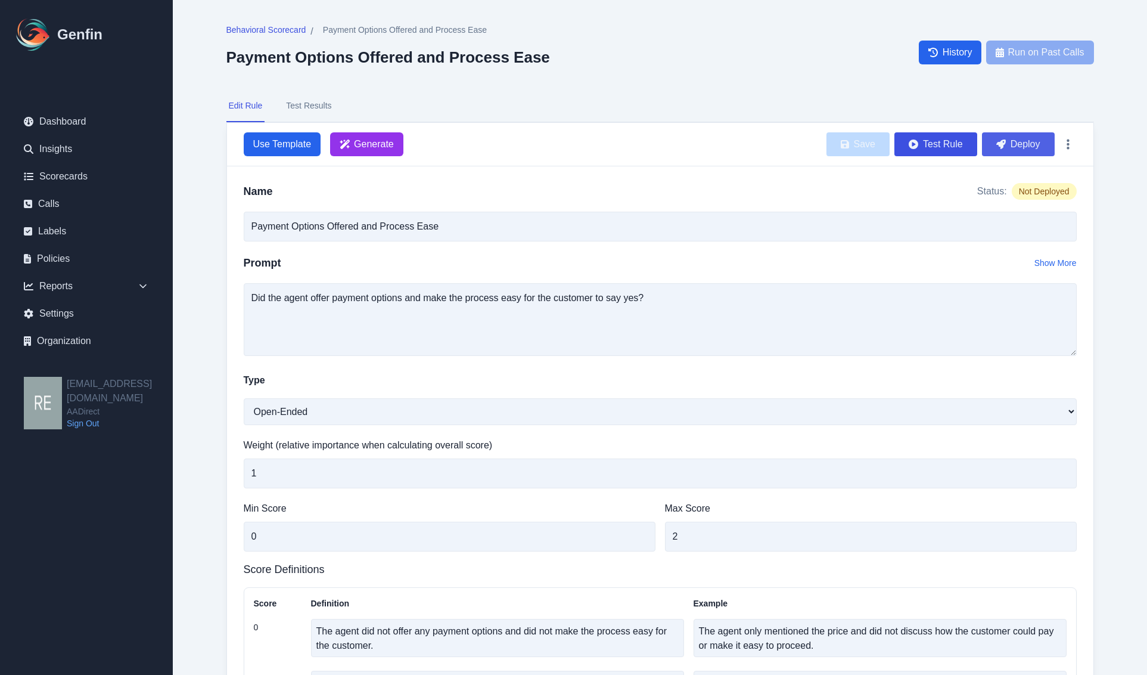
click at [1033, 141] on button "Deploy" at bounding box center [1018, 144] width 73 height 24
click at [263, 21] on div "Behavioral Scorecard / Payment Options Offered and Process Ease Payment Options…" at bounding box center [661, 469] width 916 height 938
click at [260, 27] on span "Behavioral Scorecard" at bounding box center [266, 30] width 80 height 12
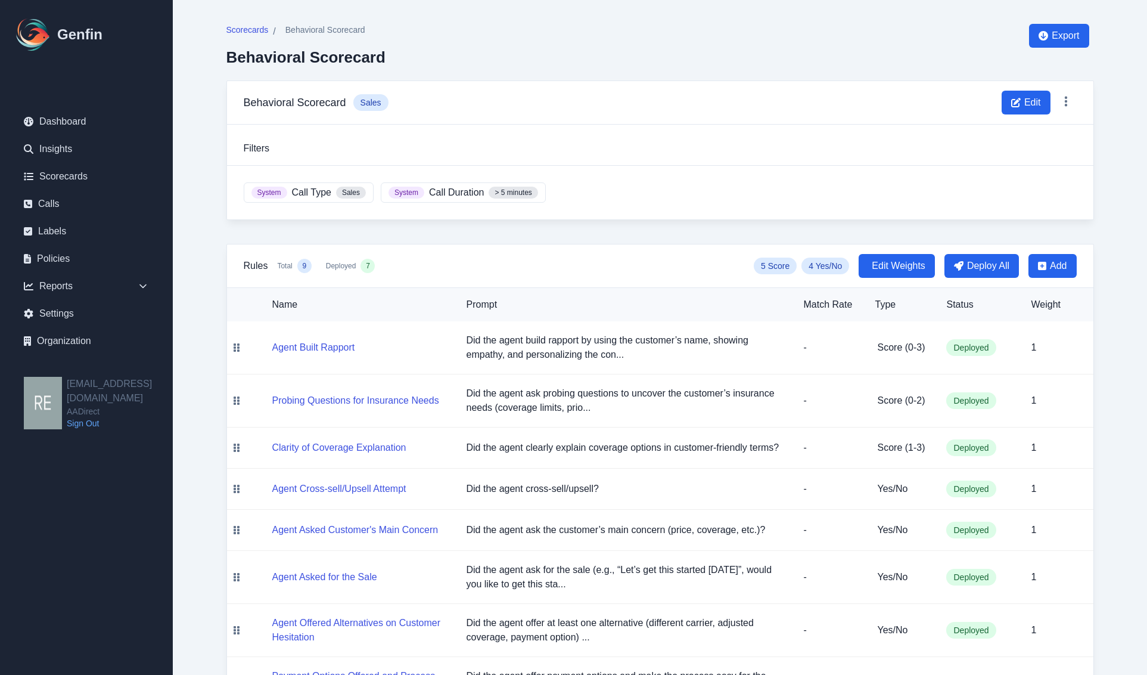
scroll to position [129, 0]
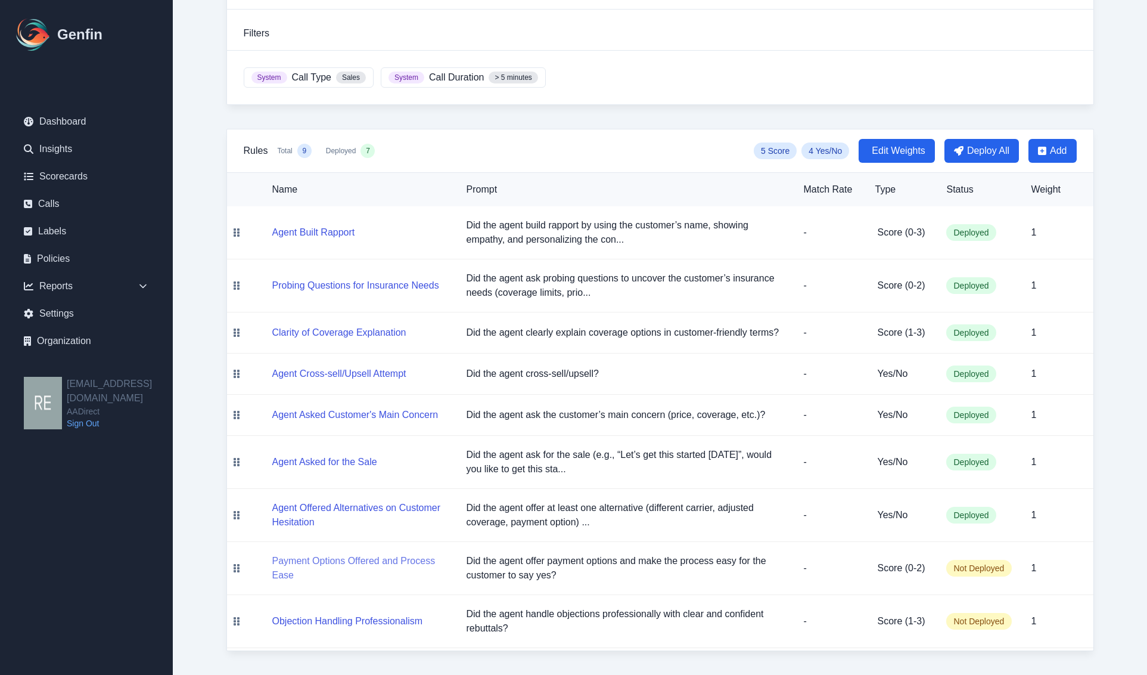
click at [343, 564] on button "Payment Options Offered and Process Ease" at bounding box center [359, 568] width 175 height 29
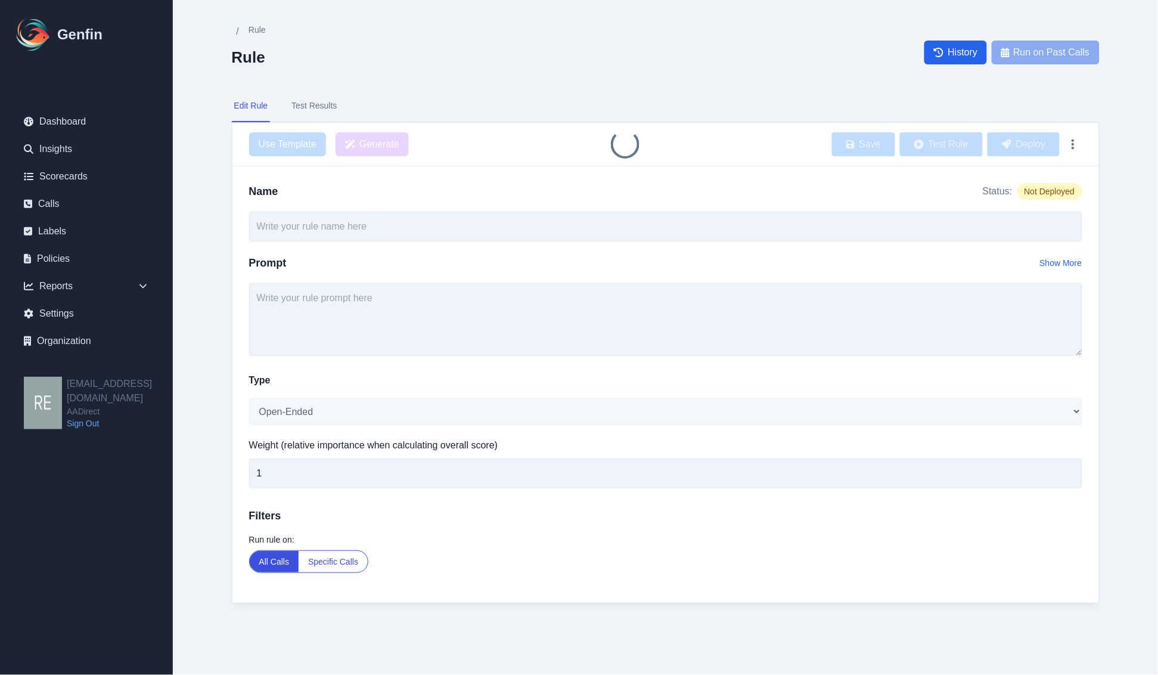
type input "Payment Options Offered and Process Ease"
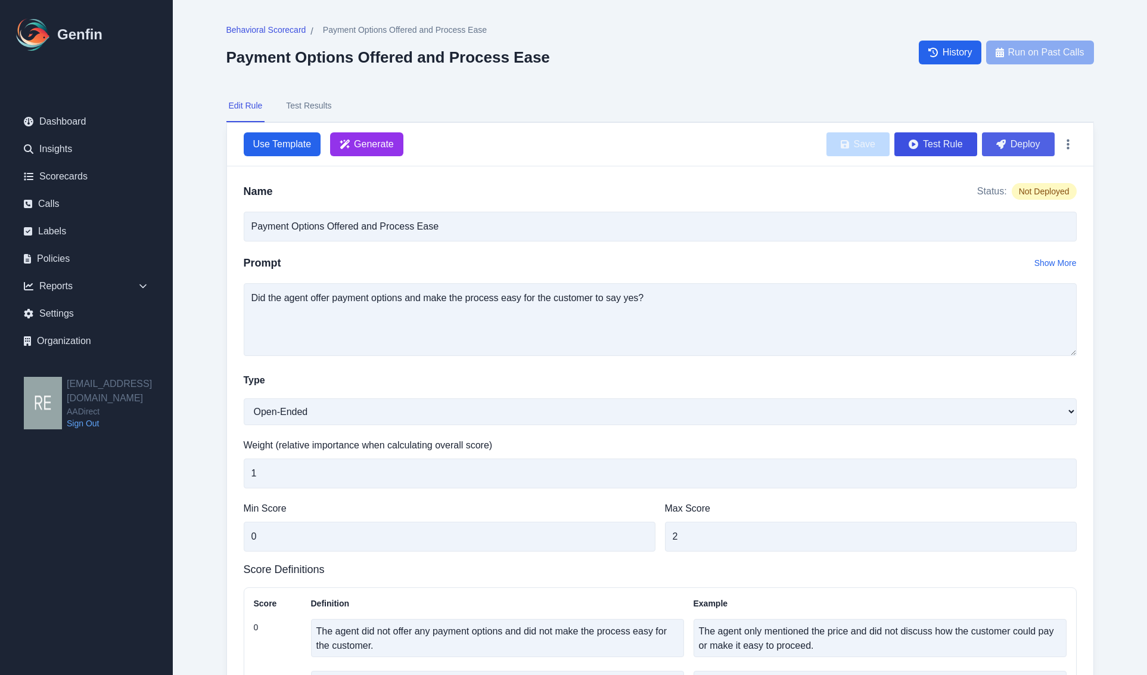
click at [1032, 146] on button "Deploy" at bounding box center [1018, 144] width 73 height 24
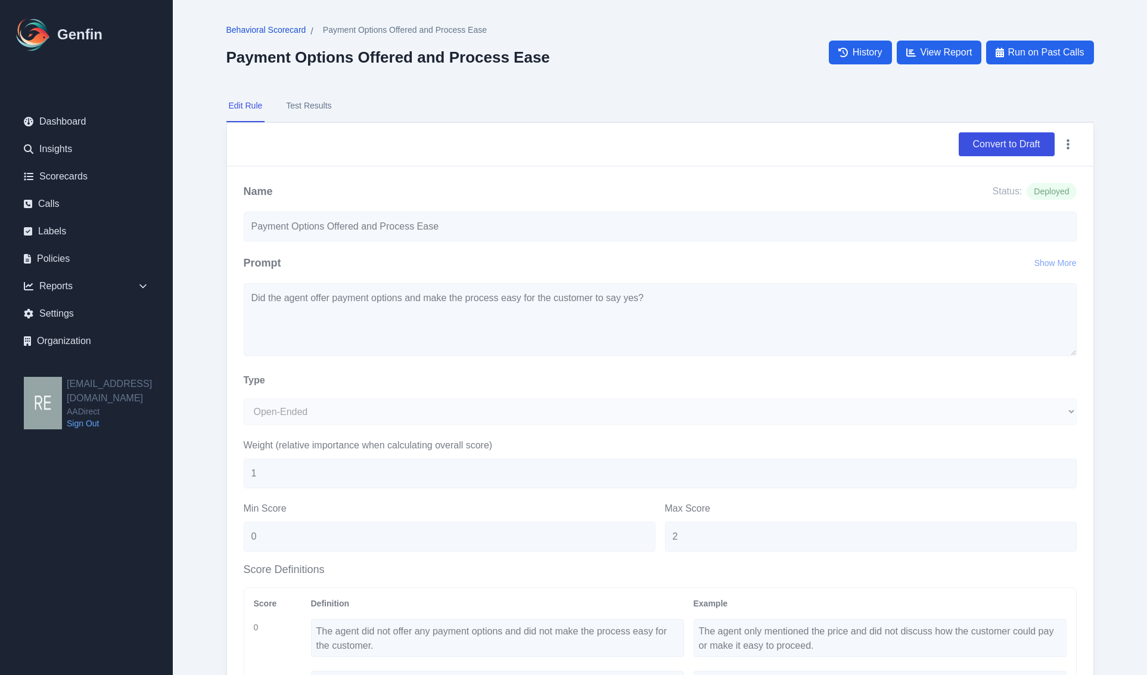
click at [267, 27] on span "Behavioral Scorecard" at bounding box center [266, 30] width 80 height 12
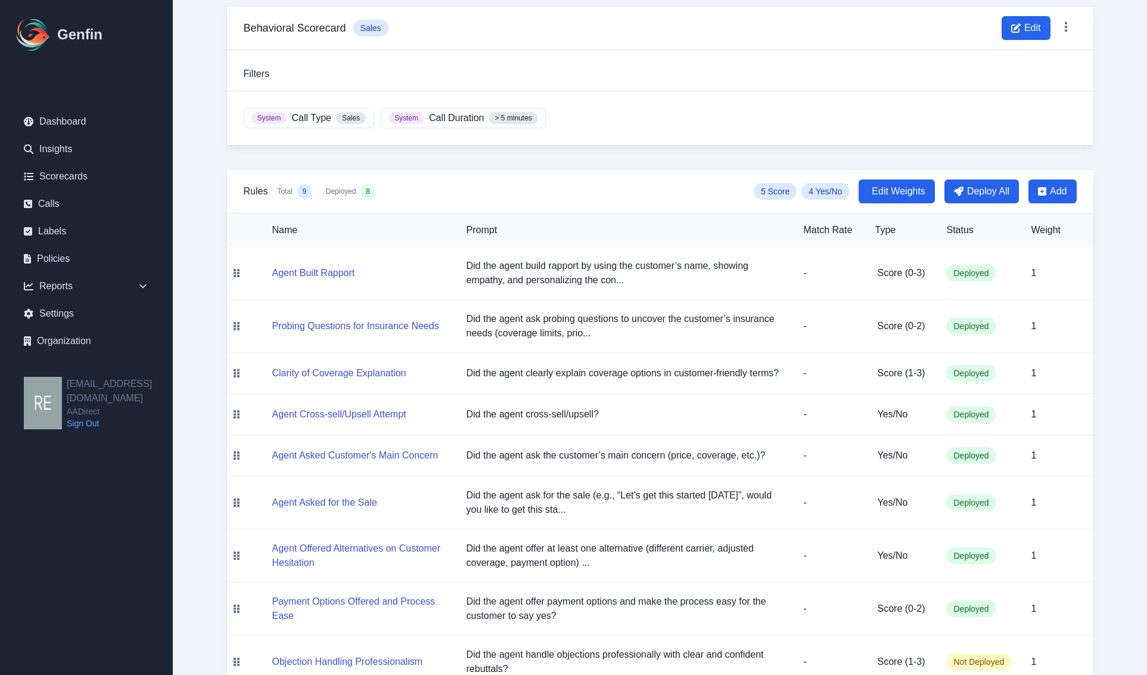
scroll to position [129, 0]
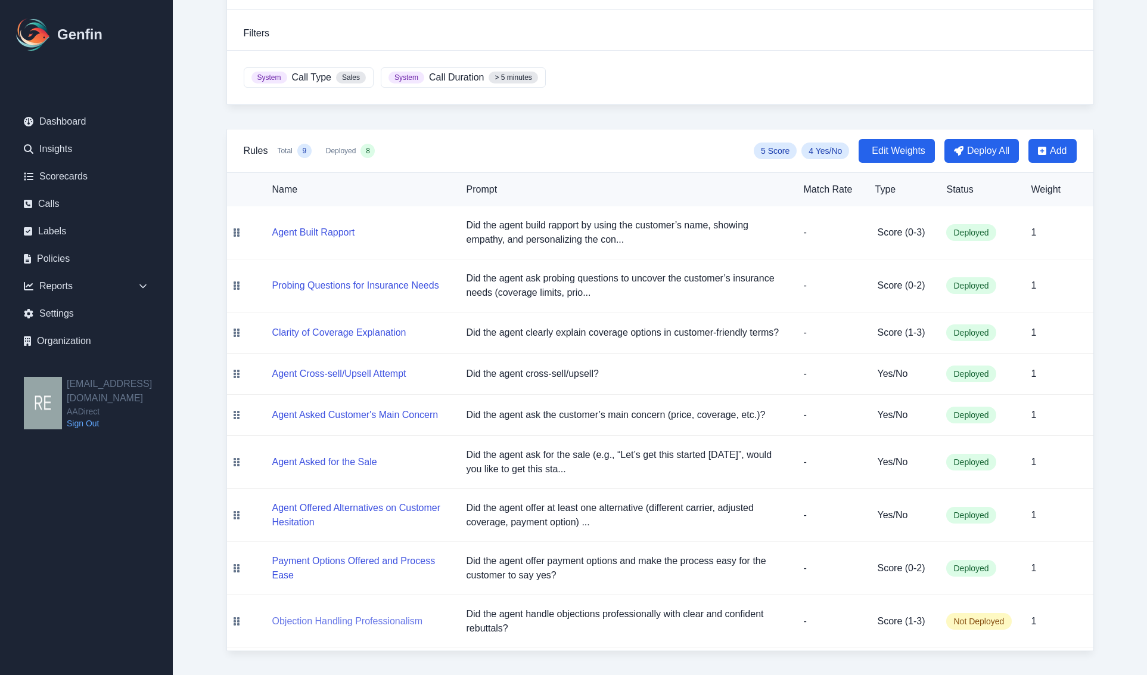
click at [324, 622] on button "Objection Handling Professionalism" at bounding box center [347, 621] width 151 height 14
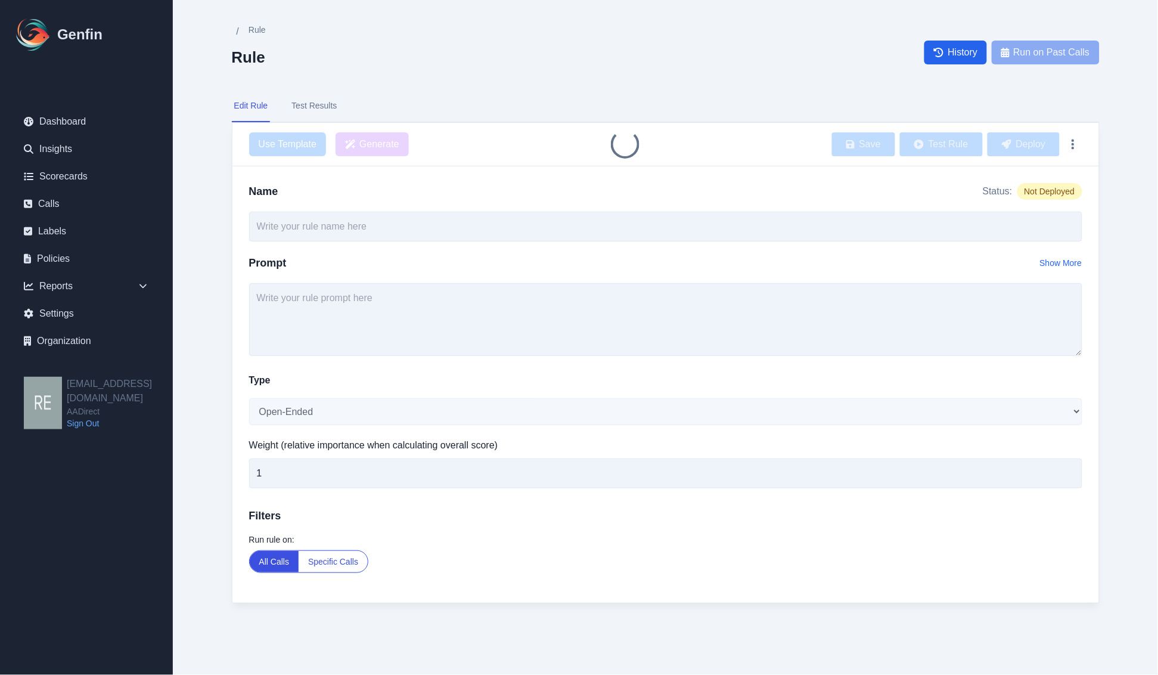
type input "Objection Handling Professionalism"
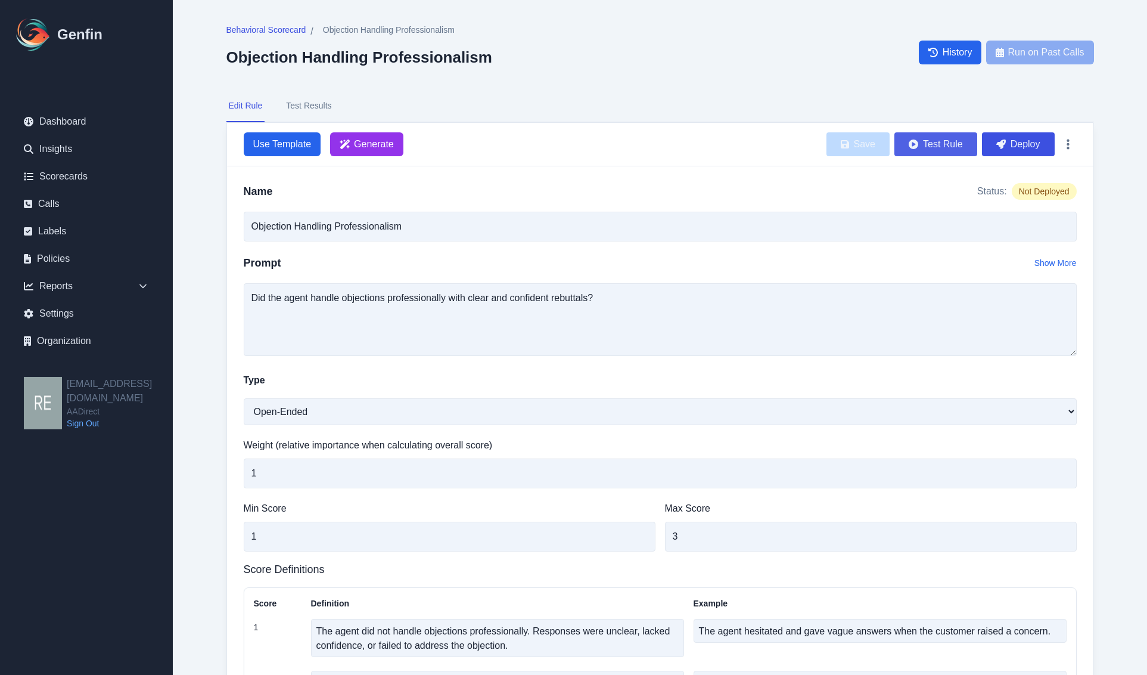
click at [942, 137] on button "Test Rule" at bounding box center [936, 144] width 83 height 24
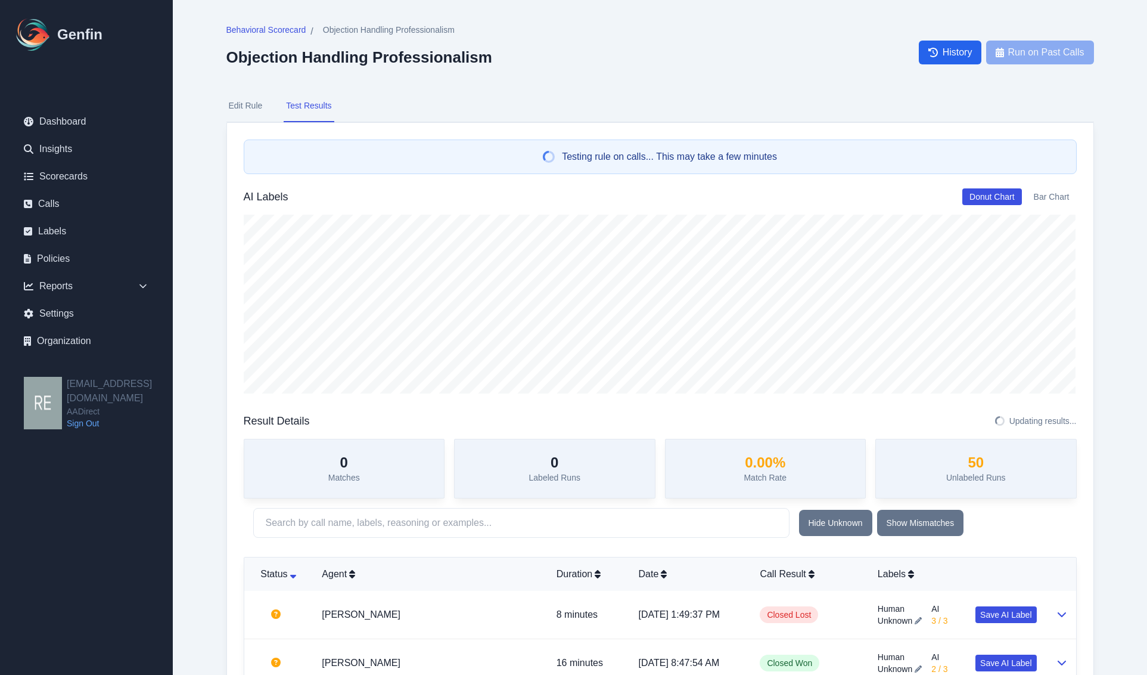
click at [252, 102] on button "Edit Rule" at bounding box center [245, 106] width 39 height 32
select select "Score"
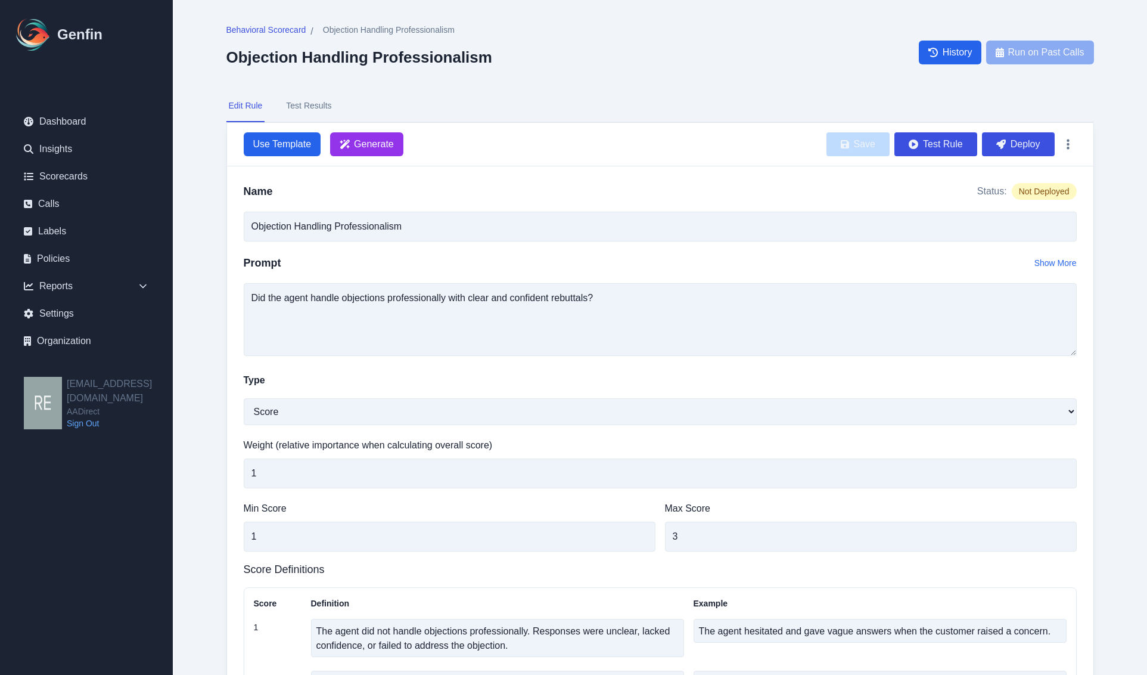
drag, startPoint x: 1019, startPoint y: 144, endPoint x: 651, endPoint y: 88, distance: 372.0
click at [1019, 143] on button "Deploy" at bounding box center [1018, 144] width 73 height 24
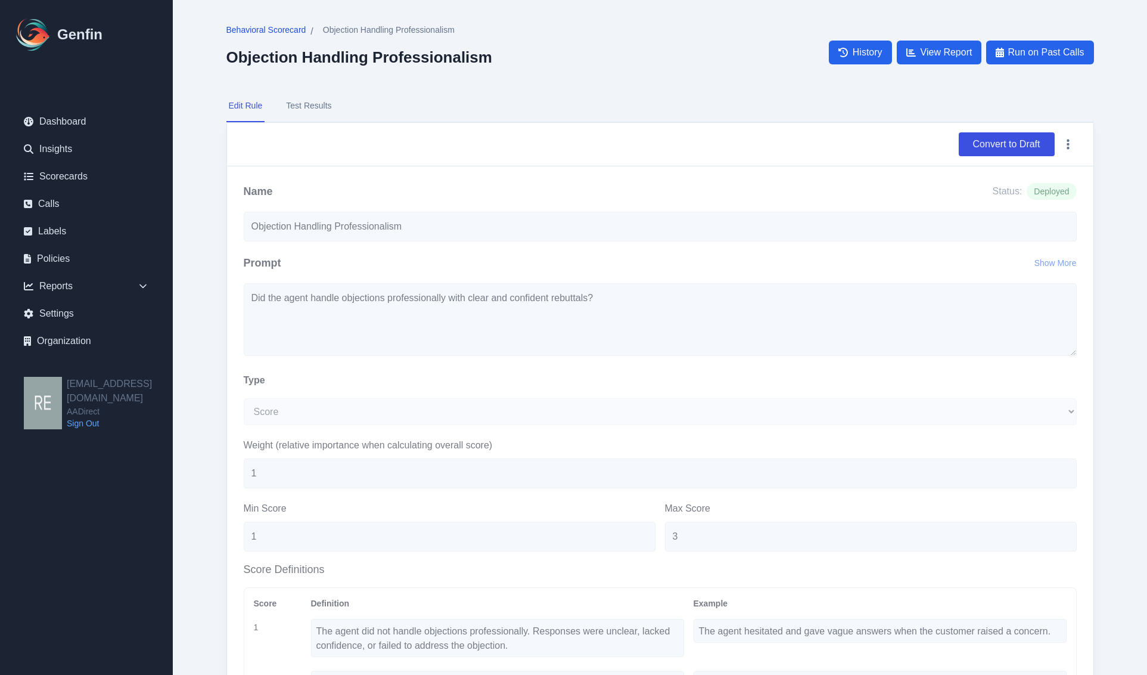
click at [260, 28] on span "Behavioral Scorecard" at bounding box center [266, 30] width 80 height 12
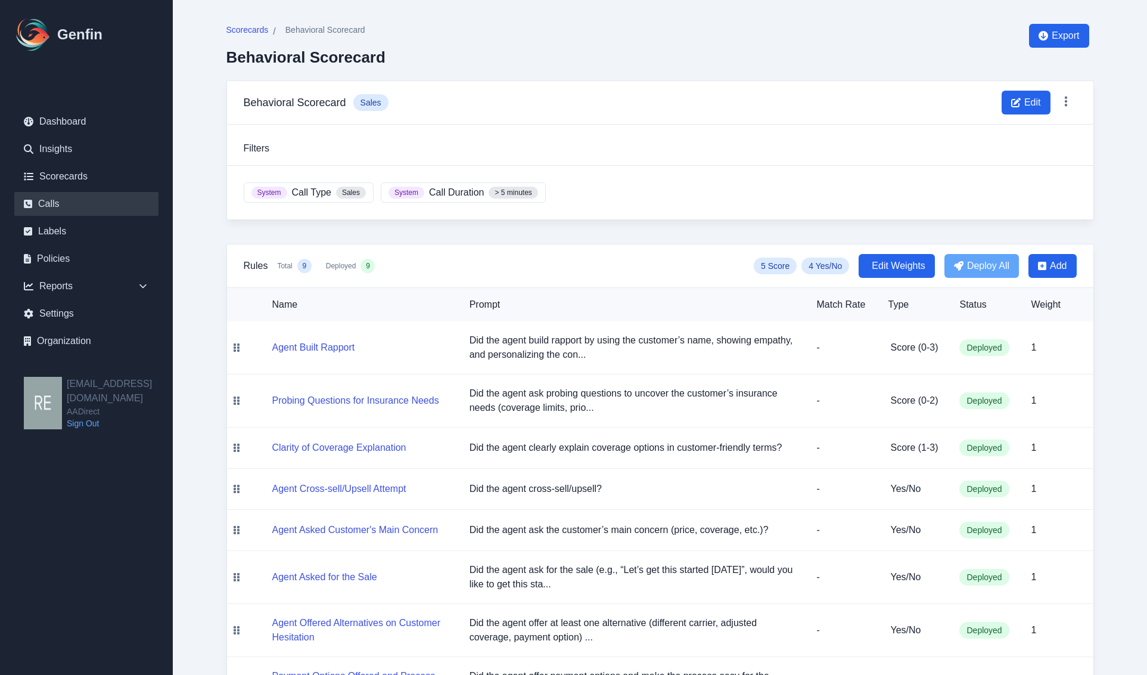
click at [52, 204] on link "Calls" at bounding box center [86, 204] width 144 height 24
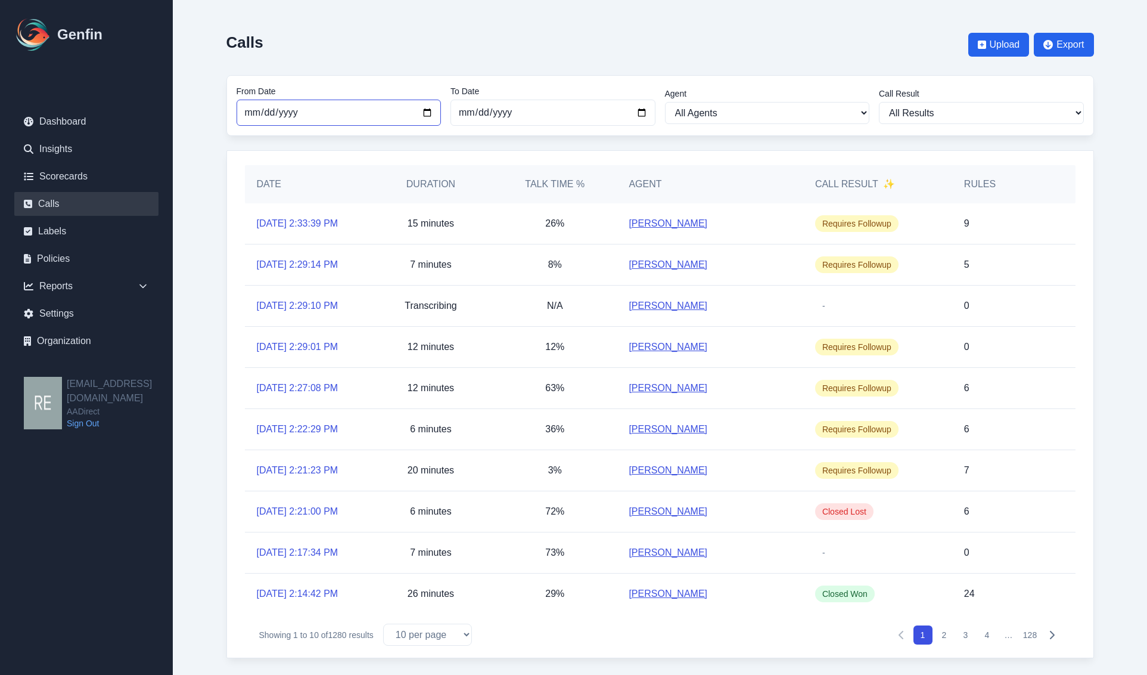
click at [427, 108] on input "[DATE]" at bounding box center [339, 113] width 205 height 26
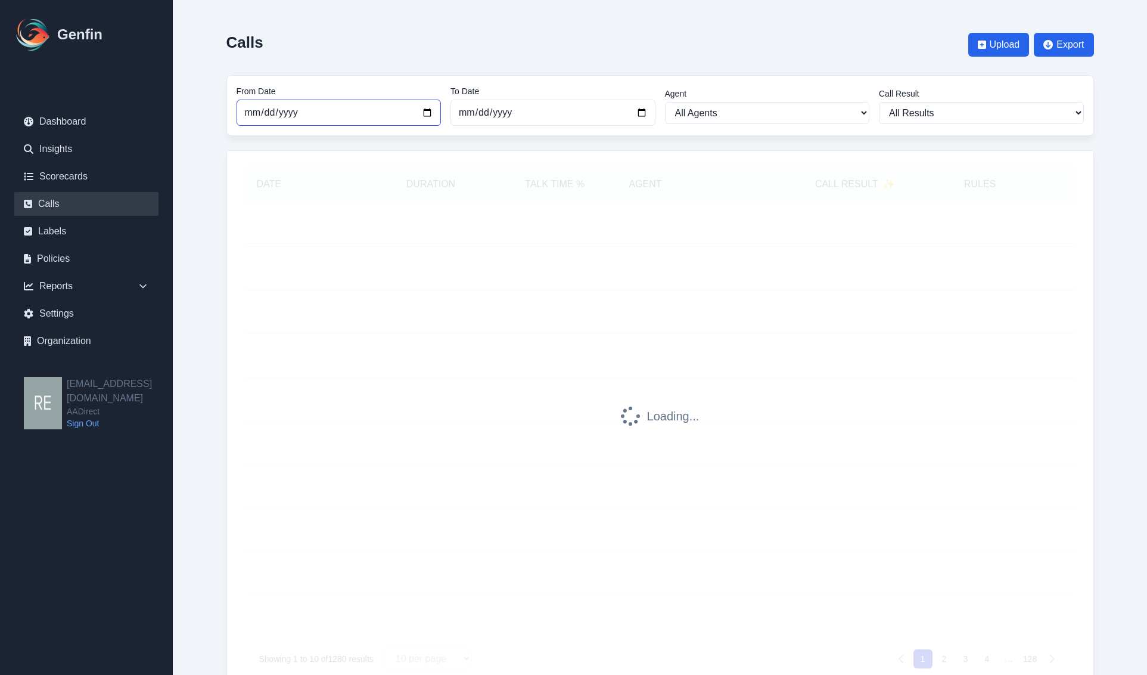
click at [429, 115] on input "[DATE]" at bounding box center [339, 113] width 205 height 26
click at [429, 112] on input "[DATE]" at bounding box center [339, 113] width 205 height 26
type input "[DATE]"
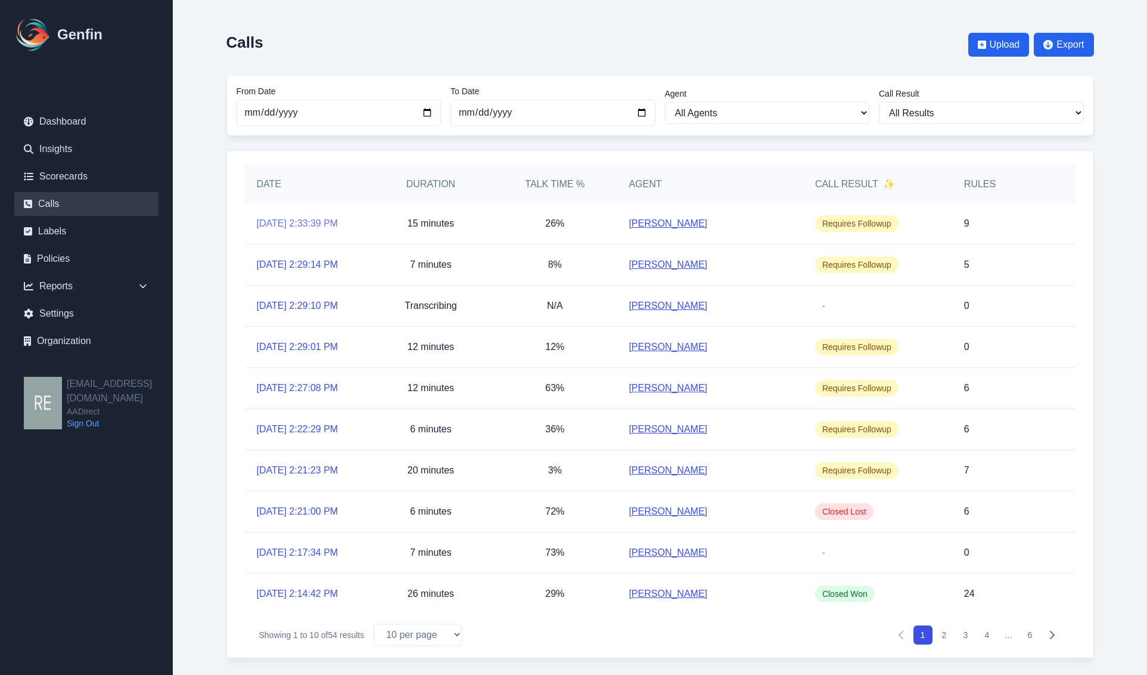
click at [325, 222] on link "[DATE] 2:33:39 PM" at bounding box center [298, 223] width 82 height 14
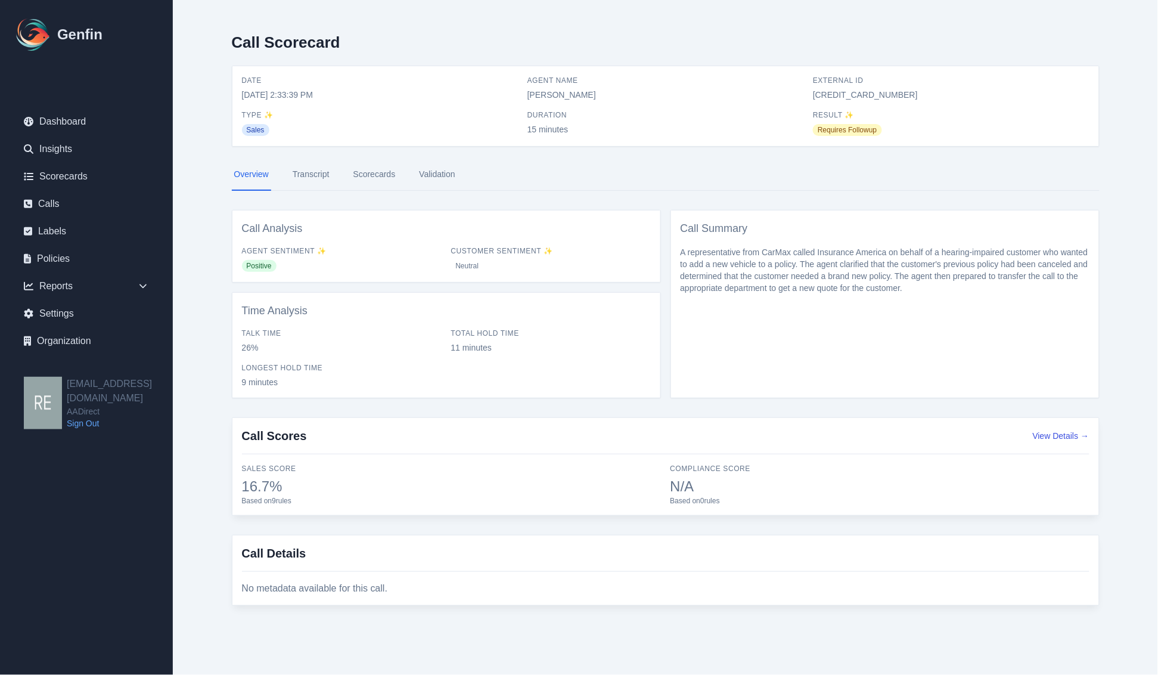
click at [386, 175] on link "Scorecards" at bounding box center [374, 175] width 47 height 32
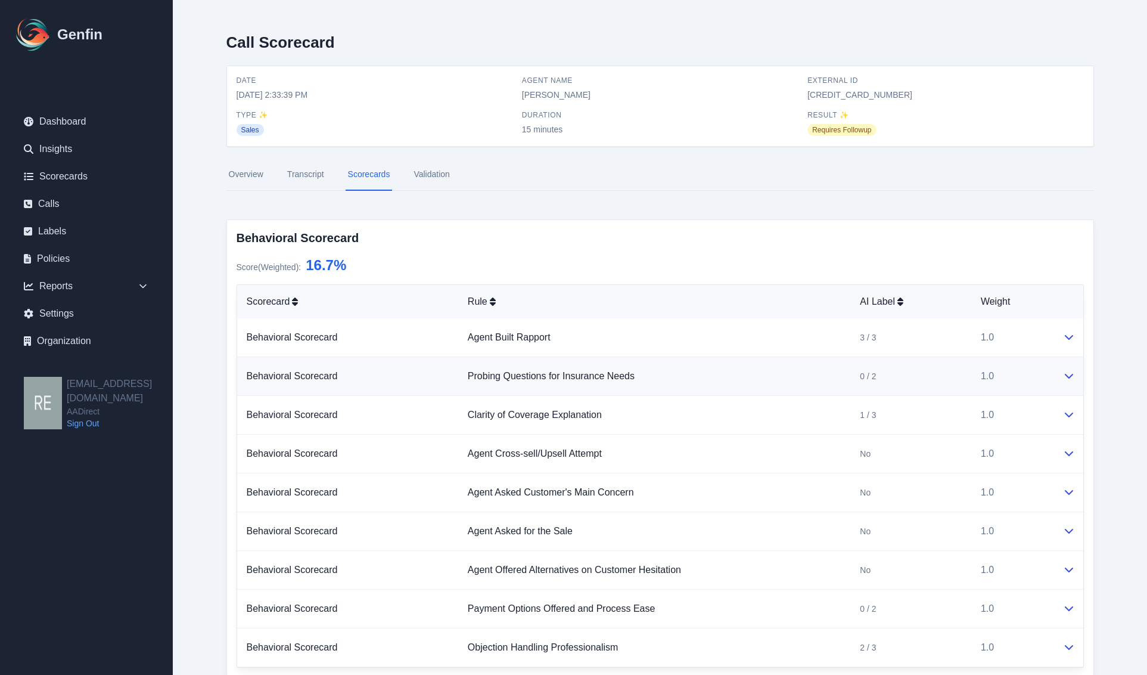
scroll to position [48, 0]
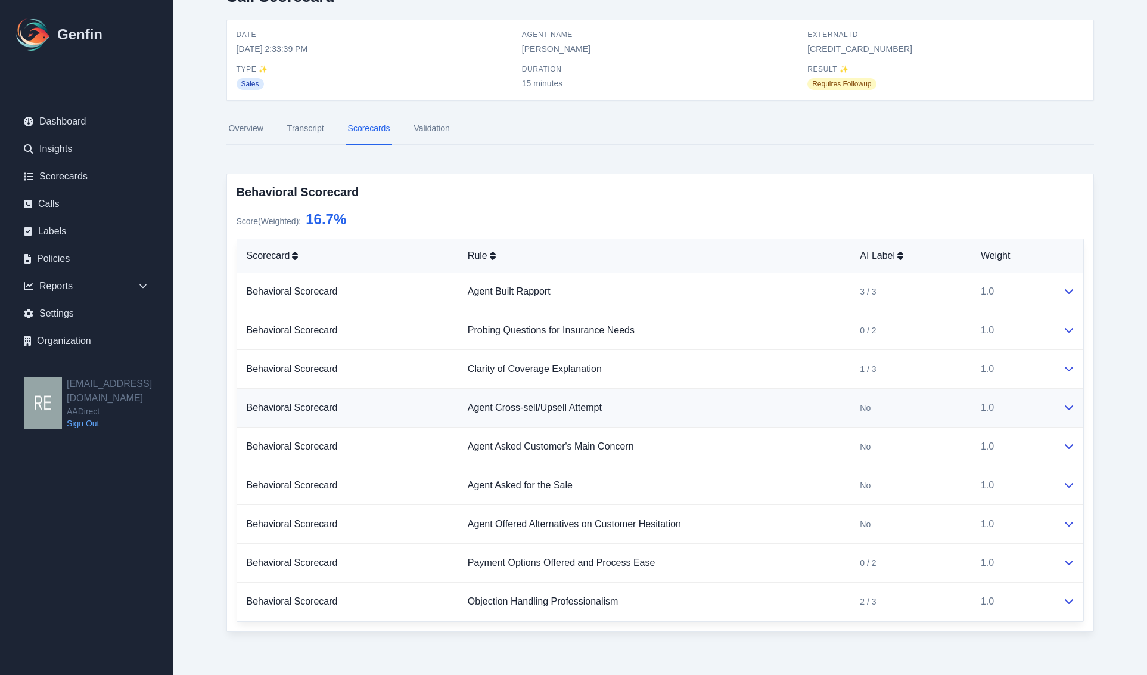
click at [1040, 409] on td "1.0" at bounding box center [1013, 408] width 82 height 39
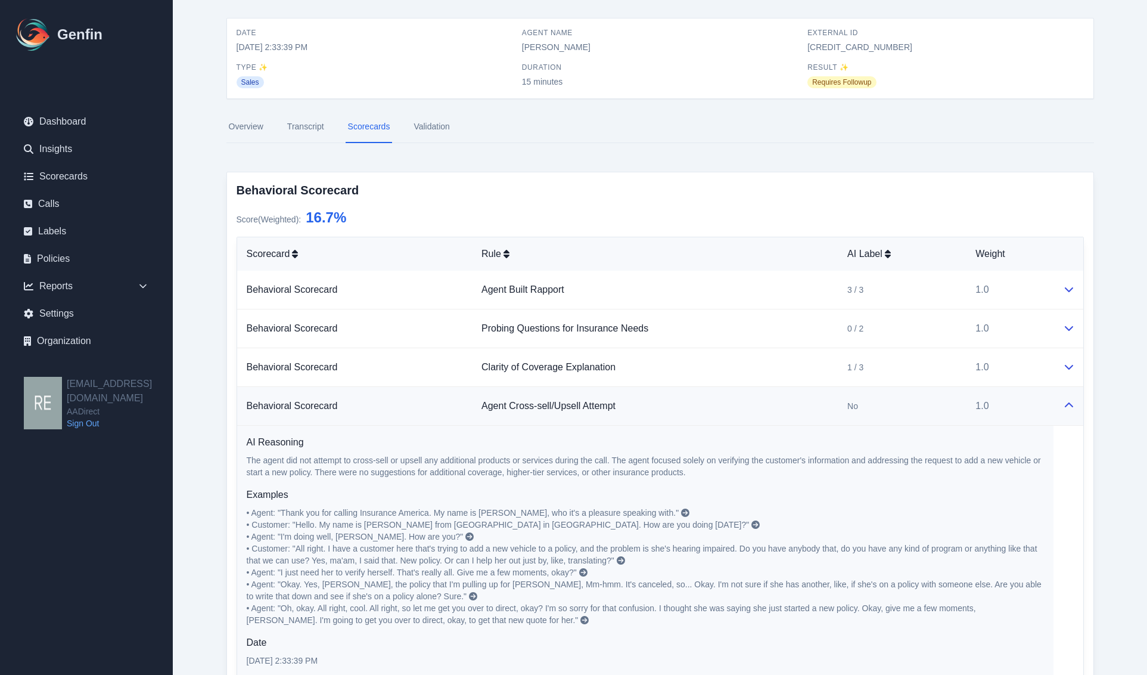
click at [1040, 409] on td "1.0" at bounding box center [1009, 406] width 87 height 39
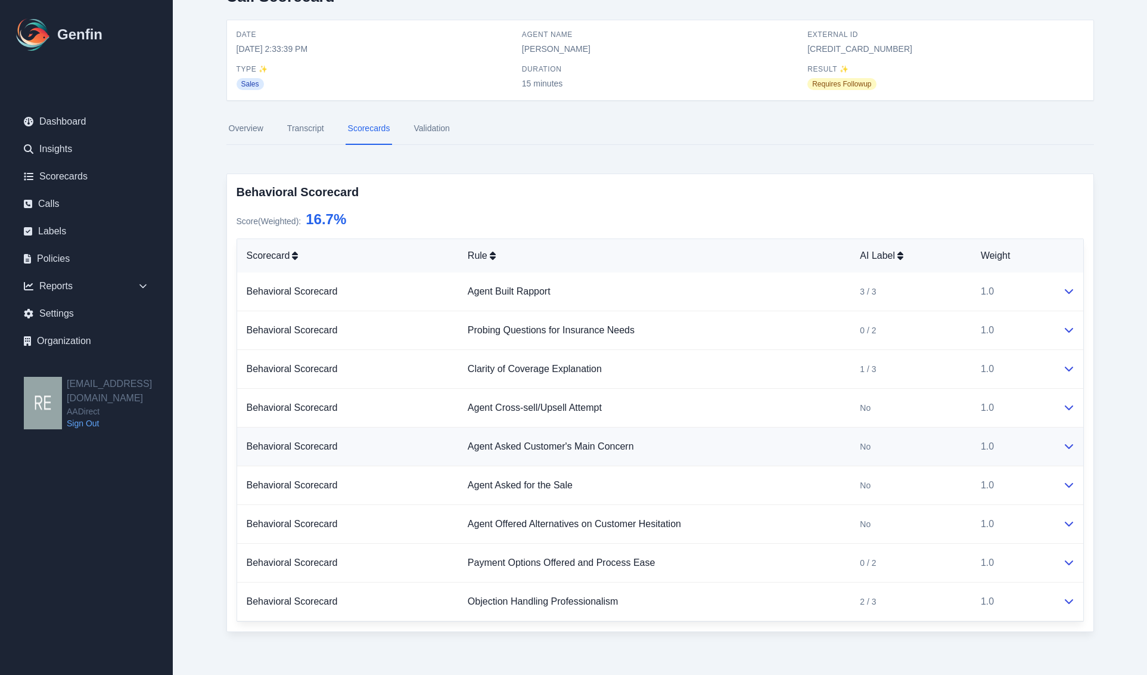
click at [1056, 439] on td at bounding box center [1069, 446] width 30 height 39
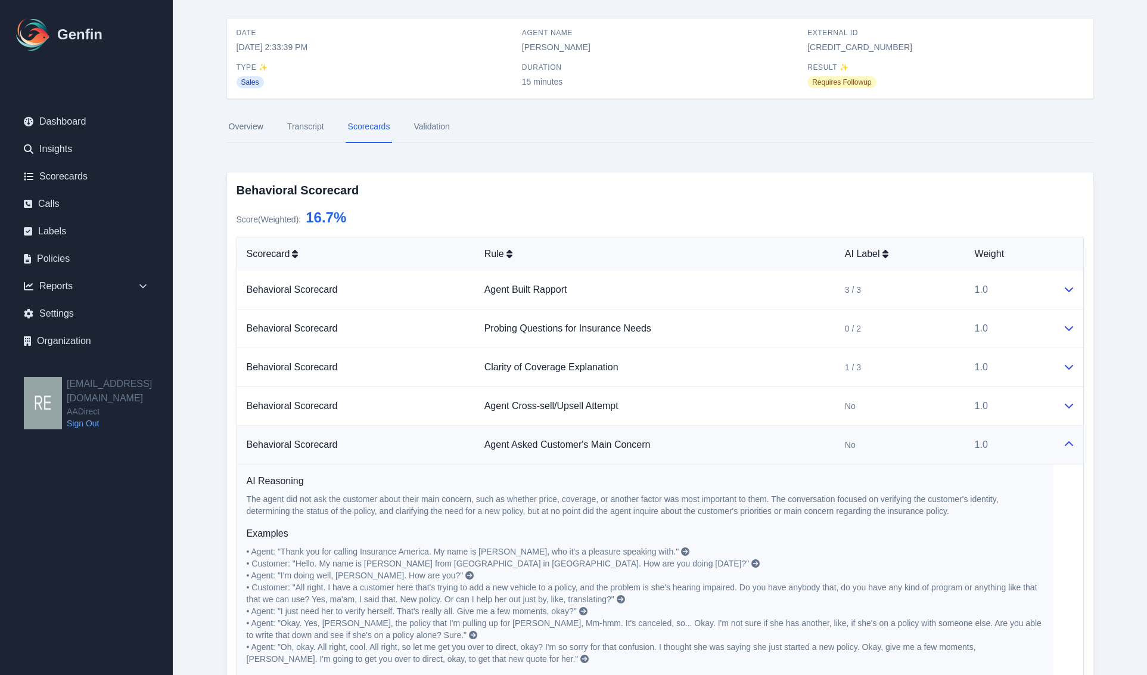
click at [1056, 439] on td at bounding box center [1069, 445] width 30 height 39
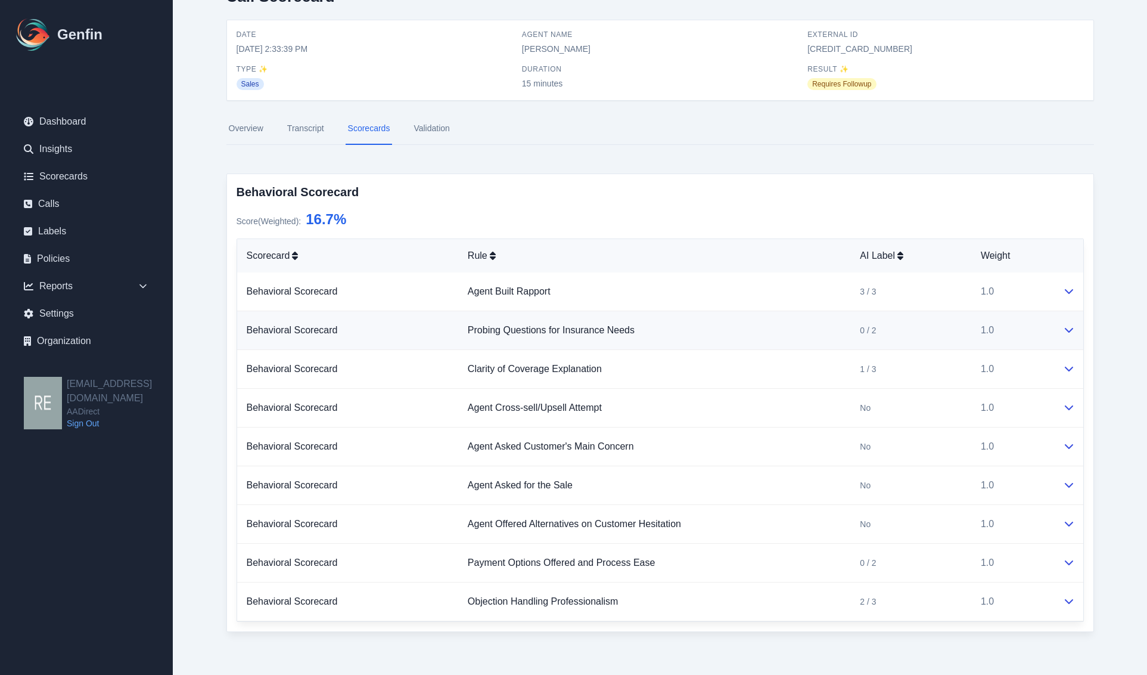
scroll to position [0, 0]
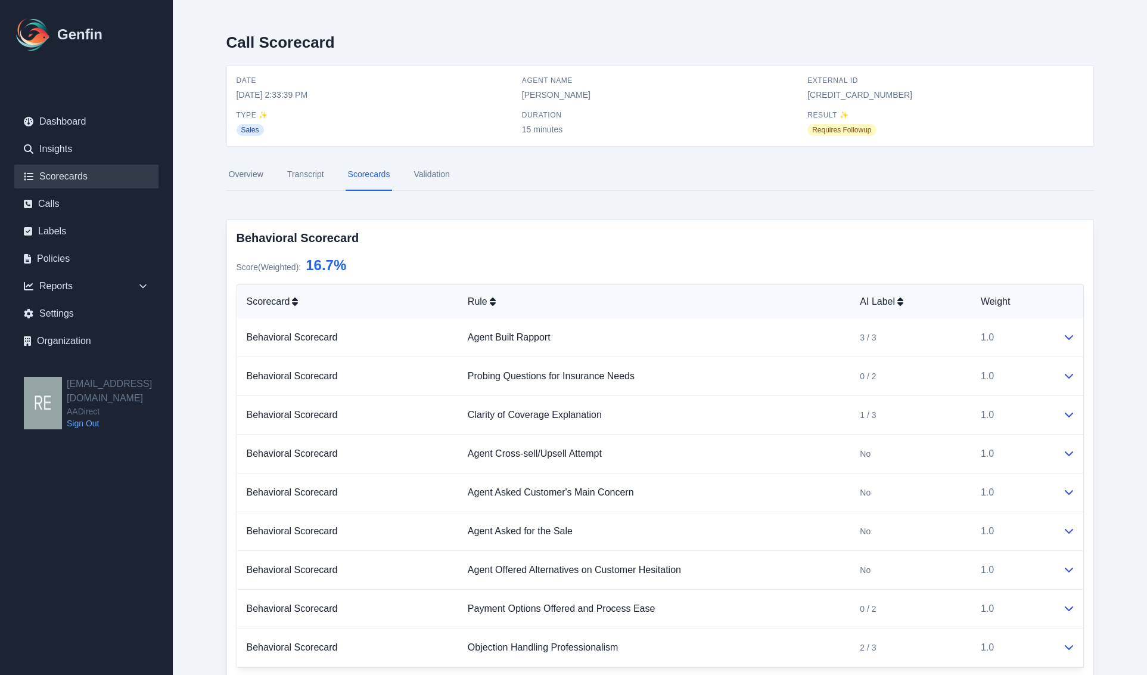
click at [76, 173] on link "Scorecards" at bounding box center [86, 177] width 144 height 24
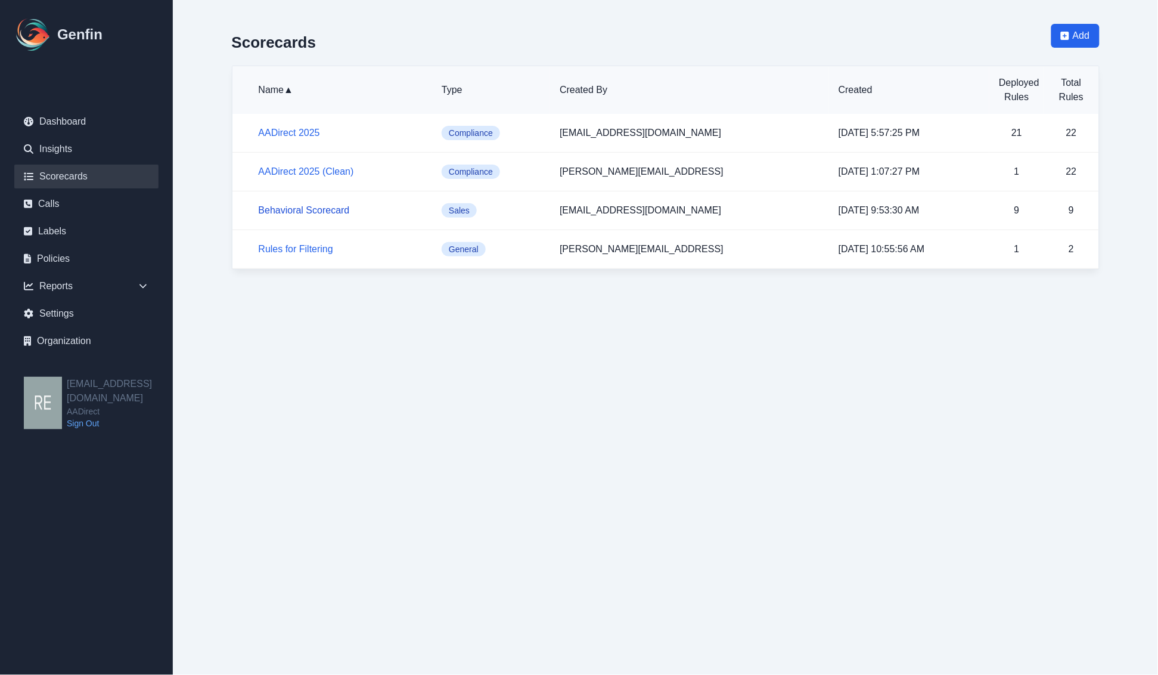
click at [334, 210] on link "Behavioral Scorecard" at bounding box center [304, 210] width 91 height 10
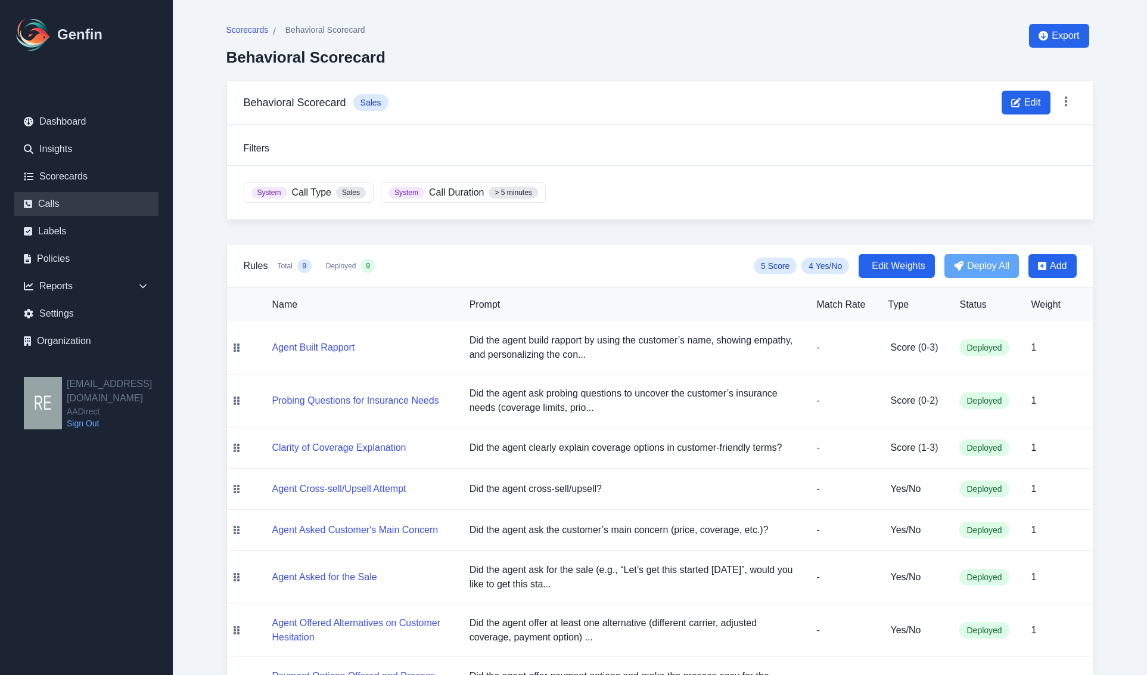
click at [45, 194] on link "Calls" at bounding box center [86, 204] width 144 height 24
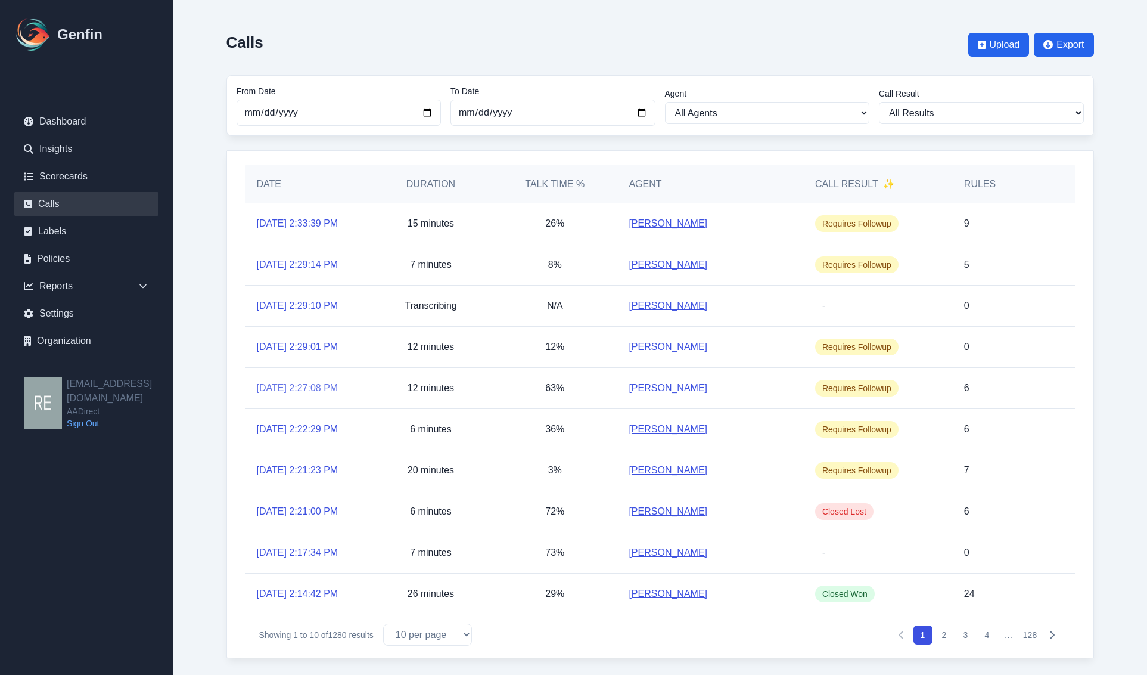
click at [330, 389] on link "[DATE] 2:27:08 PM" at bounding box center [298, 388] width 82 height 14
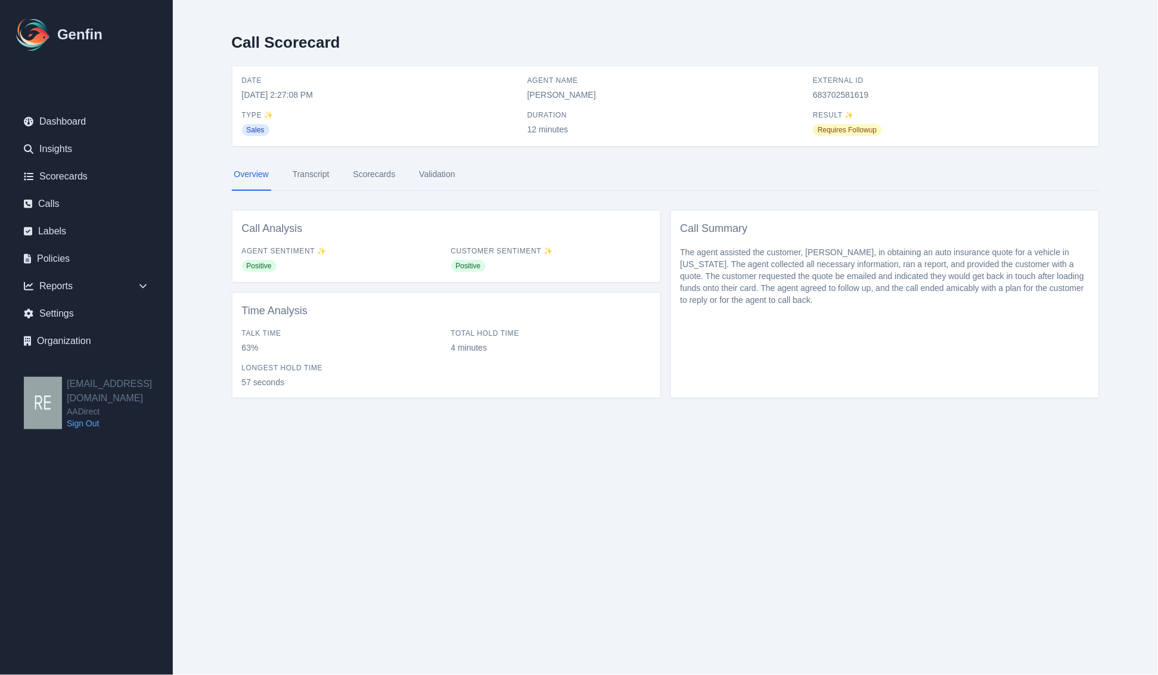
click at [378, 176] on link "Scorecards" at bounding box center [374, 175] width 47 height 32
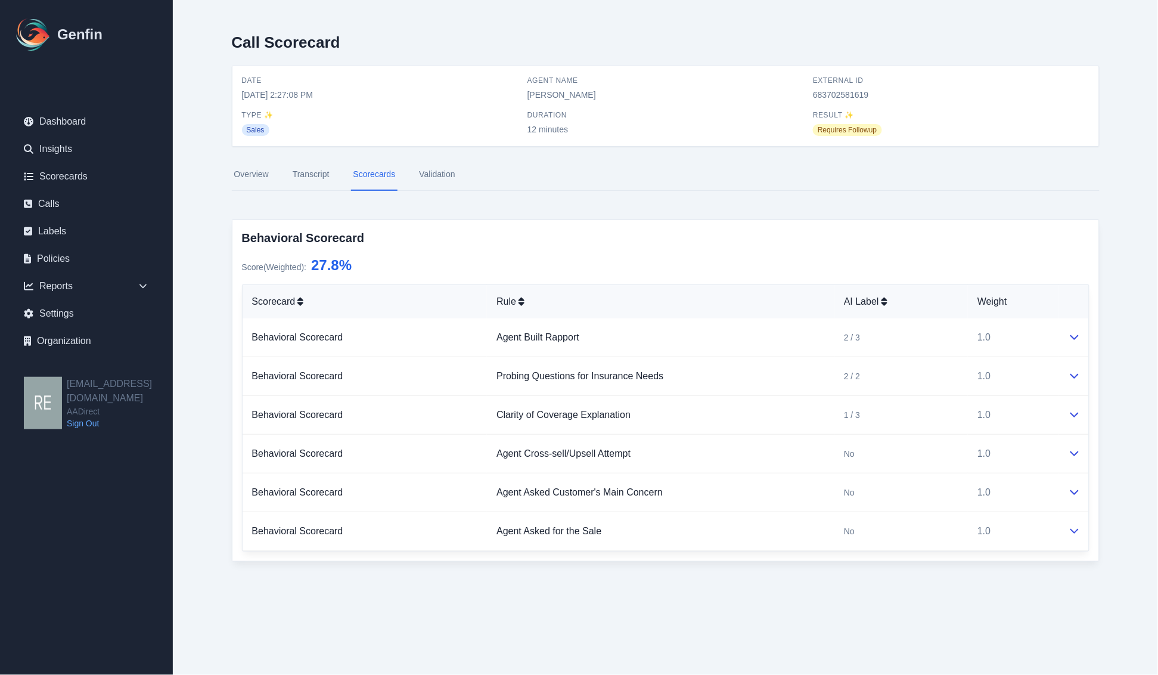
click at [820, 598] on div "Call Scorecard Date [DATE] 2:27:08 PM Agent Name [PERSON_NAME] External ID 6837…" at bounding box center [666, 302] width 916 height 604
click at [262, 174] on link "Overview" at bounding box center [251, 175] width 39 height 32
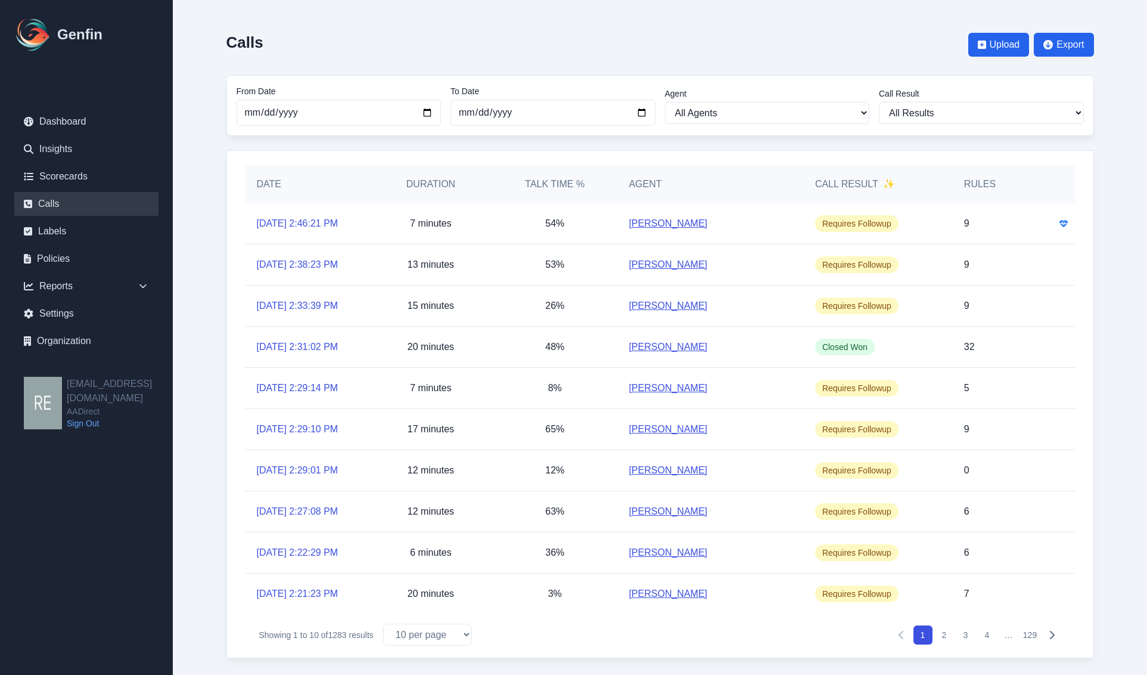
click at [306, 355] on div "[DATE] 2:31:02 PM" at bounding box center [307, 347] width 124 height 41
click at [313, 345] on link "[DATE] 2:31:02 PM" at bounding box center [298, 347] width 82 height 14
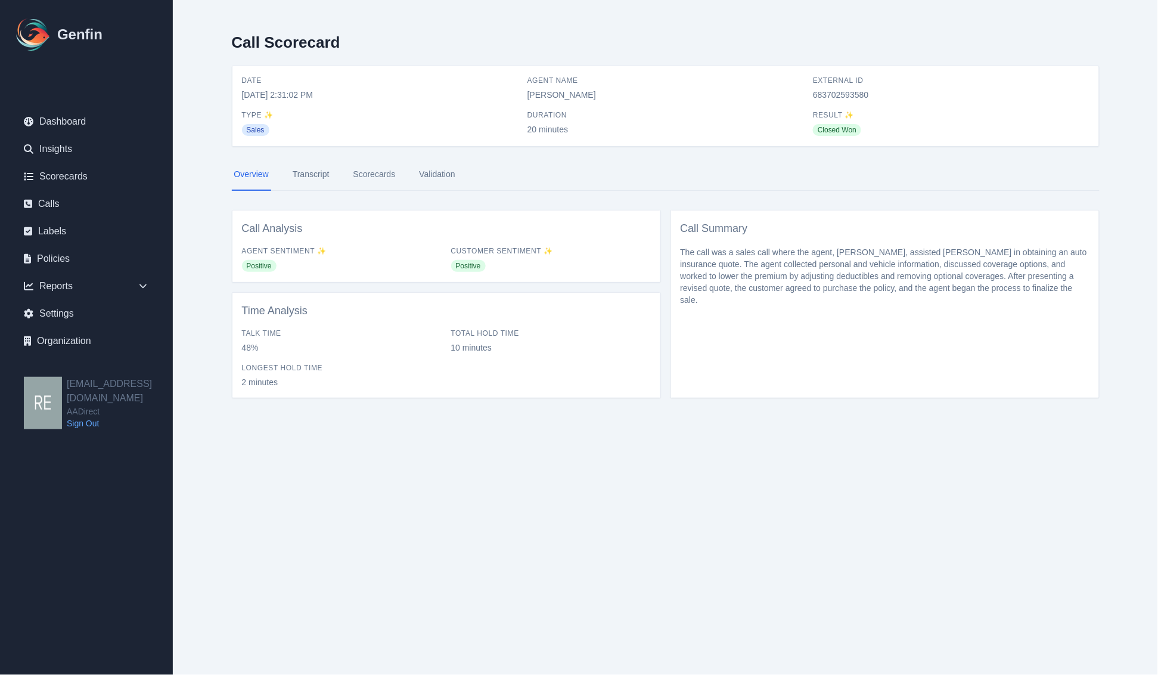
click at [389, 173] on link "Scorecards" at bounding box center [374, 175] width 47 height 32
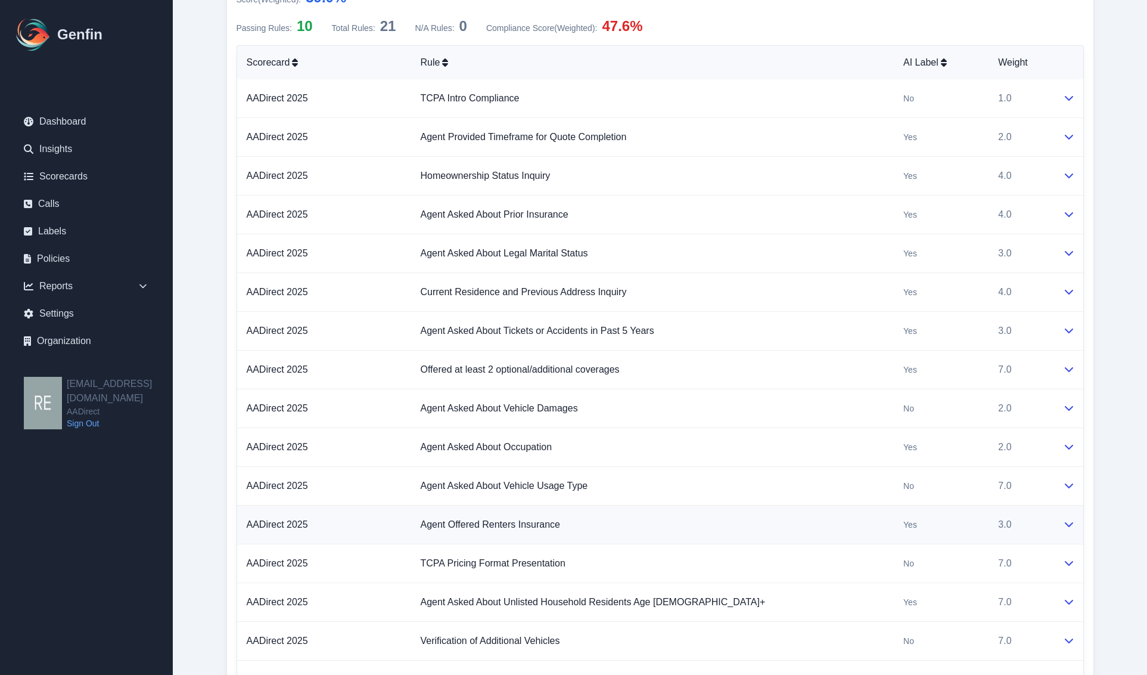
scroll to position [894, 0]
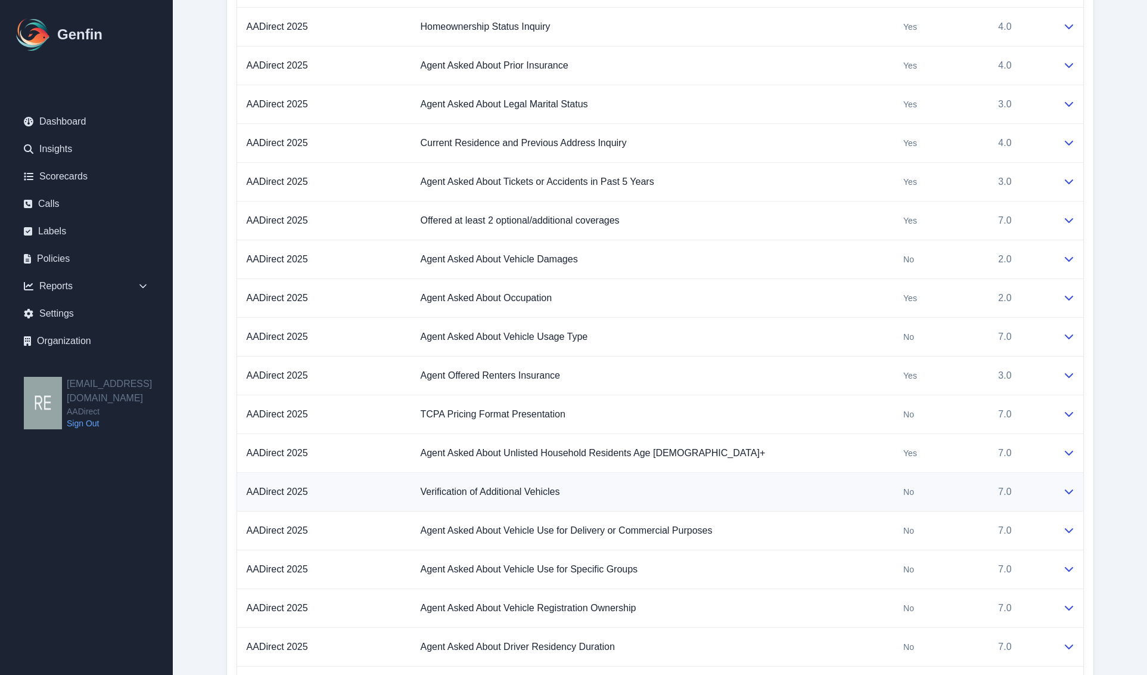
click at [1080, 498] on td at bounding box center [1069, 492] width 30 height 39
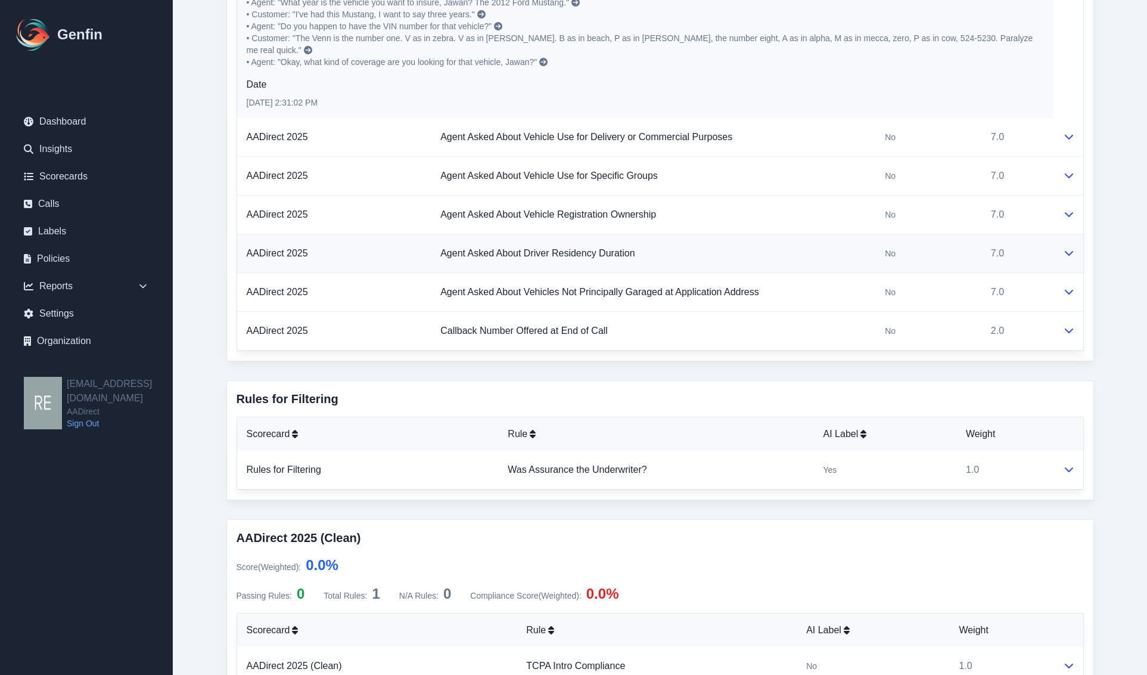
scroll to position [1550, 0]
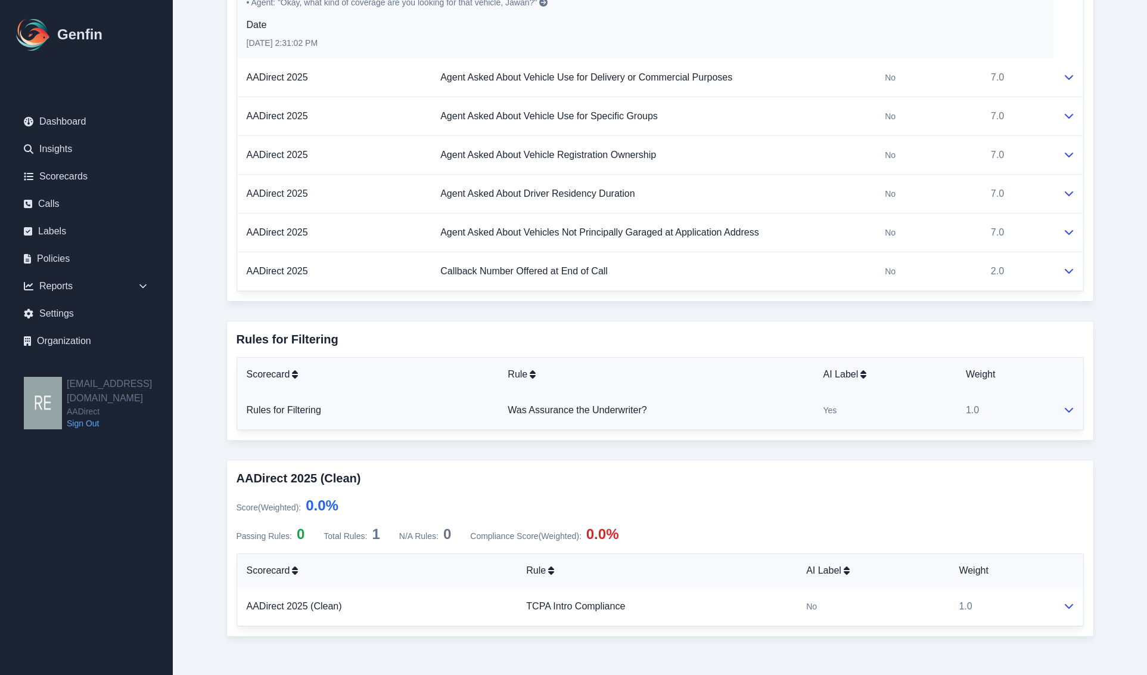
click at [1070, 408] on icon at bounding box center [1069, 410] width 8 height 5
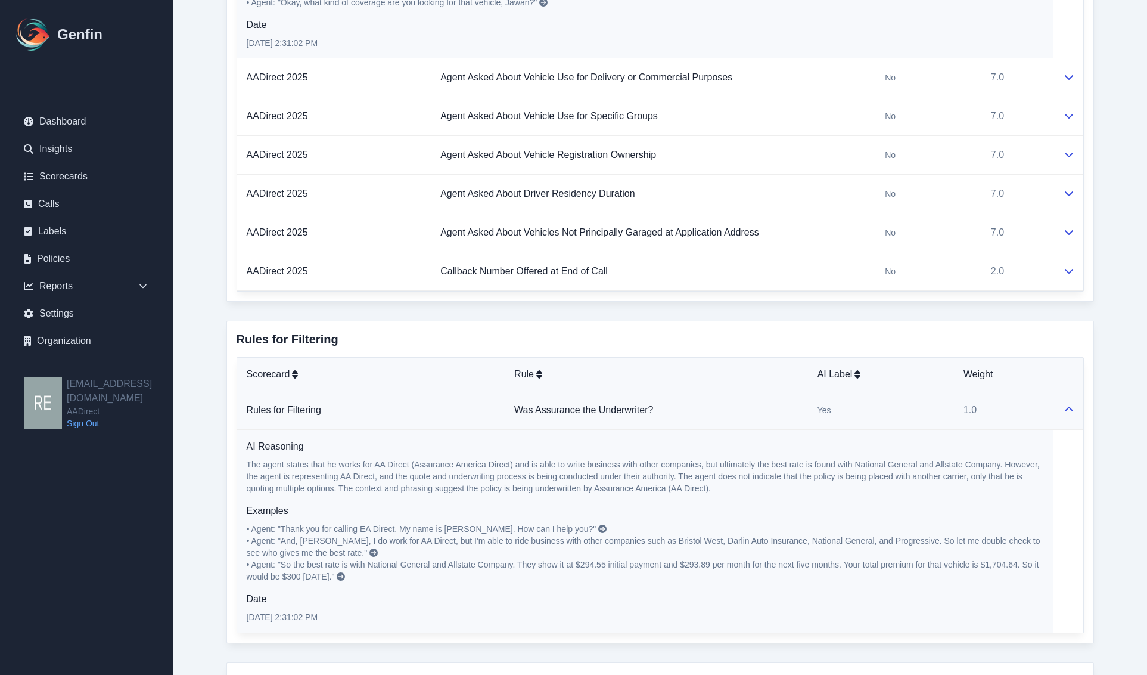
click at [1070, 405] on icon at bounding box center [1070, 410] width 10 height 10
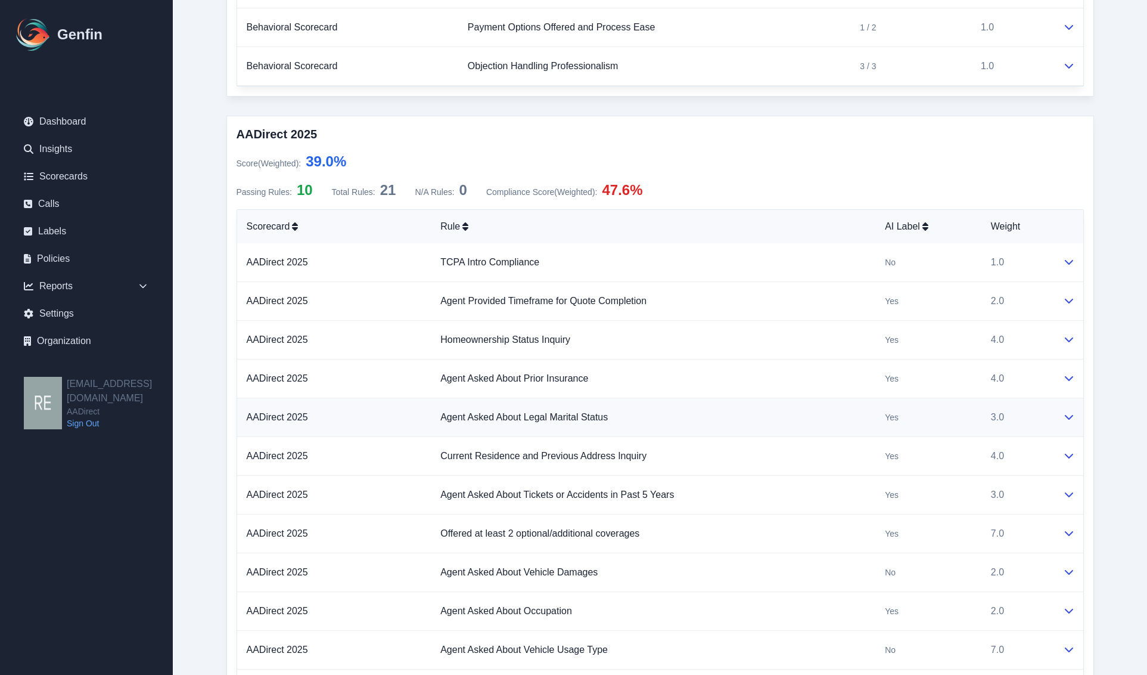
scroll to position [0, 0]
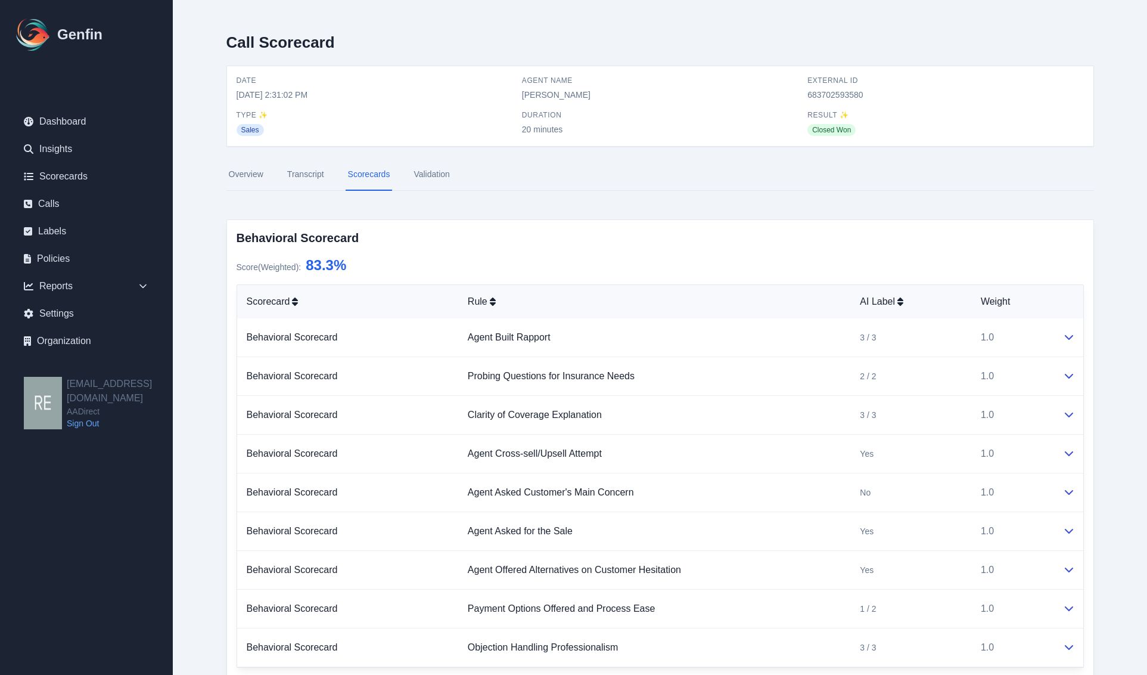
click at [841, 87] on div "External ID 683702593580" at bounding box center [946, 88] width 276 height 25
click at [836, 89] on span "683702593580" at bounding box center [946, 95] width 276 height 12
click at [836, 95] on span "683702593580" at bounding box center [946, 95] width 276 height 12
click at [838, 95] on span "683702593580" at bounding box center [946, 95] width 276 height 12
copy span "683702593580"
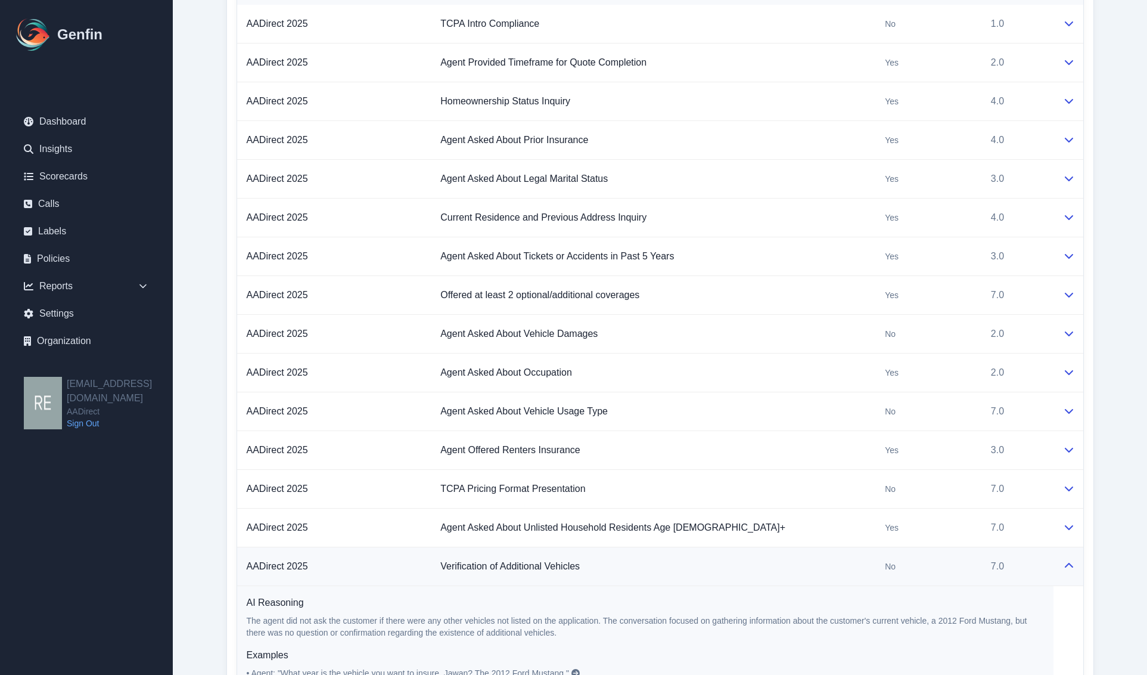
scroll to position [969, 0]
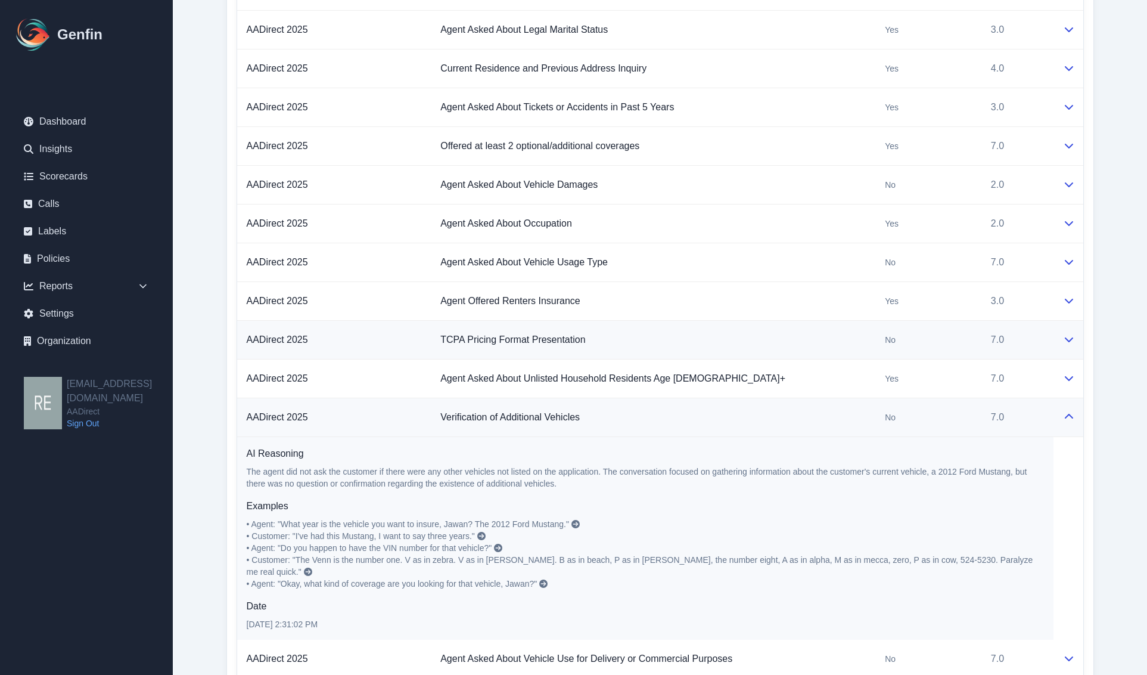
click at [1063, 340] on div at bounding box center [1068, 340] width 11 height 14
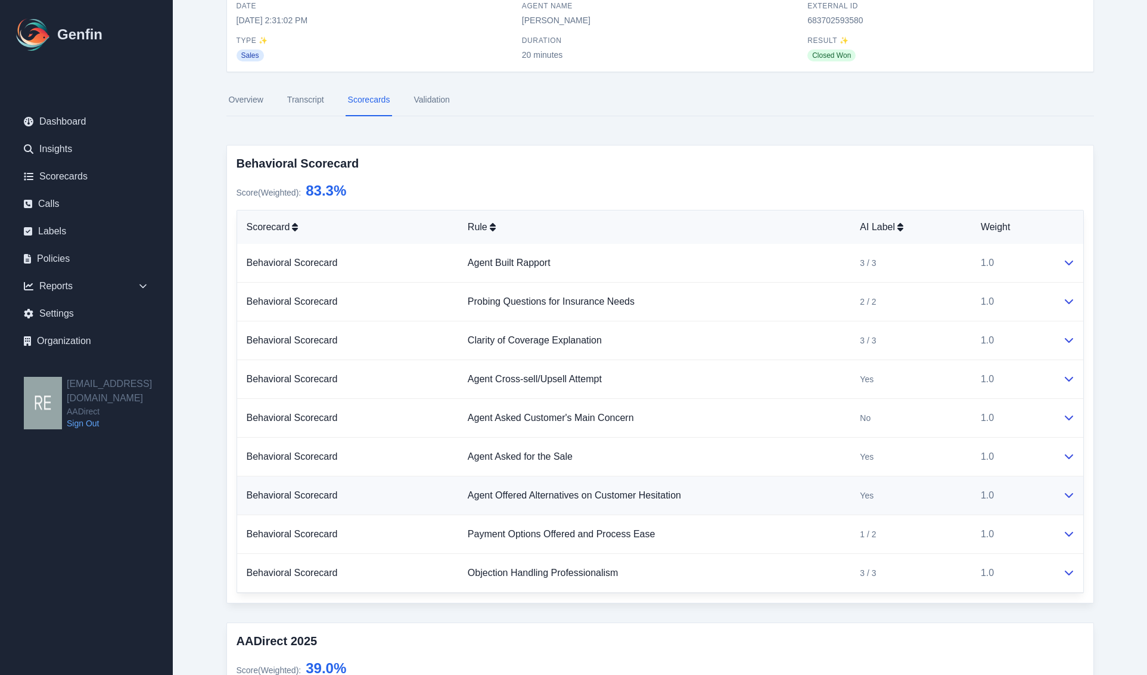
scroll to position [0, 0]
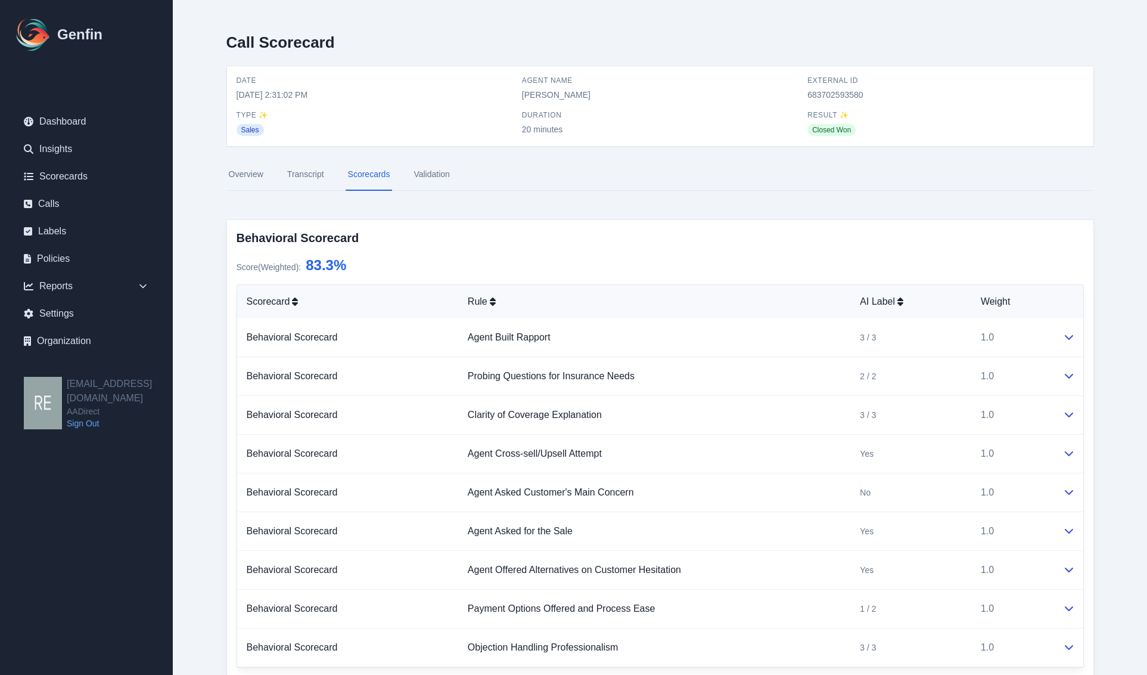
click at [287, 170] on link "Transcript" at bounding box center [306, 175] width 42 height 32
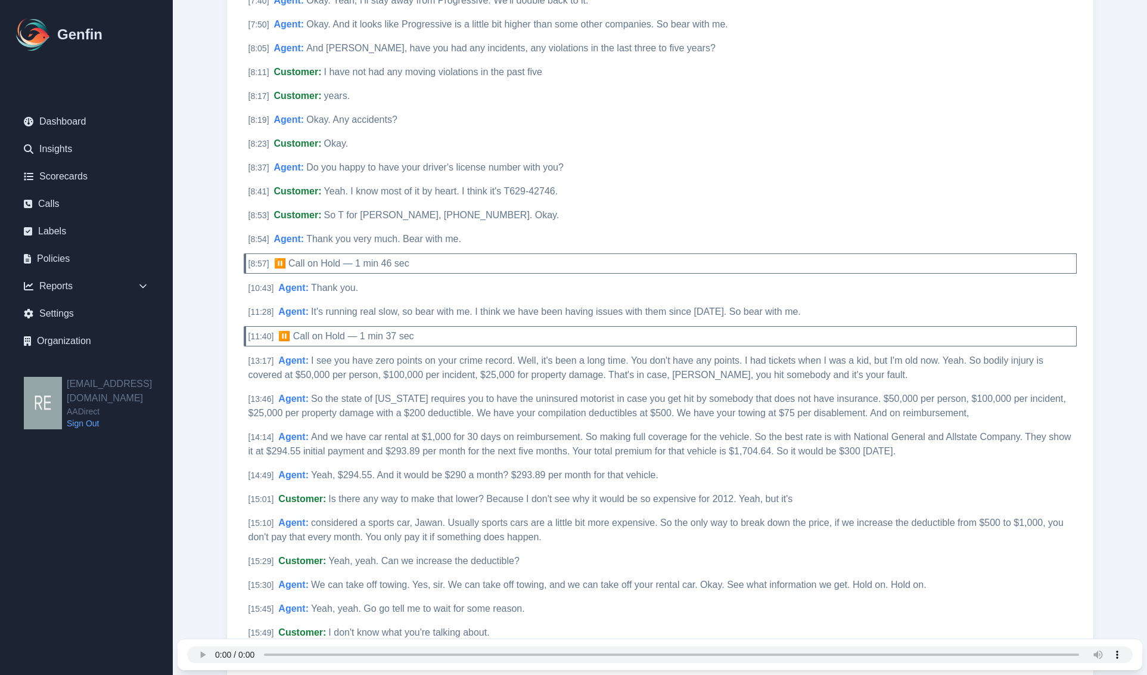
scroll to position [1788, 0]
